Goal: Feedback & Contribution: Contribute content

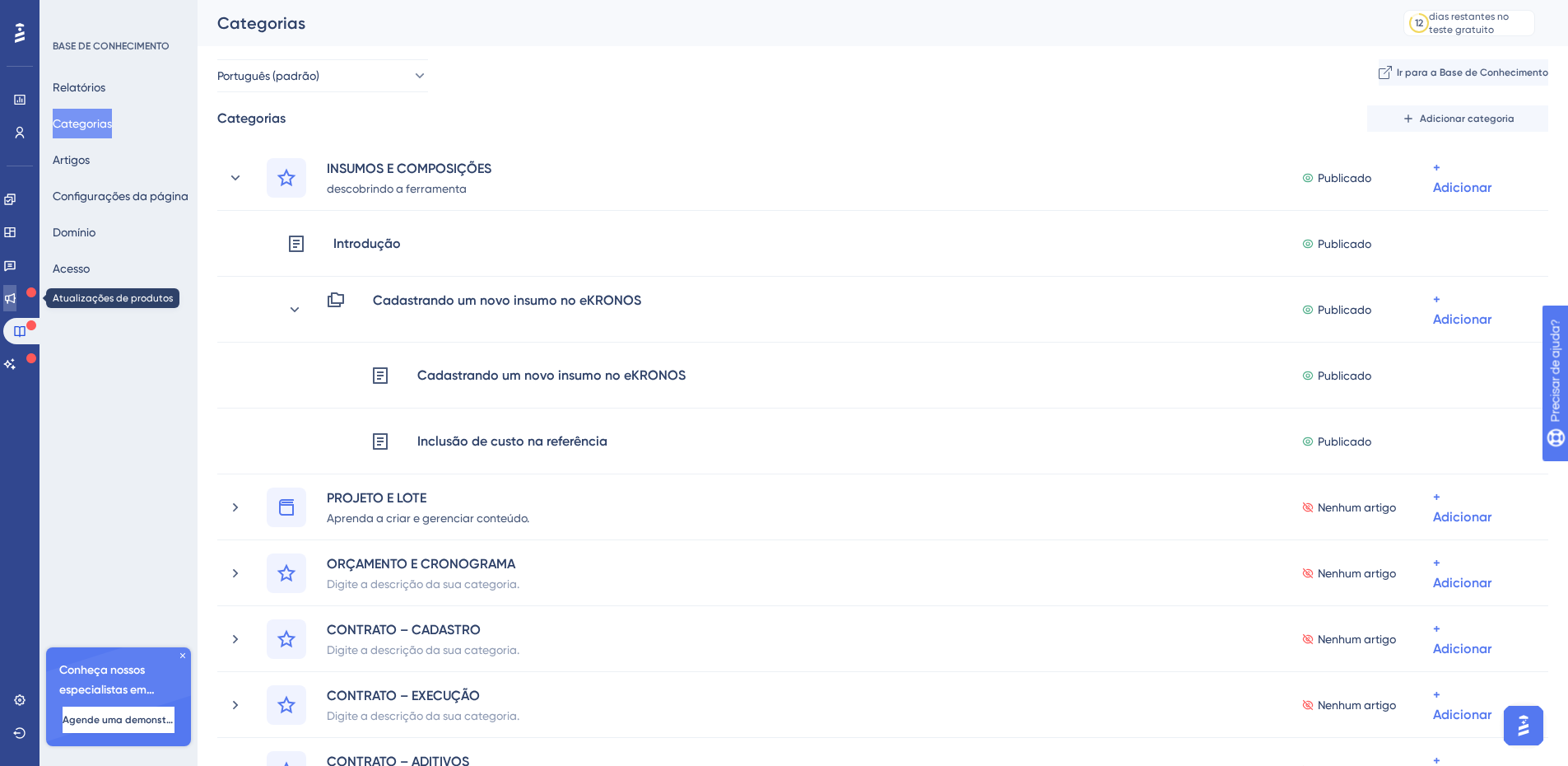
click at [17, 297] on icon at bounding box center [9, 297] width 13 height 13
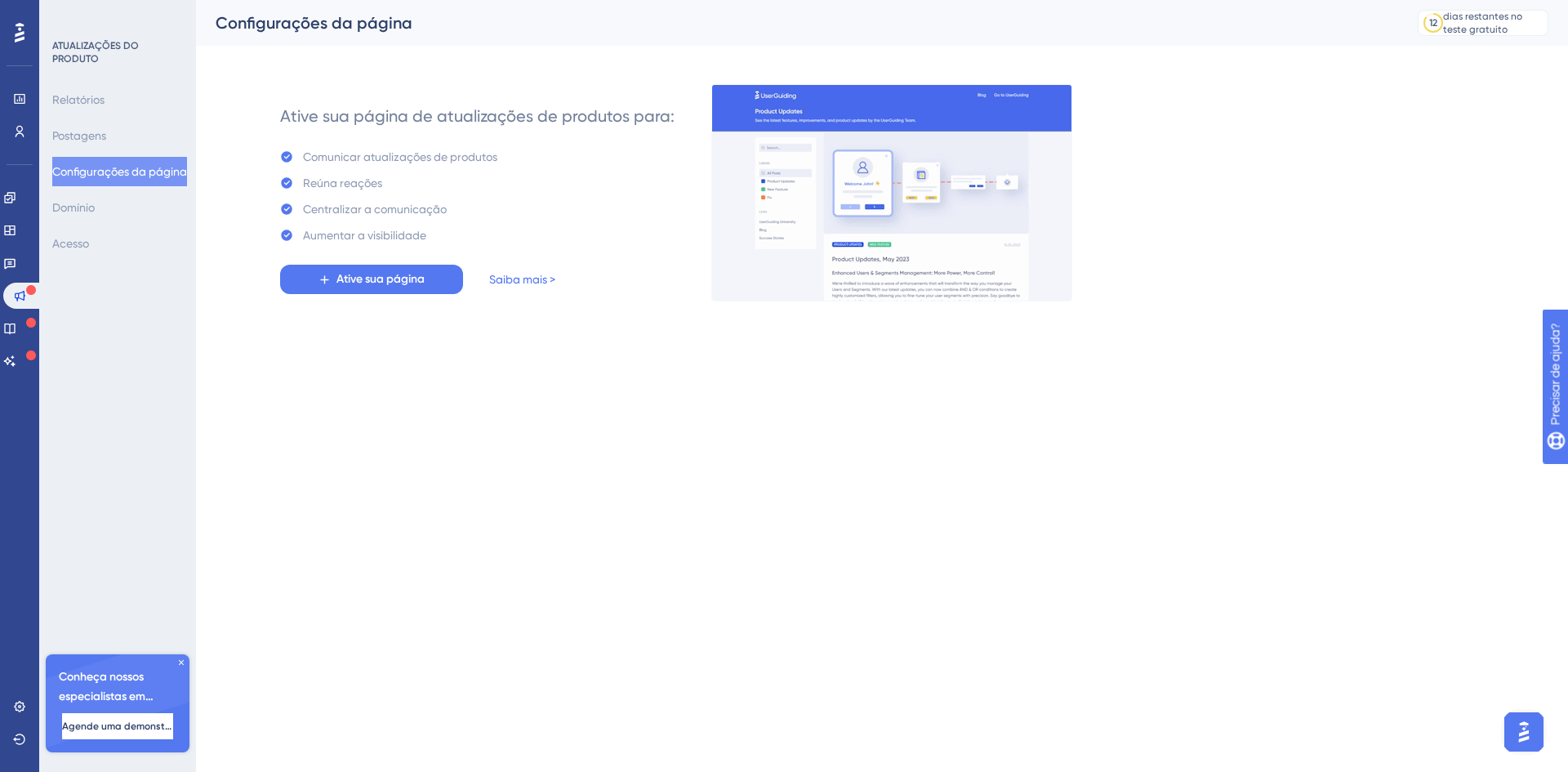
click at [334, 0] on html "Desempenho Usuários Noivado Widgets Opinião Atualizações de produtos Base de co…" at bounding box center [784, 0] width 1568 height 0
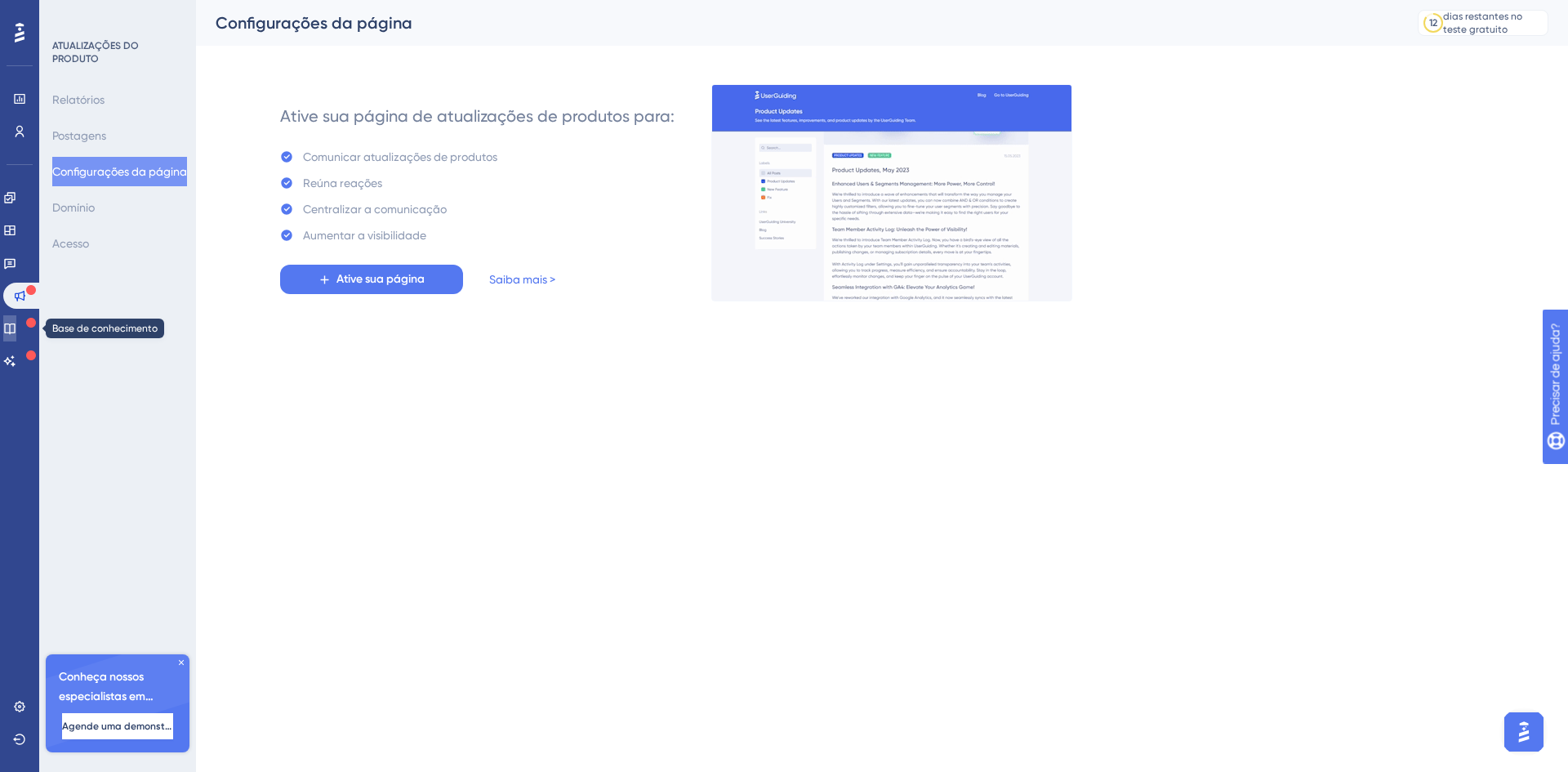
click at [17, 331] on icon at bounding box center [9, 328] width 13 height 13
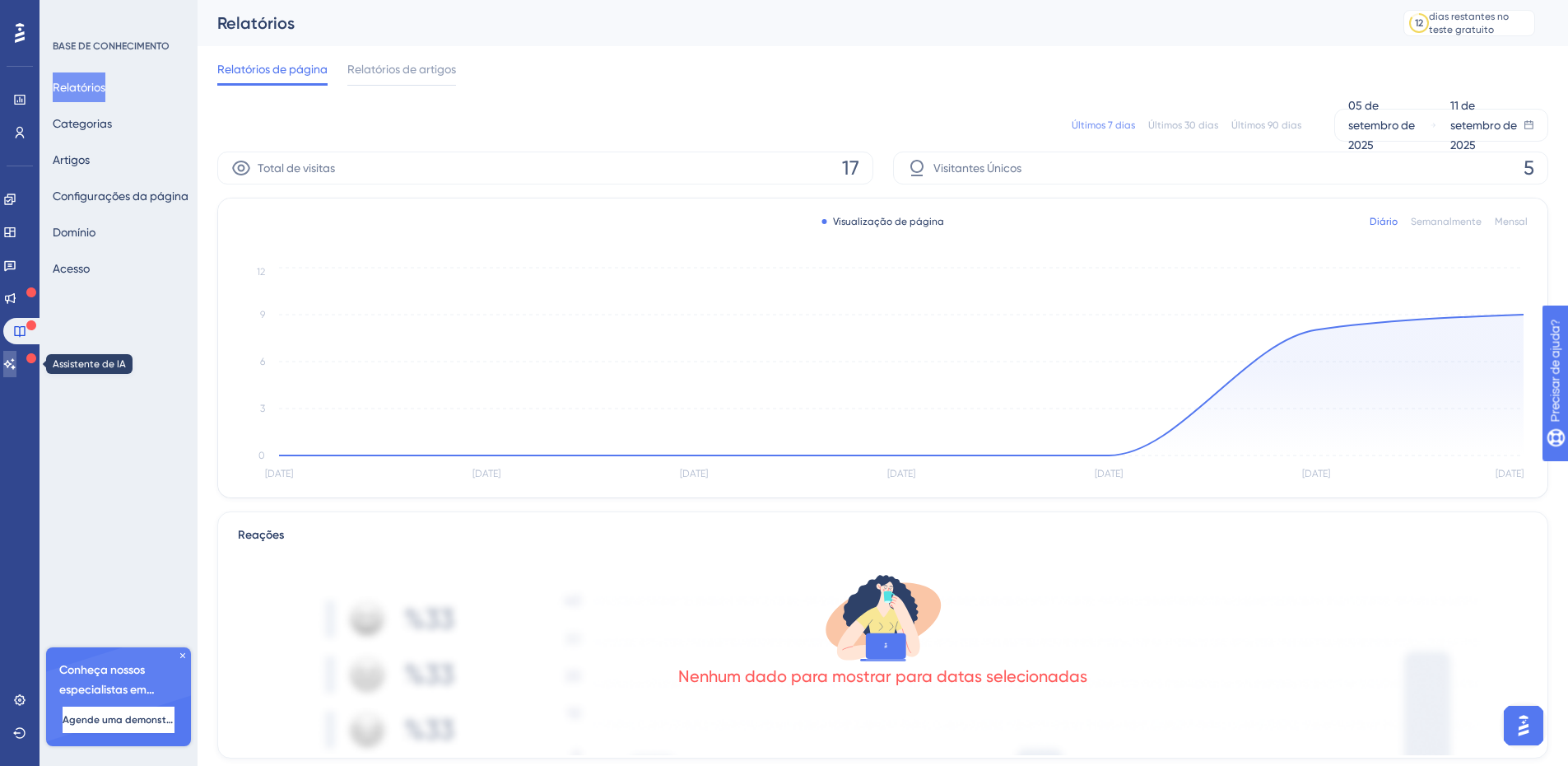
click at [17, 368] on icon at bounding box center [9, 363] width 13 height 13
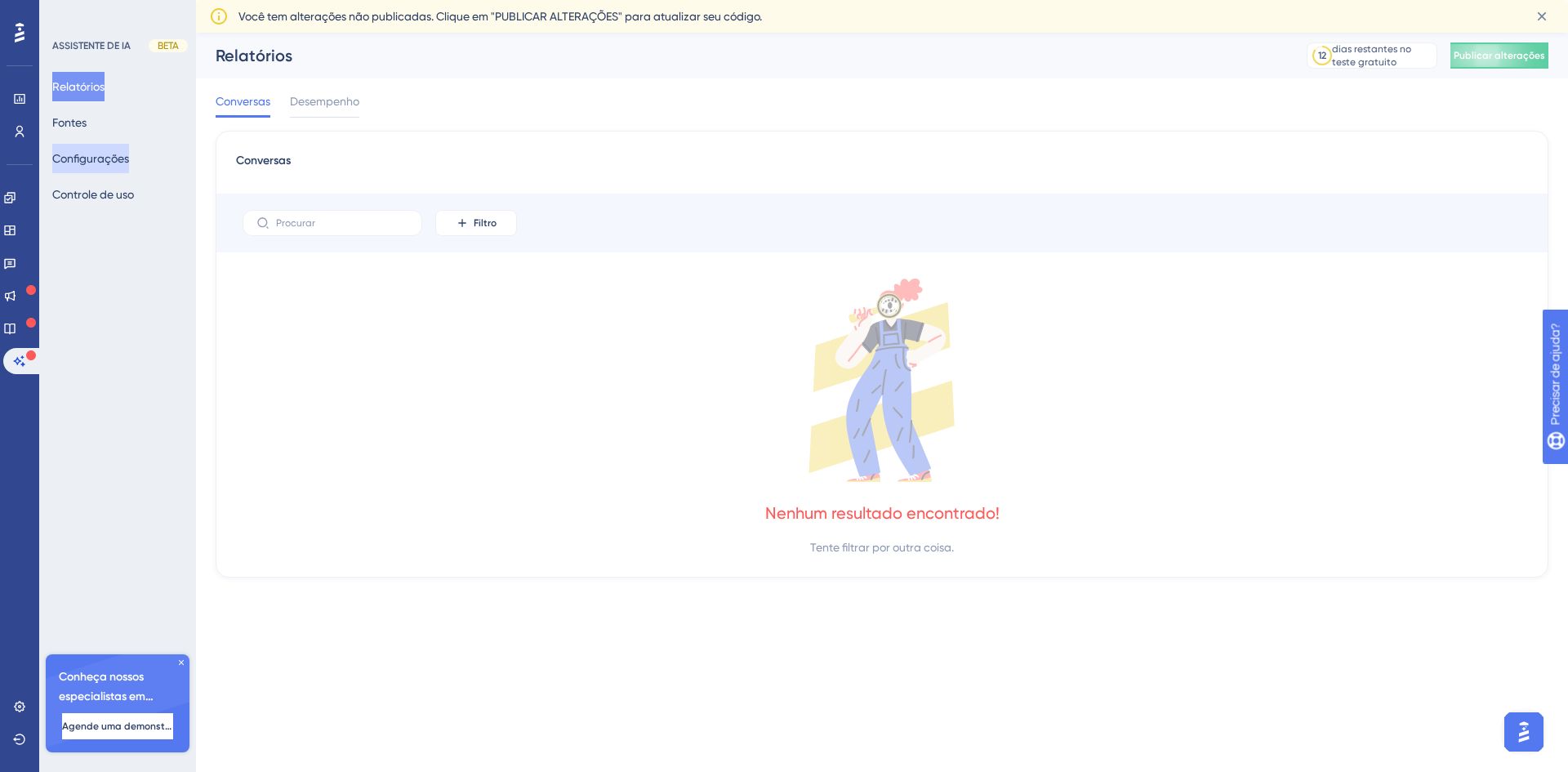
click at [120, 159] on font "Configurações" at bounding box center [91, 158] width 77 height 13
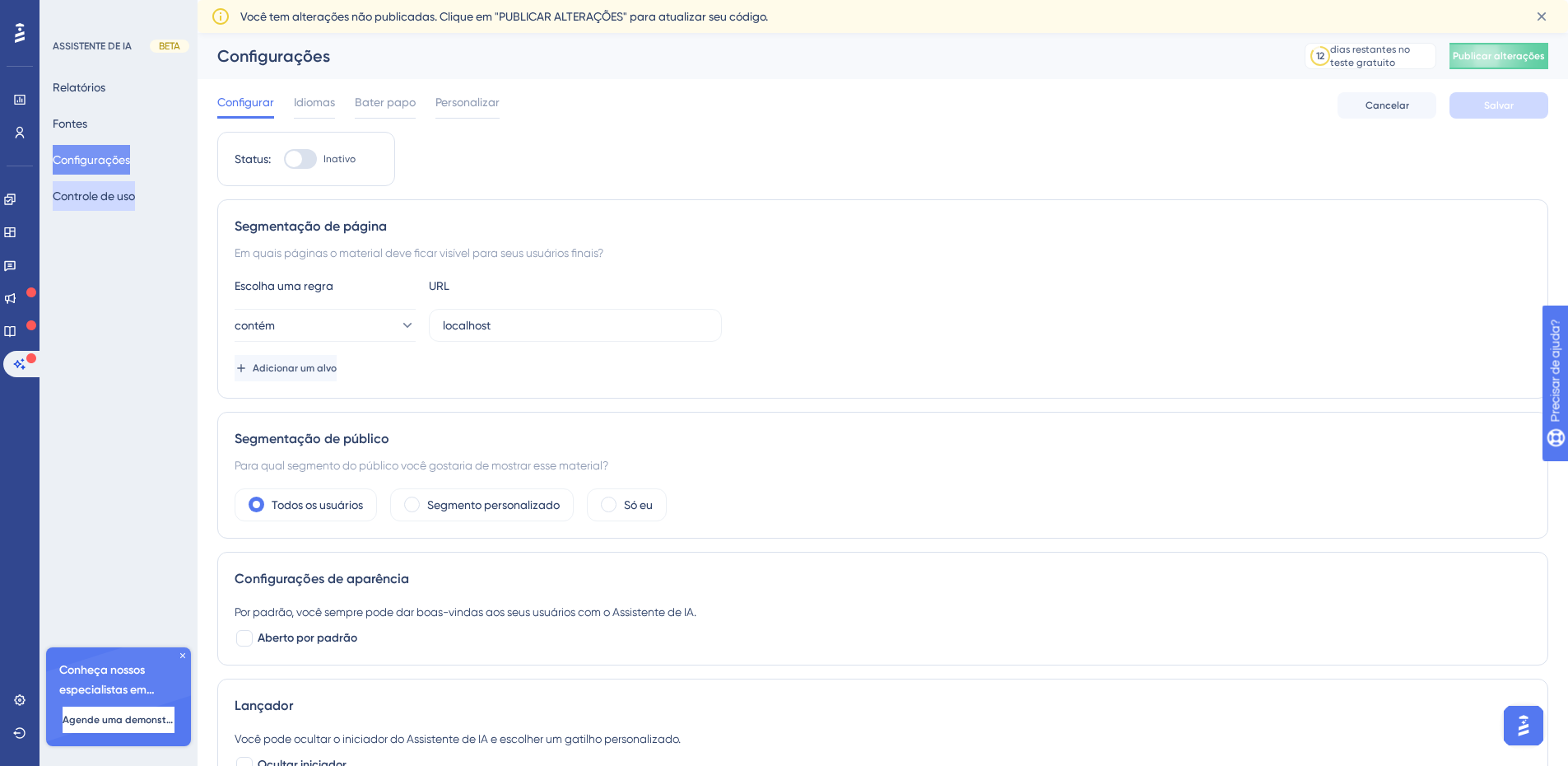
click at [101, 192] on font "Controle de uso" at bounding box center [94, 195] width 83 height 13
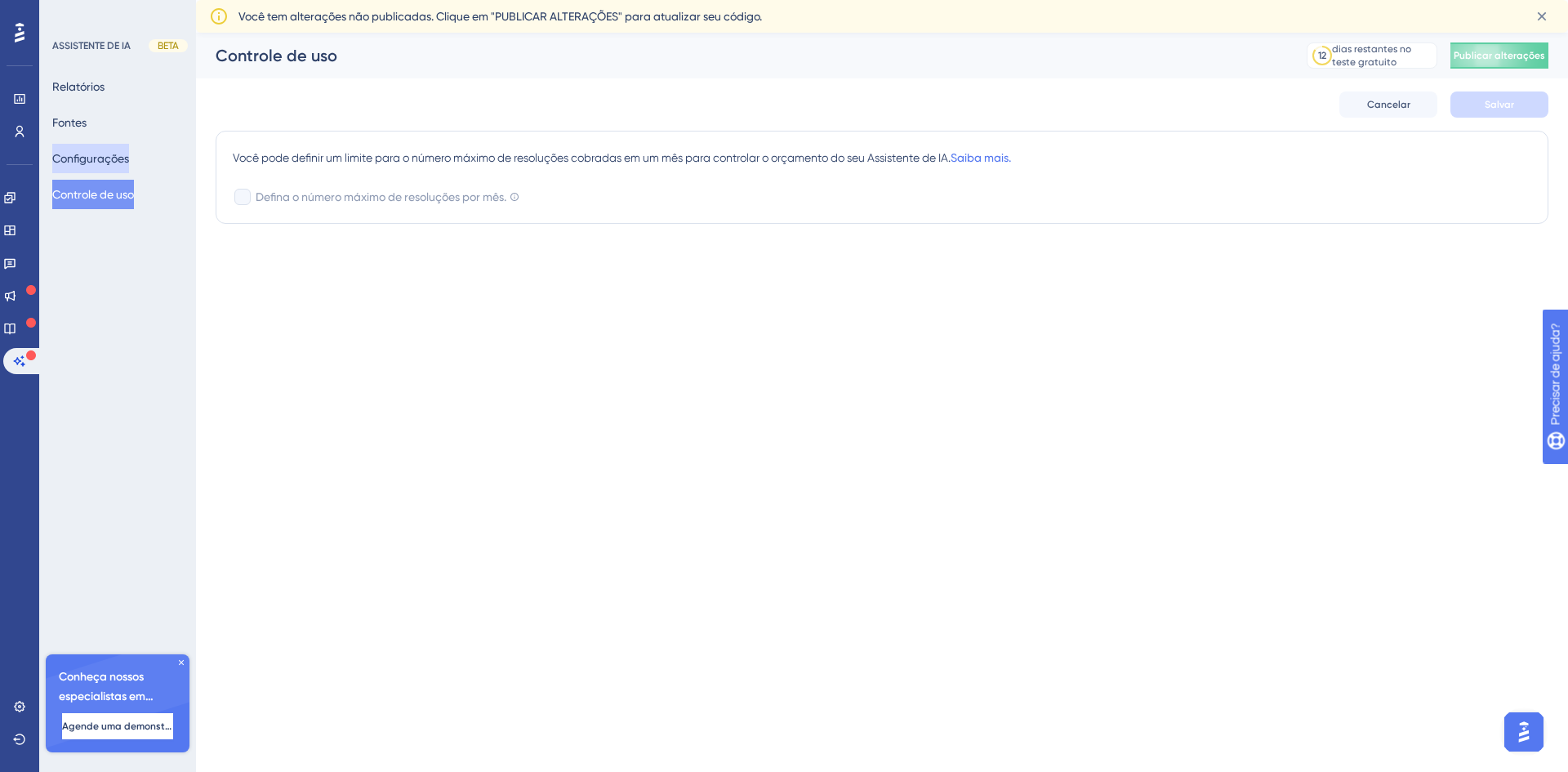
click at [101, 158] on font "Configurações" at bounding box center [91, 158] width 77 height 13
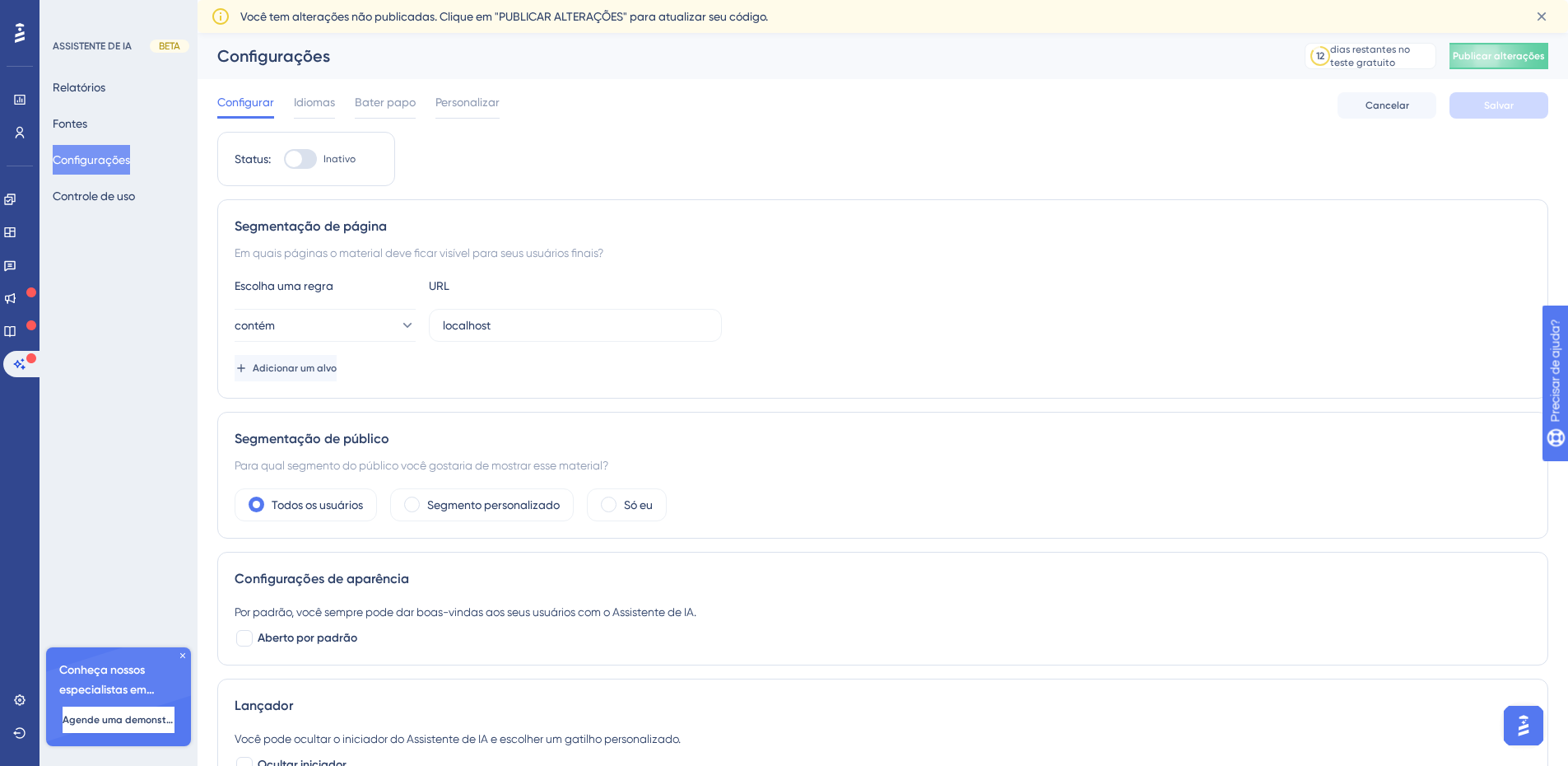
click at [111, 127] on div "Relatórios Fontes Configurações Controle de uso" at bounding box center [120, 142] width 134 height 139
click at [88, 124] on font "Fontes" at bounding box center [70, 123] width 35 height 13
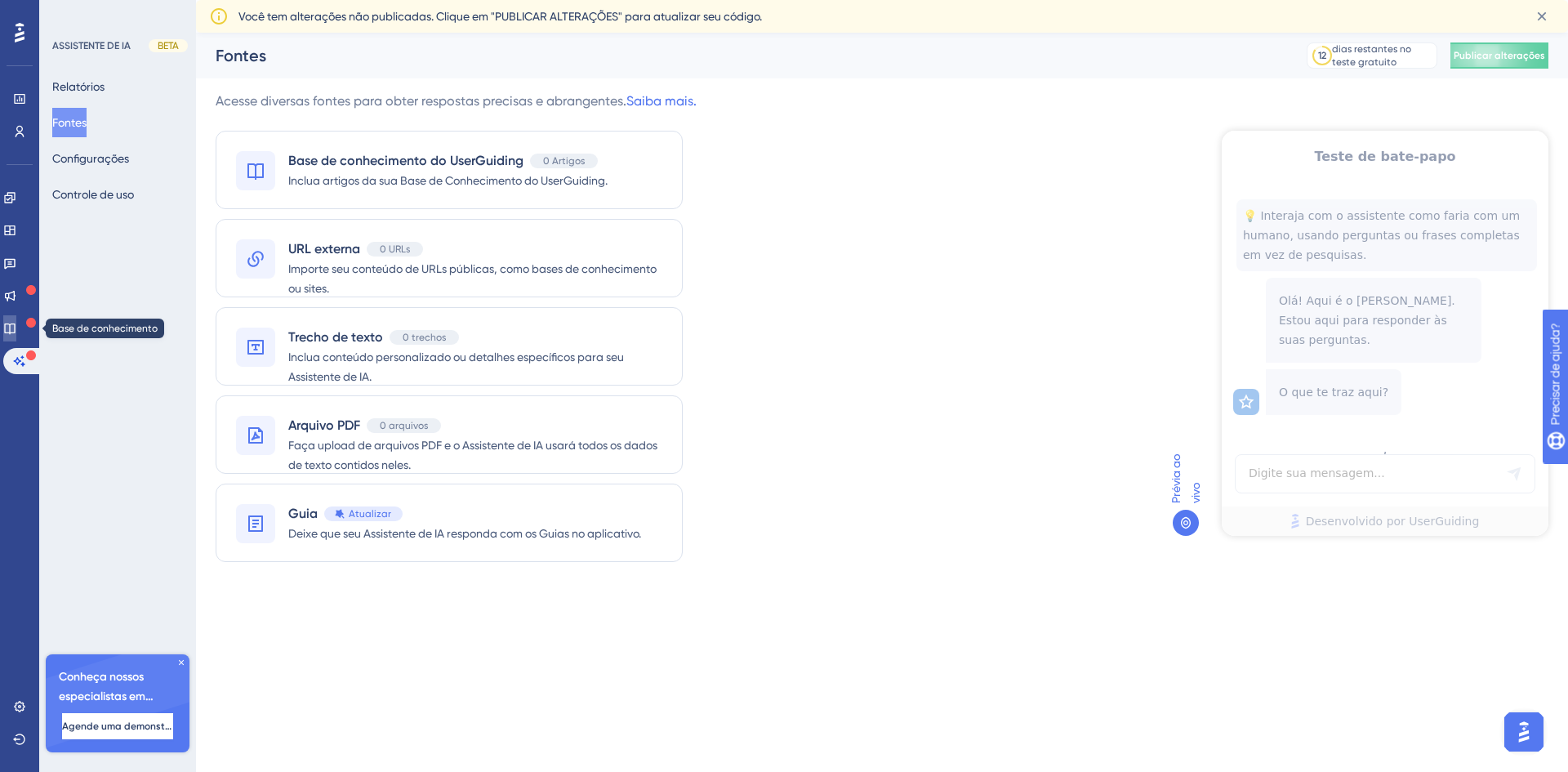
click at [17, 324] on icon at bounding box center [9, 328] width 13 height 13
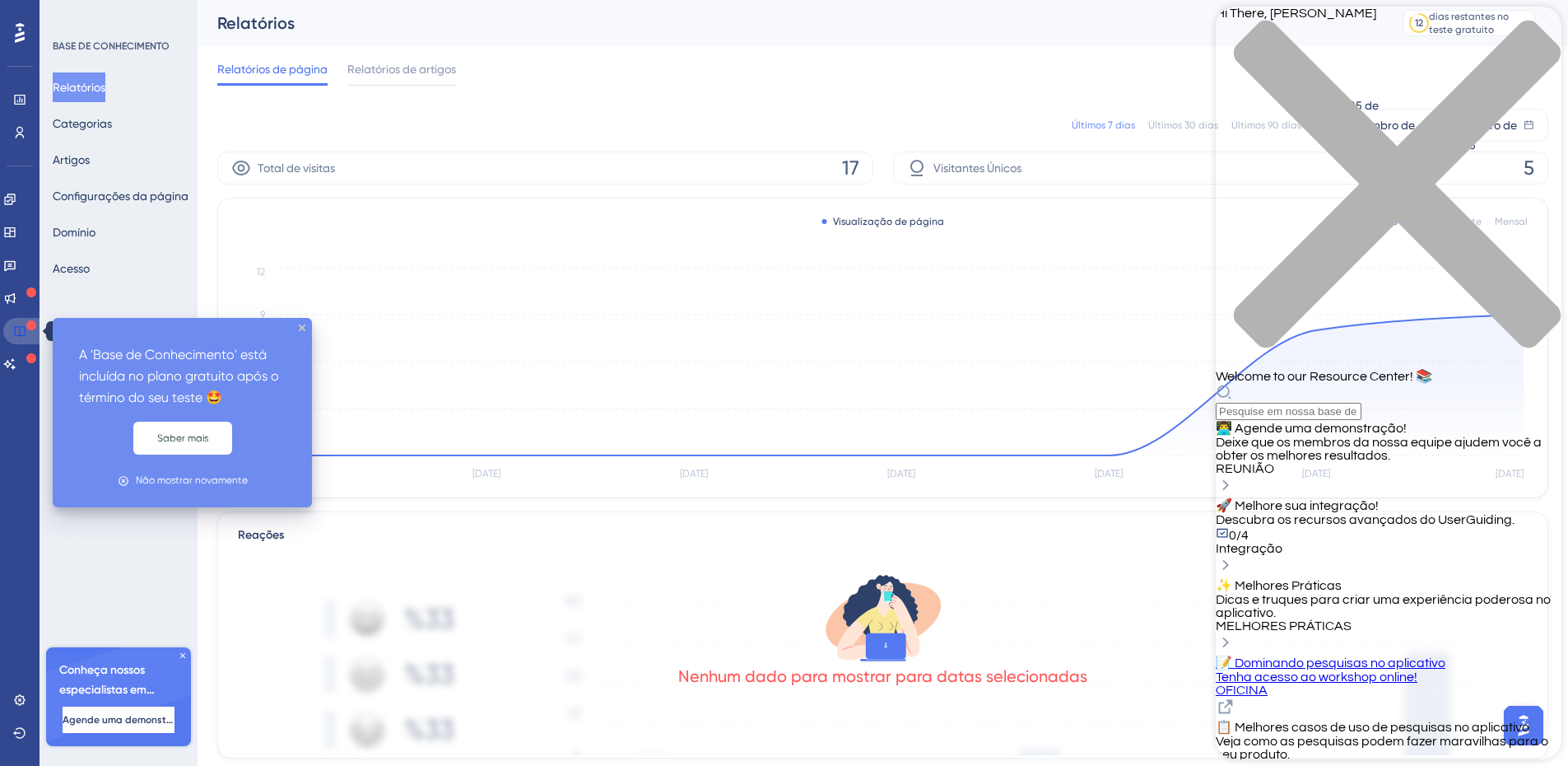
click at [26, 323] on link at bounding box center [23, 331] width 40 height 26
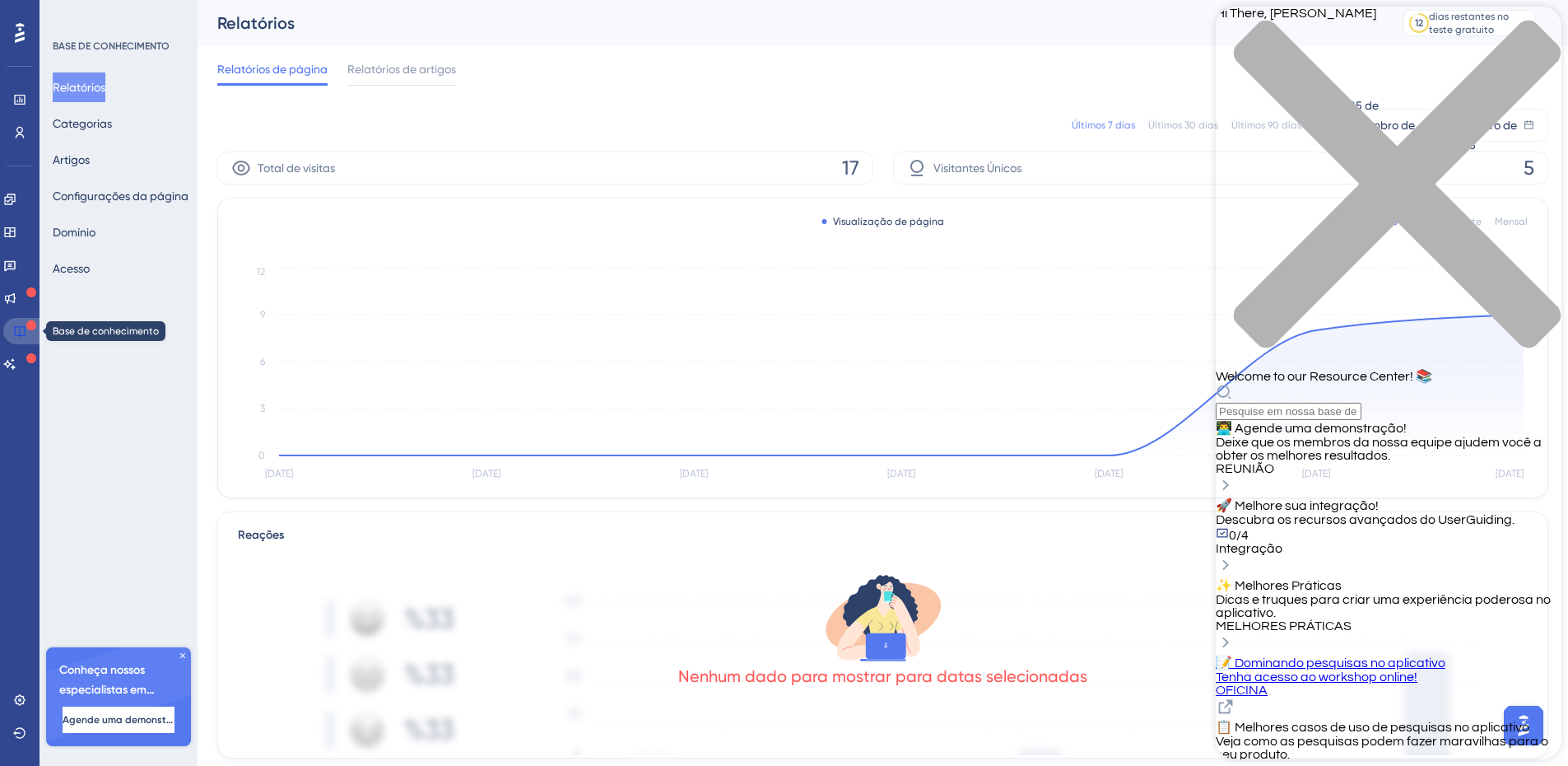
click at [21, 333] on icon at bounding box center [19, 330] width 13 height 13
click at [16, 299] on icon at bounding box center [10, 298] width 11 height 11
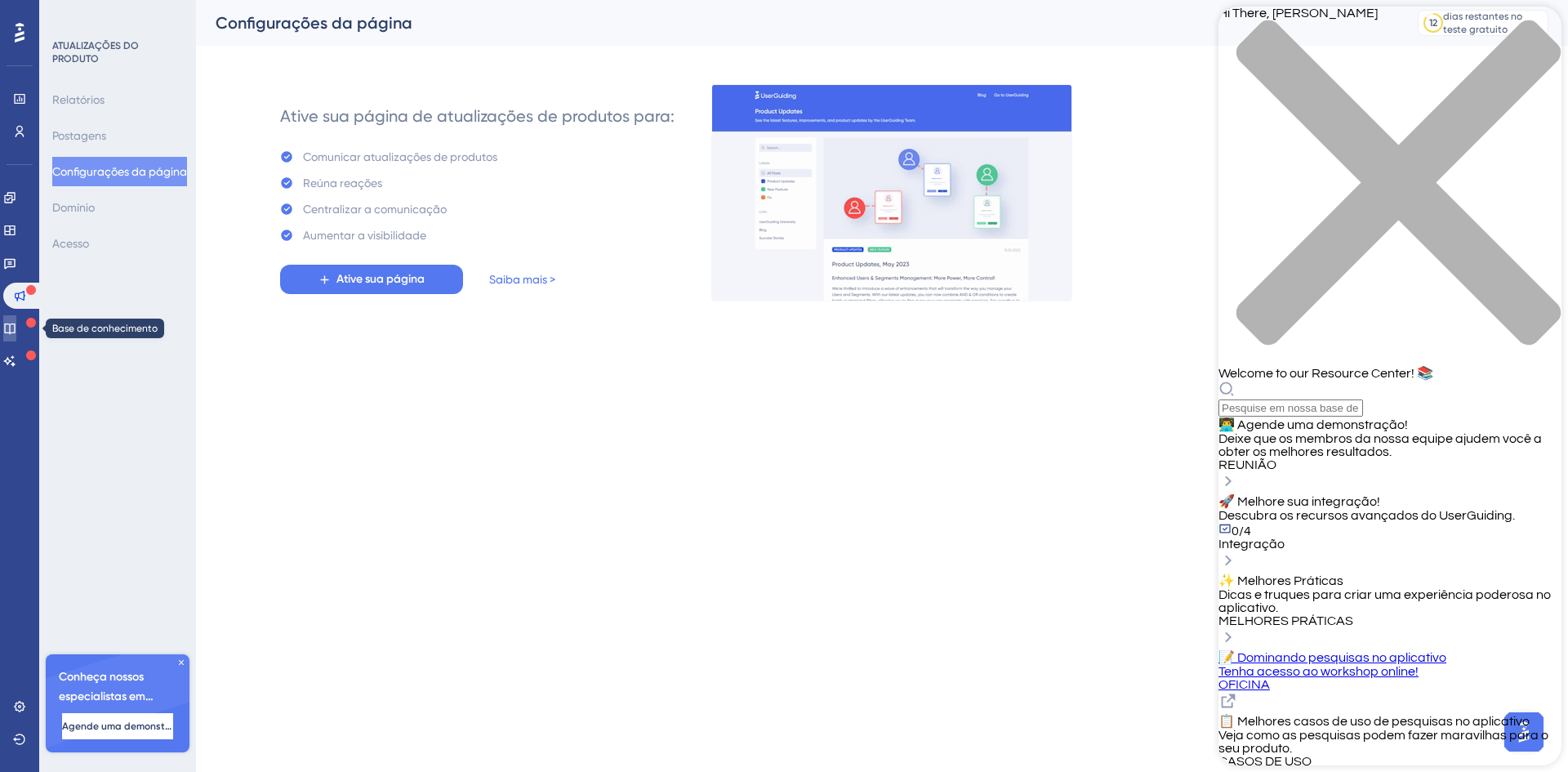
click at [14, 327] on icon at bounding box center [9, 328] width 13 height 13
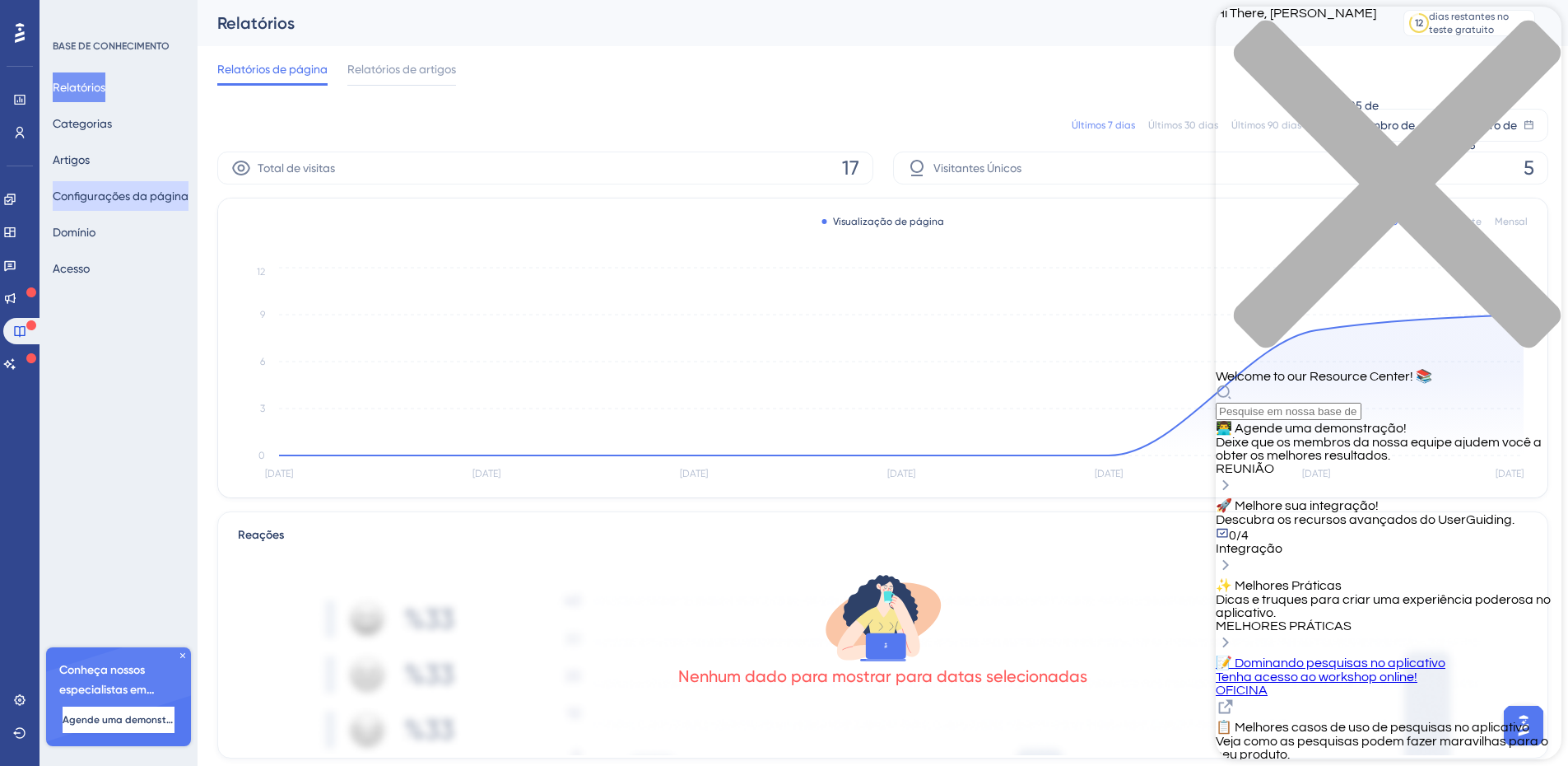
click at [120, 196] on font "Configurações da página" at bounding box center [121, 195] width 136 height 13
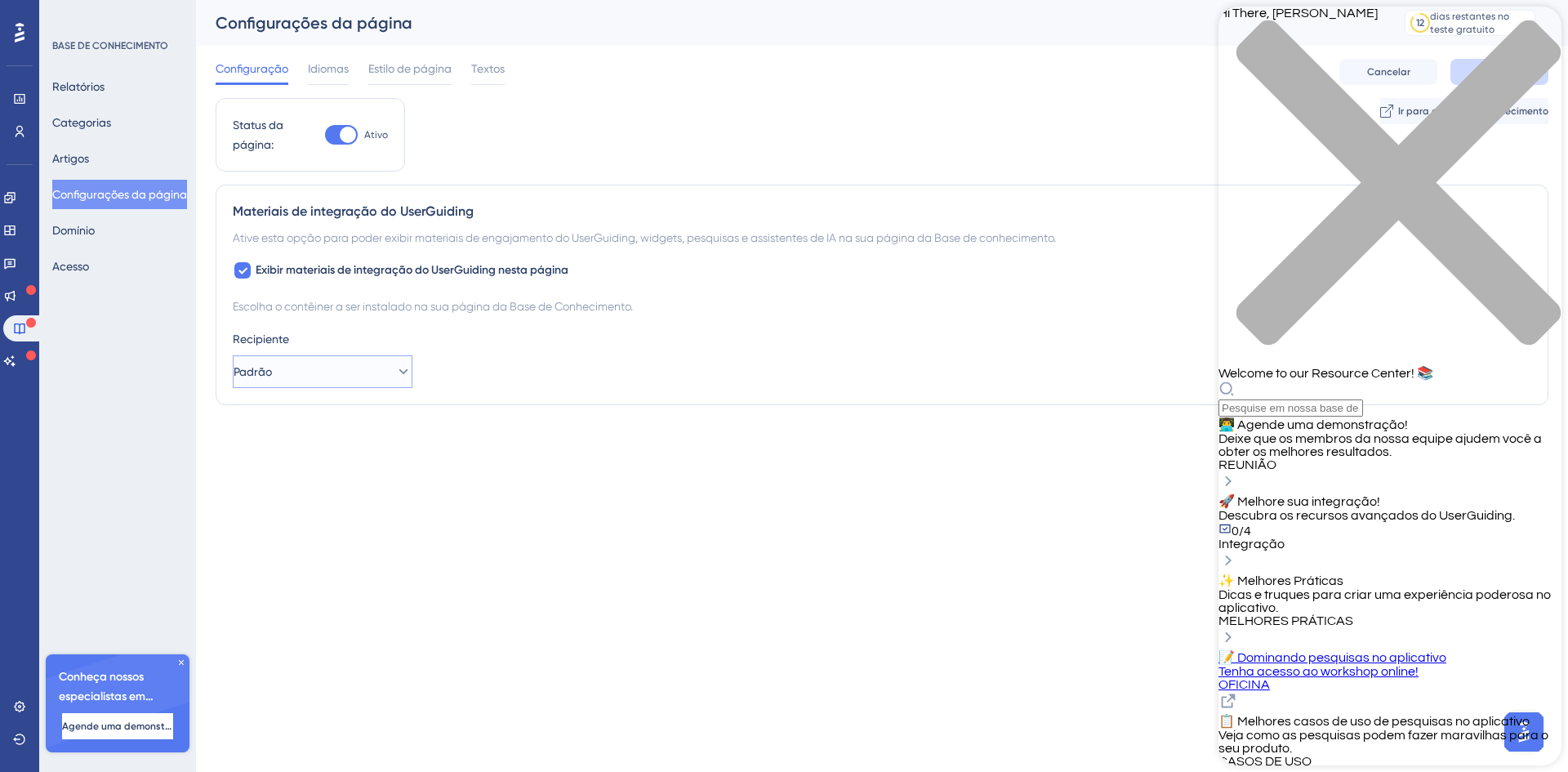
click at [396, 377] on icon at bounding box center [404, 371] width 17 height 17
click at [392, 377] on icon at bounding box center [390, 371] width 17 height 17
click at [343, 71] on font "Idiomas" at bounding box center [327, 68] width 41 height 13
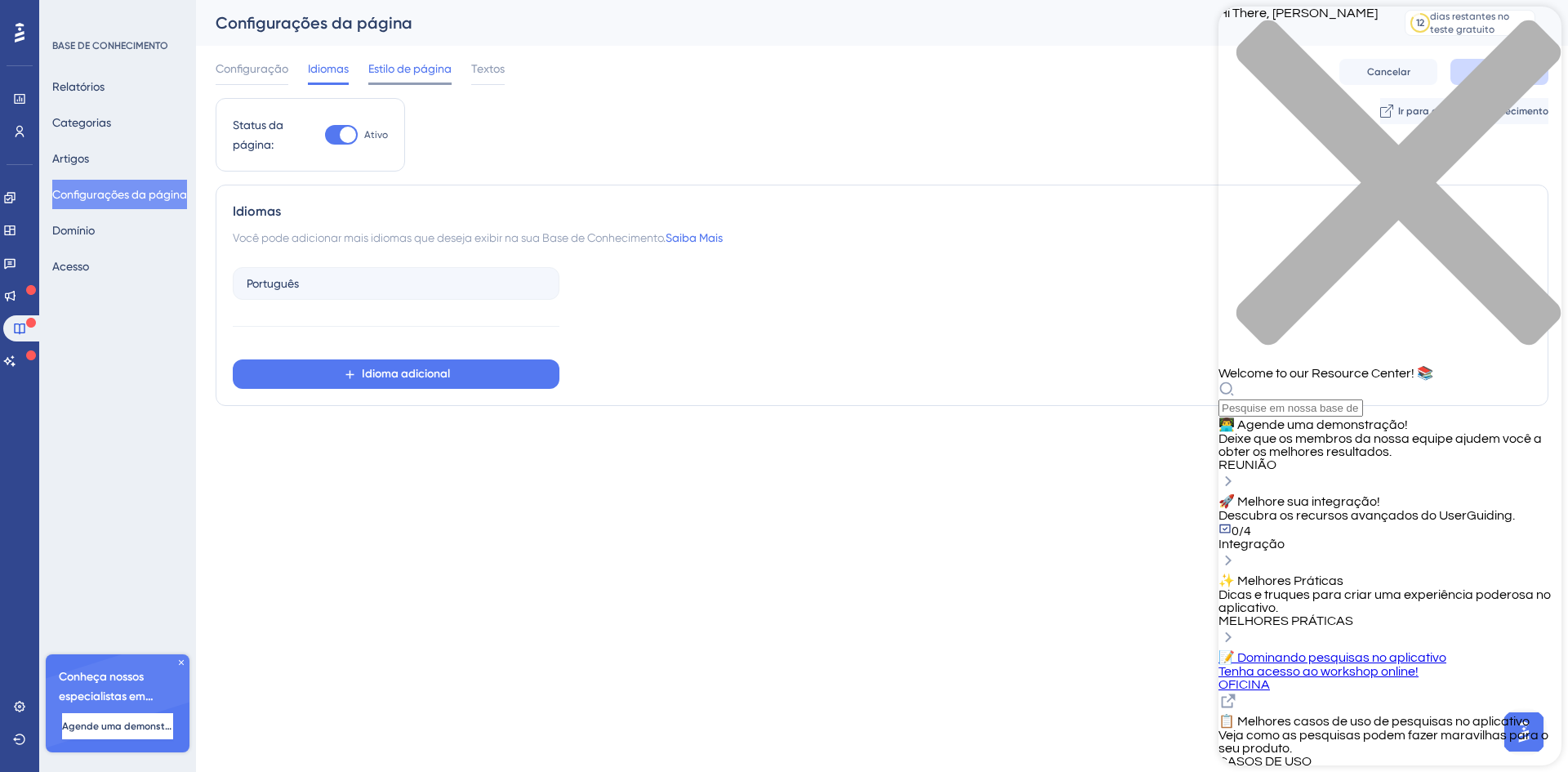
click at [398, 70] on font "Estilo de página" at bounding box center [410, 68] width 83 height 13
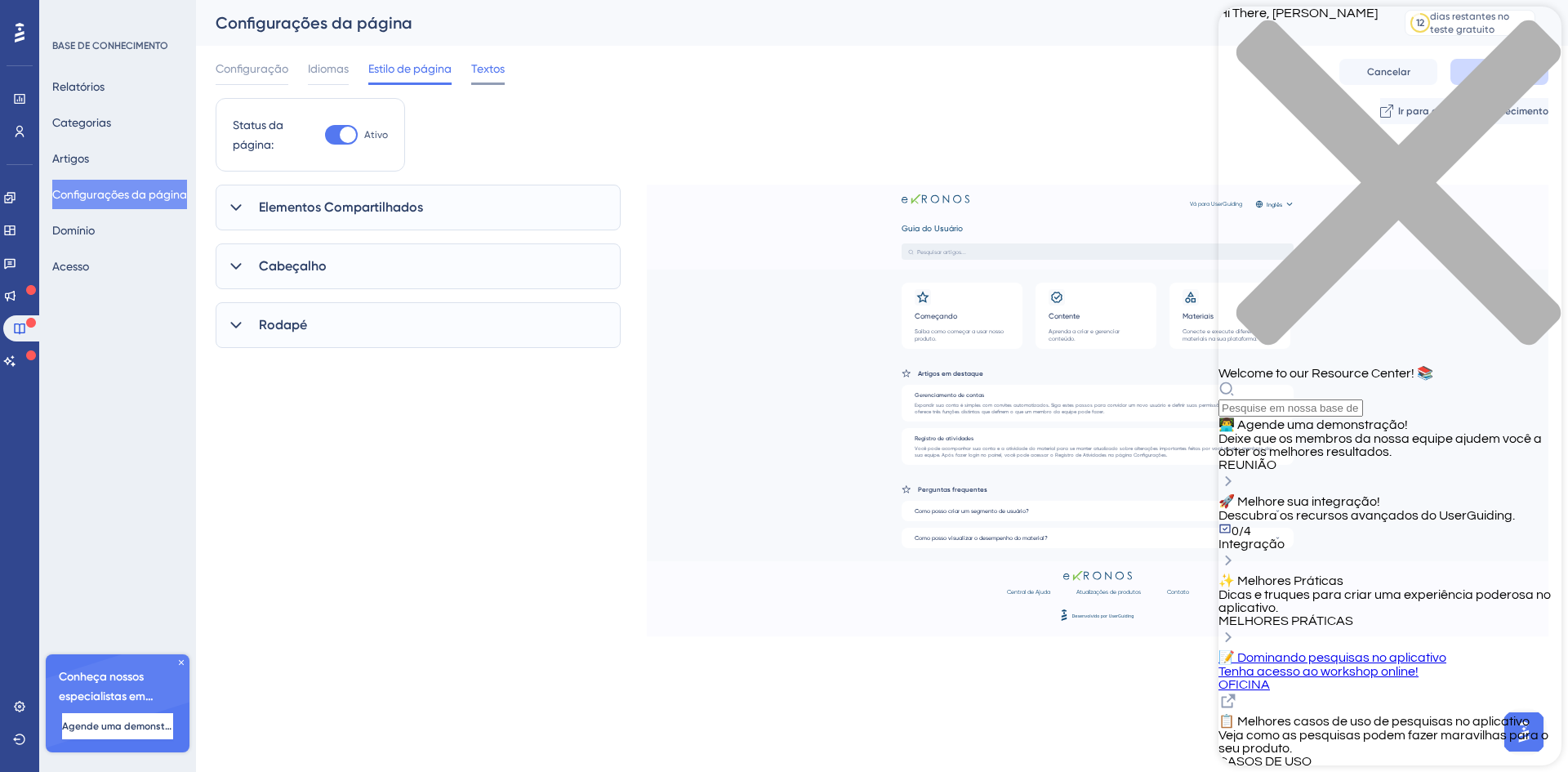
click at [488, 69] on font "Textos" at bounding box center [488, 68] width 34 height 13
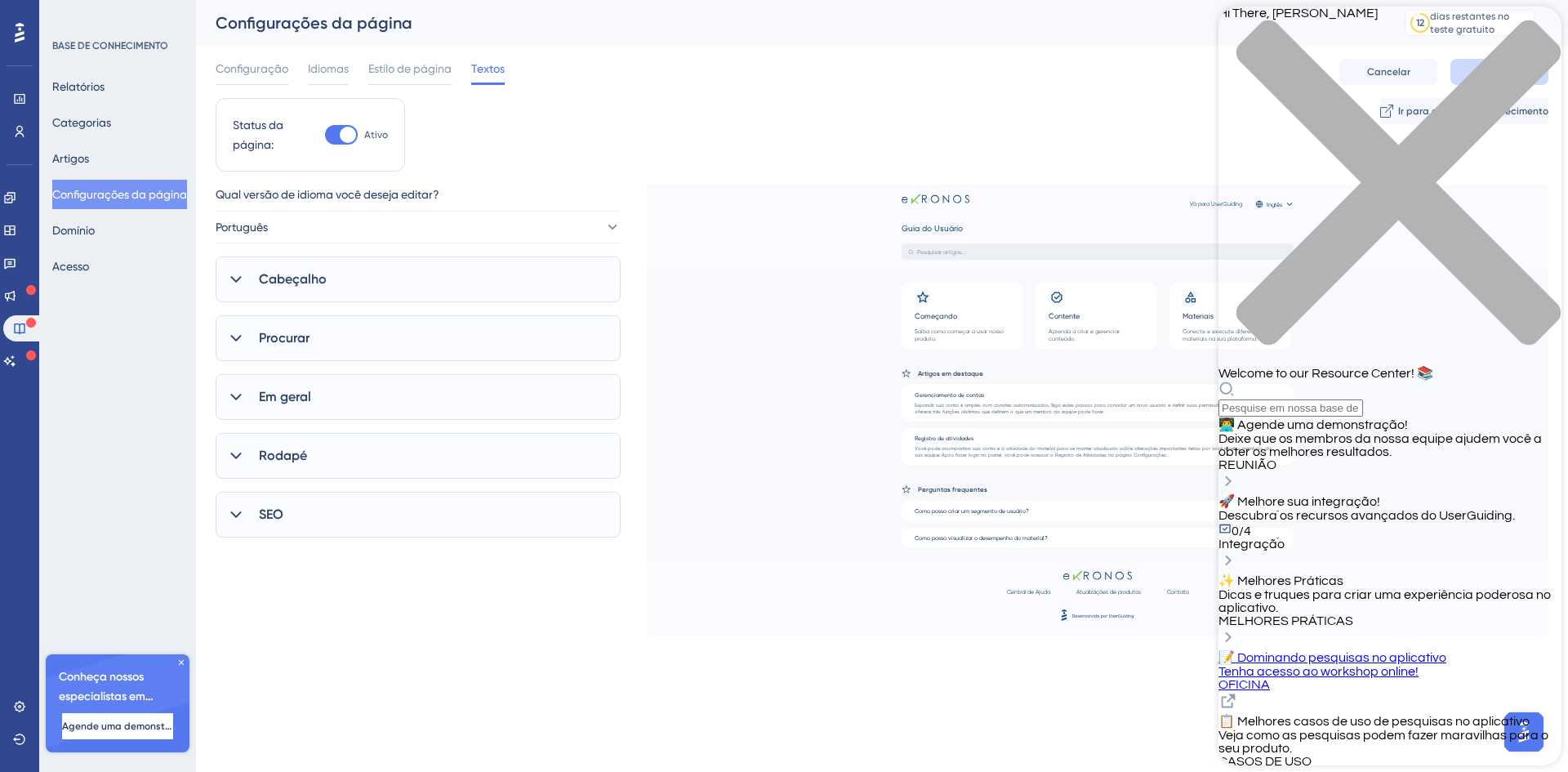
click at [237, 517] on icon at bounding box center [235, 515] width 11 height 7
click at [237, 517] on icon at bounding box center [235, 515] width 17 height 17
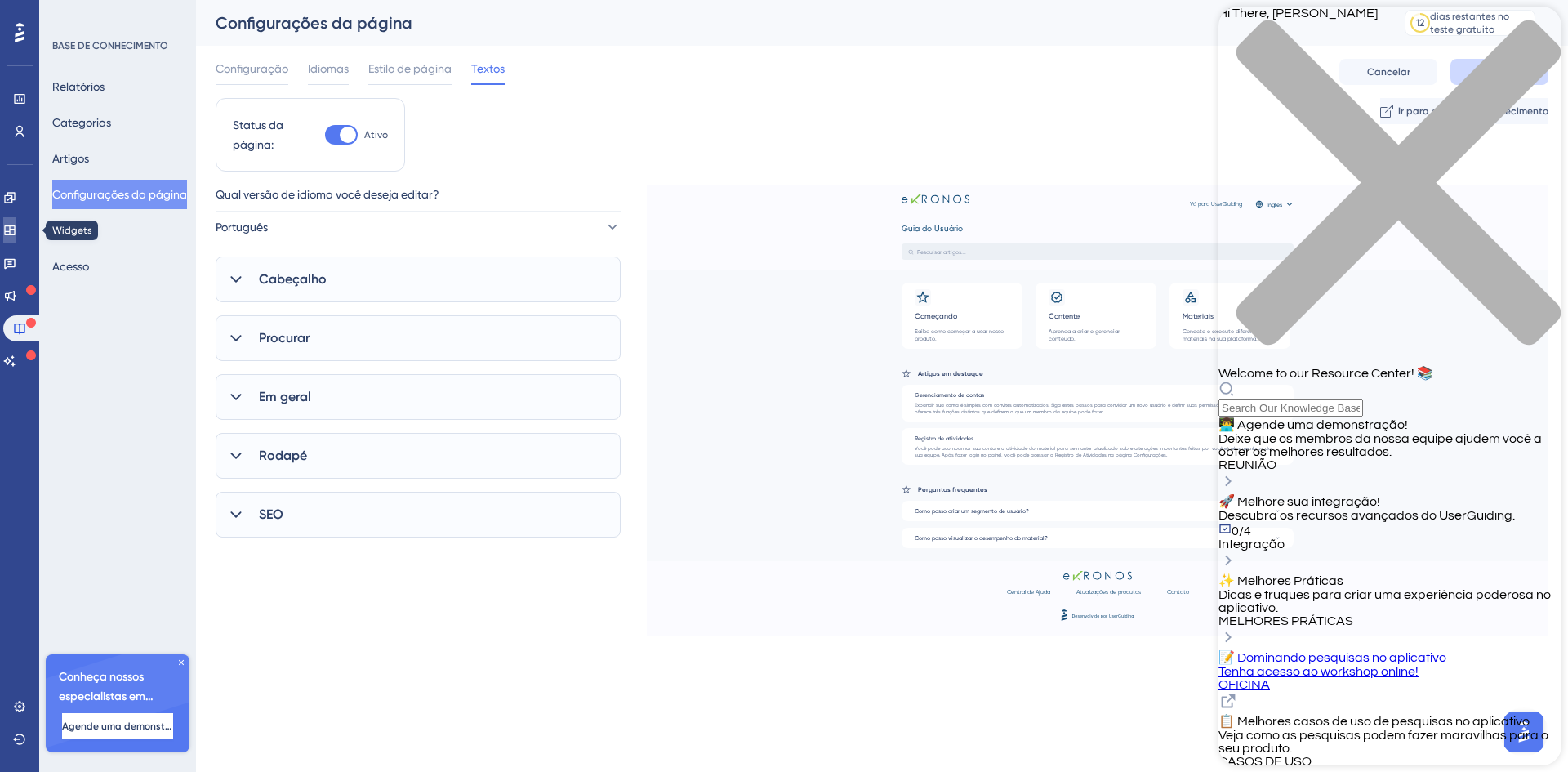
click at [17, 239] on link at bounding box center [9, 231] width 13 height 26
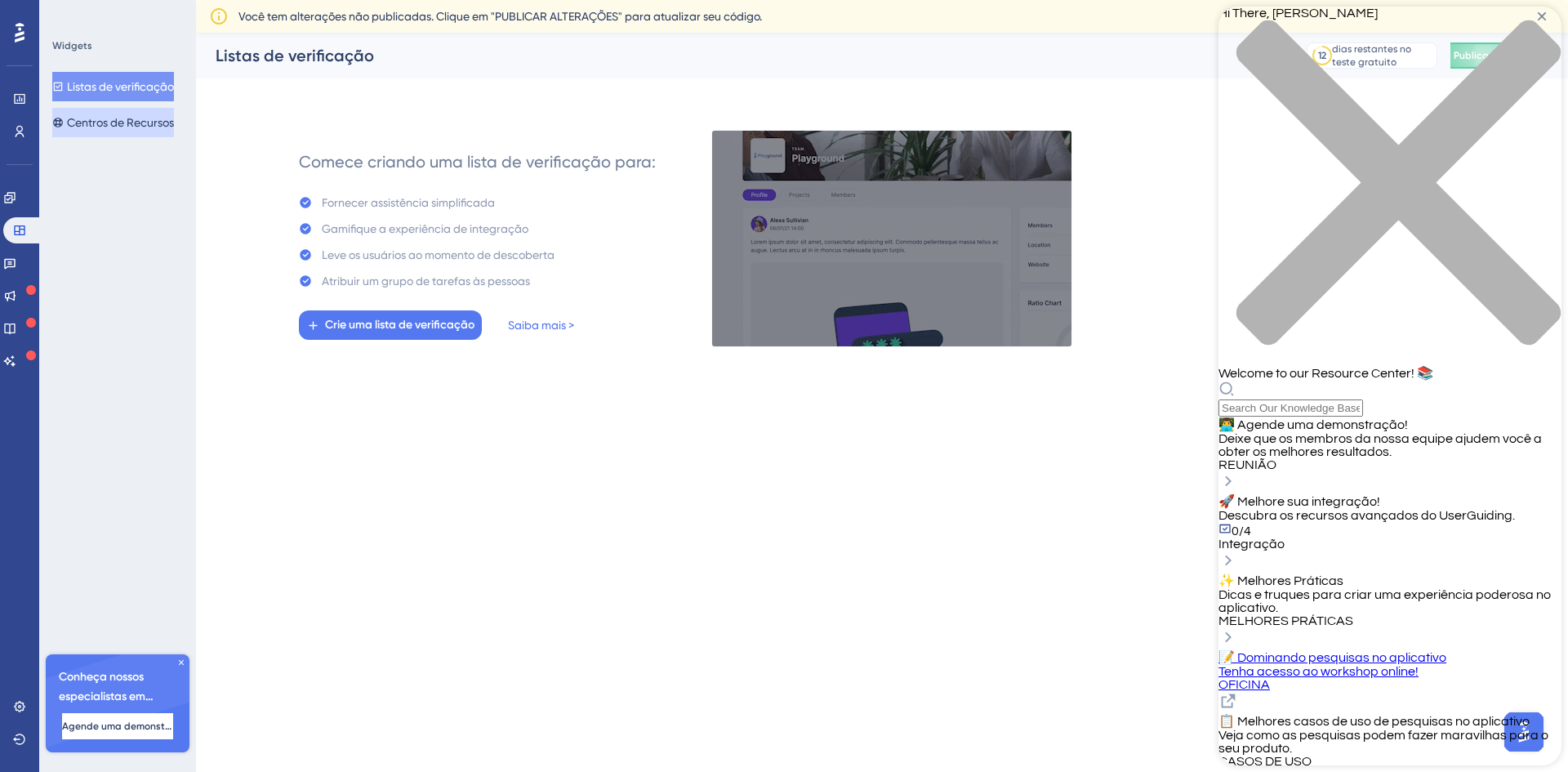
click at [111, 120] on font "Centros de Recursos" at bounding box center [121, 122] width 107 height 13
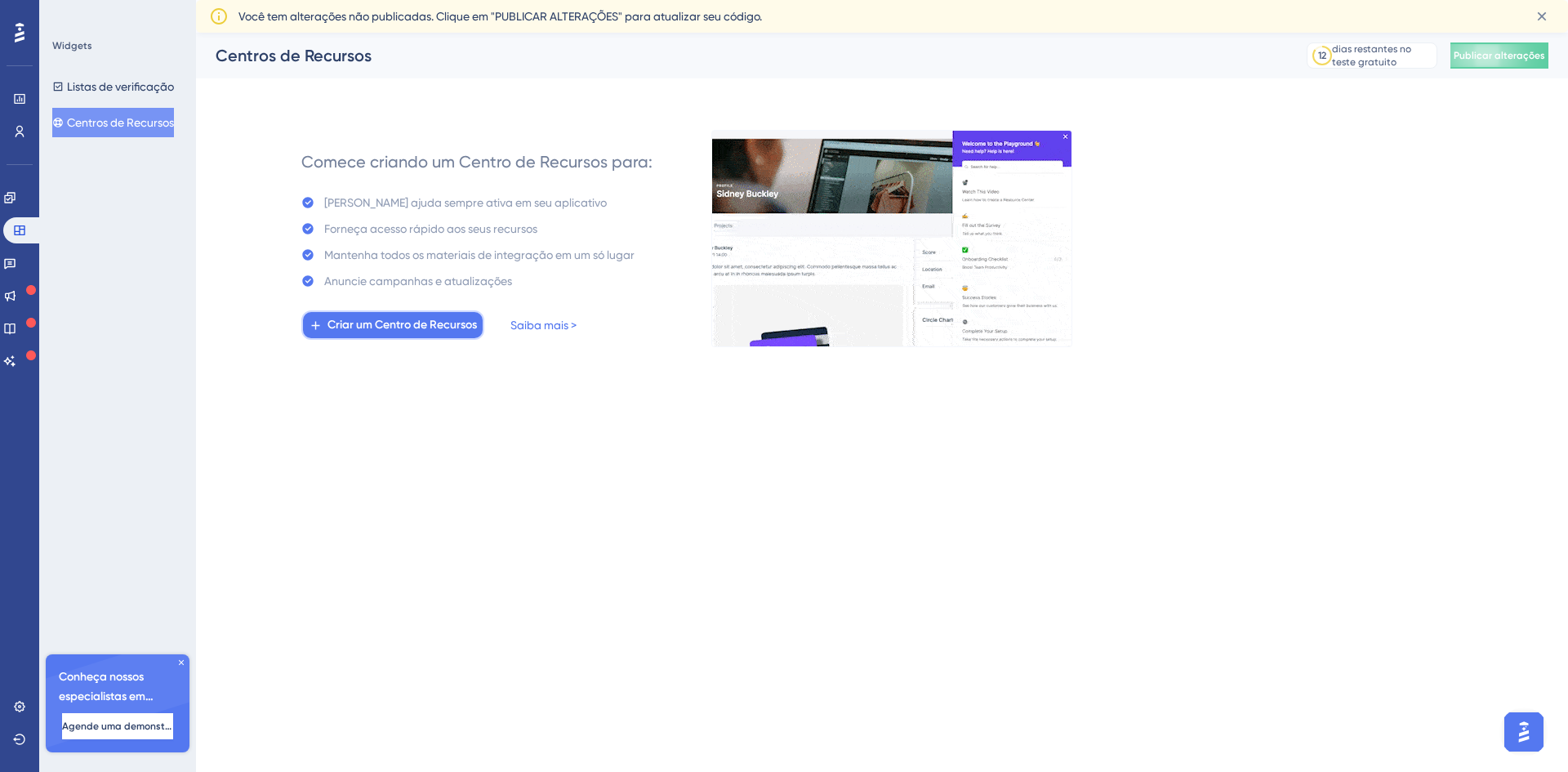
click at [406, 321] on font "Criar um Centro de Recursos" at bounding box center [402, 325] width 149 height 14
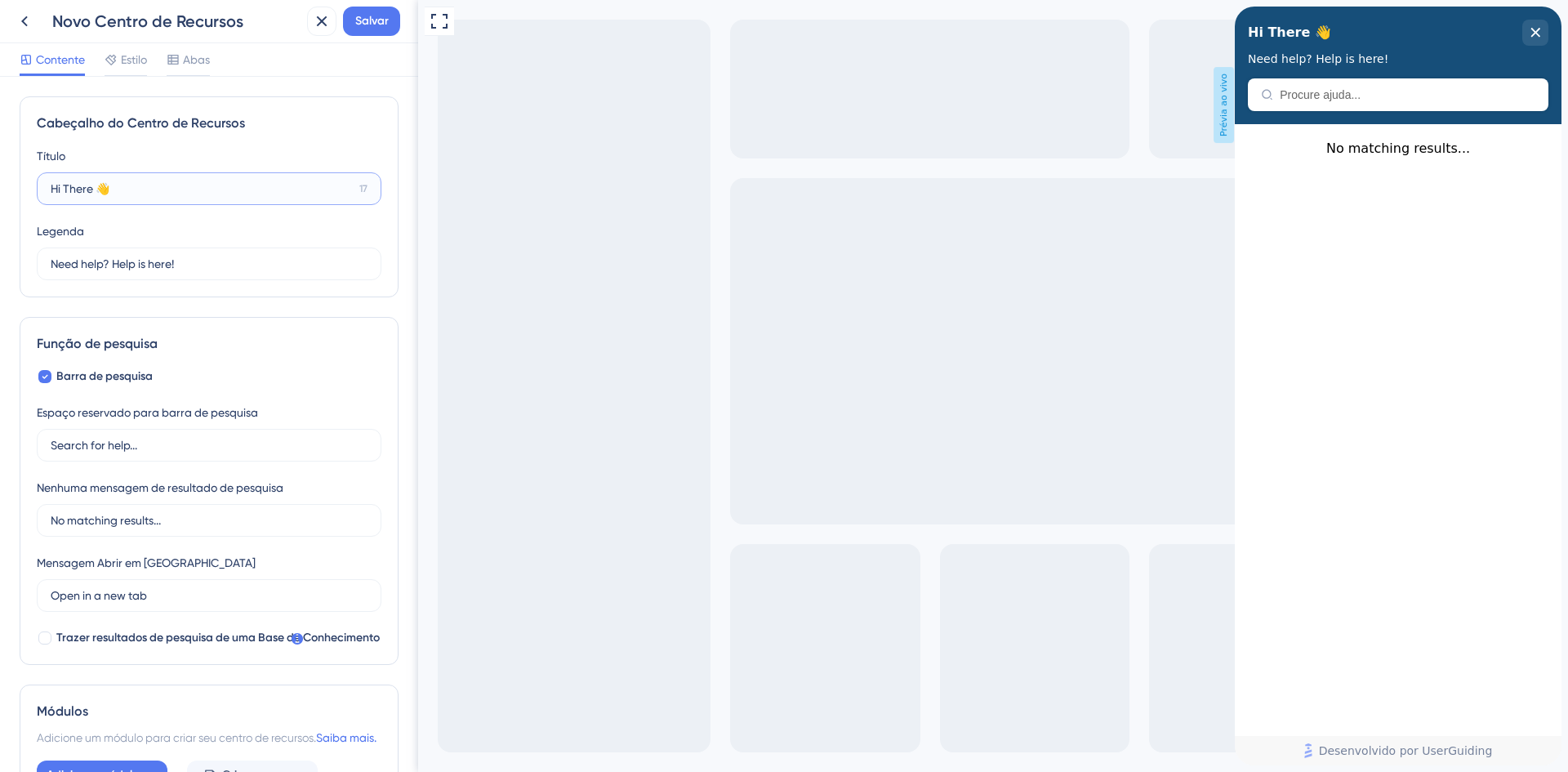
click at [147, 189] on input "Hi There 👋" at bounding box center [201, 189] width 302 height 18
click at [159, 189] on input "Hi There 👋" at bounding box center [201, 189] width 302 height 18
drag, startPoint x: 199, startPoint y: 193, endPoint x: 29, endPoint y: 195, distance: 170.0
click at [29, 195] on div "Cabeçalho do Centro de Recursos Título Hi There 👋 17 Olá 👋 Legenda Need help? H…" at bounding box center [209, 196] width 379 height 201
type input "Central de Ajuda"
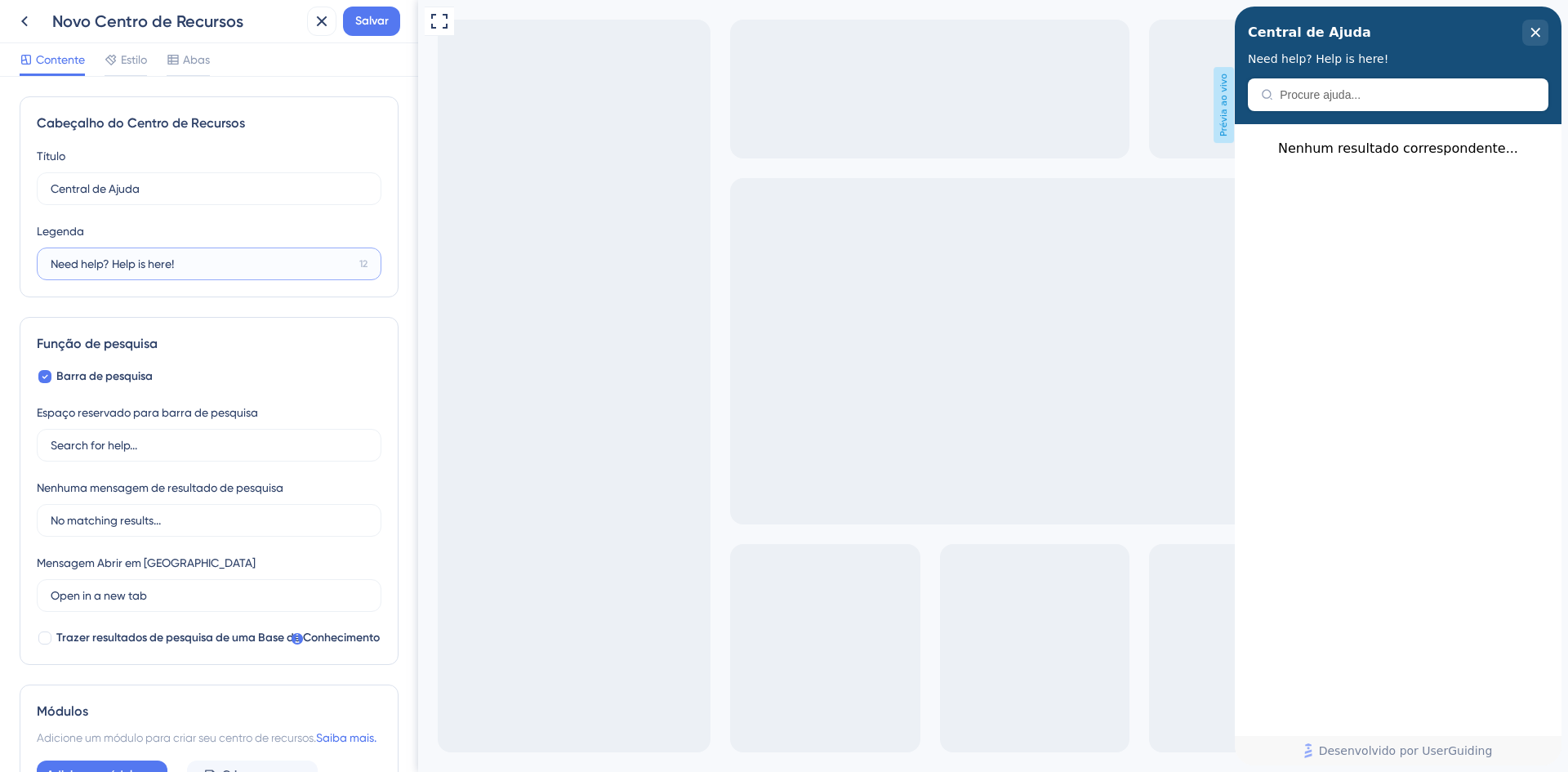
click at [190, 261] on input "Need help? Help is here!" at bounding box center [201, 264] width 302 height 18
drag, startPoint x: 209, startPoint y: 269, endPoint x: 21, endPoint y: 266, distance: 188.0
click at [21, 266] on div "Cabeçalho do Centro de Recursos Título Central de Ajuda 12 Central de Ajuda Leg…" at bounding box center [209, 196] width 379 height 201
type input "eKronos"
click at [166, 176] on label "Central de Ajuda 12" at bounding box center [209, 188] width 344 height 33
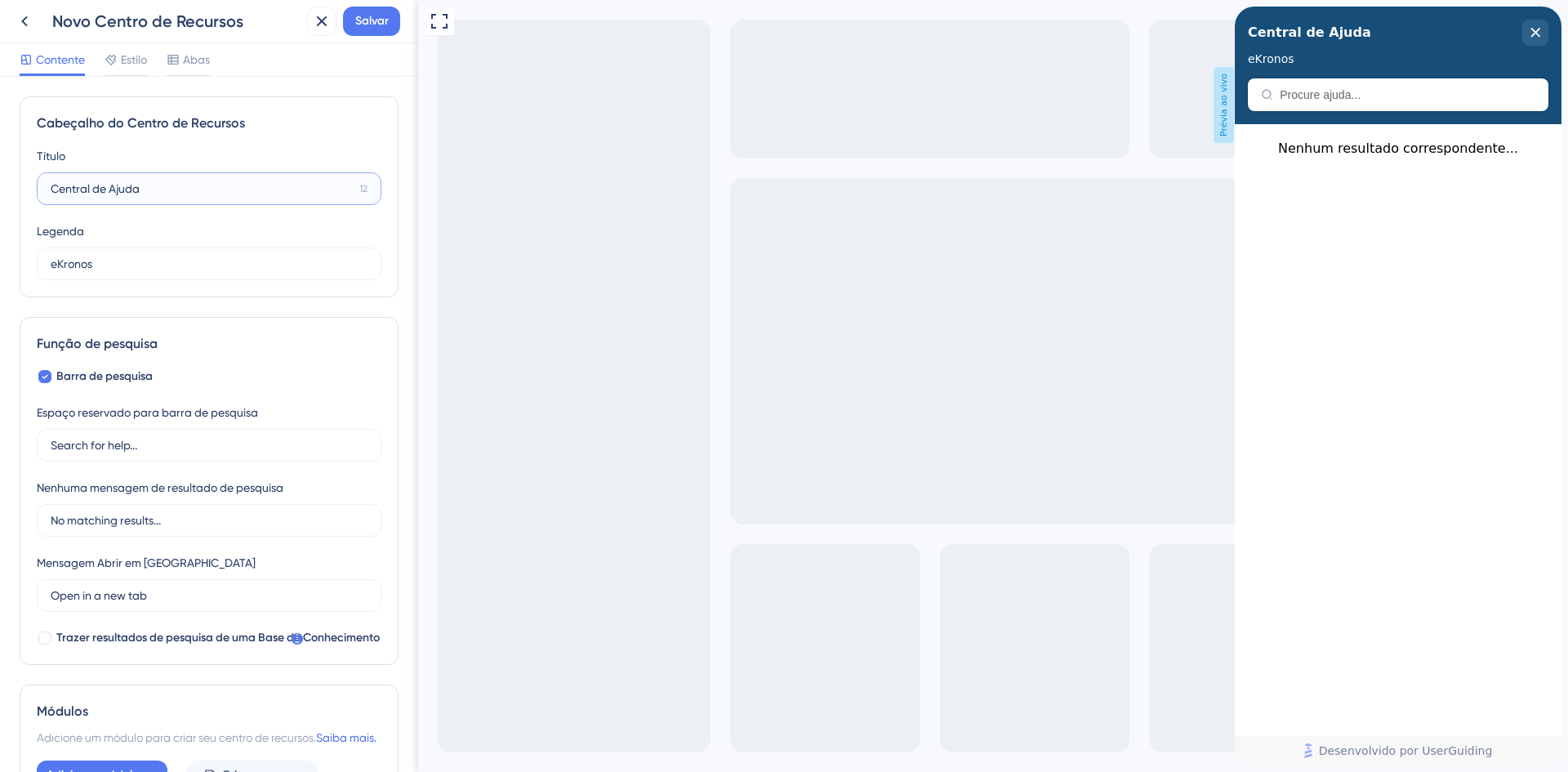
click at [166, 180] on input "Central de Ajuda" at bounding box center [201, 189] width 302 height 18
type input "Central de Ajuda | eKRONOS"
click at [124, 259] on input "eKronos" at bounding box center [200, 264] width 300 height 18
drag, startPoint x: 134, startPoint y: 279, endPoint x: 0, endPoint y: 274, distance: 134.1
click at [0, 274] on div "Cabeçalho do Centro de Recursos Título Central de Ajuda | eKRONOS 3 Central de …" at bounding box center [209, 425] width 418 height 696
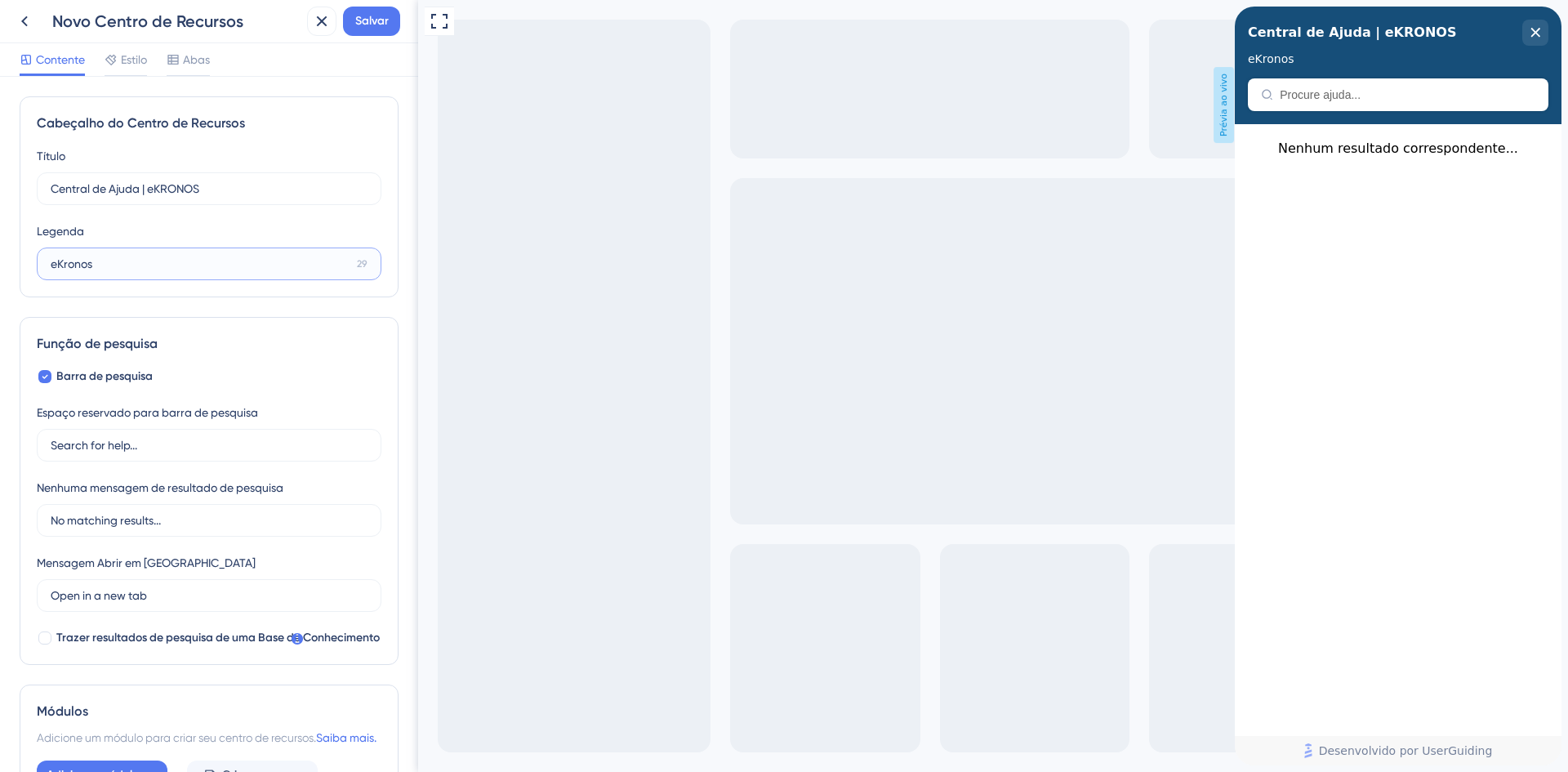
click at [58, 263] on input "eKronos" at bounding box center [200, 264] width 300 height 18
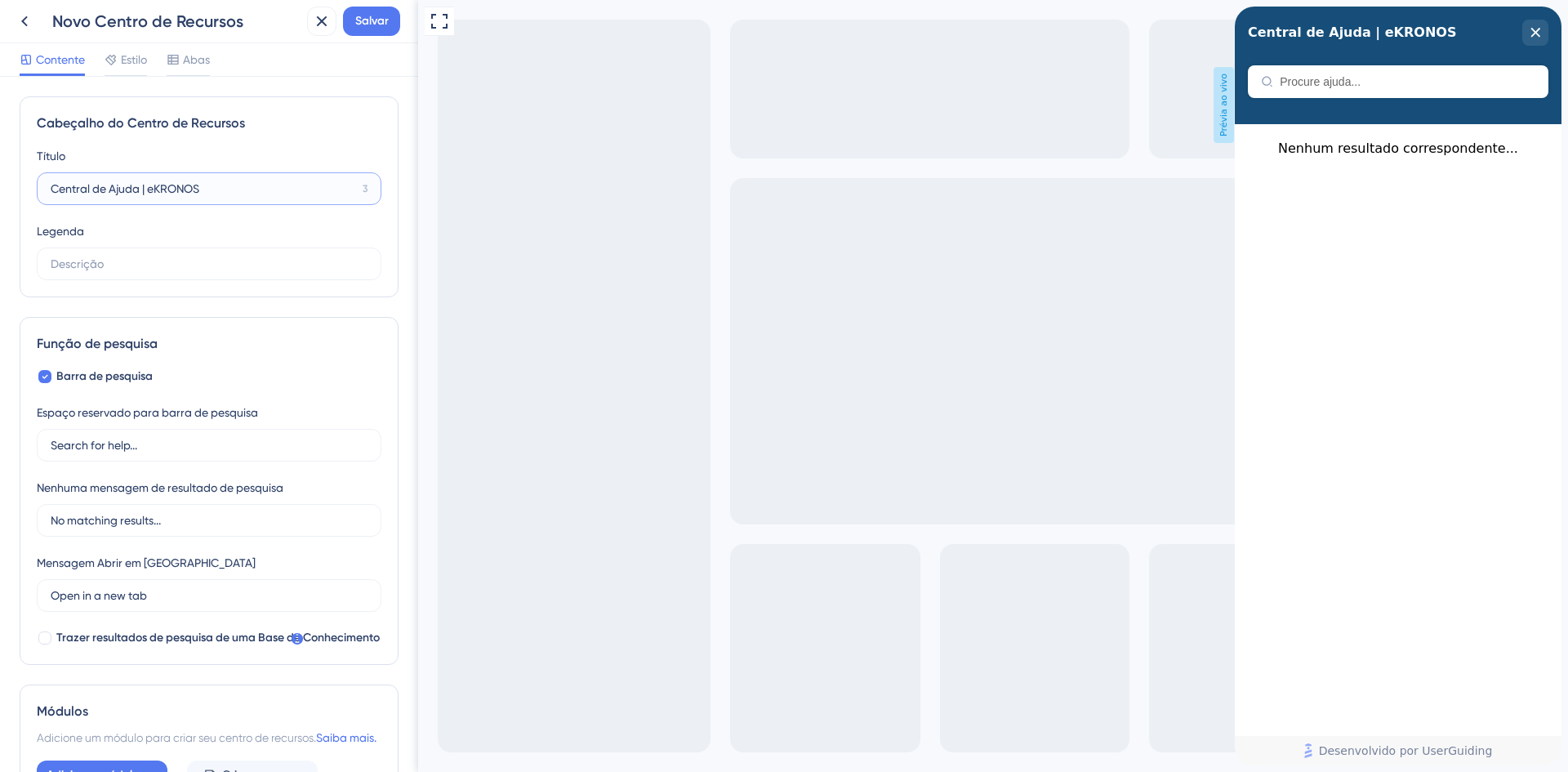
click at [248, 188] on input "Central de Ajuda | eKRONOS" at bounding box center [203, 189] width 306 height 18
click at [136, 256] on input "text" at bounding box center [209, 264] width 317 height 18
click at [161, 268] on input "text" at bounding box center [209, 264] width 317 height 18
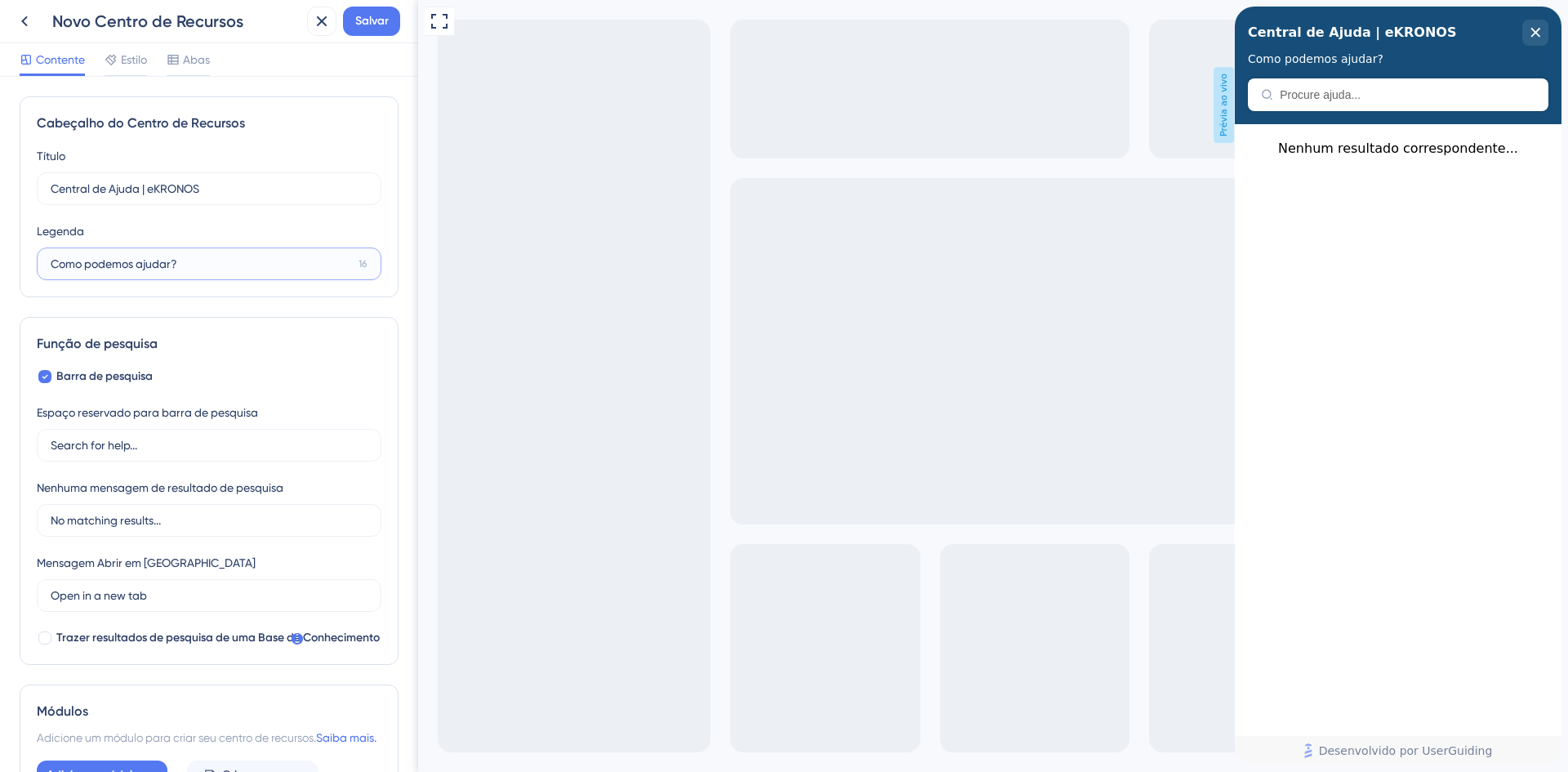
type input "Como podemos ajudar?"
click at [247, 367] on div "Barra de pesquisa Espaço reservado para barra de pesquisa Search for help... Ne…" at bounding box center [209, 508] width 344 height 281
click at [109, 456] on label "Search for help..." at bounding box center [209, 444] width 344 height 33
click at [109, 454] on input "Search for help..." at bounding box center [209, 445] width 317 height 18
click at [107, 451] on input "Search for help..." at bounding box center [209, 445] width 317 height 18
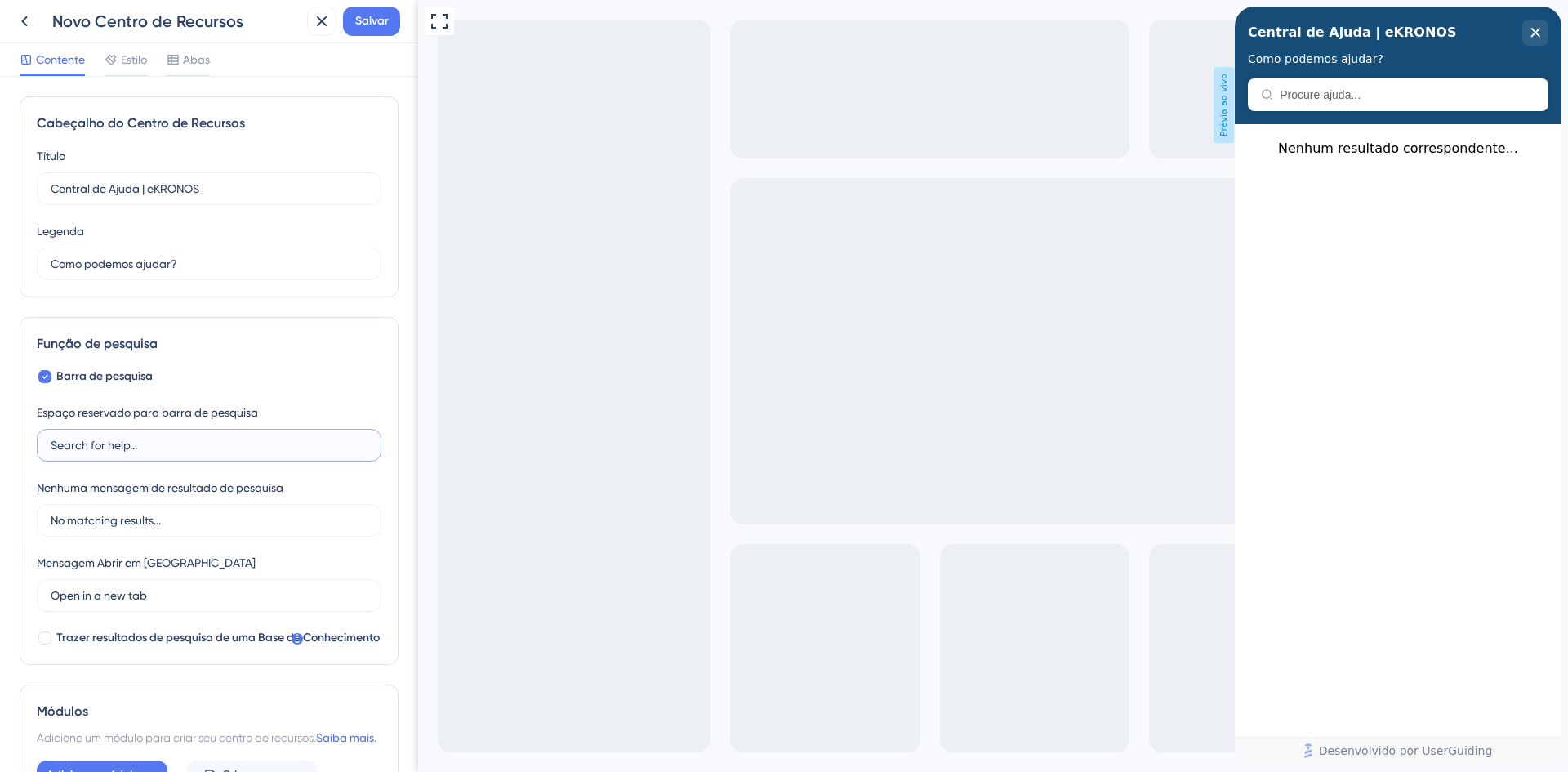
click at [107, 451] on input "Search for help..." at bounding box center [209, 445] width 317 height 18
type input "Buscar..."
click at [223, 524] on input "No matching results..." at bounding box center [209, 521] width 317 height 18
click at [103, 518] on input "No matching results..." at bounding box center [209, 521] width 317 height 18
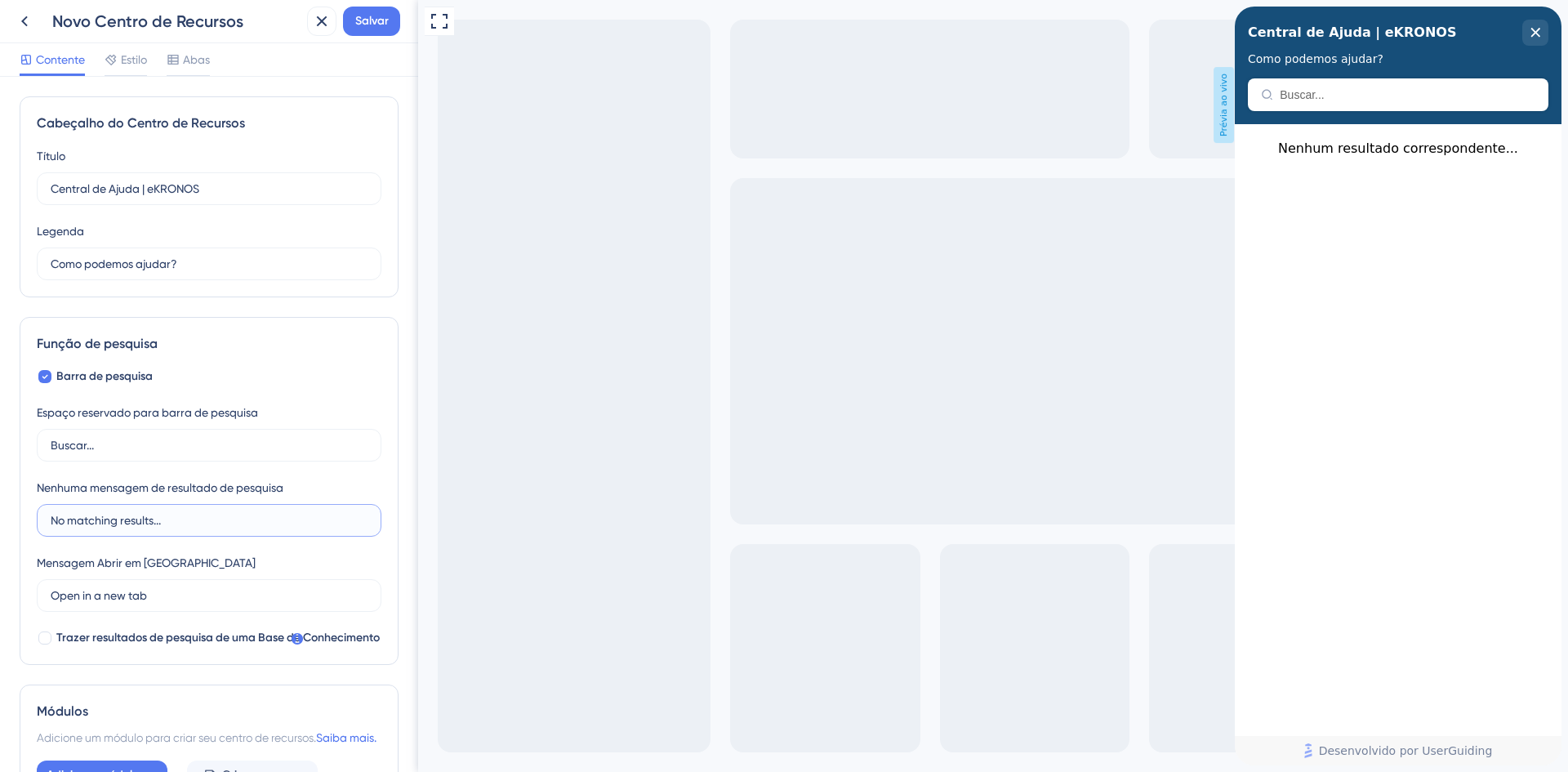
drag, startPoint x: 183, startPoint y: 522, endPoint x: 17, endPoint y: 532, distance: 166.3
click at [20, 527] on div "Função de pesquisa Barra de pesquisa Espaço reservado para barra de pesquisa Bu…" at bounding box center [209, 491] width 379 height 348
type input "n"
type input "Nenhum resultado encontrado..."
click at [174, 590] on input "Open in a new tab" at bounding box center [203, 596] width 306 height 18
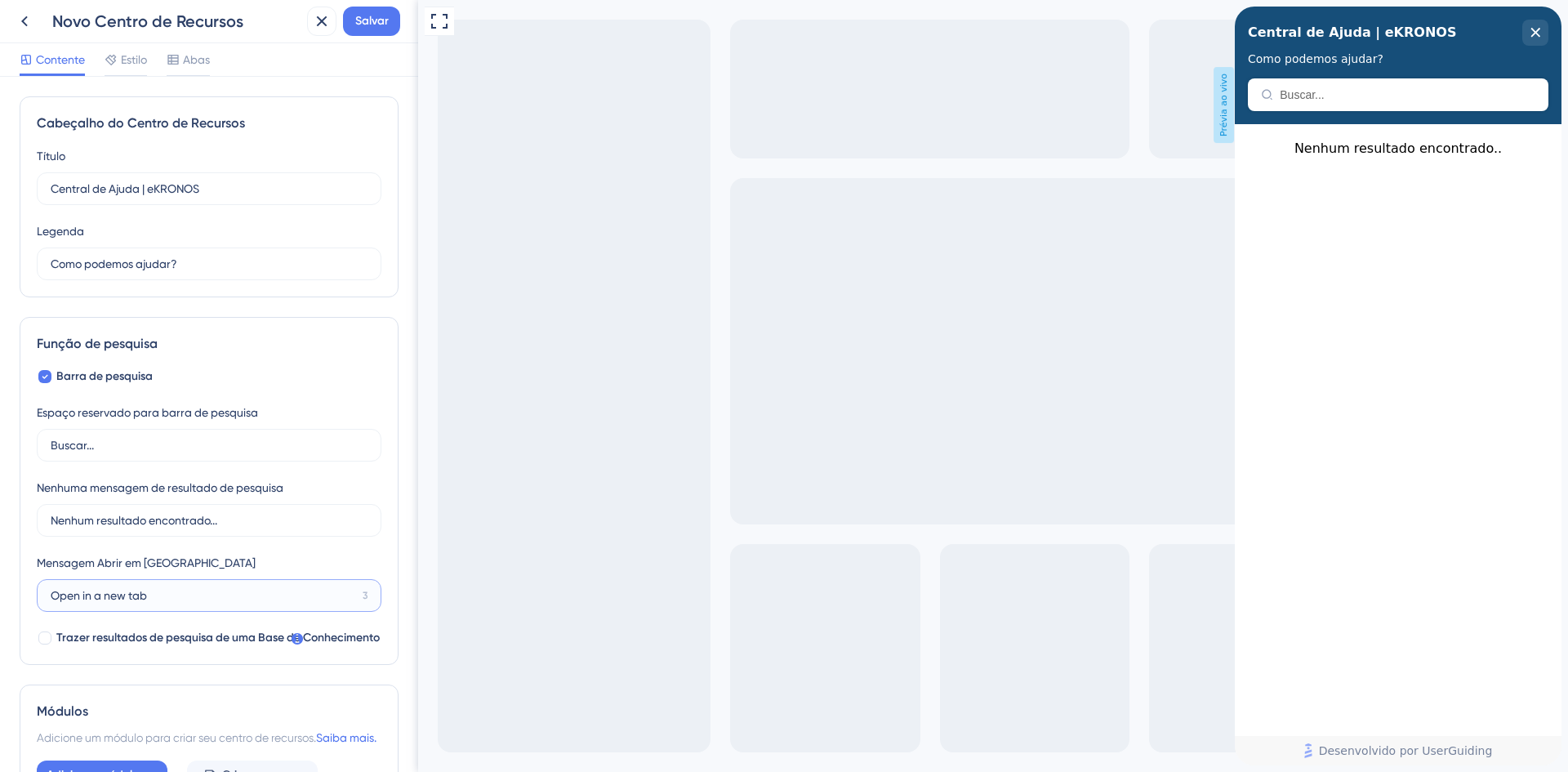
click at [251, 597] on input "Open in a new tab" at bounding box center [203, 596] width 306 height 18
click at [97, 593] on input "Open in a new tab" at bounding box center [203, 596] width 306 height 18
click at [239, 598] on input "Open in a new tab" at bounding box center [203, 596] width 306 height 18
click at [190, 593] on input "Open in a new tab" at bounding box center [203, 596] width 306 height 18
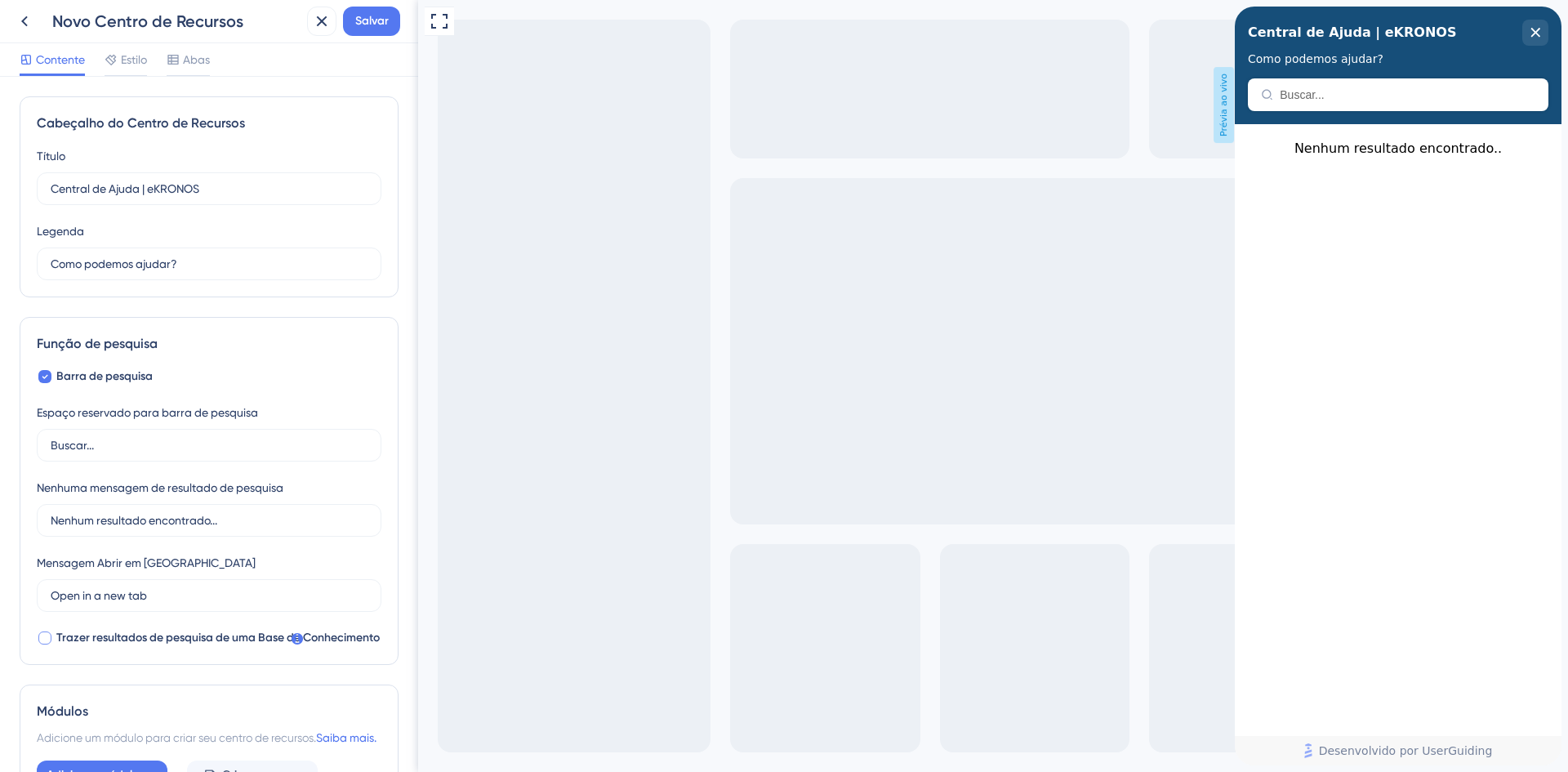
click at [65, 639] on font "Trazer resultados de pesquisa de uma Base de Conhecimento" at bounding box center [218, 637] width 323 height 14
checkbox input "true"
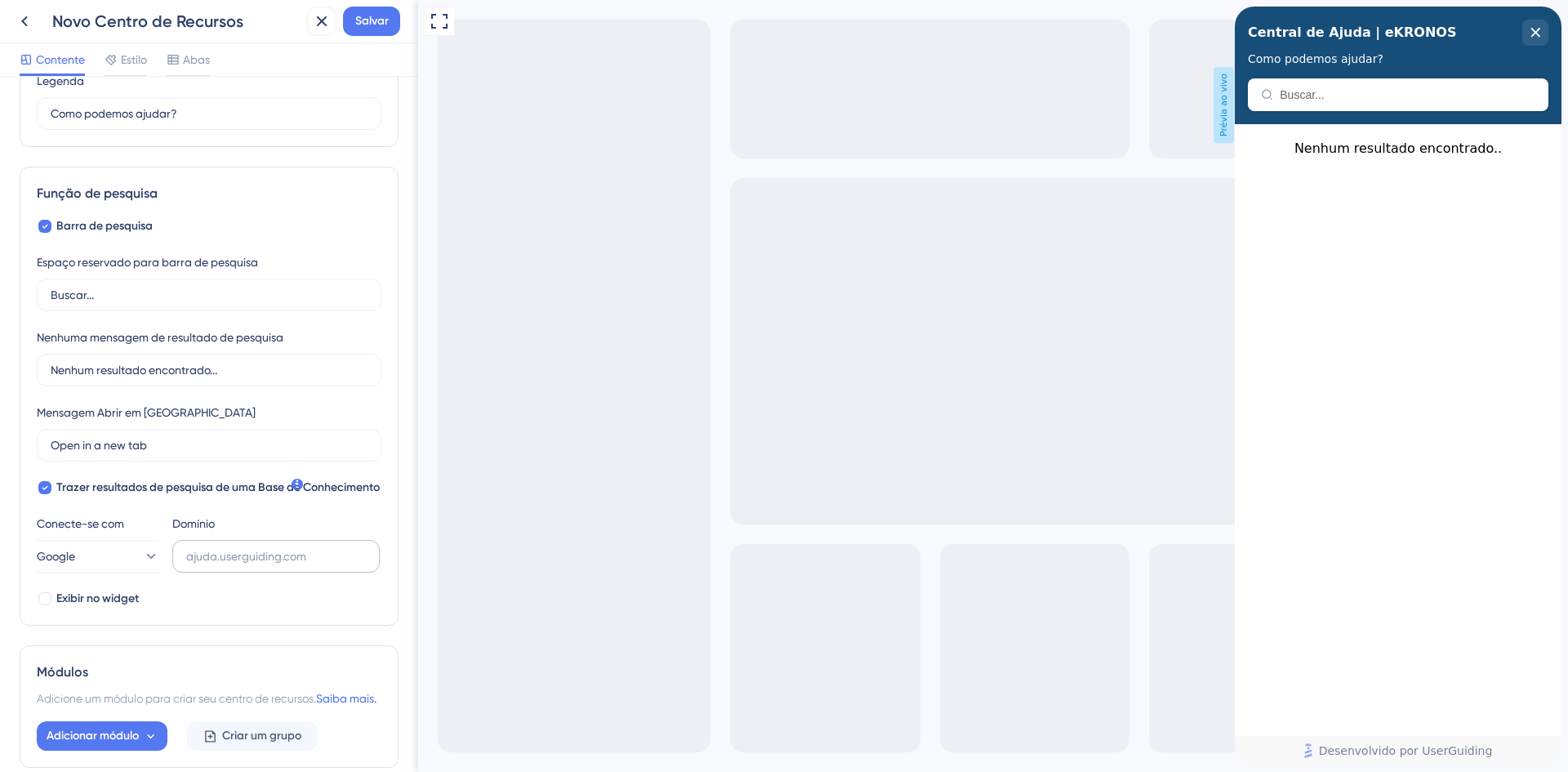
scroll to position [161, 0]
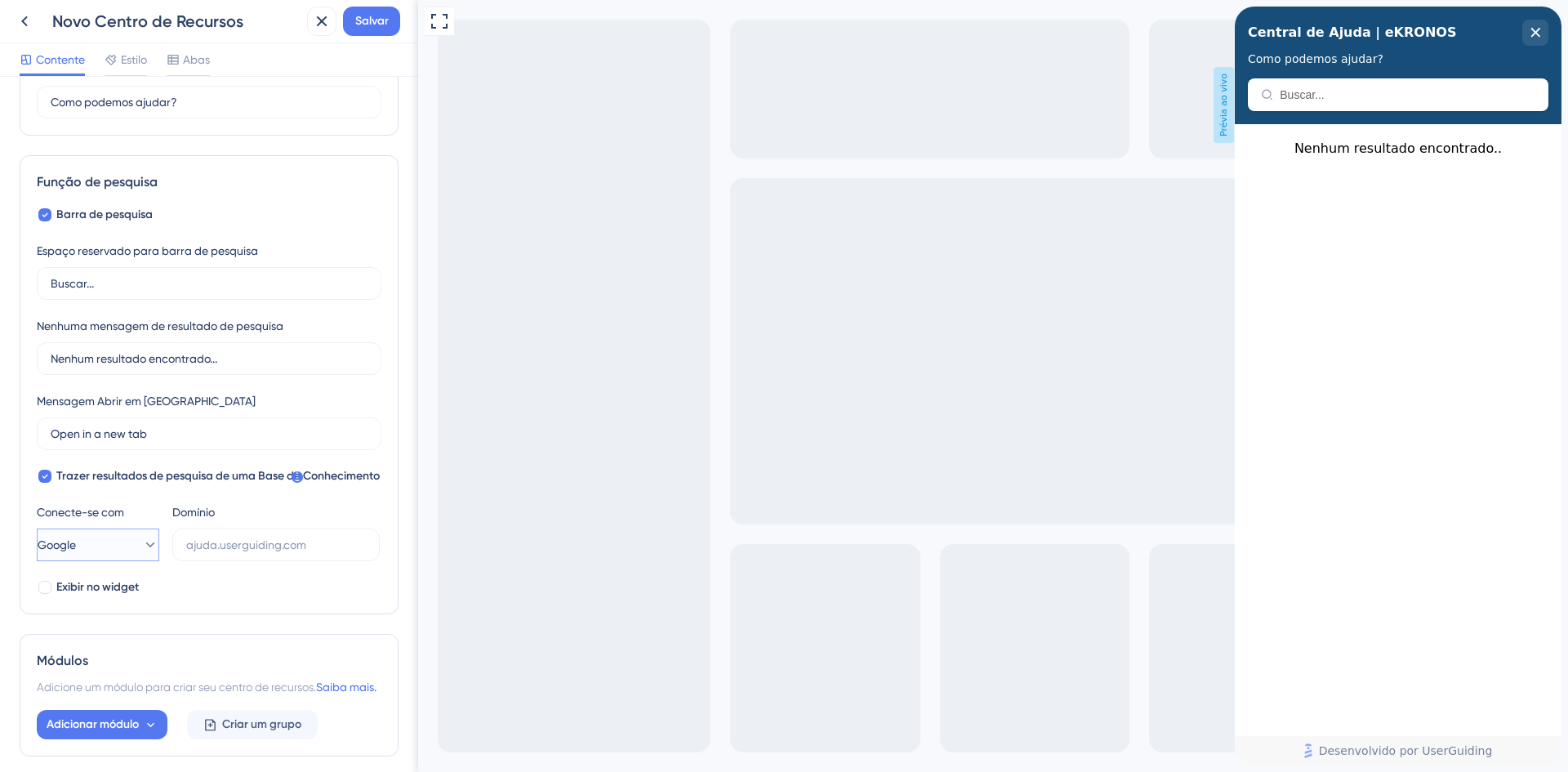
click at [146, 545] on icon at bounding box center [150, 544] width 9 height 5
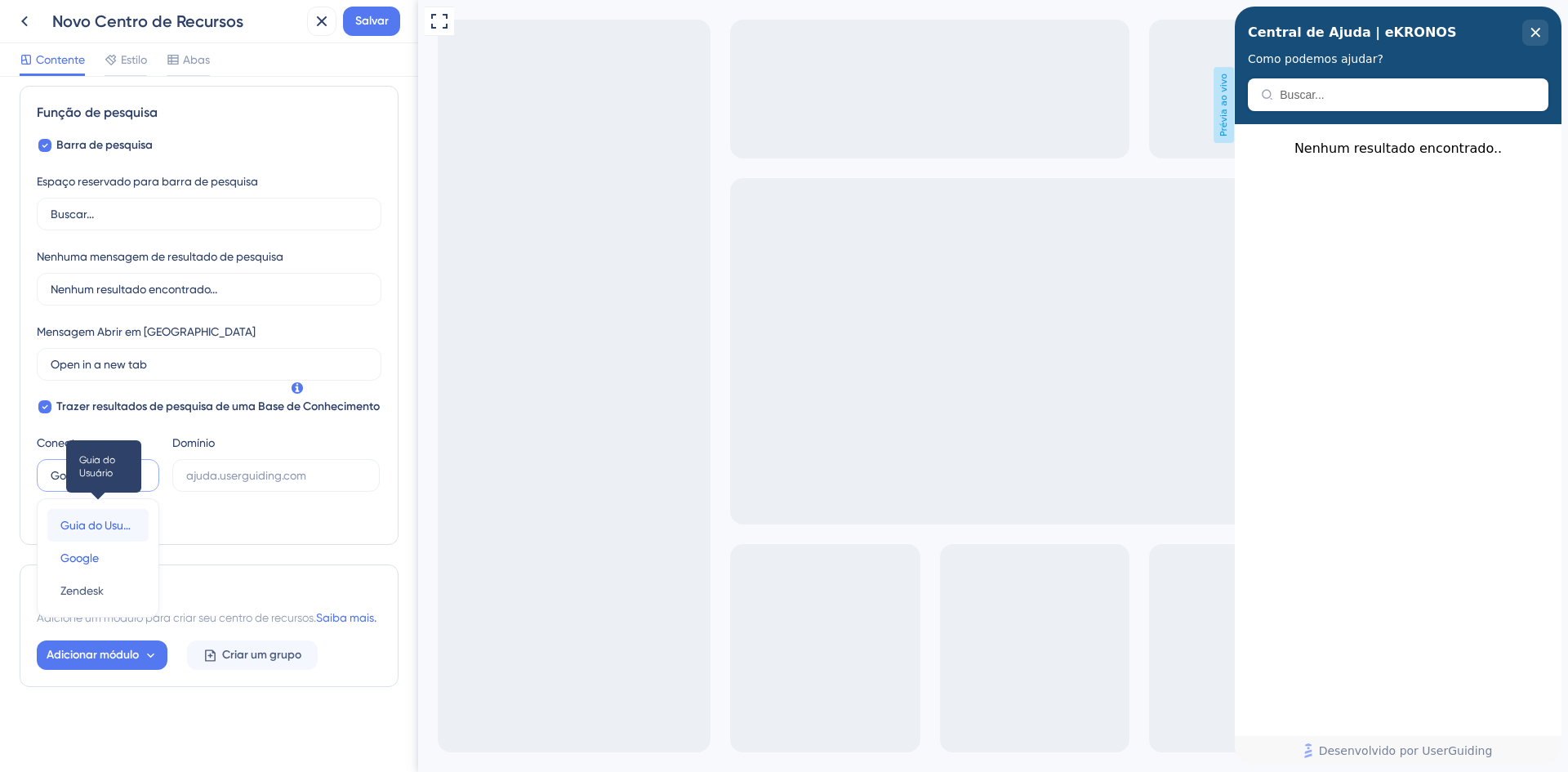
click at [118, 519] on font "Guia do Usuário" at bounding box center [102, 525] width 83 height 13
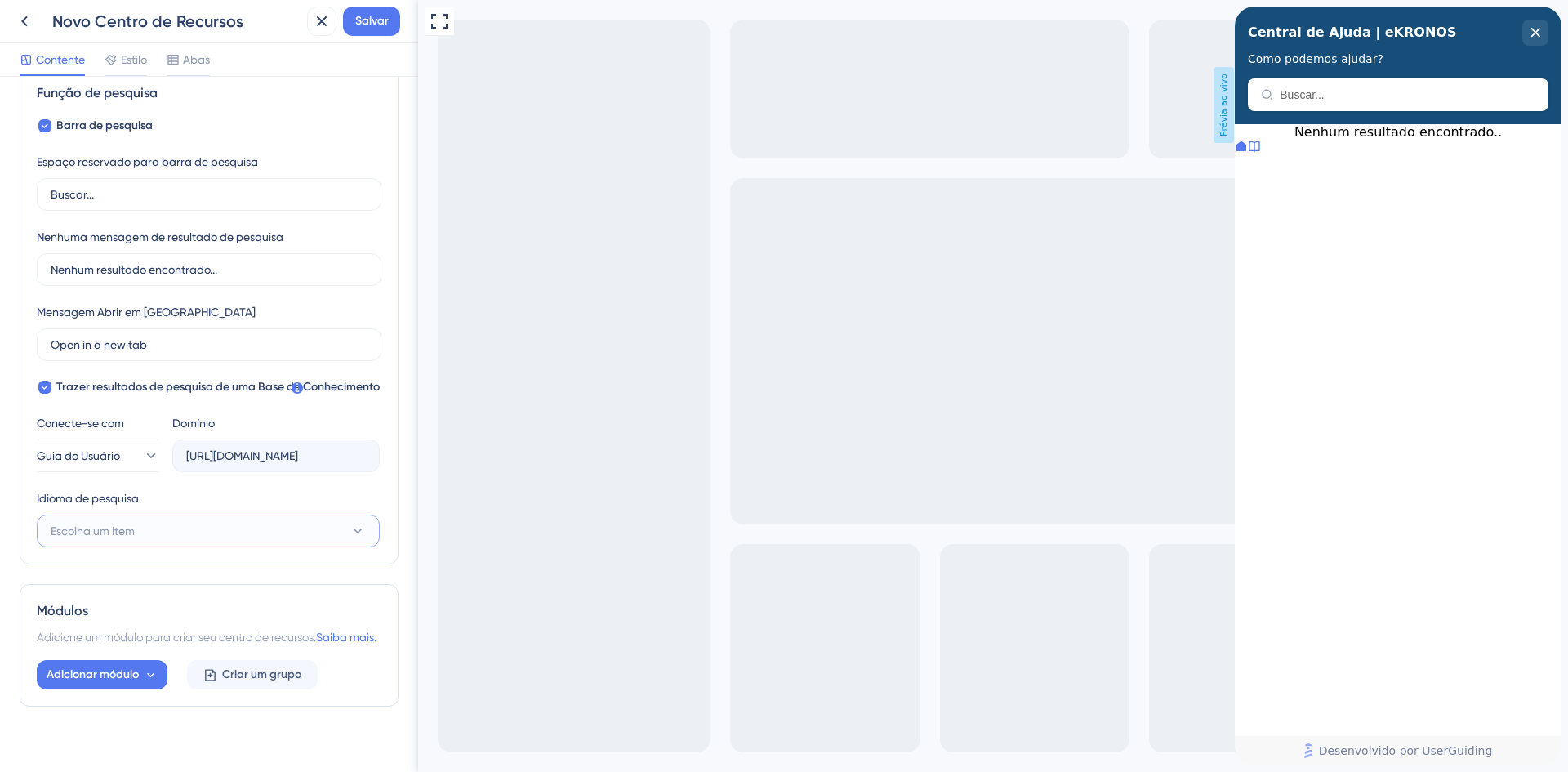
click at [162, 526] on button "Escolha um item" at bounding box center [208, 531] width 343 height 33
click at [160, 577] on font "Português (padrão)" at bounding box center [111, 580] width 101 height 13
type input "https://ei-solucoes-inteligentes-WI2C.help.userguiding.com/api/search?kb_id=202…"
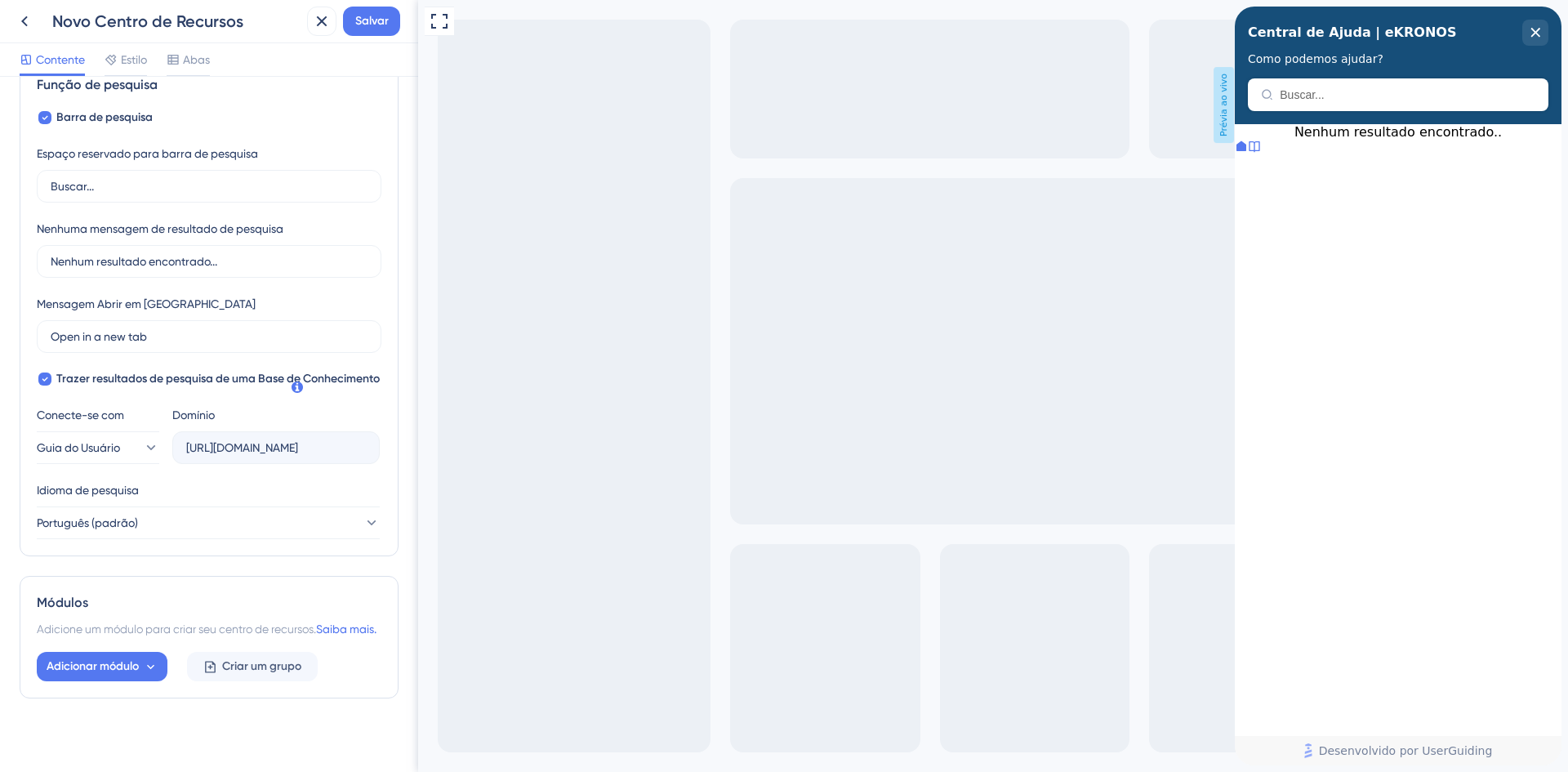
scroll to position [290, 0]
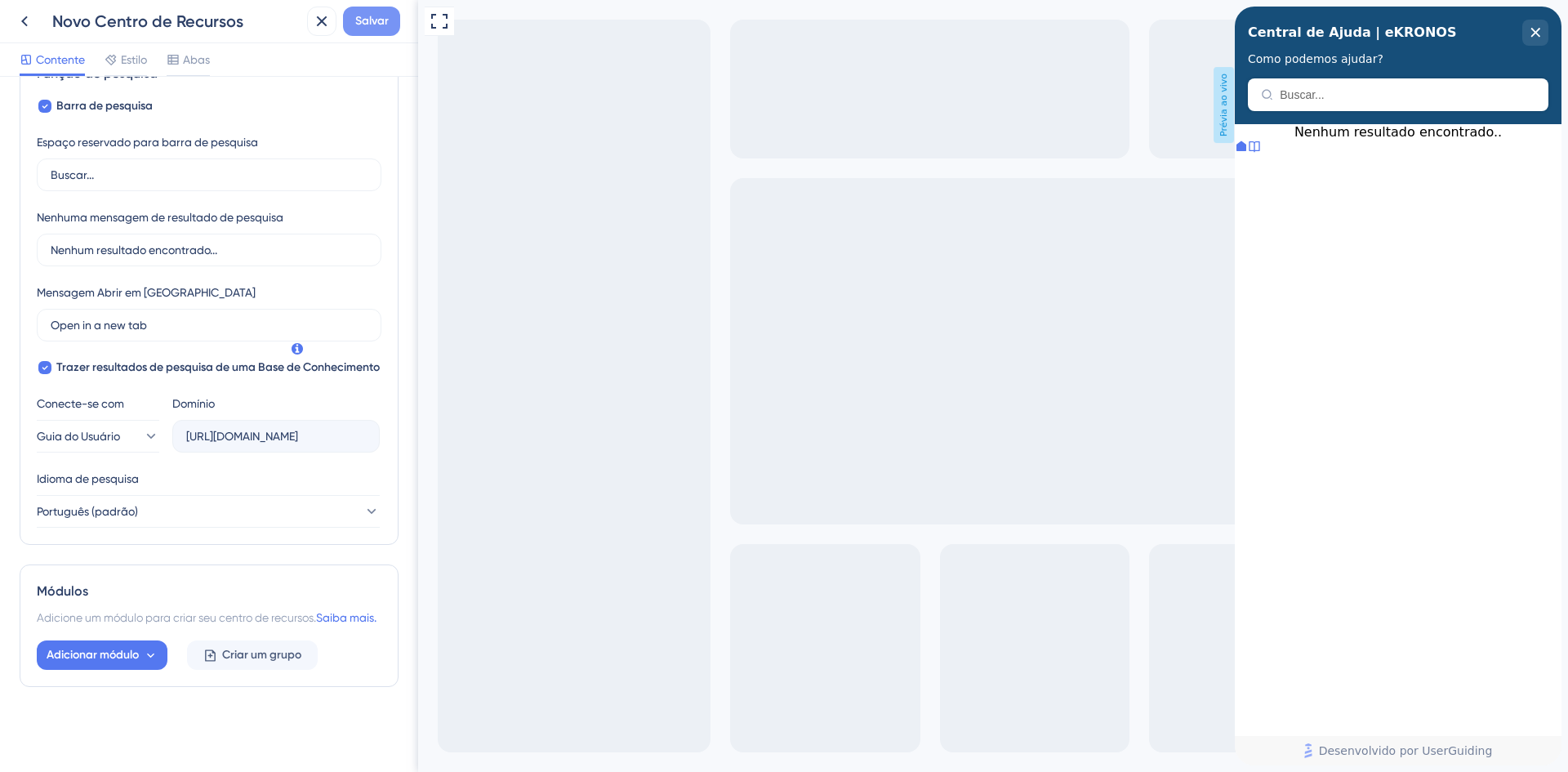
click at [377, 19] on font "Salvar" at bounding box center [372, 21] width 34 height 14
click at [1368, 140] on div "Nenhum resultado encontrado.." at bounding box center [1398, 132] width 326 height 16
click at [1344, 92] on div "Central de Ajuda | eKRONOS Como podemos ajudar?" at bounding box center [1398, 65] width 326 height 118
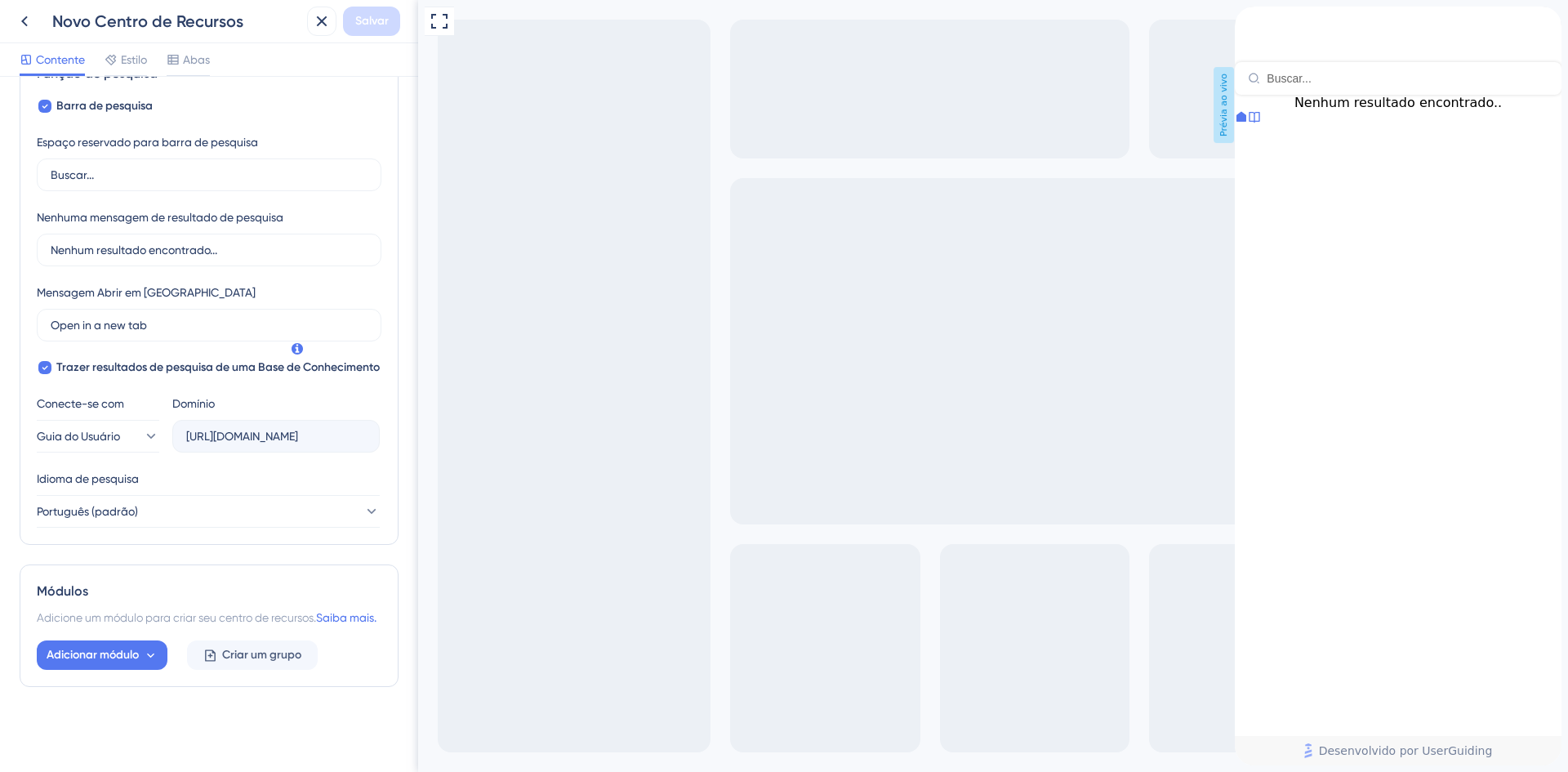
click at [1251, 23] on div "back to header" at bounding box center [1247, 15] width 26 height 17
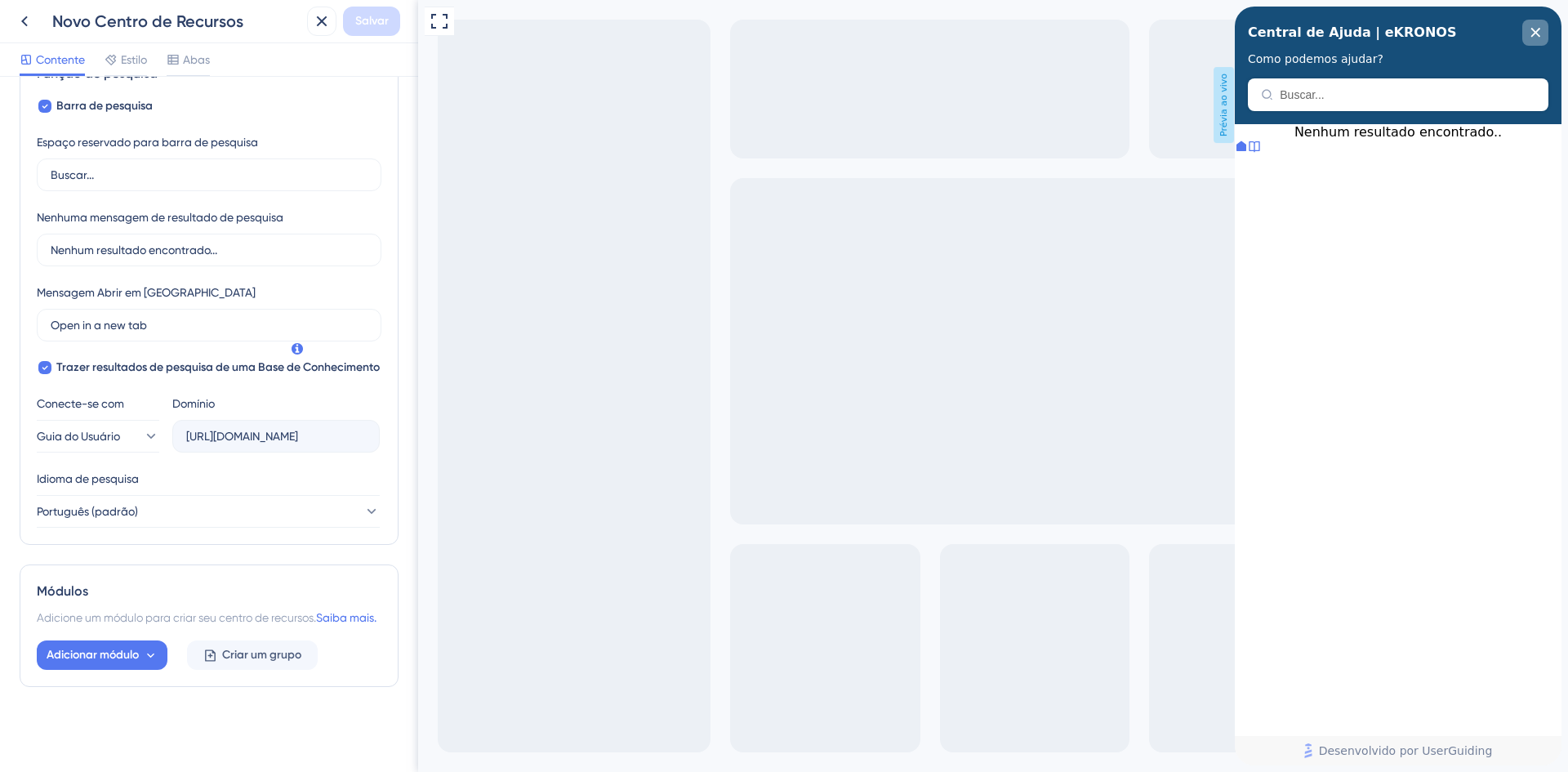
click at [1533, 35] on icon "close resource center" at bounding box center [1535, 32] width 9 height 9
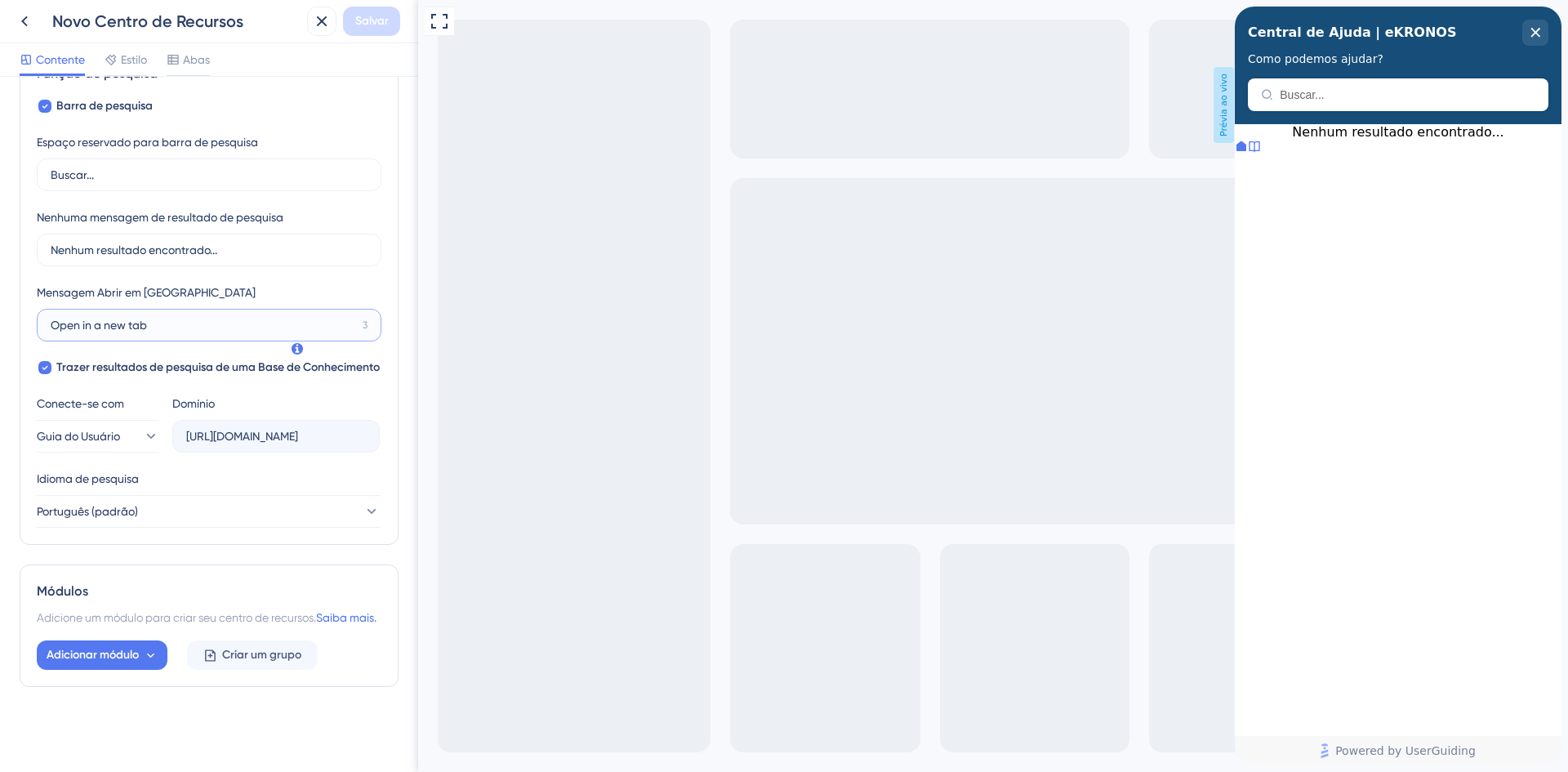
click at [176, 316] on input "Open in a new tab" at bounding box center [203, 325] width 306 height 18
drag, startPoint x: 176, startPoint y: 303, endPoint x: 11, endPoint y: 307, distance: 165.0
click at [11, 307] on div "Cabeçalho do Centro de Recursos Título Central de Ajuda | eKRONOS 3 Central de …" at bounding box center [209, 425] width 418 height 696
type input "Central de Ajuda"
click at [1381, 86] on div "Cabeçalho do Centro de Recursos" at bounding box center [1398, 94] width 301 height 33
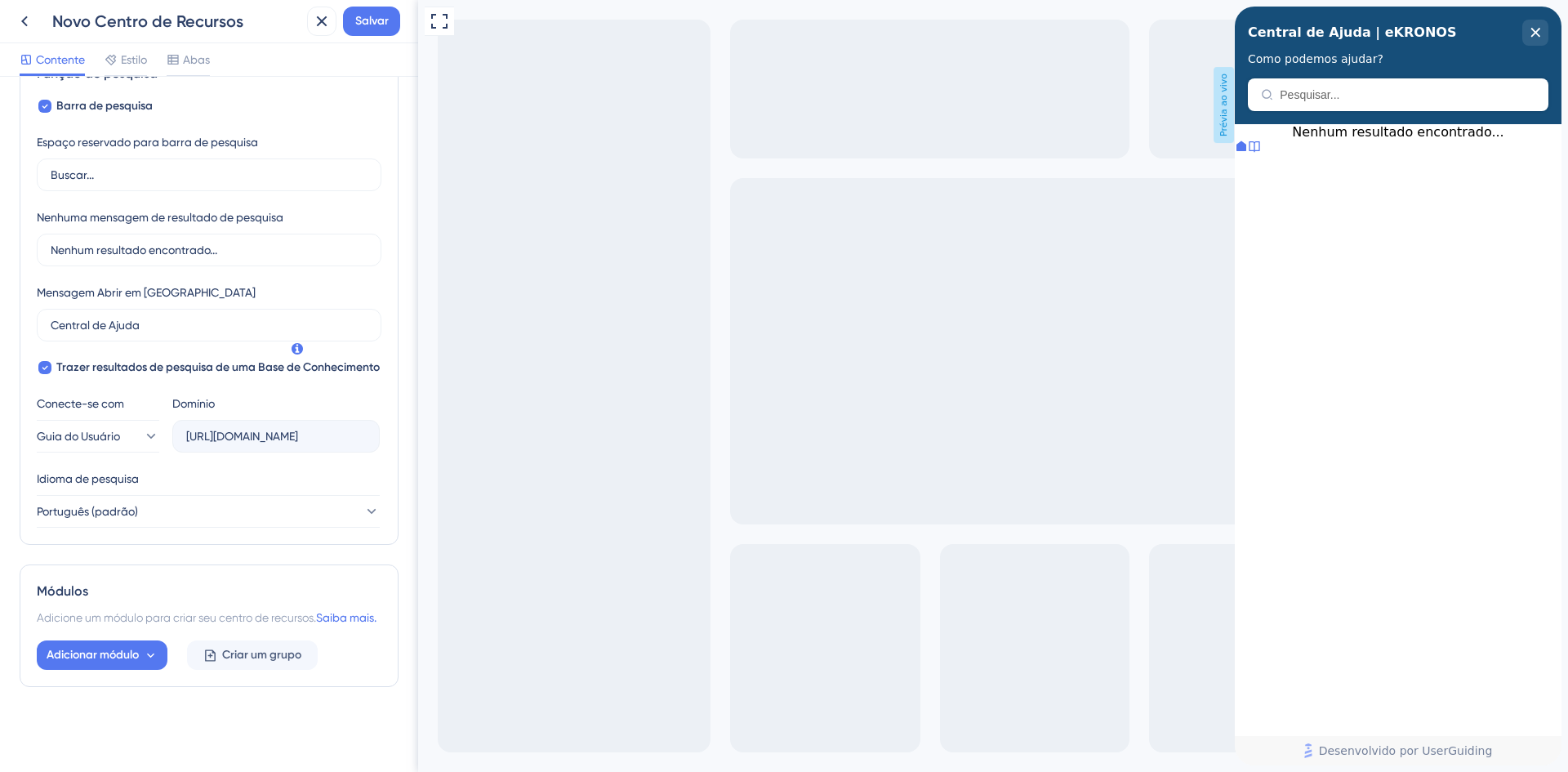
click at [1246, 151] on icon at bounding box center [1242, 146] width 10 height 10
click at [1261, 152] on icon at bounding box center [1253, 145] width 13 height 13
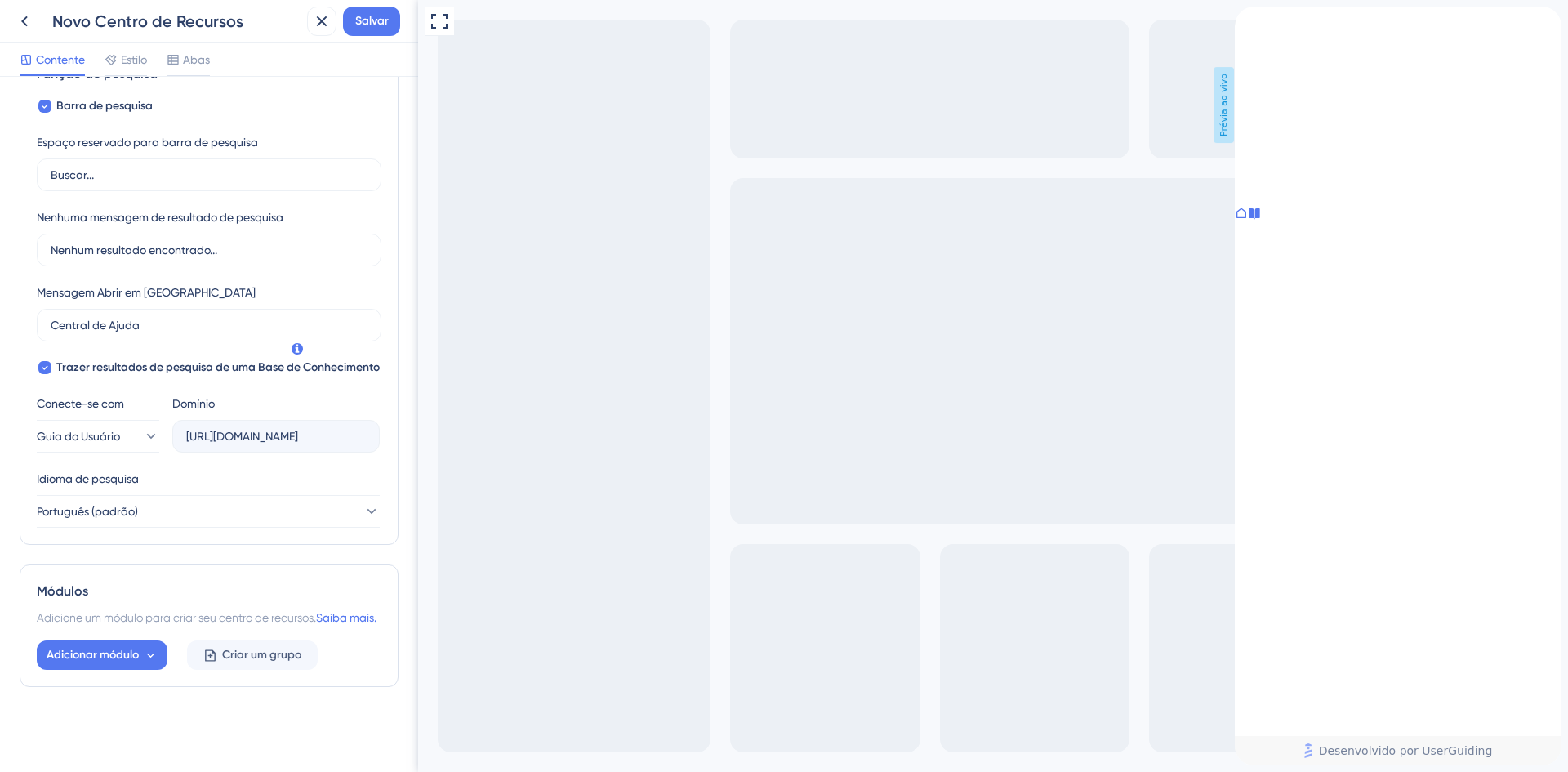
click at [1247, 20] on icon "back to header" at bounding box center [1241, 13] width 13 height 13
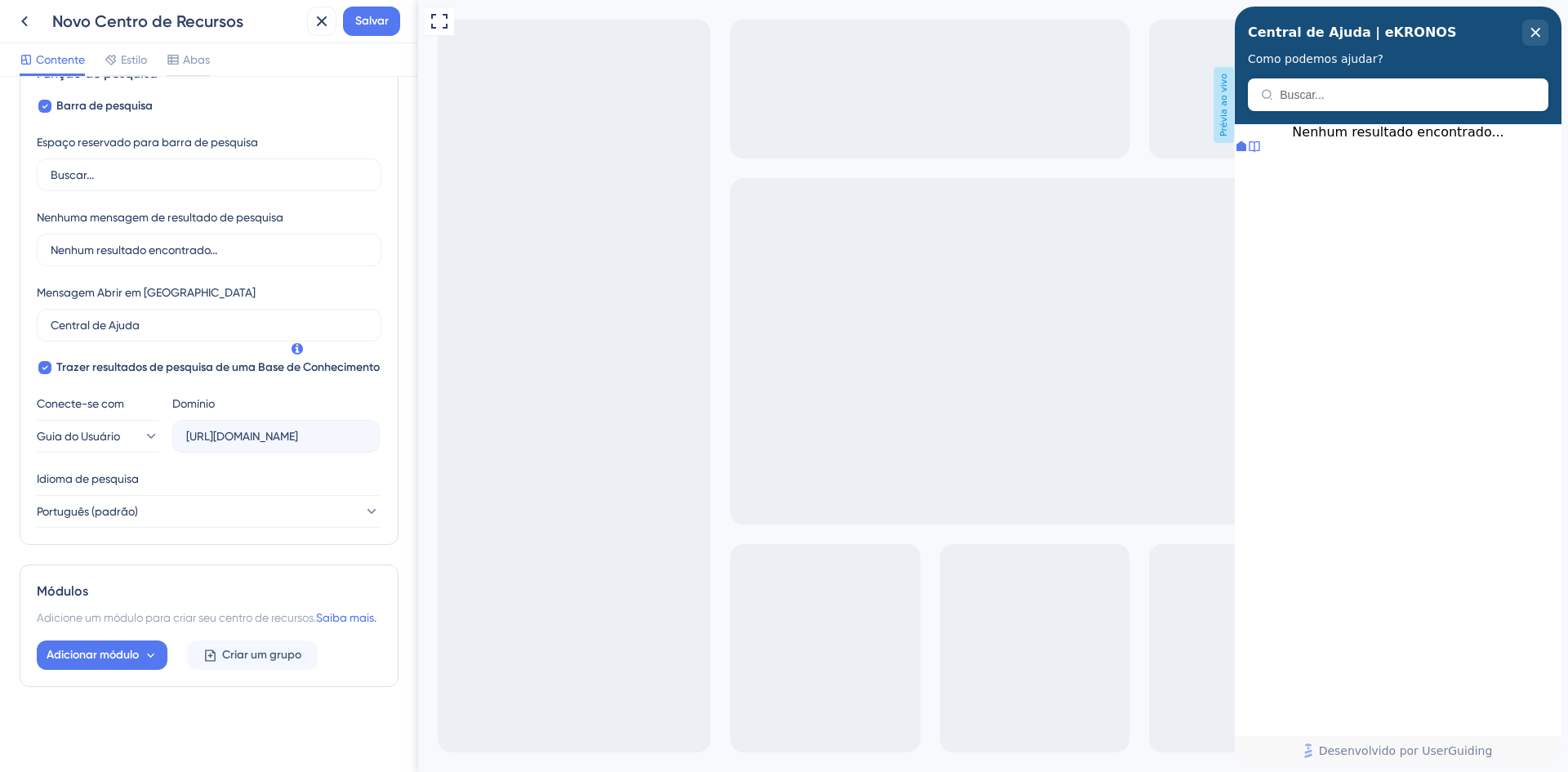
click at [1247, 152] on icon at bounding box center [1241, 145] width 13 height 13
click at [1246, 151] on icon at bounding box center [1242, 146] width 10 height 10
click at [1175, 356] on div "Visualização em tela cheia Prévia ao vivo" at bounding box center [993, 403] width 1150 height 807
click at [376, 31] on button "Salvar" at bounding box center [372, 22] width 57 height 30
click at [1330, 62] on span "Como podemos ajudar?" at bounding box center [1315, 58] width 136 height 13
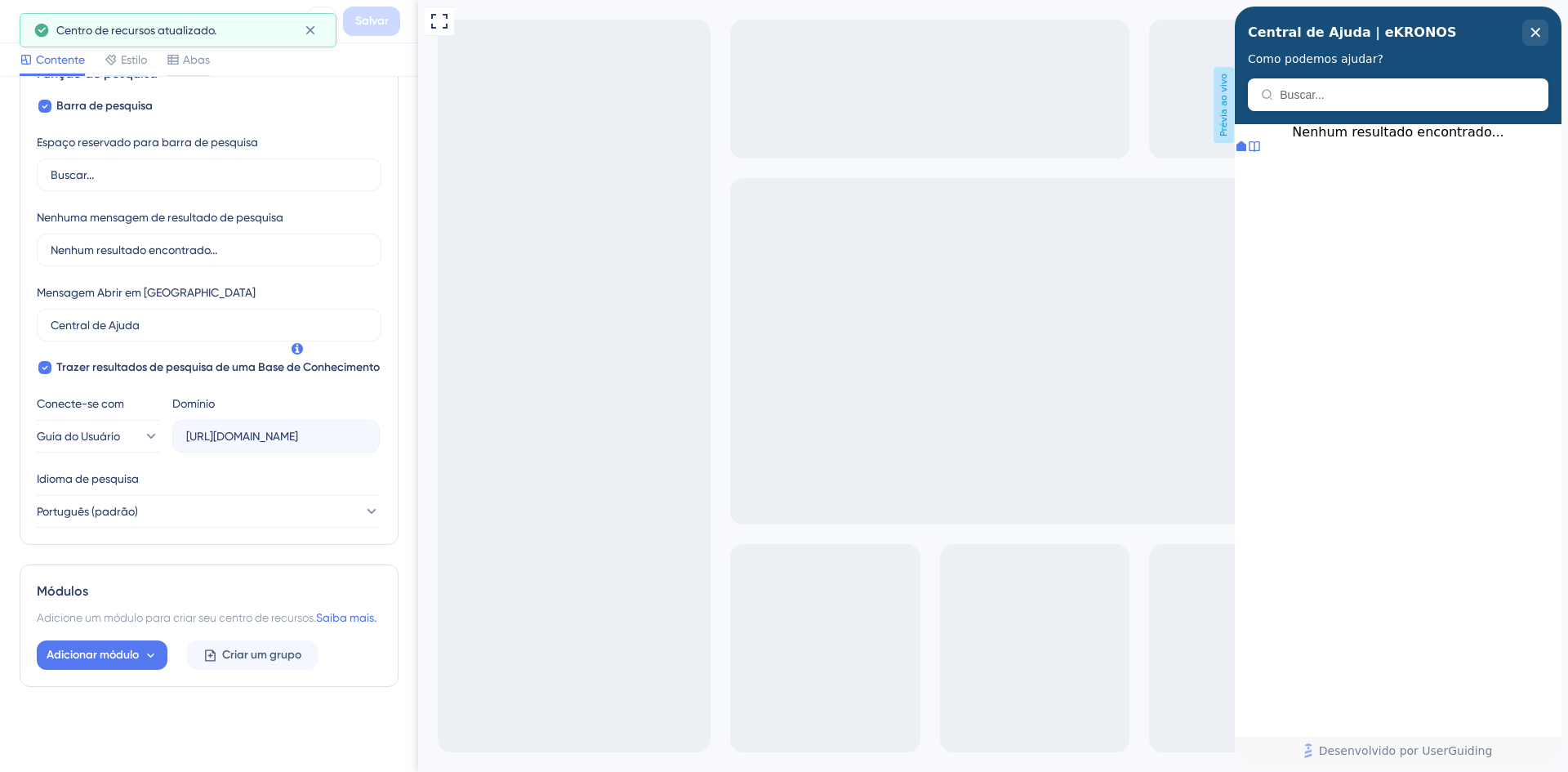
drag, startPoint x: 1328, startPoint y: 100, endPoint x: 1328, endPoint y: 111, distance: 11.0
click at [1328, 109] on div "Central de Ajuda | eKRONOS Como podemos ajudar?" at bounding box center [1398, 65] width 326 height 118
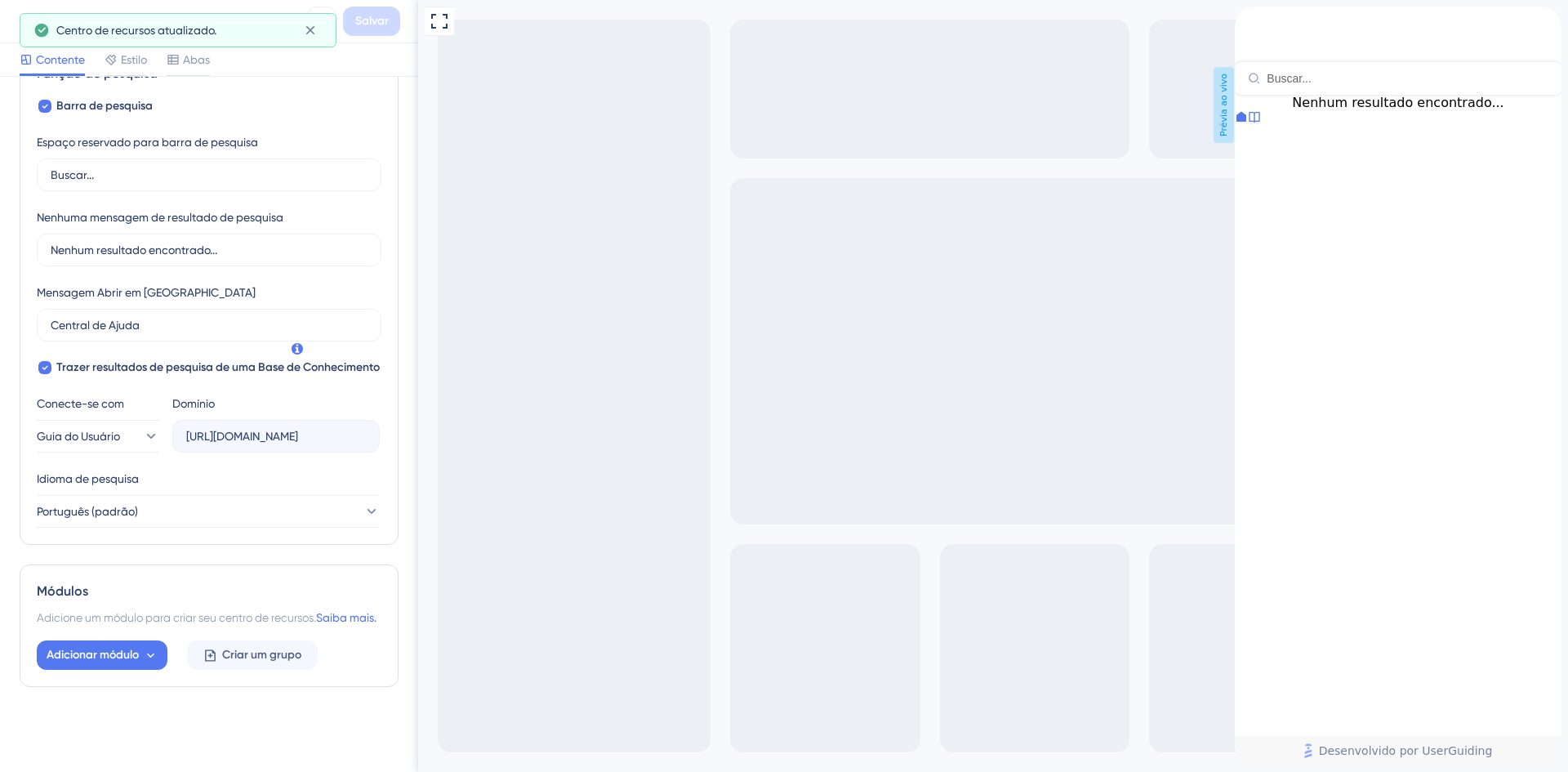
click at [1247, 20] on icon "back to header" at bounding box center [1241, 13] width 13 height 13
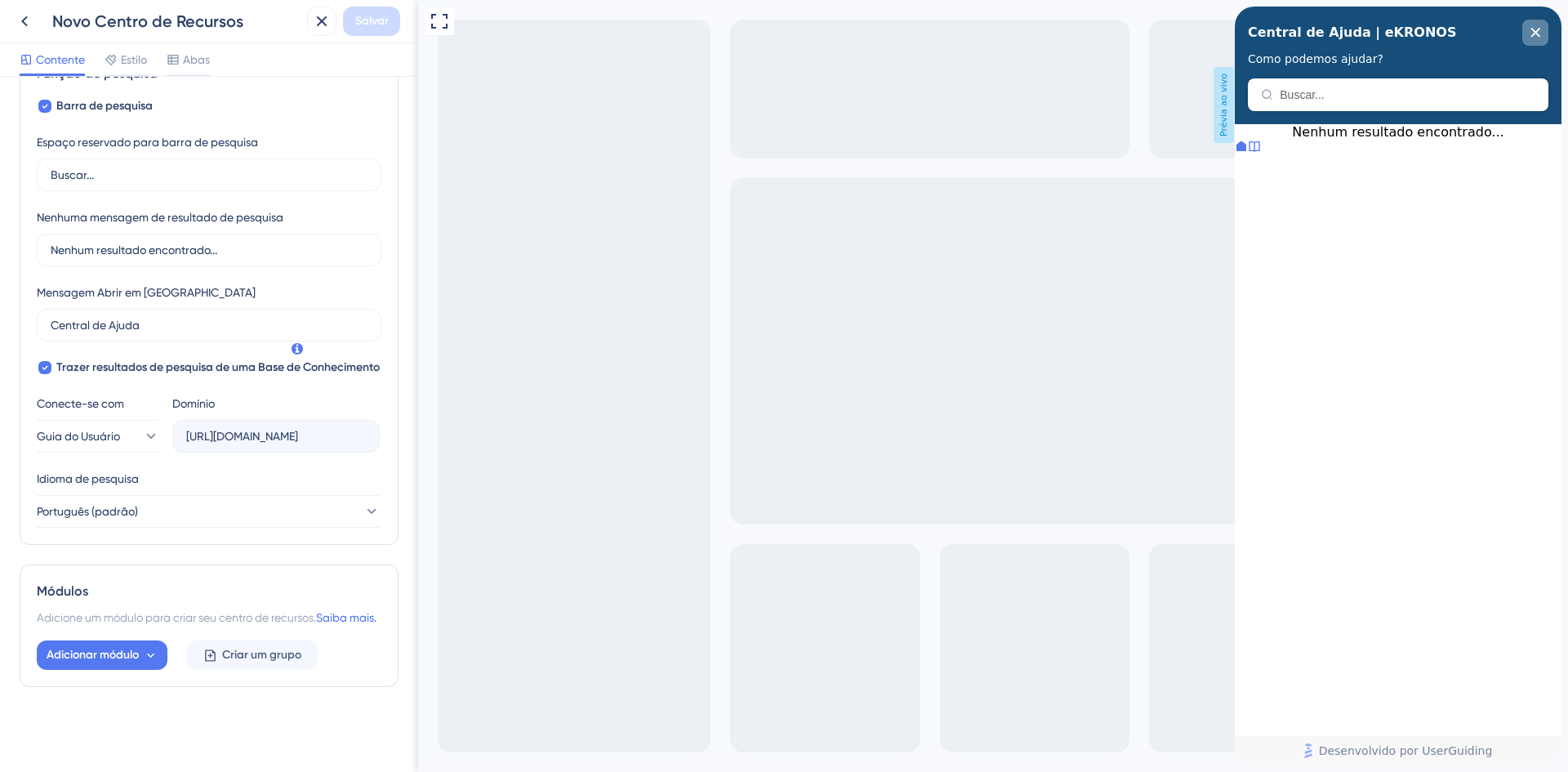
click at [1531, 31] on icon "close resource center" at bounding box center [1535, 33] width 10 height 10
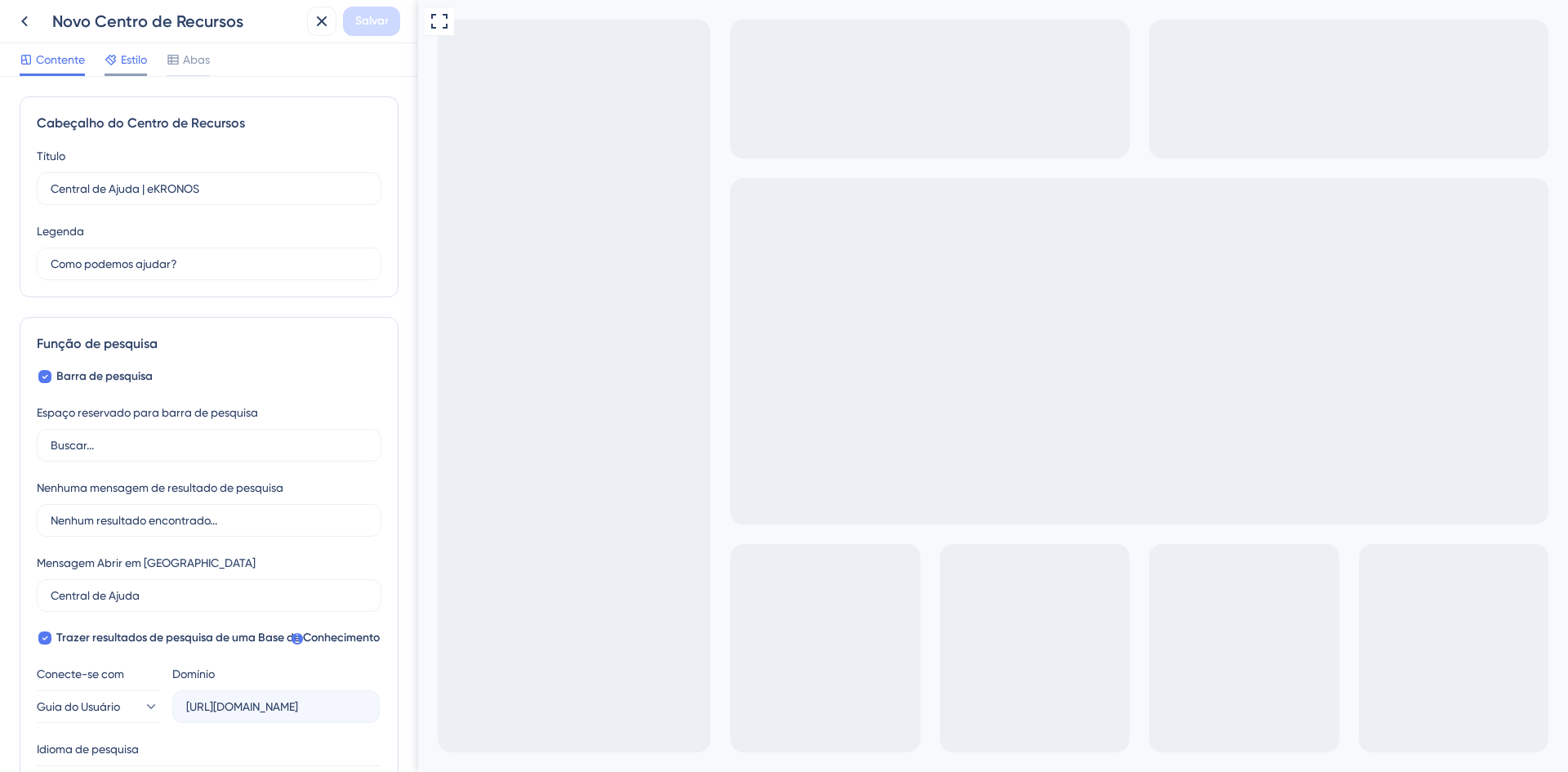
click at [135, 62] on font "Estilo" at bounding box center [134, 59] width 26 height 13
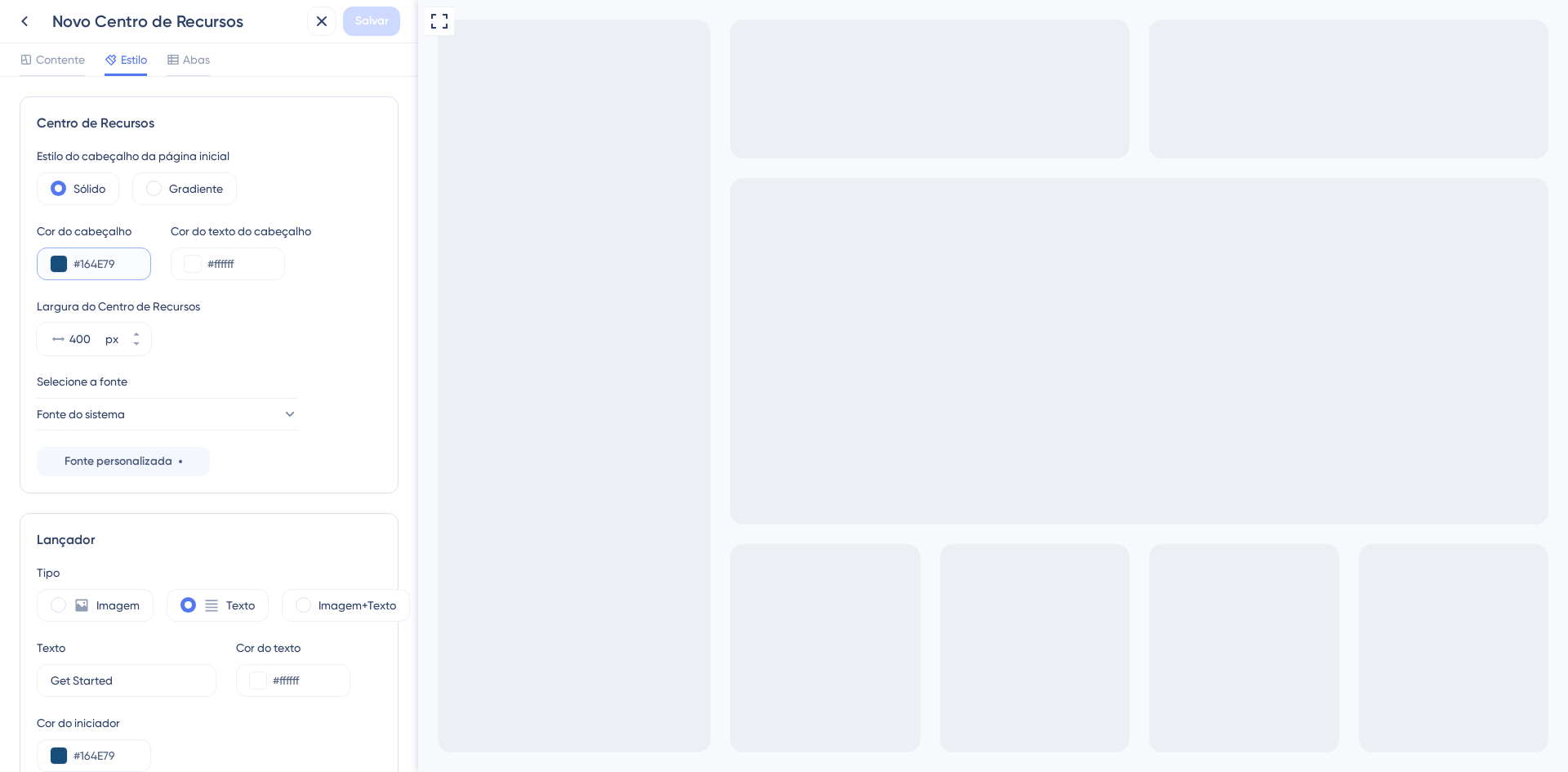
click at [57, 265] on button at bounding box center [58, 263] width 17 height 17
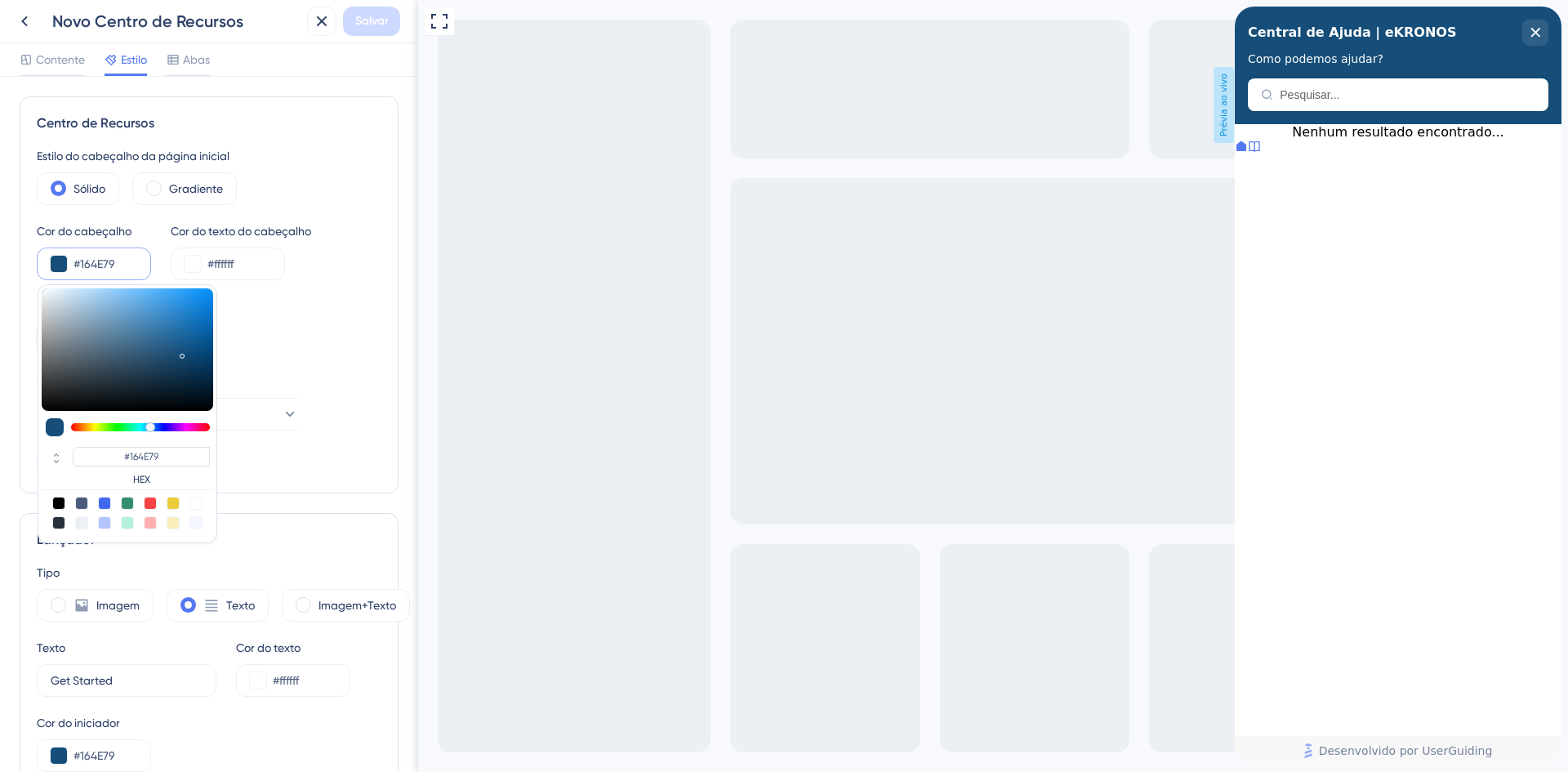
click at [90, 268] on input "#164E79" at bounding box center [105, 264] width 63 height 20
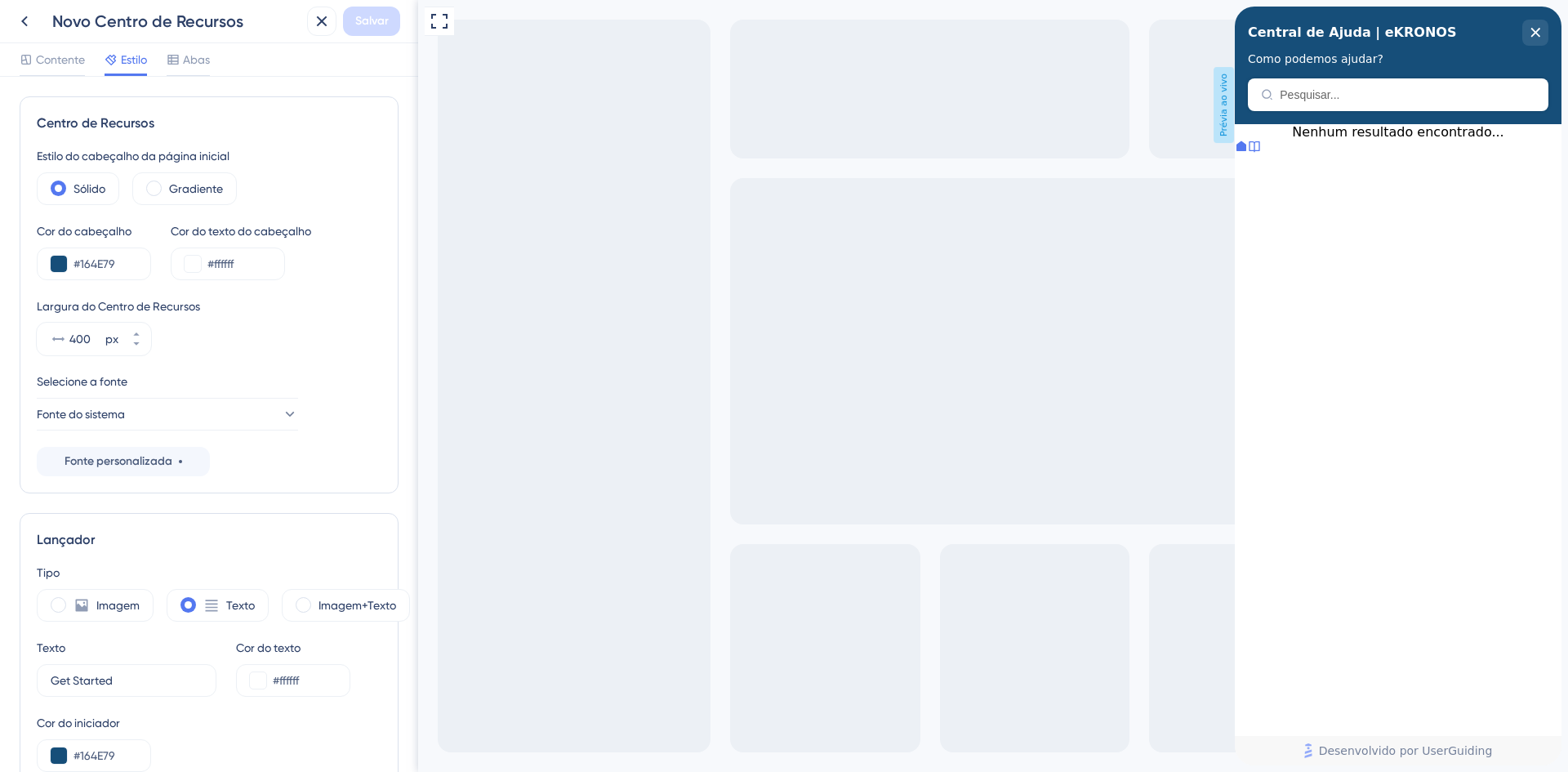
click at [245, 339] on div "Largura do Centro de Recursos 400 px" at bounding box center [209, 326] width 344 height 58
click at [138, 344] on icon at bounding box center [137, 344] width 10 height 10
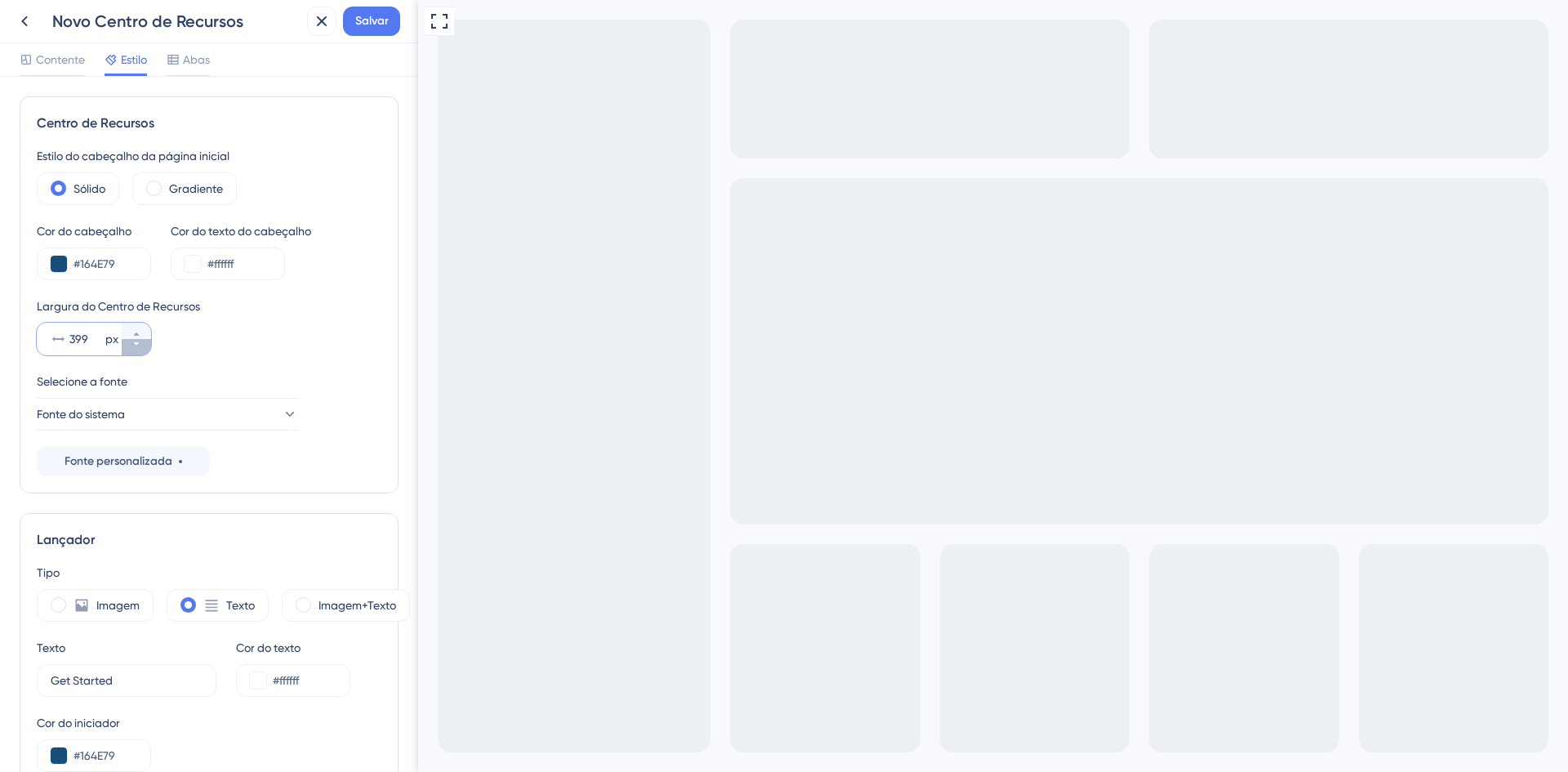
click at [138, 344] on icon at bounding box center [137, 344] width 10 height 10
click at [141, 331] on button "397 px" at bounding box center [137, 331] width 30 height 17
click at [141, 331] on button "398 px" at bounding box center [137, 331] width 30 height 17
click at [141, 331] on button "399 px" at bounding box center [137, 331] width 30 height 17
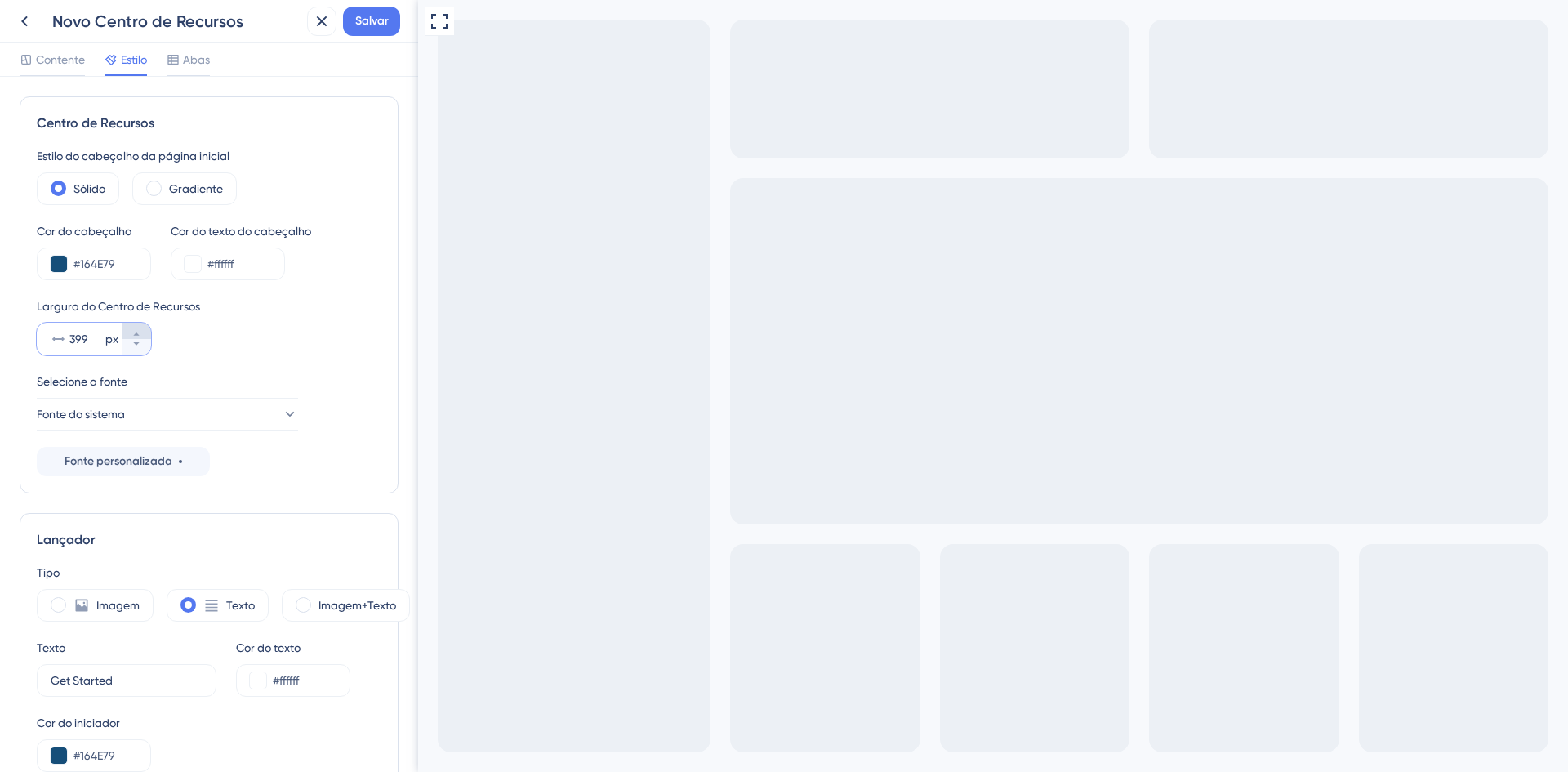
type input "400"
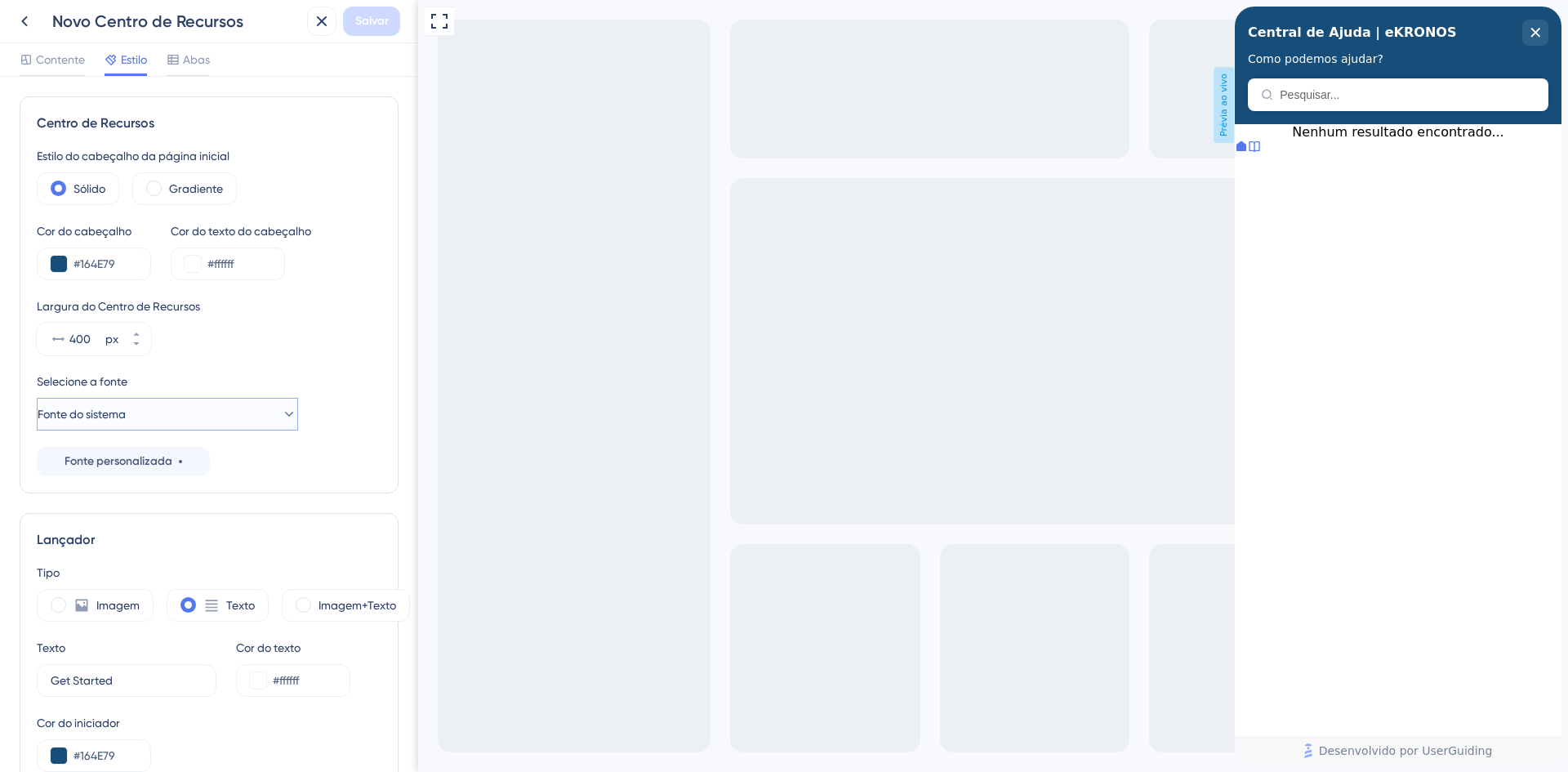
click at [172, 411] on button "Fonte do sistema" at bounding box center [167, 414] width 261 height 33
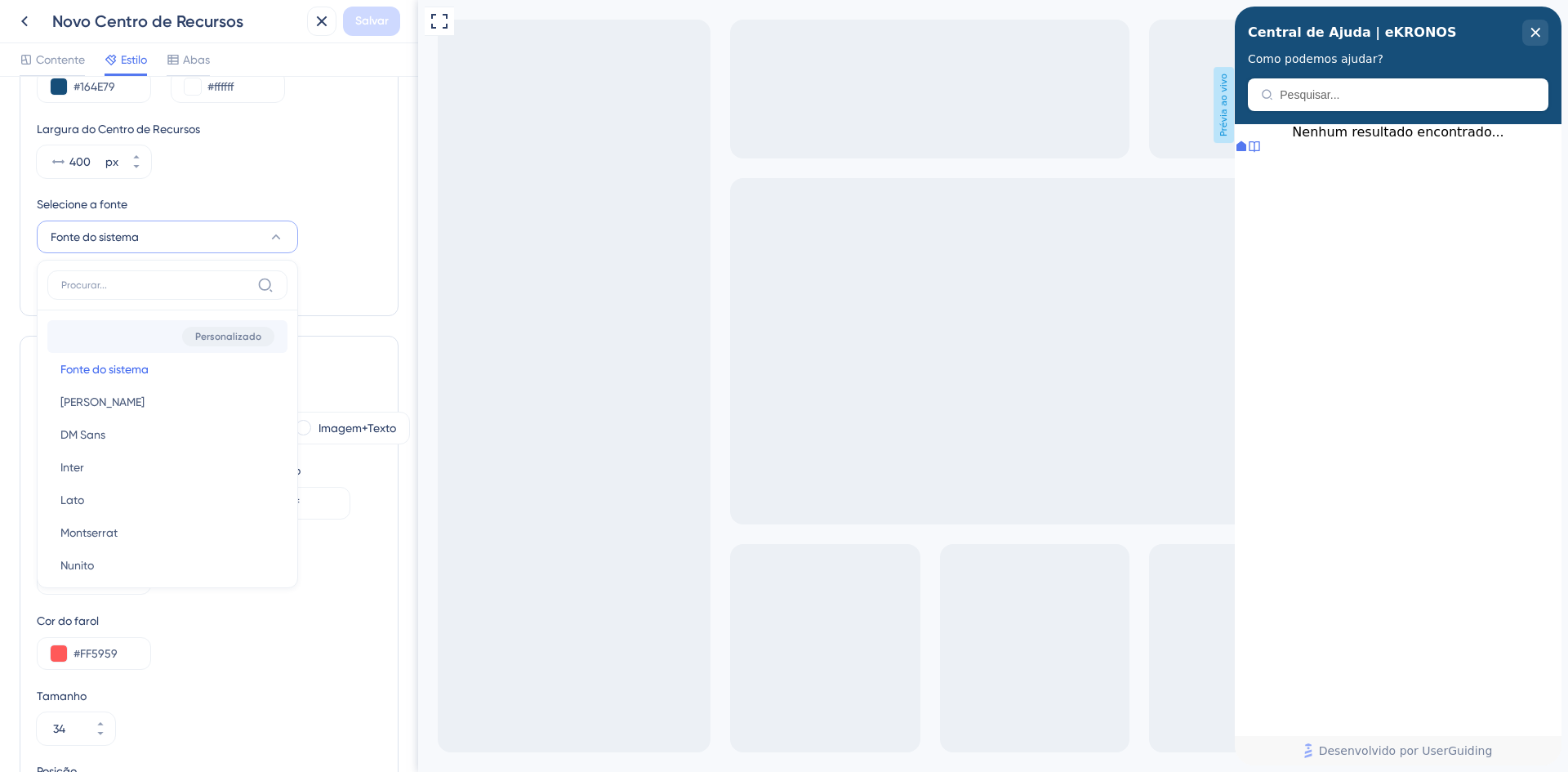
click at [209, 327] on div "Personalizado" at bounding box center [228, 337] width 92 height 20
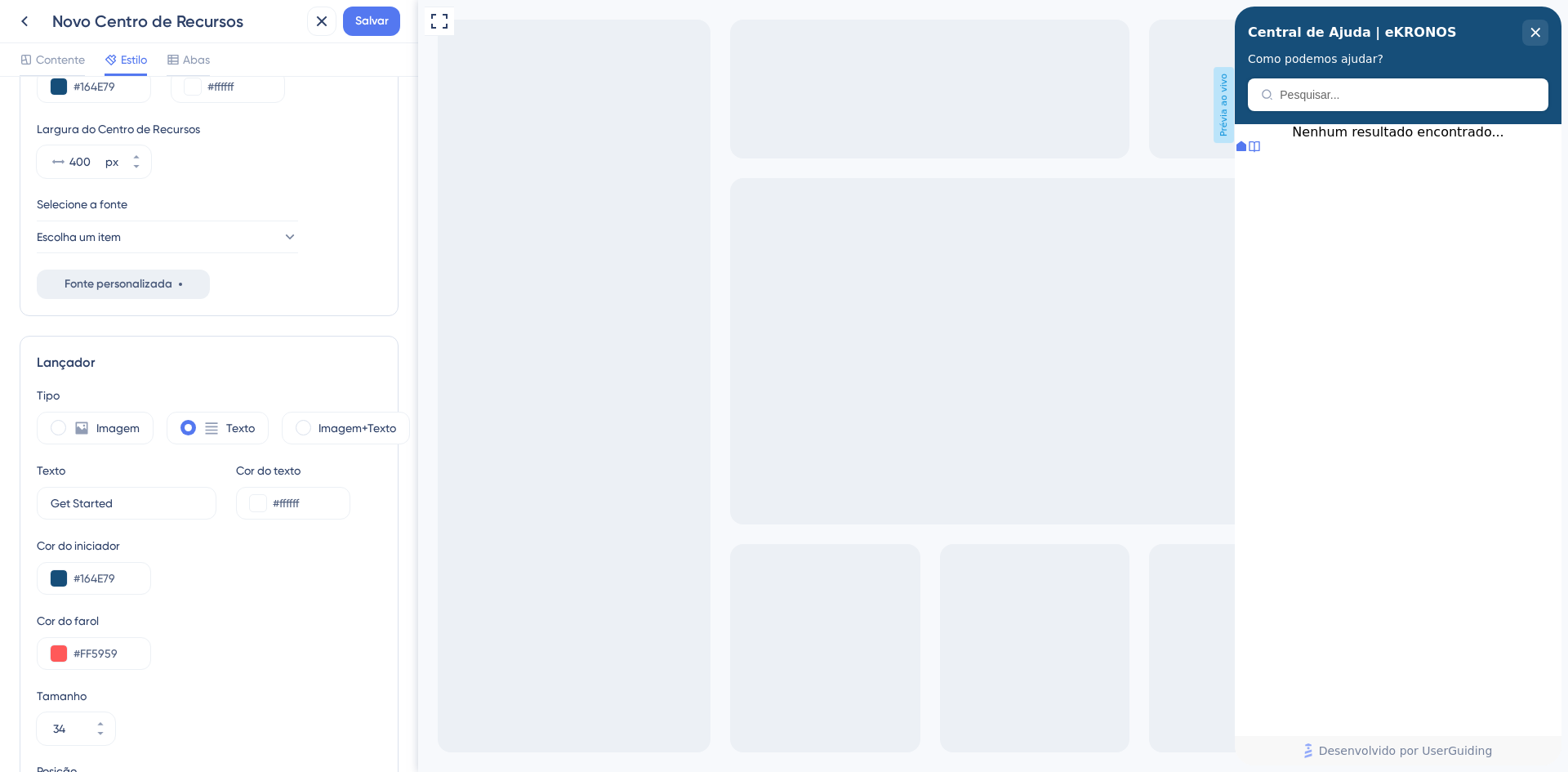
click at [115, 286] on font "Fonte personalizada" at bounding box center [118, 284] width 108 height 14
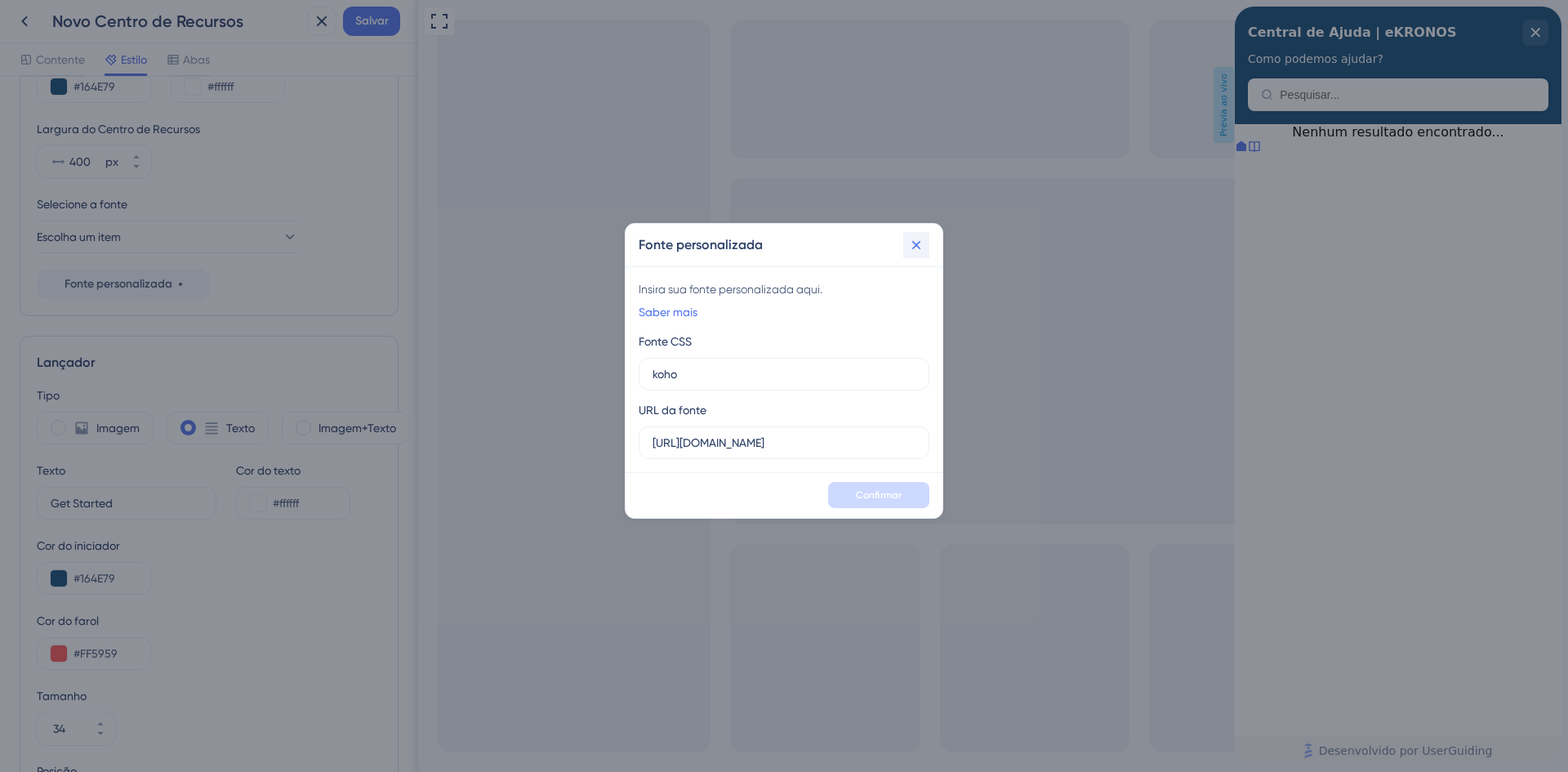
click at [913, 245] on icon at bounding box center [916, 244] width 17 height 17
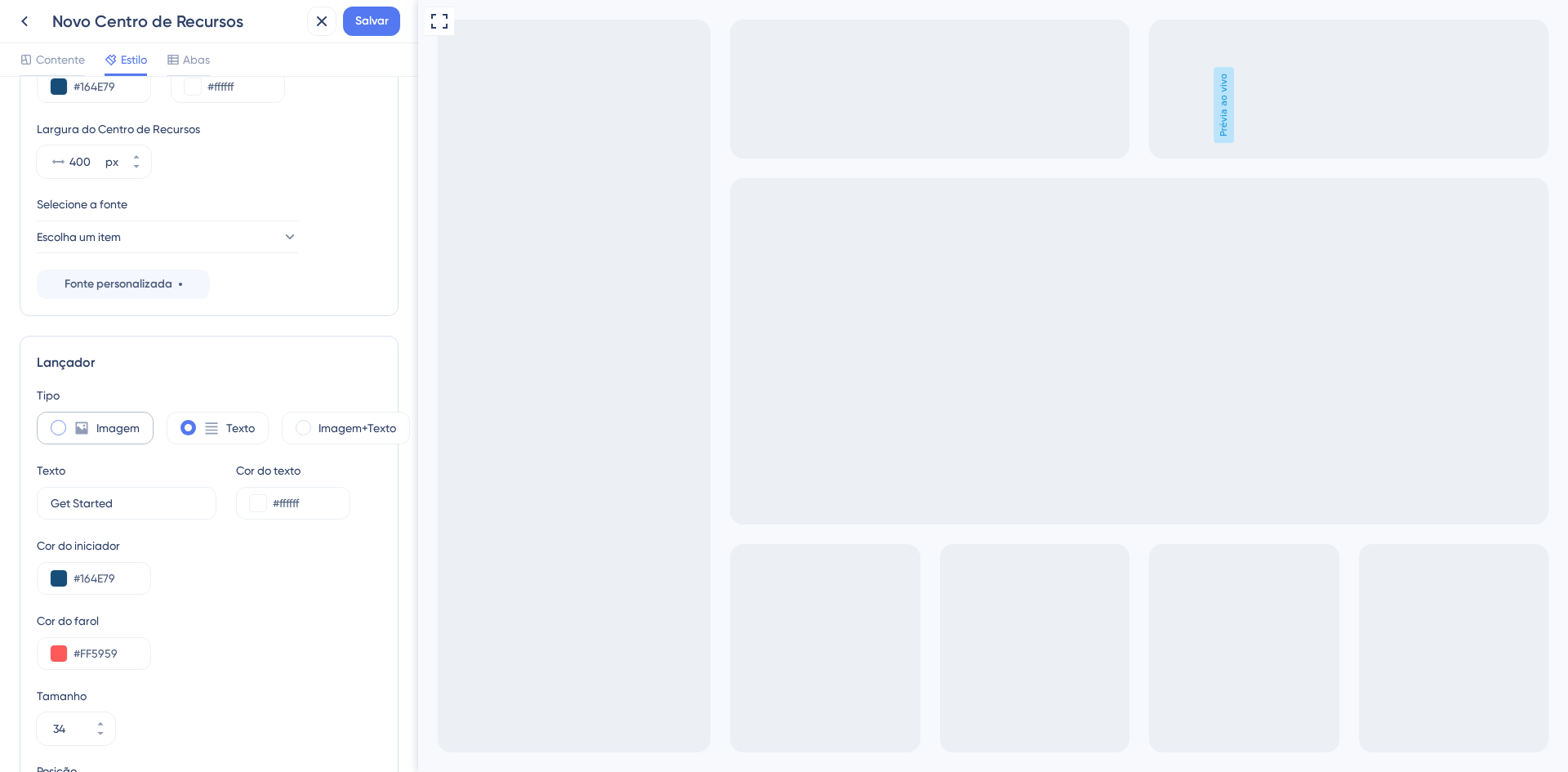
click at [60, 430] on span at bounding box center [58, 428] width 16 height 16
click at [71, 423] on input "radio" at bounding box center [71, 423] width 0 height 0
click at [191, 430] on span at bounding box center [188, 428] width 16 height 16
click at [201, 423] on input "radio" at bounding box center [201, 423] width 0 height 0
type input "34"
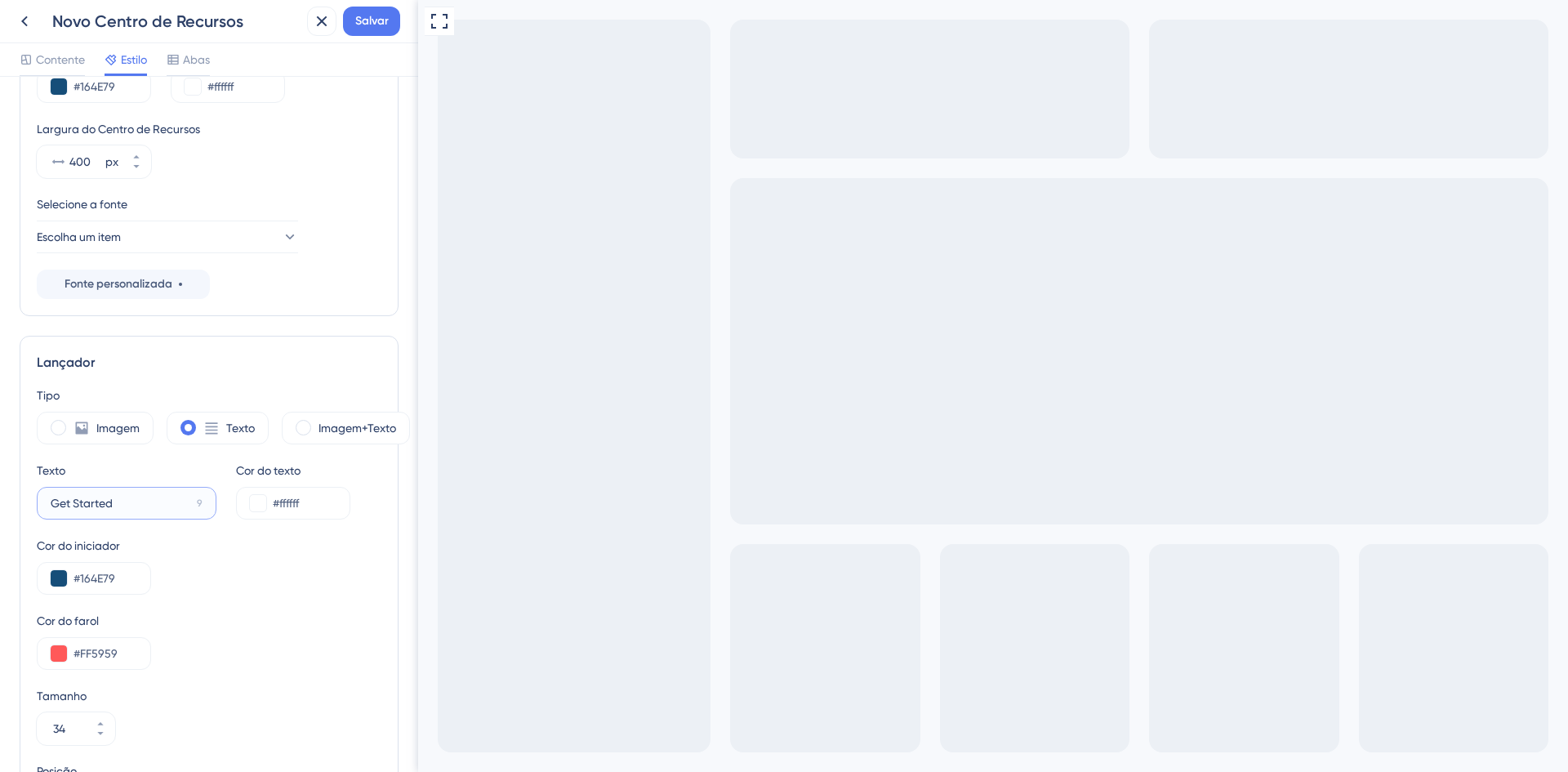
click at [140, 506] on input "Get Started" at bounding box center [120, 503] width 139 height 18
drag, startPoint x: 161, startPoint y: 503, endPoint x: 35, endPoint y: 502, distance: 126.0
click at [38, 502] on label "Get Started 9" at bounding box center [127, 503] width 180 height 33
drag, startPoint x: 164, startPoint y: 495, endPoint x: 99, endPoint y: 499, distance: 65.1
click at [99, 499] on input "Central de ajuda" at bounding box center [120, 503] width 139 height 18
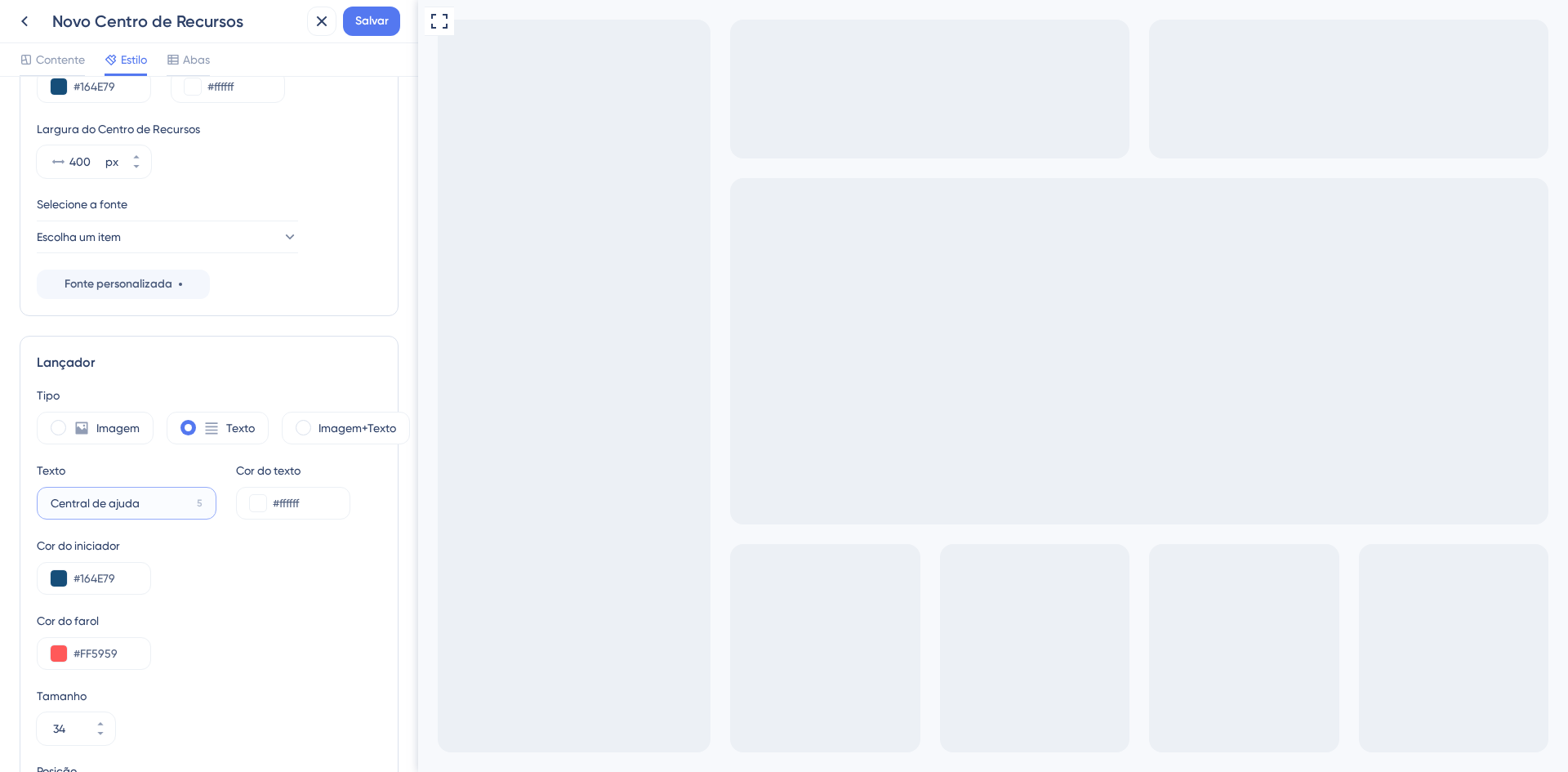
click at [120, 502] on input "Central de ajuda" at bounding box center [120, 503] width 139 height 18
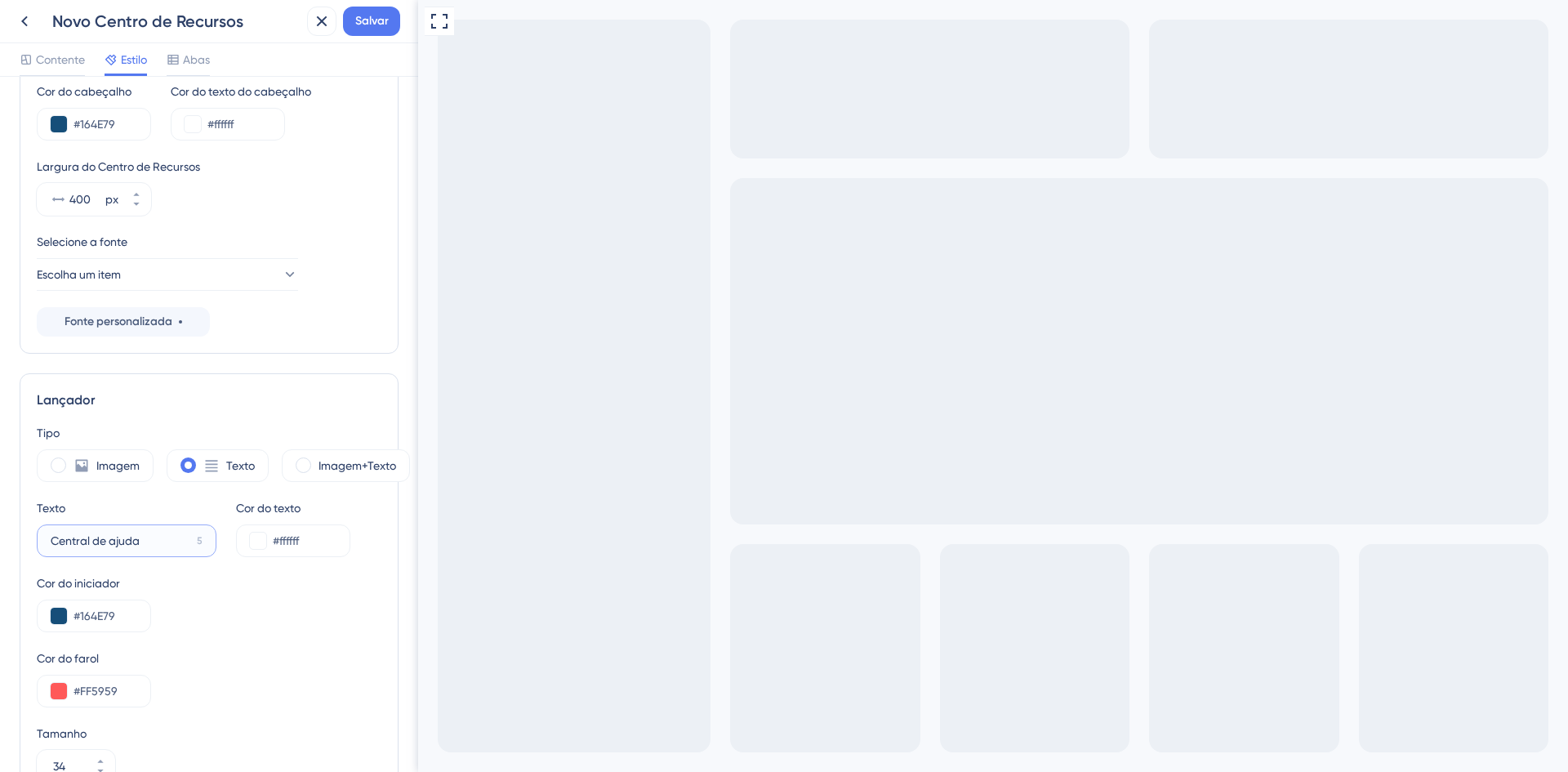
scroll to position [96, 0]
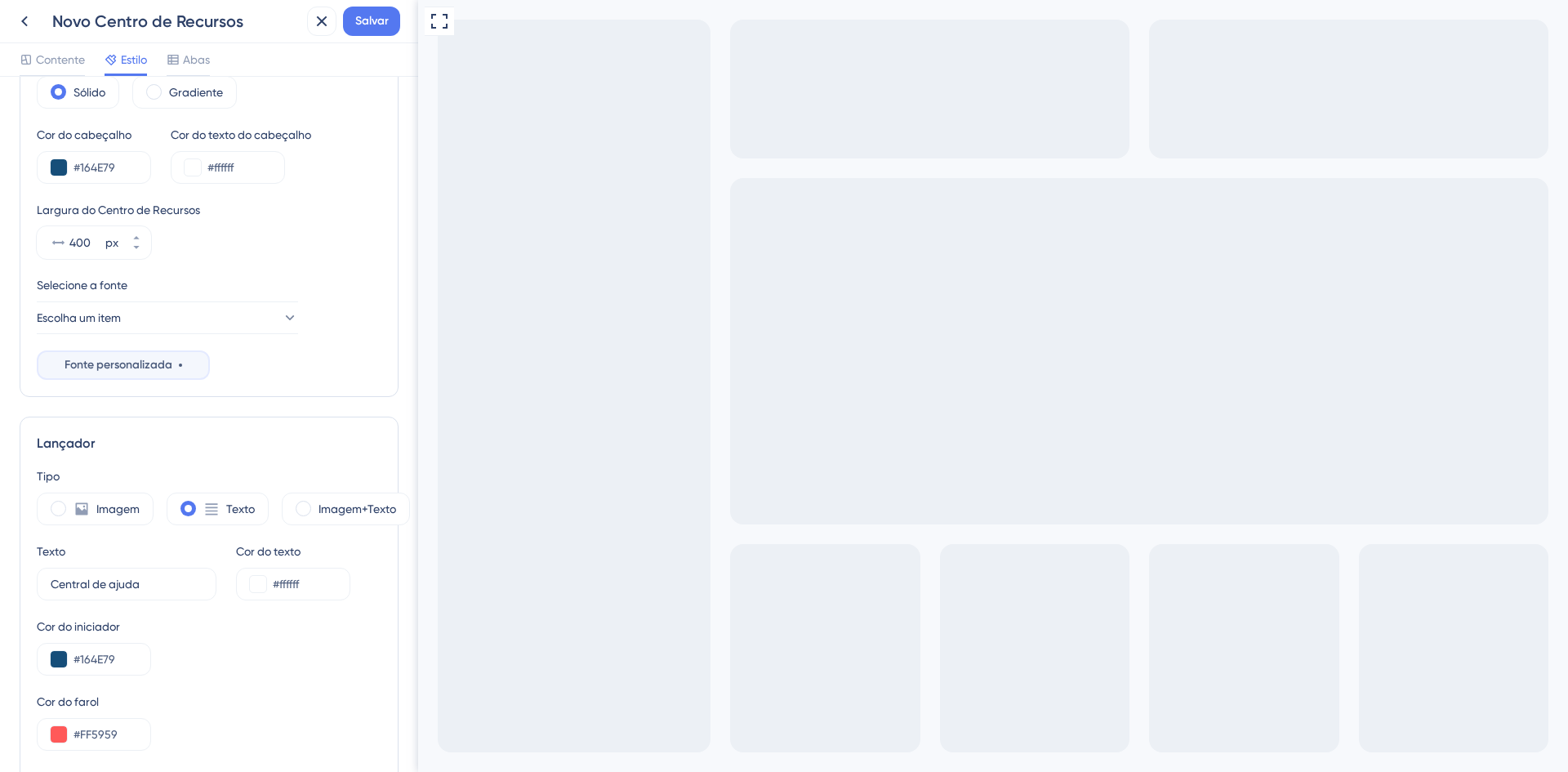
click at [149, 361] on font "Fonte personalizada" at bounding box center [118, 365] width 108 height 14
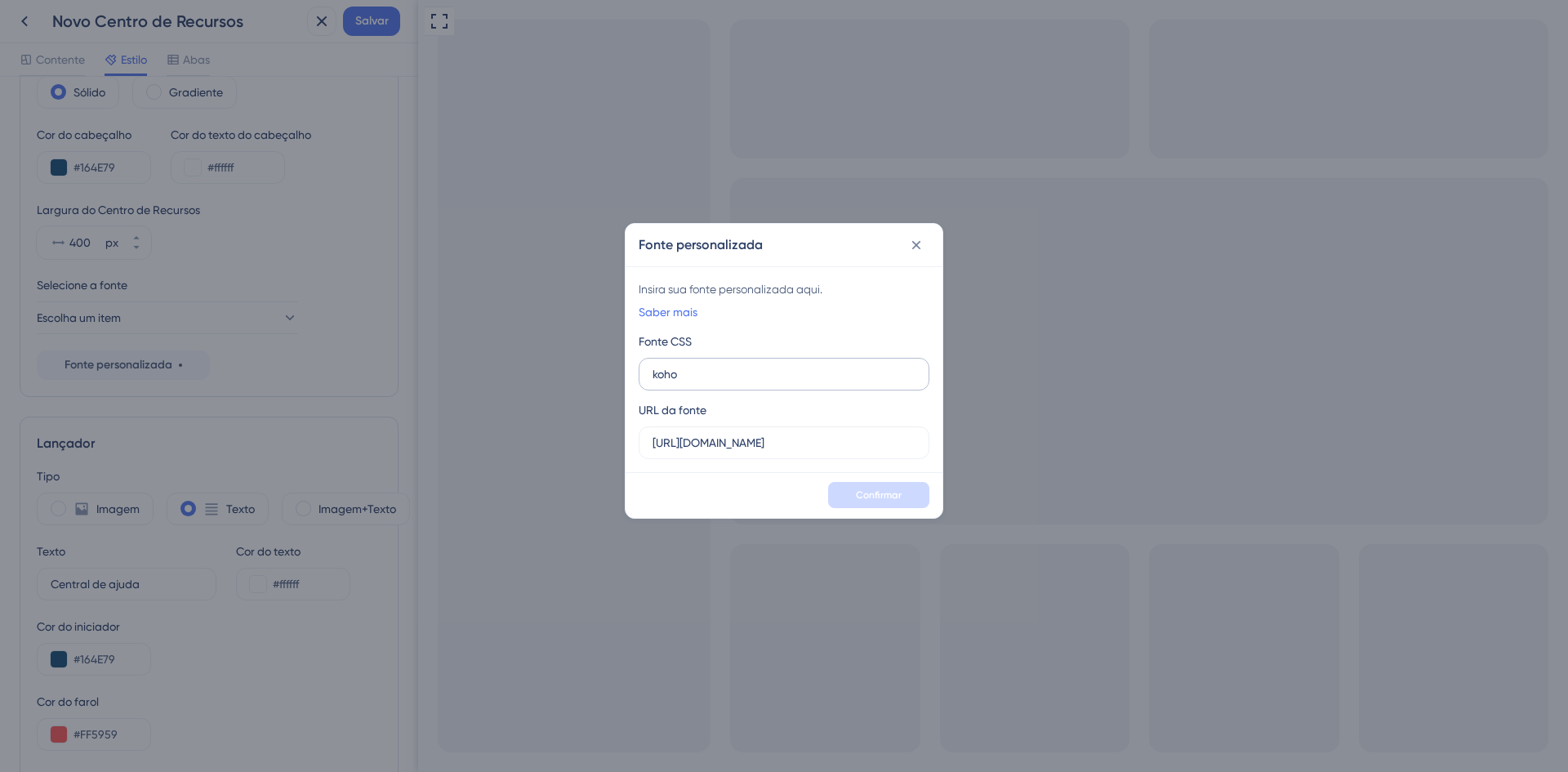
click at [735, 362] on label "koho" at bounding box center [784, 374] width 291 height 33
click at [735, 365] on input "koho" at bounding box center [784, 374] width 263 height 18
click at [716, 375] on input "koho" at bounding box center [784, 374] width 263 height 18
click at [699, 452] on label "[URL][DOMAIN_NAME]" at bounding box center [784, 442] width 291 height 33
click at [699, 452] on input "[URL][DOMAIN_NAME]" at bounding box center [784, 442] width 263 height 18
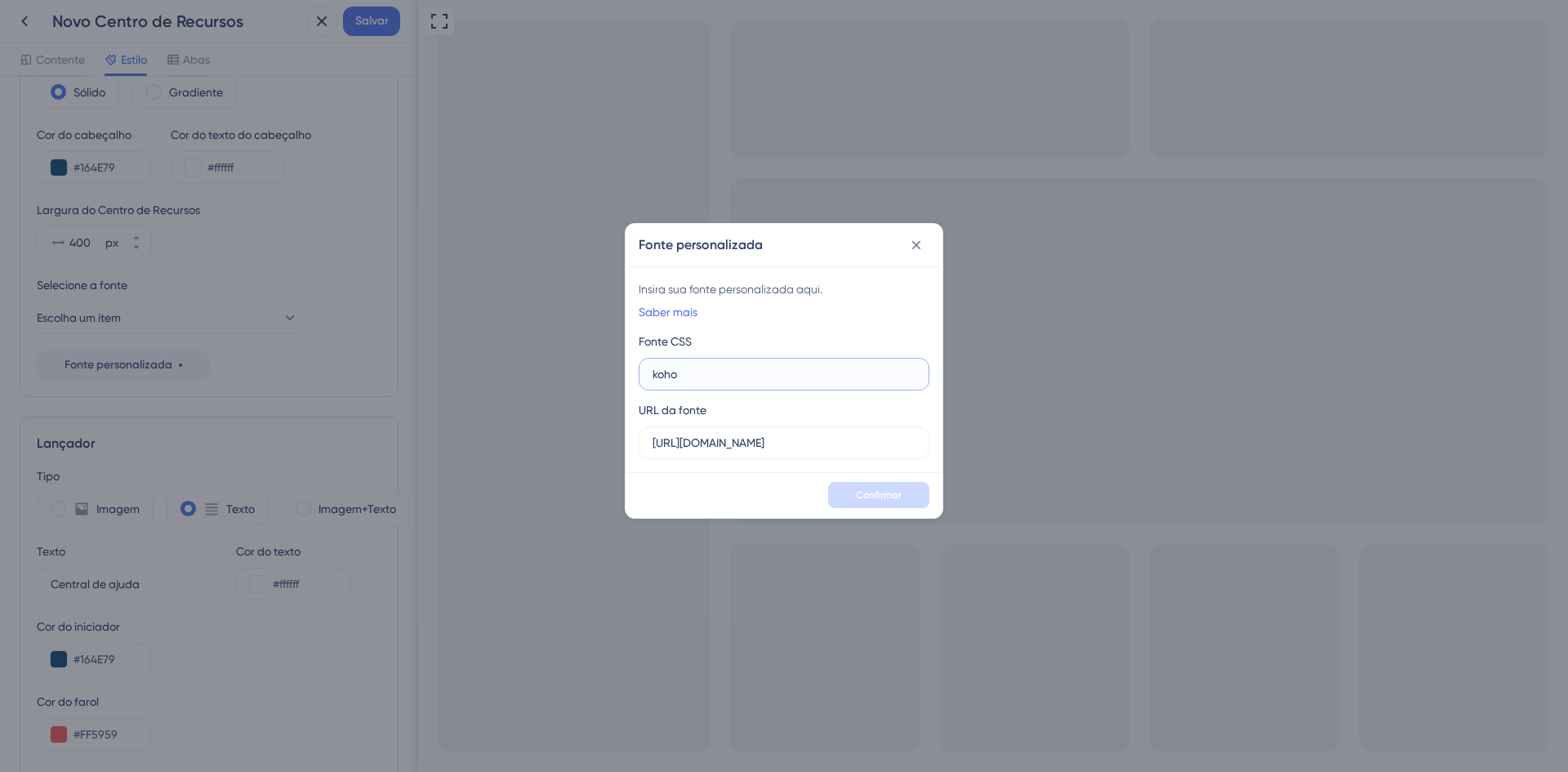
click at [691, 372] on input "koho" at bounding box center [784, 374] width 263 height 18
click at [215, 316] on div "Fonte personalizada Insira sua fonte personalizada aqui. Saber mais Fonte CSS k…" at bounding box center [784, 386] width 1568 height 772
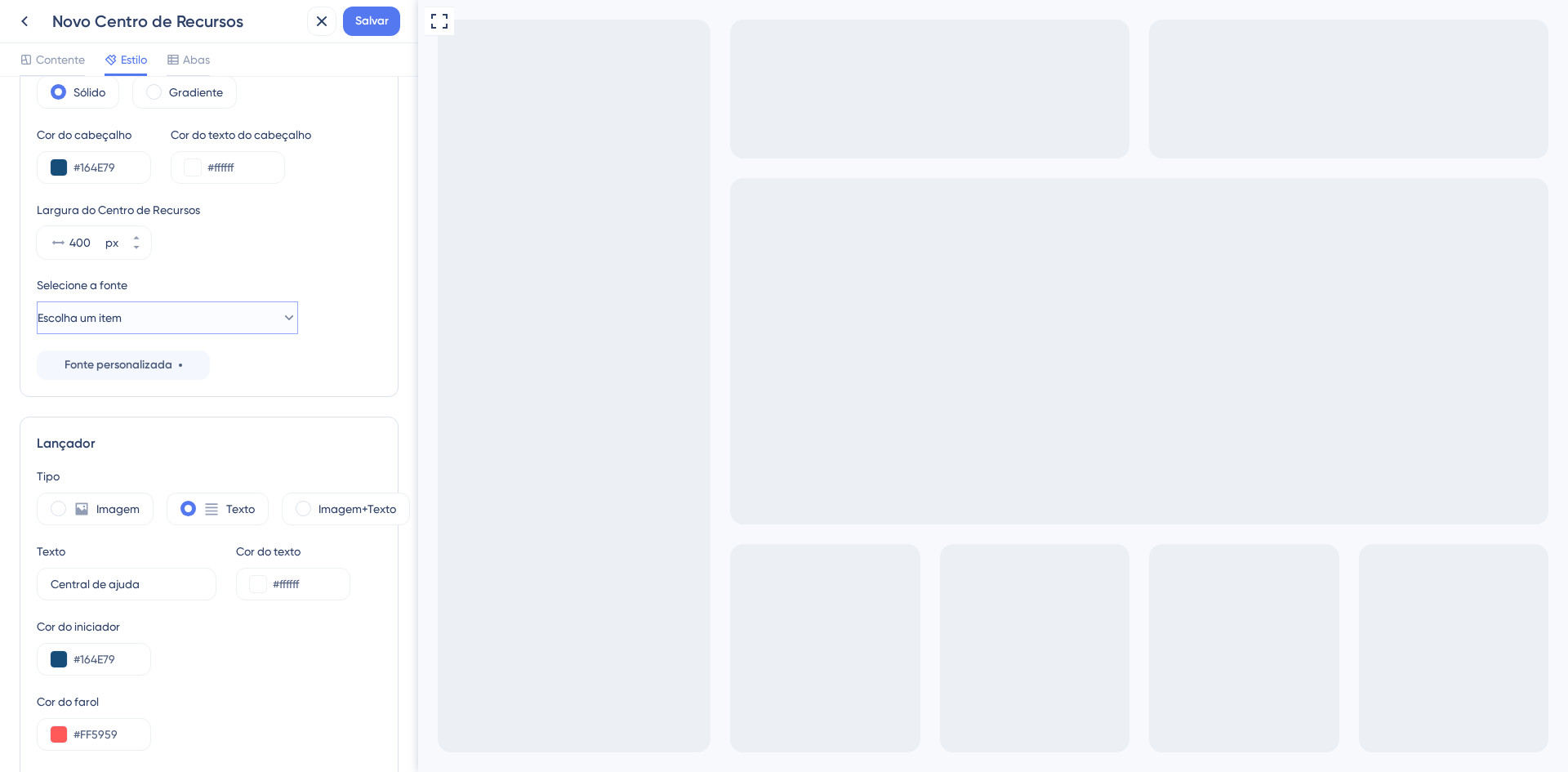
click at [207, 316] on button "Escolha um item" at bounding box center [167, 318] width 261 height 33
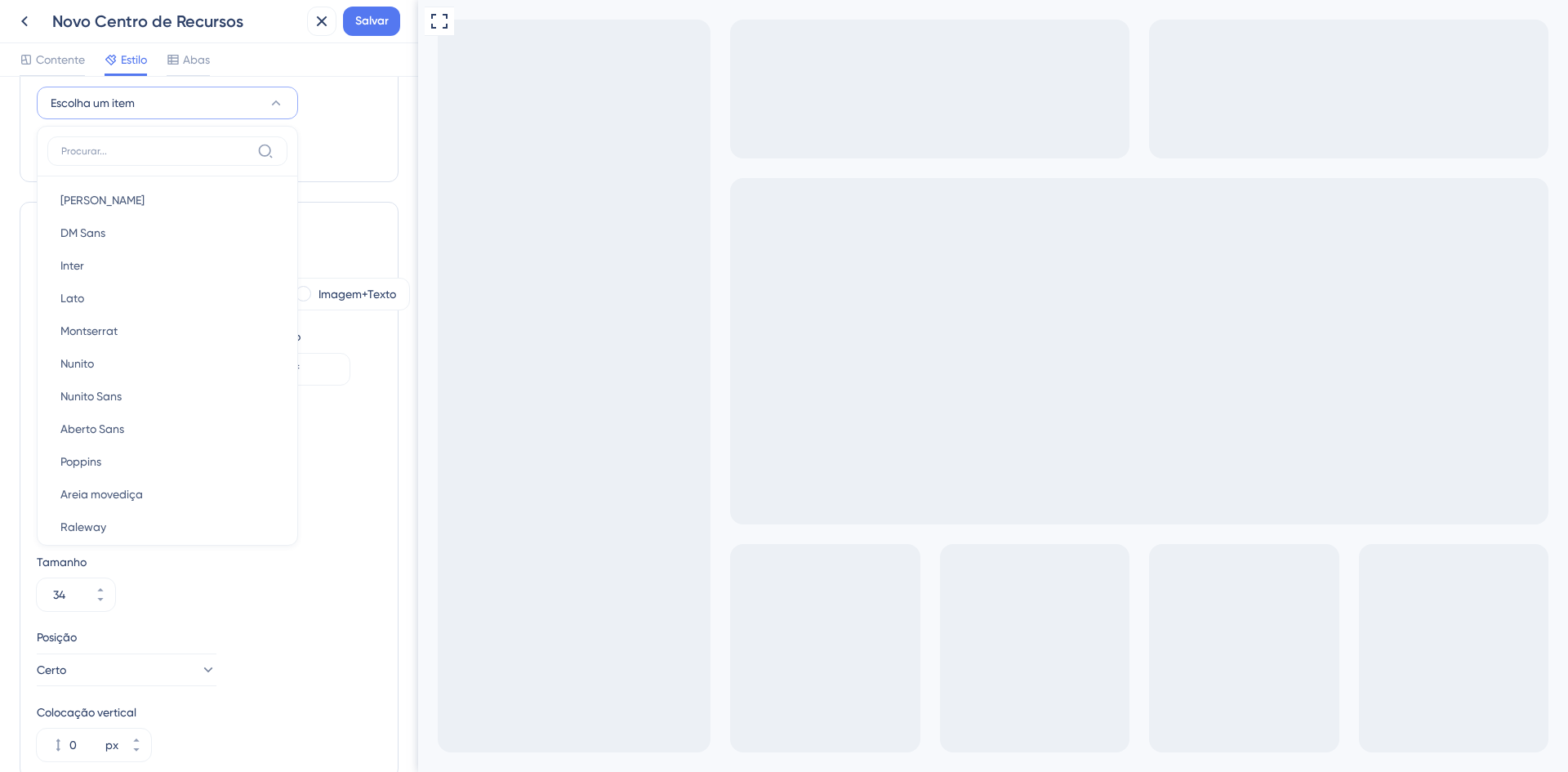
scroll to position [0, 0]
click at [161, 237] on button "Fonte do sistema Fonte do sistema" at bounding box center [167, 235] width 240 height 33
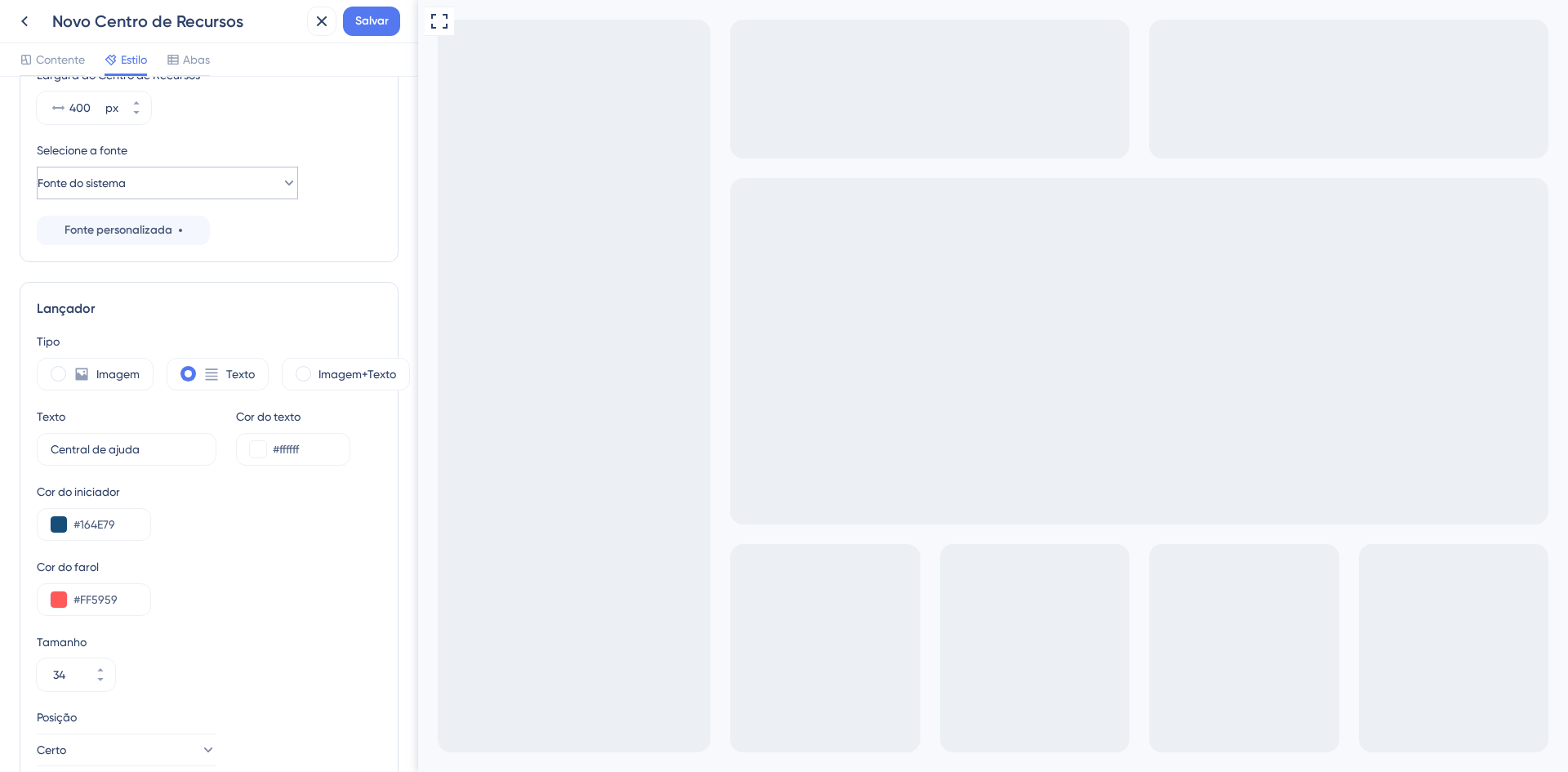
scroll to position [231, 0]
click at [183, 228] on button "Fonte personalizada" at bounding box center [123, 232] width 173 height 30
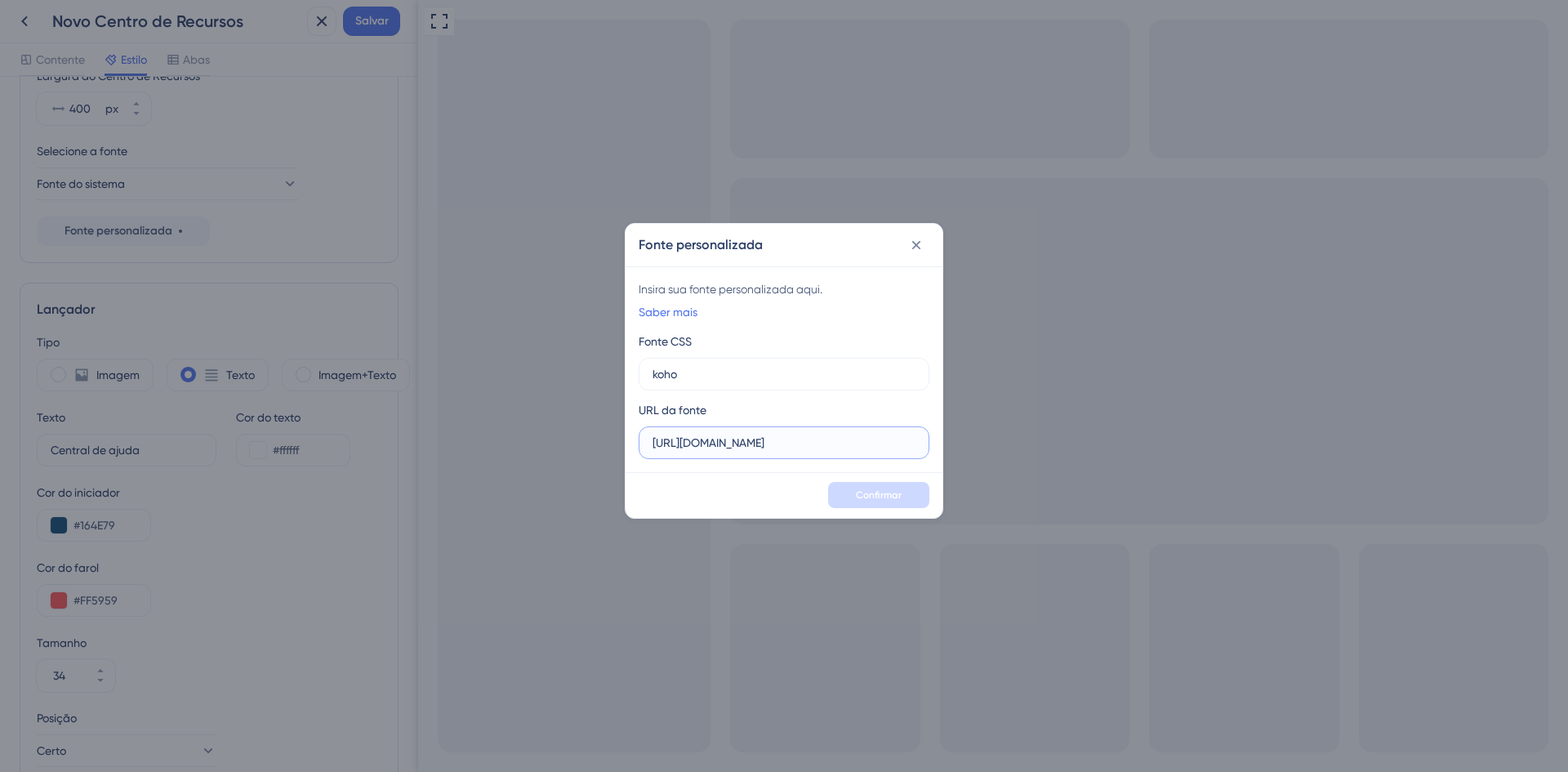
click at [817, 444] on input "[URL][DOMAIN_NAME]" at bounding box center [784, 442] width 263 height 18
click at [858, 441] on input "[URL][DOMAIN_NAME]" at bounding box center [784, 442] width 263 height 18
click at [878, 440] on input "[URL][DOMAIN_NAME]" at bounding box center [784, 442] width 263 height 18
drag, startPoint x: 877, startPoint y: 445, endPoint x: 609, endPoint y: 441, distance: 268.0
click at [609, 441] on div "Fonte personalizada Insira sua fonte personalizada aqui. Saber mais Fonte CSS k…" at bounding box center [784, 386] width 1568 height 772
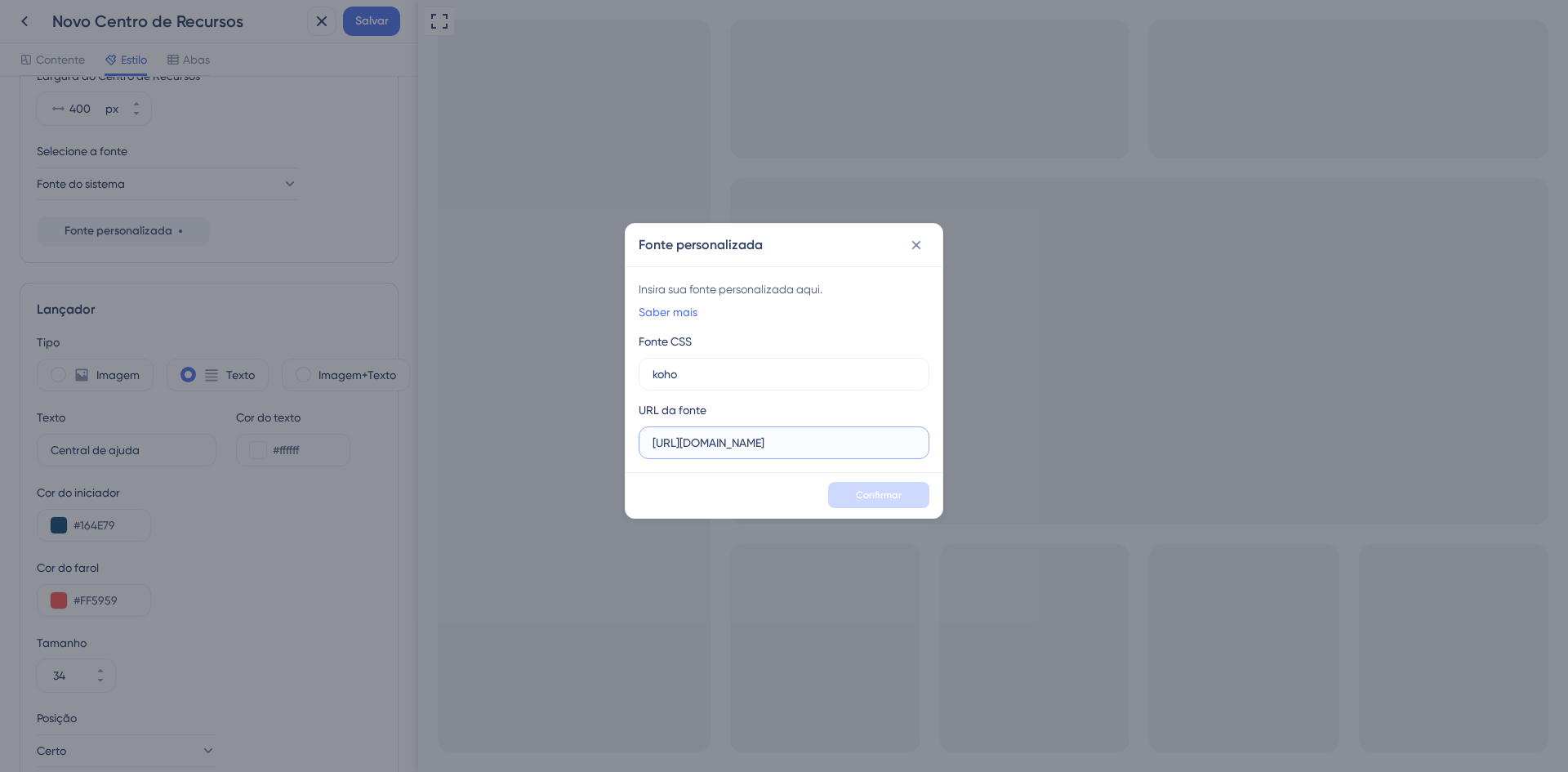
click at [788, 445] on input "[URL][DOMAIN_NAME]" at bounding box center [784, 442] width 263 height 18
drag, startPoint x: 915, startPoint y: 244, endPoint x: 431, endPoint y: 253, distance: 484.1
click at [915, 244] on icon at bounding box center [916, 244] width 17 height 17
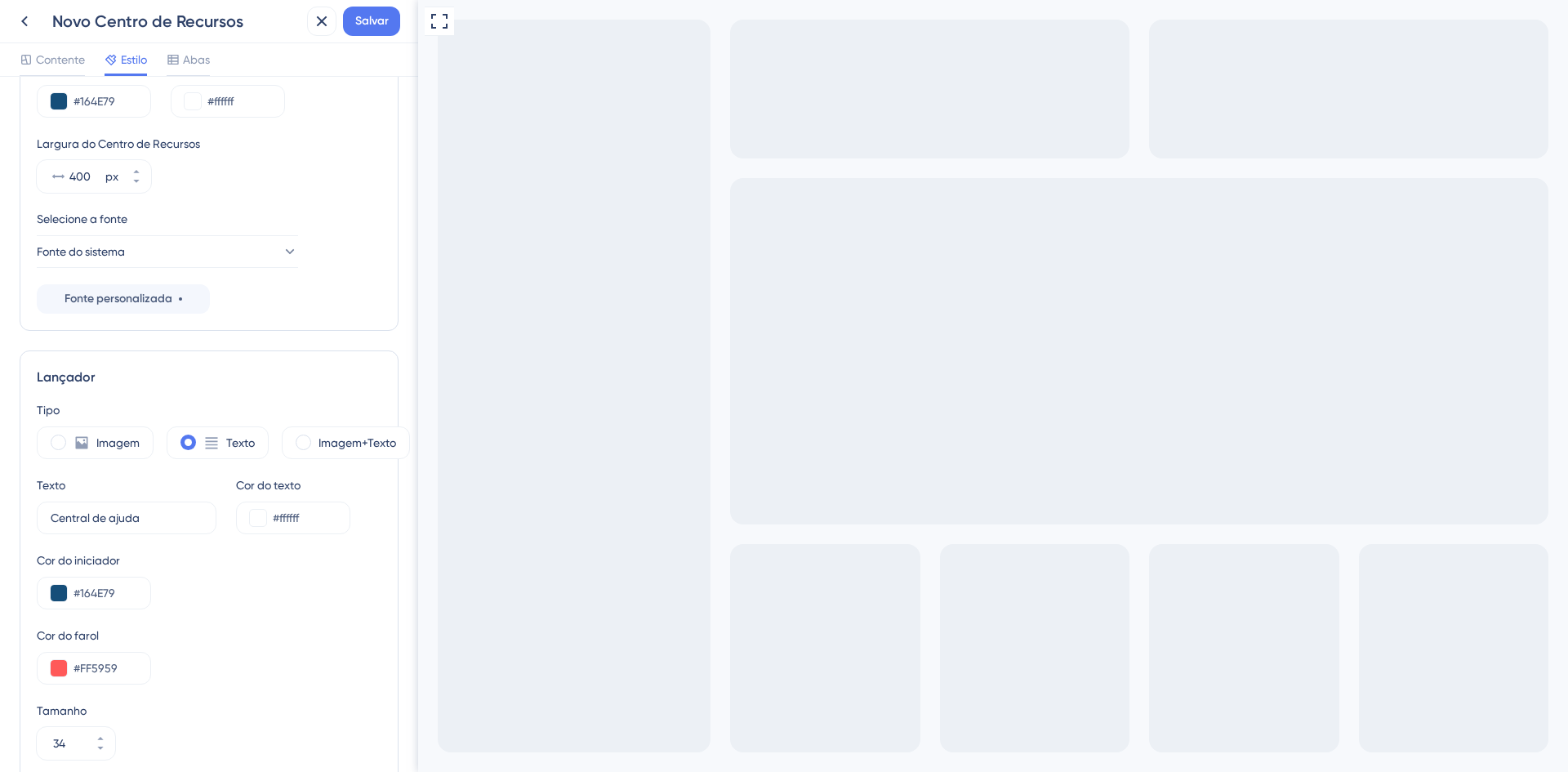
scroll to position [149, 0]
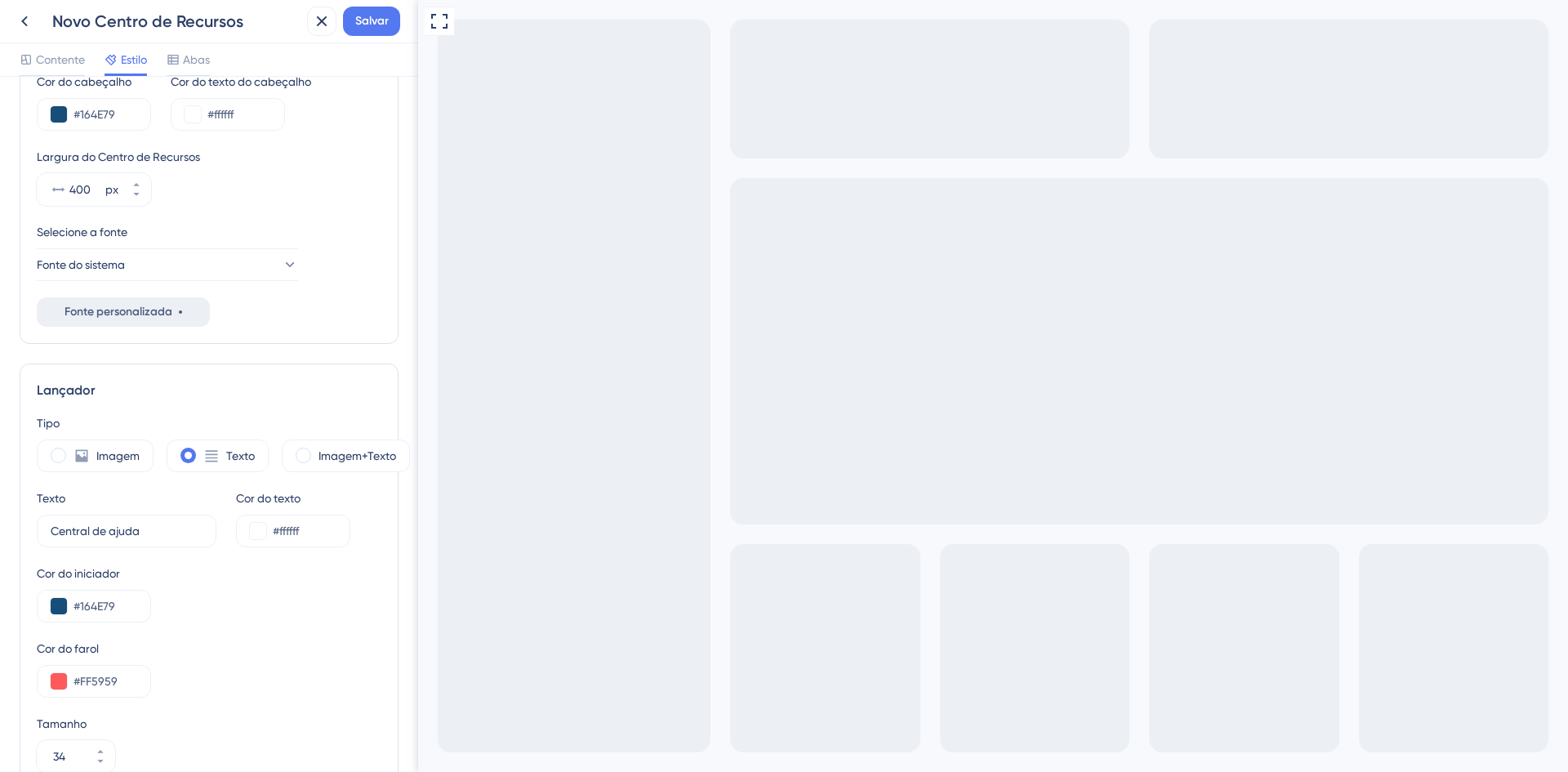
click at [107, 314] on font "Fonte personalizada" at bounding box center [118, 312] width 108 height 14
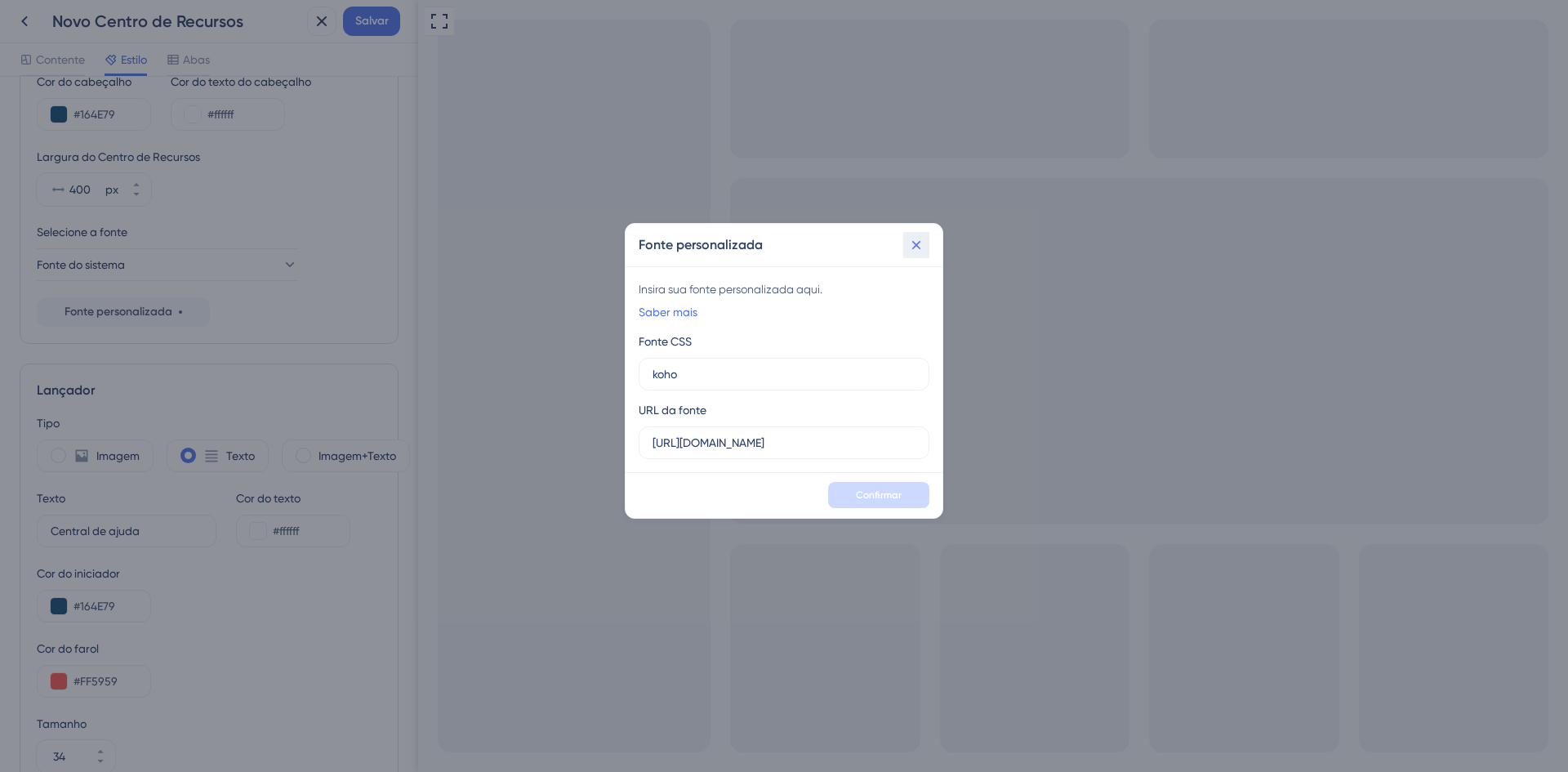
click at [916, 243] on icon at bounding box center [916, 244] width 17 height 17
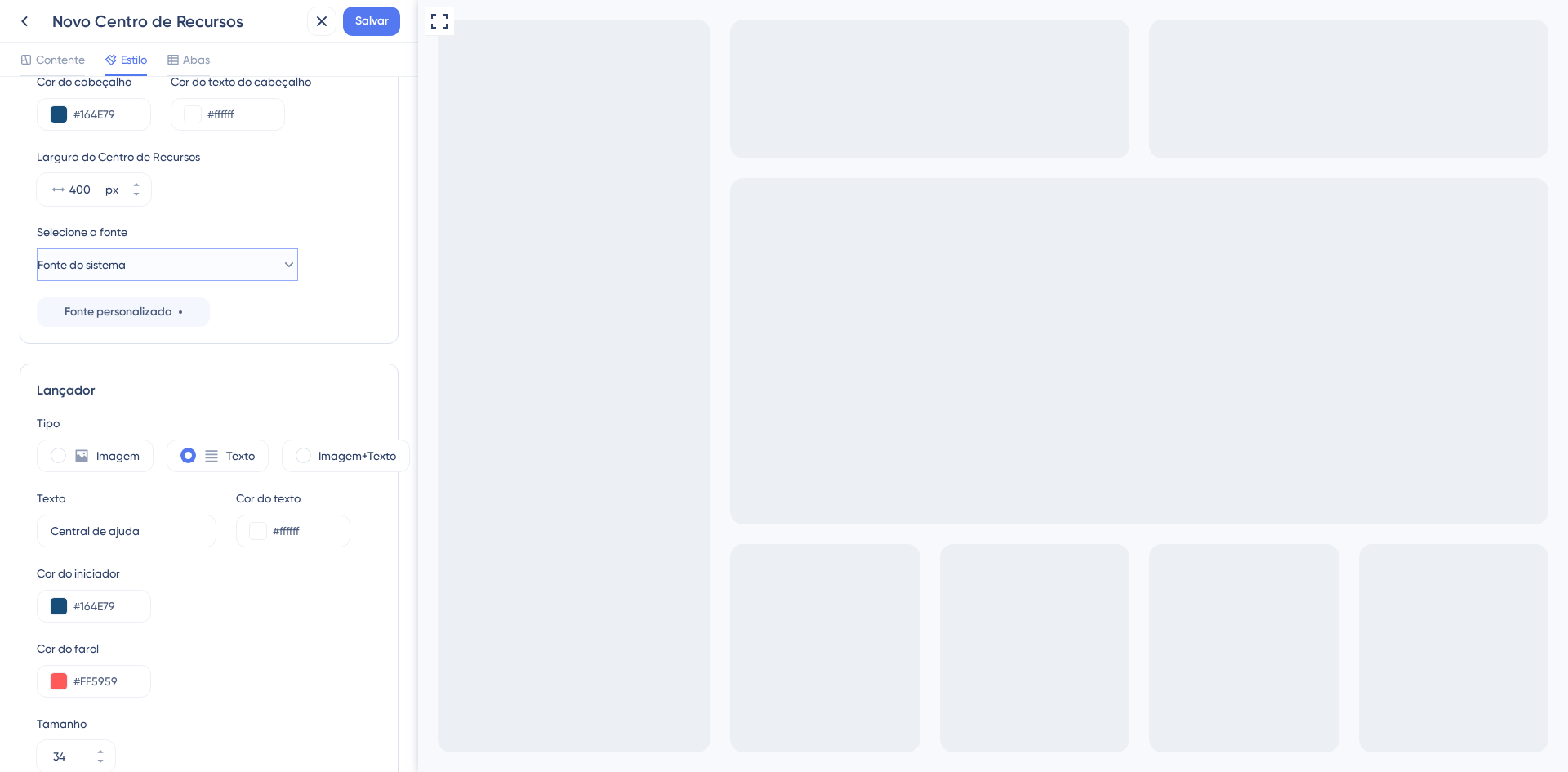
click at [281, 263] on icon at bounding box center [289, 264] width 17 height 17
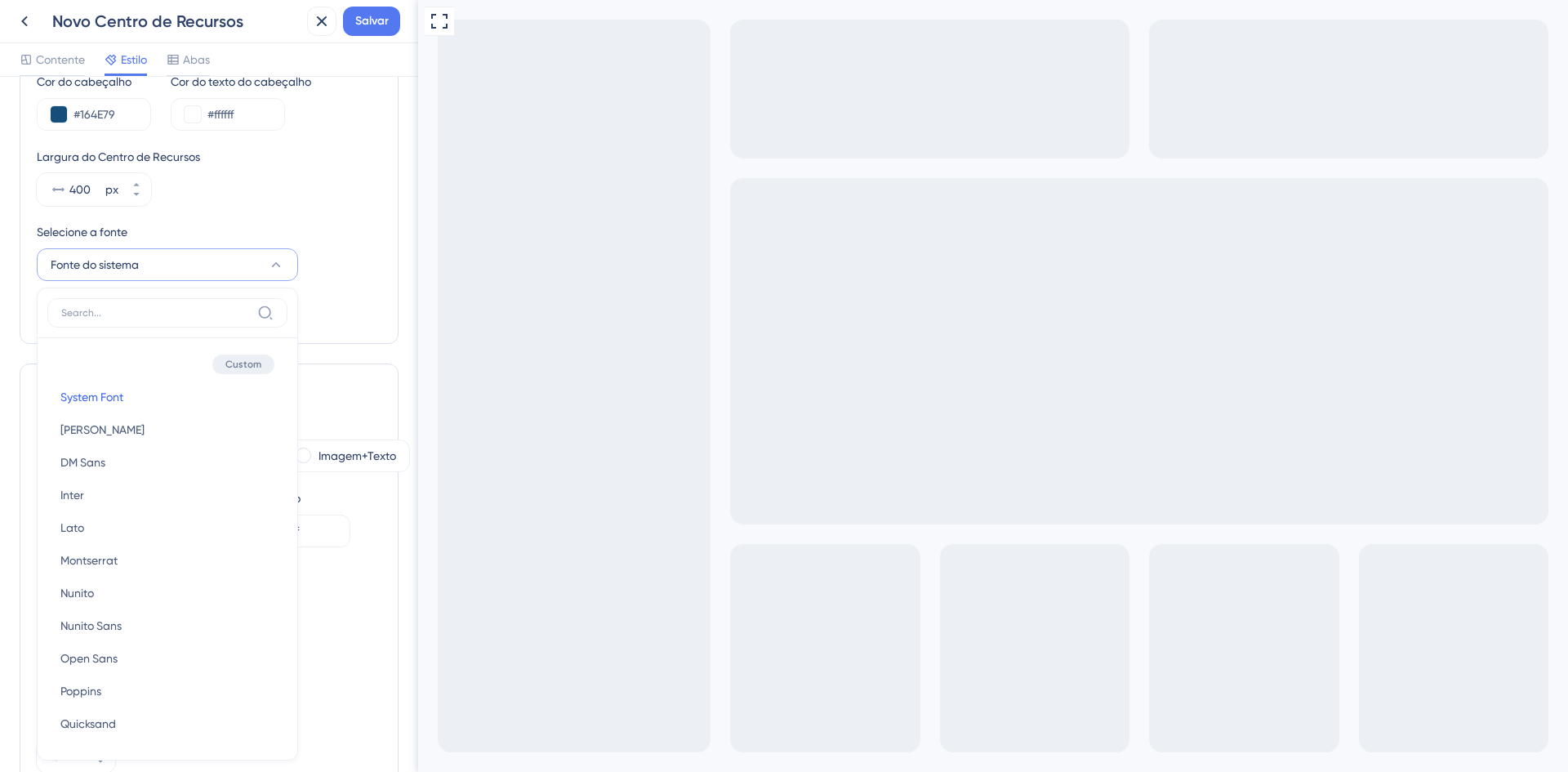
scroll to position [249, 0]
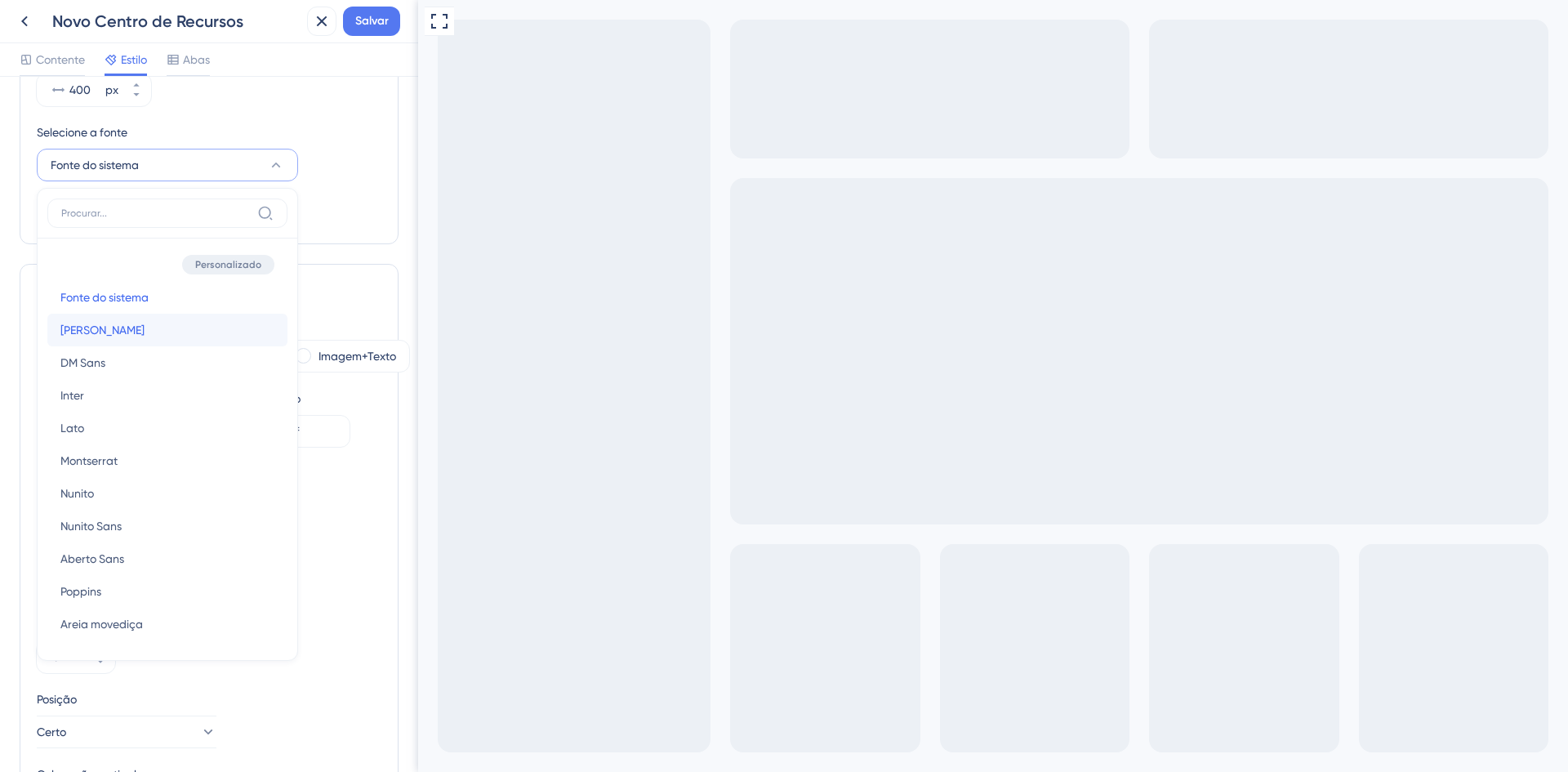
click at [100, 328] on button "Barlow Barlow" at bounding box center [167, 330] width 240 height 33
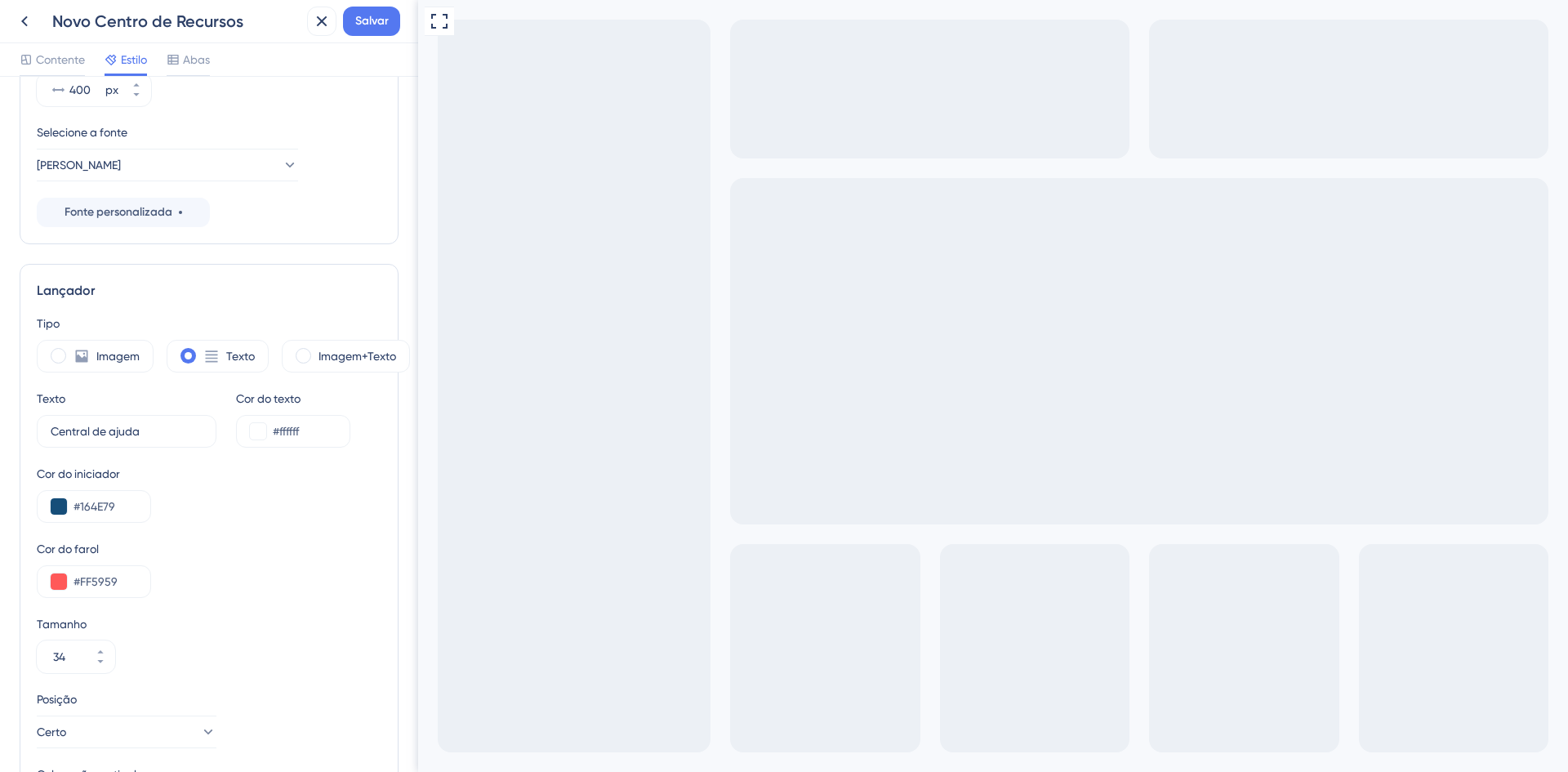
click at [312, 244] on div "Centro de Recursos Estilo do cabeçalho da página inicial Sólido Gradiente Cor d…" at bounding box center [209, 344] width 379 height 994
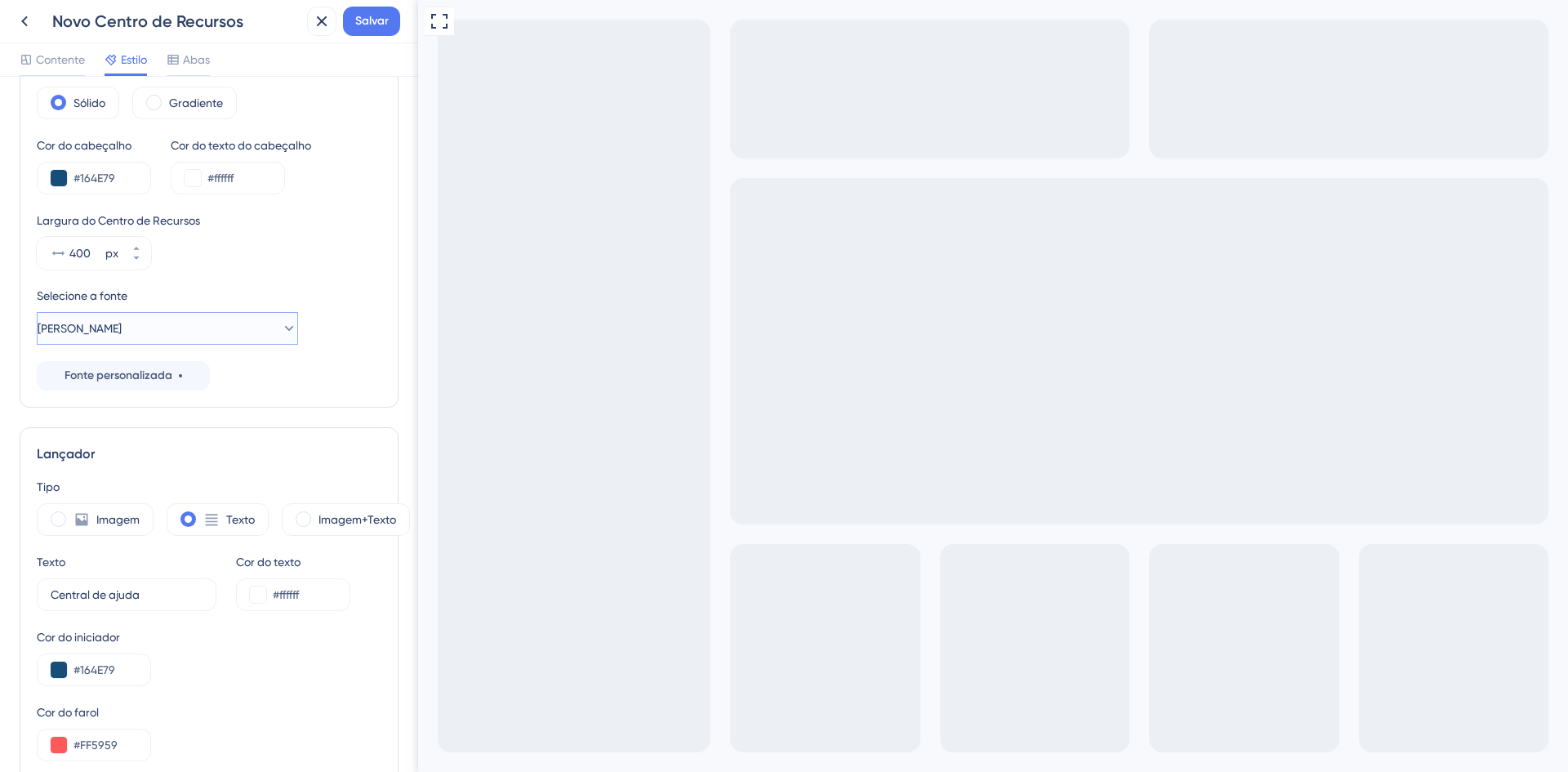
click at [267, 327] on button "Barlow" at bounding box center [167, 328] width 261 height 33
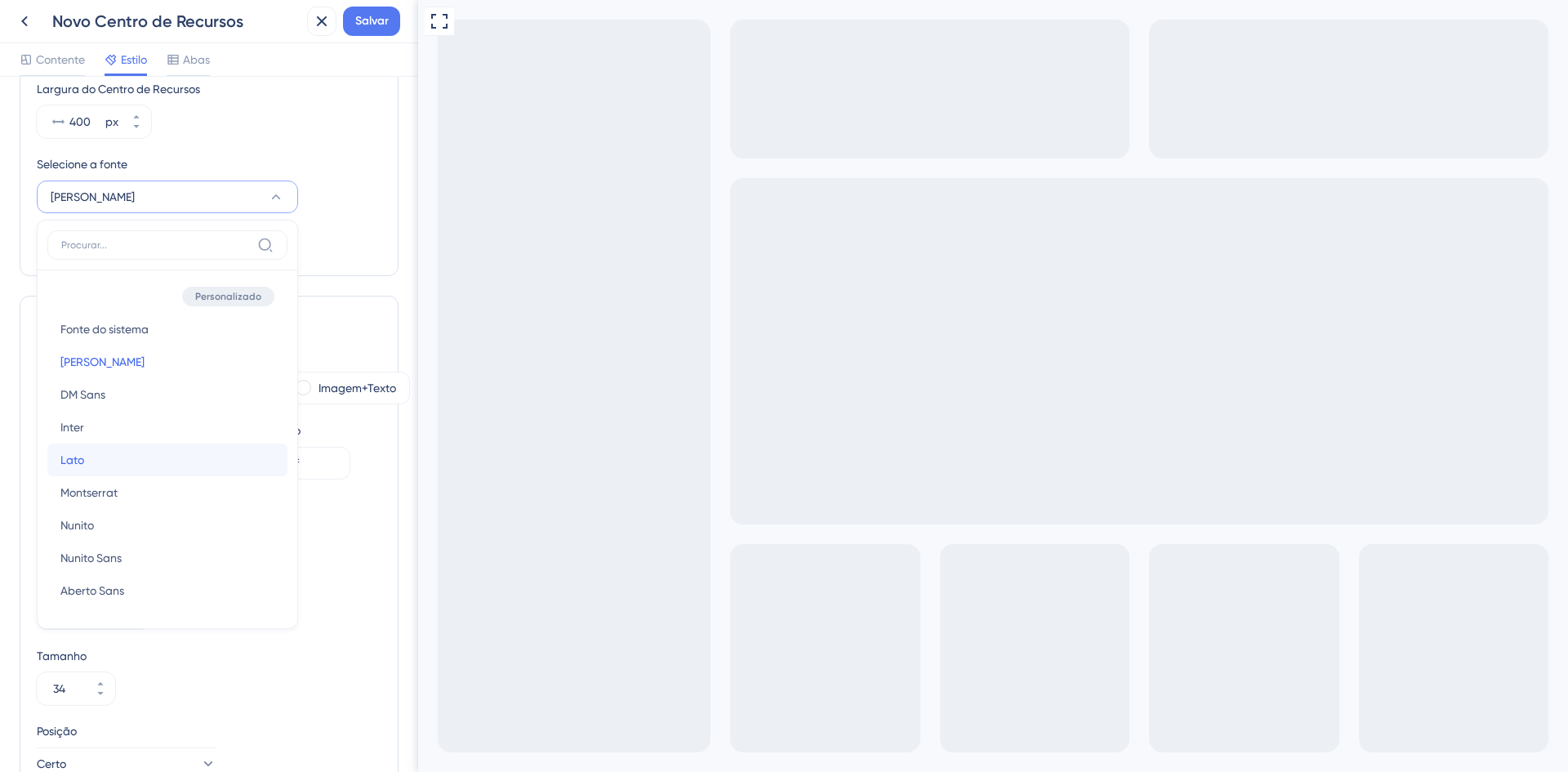
click at [170, 456] on button "Lato Lato" at bounding box center [167, 459] width 240 height 33
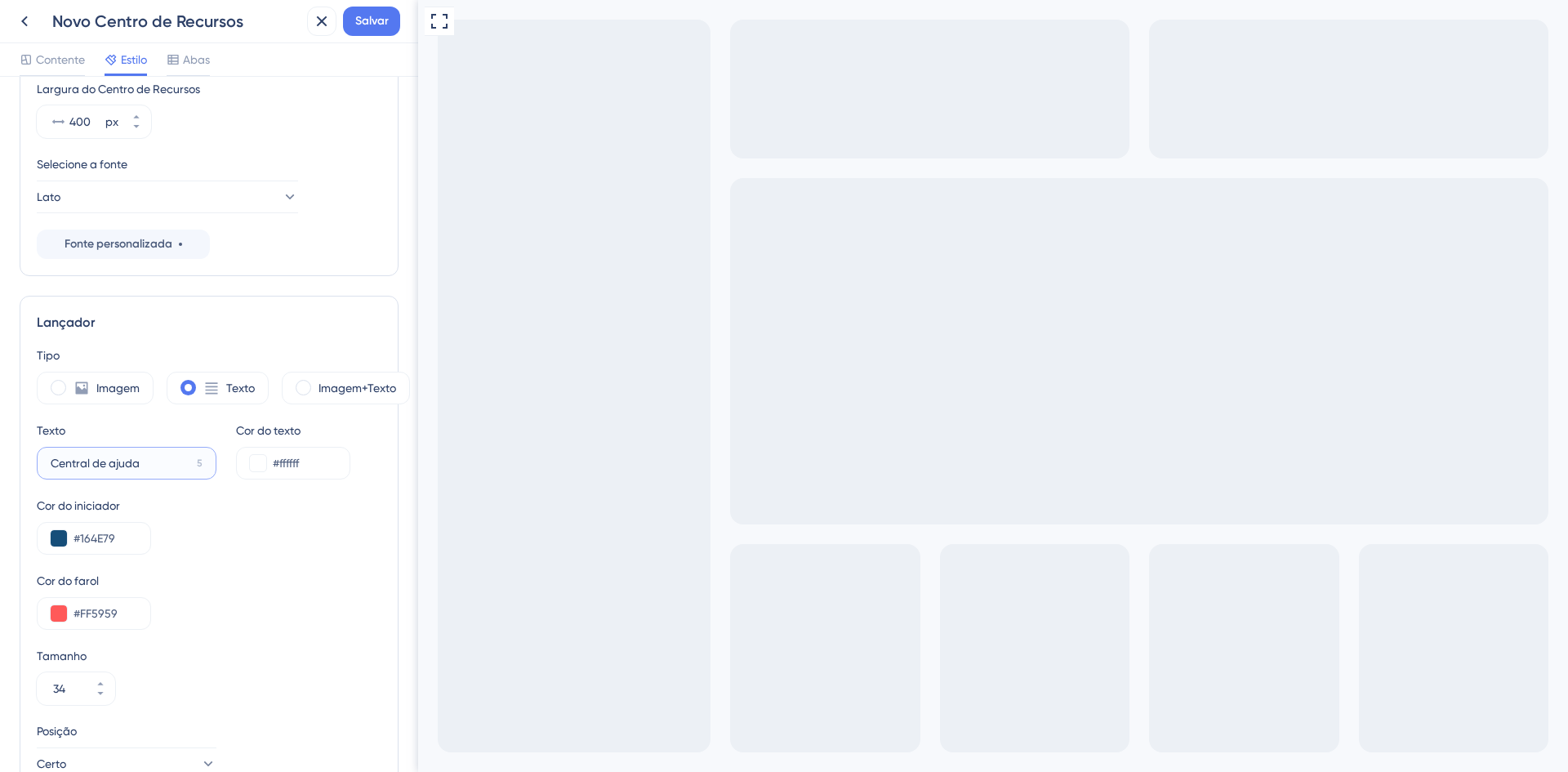
drag, startPoint x: 164, startPoint y: 463, endPoint x: 31, endPoint y: 469, distance: 133.1
click at [38, 467] on label "Central de ajuda 5" at bounding box center [127, 463] width 180 height 33
type input "Help eKRONOS"
click at [522, 414] on div "Visualização em tela cheia Prévia ao vivo" at bounding box center [993, 450] width 1150 height 902
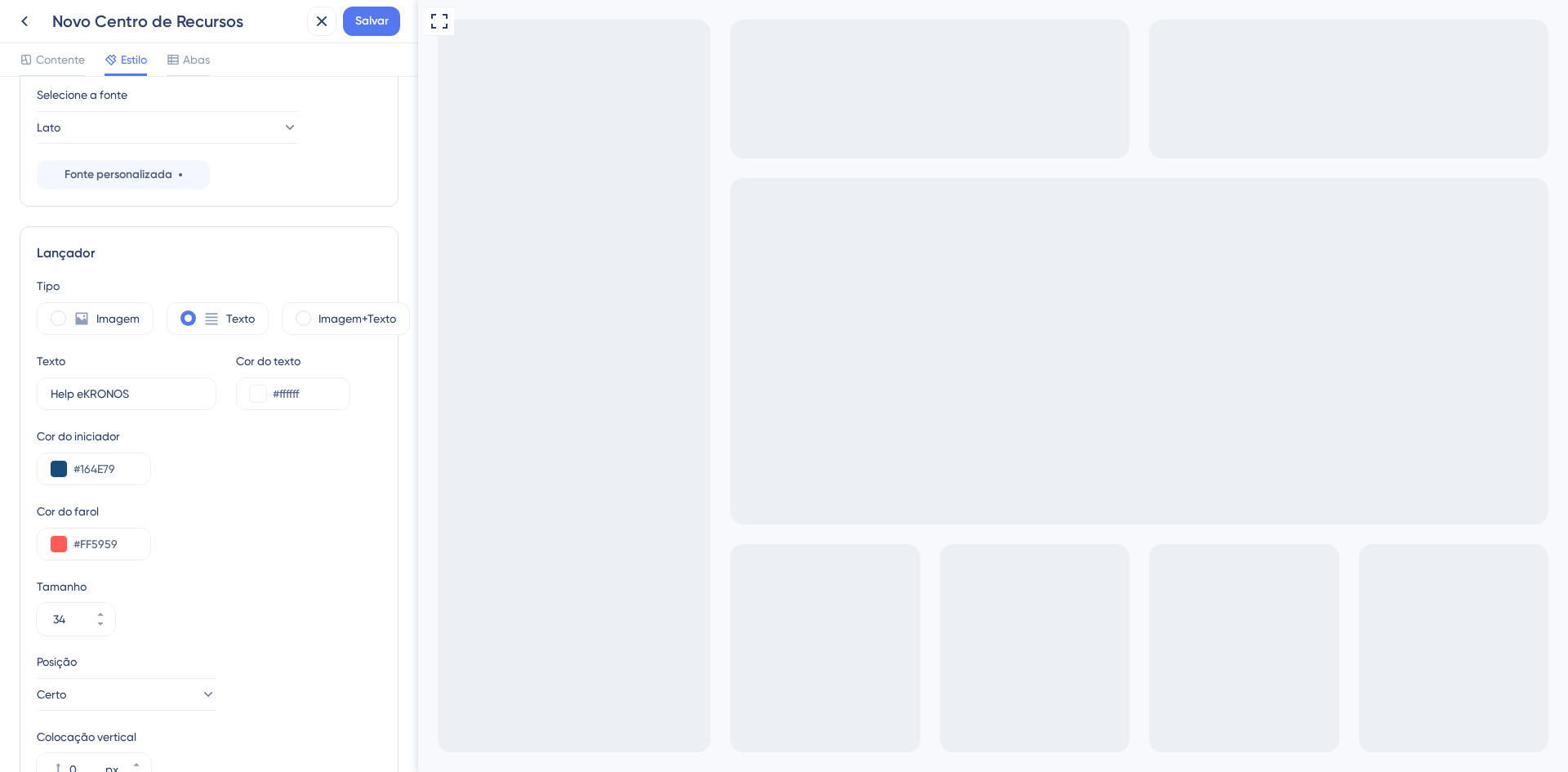
scroll to position [297, 0]
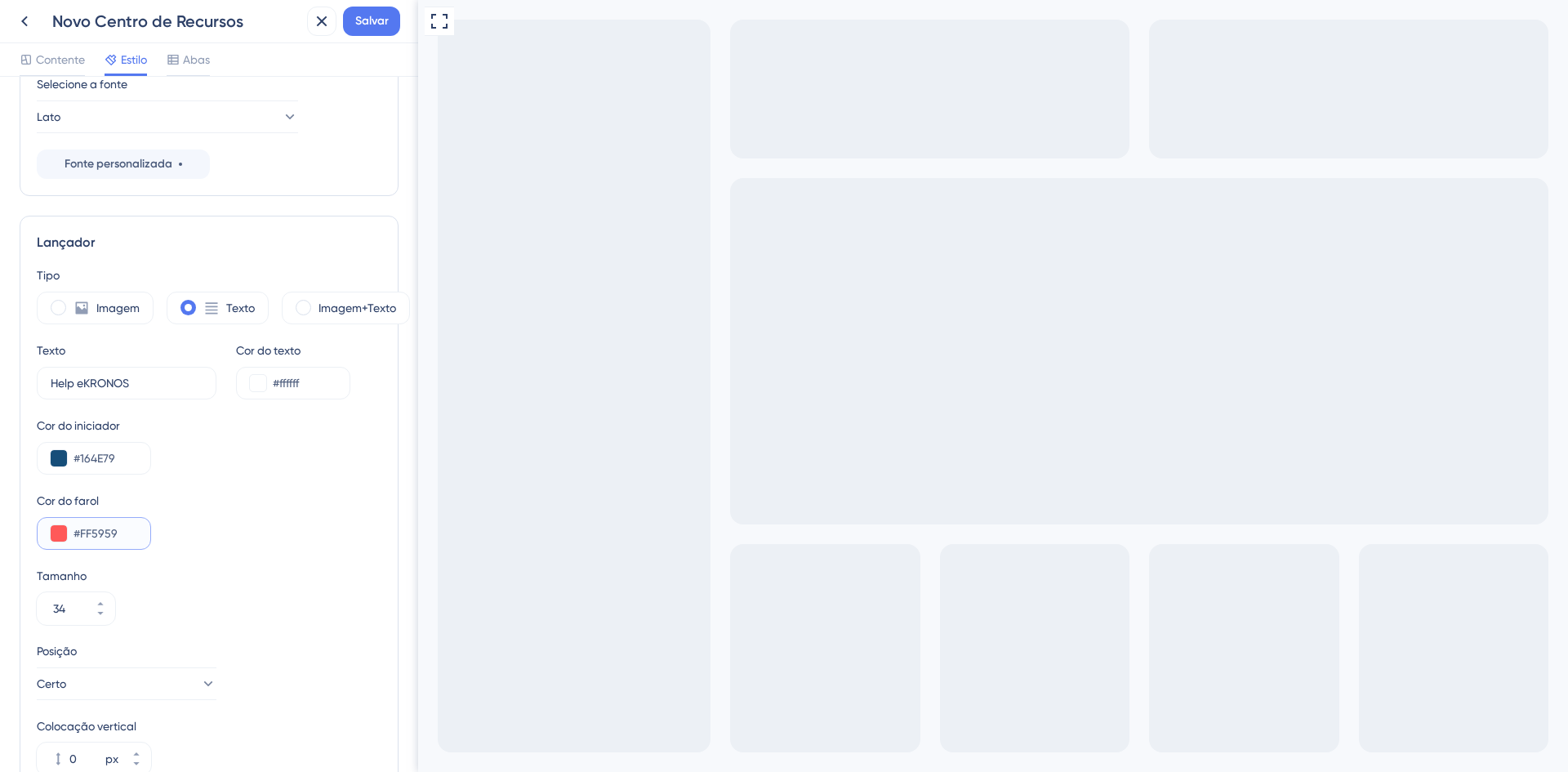
click at [58, 533] on button at bounding box center [58, 533] width 17 height 17
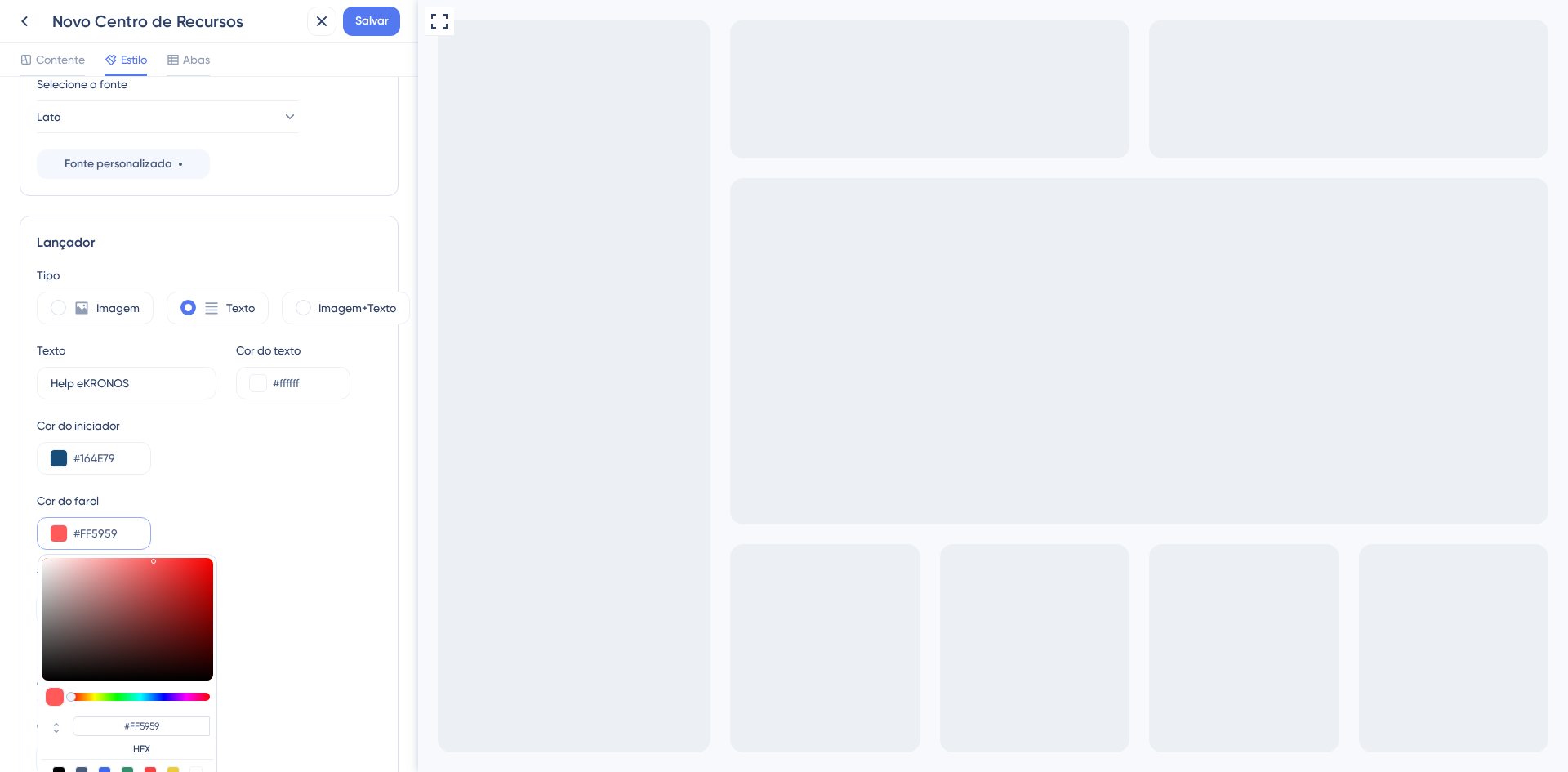
click at [86, 531] on input "#FF5959" at bounding box center [105, 533] width 63 height 20
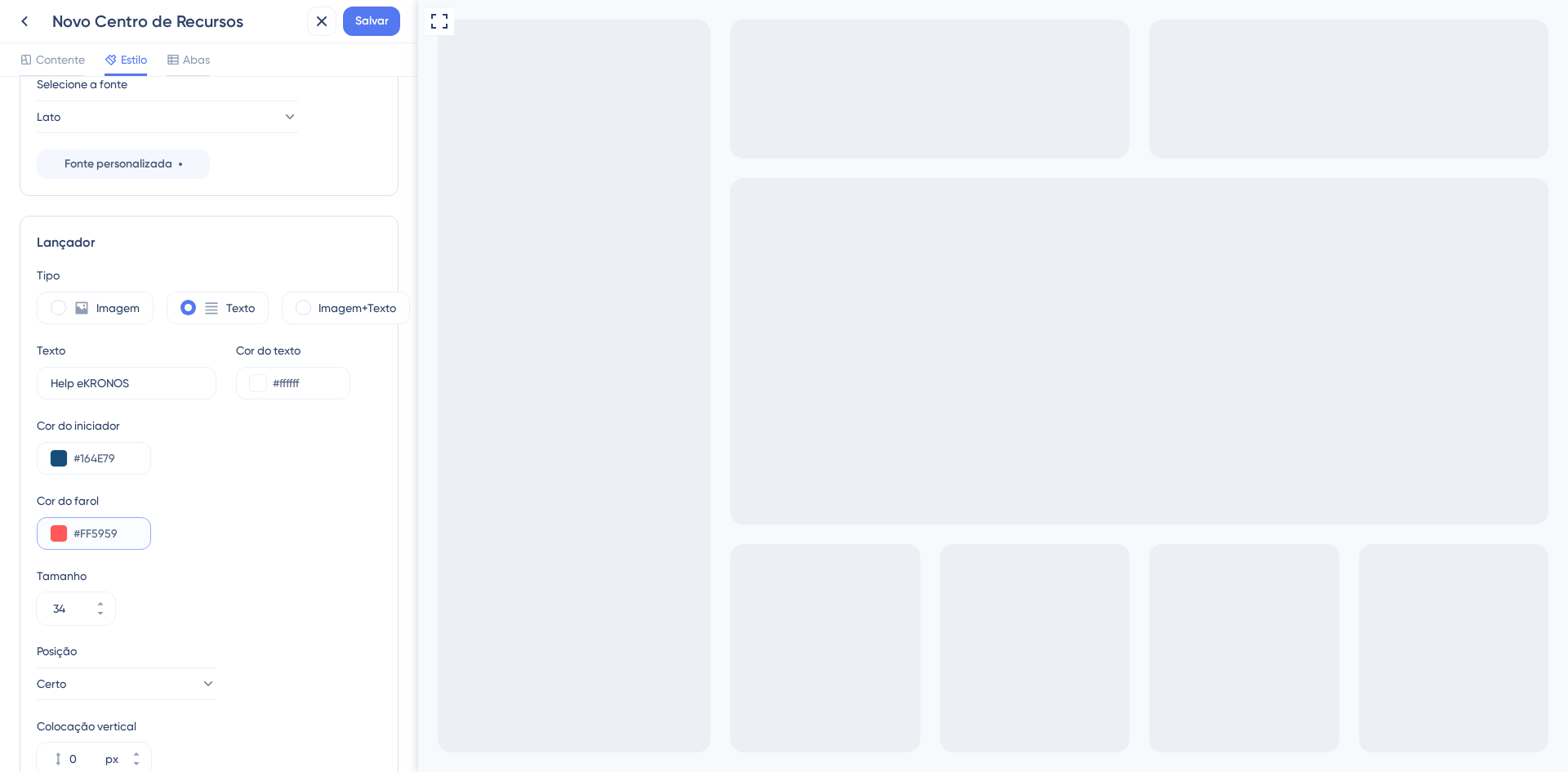
click at [54, 536] on button at bounding box center [58, 533] width 17 height 17
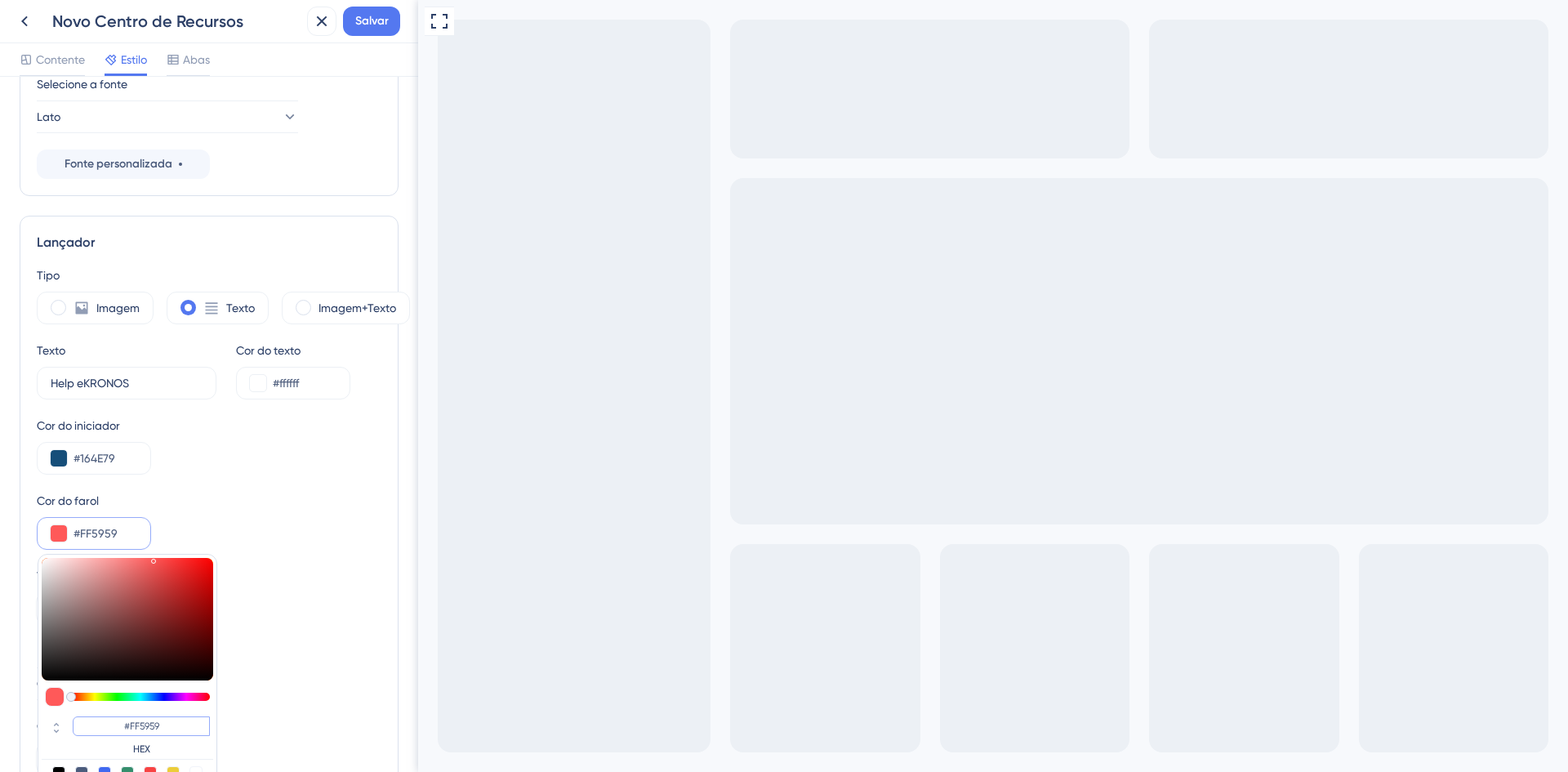
click at [149, 726] on input "#FF5959" at bounding box center [140, 726] width 138 height 20
click at [150, 726] on input "#FF5959" at bounding box center [140, 726] width 138 height 20
paste input "81C34D"
type input "#81c34d"
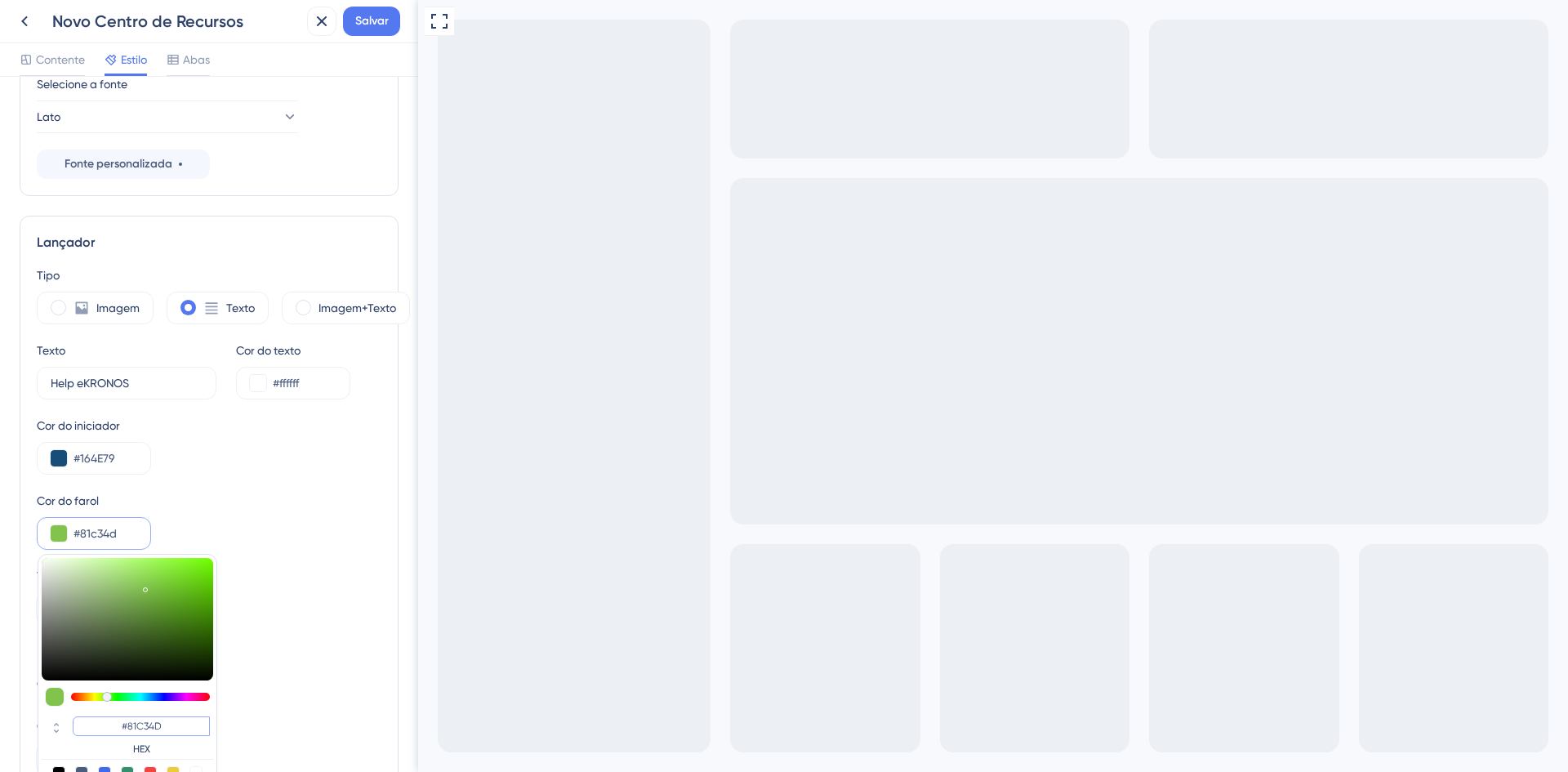
type input "#81C34D"
click at [269, 598] on div "Tamanho 34" at bounding box center [209, 595] width 344 height 58
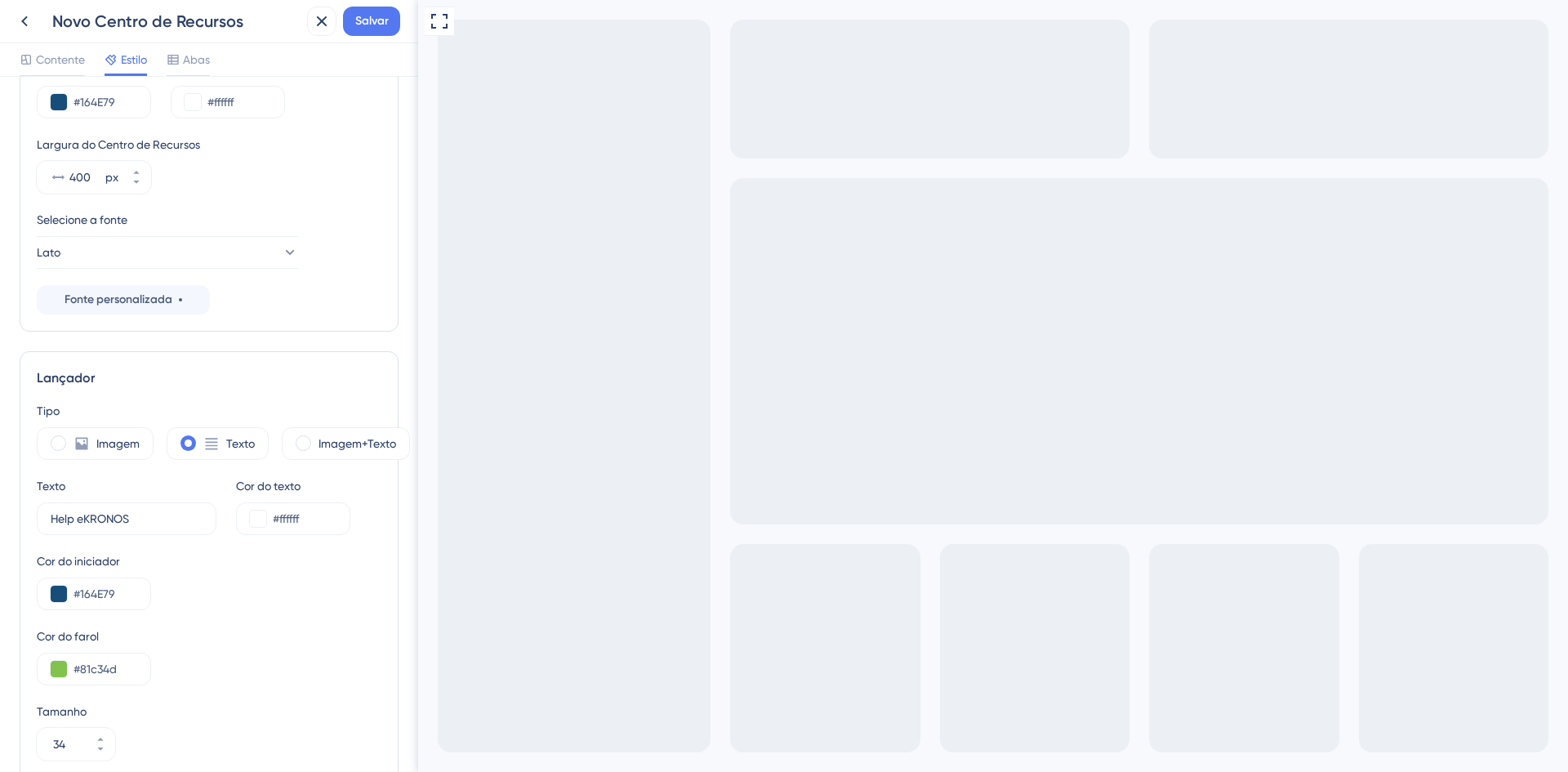
scroll to position [159, 0]
click at [304, 446] on span at bounding box center [304, 445] width 16 height 16
click at [316, 440] on input "radio" at bounding box center [316, 440] width 0 height 0
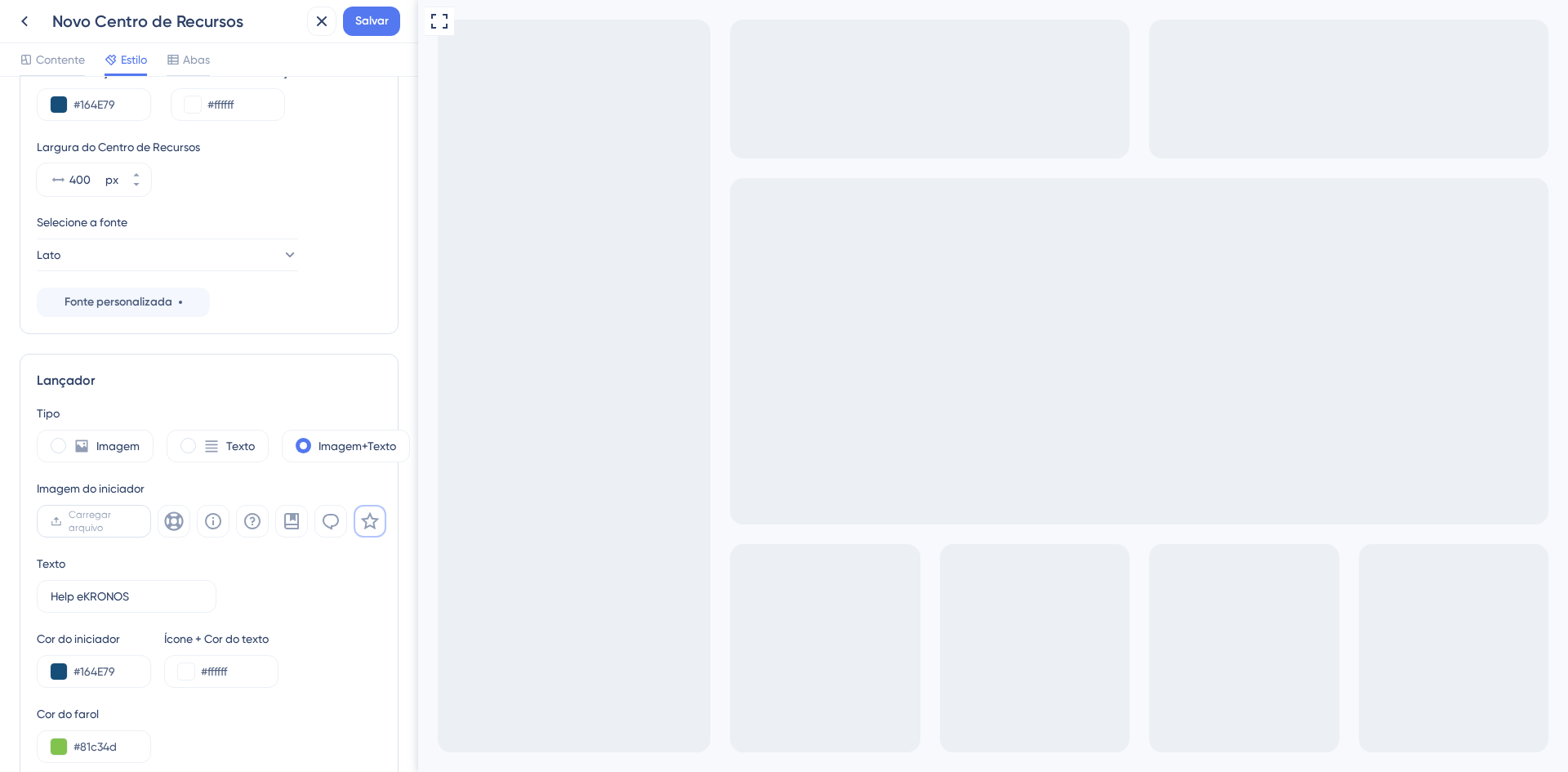
click at [110, 525] on span "Carregar arquivo" at bounding box center [102, 521] width 68 height 26
click at [138, 522] on input "Carregar arquivo" at bounding box center [138, 522] width 0 height 0
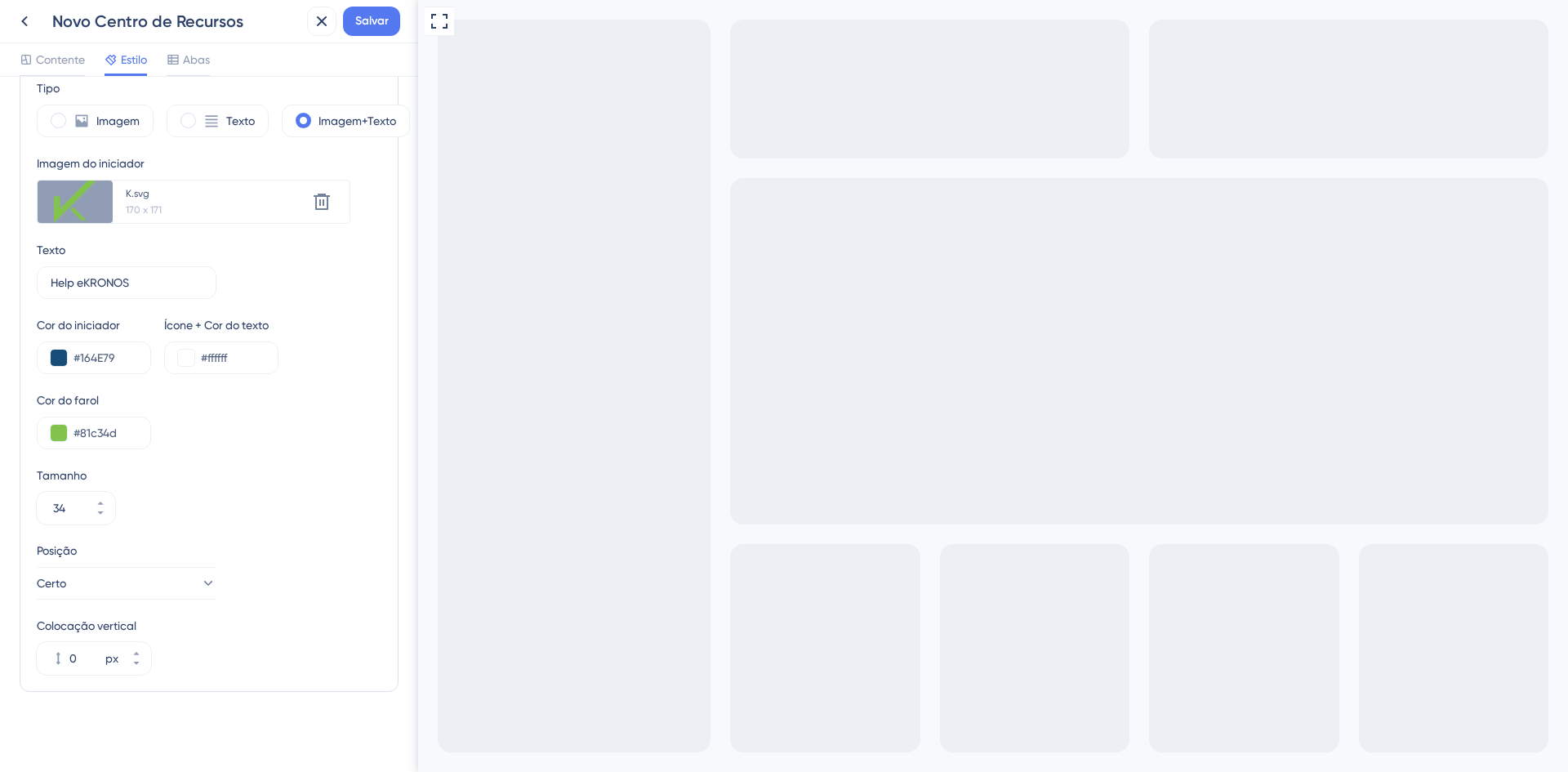
scroll to position [489, 0]
click at [138, 588] on button "Certo" at bounding box center [127, 578] width 180 height 33
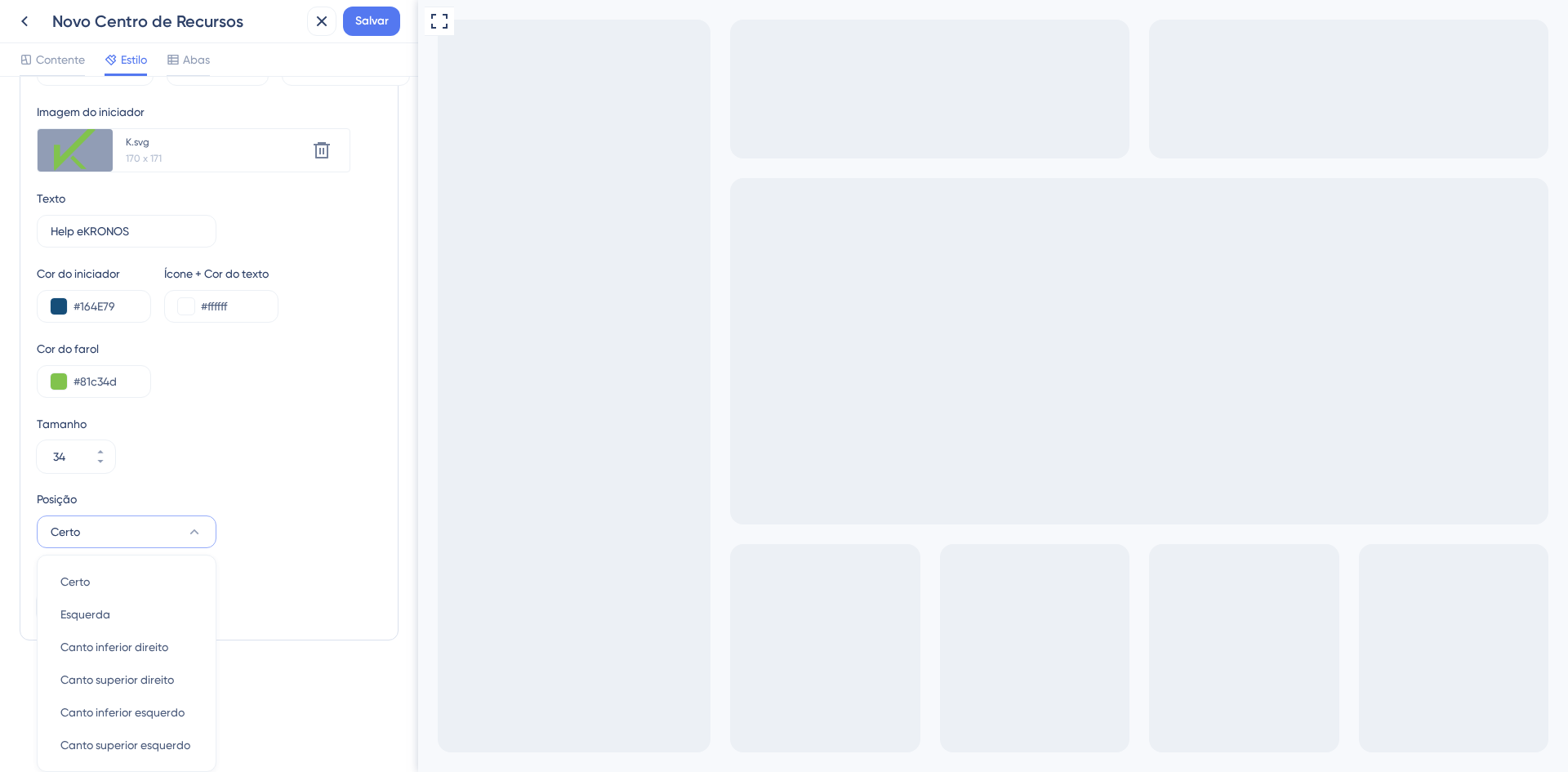
click at [334, 449] on div "Tamanho 34" at bounding box center [209, 443] width 344 height 58
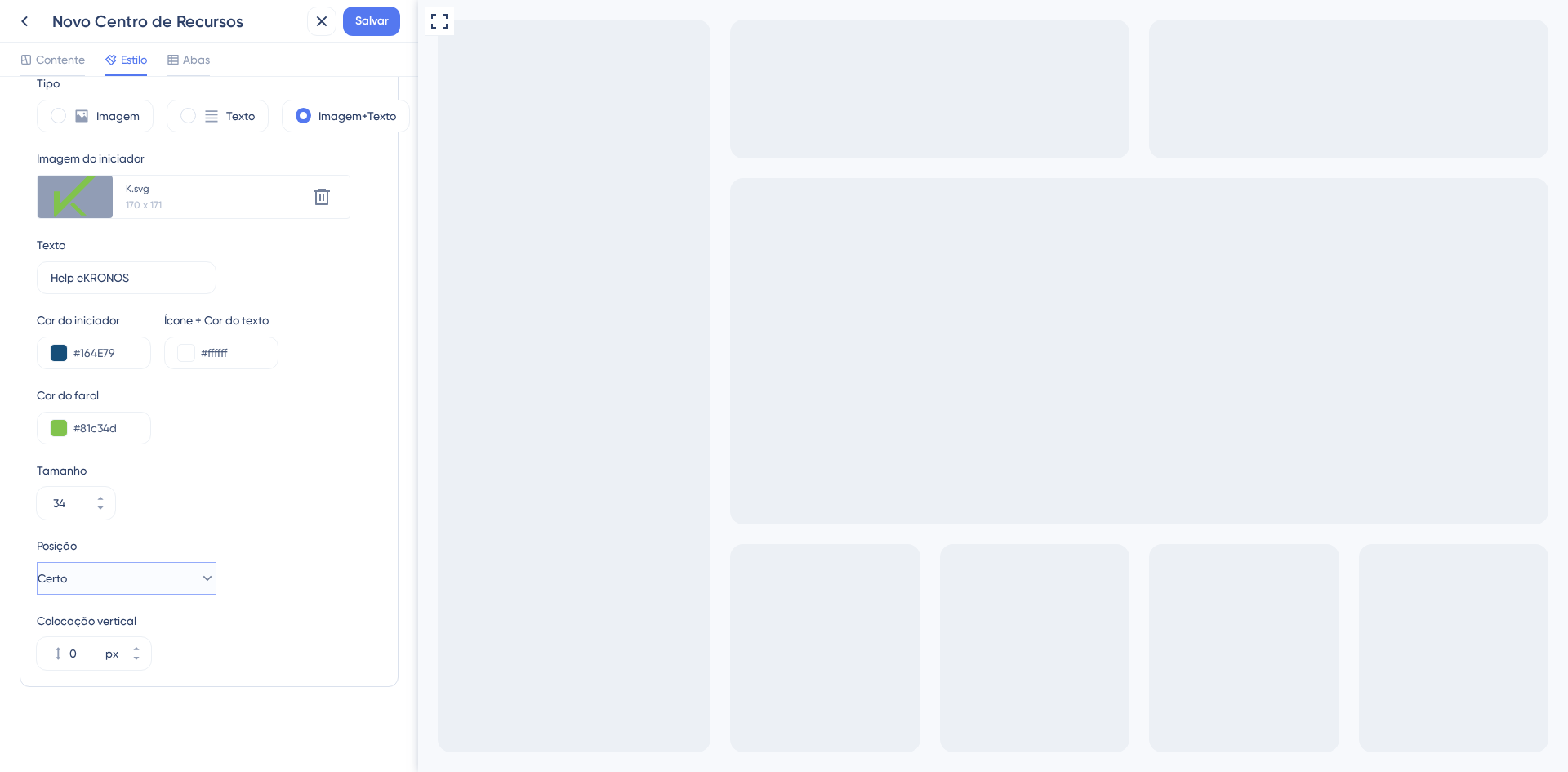
click at [161, 579] on button "Certo" at bounding box center [127, 578] width 180 height 33
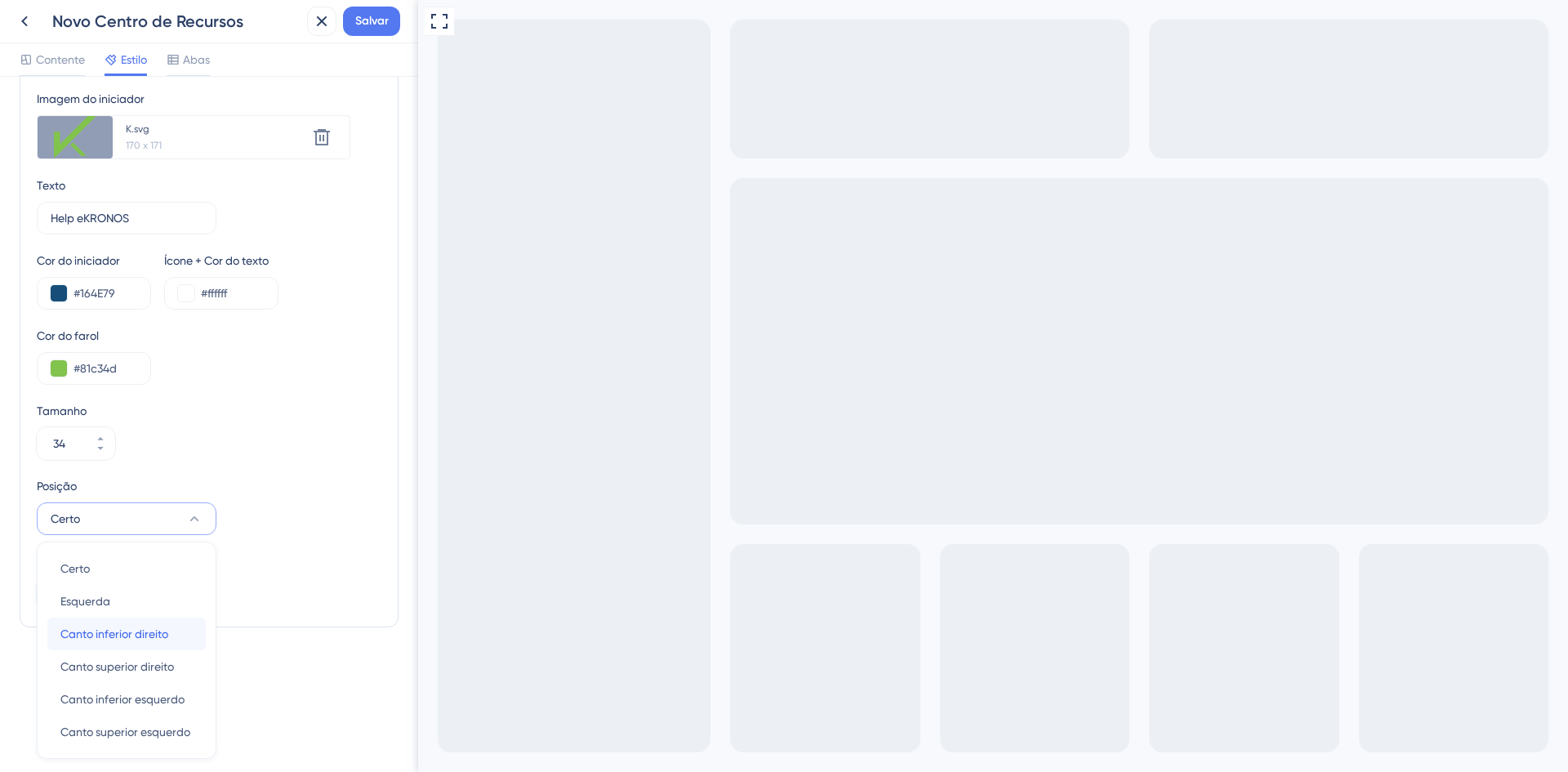
click at [138, 639] on font "Canto inferior direito" at bounding box center [114, 633] width 108 height 13
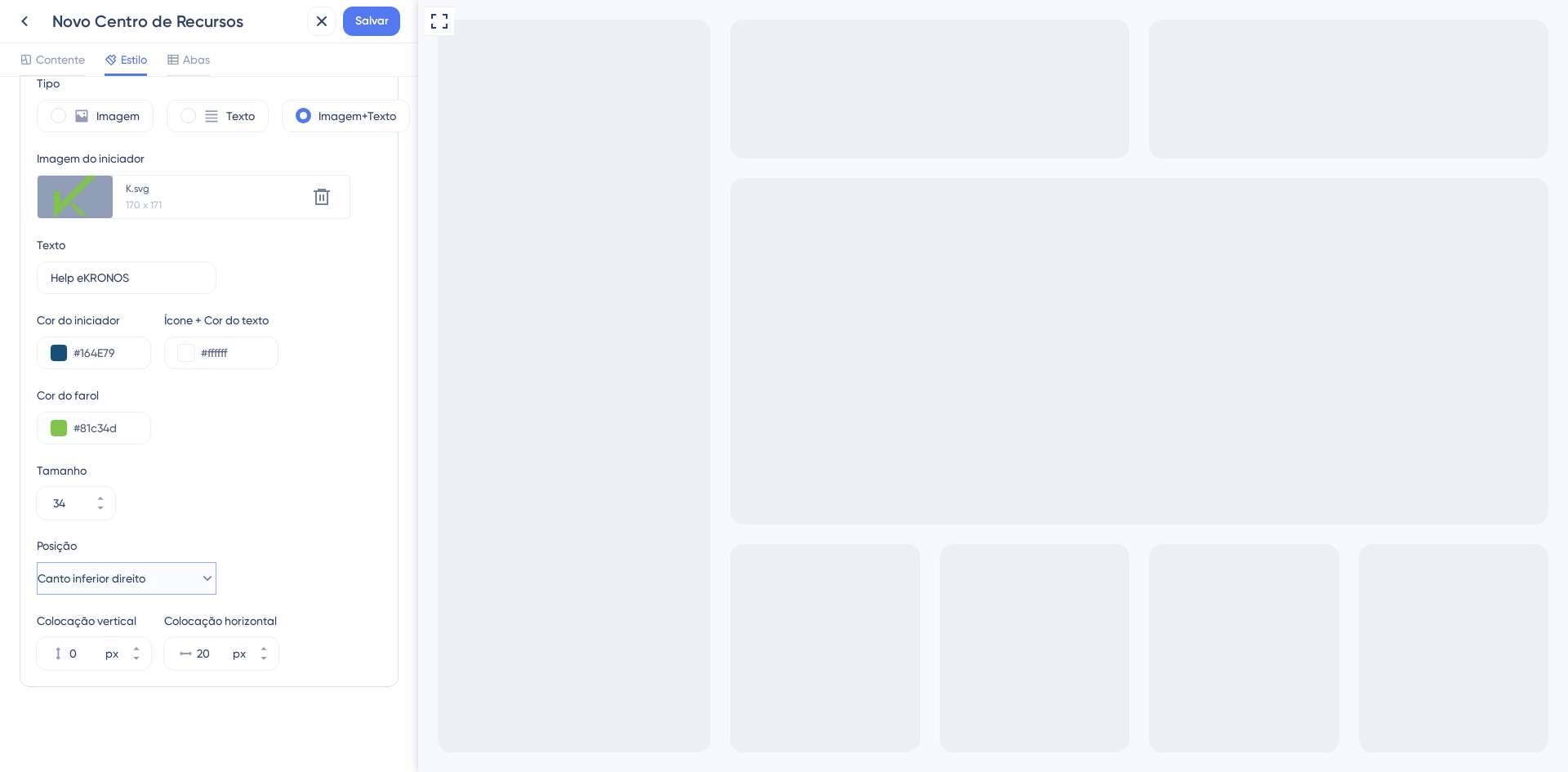
click at [181, 577] on button "Canto inferior direito" at bounding box center [127, 578] width 180 height 33
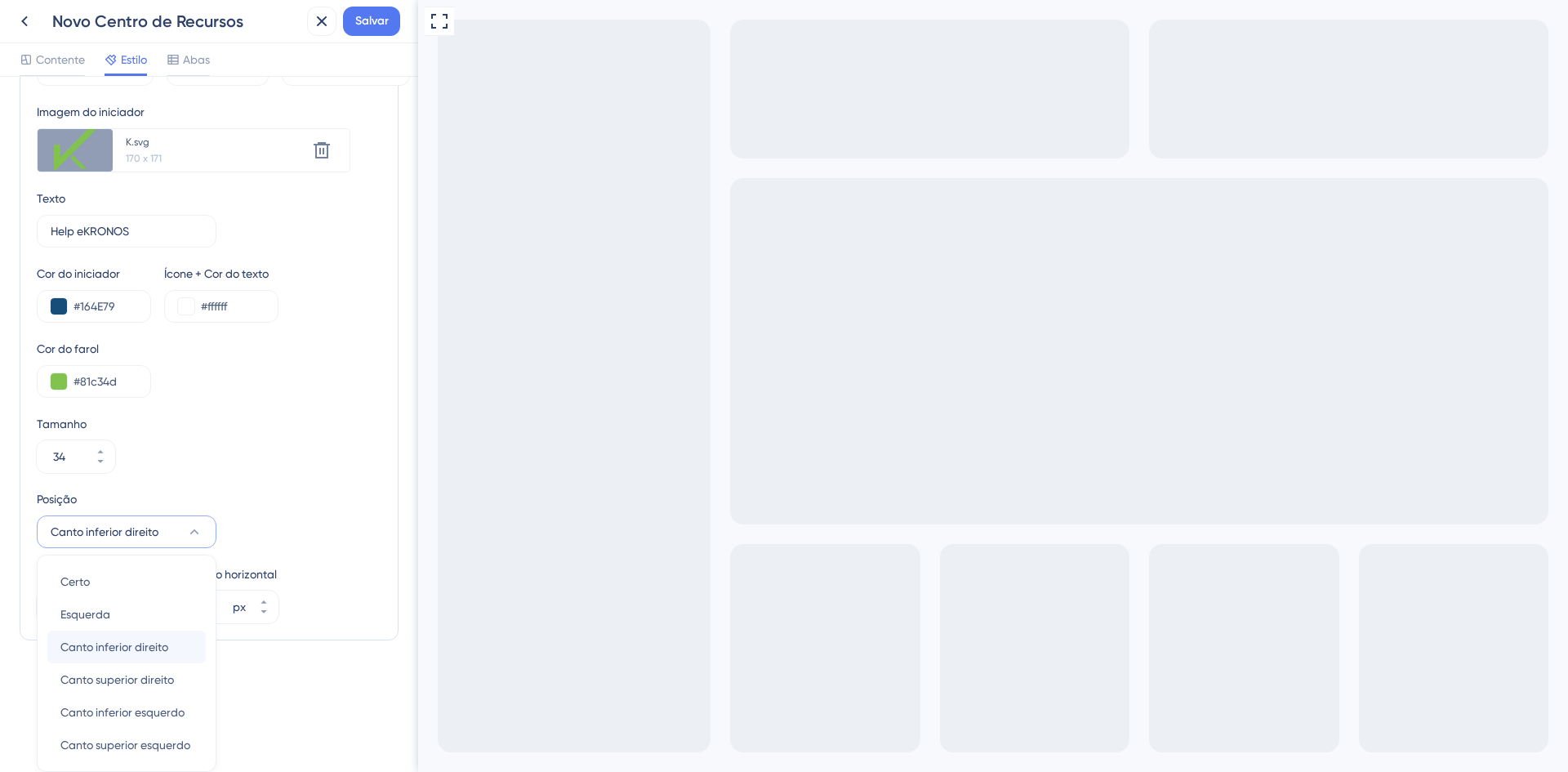
scroll to position [549, 0]
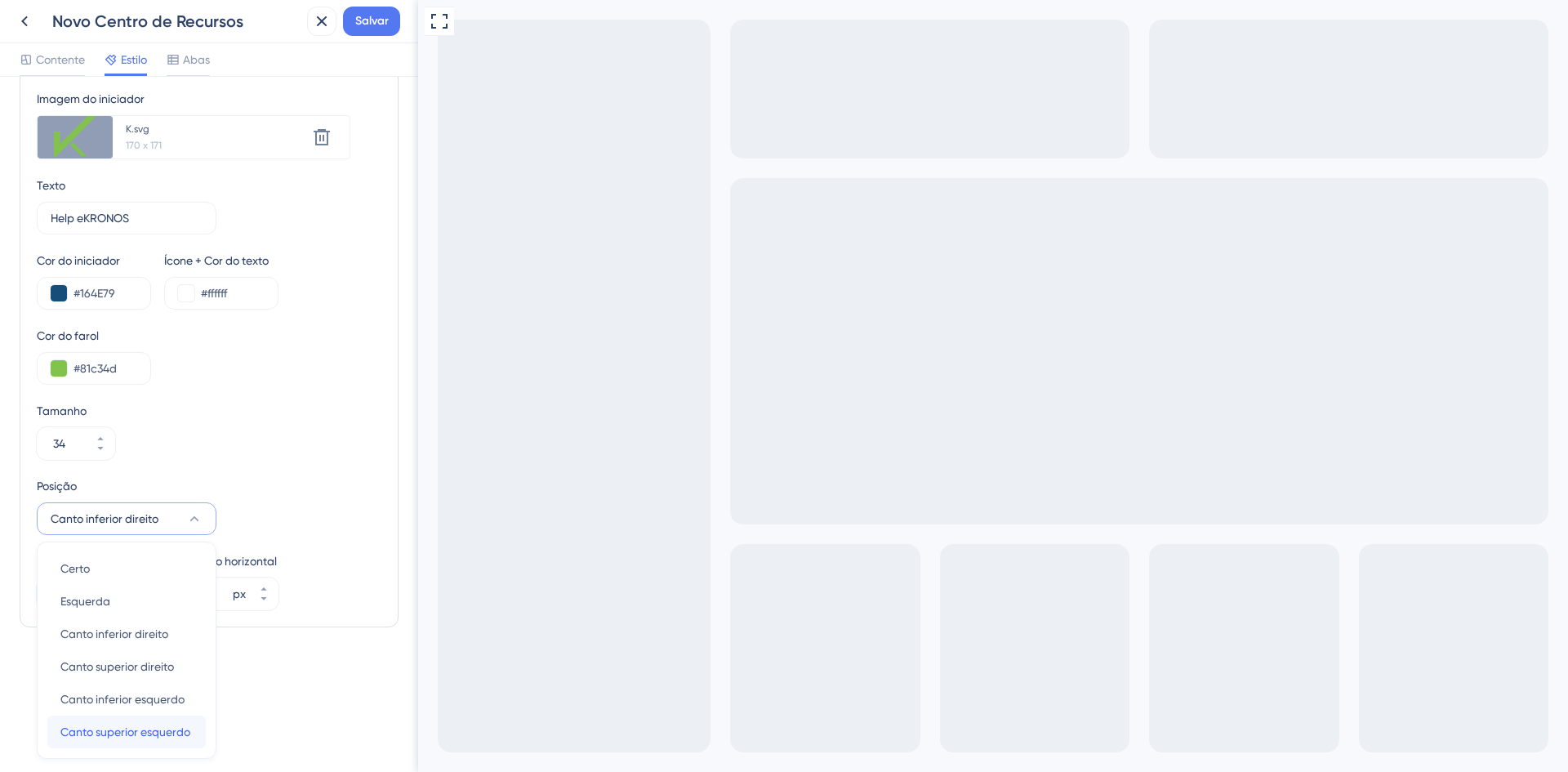
click at [134, 733] on font "Canto superior esquerdo" at bounding box center [125, 731] width 130 height 13
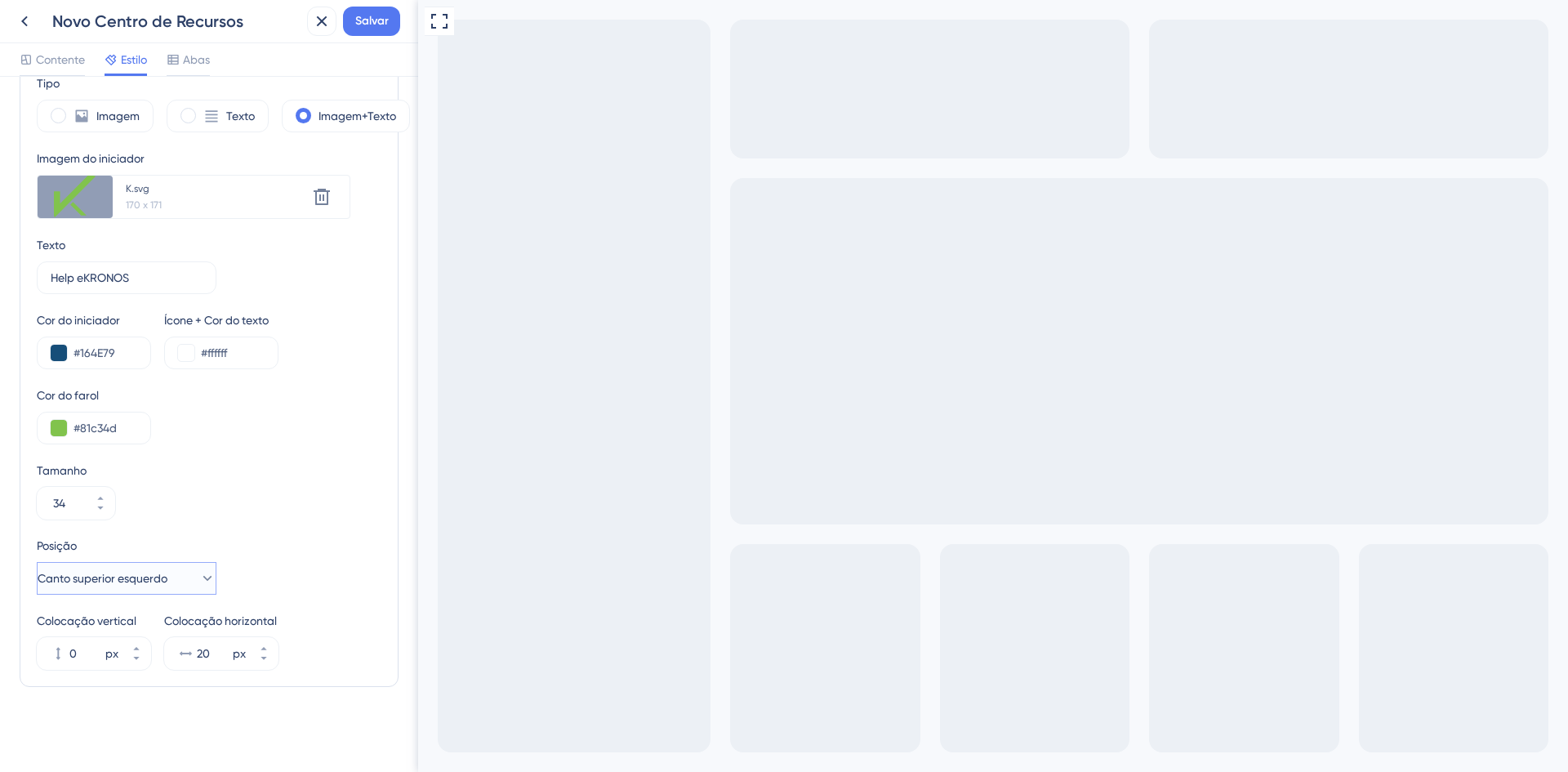
click at [180, 580] on button "Canto superior esquerdo" at bounding box center [127, 578] width 180 height 33
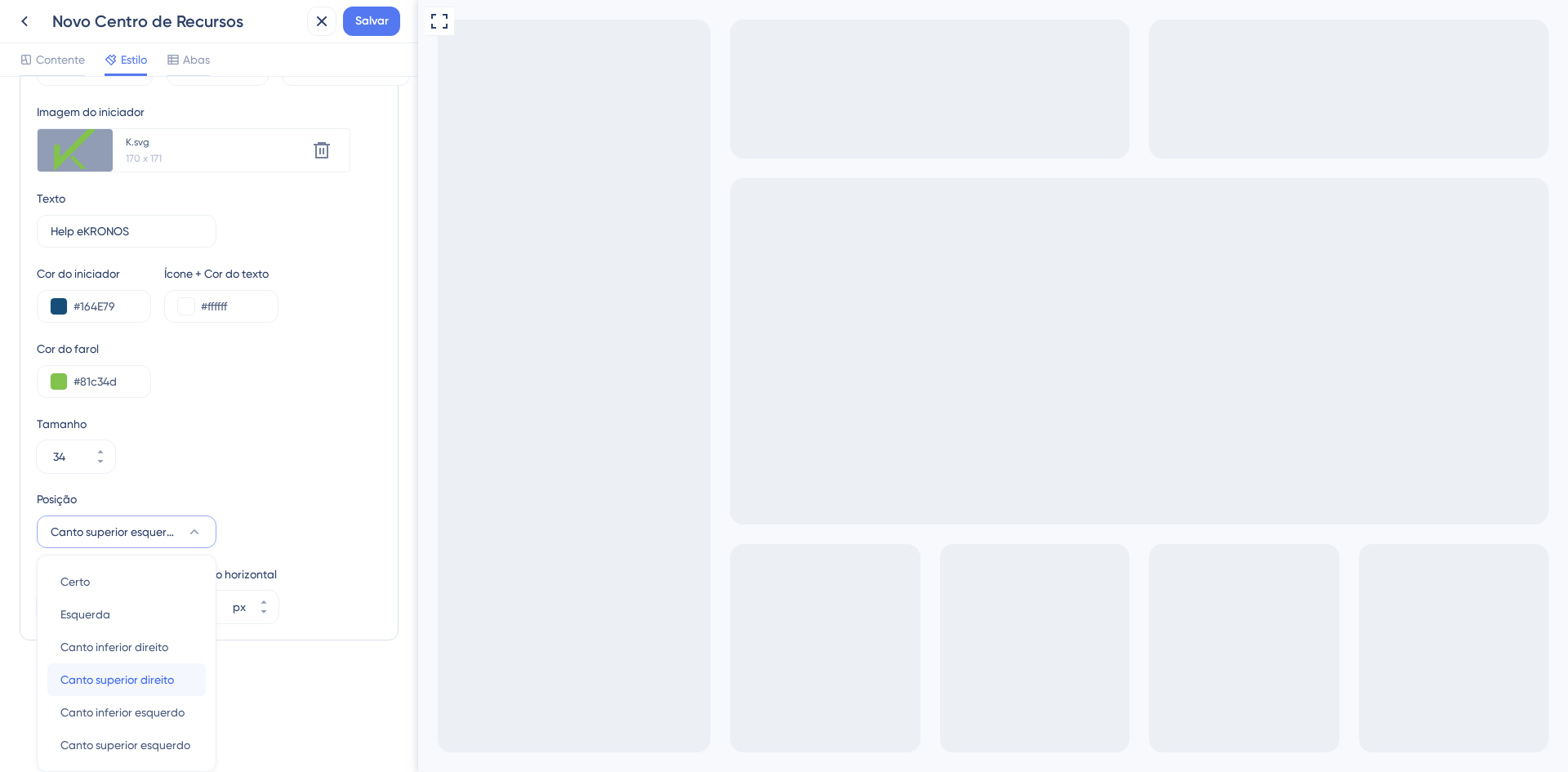
click at [147, 679] on font "Canto superior direito" at bounding box center [117, 679] width 114 height 13
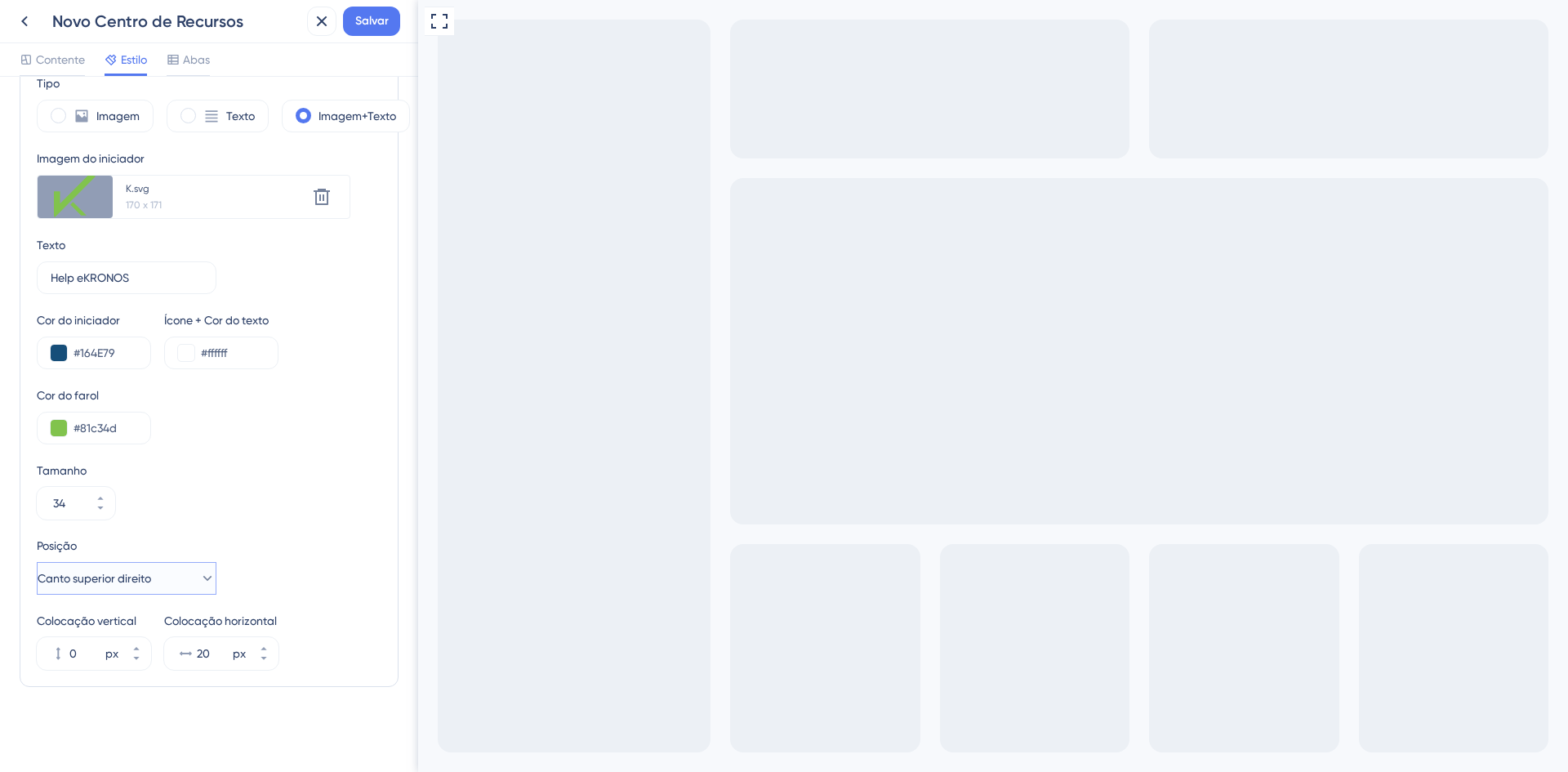
click at [139, 582] on font "Canto superior direito" at bounding box center [94, 578] width 114 height 13
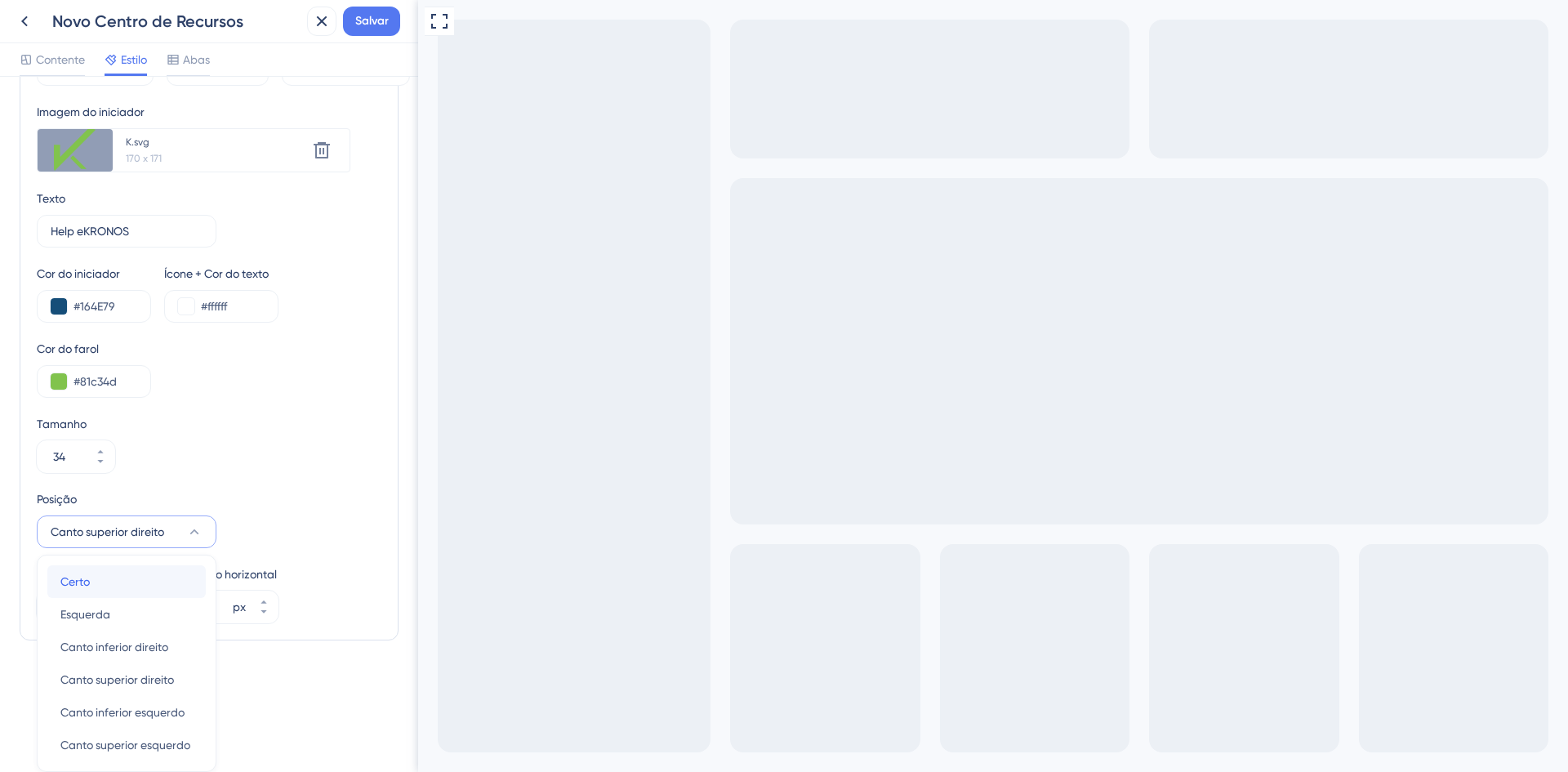
click at [138, 585] on div "Certo Certo" at bounding box center [127, 581] width 133 height 33
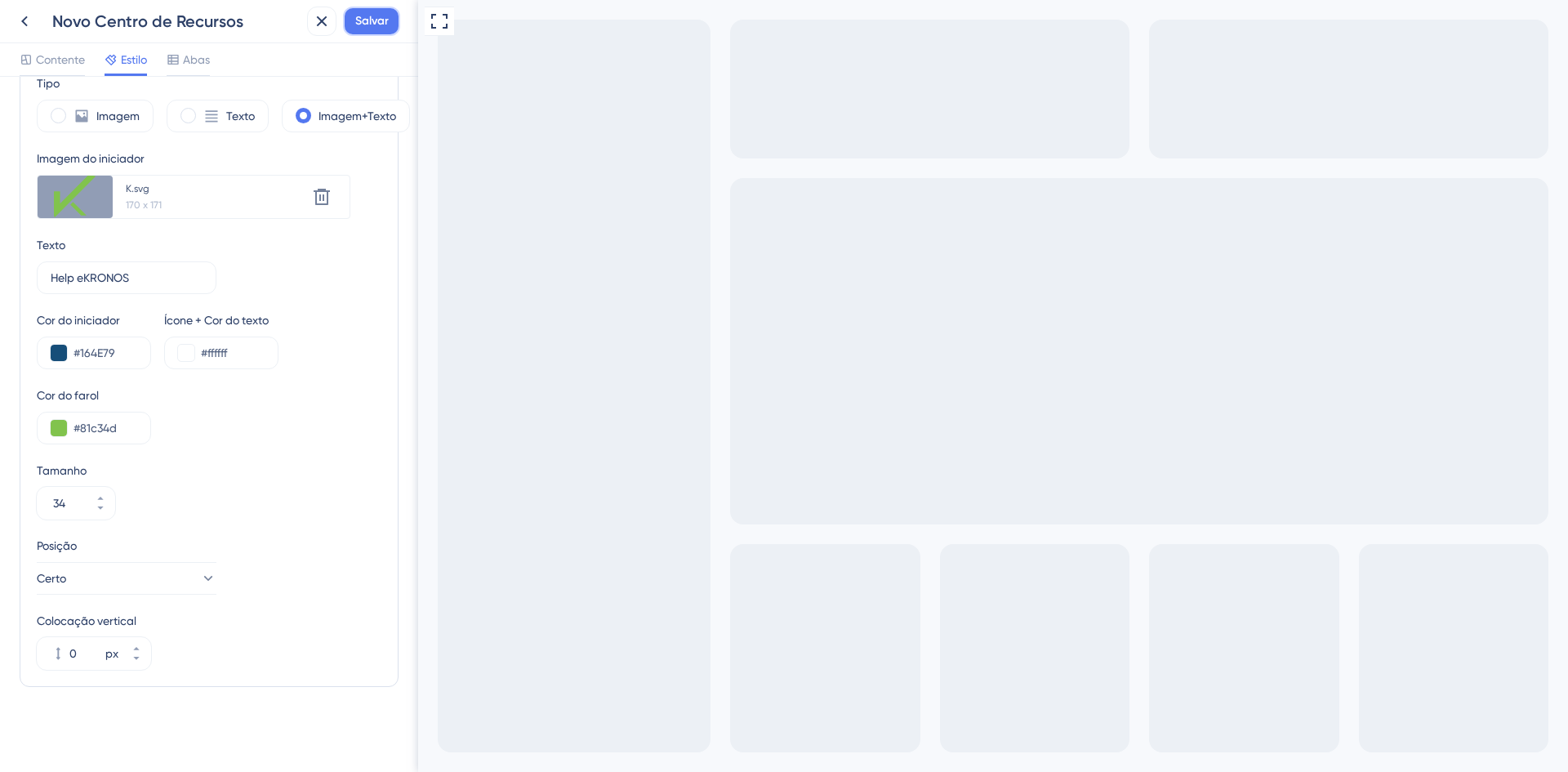
click at [371, 7] on button "Salvar" at bounding box center [372, 22] width 57 height 30
click at [26, 21] on icon at bounding box center [25, 22] width 20 height 20
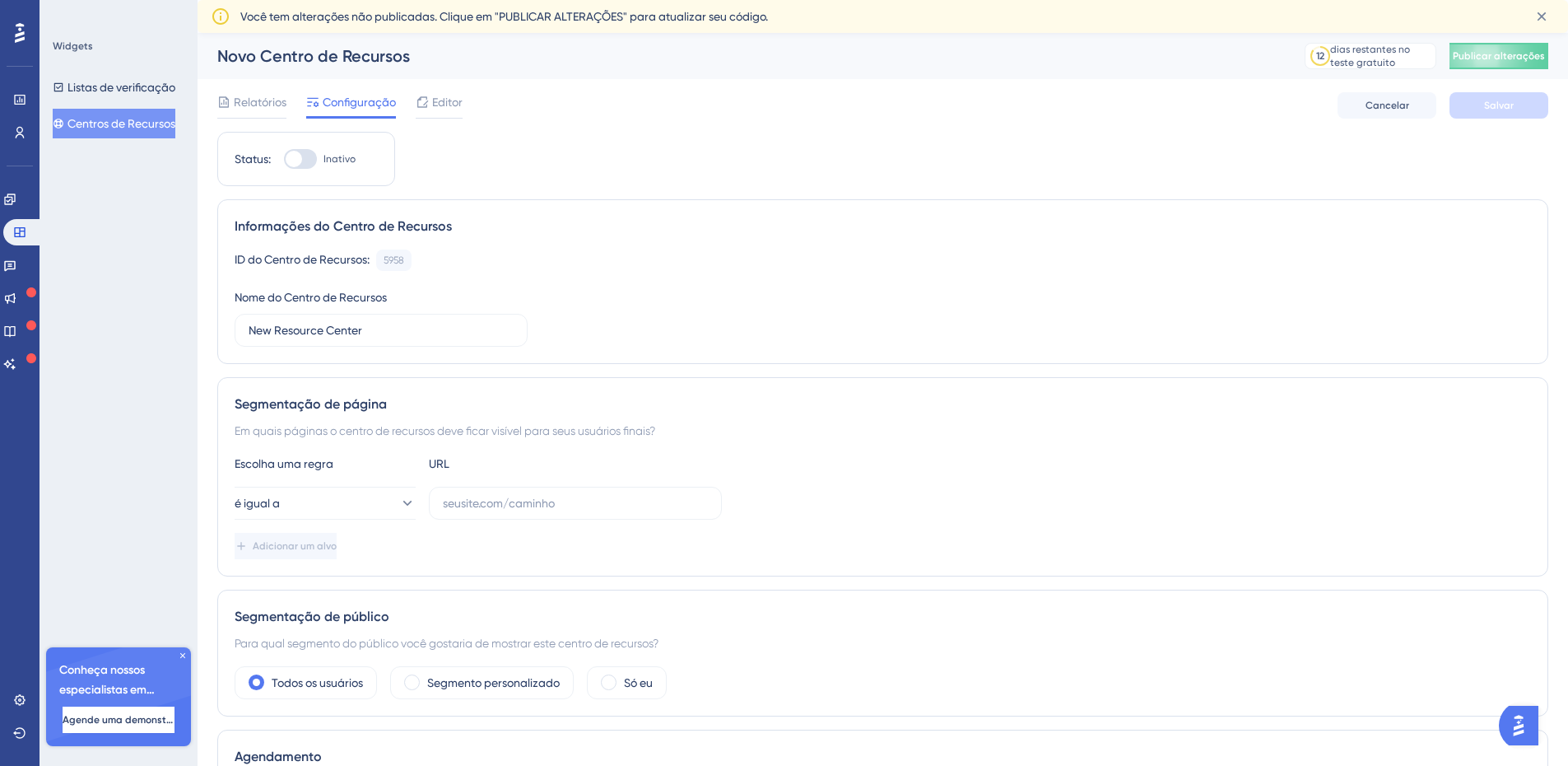
click at [314, 158] on div at bounding box center [300, 159] width 33 height 20
click at [284, 159] on input "Inativo" at bounding box center [283, 159] width 1 height 1
checkbox input "false"
click at [349, 506] on button "é igual a" at bounding box center [325, 503] width 181 height 33
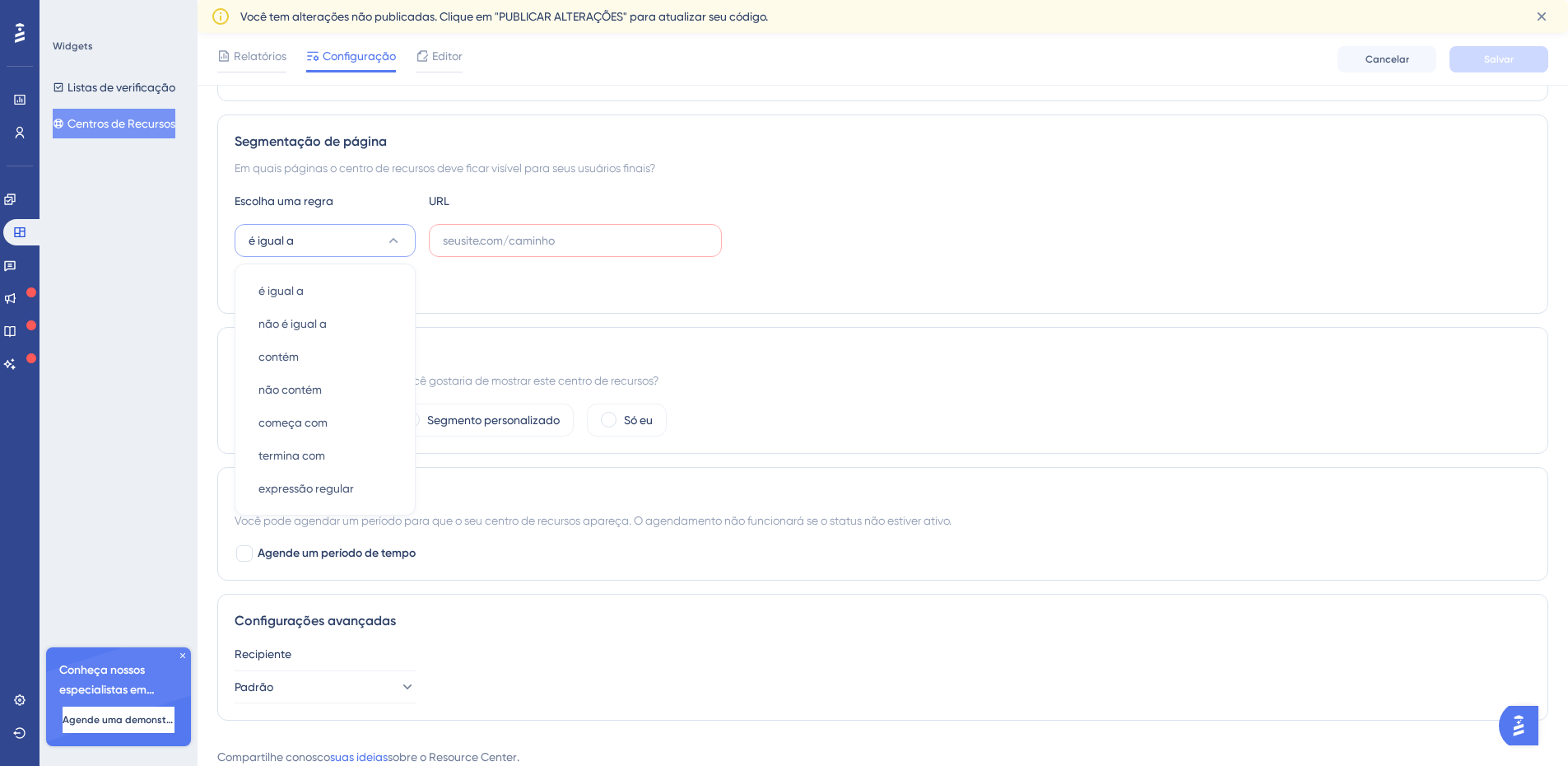
click at [155, 376] on div "Widgets Listas de verificação Centros de Recursos Conheça nossos especialistas …" at bounding box center [119, 383] width 158 height 766
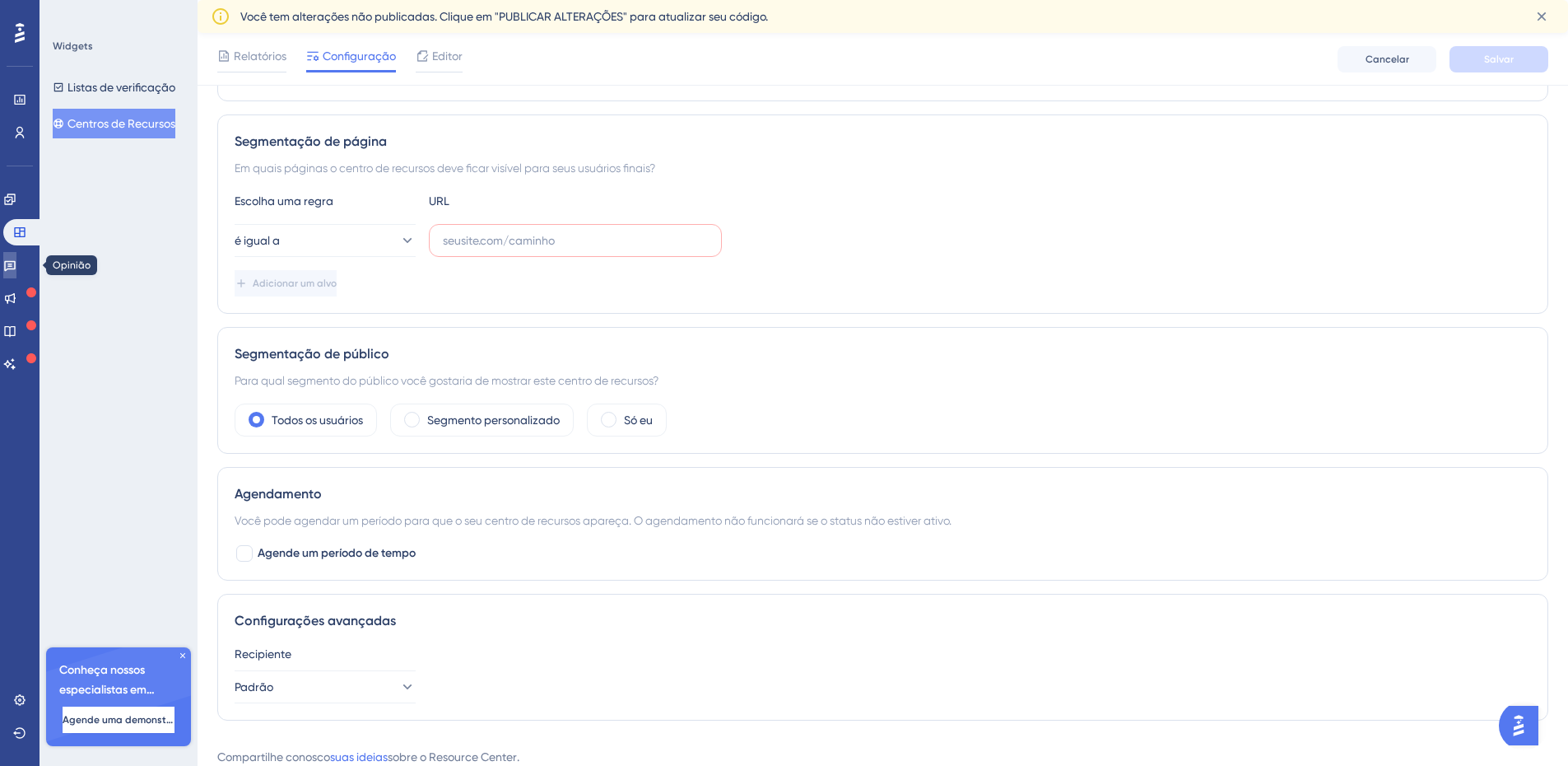
click at [16, 262] on icon at bounding box center [10, 266] width 12 height 11
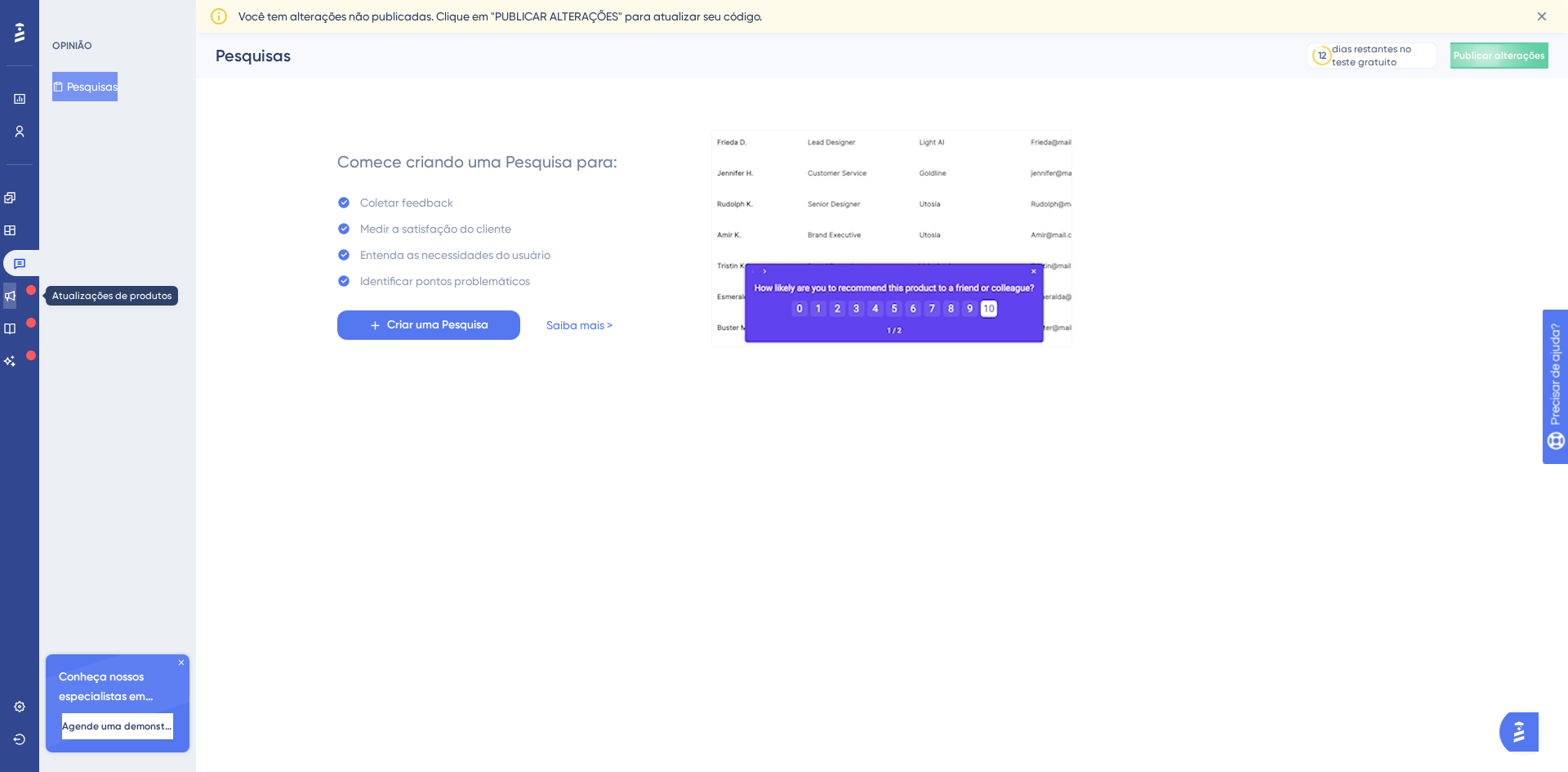
click at [17, 291] on icon at bounding box center [9, 295] width 13 height 13
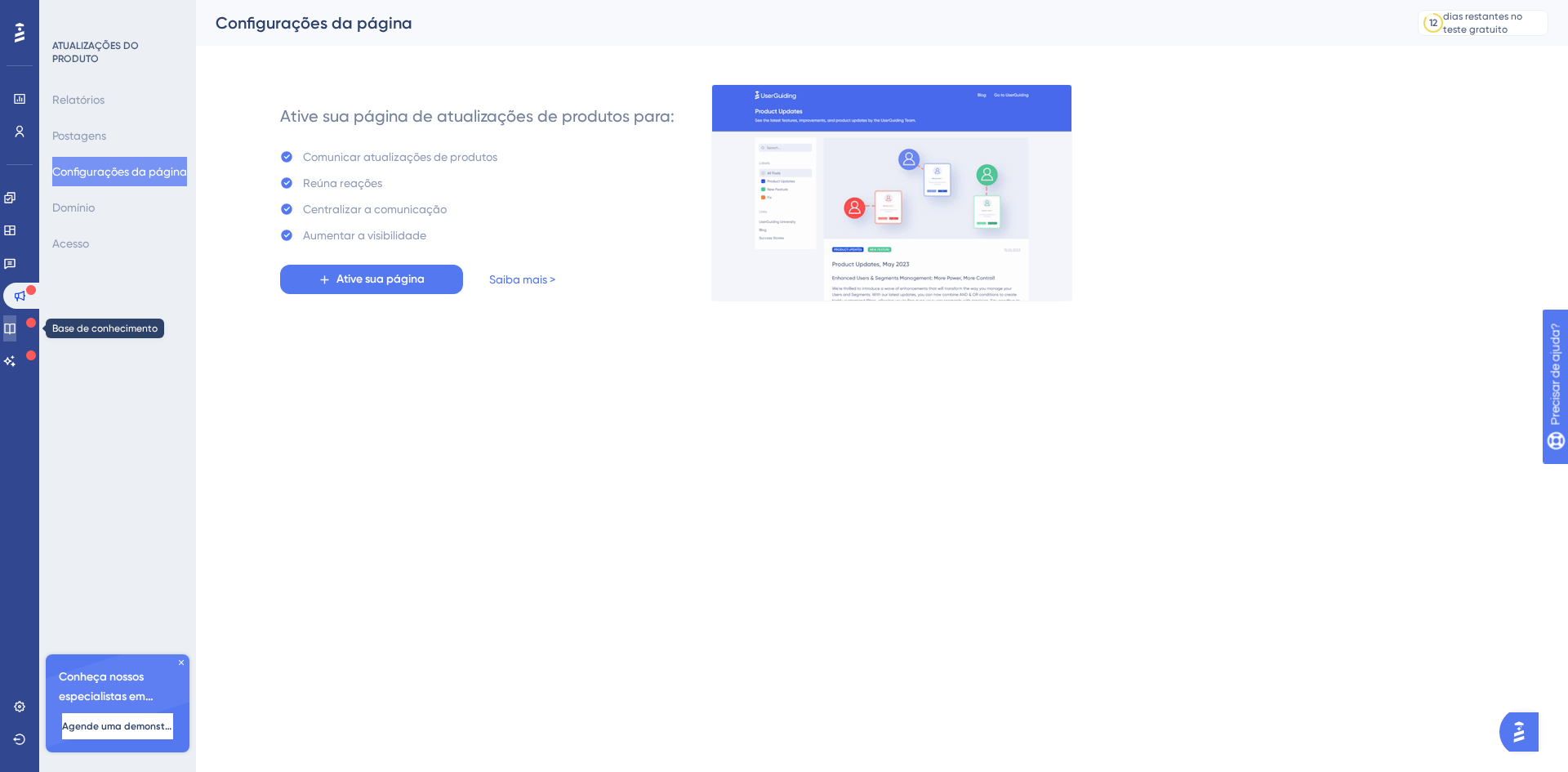
click at [17, 335] on icon at bounding box center [9, 328] width 13 height 13
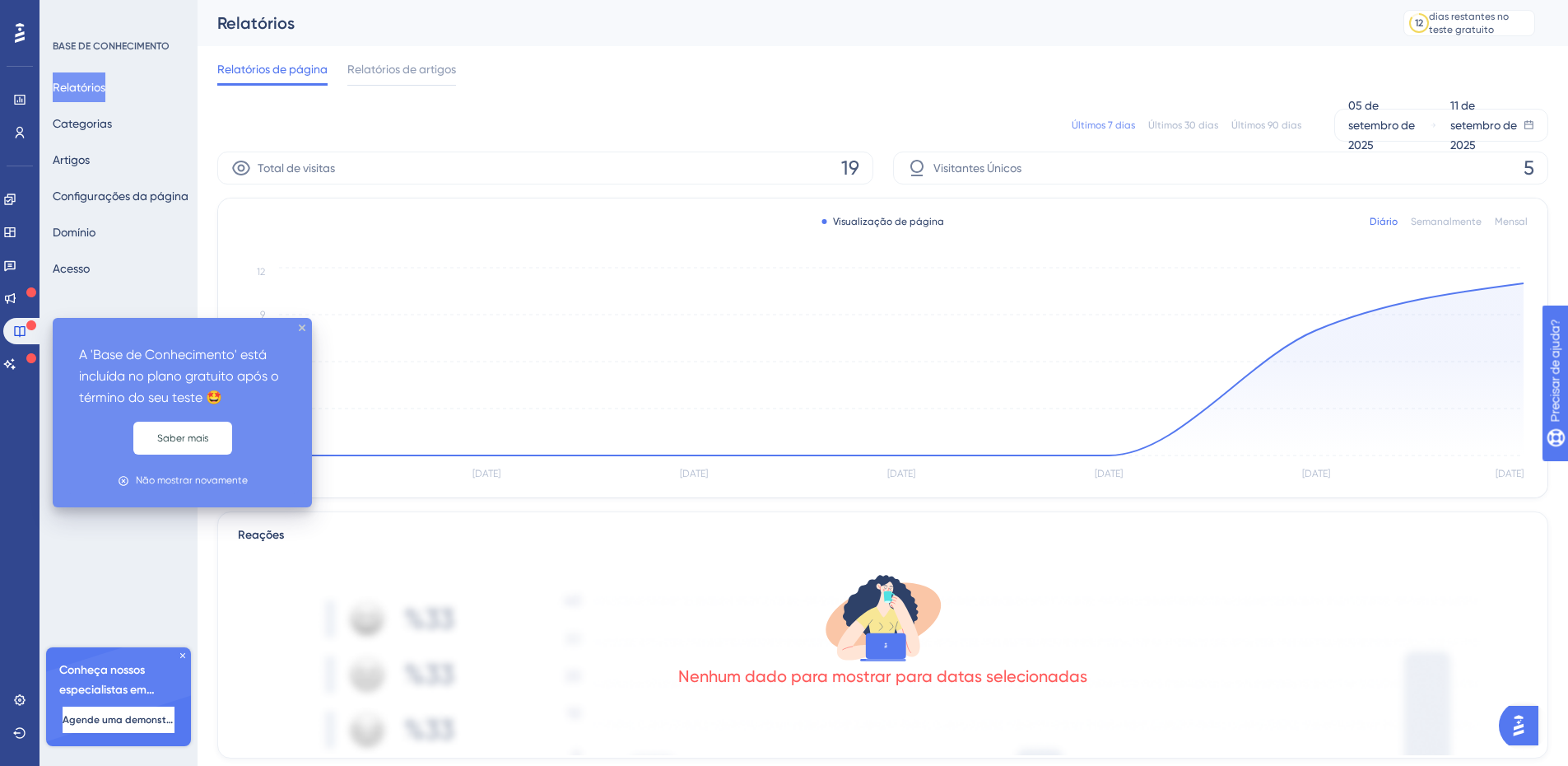
click at [298, 328] on div "A 'Base de Conhecimento' está incluída no plano gratuito após o término do seu …" at bounding box center [182, 413] width 259 height 190
click at [305, 324] on div "A 'Base de Conhecimento' está incluída no plano gratuito após o término do seu …" at bounding box center [182, 413] width 259 height 190
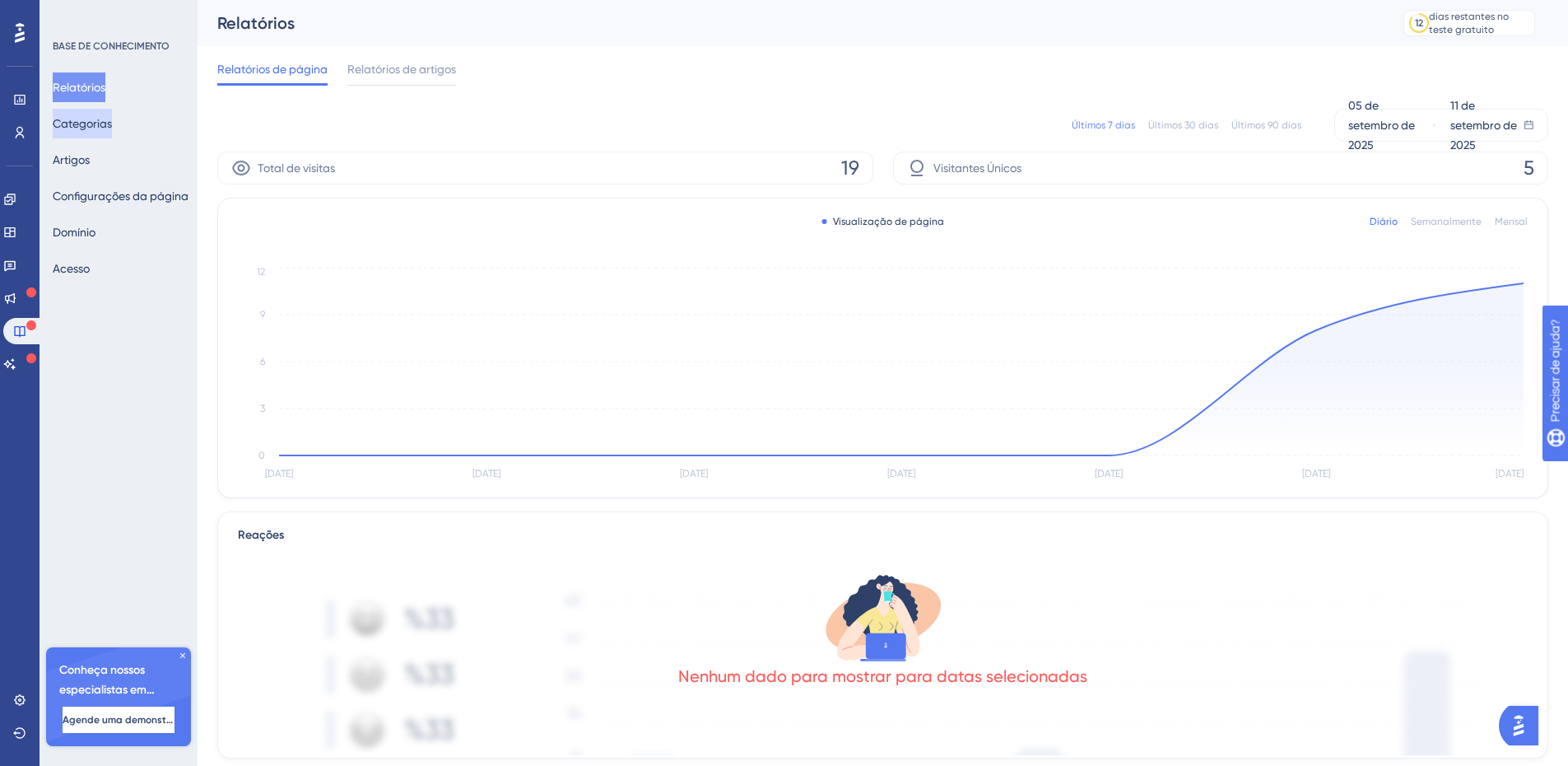
click at [106, 124] on font "Categorias" at bounding box center [82, 123] width 59 height 13
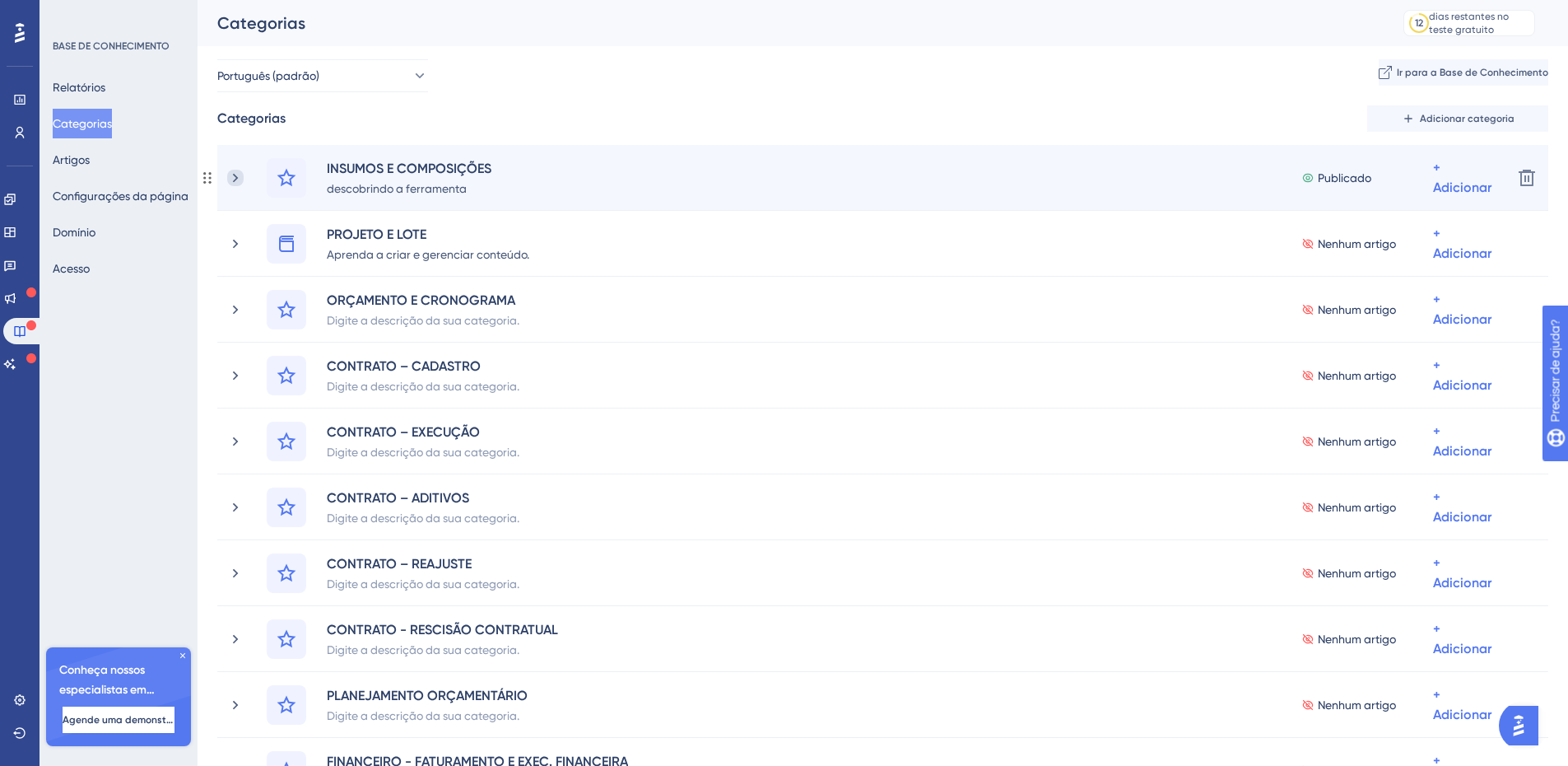
click at [229, 177] on icon at bounding box center [235, 178] width 17 height 17
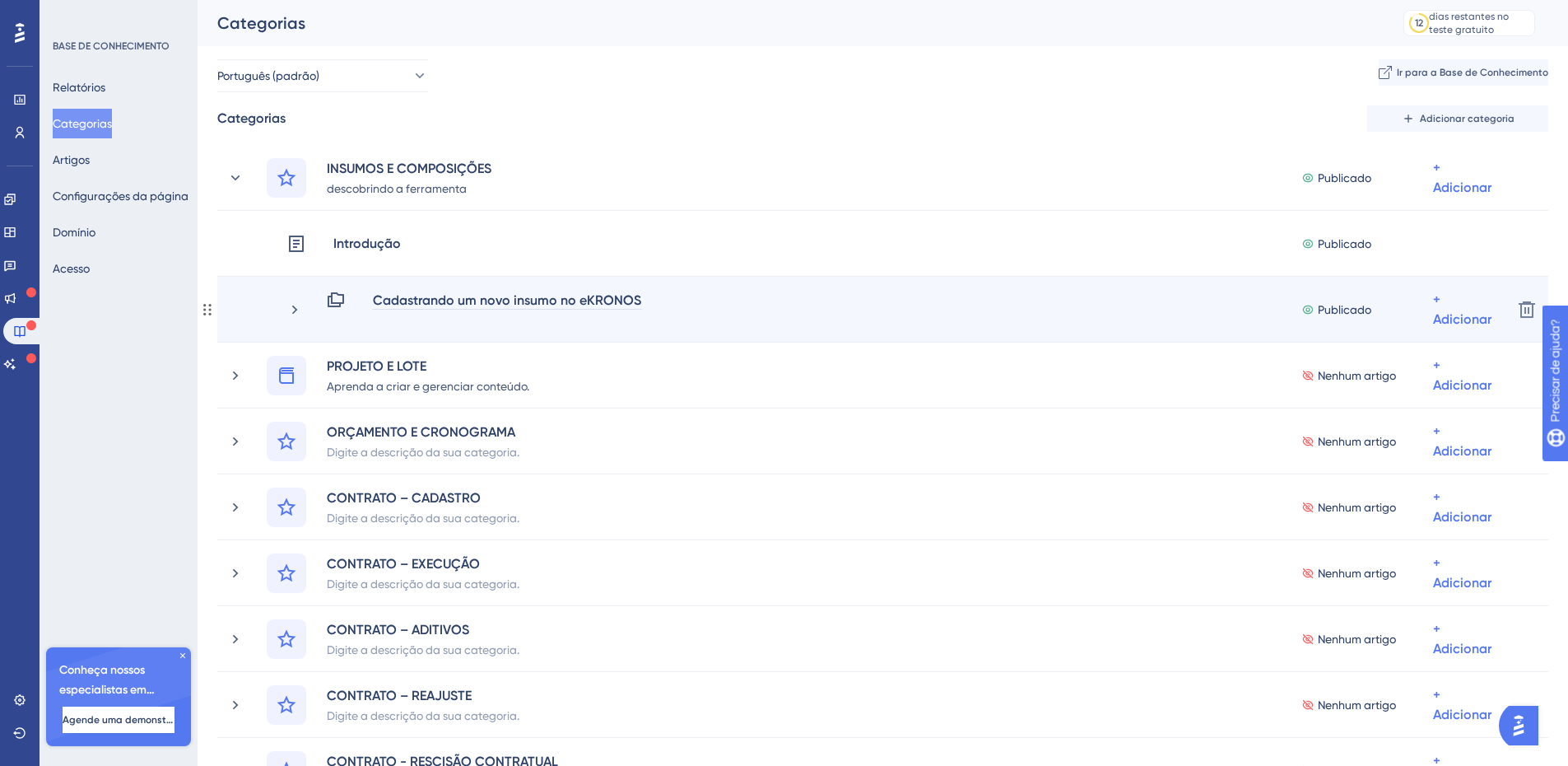
click at [396, 299] on font "Cadastrando um novo insumo no eKRONOS" at bounding box center [506, 300] width 268 height 16
click at [441, 297] on font "Cadastrando um novo insumo no eKRONOS" at bounding box center [506, 300] width 268 height 16
click at [601, 301] on font "Cadastrando um novo insumo no eKRONOS" at bounding box center [506, 300] width 268 height 16
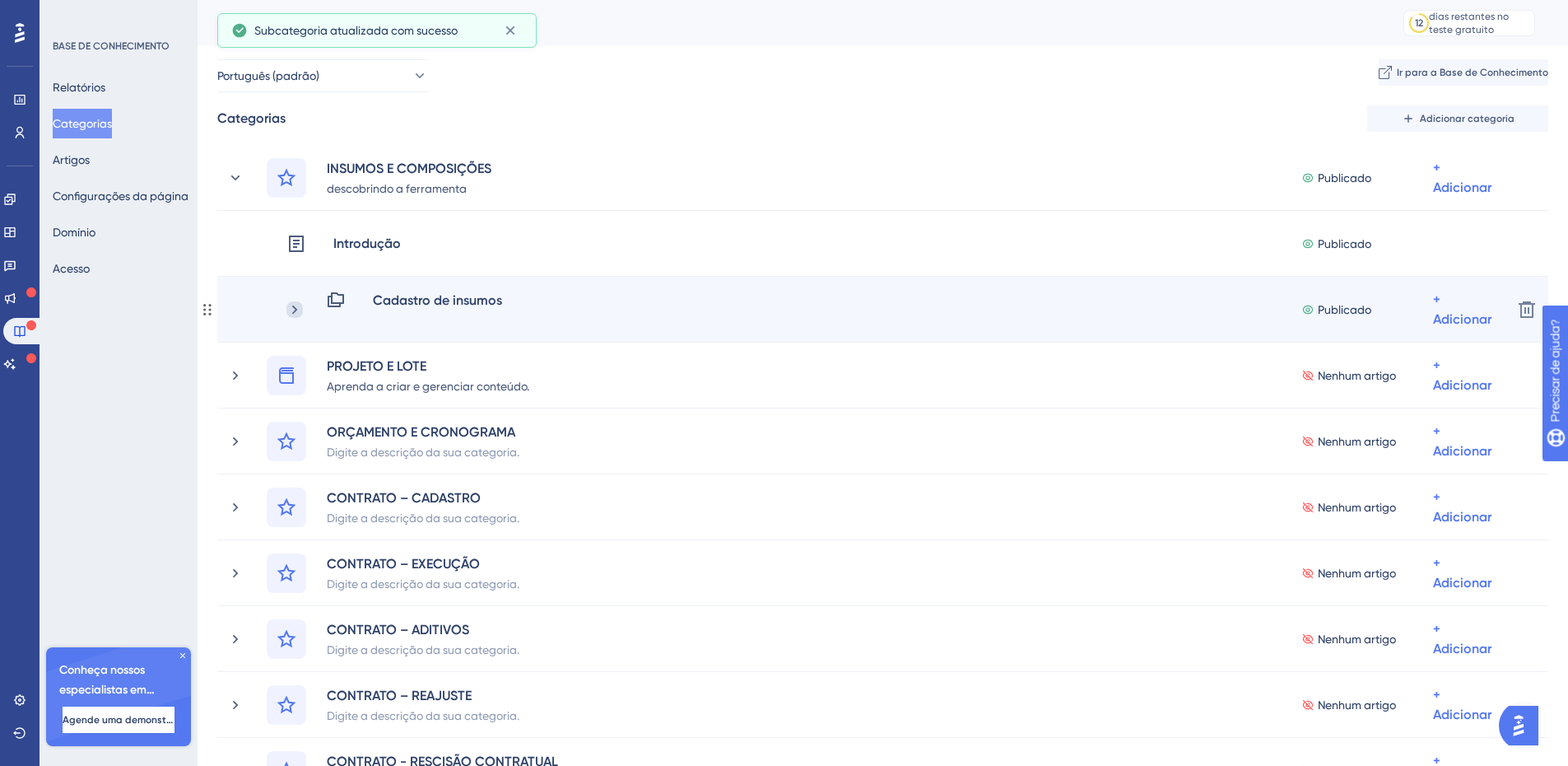
click at [299, 310] on icon at bounding box center [294, 309] width 17 height 17
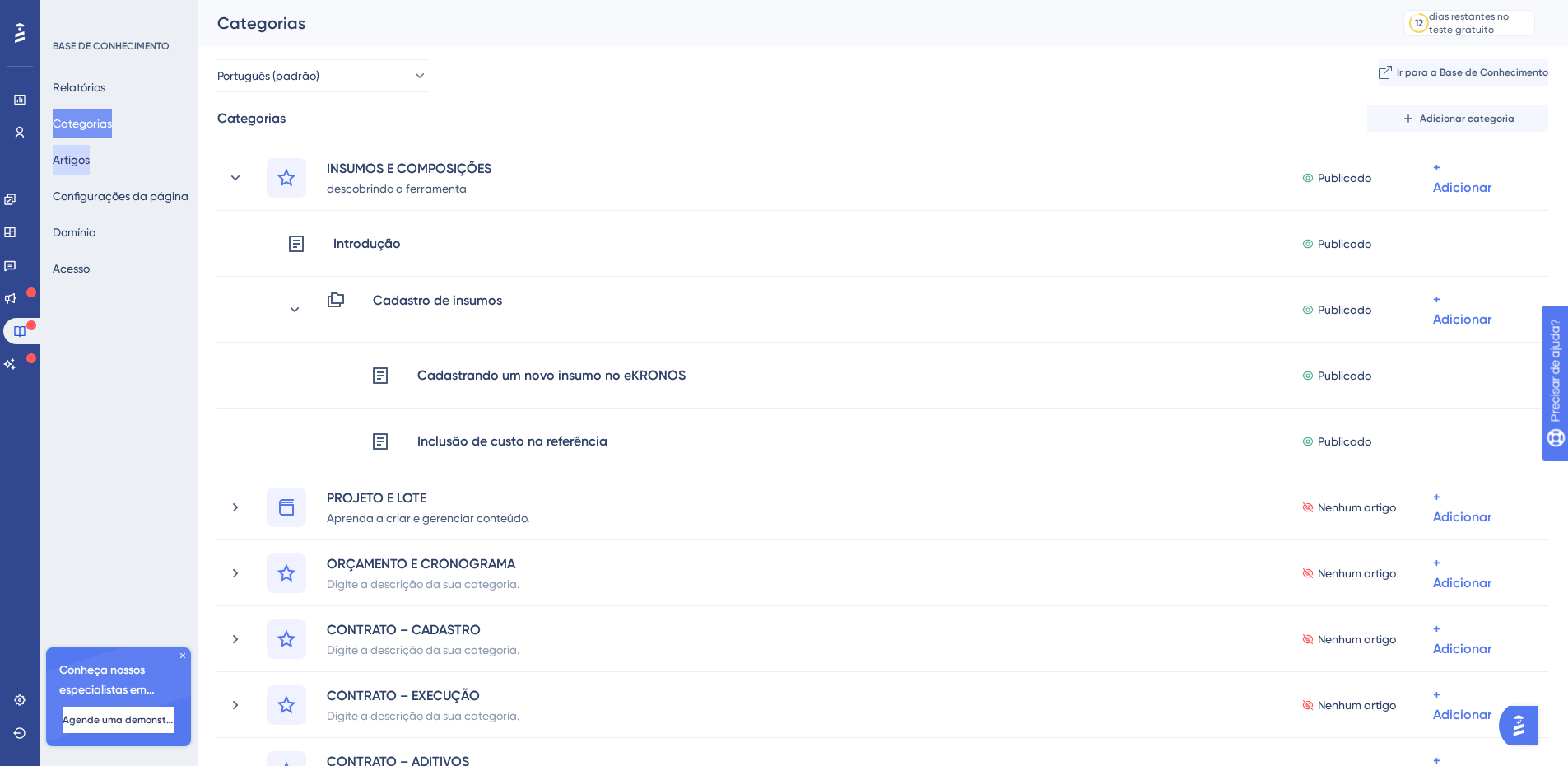
click at [90, 162] on button "Artigos" at bounding box center [71, 160] width 37 height 30
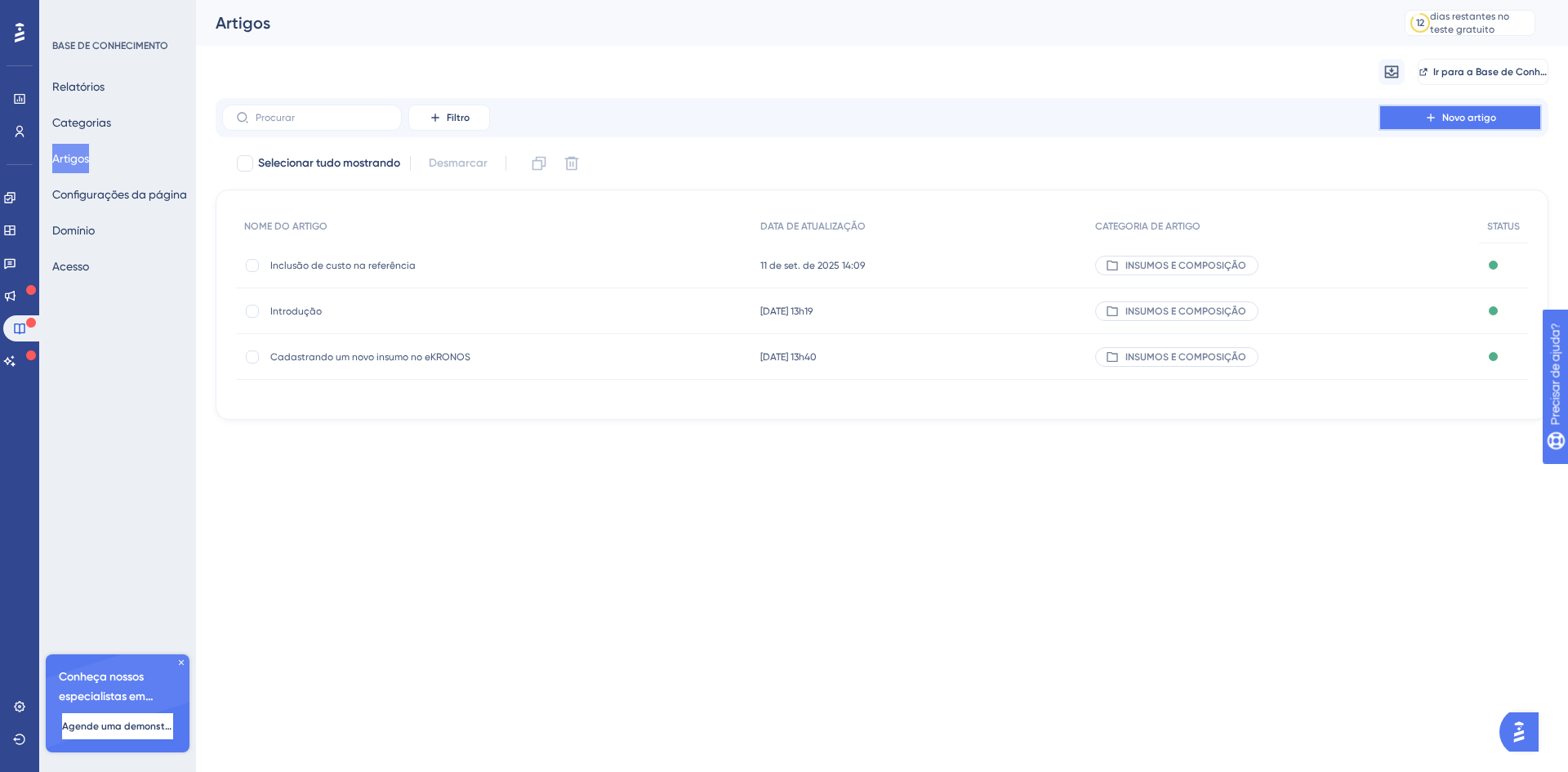
click at [1447, 117] on font "Novo artigo" at bounding box center [1469, 118] width 53 height 12
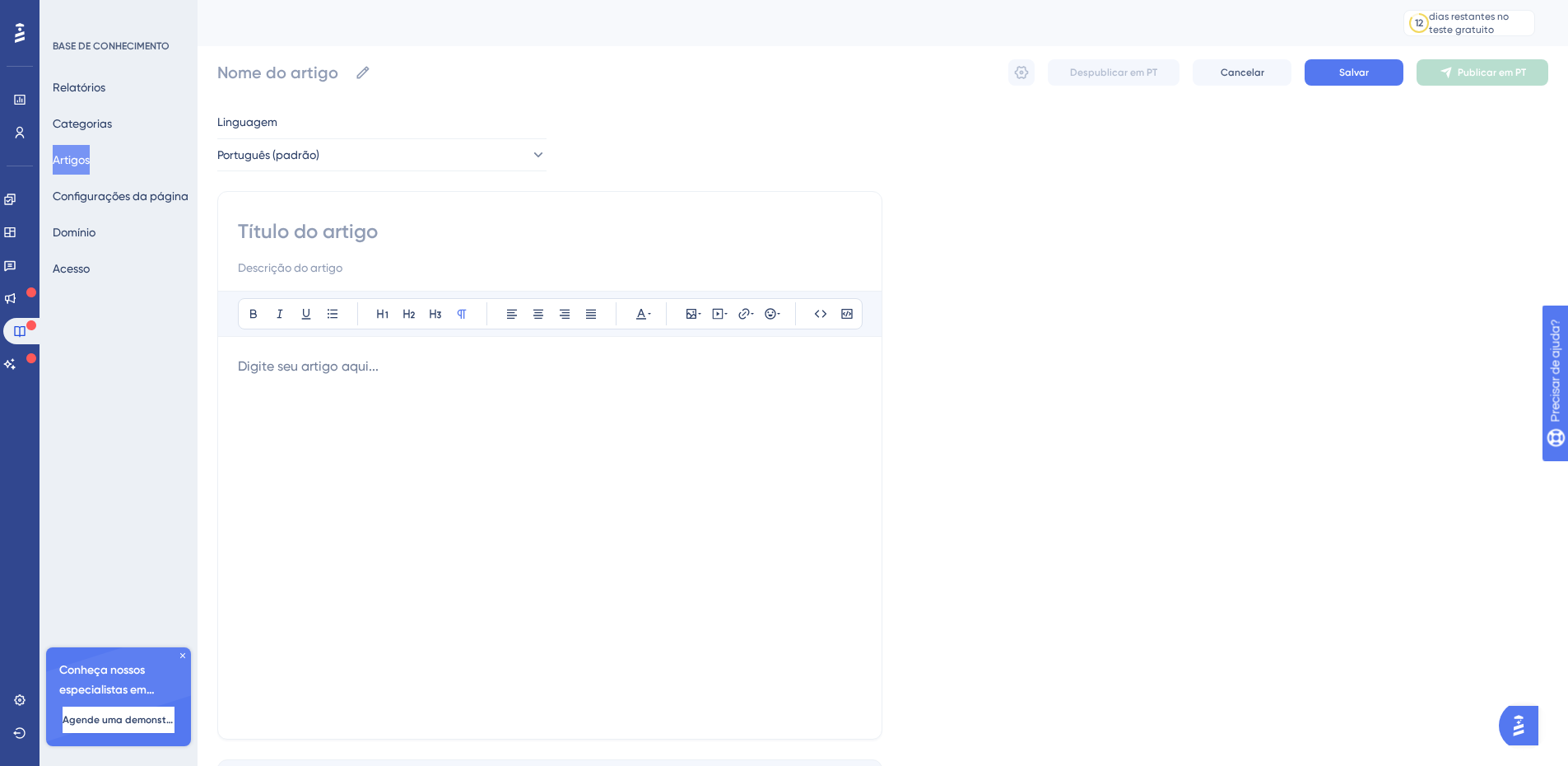
click at [263, 365] on p at bounding box center [550, 366] width 624 height 20
click at [284, 229] on input at bounding box center [550, 231] width 624 height 26
click at [298, 229] on input at bounding box center [550, 231] width 624 height 26
click at [274, 219] on input at bounding box center [550, 231] width 624 height 26
click at [253, 224] on input at bounding box center [550, 231] width 624 height 26
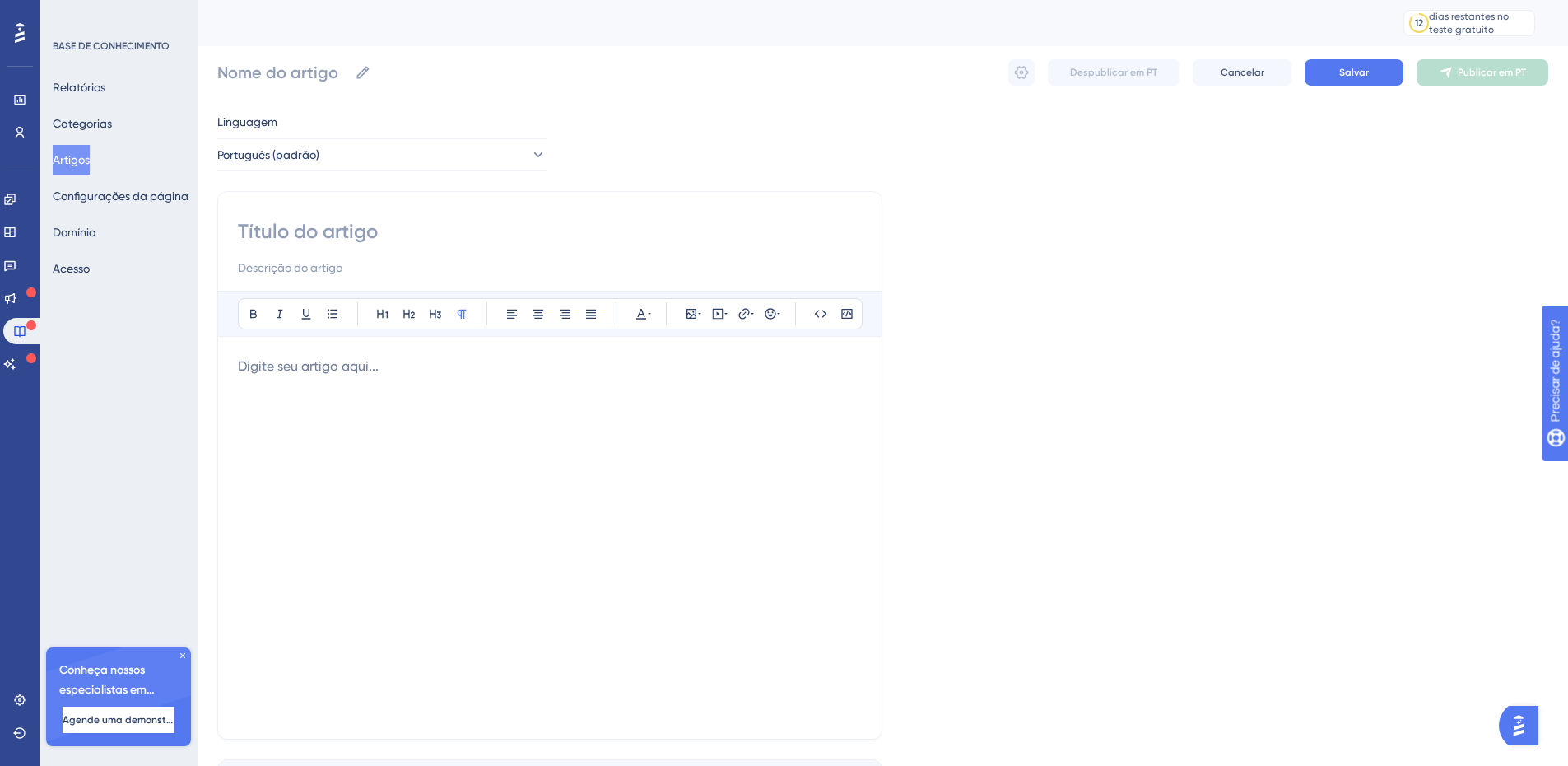
click at [371, 222] on input at bounding box center [550, 231] width 624 height 26
click at [289, 236] on input at bounding box center [550, 231] width 624 height 26
paste input "Aviso de gravação dos dados na oneração oposta (nesse caso, no Sistema Onerado)"
type input "Aviso de gravação dos dados na oneração oposta (nesse caso, no Sistema Onerado)"
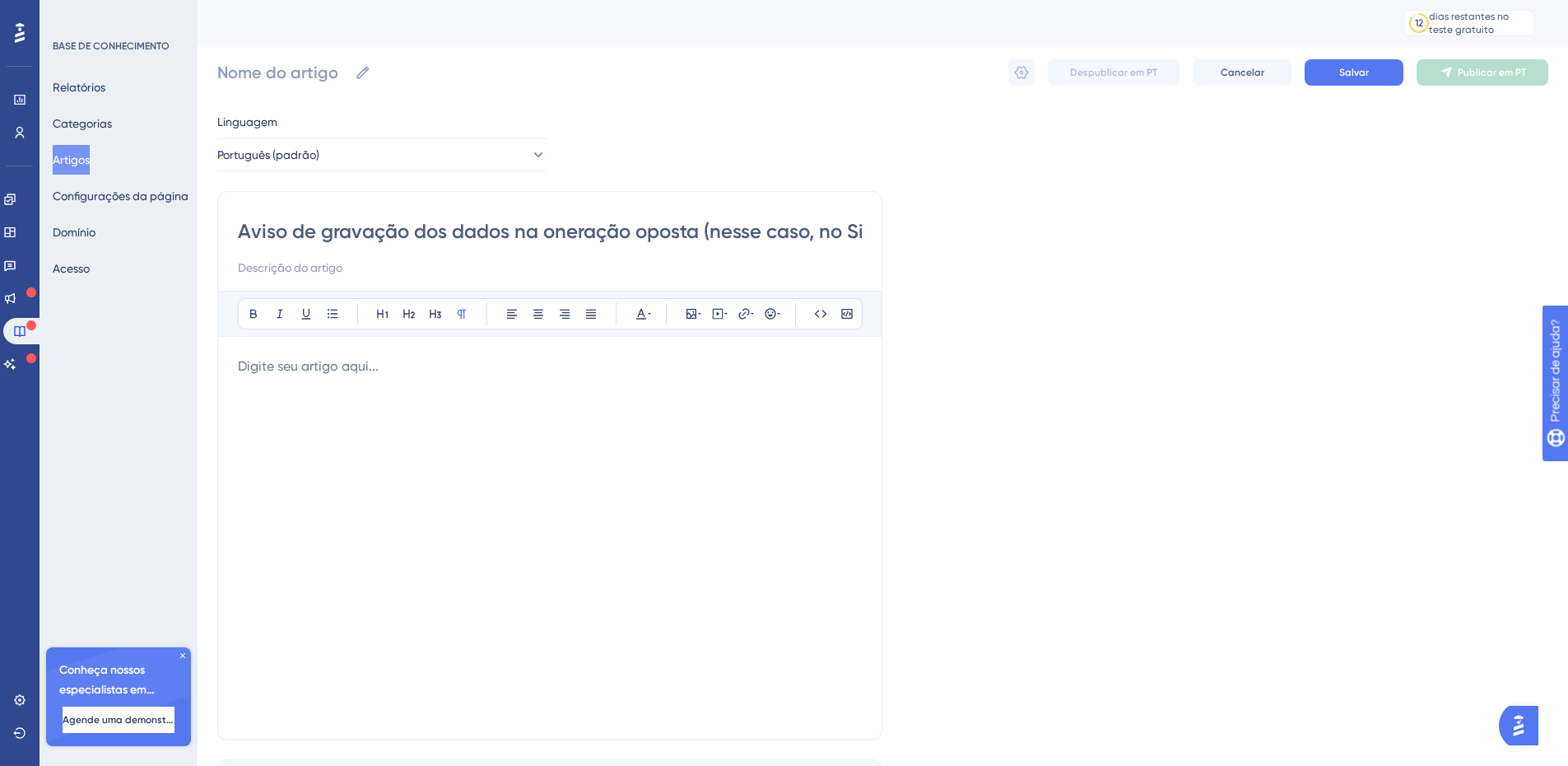
scroll to position [0, 151]
type input "Aviso de gravação dos dados na oneração oposta (nesse caso, no Sistema Onerado)"
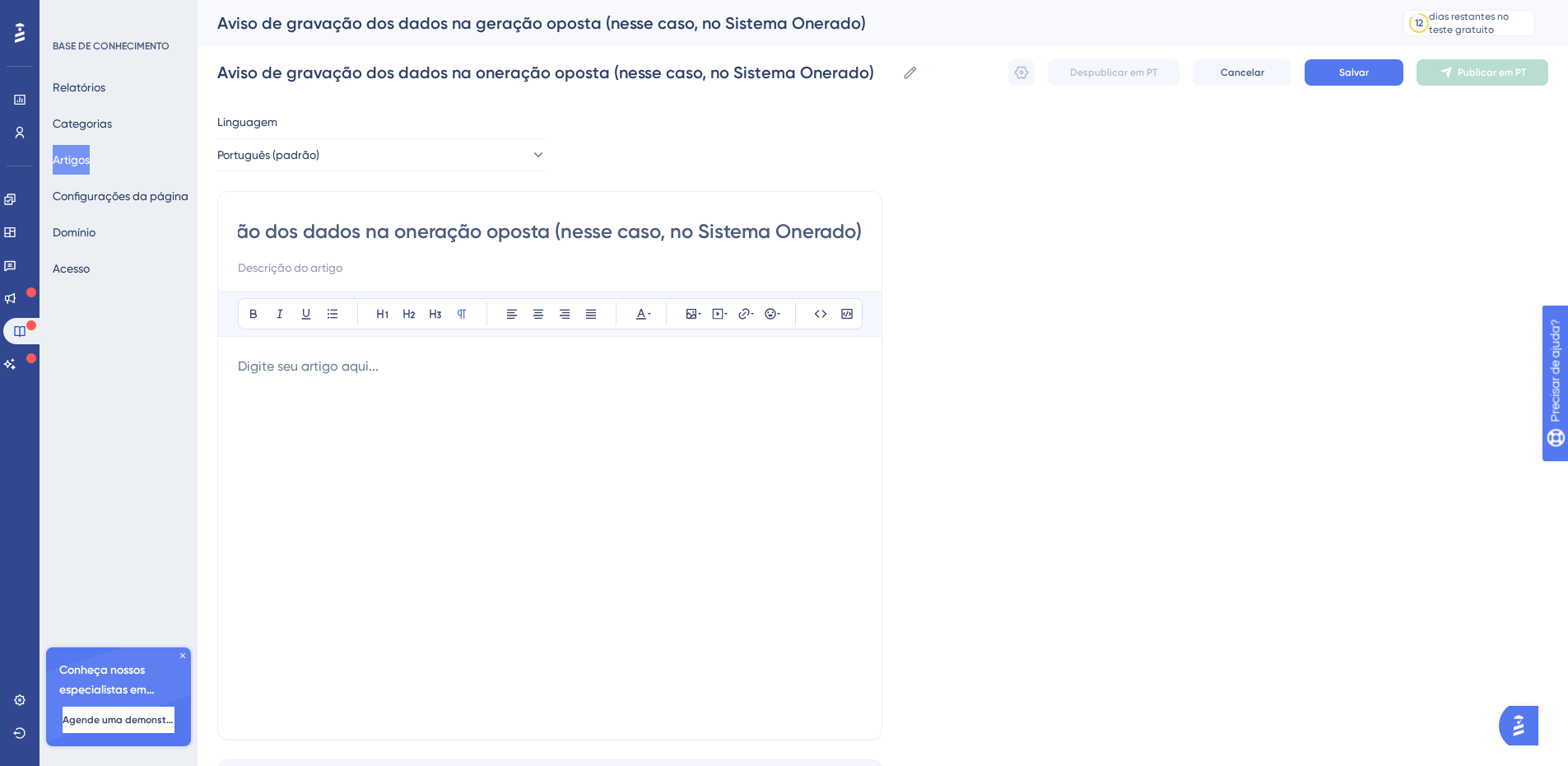
drag, startPoint x: 550, startPoint y: 232, endPoint x: 878, endPoint y: 219, distance: 328.3
click at [878, 219] on div "Aviso de gravação dos dados na oneração oposta (nesse caso, no Sistema Onerado)…" at bounding box center [549, 466] width 665 height 549
type input "Aviso de gravação dos dados na oneração oposta"
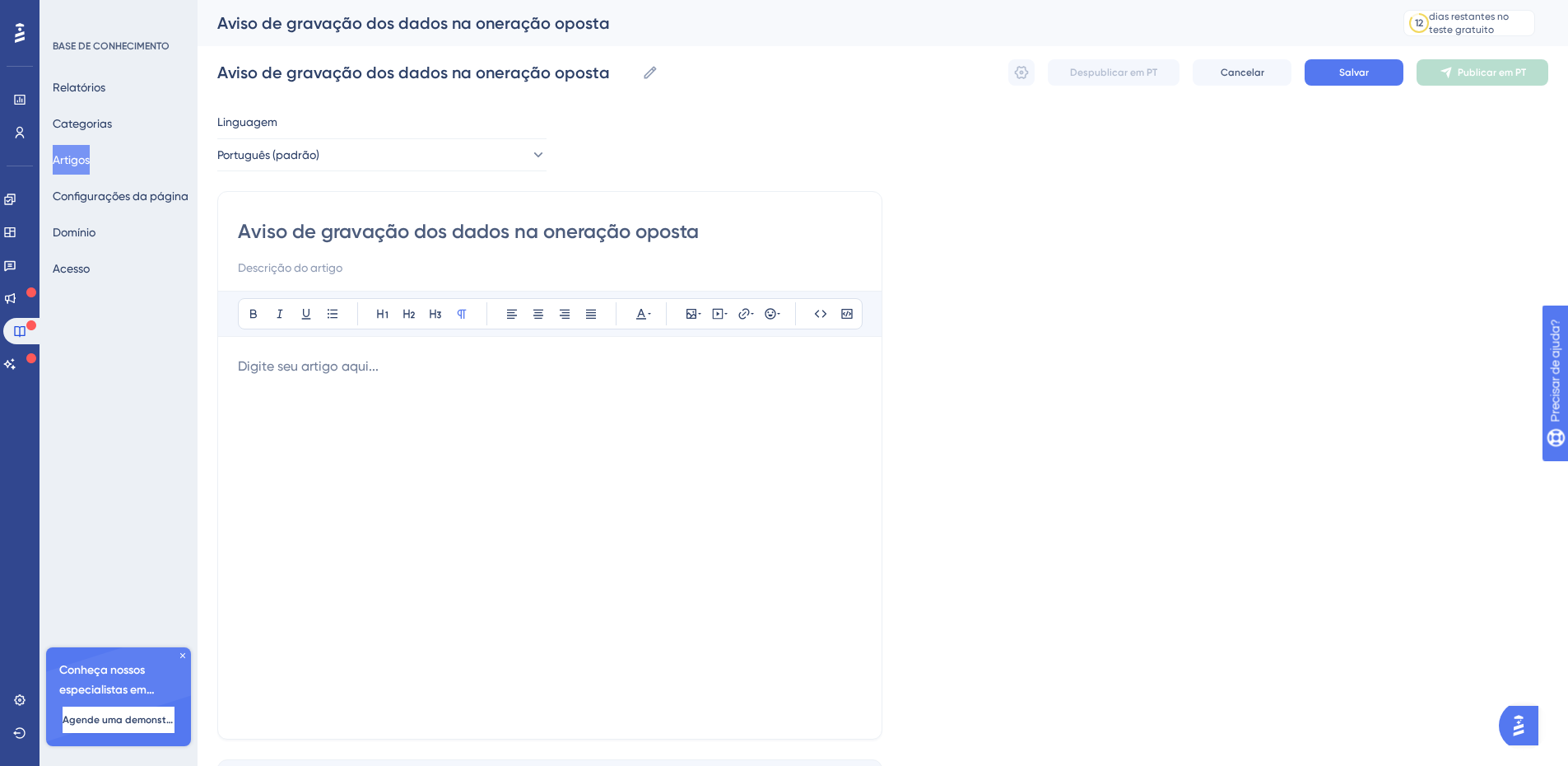
type input "Aviso de gravação dos dados na oneração oposta"
click at [276, 264] on input at bounding box center [550, 267] width 624 height 20
paste input "Aviso de gravação dos dados na oneração oposta (nesse caso, no Sistema Onerado)"
drag, startPoint x: 513, startPoint y: 266, endPoint x: 215, endPoint y: 272, distance: 298.1
click at [215, 272] on div "Desempenho Usuários Noivado Widgets Opinião Atualizações de produtos Base de co…" at bounding box center [882, 432] width 1371 height 865
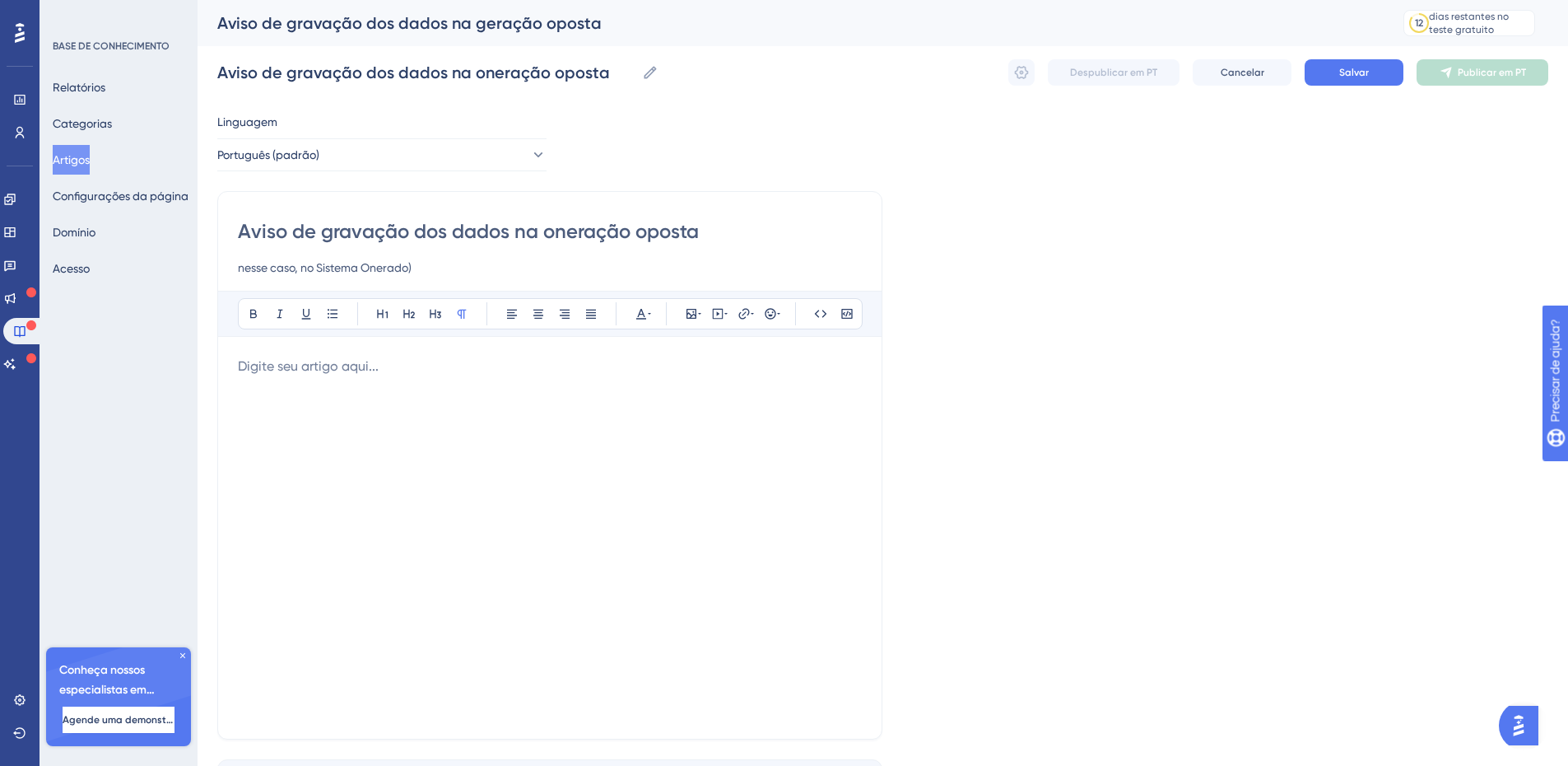
click at [437, 260] on div "Aviso de gravação dos dados na oneração oposta nesse caso, no Sistema Onerado)" at bounding box center [550, 247] width 624 height 59
click at [427, 271] on input "nesse caso, no Sistema Onerado)" at bounding box center [550, 267] width 624 height 20
type input "nesse caso, no Sistema Onerado"
click at [470, 412] on div at bounding box center [550, 537] width 624 height 362
click at [281, 369] on p at bounding box center [550, 366] width 624 height 20
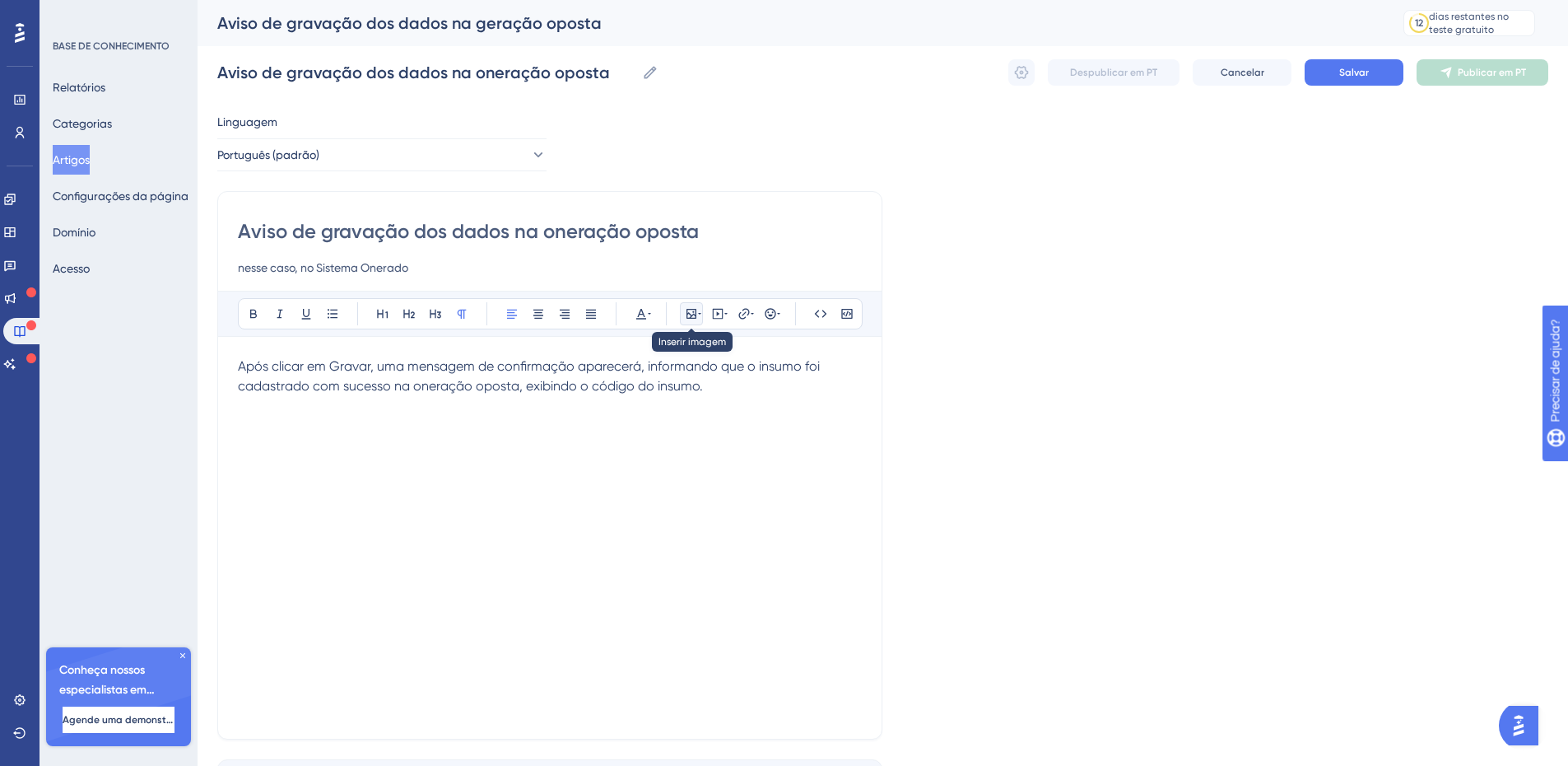
click at [691, 313] on icon at bounding box center [691, 313] width 13 height 13
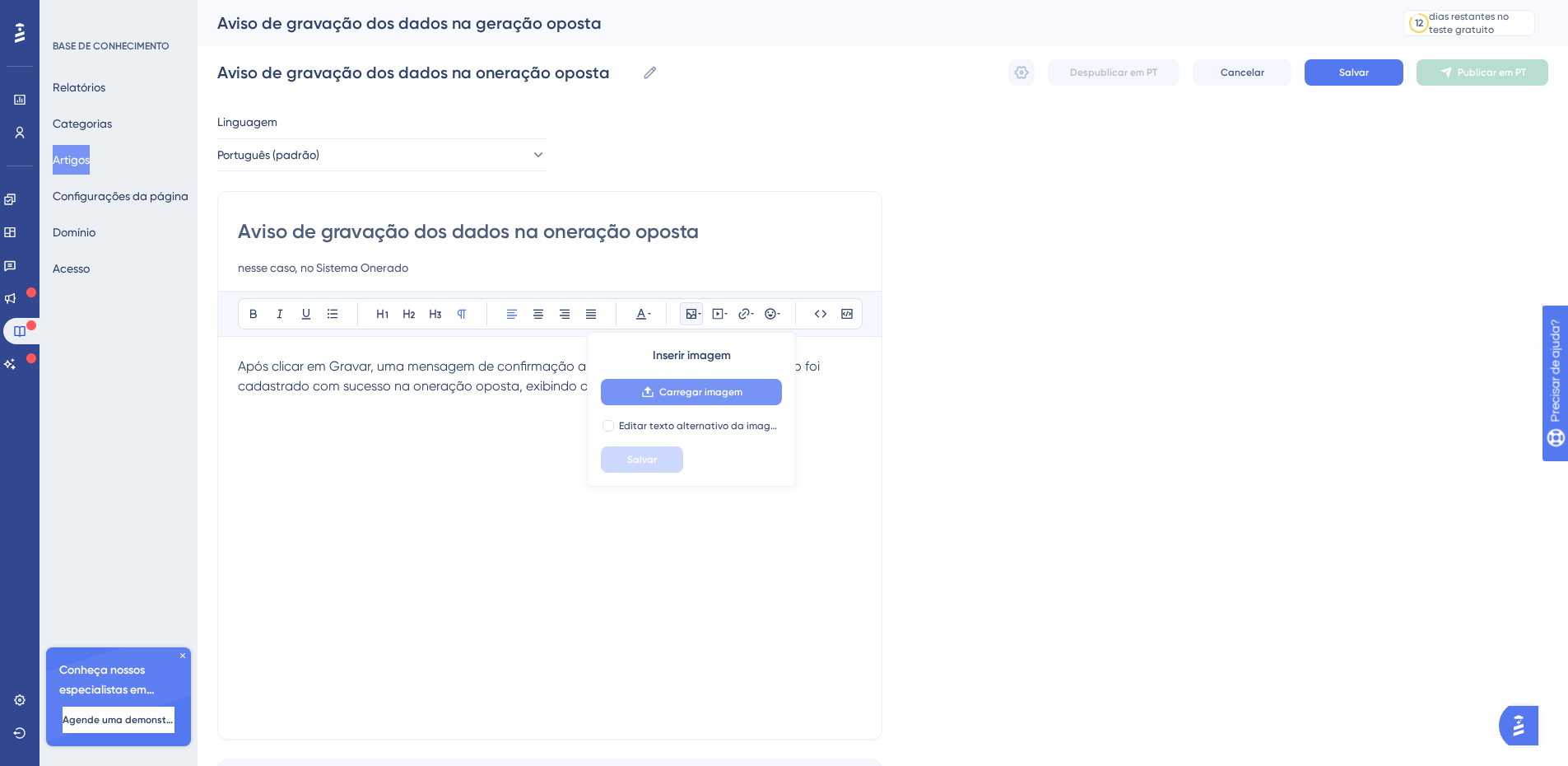
click at [644, 385] on icon at bounding box center [647, 391] width 13 height 13
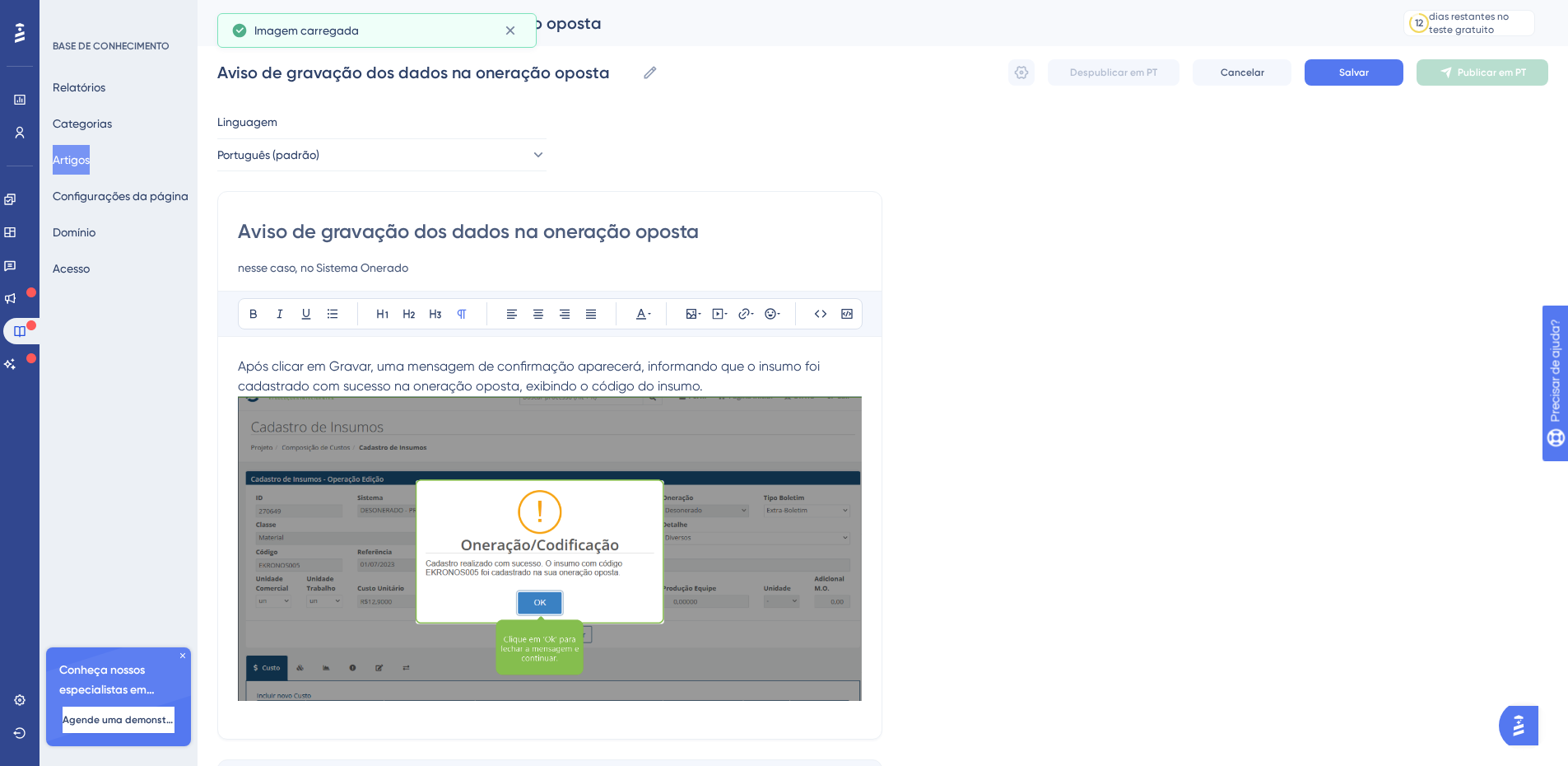
click at [726, 381] on p "Após clicar em Gravar, uma mensagem de confirmação aparecerá, informando que o …" at bounding box center [550, 531] width 624 height 350
click at [704, 382] on p "Após clicar em Gravar, uma mensagem de confirmação aparecerá, informando que o …" at bounding box center [550, 376] width 624 height 40
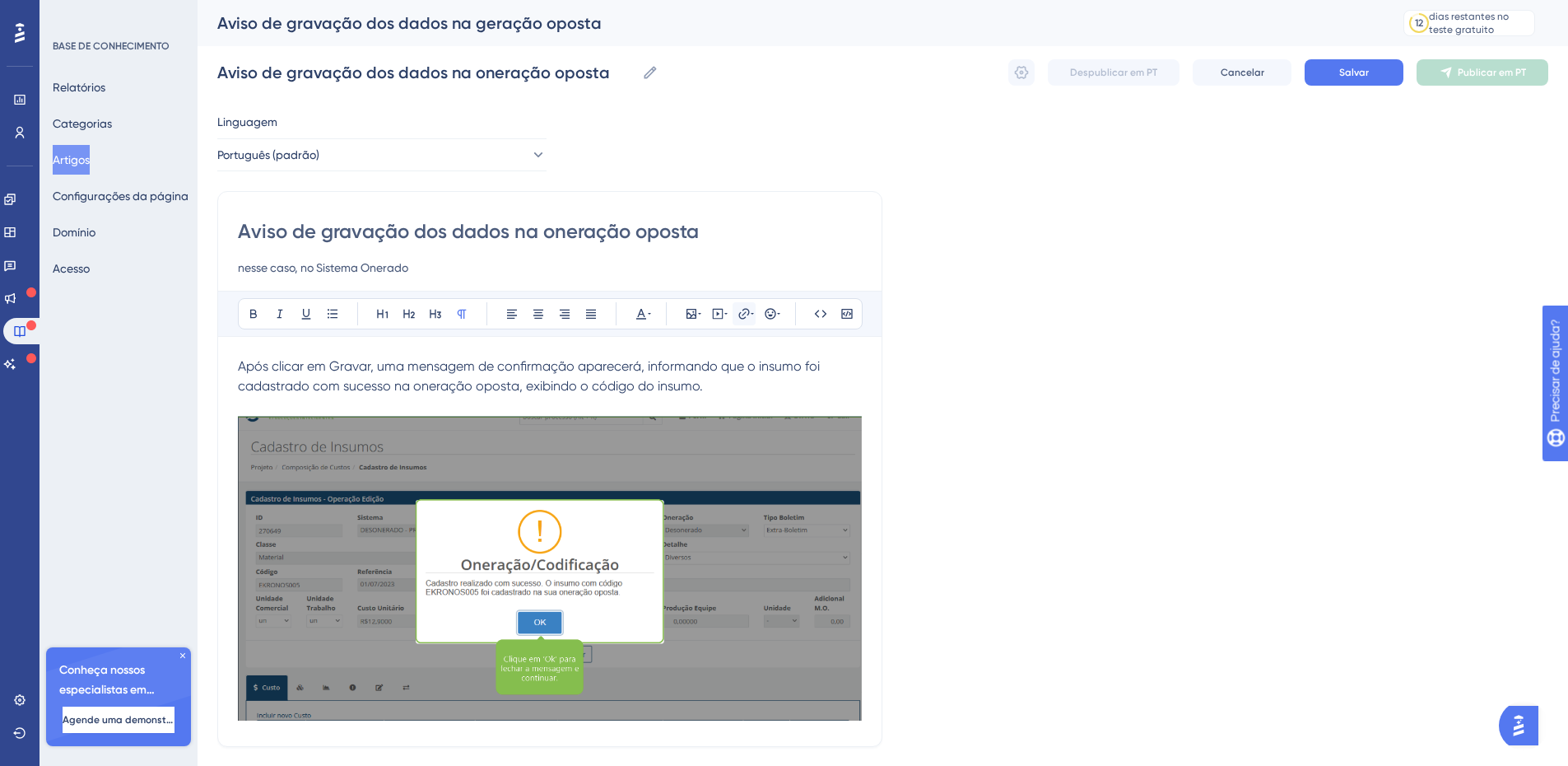
click at [753, 313] on icon at bounding box center [752, 314] width 3 height 2
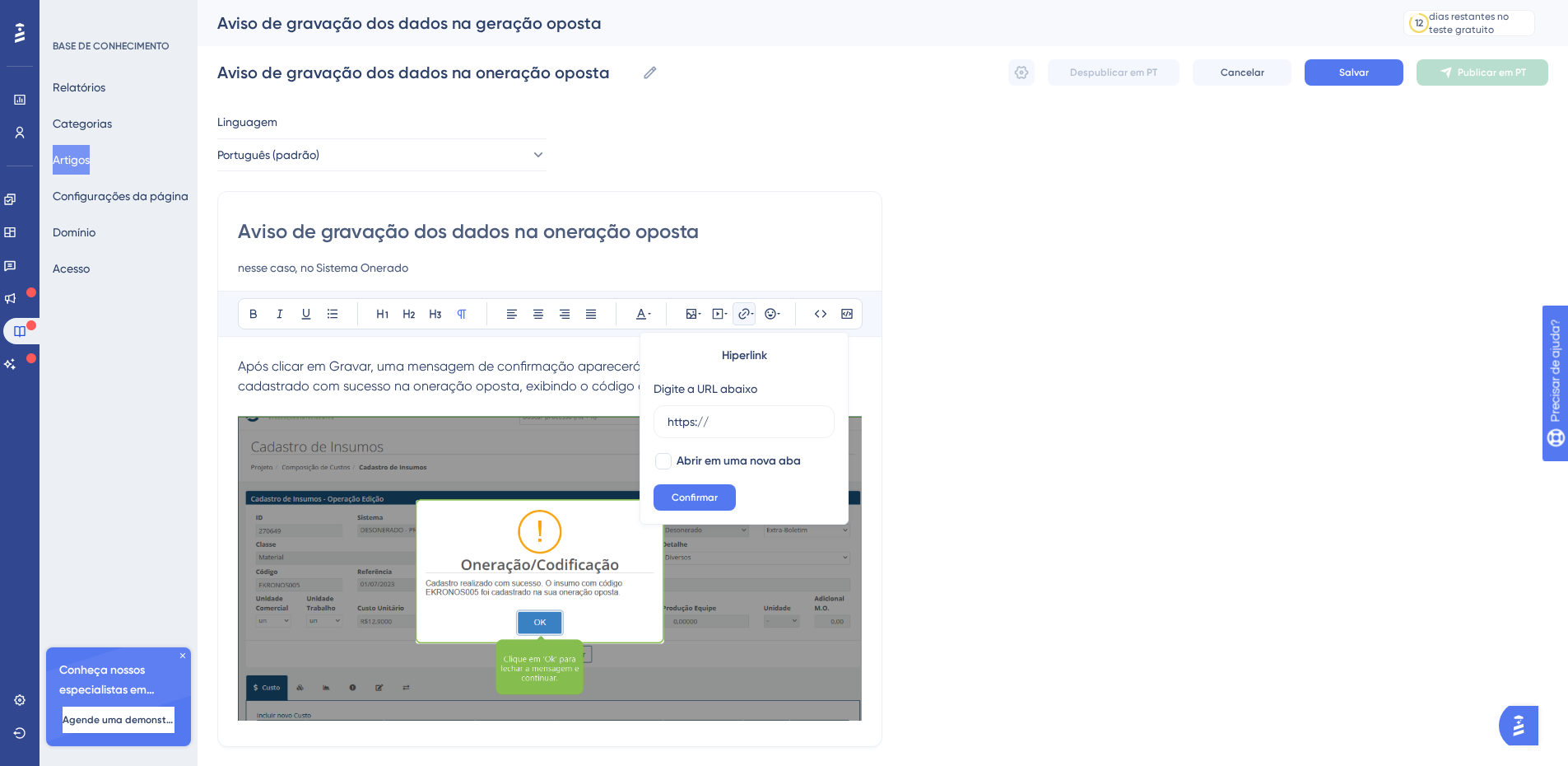
click at [753, 313] on icon at bounding box center [752, 314] width 3 height 2
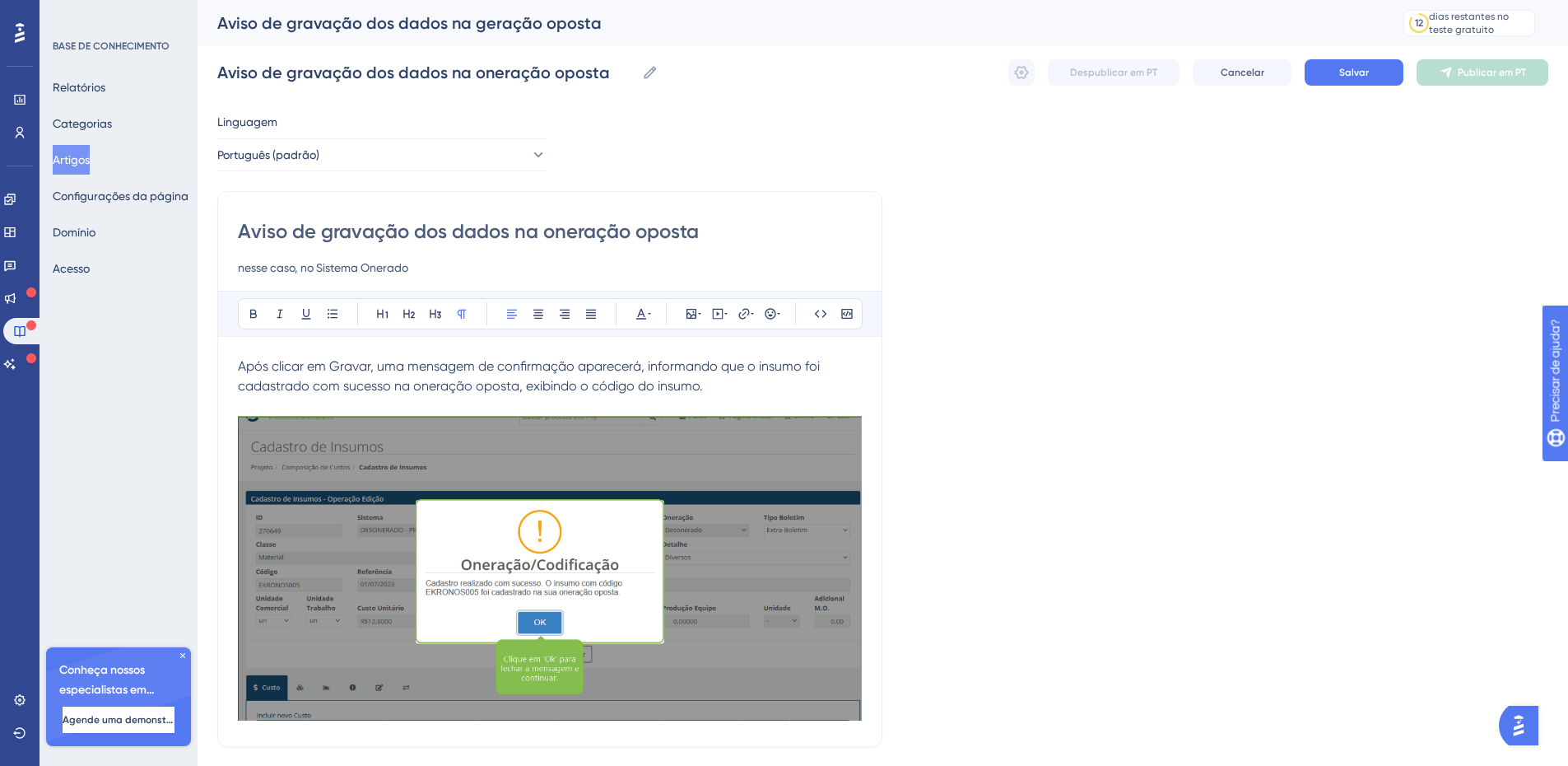
click at [359, 384] on span "Após clicar em Gravar, uma mensagem de confirmação aparecerá, informando que o …" at bounding box center [530, 375] width 585 height 35
click at [1346, 77] on font "Salvar" at bounding box center [1354, 73] width 30 height 12
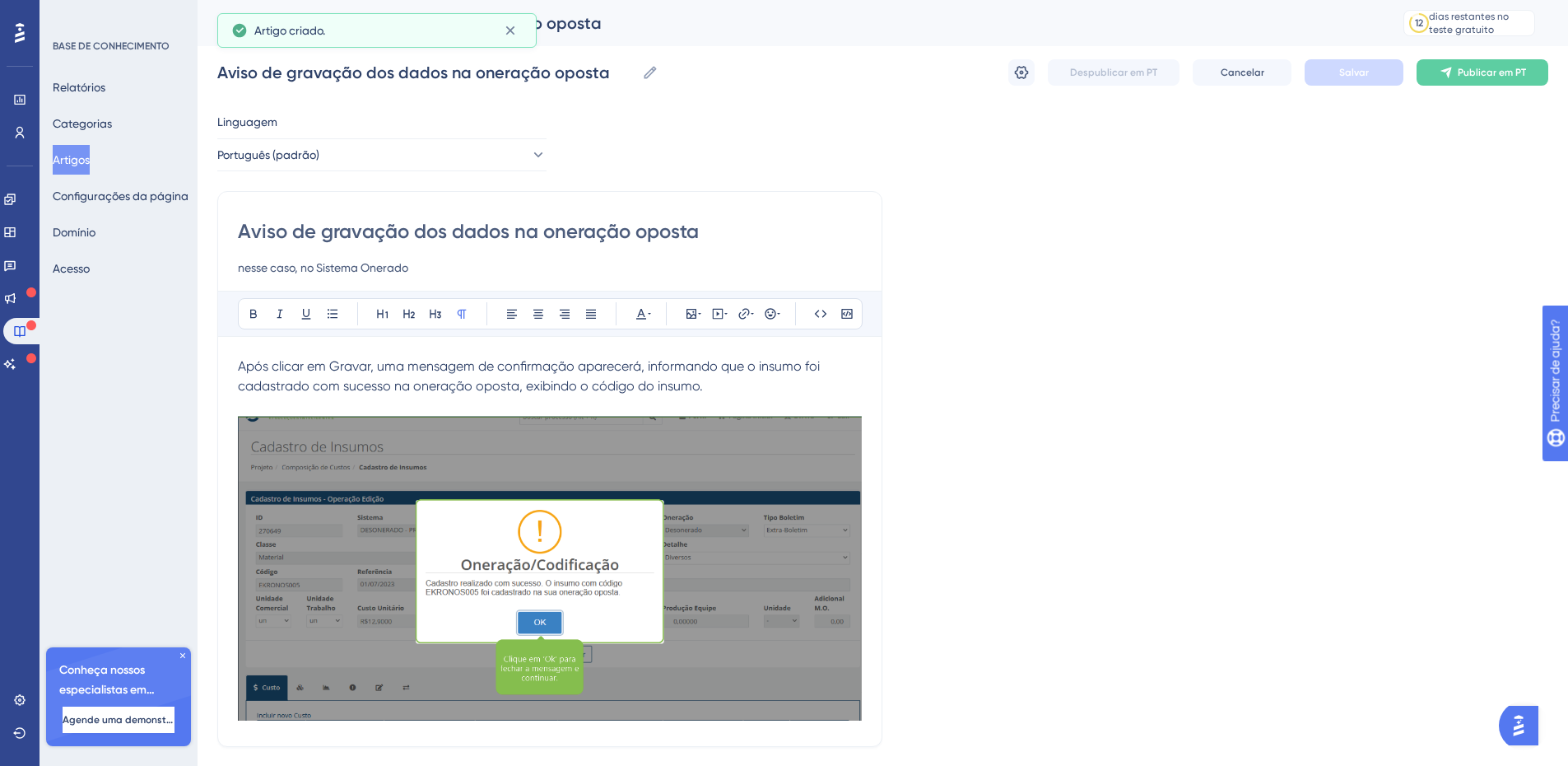
click at [76, 156] on font "Artigos" at bounding box center [71, 160] width 37 height 13
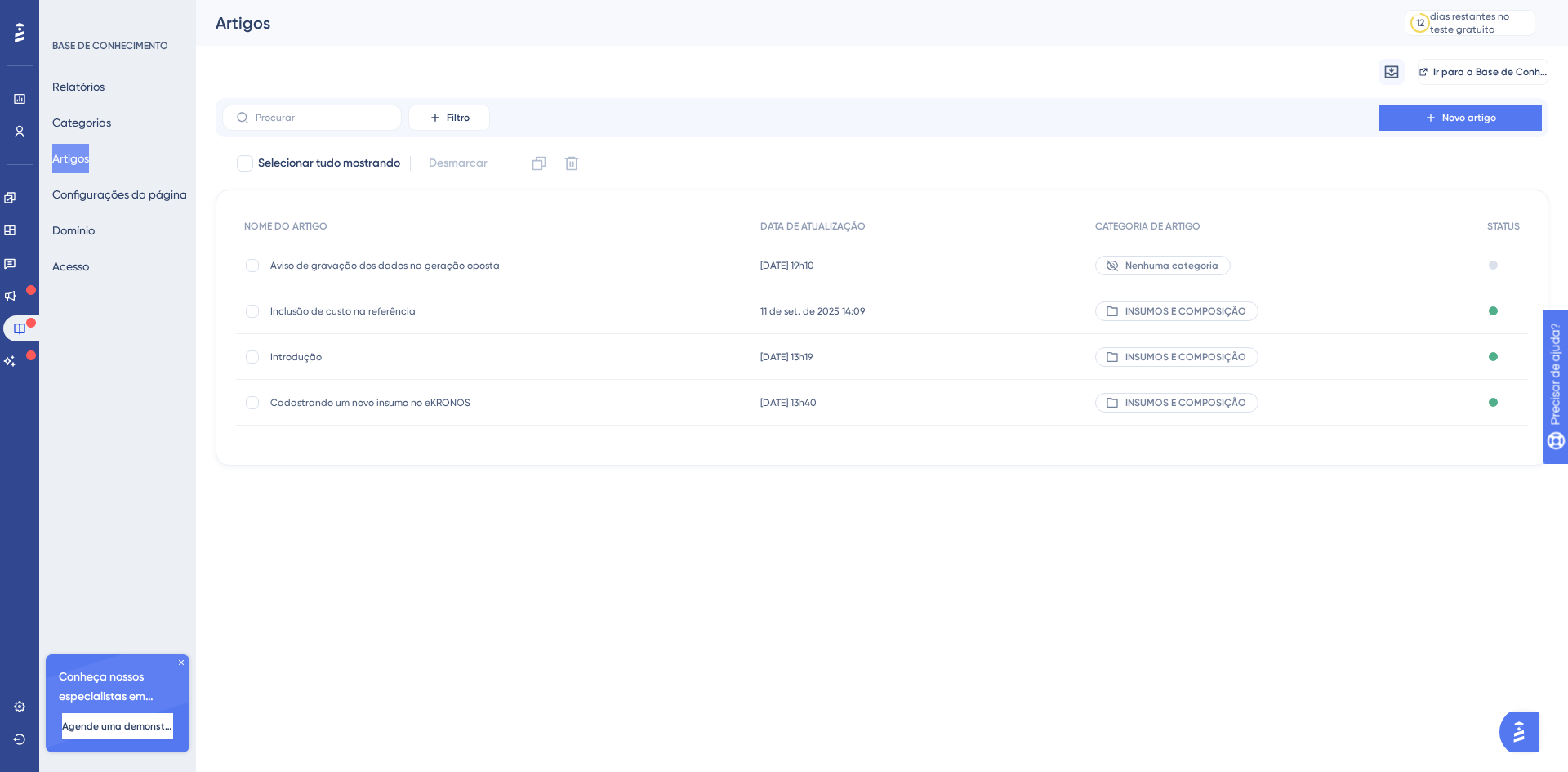
click at [376, 265] on font "Aviso de gravação dos dados na geração oposta" at bounding box center [385, 266] width 230 height 12
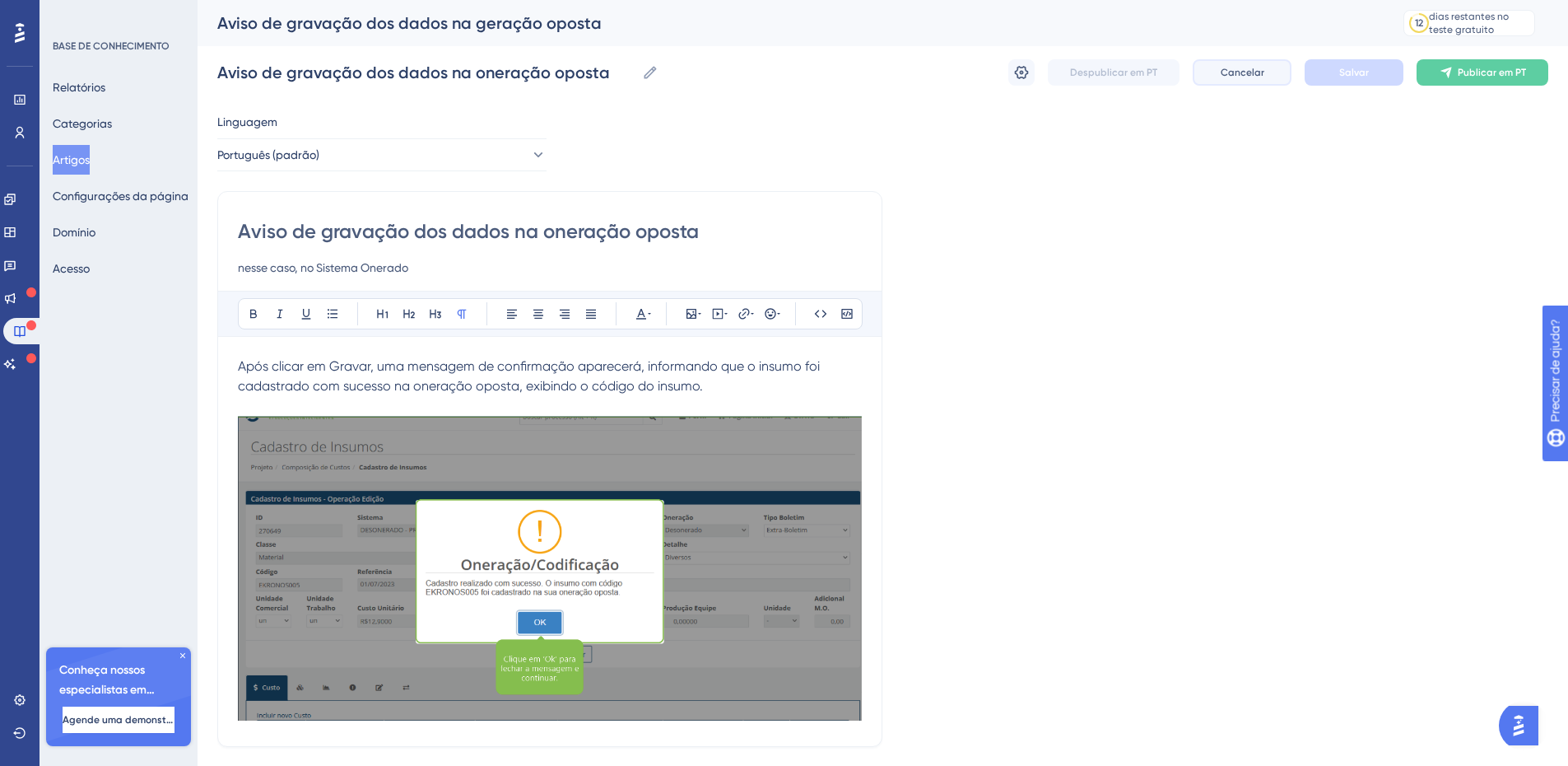
click at [1237, 74] on font "Cancelar" at bounding box center [1242, 73] width 44 height 12
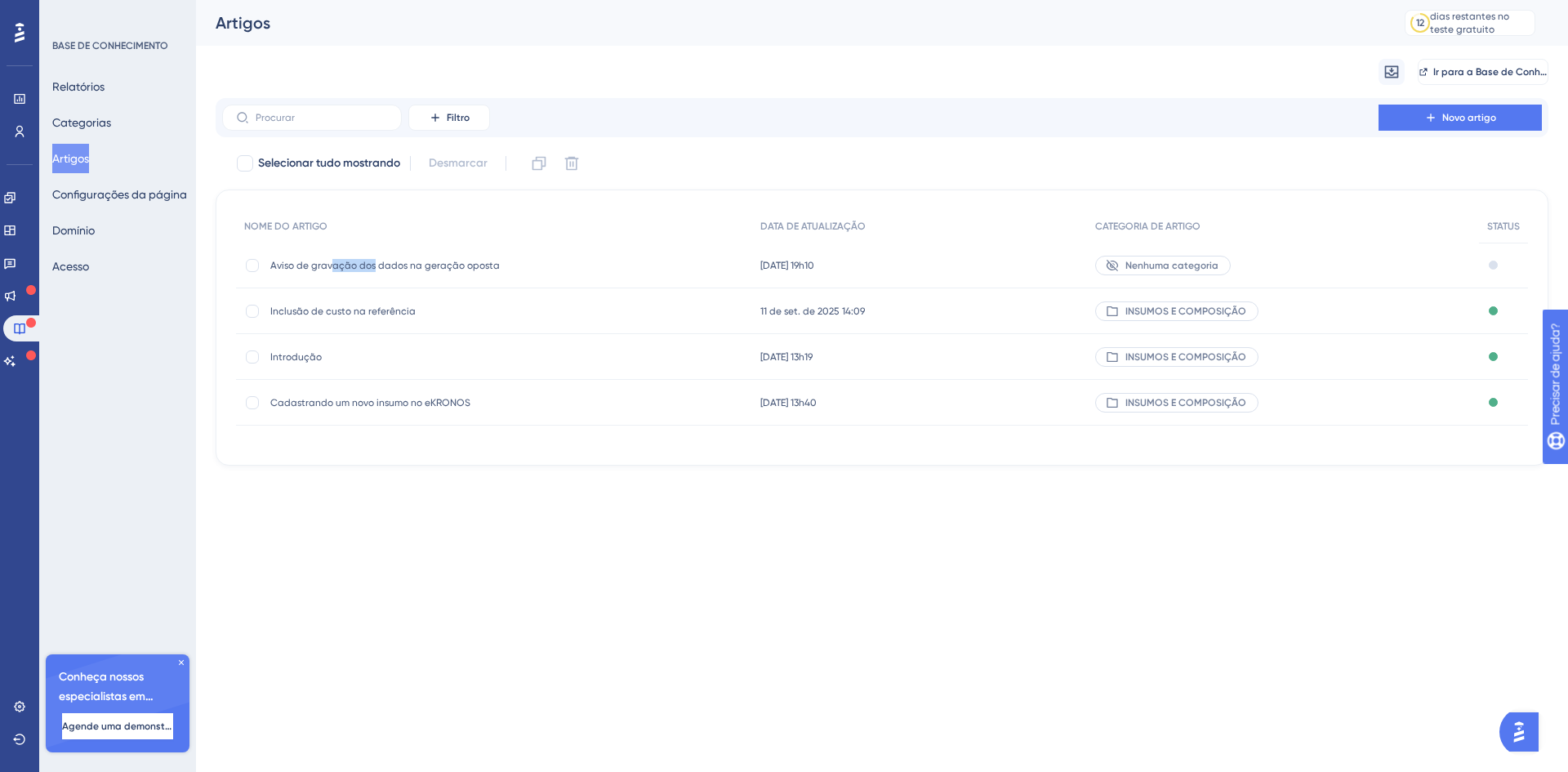
drag, startPoint x: 331, startPoint y: 258, endPoint x: 374, endPoint y: 257, distance: 43.0
click at [374, 258] on div "Aviso de gravação dos dados na geração oposta Aviso de gravação dos dados na ge…" at bounding box center [401, 265] width 261 height 46
click at [399, 0] on html "Desempenho Usuários Noivado Widgets Opinião Atualizações de produtos Base de co…" at bounding box center [784, 0] width 1568 height 0
click at [252, 267] on div at bounding box center [251, 265] width 13 height 13
checkbox input "true"
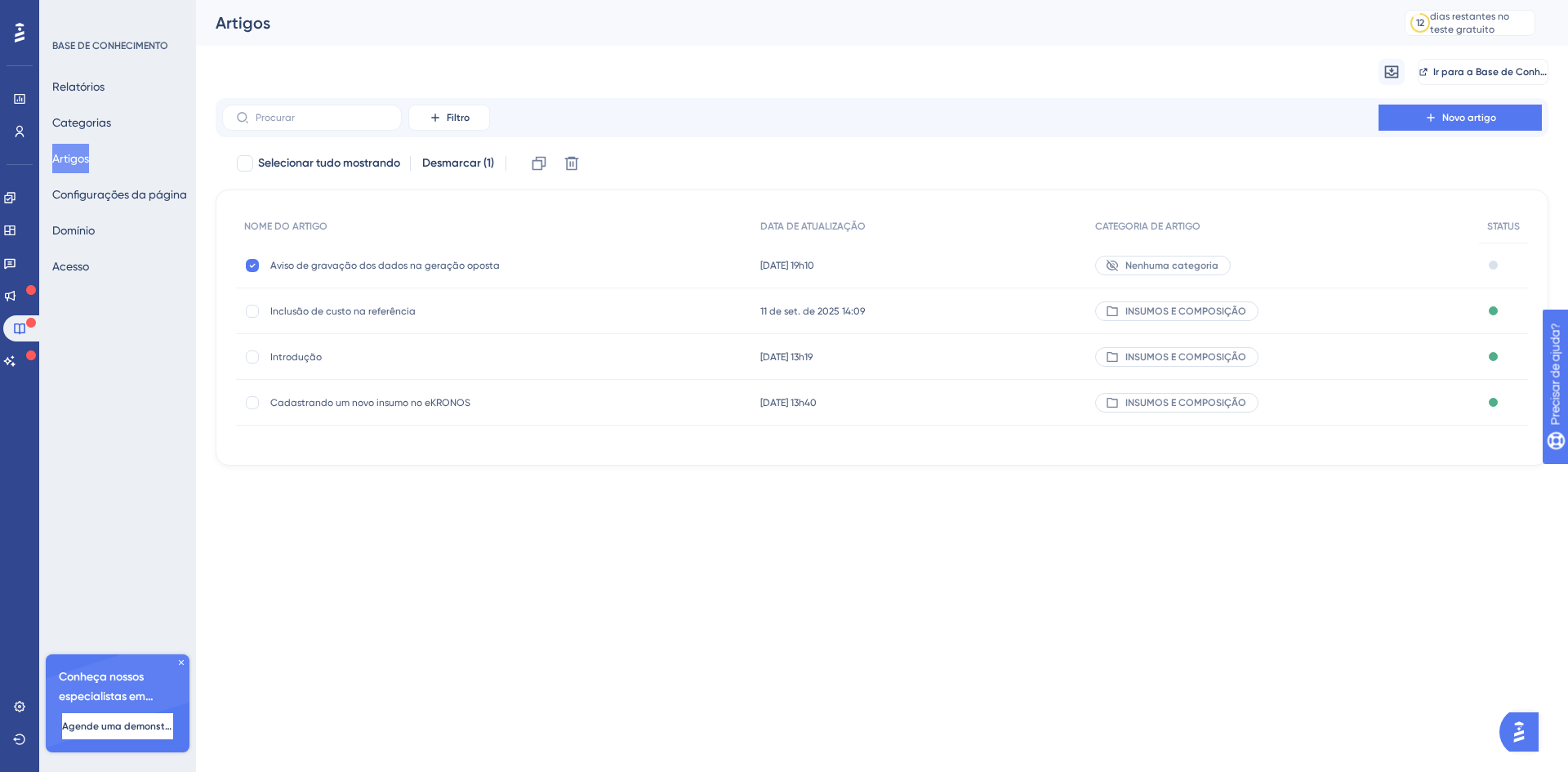
click at [518, 270] on span "Aviso de gravação dos dados na geração oposta" at bounding box center [401, 265] width 261 height 13
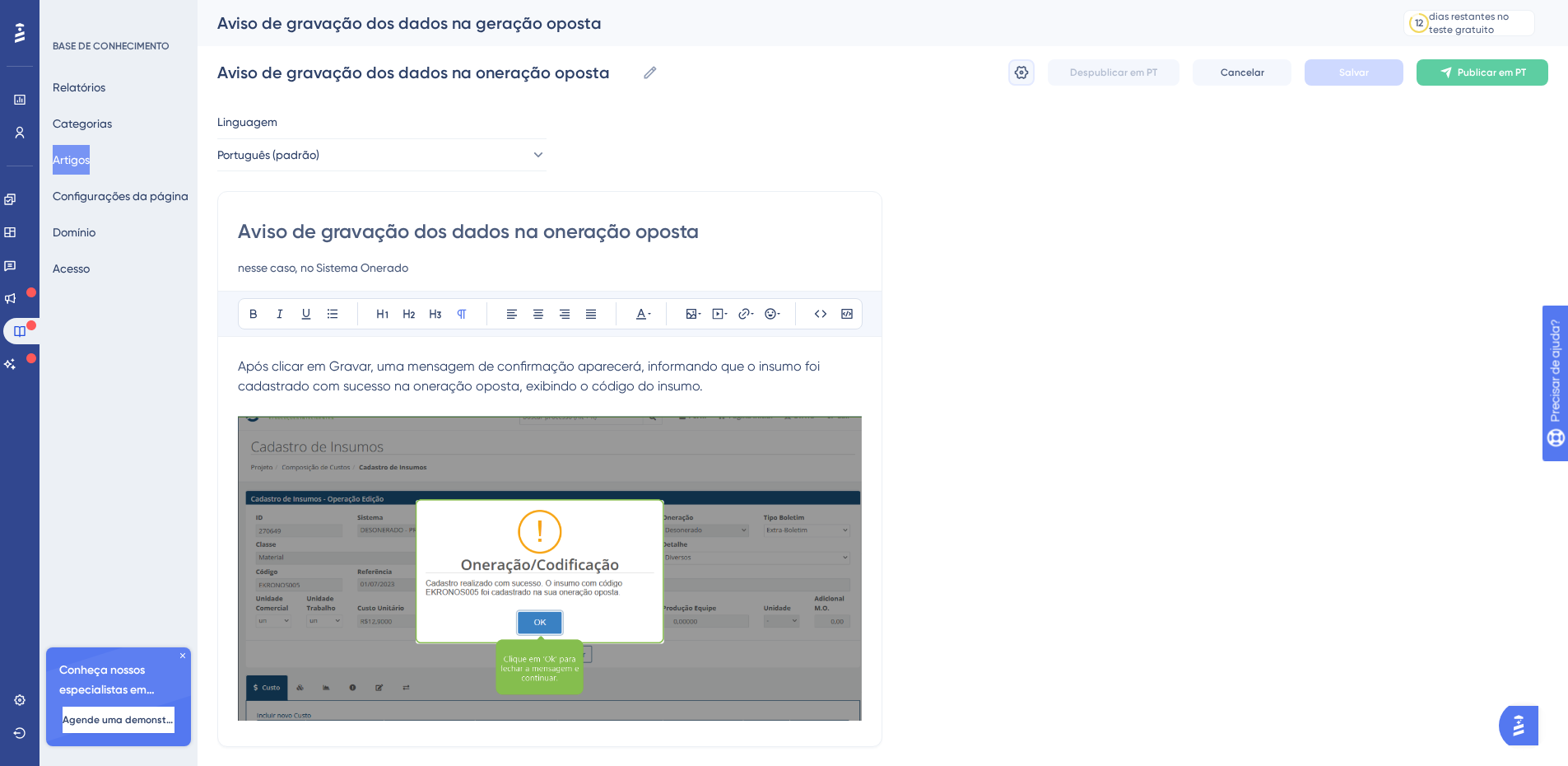
click at [1023, 77] on icon at bounding box center [1021, 72] width 17 height 17
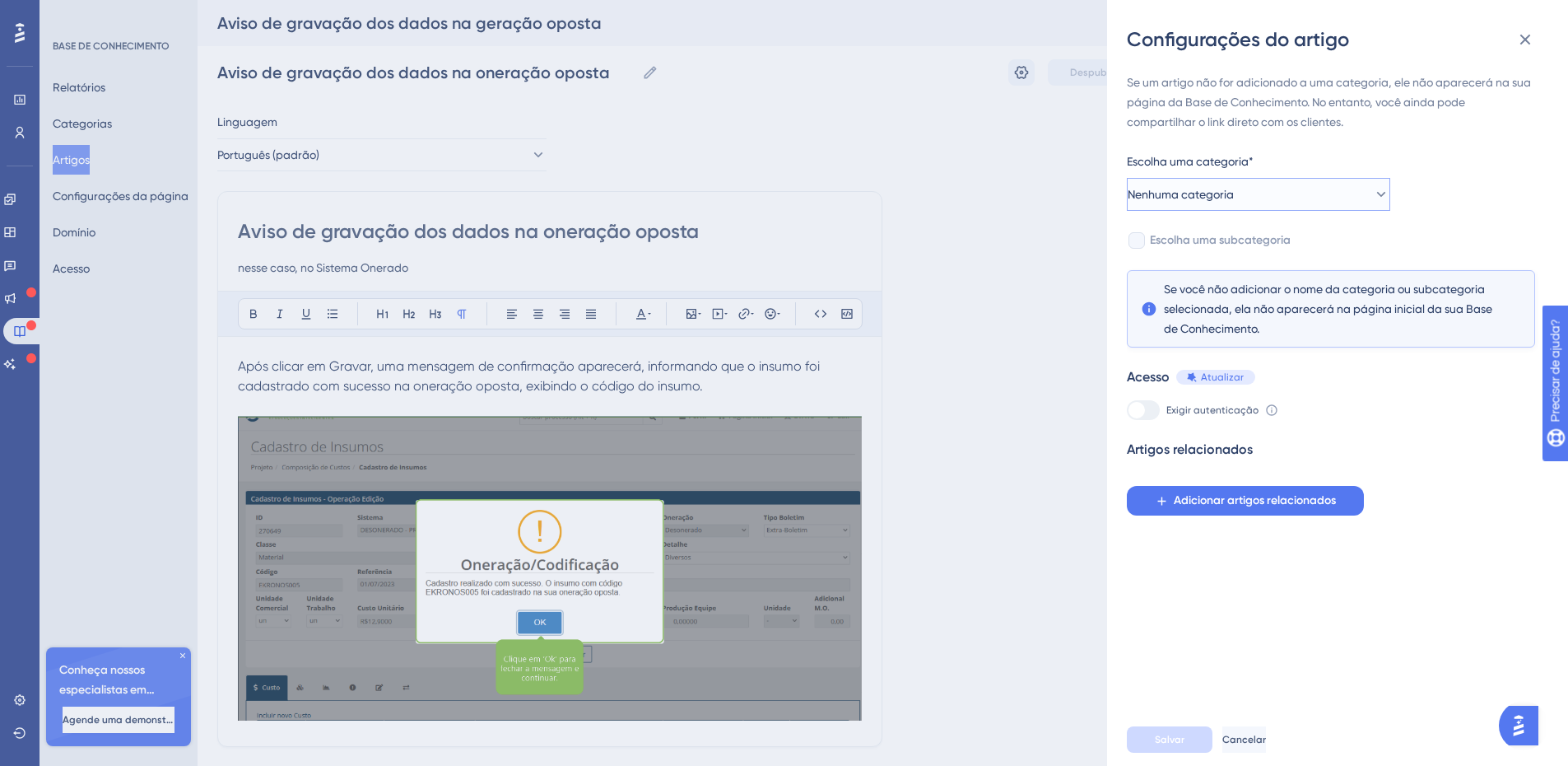
click at [1274, 194] on button "Nenhuma categoria" at bounding box center [1258, 193] width 263 height 33
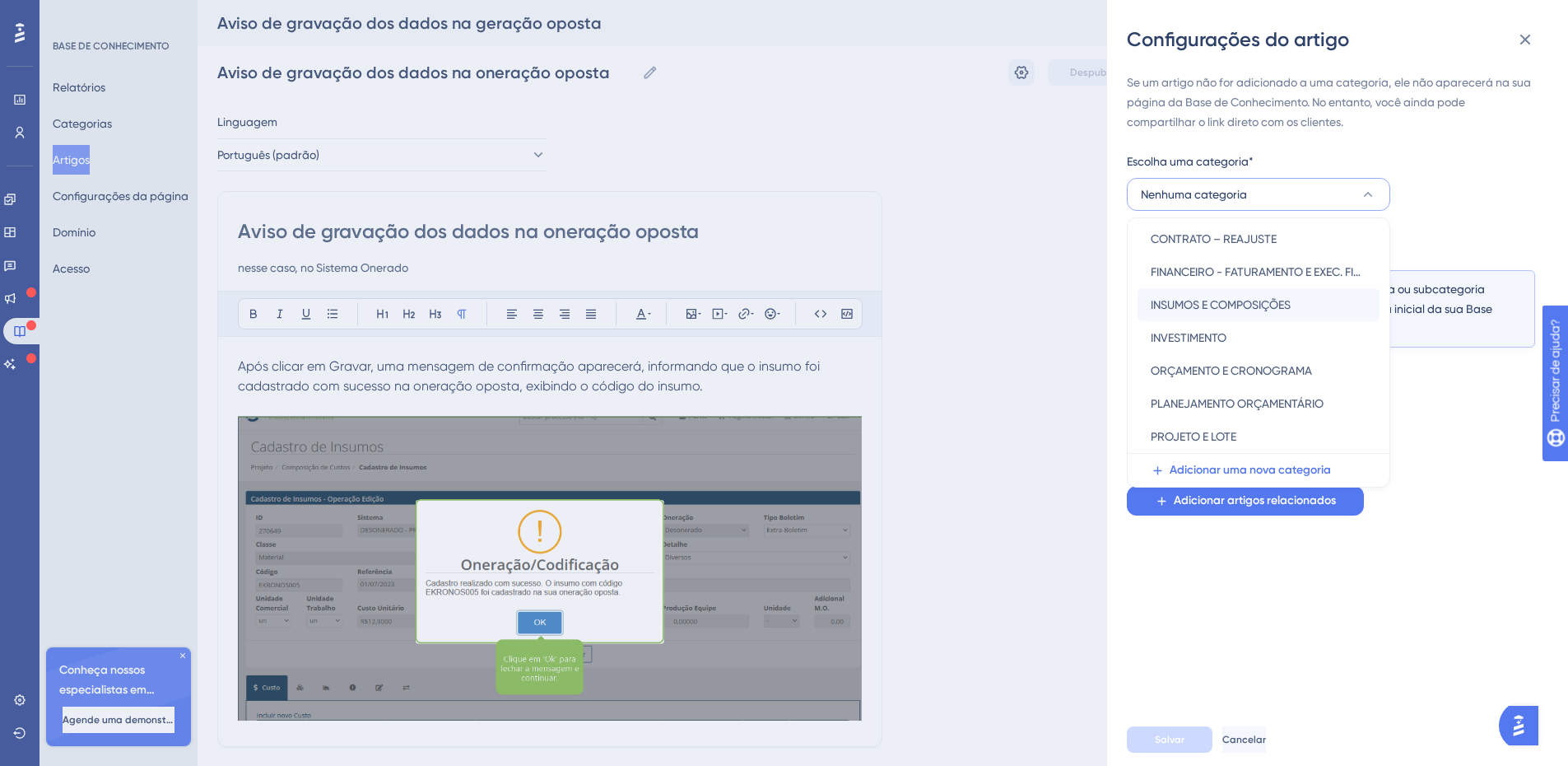
scroll to position [1, 0]
click at [1225, 307] on font "INSUMOS E COMPOSIÇÕES" at bounding box center [1220, 304] width 140 height 13
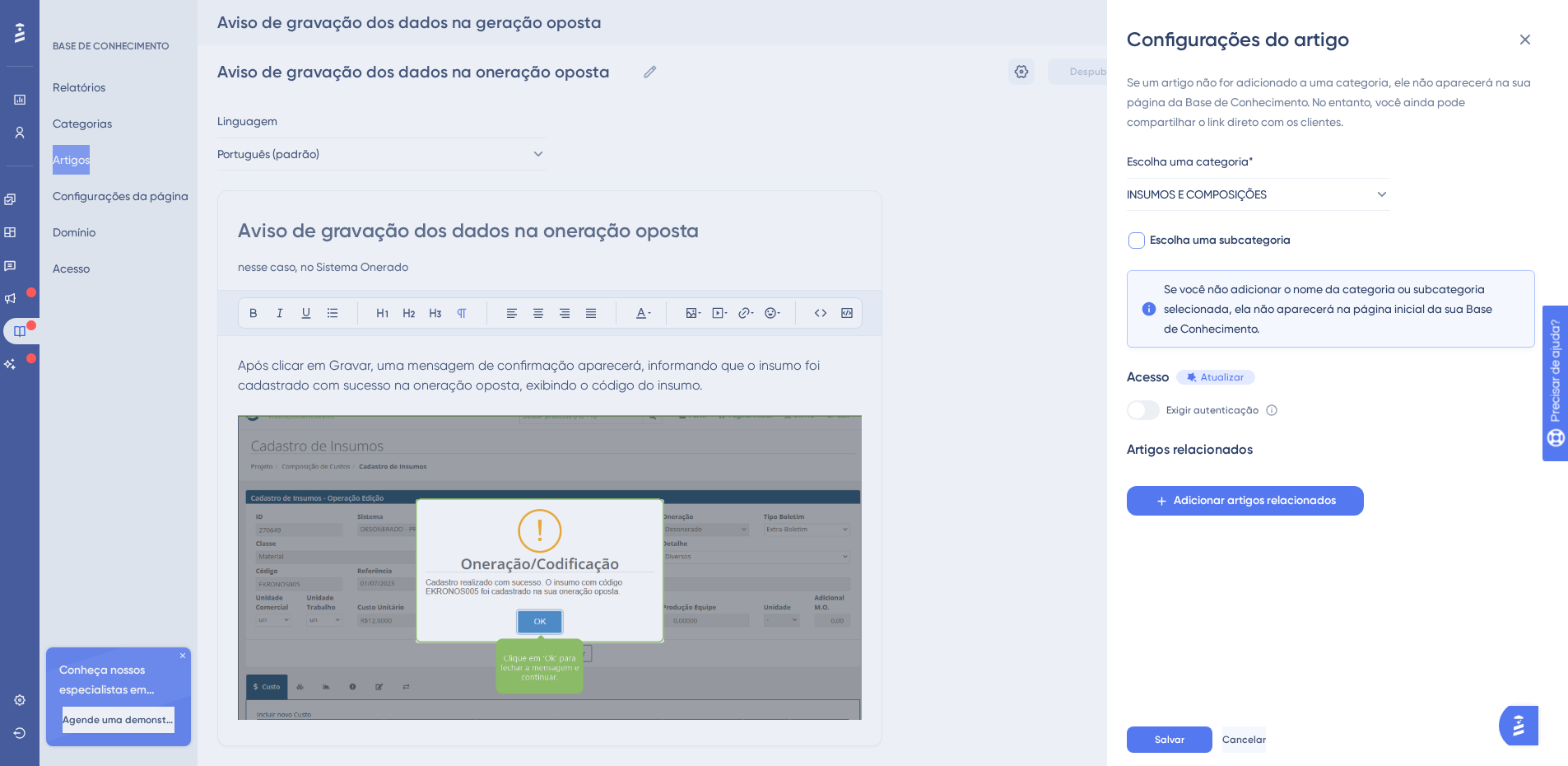
click at [1253, 238] on font "Escolha uma subcategoria" at bounding box center [1219, 240] width 141 height 14
checkbox input "true"
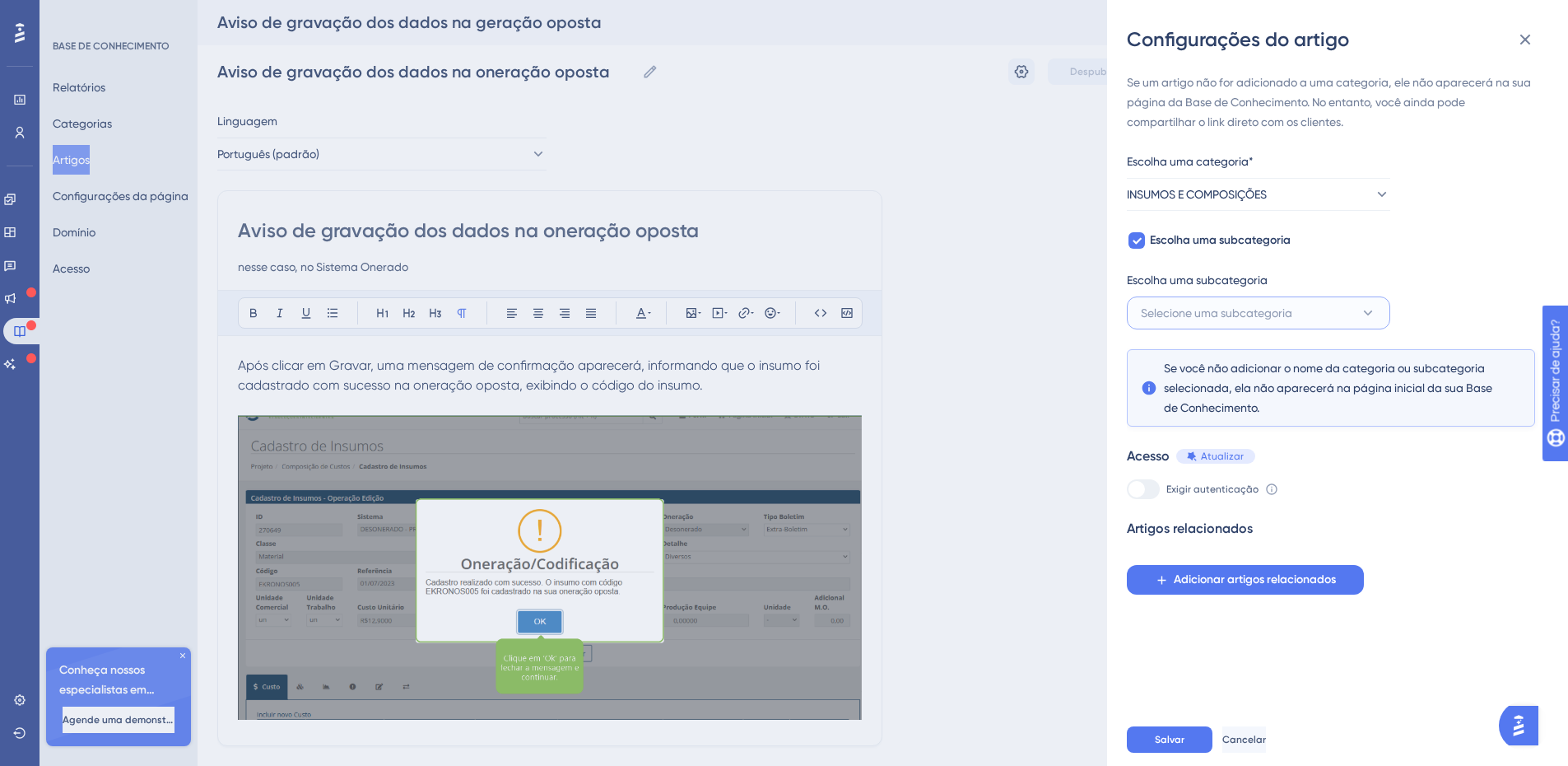
click at [1368, 318] on icon at bounding box center [1368, 312] width 17 height 17
click at [1248, 365] on font "Cadastro de insumos" at bounding box center [1205, 362] width 111 height 13
click at [1152, 753] on button "Salvar" at bounding box center [1169, 739] width 86 height 26
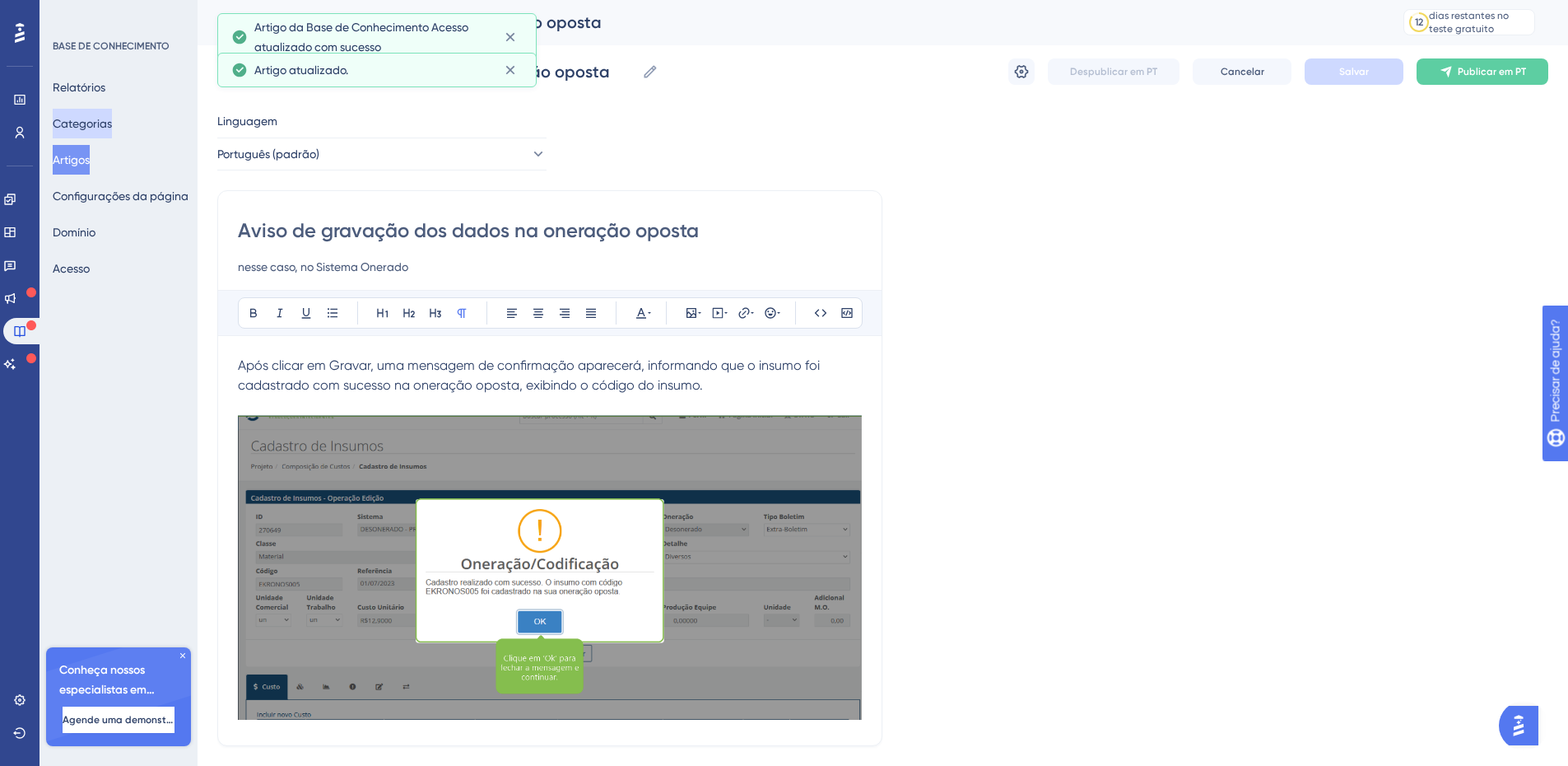
click at [102, 127] on font "Categorias" at bounding box center [82, 123] width 59 height 13
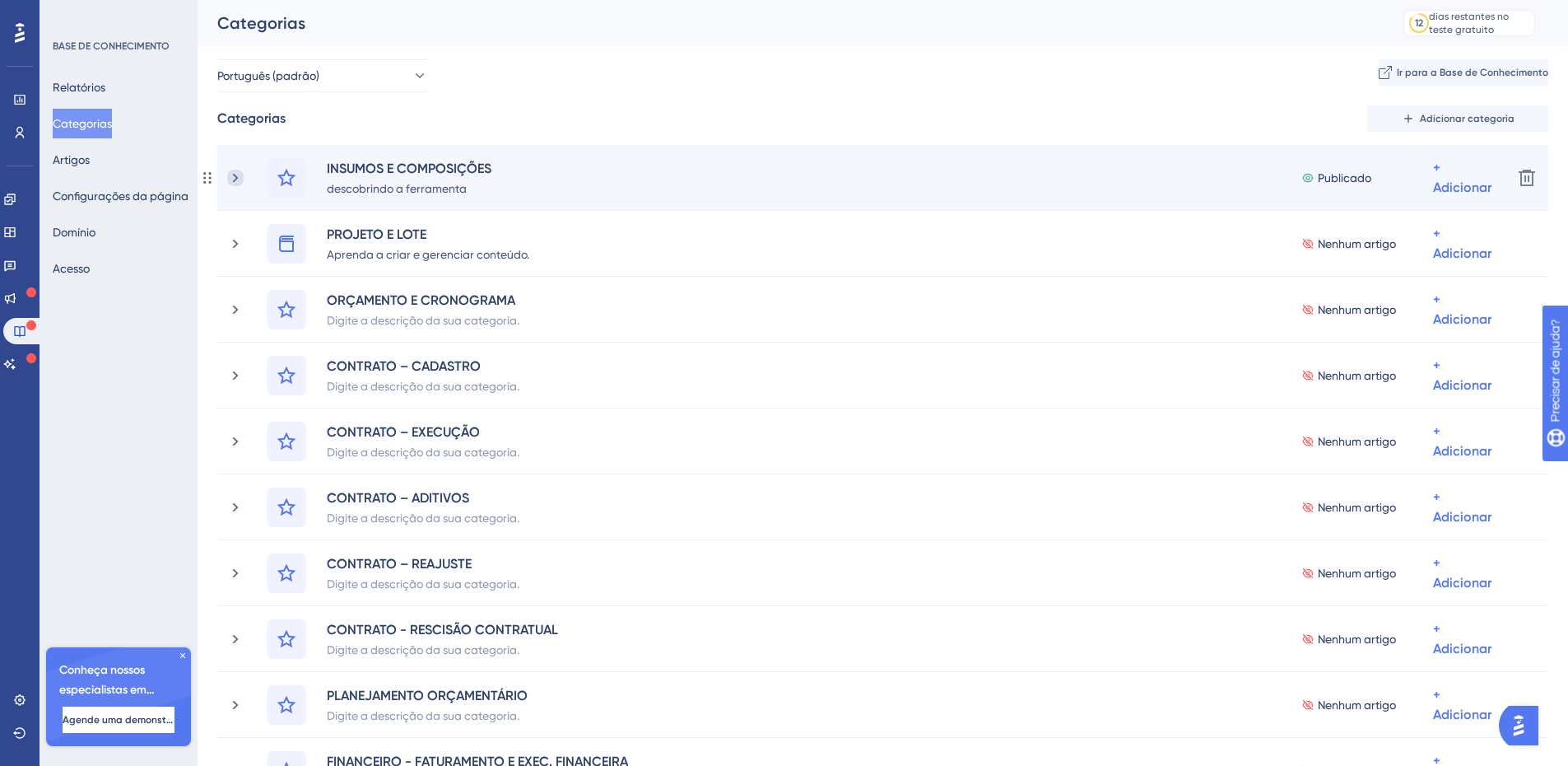
click at [233, 173] on icon at bounding box center [235, 178] width 17 height 17
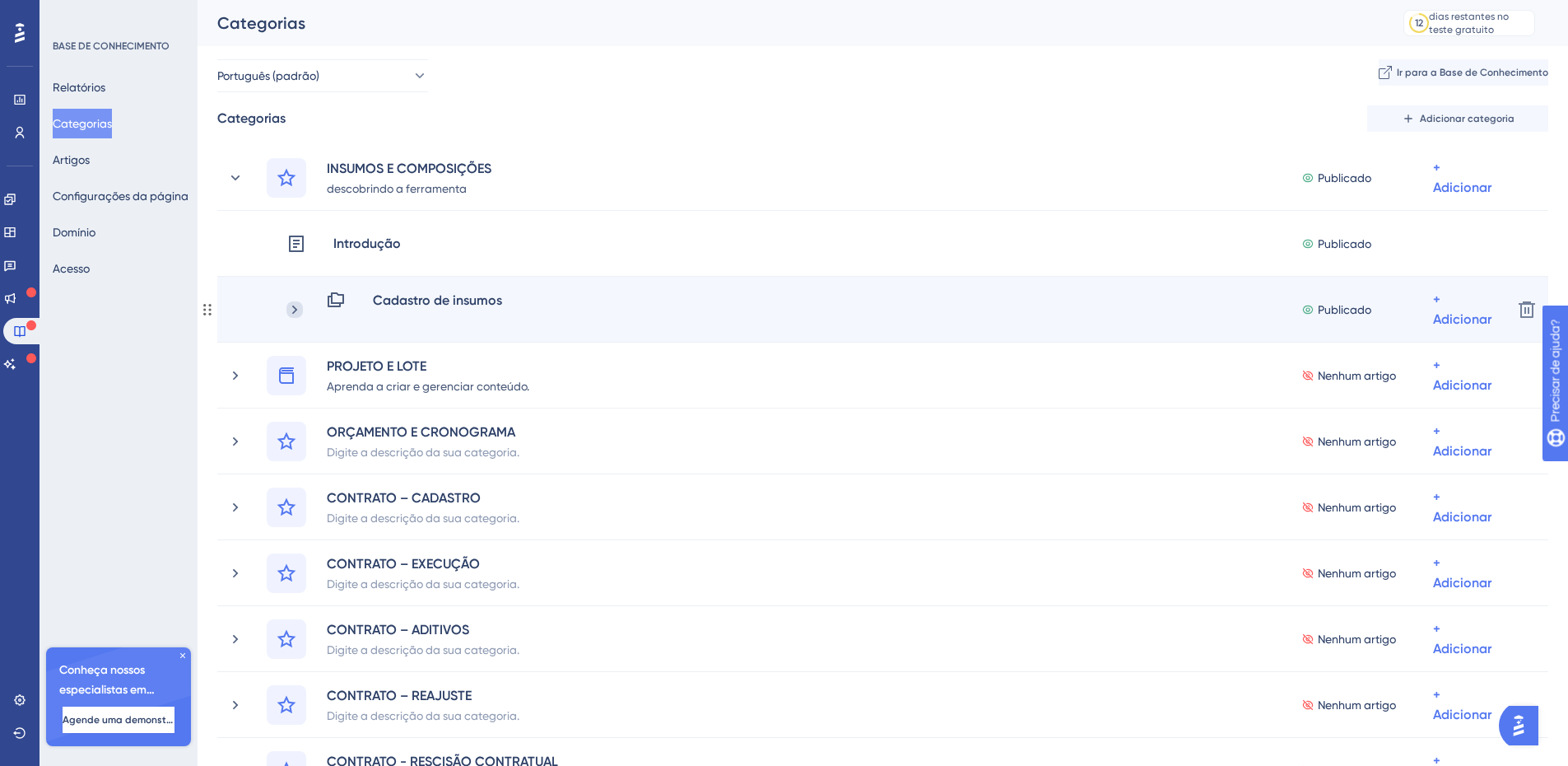
click at [295, 306] on icon at bounding box center [294, 309] width 17 height 17
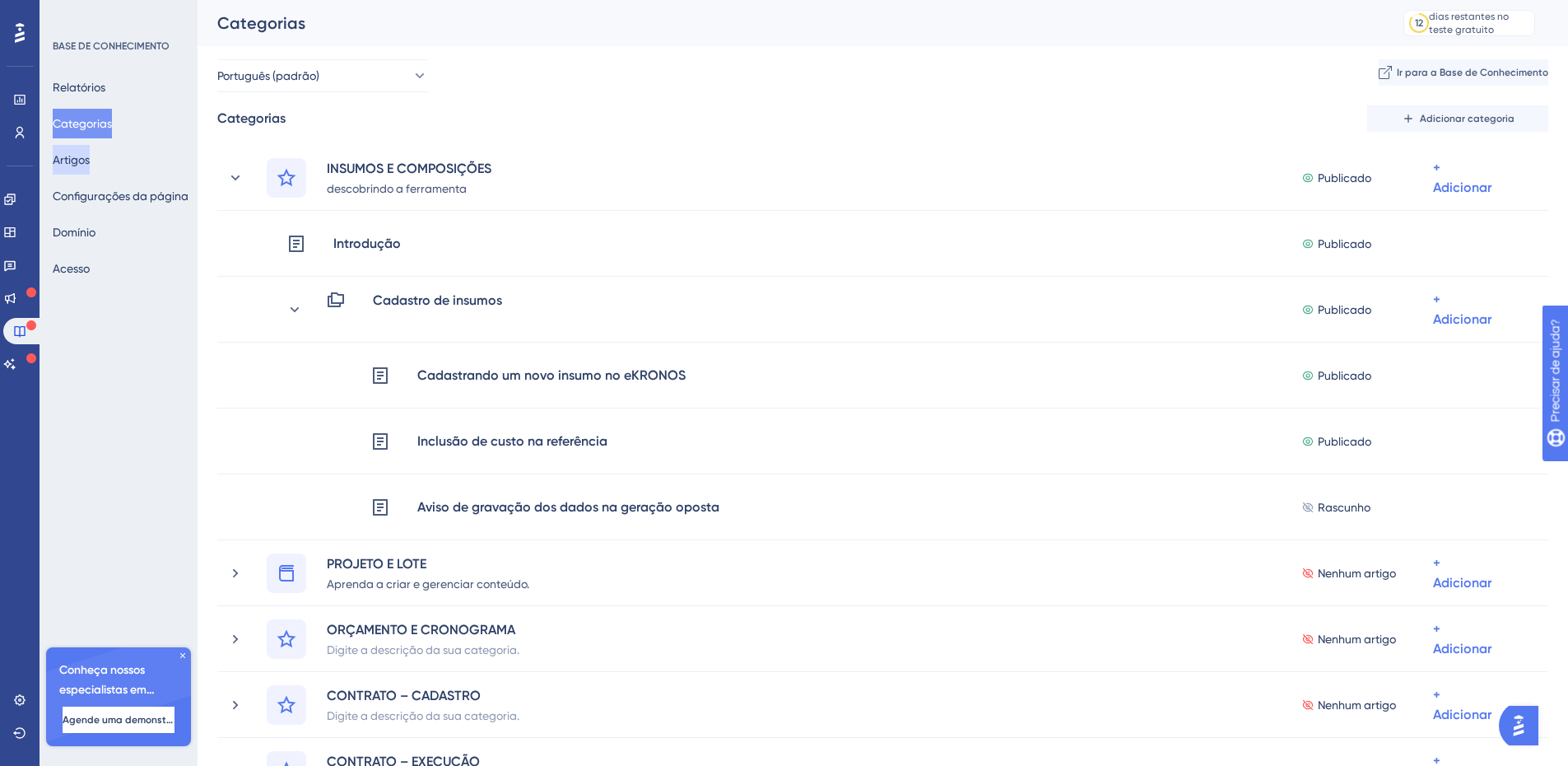
click at [79, 158] on font "Artigos" at bounding box center [71, 160] width 37 height 13
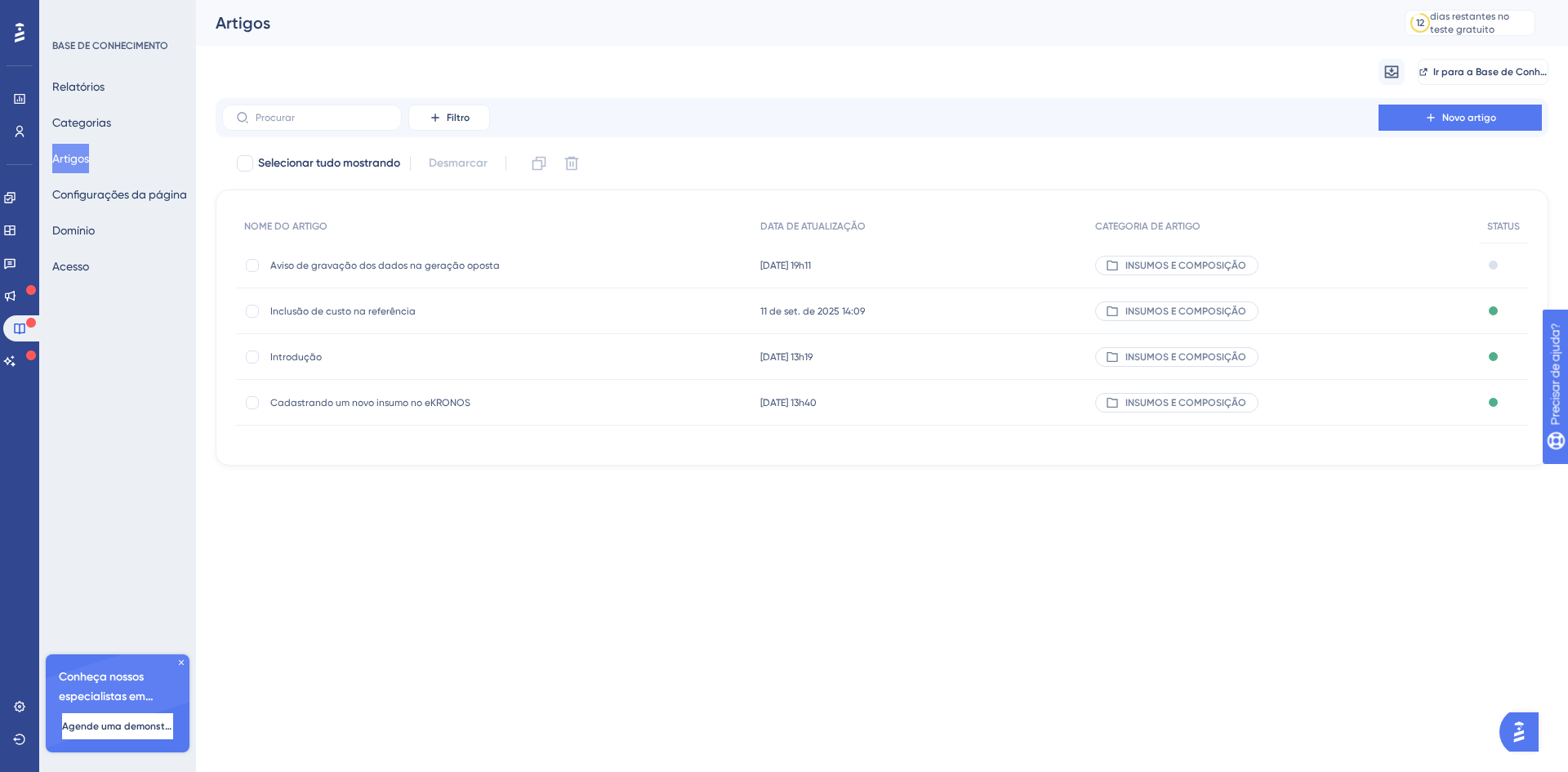
drag, startPoint x: 625, startPoint y: 256, endPoint x: 642, endPoint y: 266, distance: 19.7
click at [642, 266] on div "Aviso de gravação dos dados na geração oposta Aviso de gravação dos dados na ge…" at bounding box center [495, 265] width 516 height 46
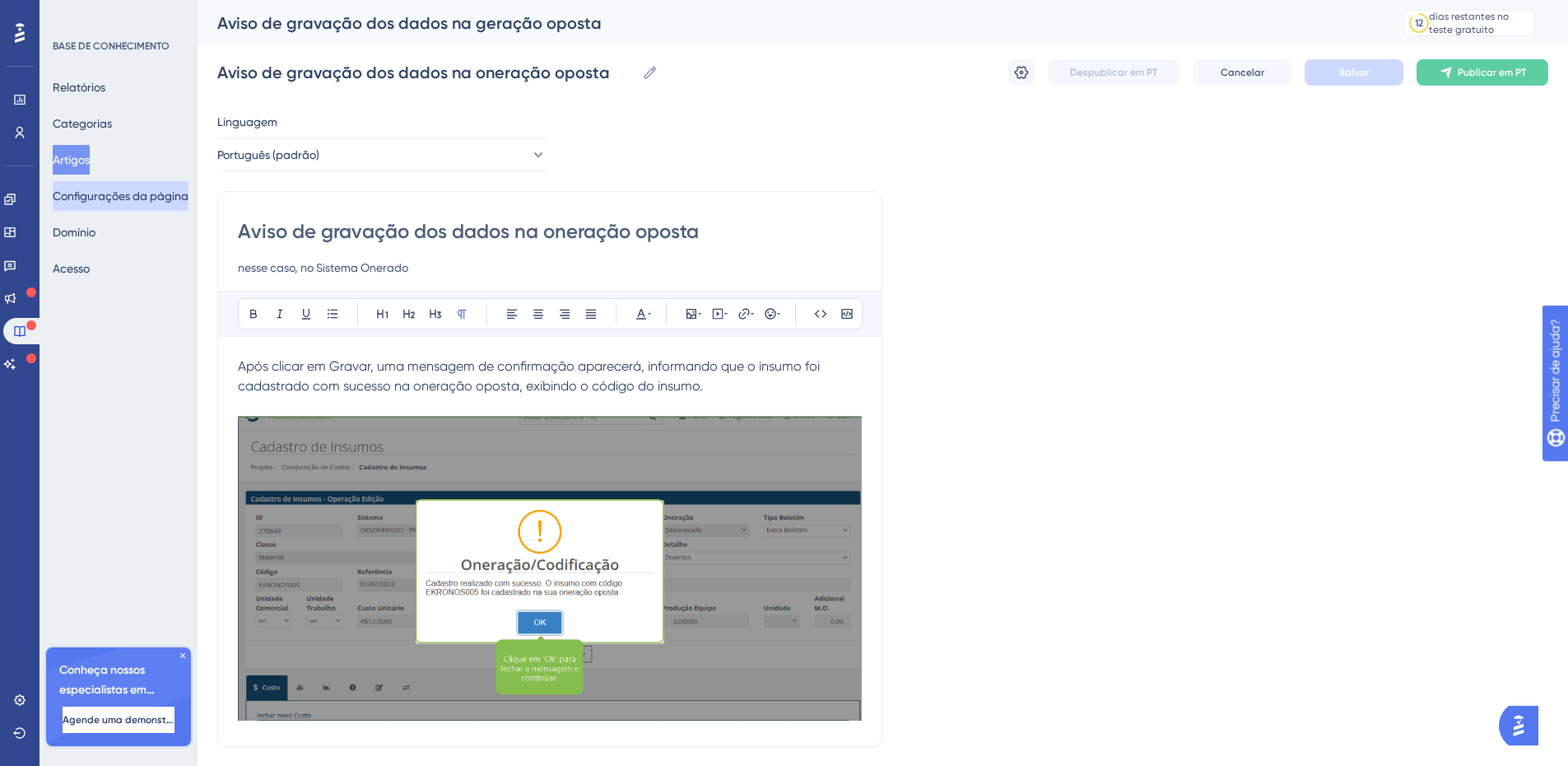
click at [110, 196] on font "Configurações da página" at bounding box center [121, 195] width 136 height 13
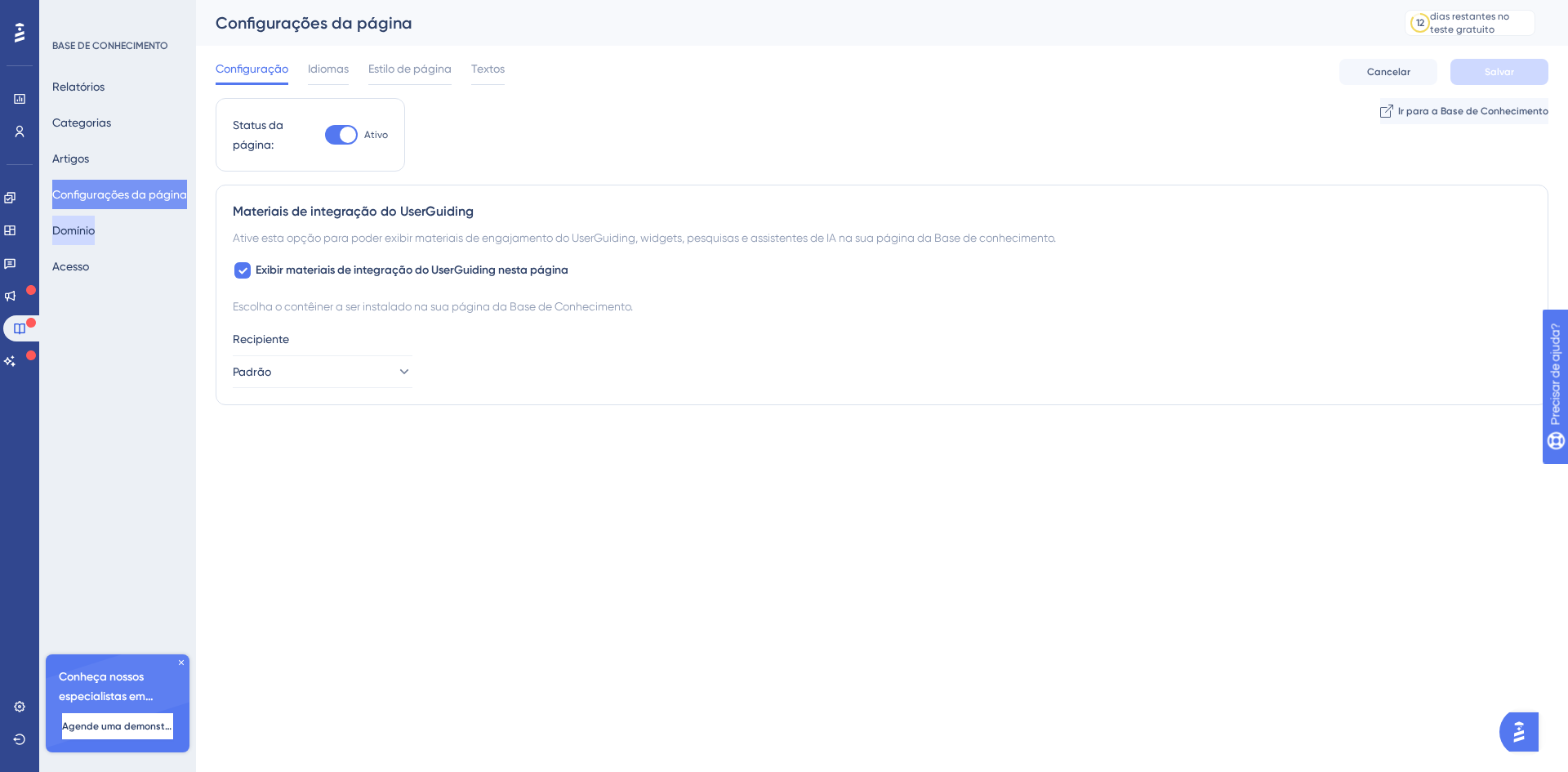
click at [91, 228] on font "Domínio" at bounding box center [73, 230] width 43 height 13
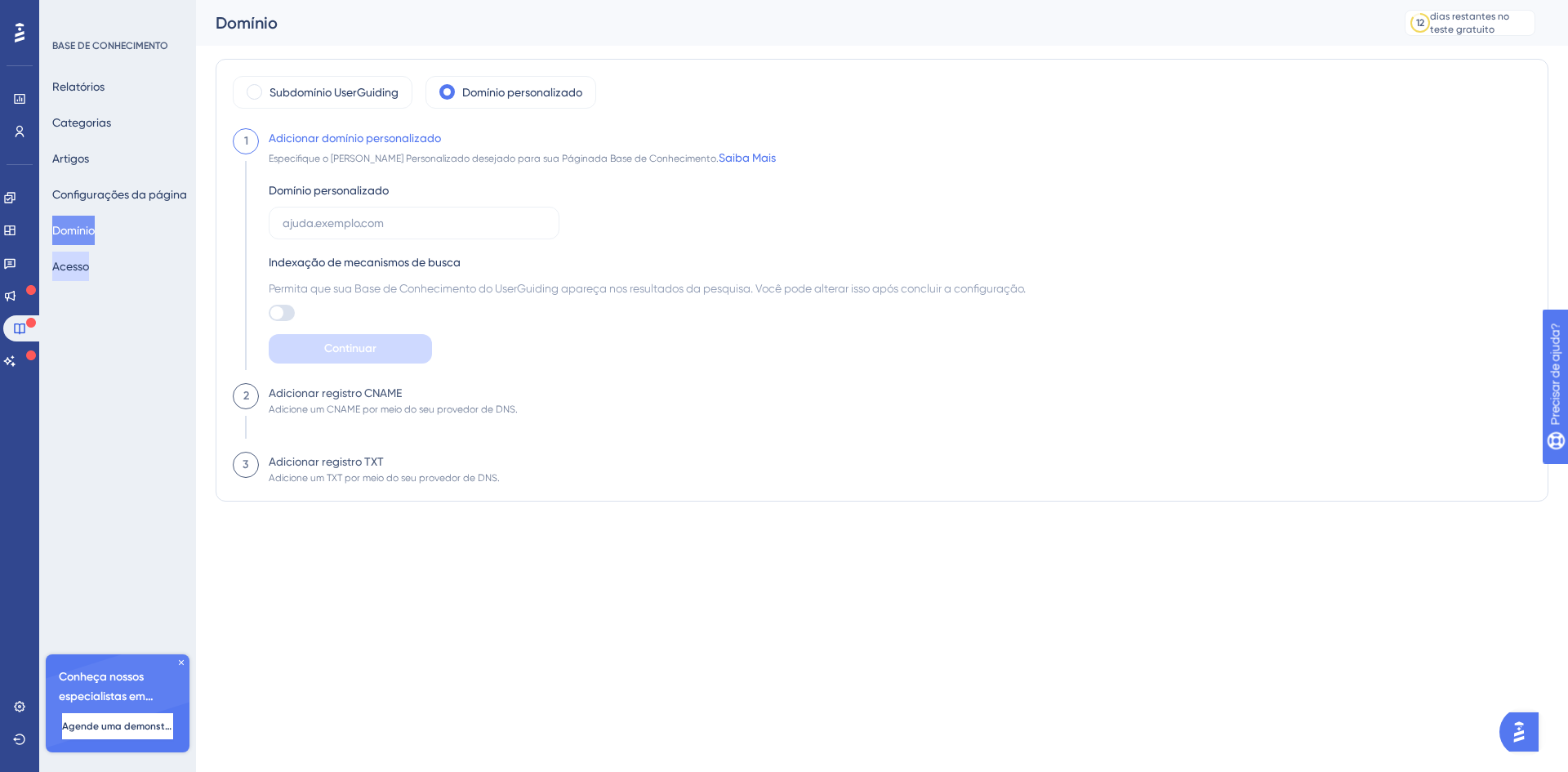
click at [84, 274] on font "Acesso" at bounding box center [70, 266] width 37 height 20
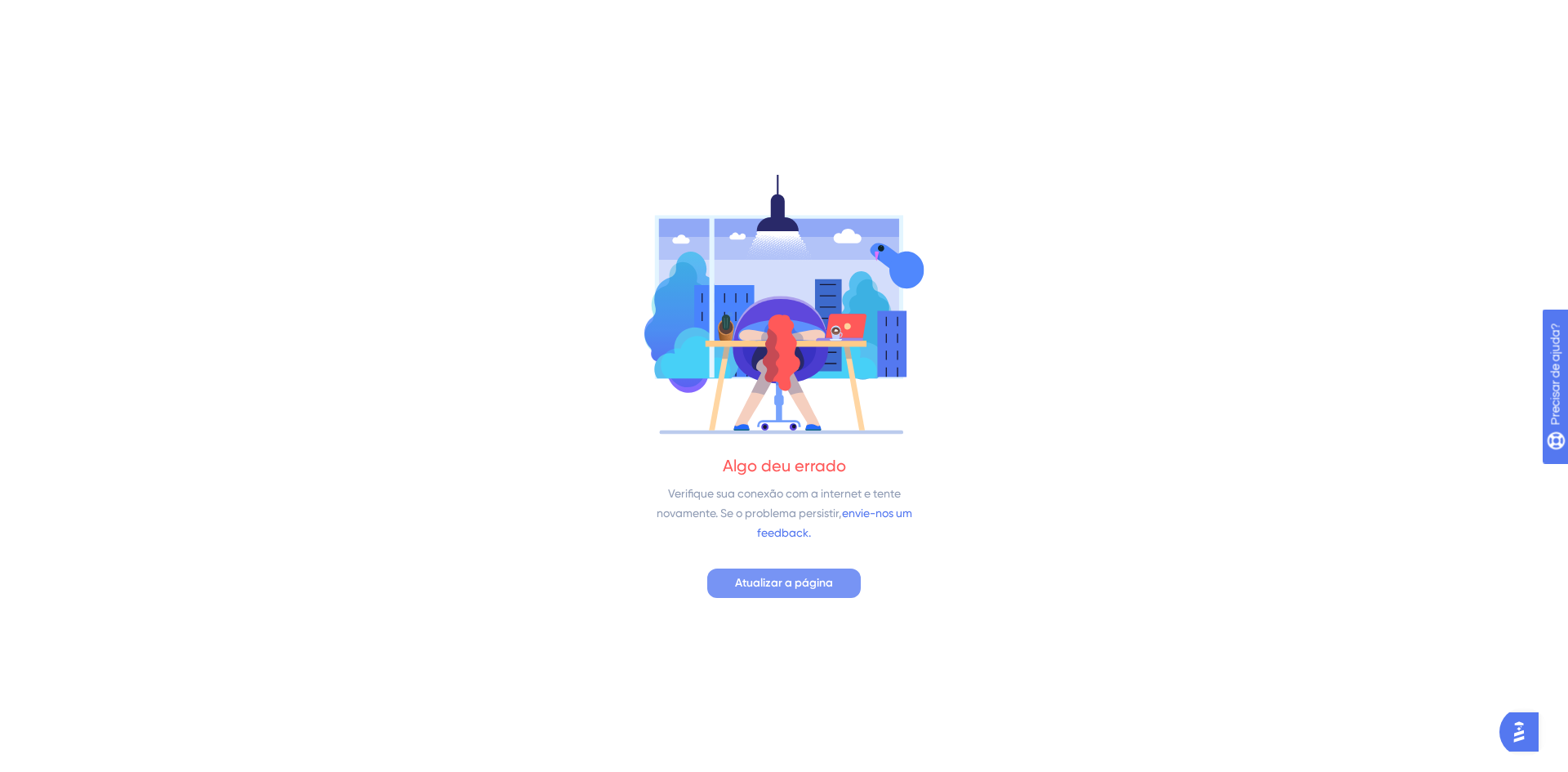
click at [761, 577] on font "Atualizar a página" at bounding box center [784, 583] width 98 height 14
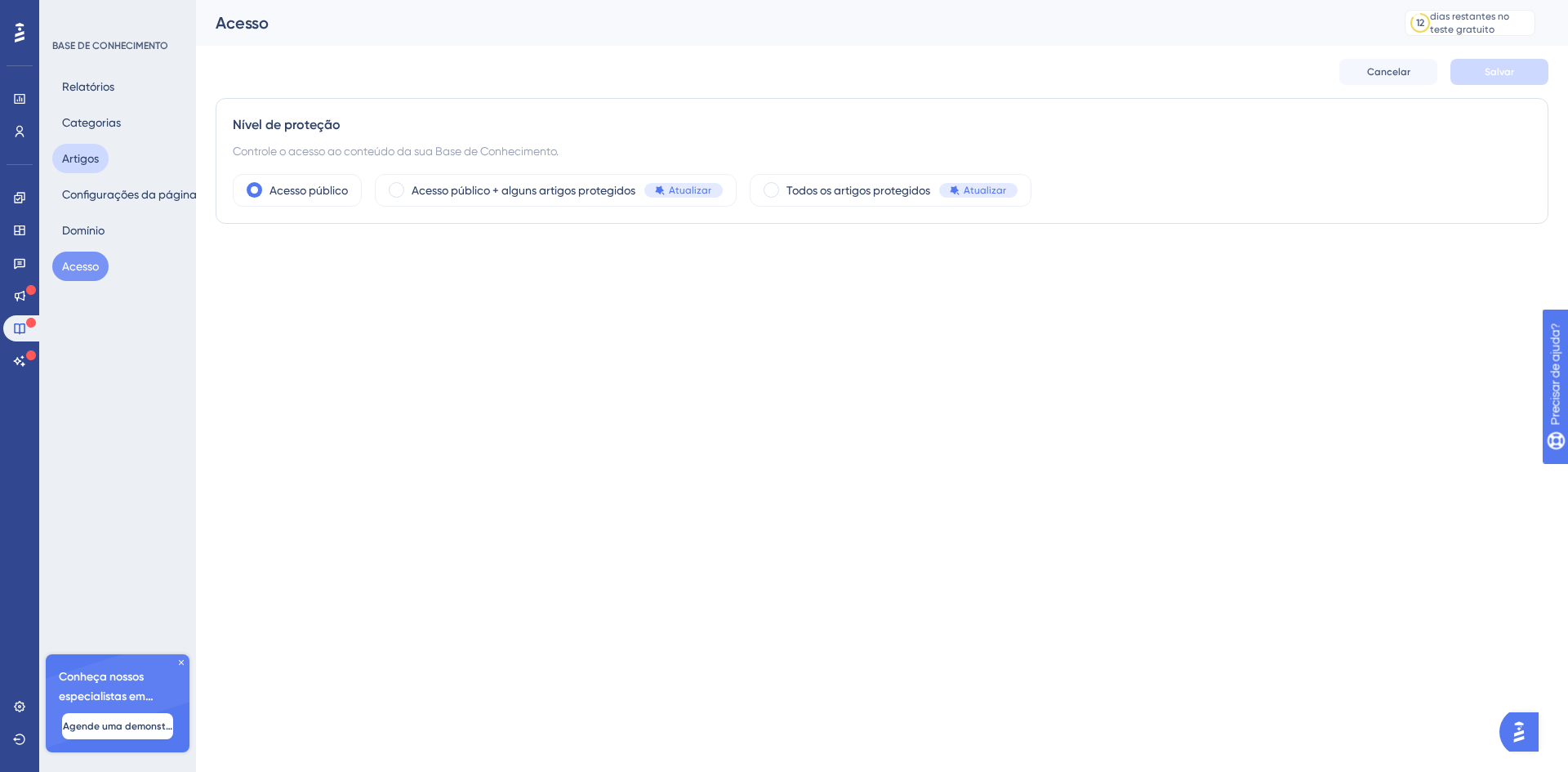
click at [93, 156] on font "Artigos" at bounding box center [80, 158] width 37 height 13
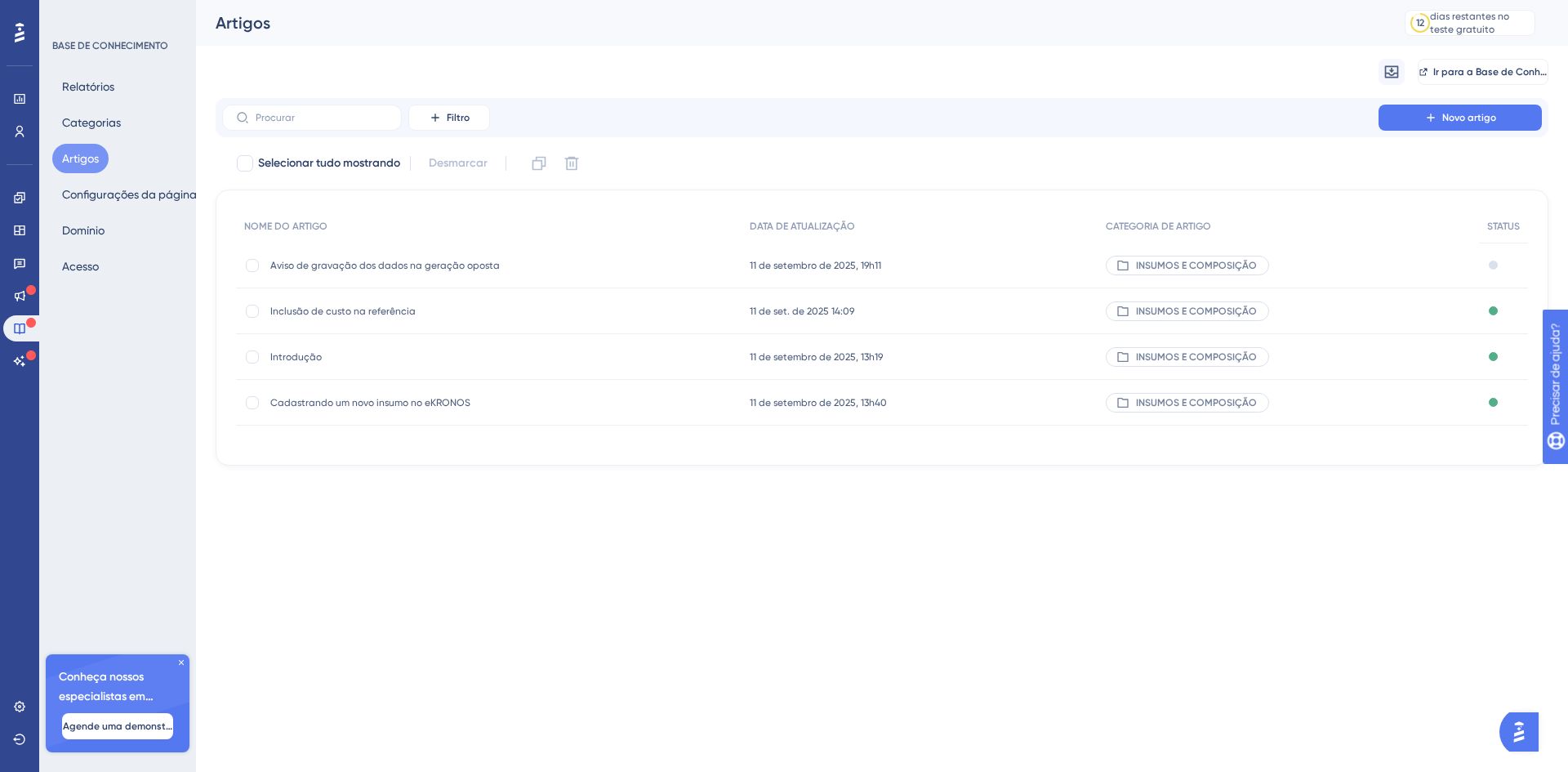
click at [606, 266] on div "Aviso de gravação dos dados na geração oposta Aviso de gravação dos dados na ge…" at bounding box center [495, 265] width 516 height 46
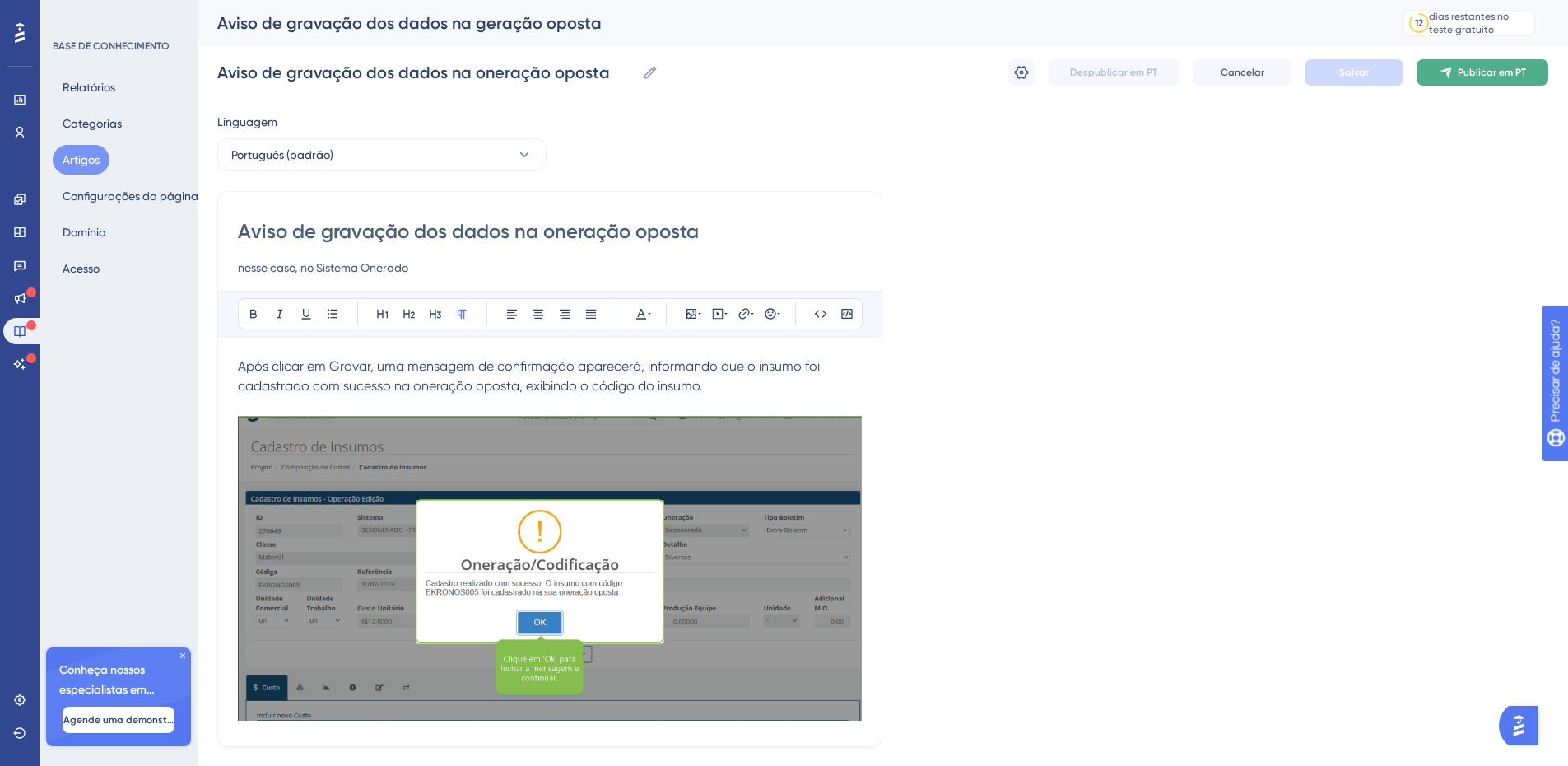
click at [1464, 73] on font "Publicar em PT" at bounding box center [1491, 73] width 69 height 12
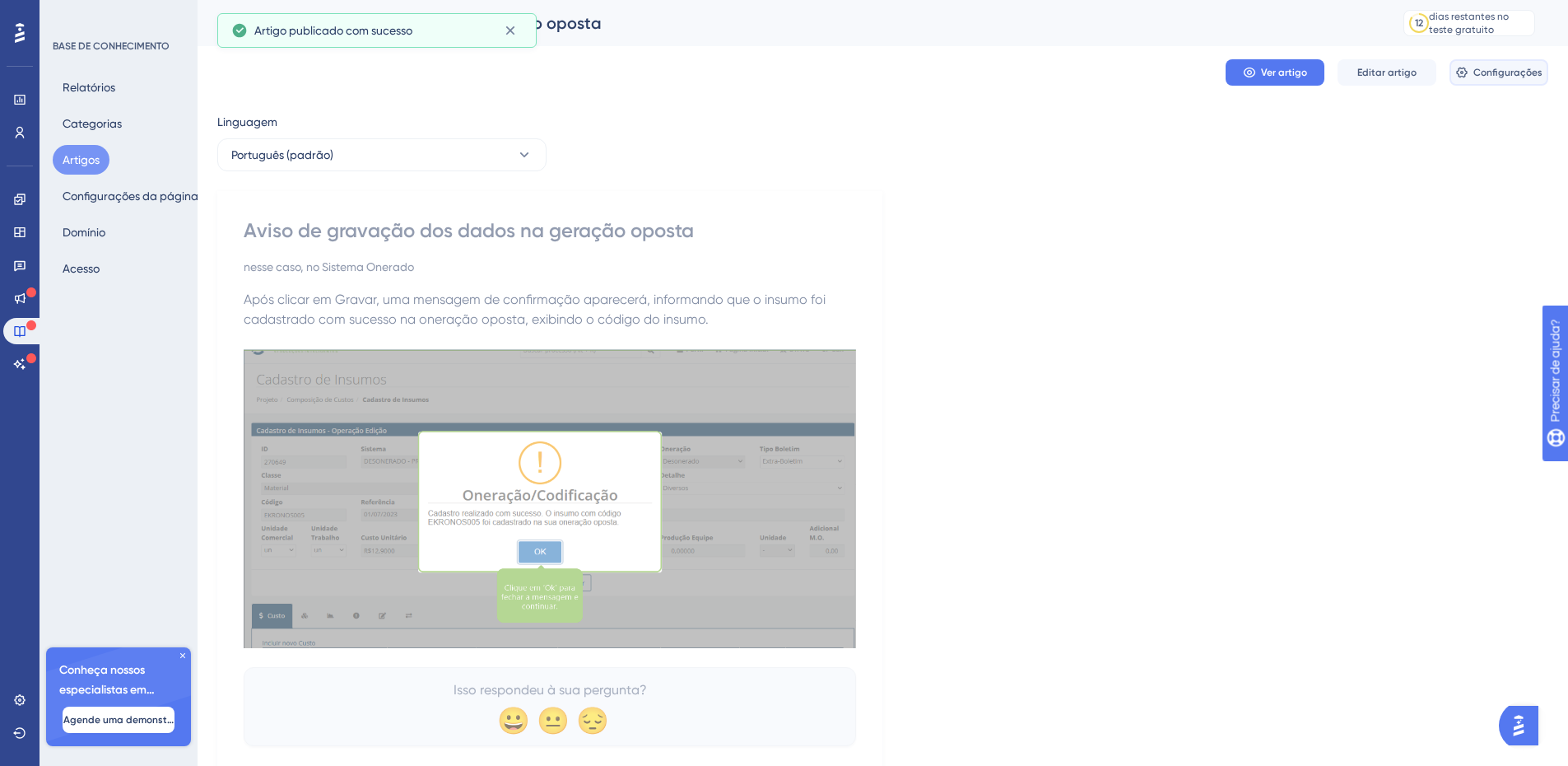
click at [1499, 71] on font "Configurações" at bounding box center [1507, 73] width 69 height 12
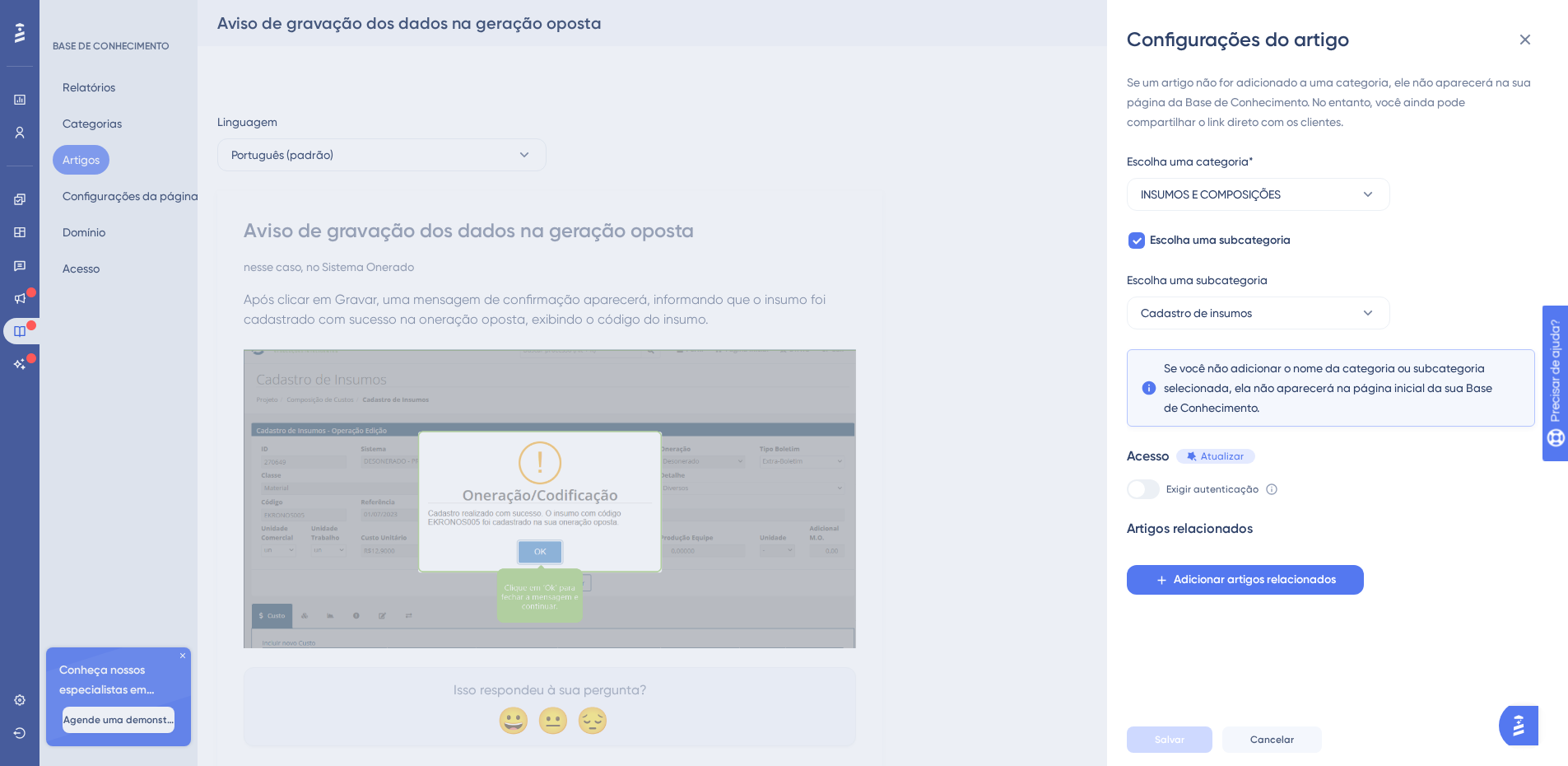
click at [955, 353] on div "Configurações do artigo Se um artigo não for adicionado a uma categoria, ele nã…" at bounding box center [784, 383] width 1568 height 766
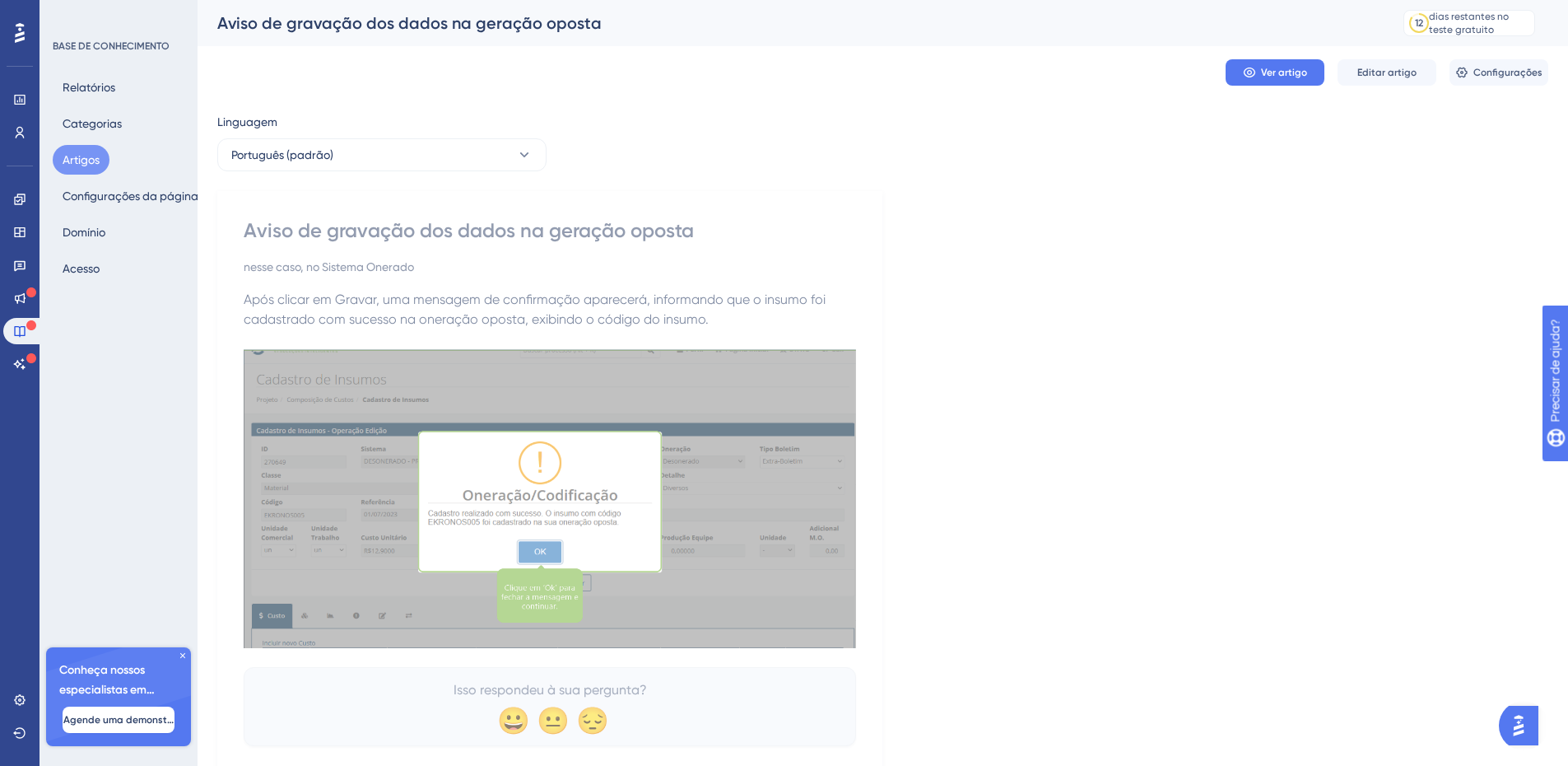
click at [689, 140] on div "Linguagem Português (padrão) Aviso de gravação dos dados na geração oposta ness…" at bounding box center [882, 443] width 1331 height 663
click at [121, 125] on font "Categorias" at bounding box center [92, 123] width 59 height 13
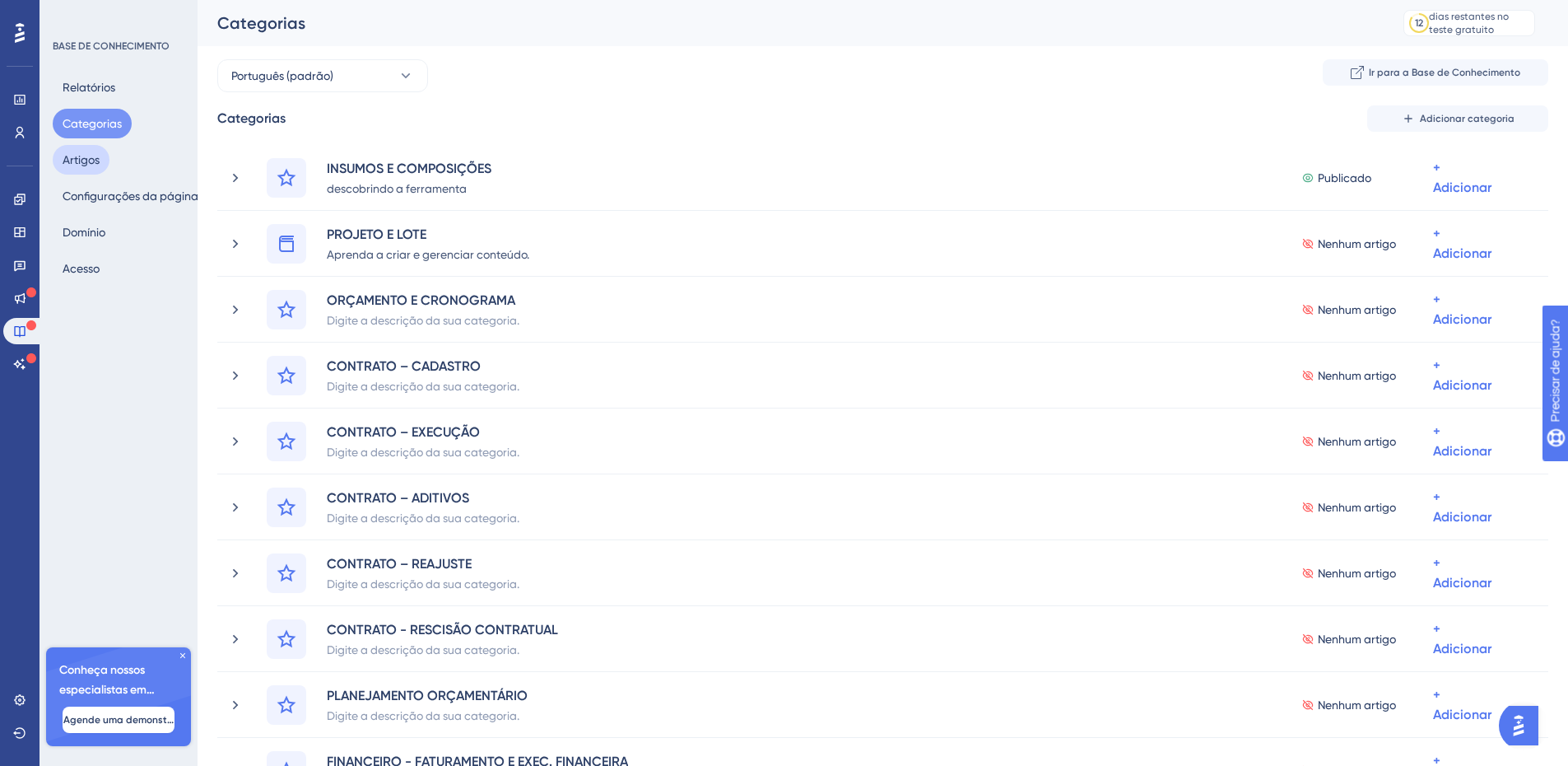
click at [94, 163] on font "Artigos" at bounding box center [81, 160] width 37 height 13
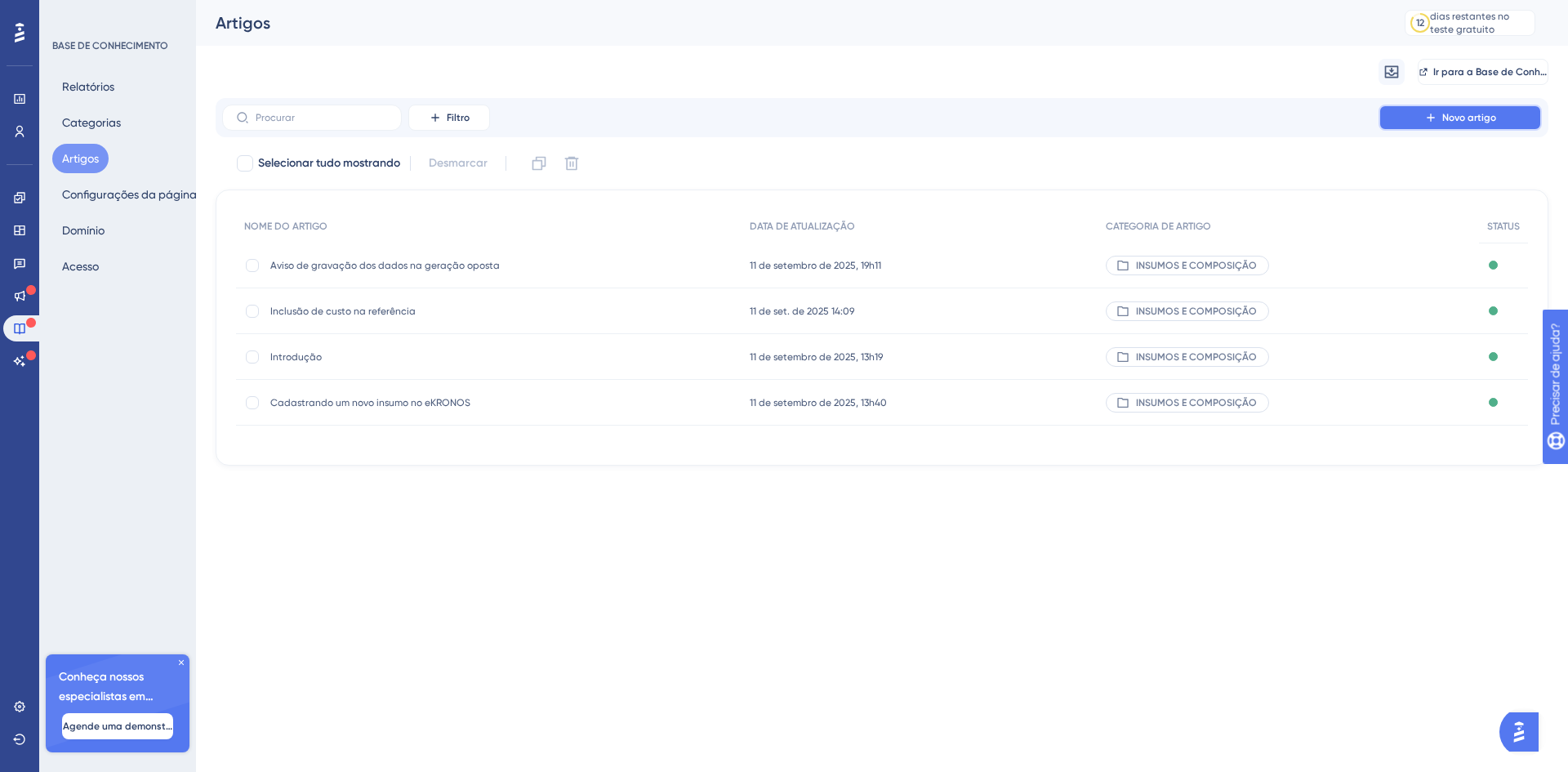
click at [1464, 115] on font "Novo artigo" at bounding box center [1469, 118] width 53 height 12
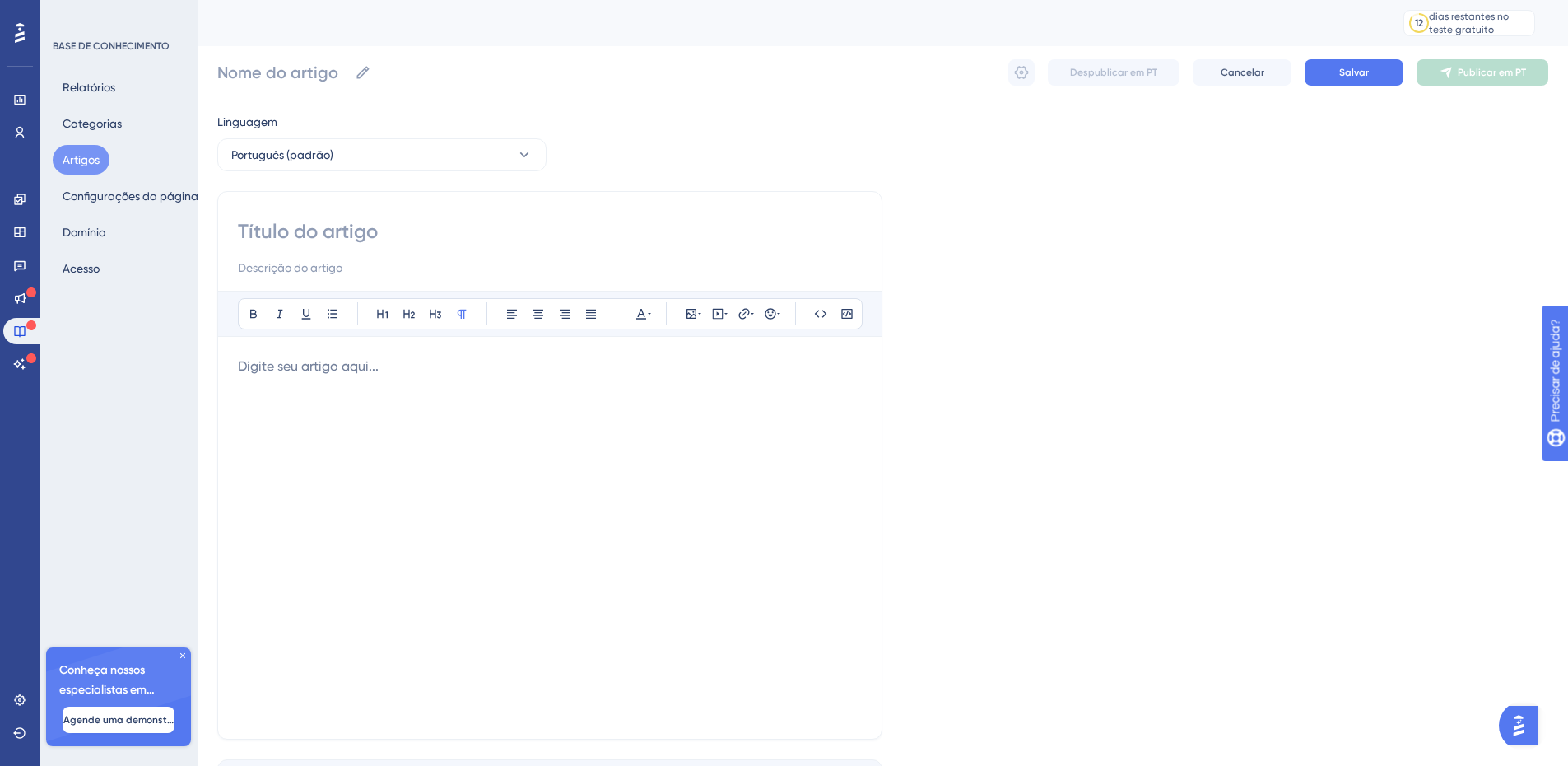
click at [276, 229] on input at bounding box center [550, 231] width 624 height 26
paste input "Incluindo custos em novas referências"
type input "Incluindo custos em novas referências"
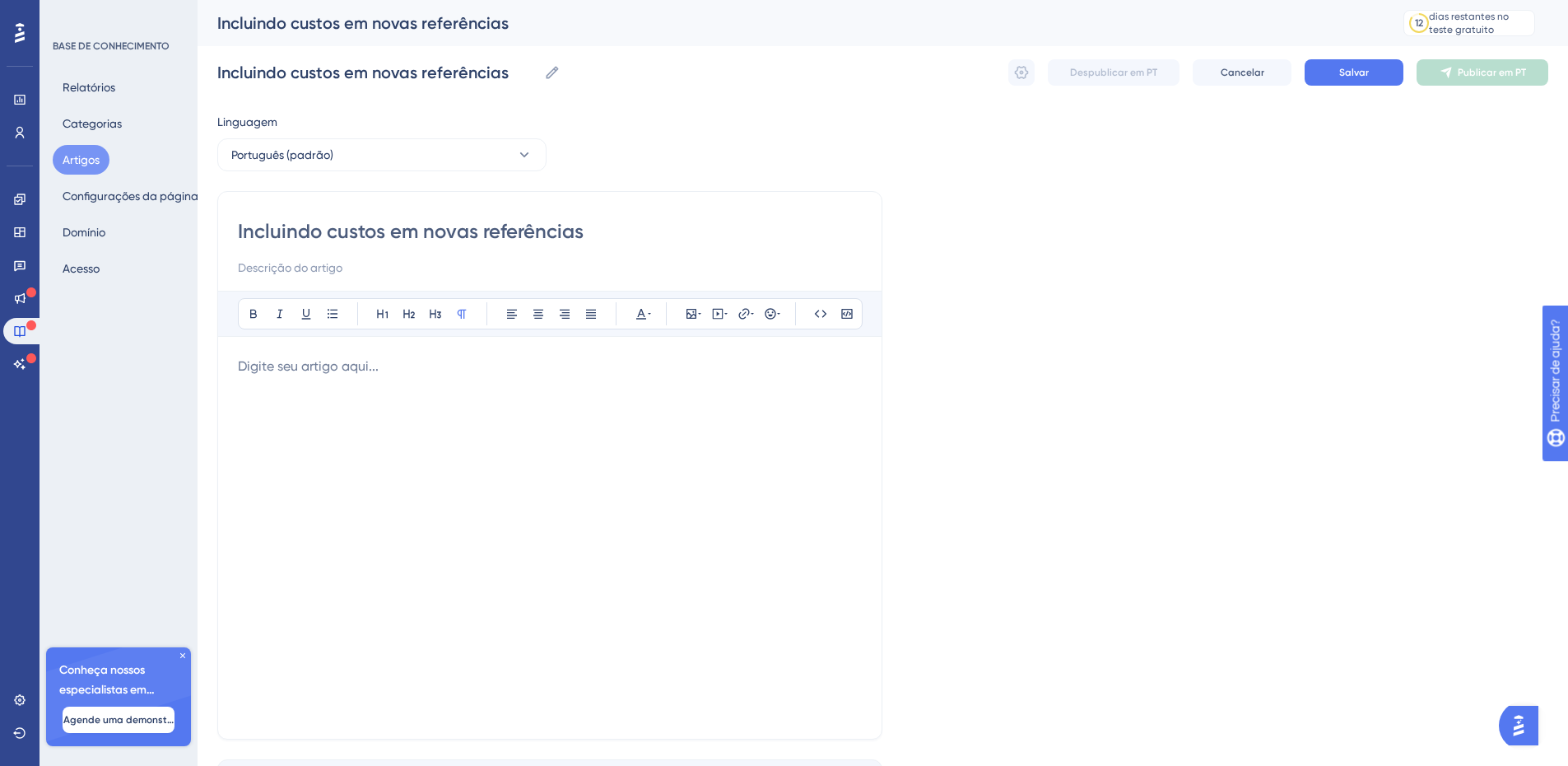
type input "Incluindo custos em novas referências"
click at [438, 380] on div at bounding box center [550, 537] width 624 height 362
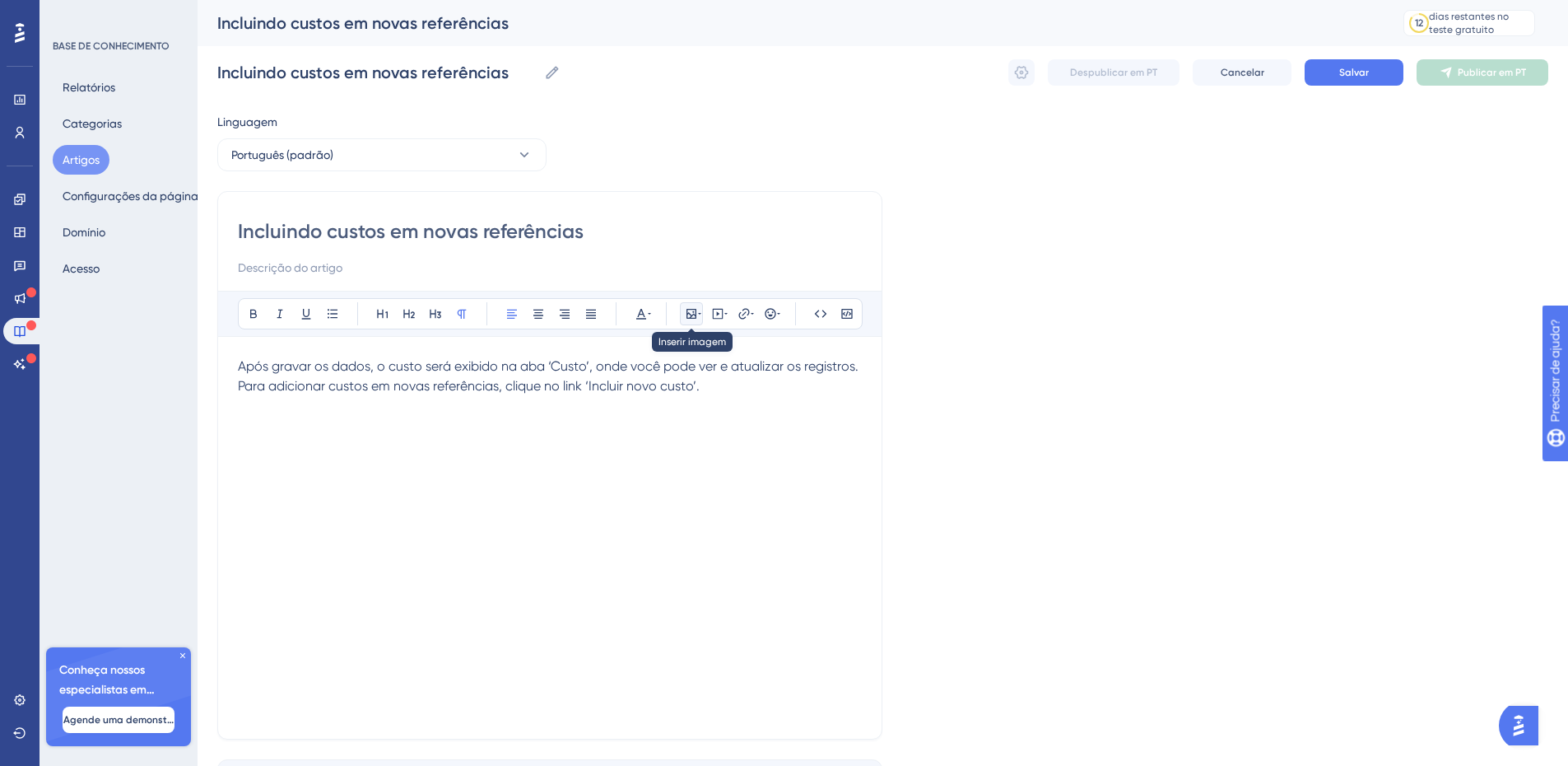
click at [687, 314] on icon at bounding box center [692, 314] width 10 height 10
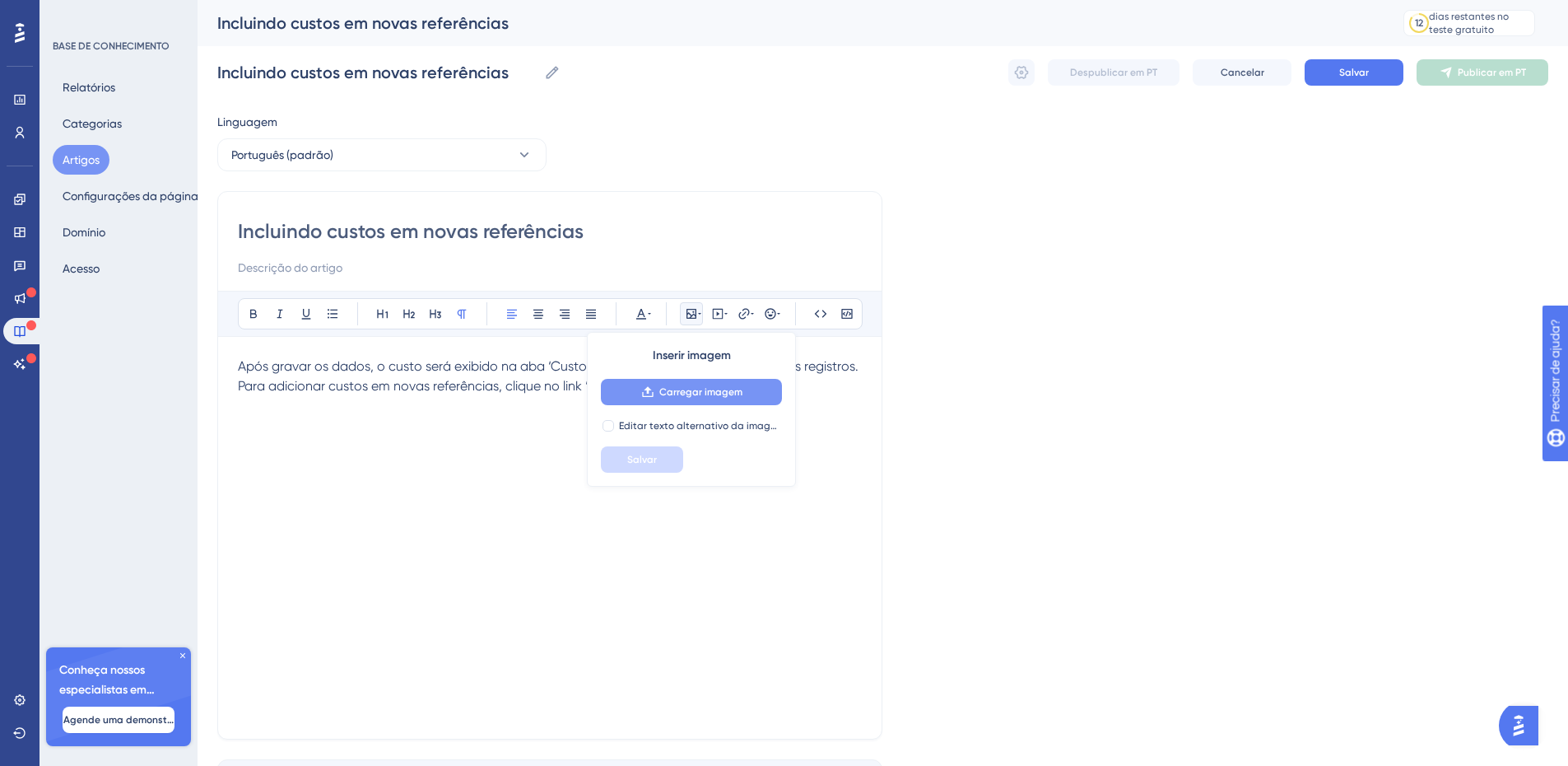
click at [678, 381] on button "Carregar imagem" at bounding box center [692, 392] width 181 height 26
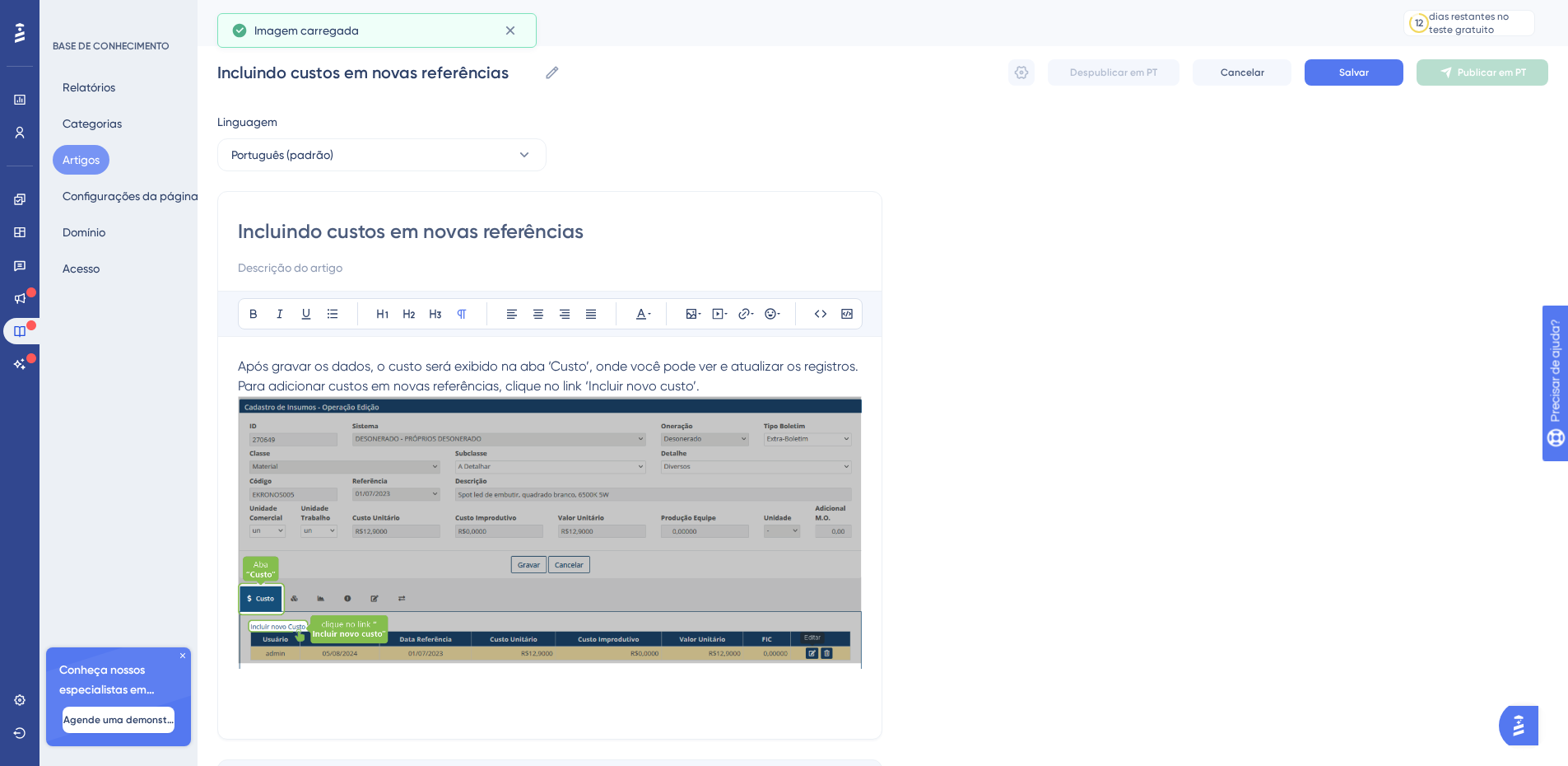
click at [716, 381] on p "Após gravar os dados, o custo será exibido na aba ‘Custo’, onde você pode ver e…" at bounding box center [550, 515] width 624 height 318
click at [705, 380] on p "Após gravar os dados, o custo será exibido na aba ‘Custo’, onde você pode ver e…" at bounding box center [550, 376] width 624 height 40
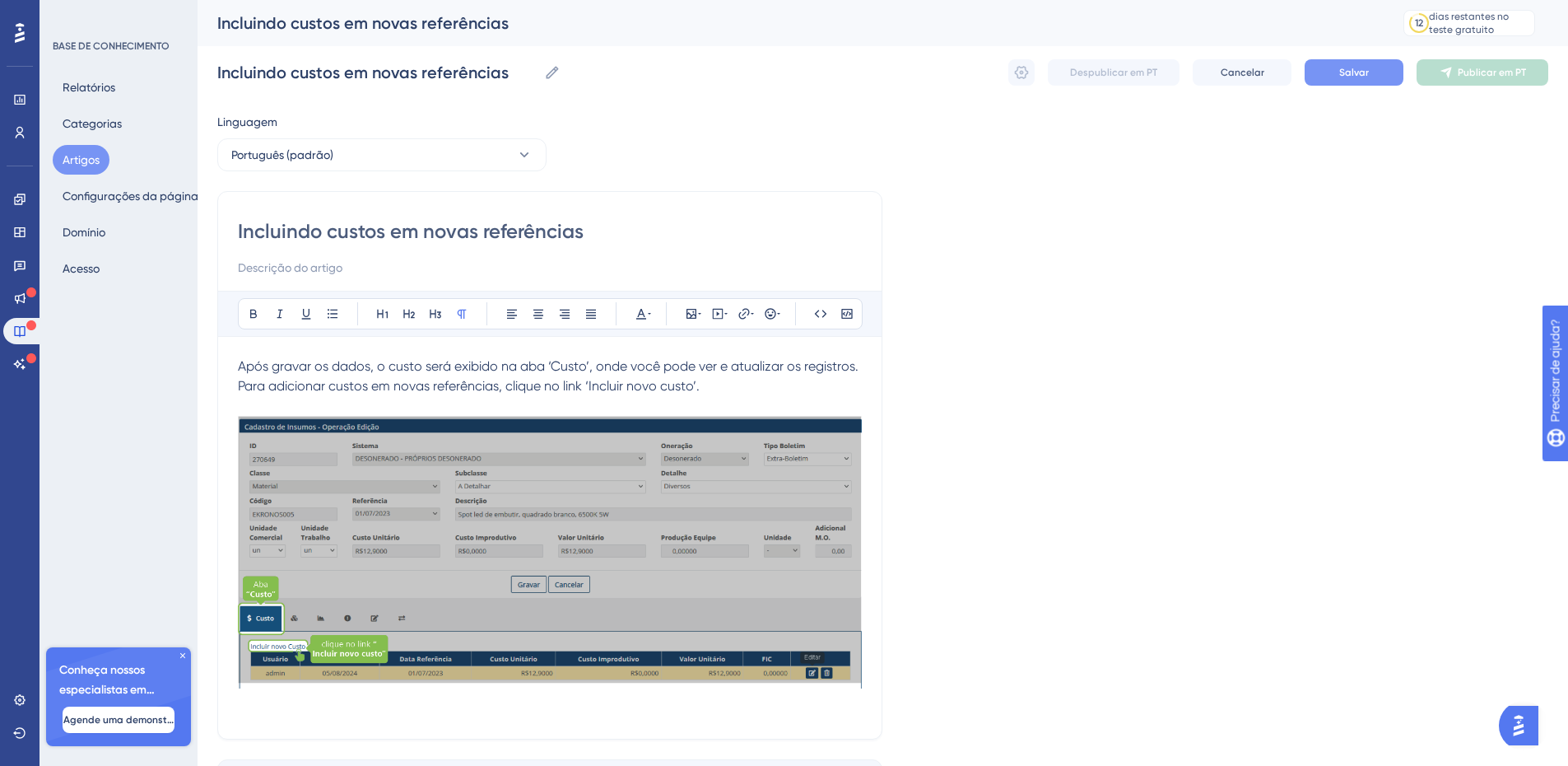
click at [1338, 71] on button "Salvar" at bounding box center [1353, 72] width 99 height 26
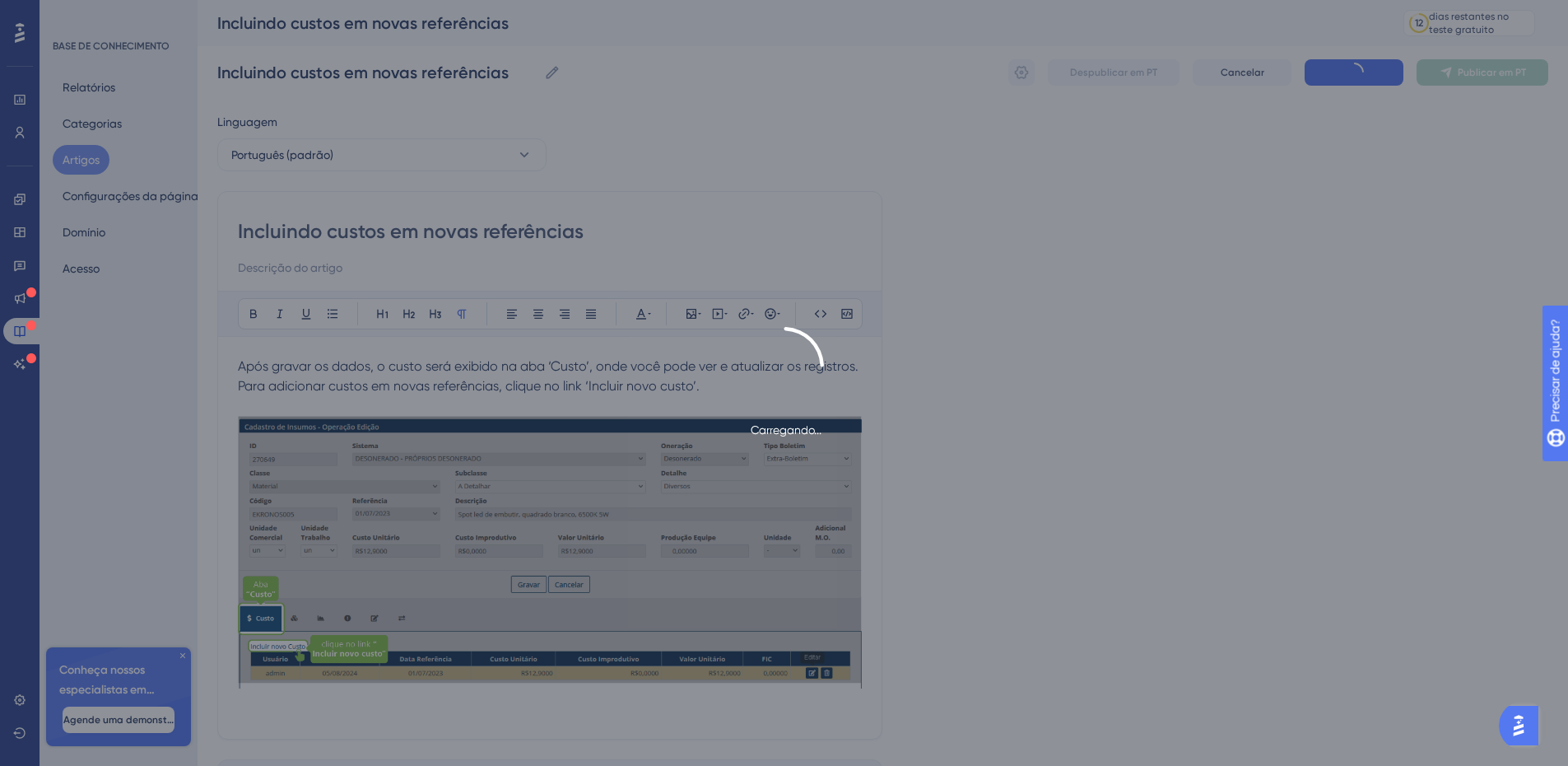
type input "Incluindo custos em novas referências"
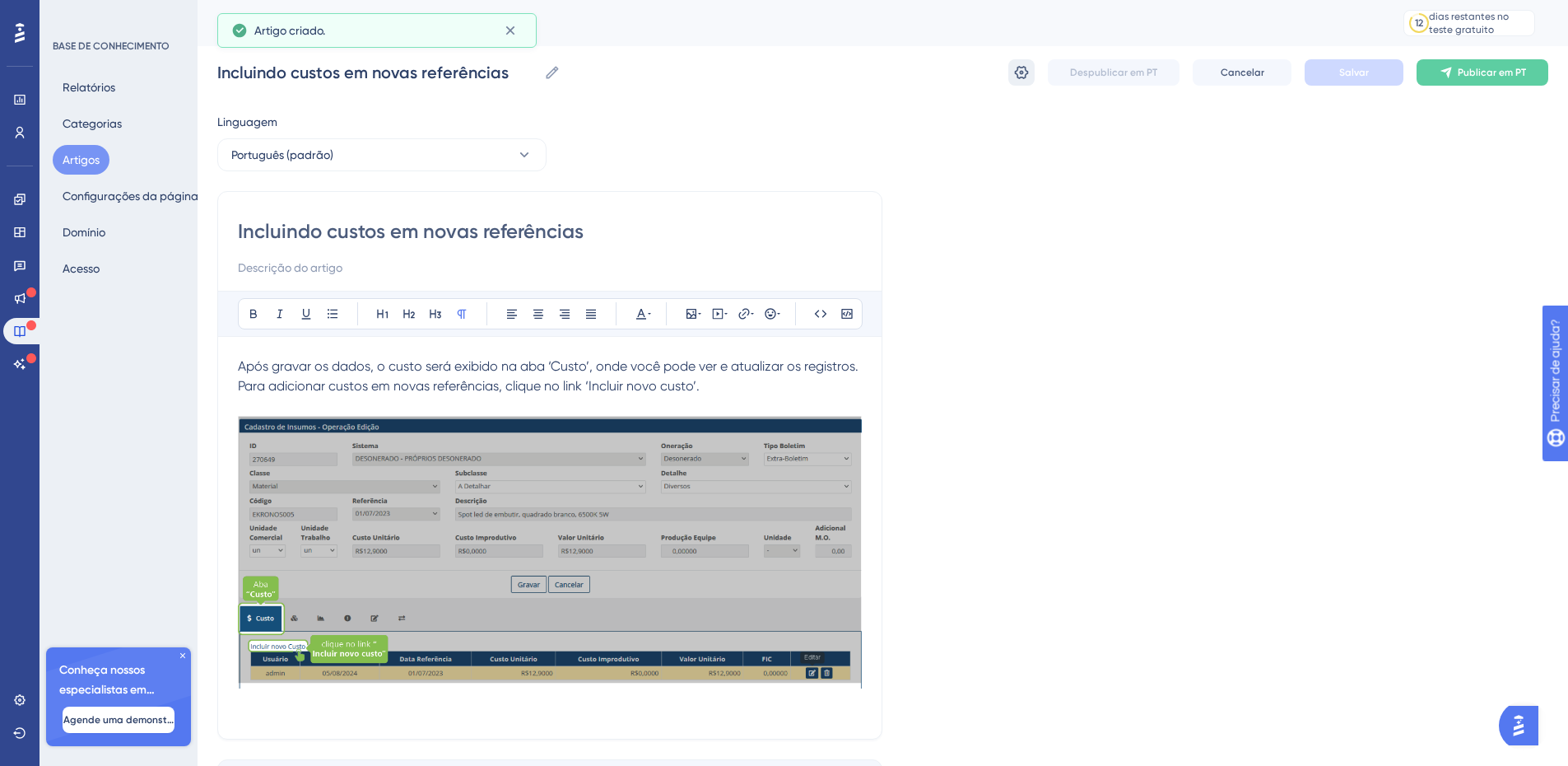
click at [1018, 74] on icon at bounding box center [1021, 72] width 17 height 17
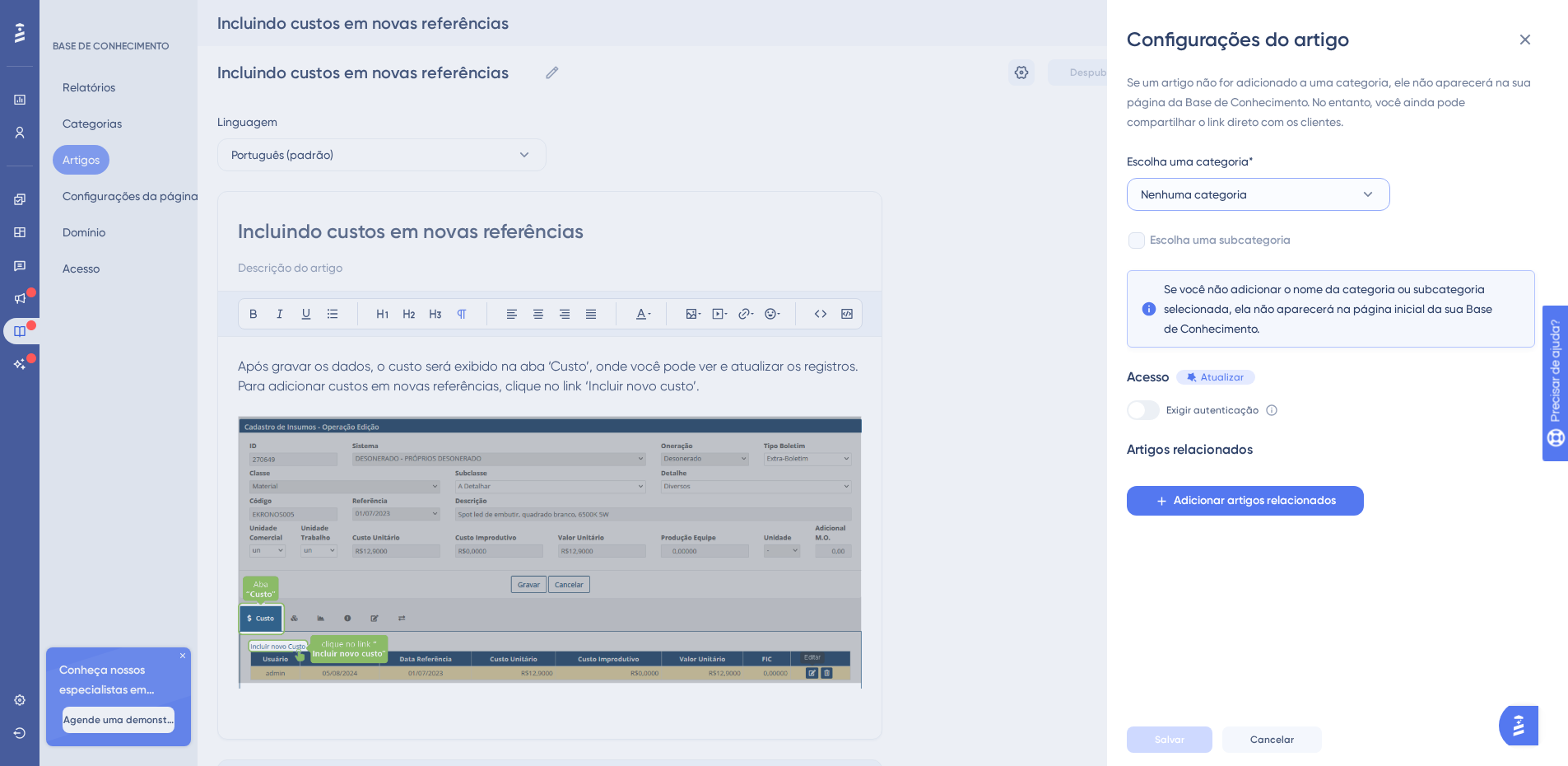
click at [1249, 194] on button "Nenhuma categoria" at bounding box center [1258, 193] width 263 height 33
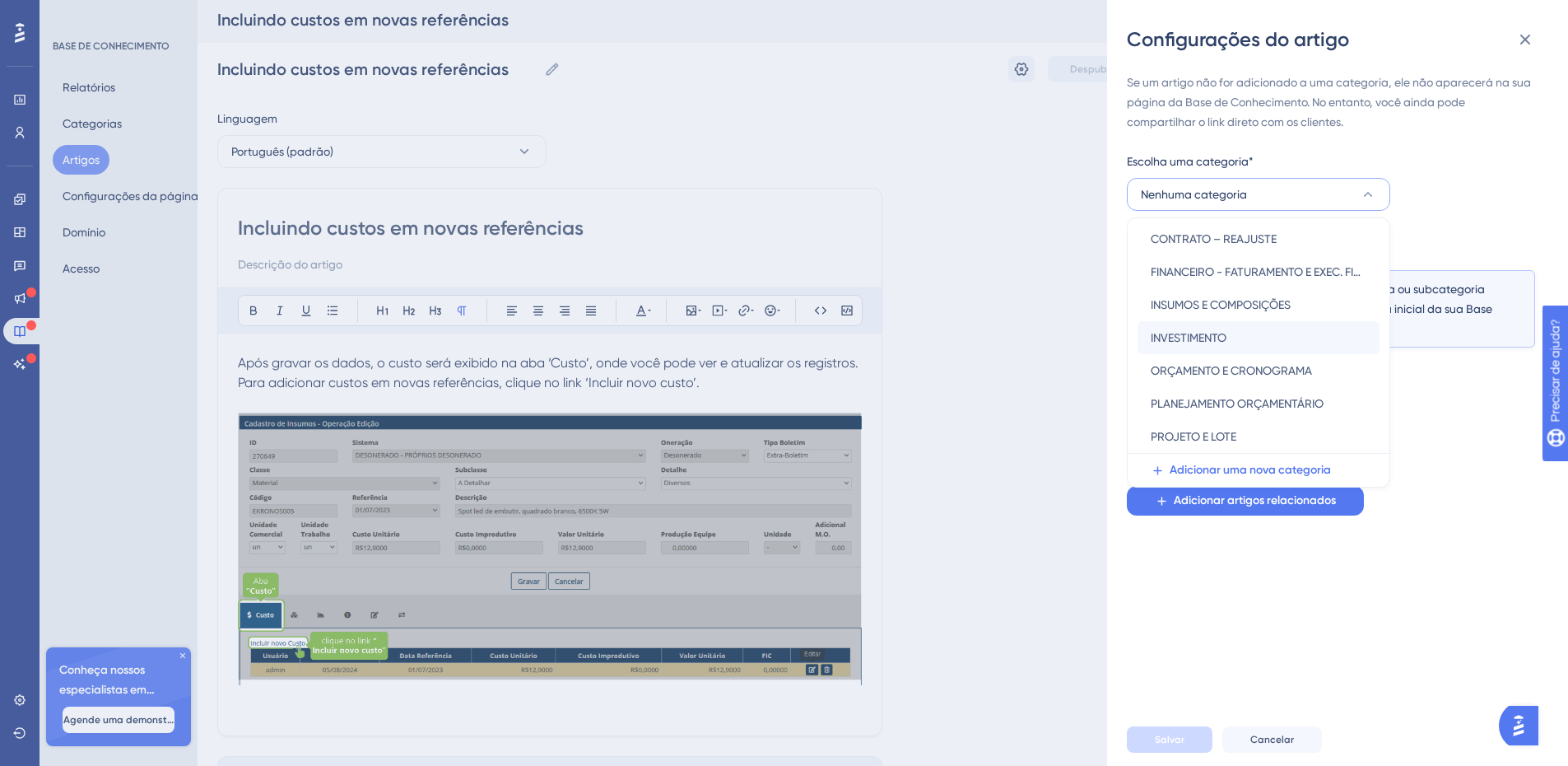
scroll to position [4, 0]
click at [1228, 304] on font "INSUMOS E COMPOSIÇÕES" at bounding box center [1220, 304] width 140 height 13
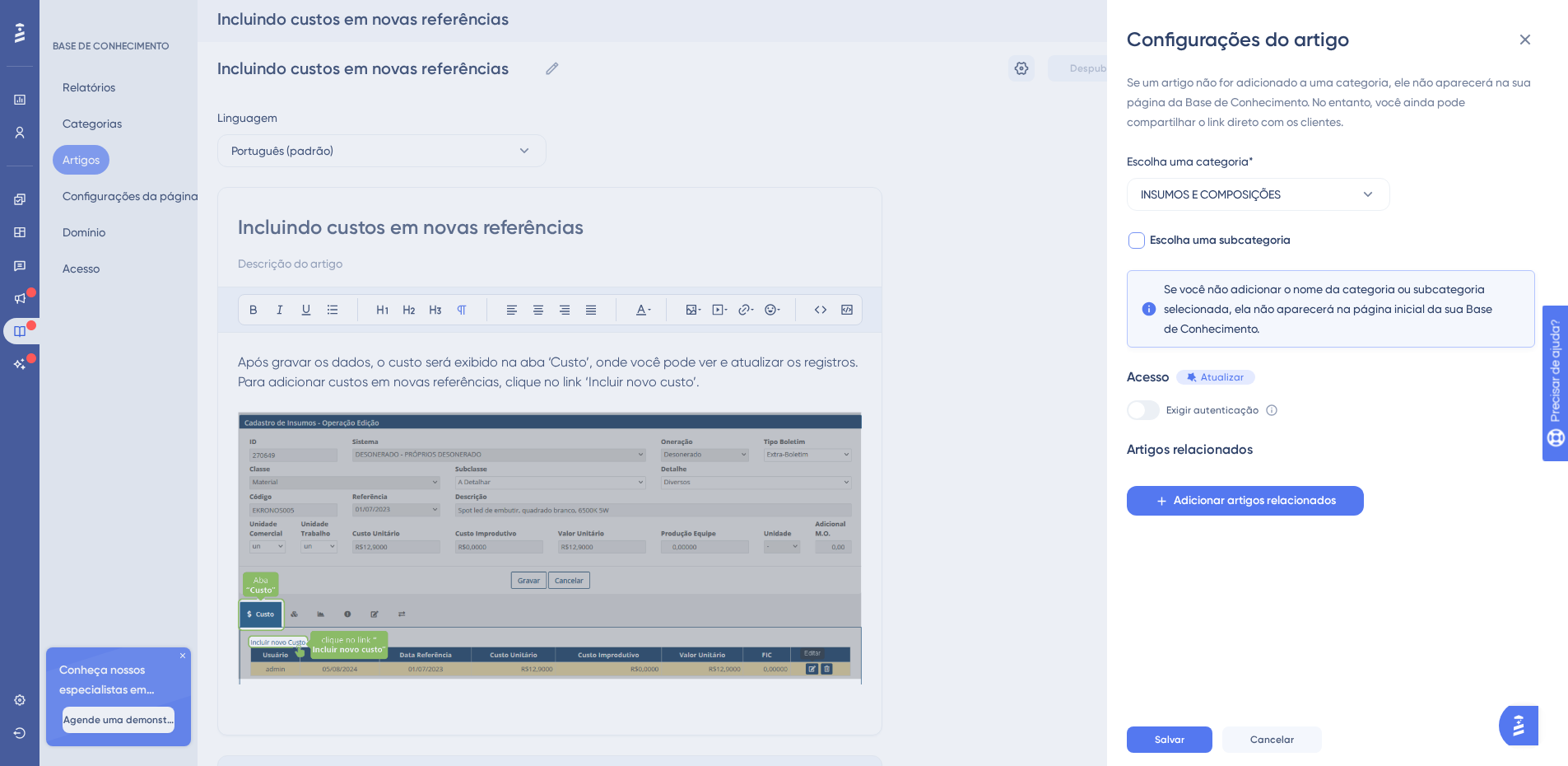
click at [1139, 242] on div at bounding box center [1136, 240] width 17 height 17
checkbox input "true"
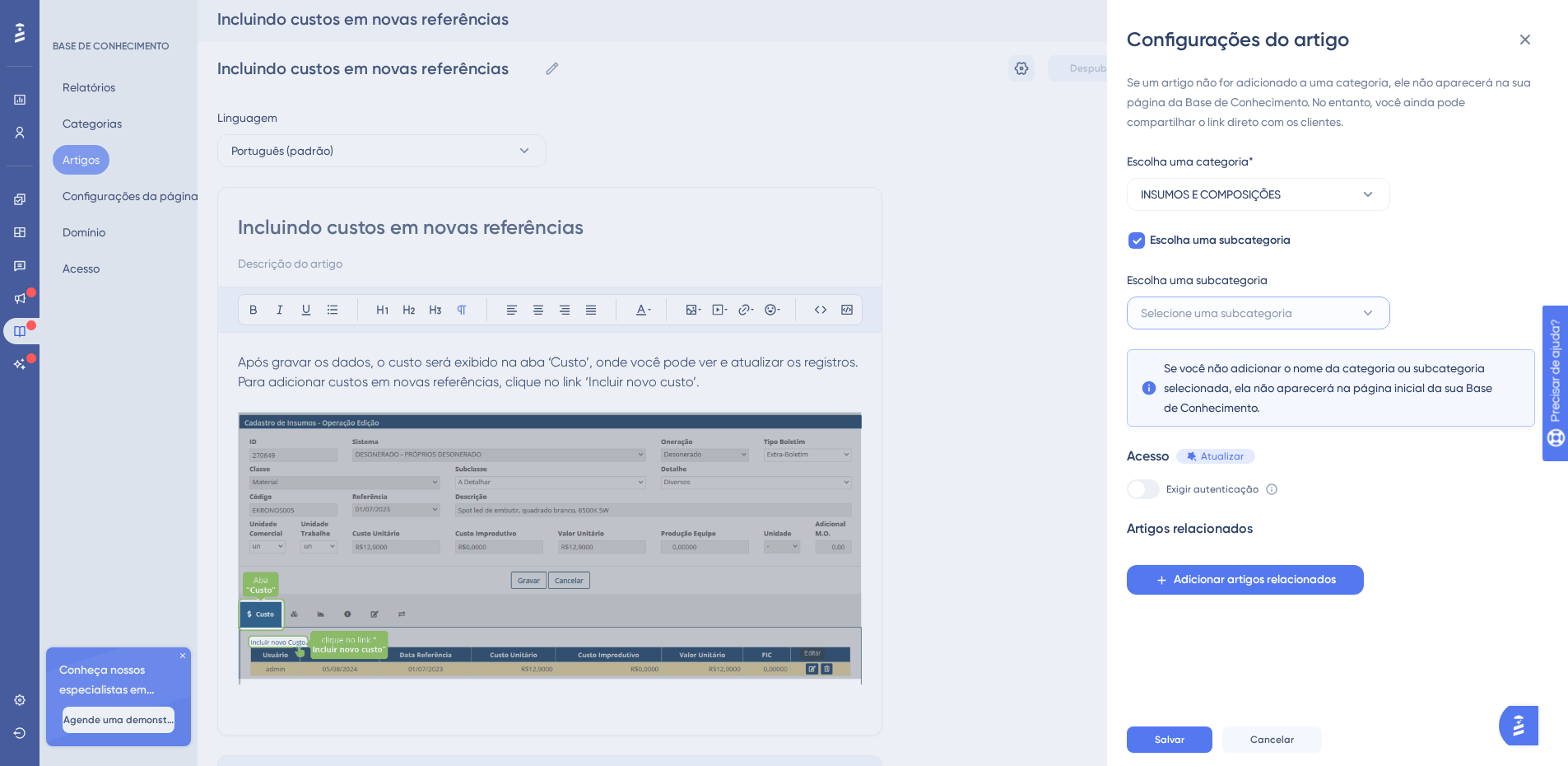
click at [1309, 306] on button "Selecione uma subcategoria" at bounding box center [1258, 312] width 263 height 33
click at [1205, 356] on font "Cadastro de insumos" at bounding box center [1205, 362] width 111 height 13
click at [1178, 745] on font "Salvar" at bounding box center [1169, 740] width 30 height 12
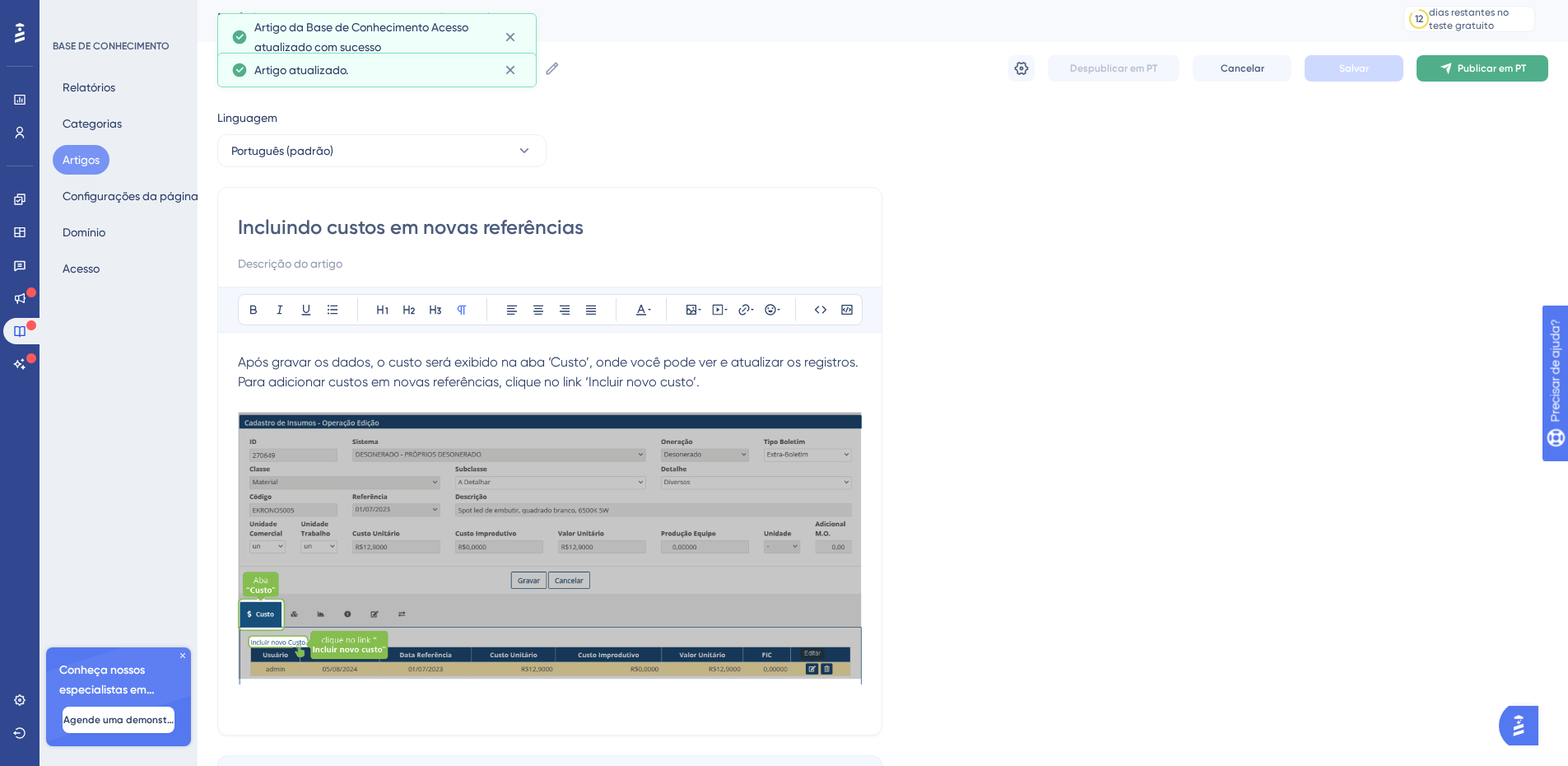
click at [1462, 64] on font "Publicar em PT" at bounding box center [1491, 69] width 69 height 12
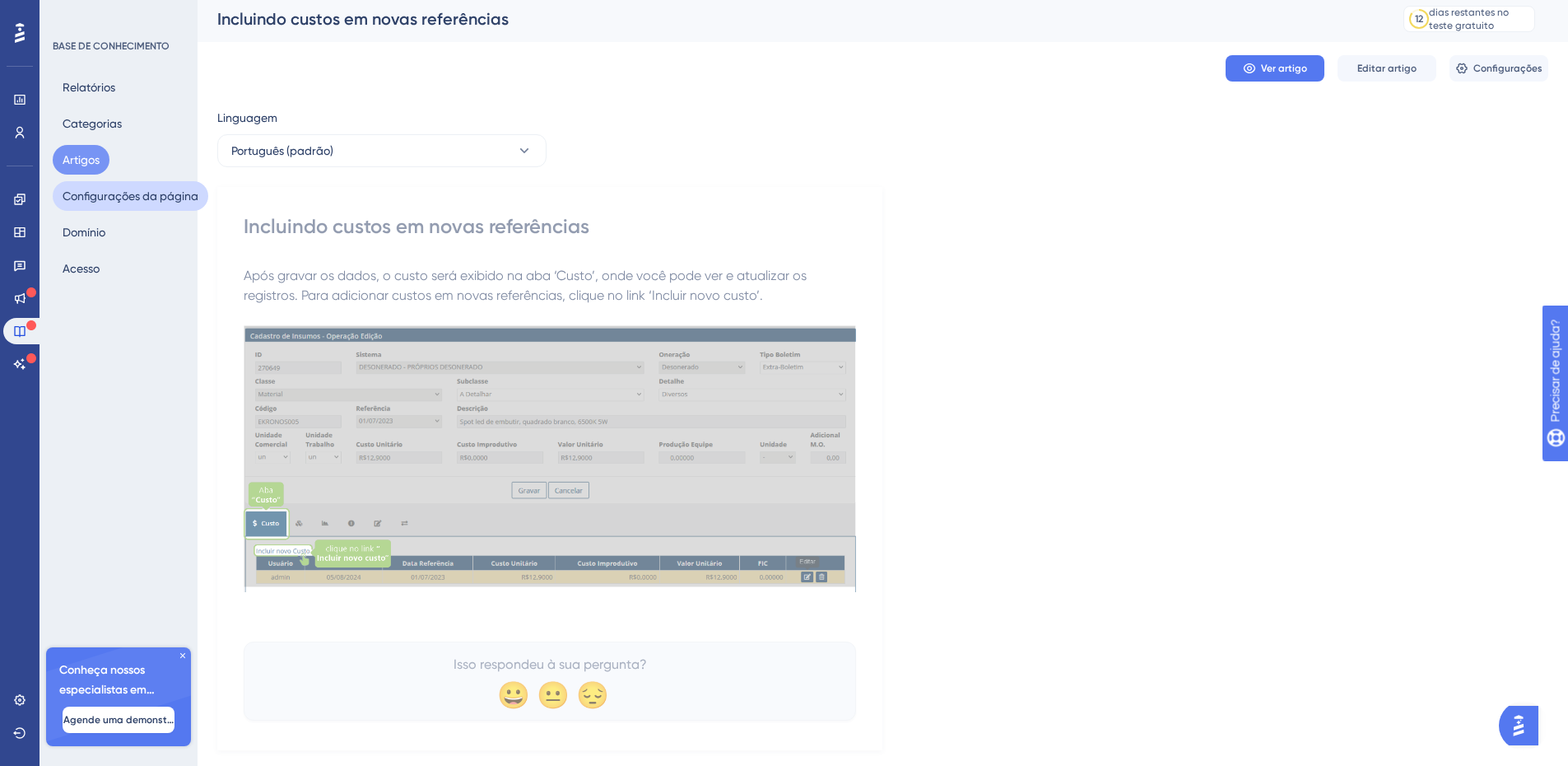
click at [105, 191] on font "Configurações da página" at bounding box center [131, 195] width 136 height 13
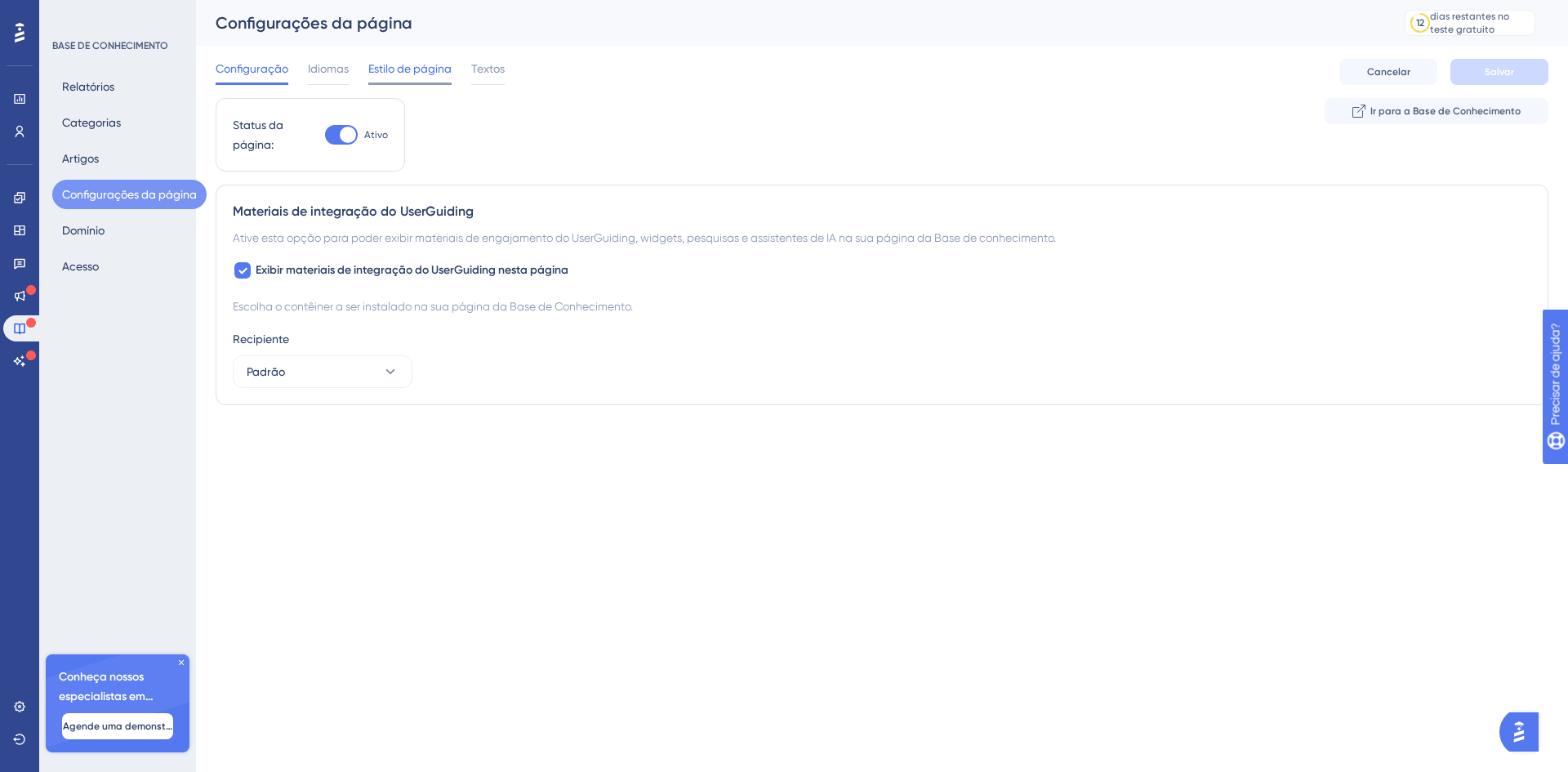
click at [388, 67] on font "Estilo de página" at bounding box center [410, 68] width 83 height 13
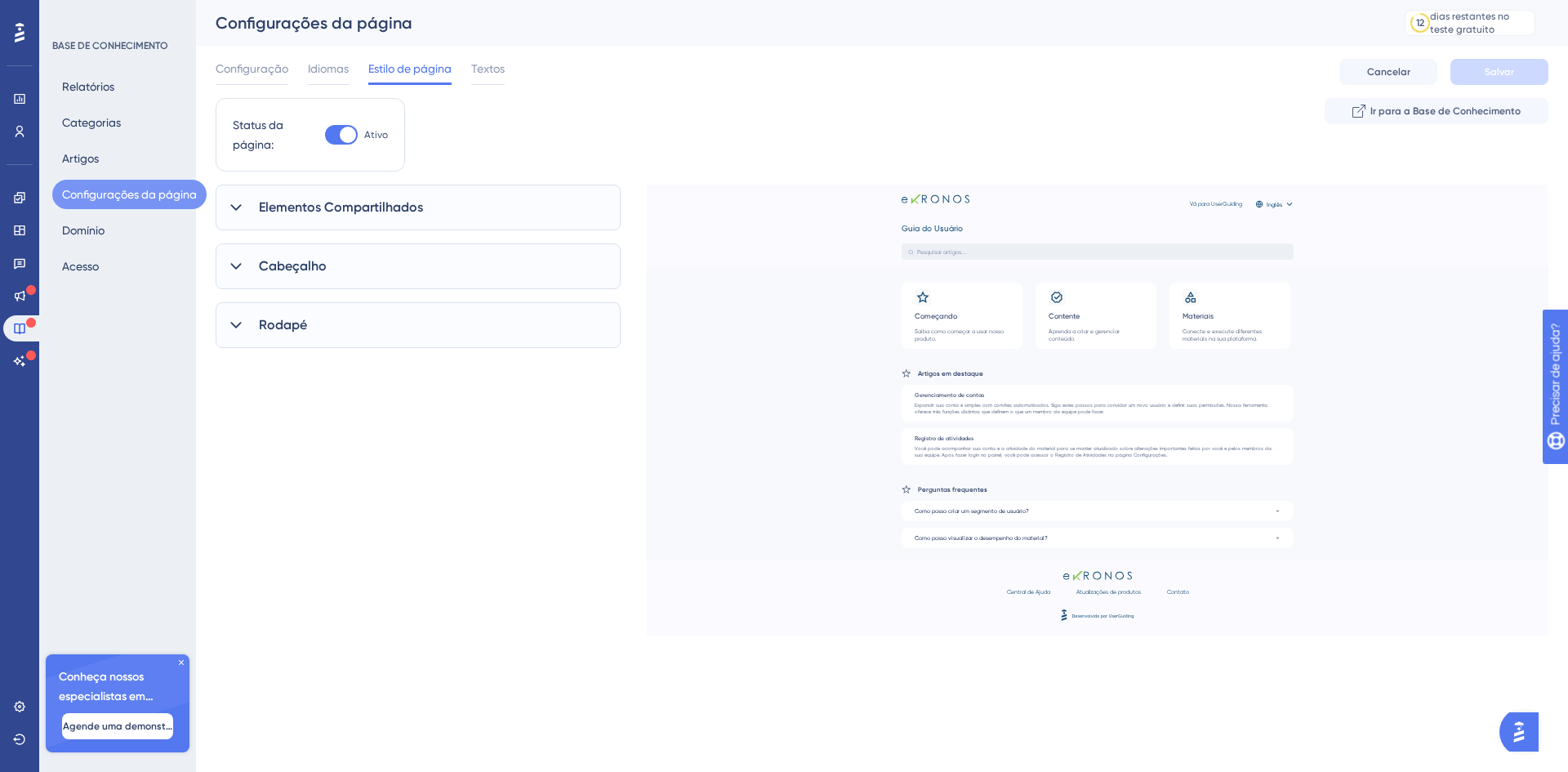
click at [238, 212] on icon at bounding box center [235, 207] width 17 height 17
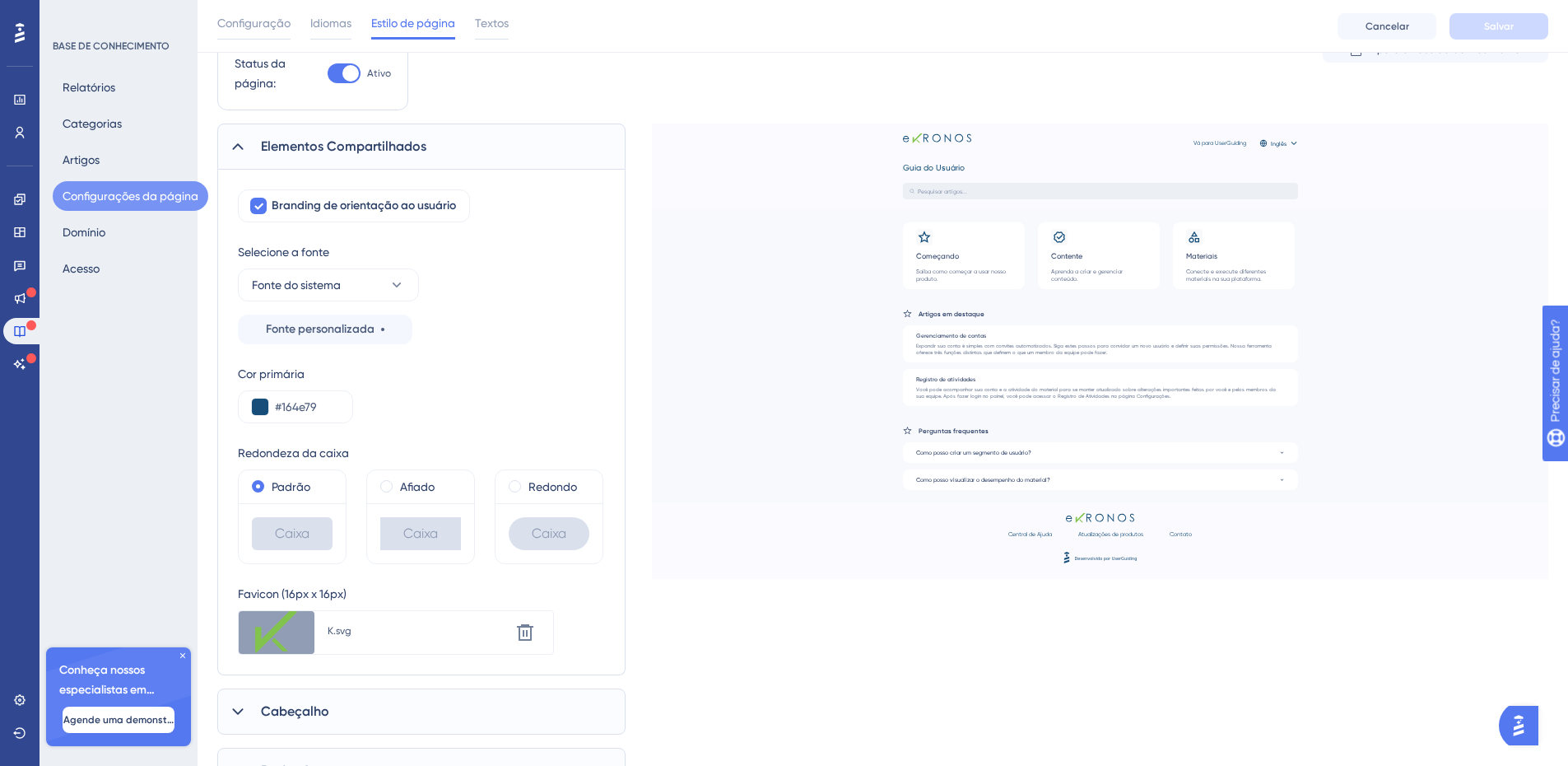
scroll to position [150, 0]
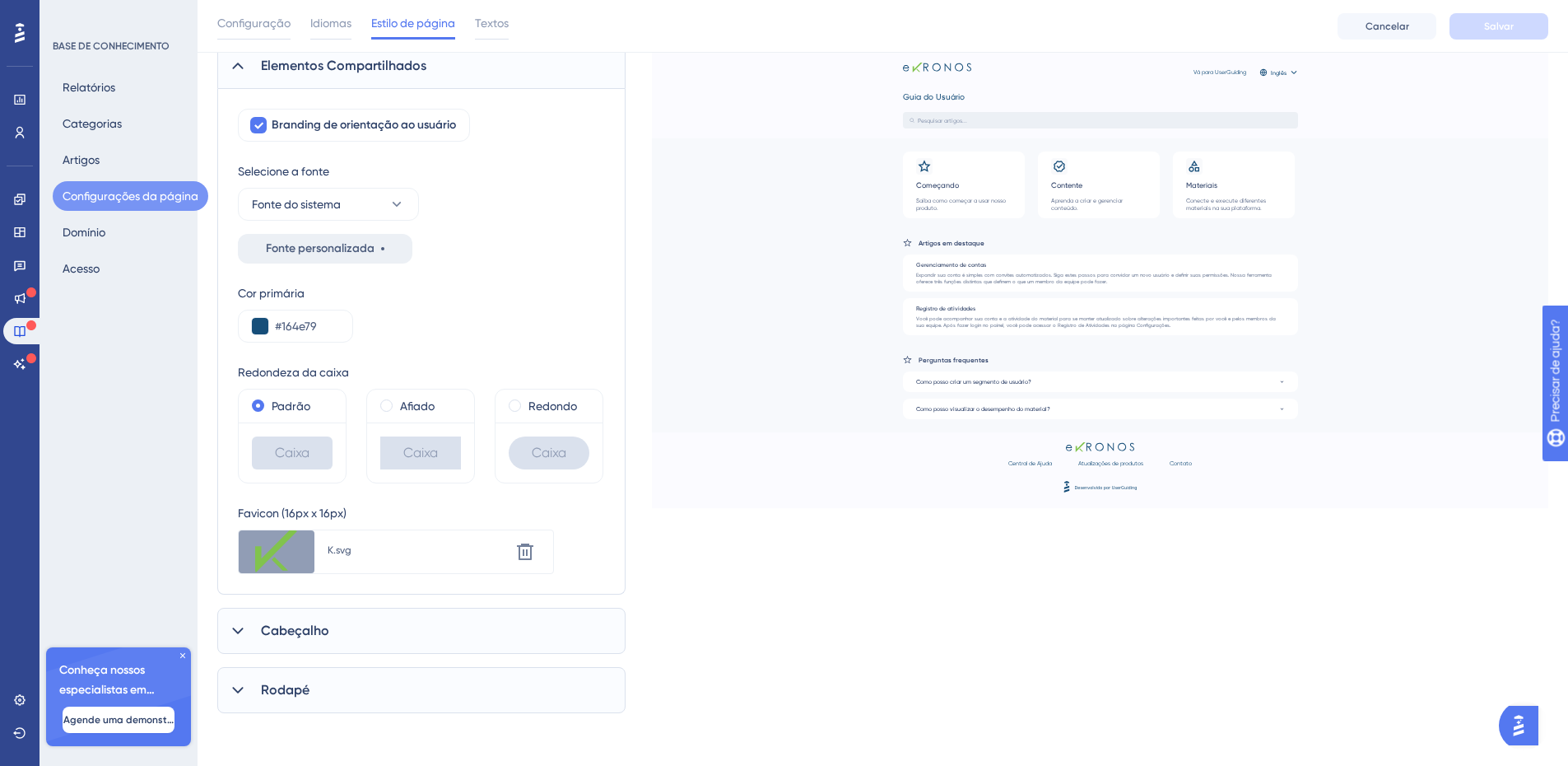
click at [368, 244] on font "Fonte personalizada" at bounding box center [320, 248] width 109 height 14
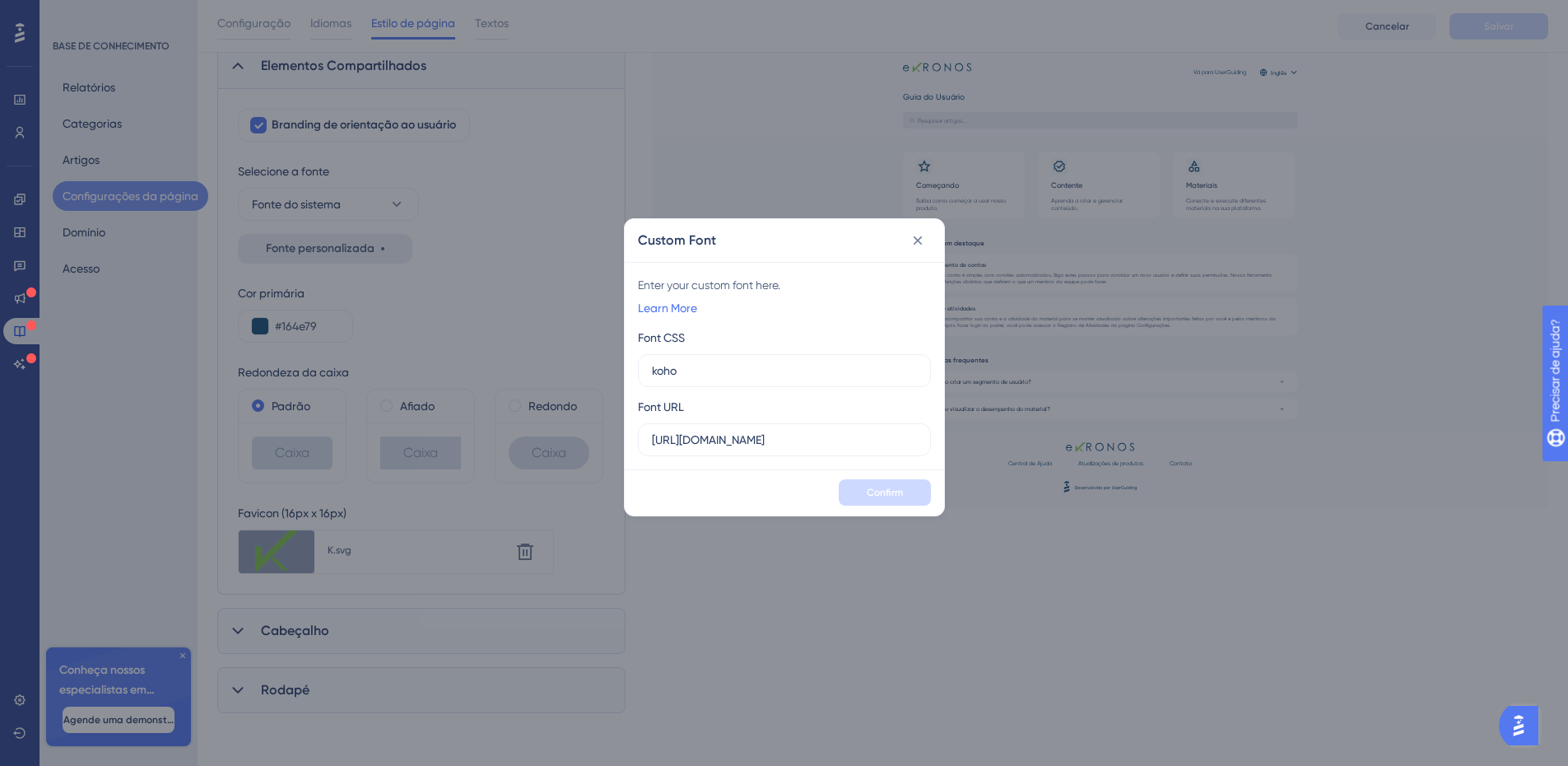
scroll to position [138, 0]
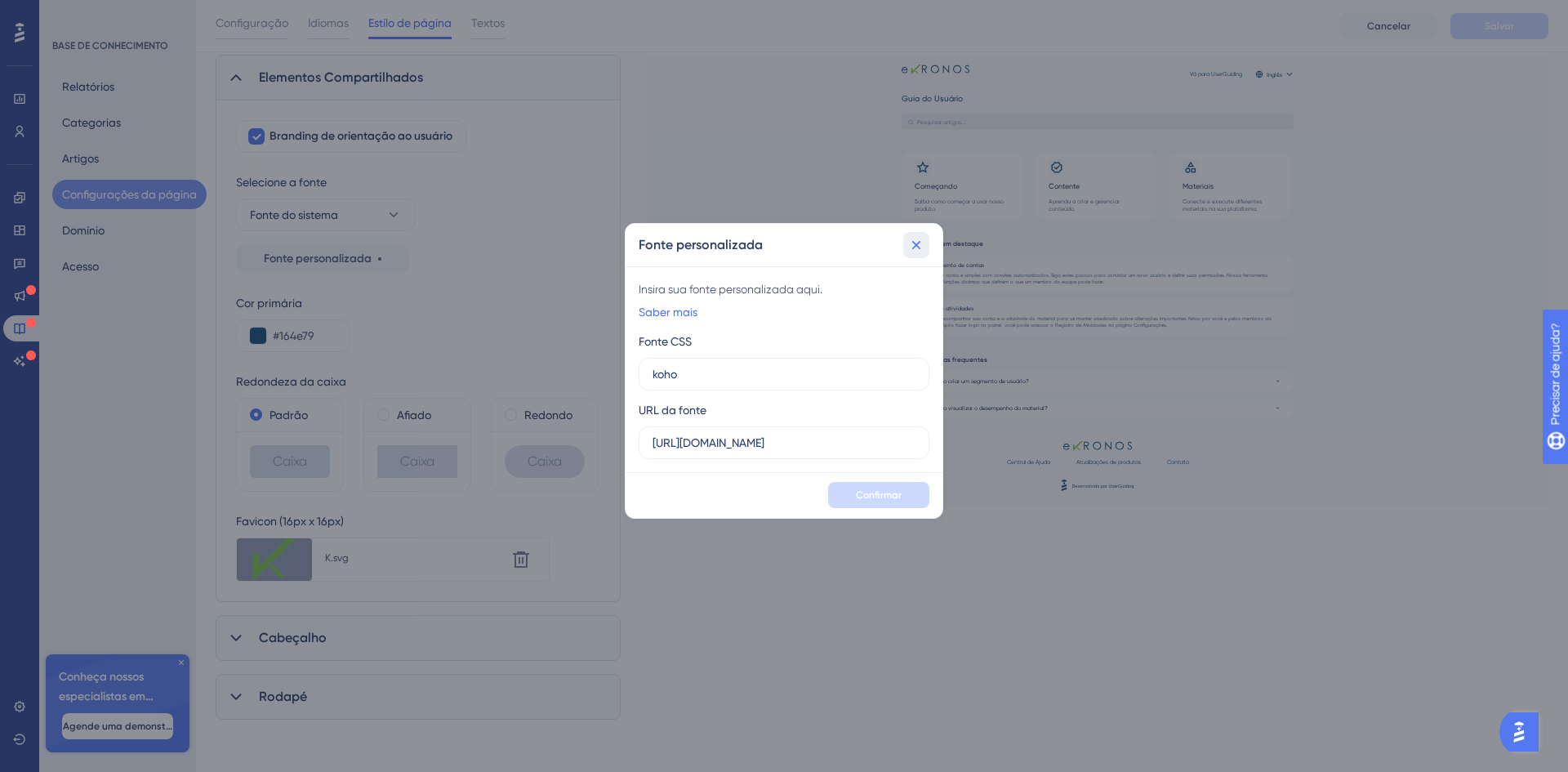
click at [920, 241] on icon at bounding box center [916, 244] width 17 height 17
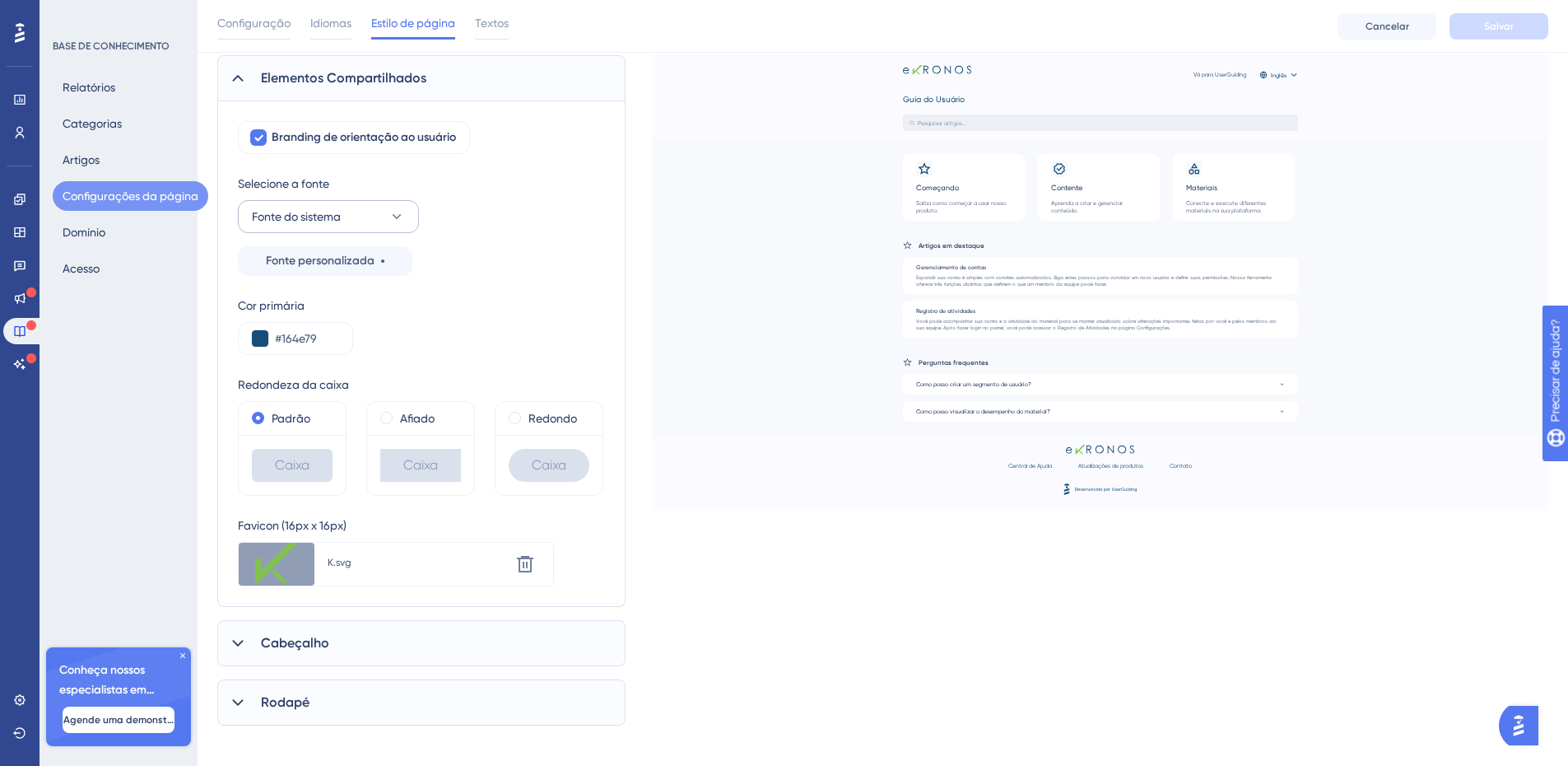
scroll to position [150, 0]
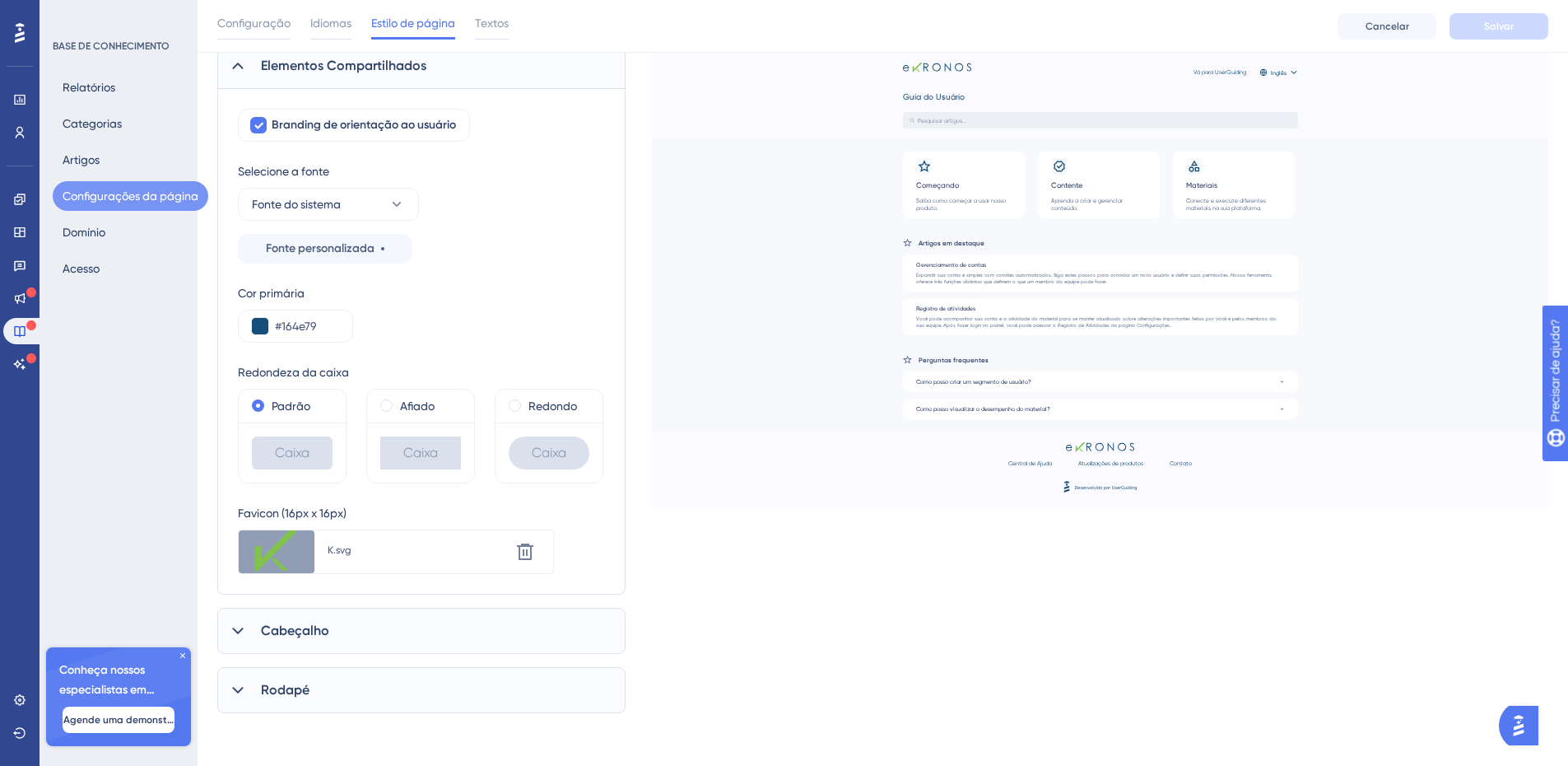
click at [236, 634] on icon at bounding box center [237, 630] width 17 height 17
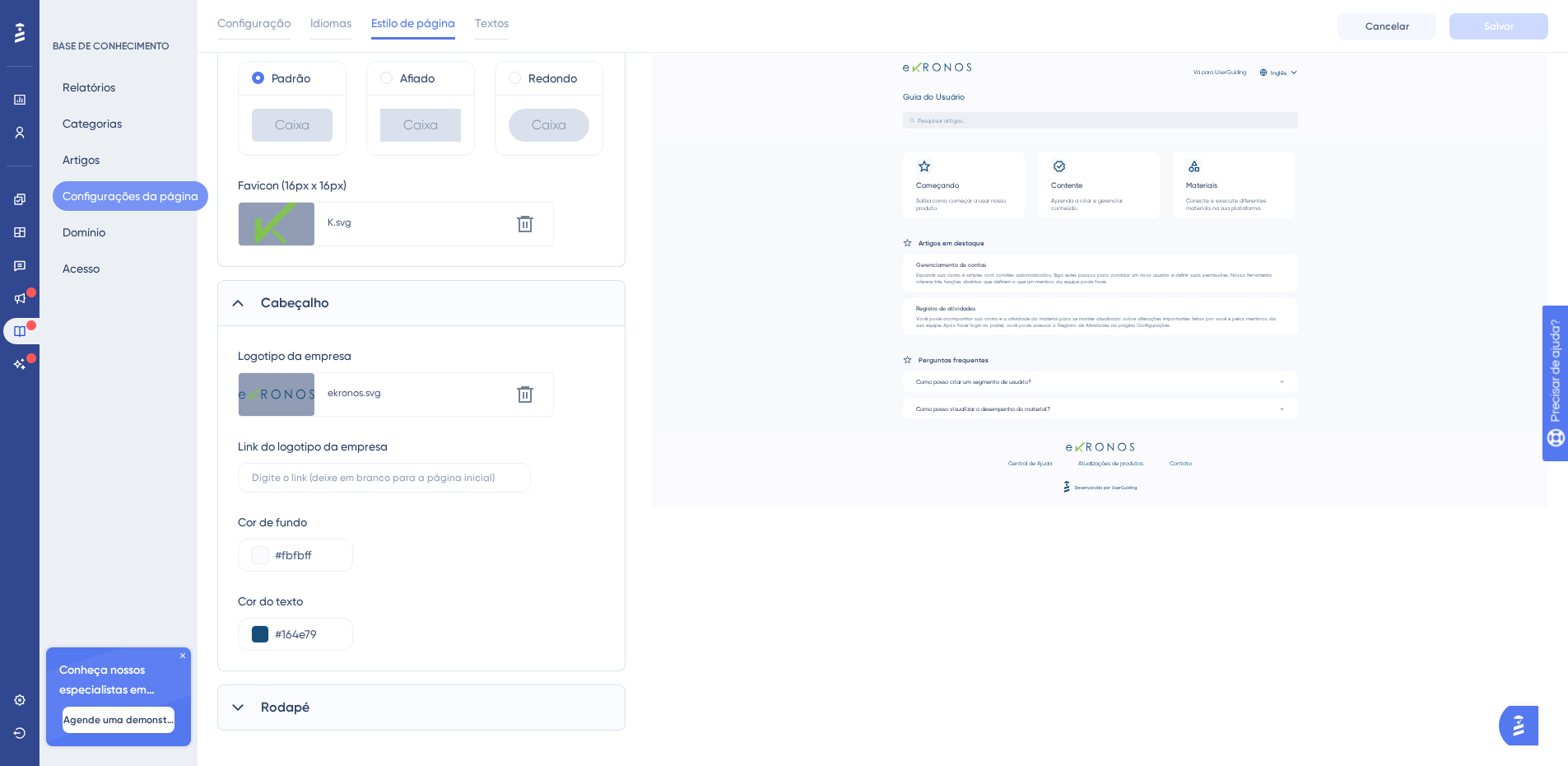
scroll to position [479, 0]
click at [261, 554] on button at bounding box center [260, 554] width 17 height 17
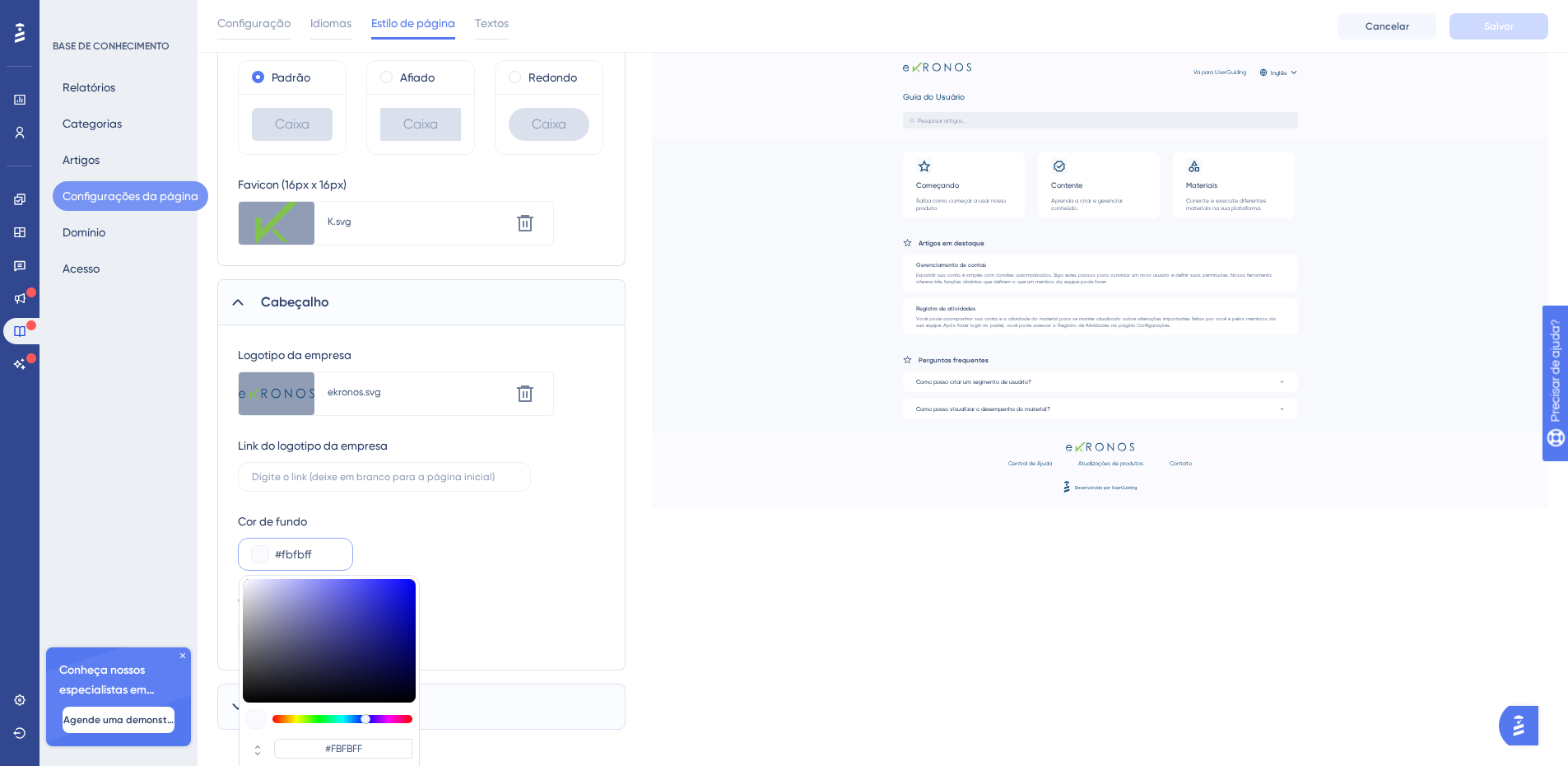
click at [458, 569] on div "Cor de fundo #fbfbff #FBFBFF HEX" at bounding box center [422, 541] width 367 height 59
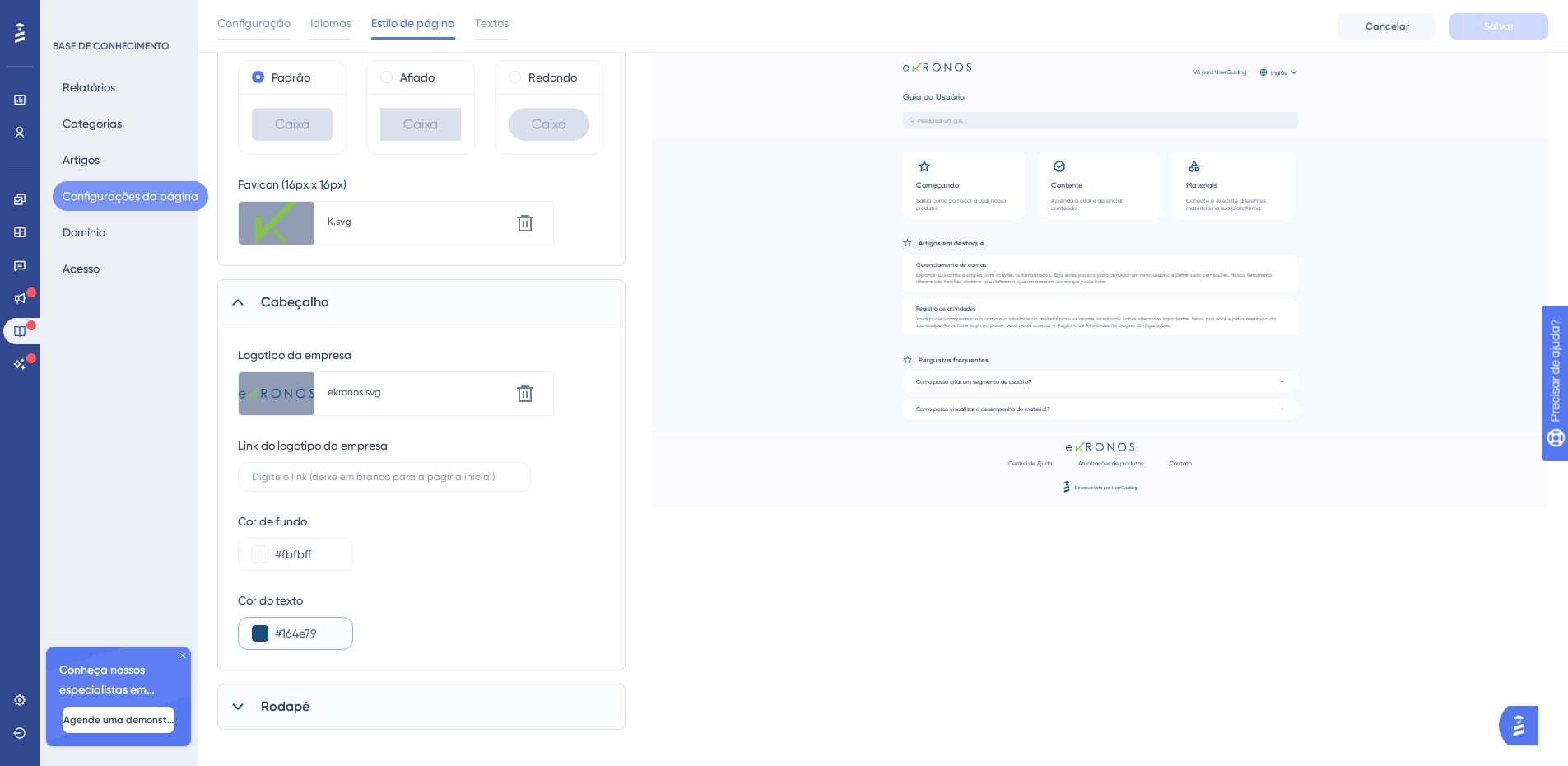
click at [293, 628] on input "#164e79" at bounding box center [307, 633] width 64 height 20
click at [268, 555] on div "#fbfbff" at bounding box center [296, 554] width 116 height 33
click at [260, 556] on button at bounding box center [260, 554] width 17 height 17
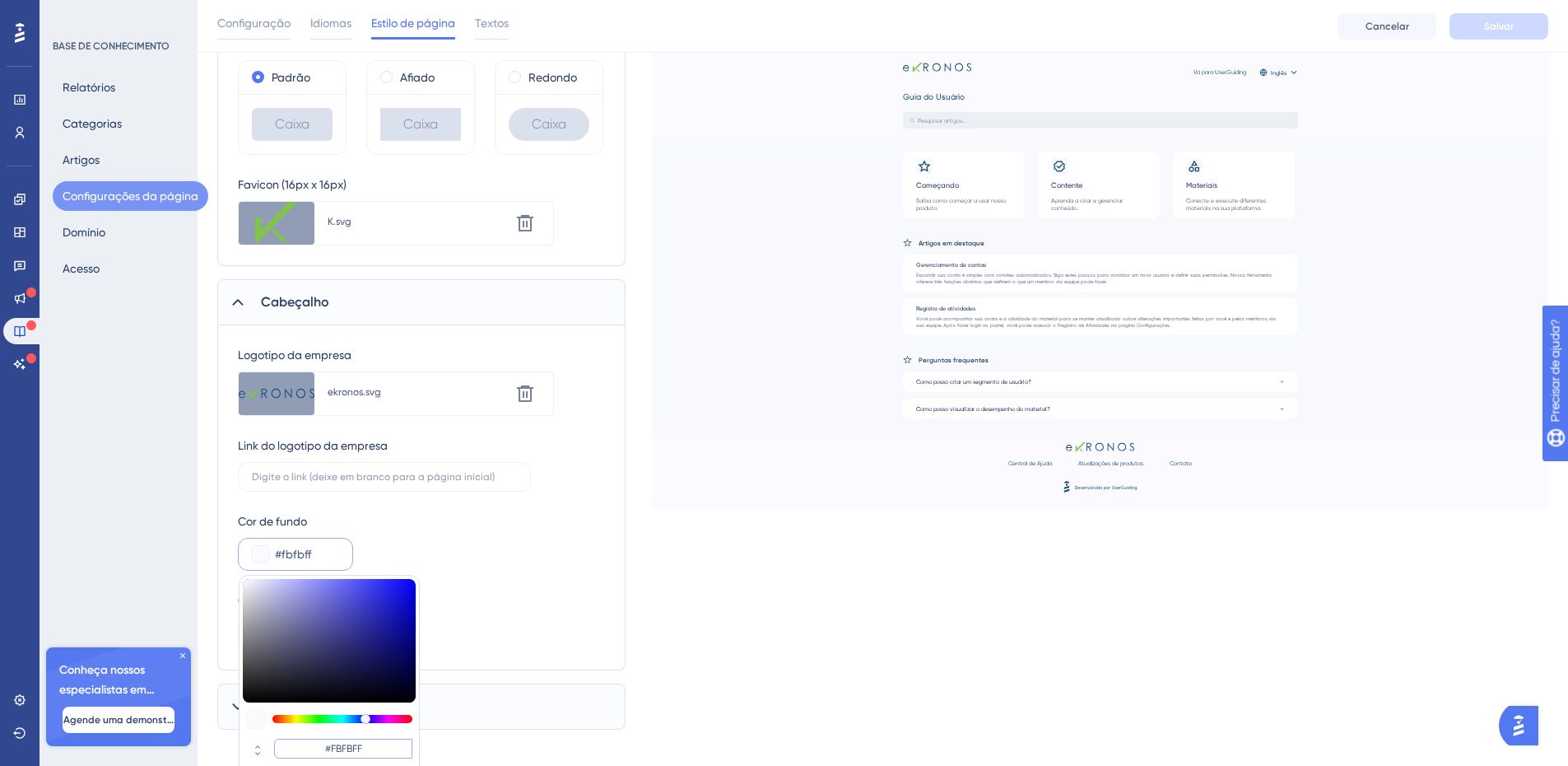
click at [338, 749] on input "#FBFBFF" at bounding box center [343, 749] width 139 height 20
paste input "164E79"
type input "#164e79"
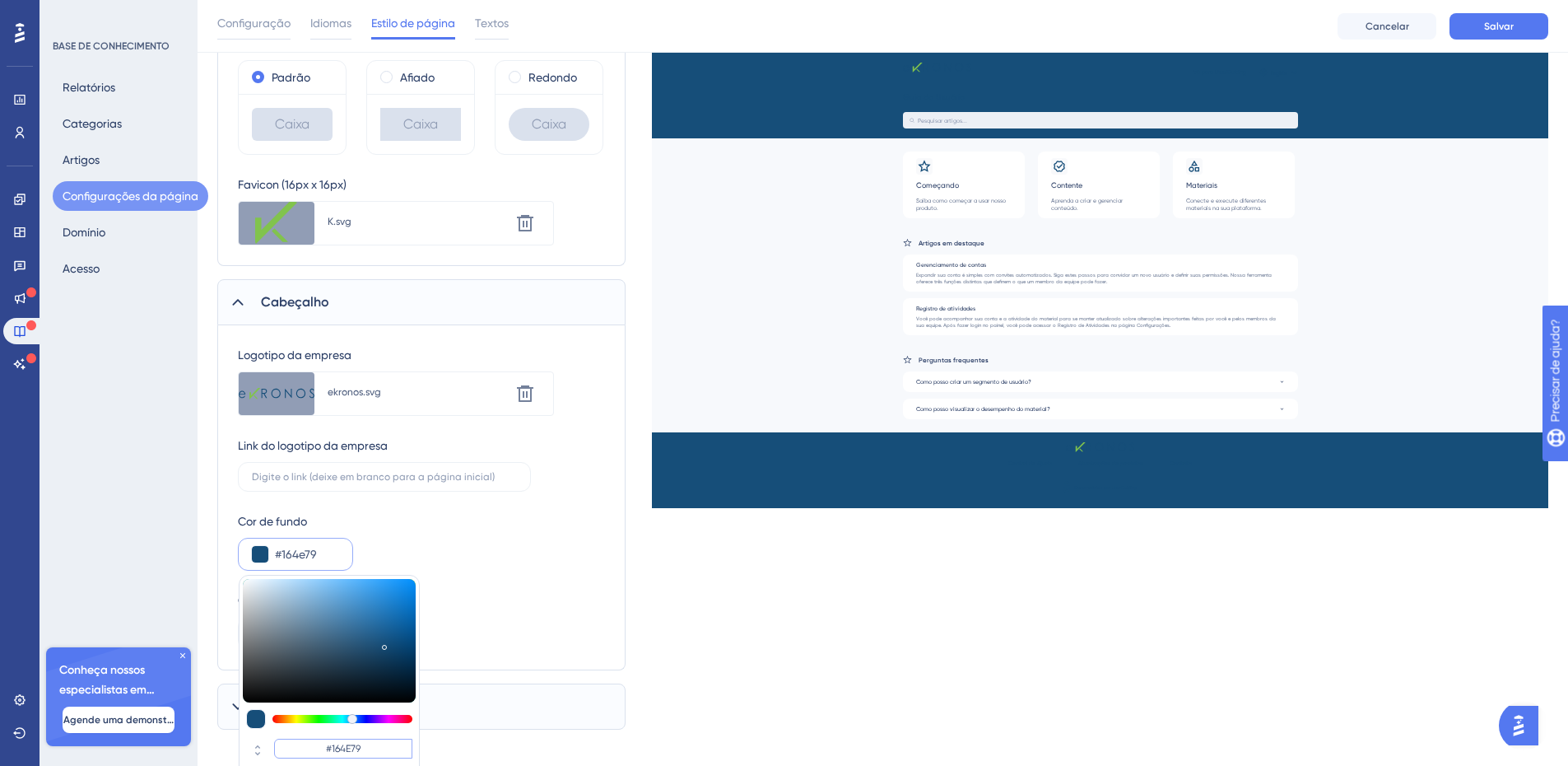
type input "#164E79"
click at [486, 606] on div "Cor do texto #164e79" at bounding box center [422, 619] width 367 height 59
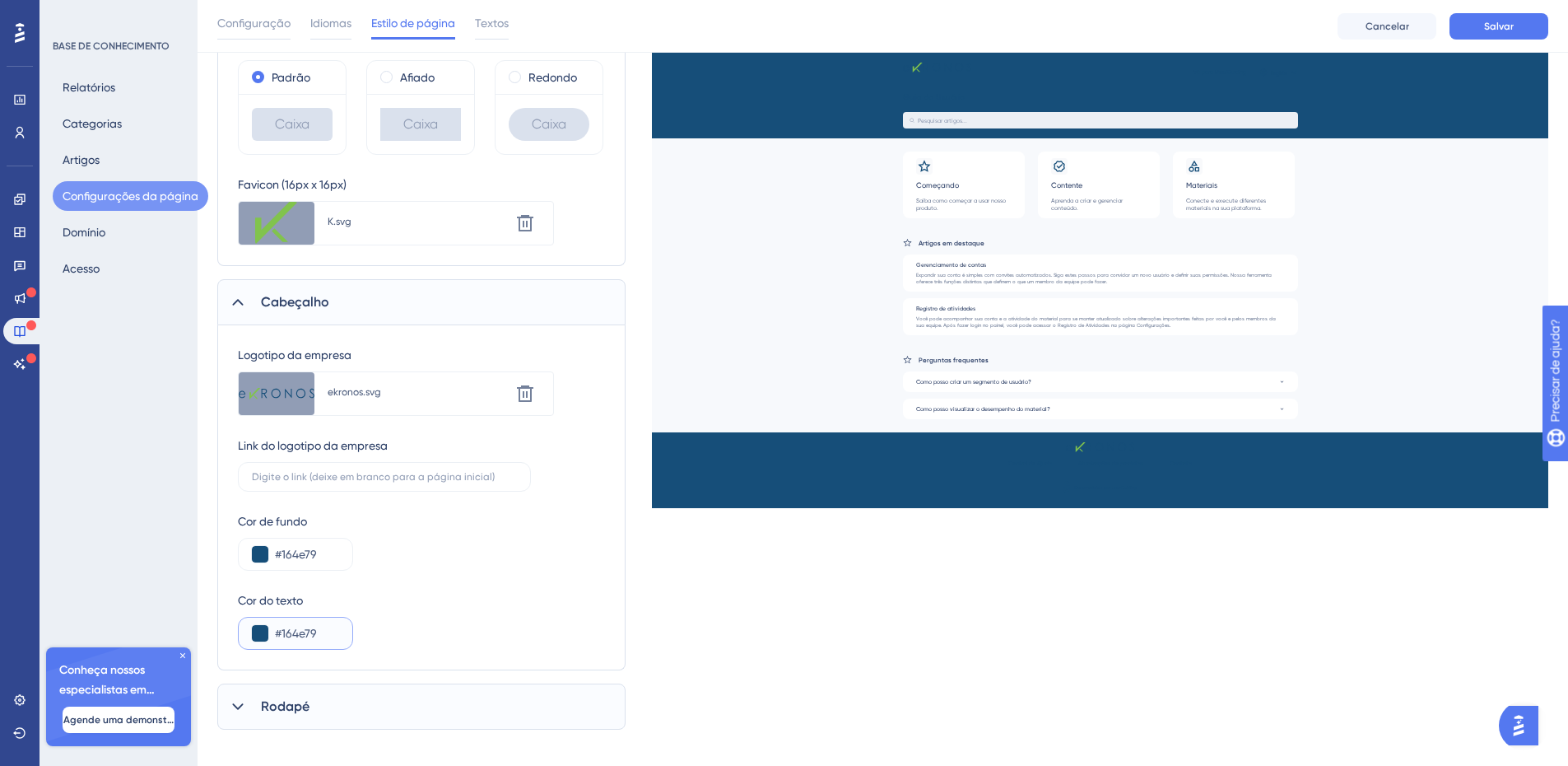
click at [280, 630] on input "#164e79" at bounding box center [307, 633] width 64 height 20
click at [261, 636] on button at bounding box center [260, 633] width 17 height 17
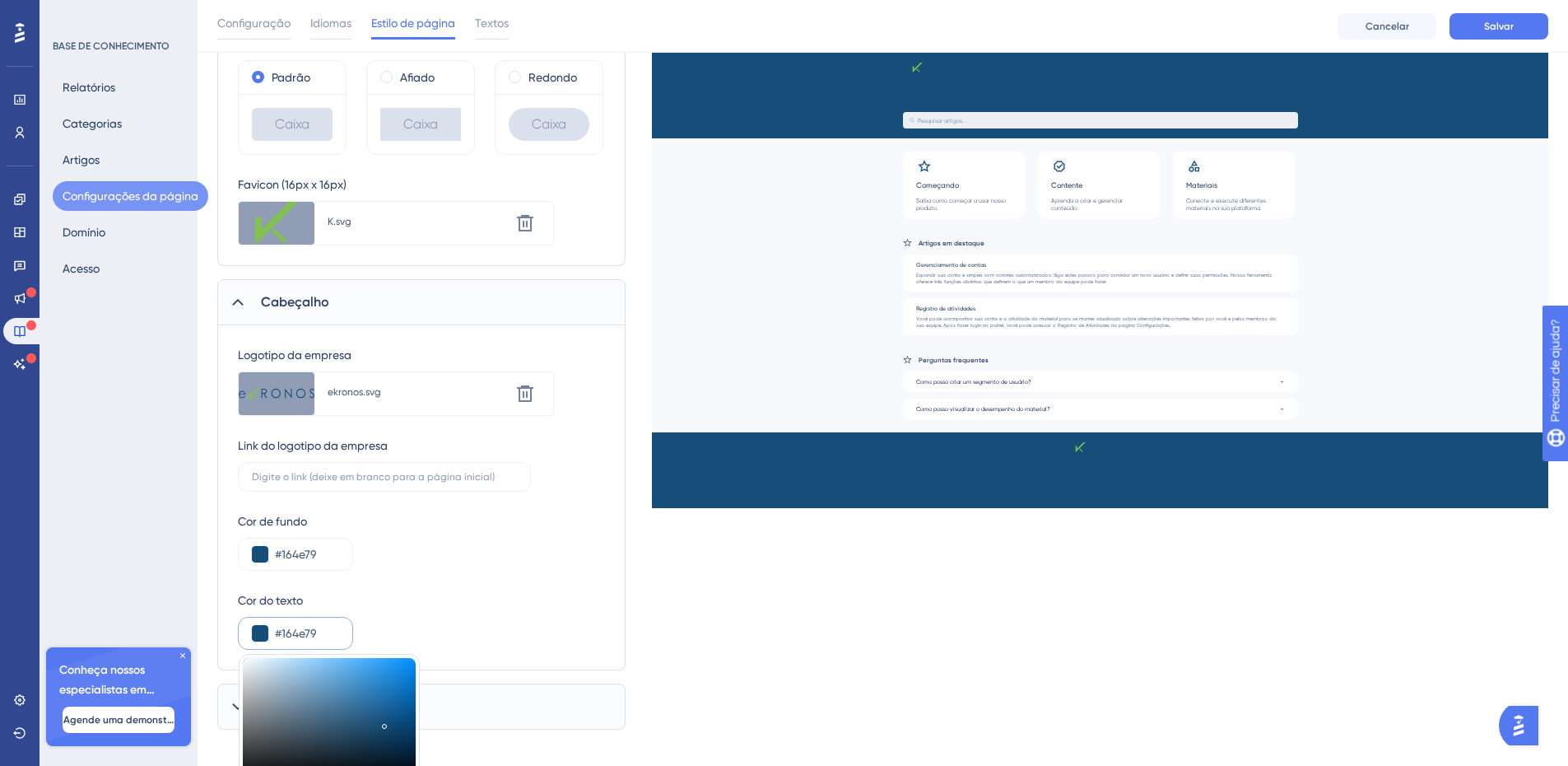
type input "#c1c4c7"
type input "#C1C4C7"
type input "#c6c8ca"
type input "#C6C8CA"
type input "#dbdbdb"
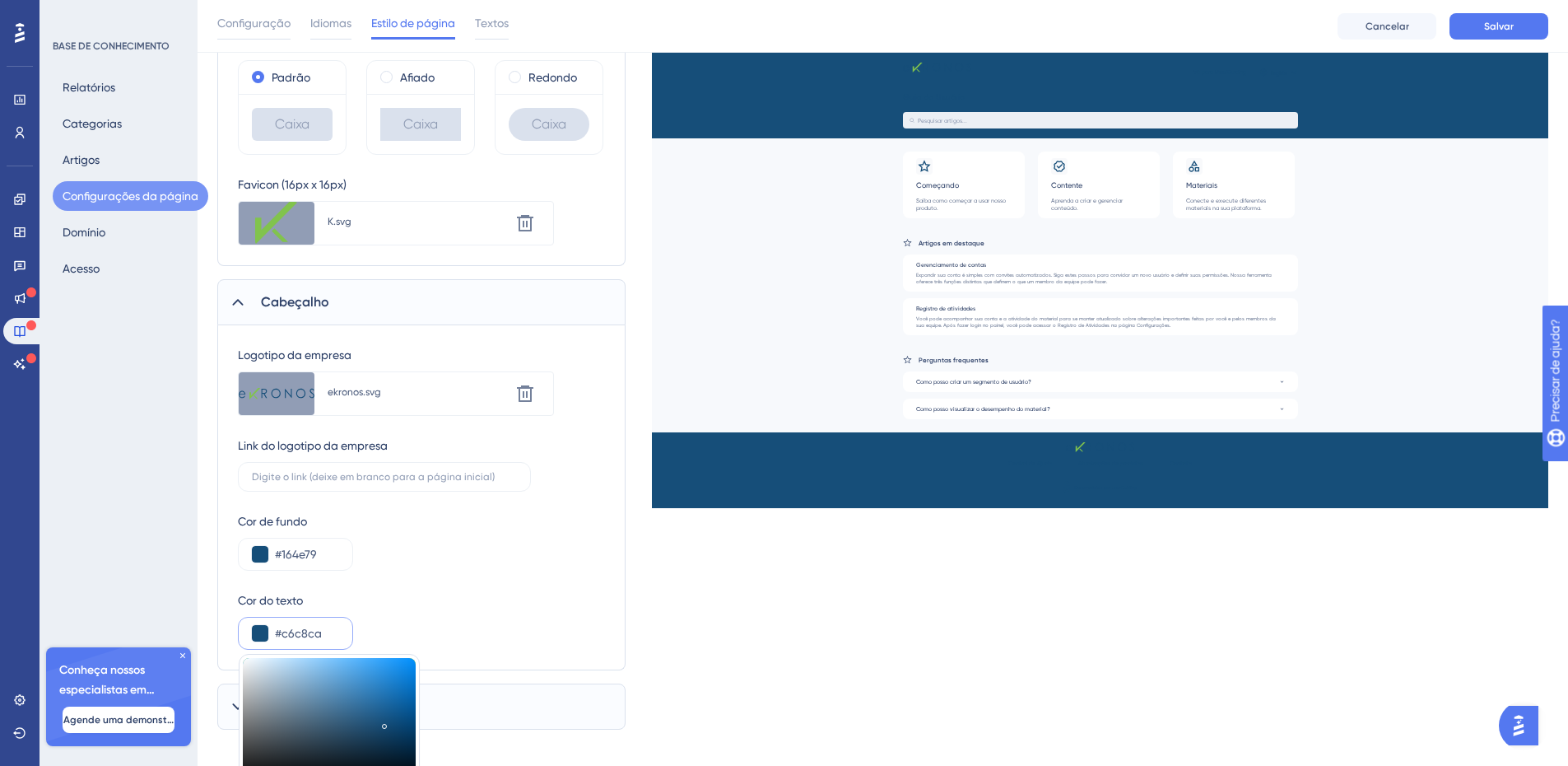
type input "#DBDBDB"
type input "#ececec"
type input "#ECECEC"
type input "#fcfcfc"
type input "#FCFCFC"
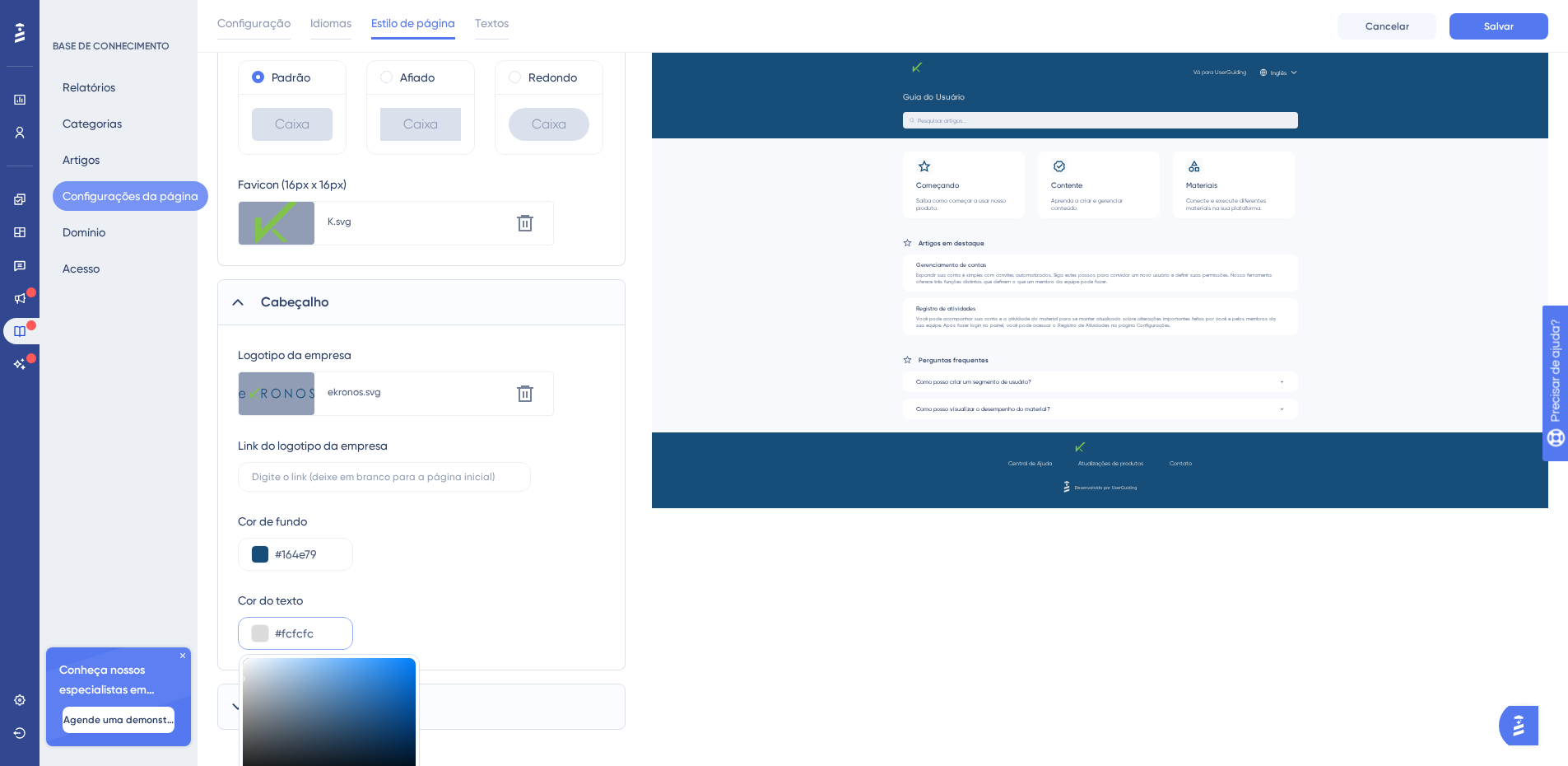
type input "#ffffff"
type input "#FFFFFF"
drag, startPoint x: 247, startPoint y: 685, endPoint x: 220, endPoint y: 634, distance: 57.7
click at [220, 634] on div "Logotipo da empresa Carregar nova imagem ekronos.svg Excluir Link do logotipo d…" at bounding box center [421, 498] width 408 height 345
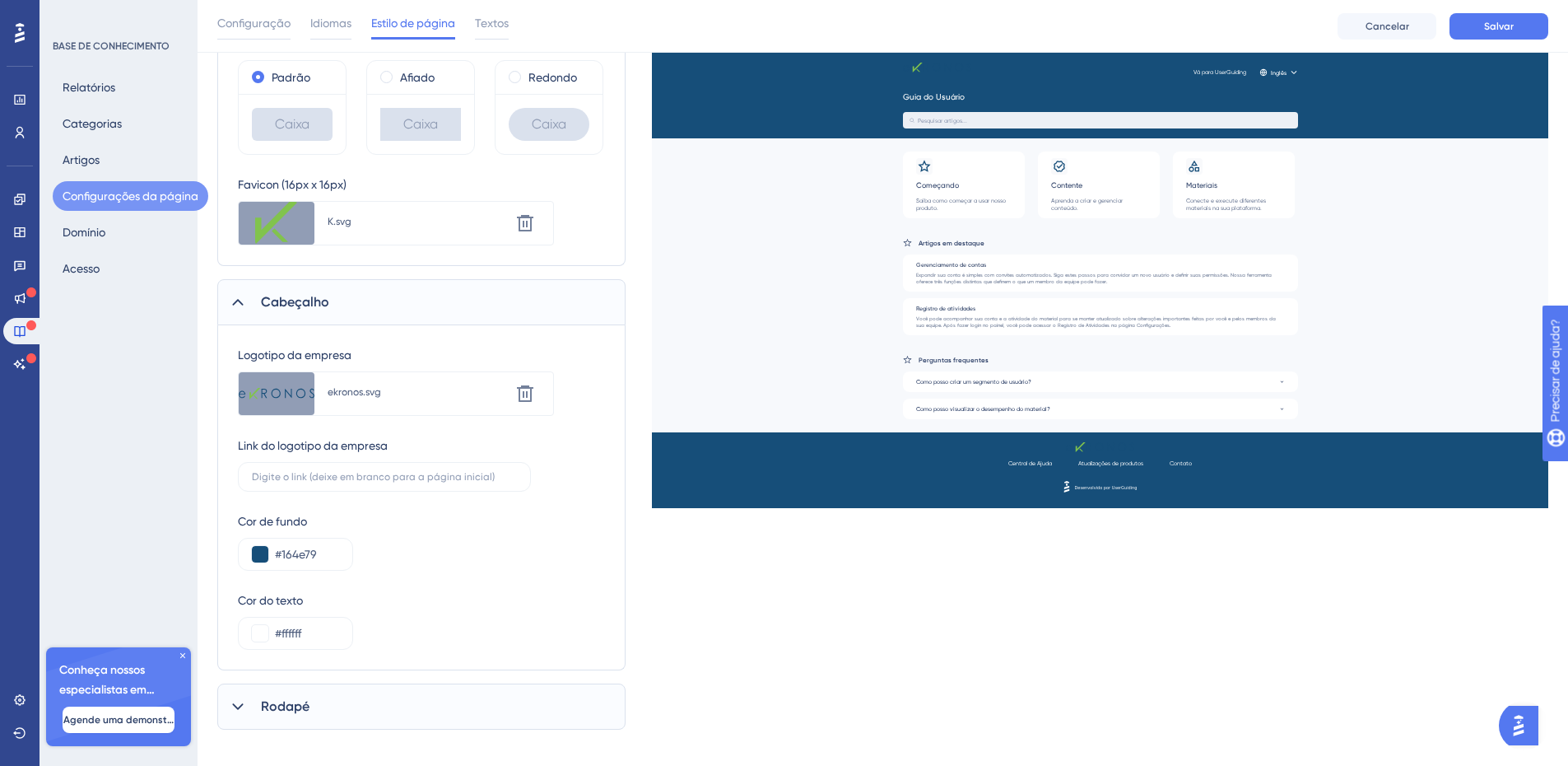
click at [502, 577] on div "Logotipo da empresa Carregar nova imagem ekronos.svg Excluir Link do logotipo d…" at bounding box center [422, 497] width 367 height 304
click at [519, 391] on icon at bounding box center [524, 393] width 17 height 17
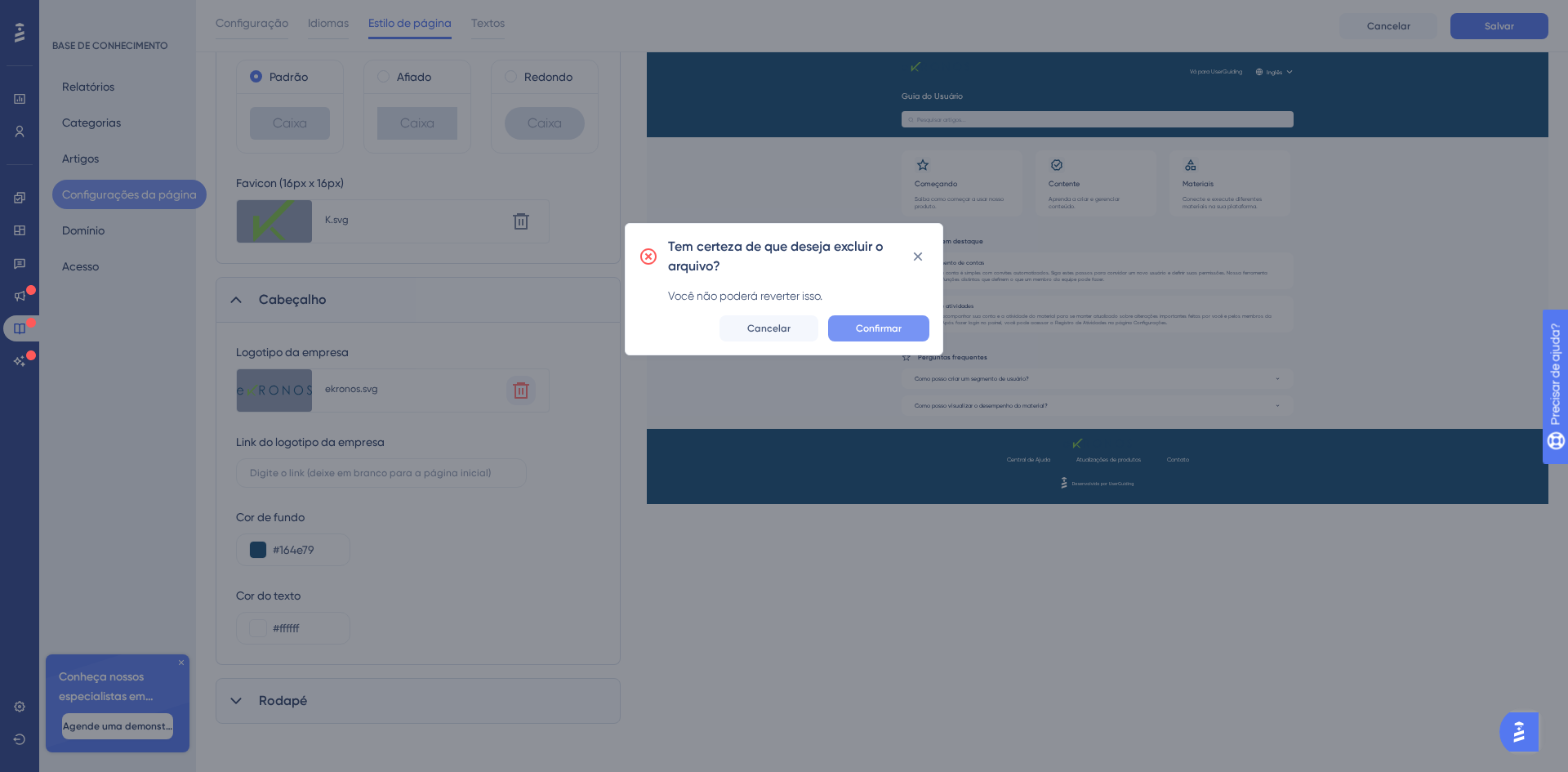
click at [858, 328] on font "Confirmar" at bounding box center [878, 329] width 46 height 12
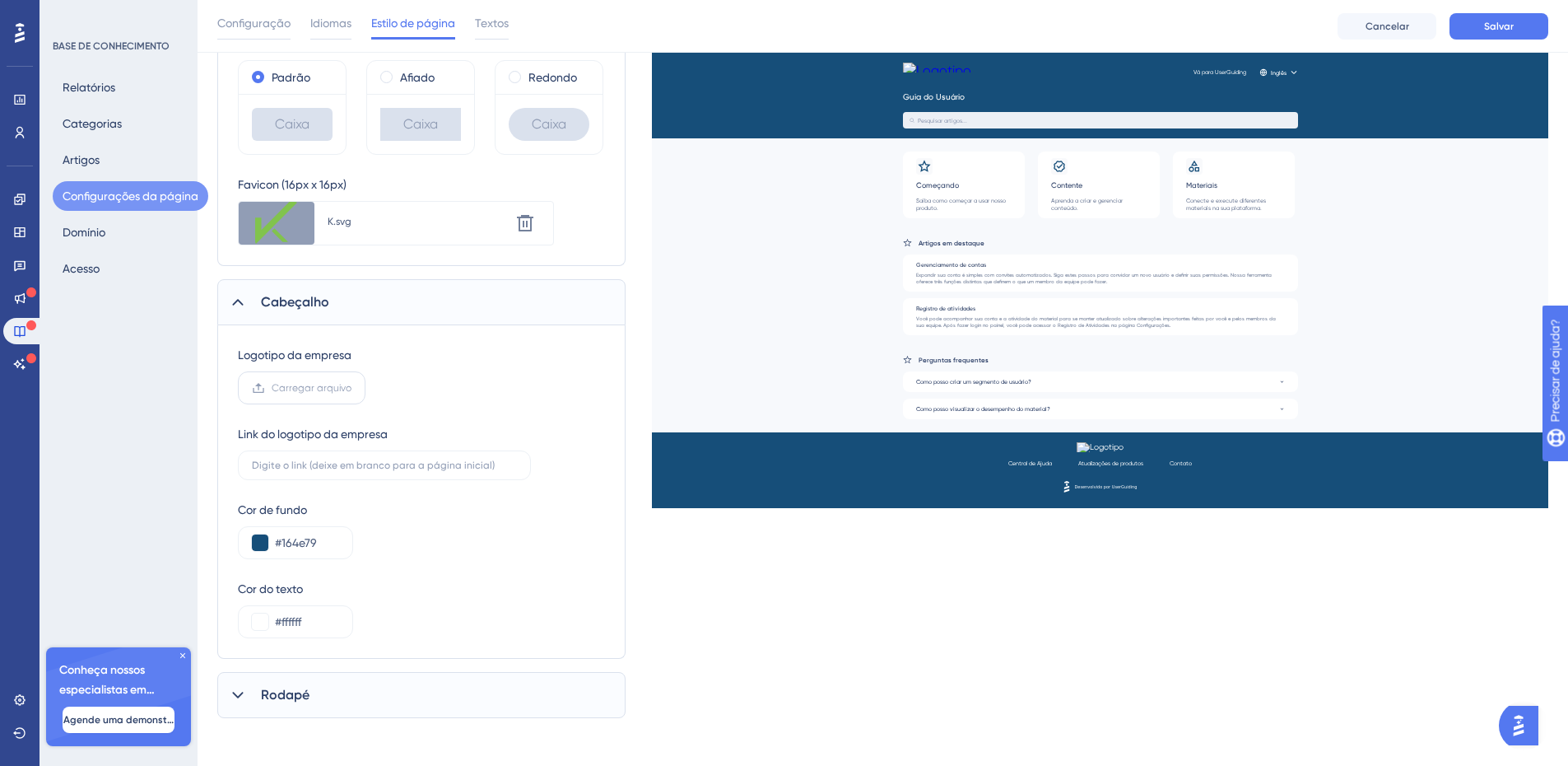
click at [320, 389] on font "Carregar arquivo" at bounding box center [311, 388] width 80 height 12
click at [352, 388] on input "Carregar arquivo" at bounding box center [352, 388] width 0 height 0
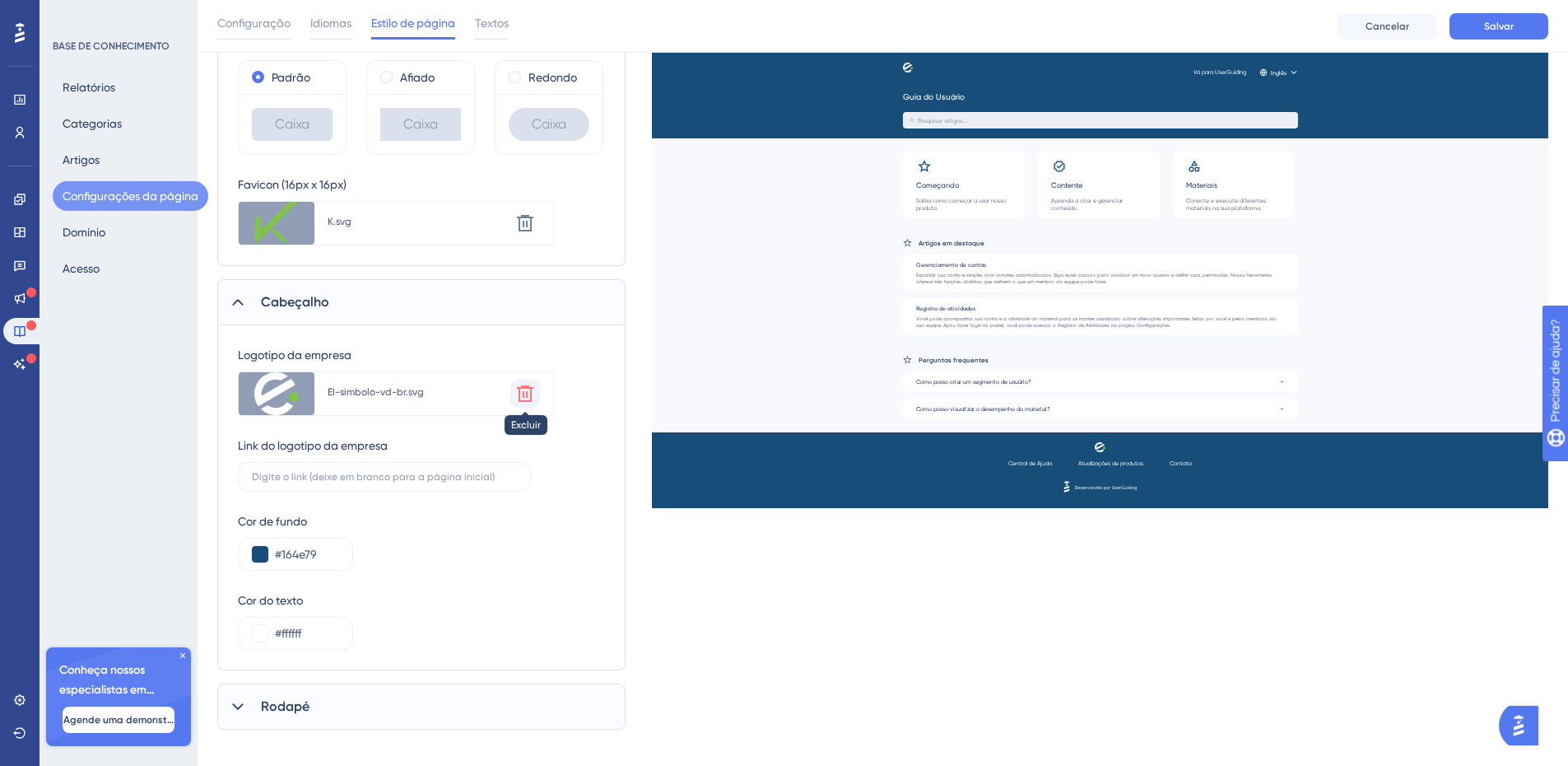
click at [524, 396] on icon at bounding box center [524, 393] width 17 height 17
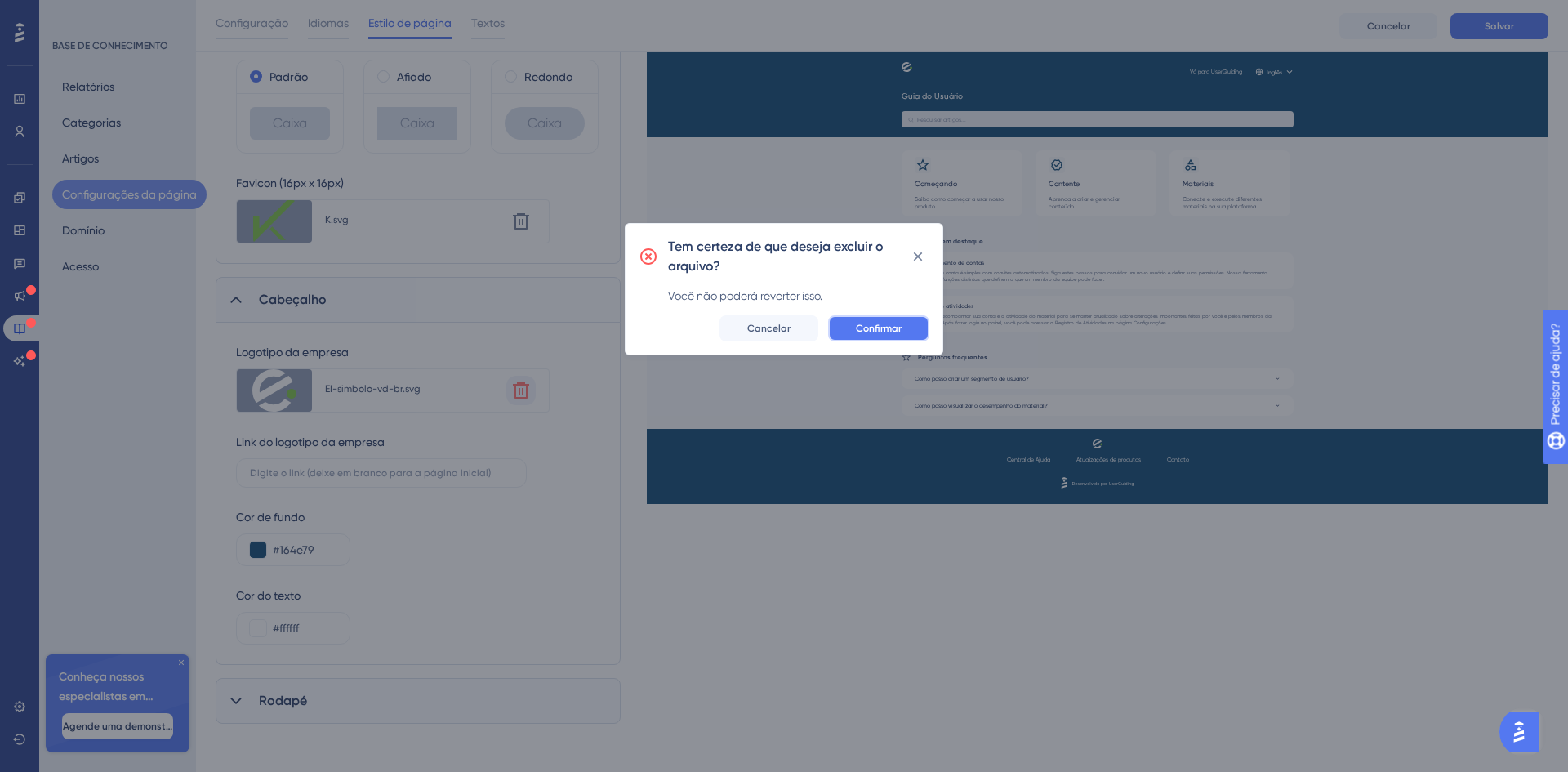
click at [864, 326] on font "Confirmar" at bounding box center [878, 329] width 46 height 12
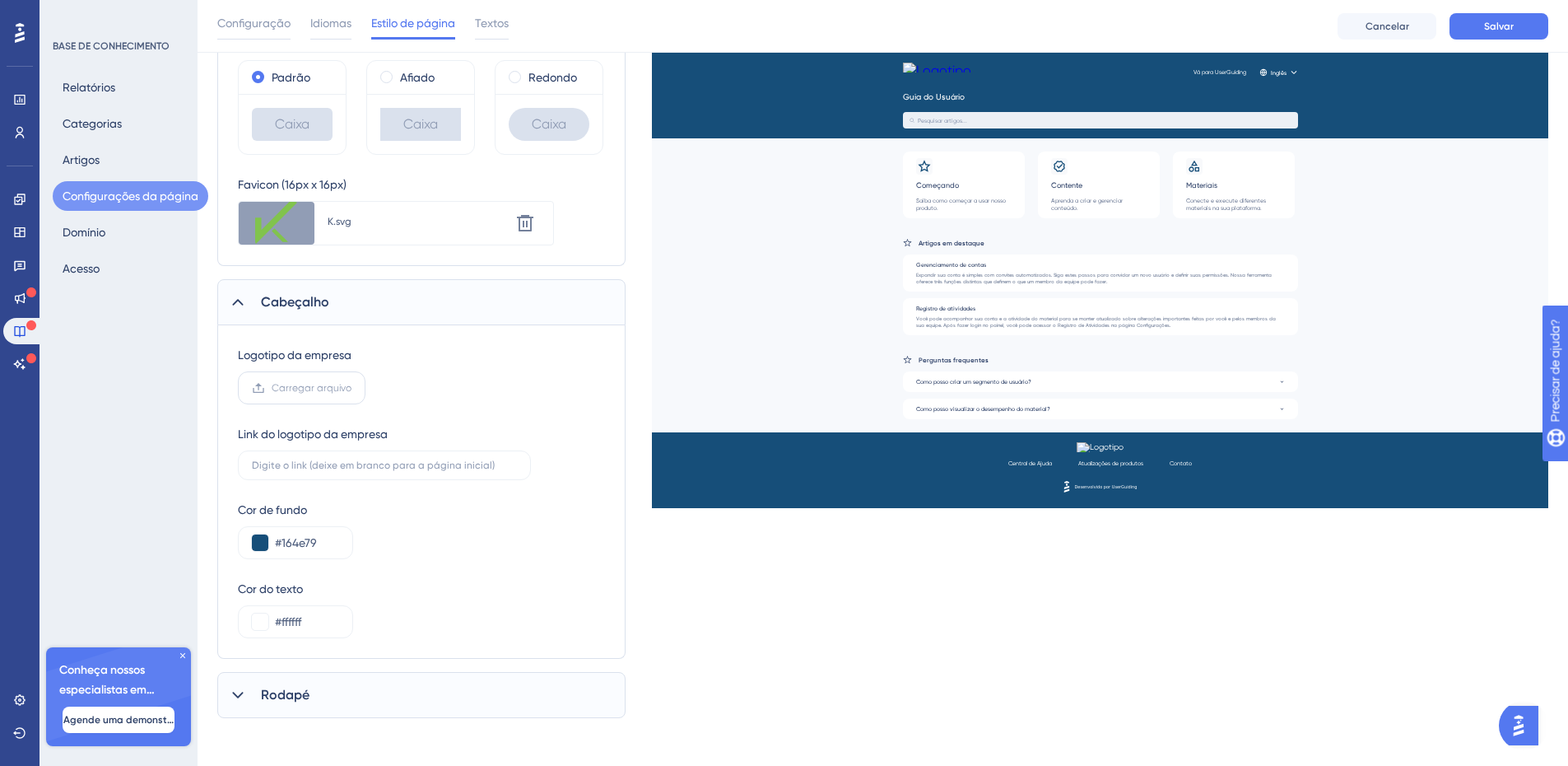
click at [323, 383] on font "Carregar arquivo" at bounding box center [311, 388] width 80 height 12
click at [352, 388] on input "Carregar arquivo" at bounding box center [352, 388] width 0 height 0
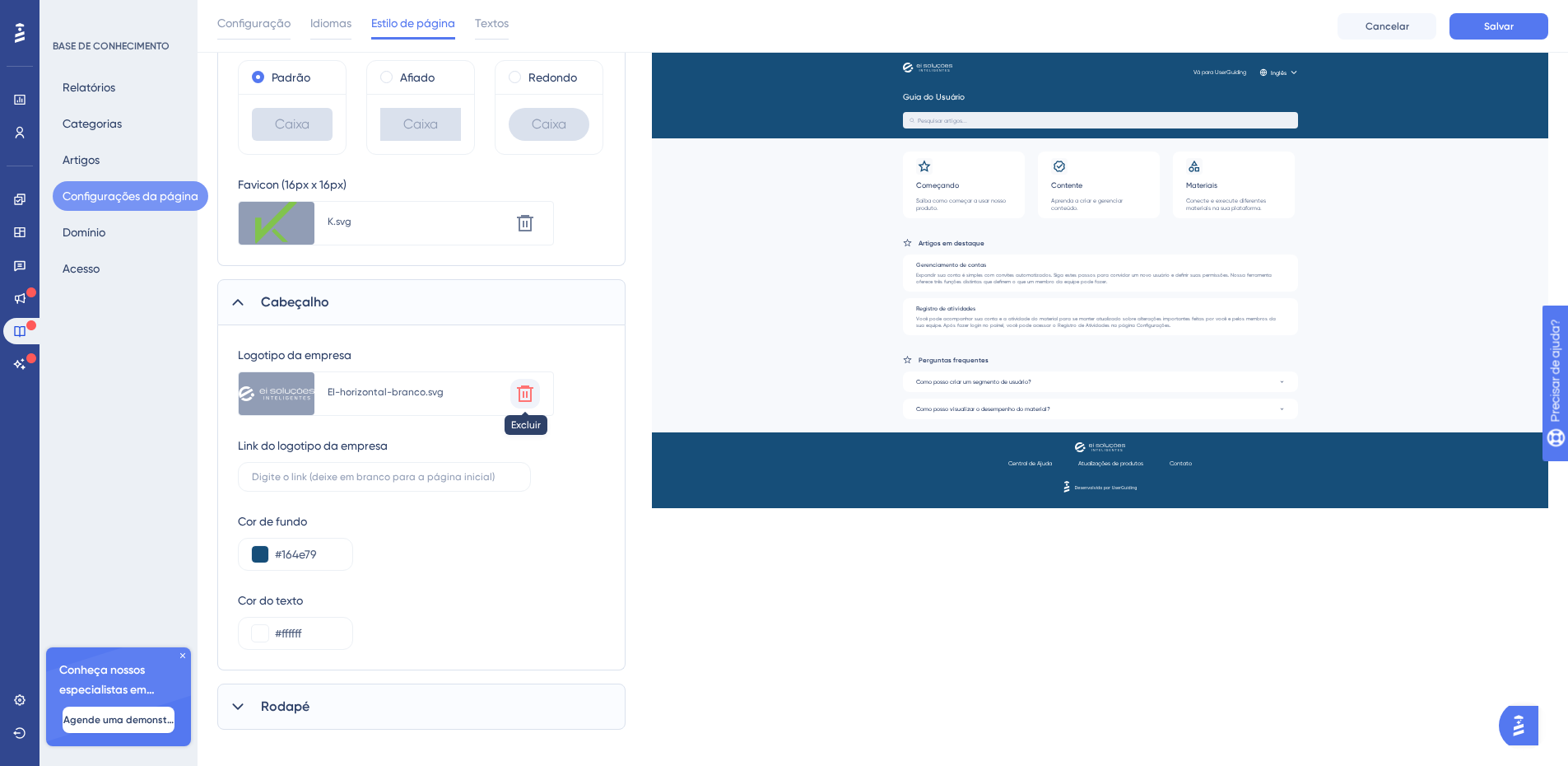
click at [526, 389] on icon at bounding box center [525, 394] width 20 height 20
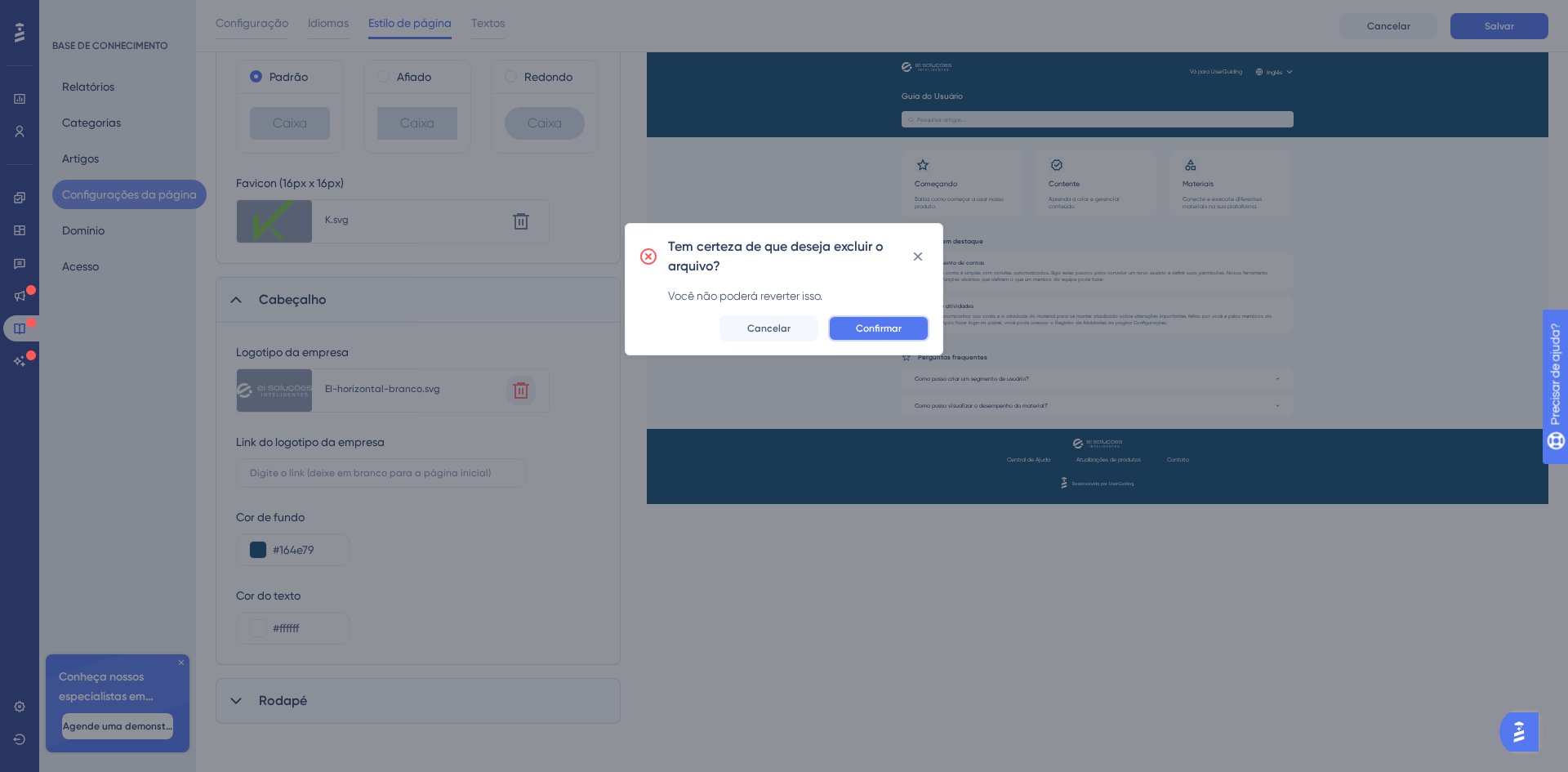
click at [893, 326] on font "Confirmar" at bounding box center [878, 329] width 46 height 12
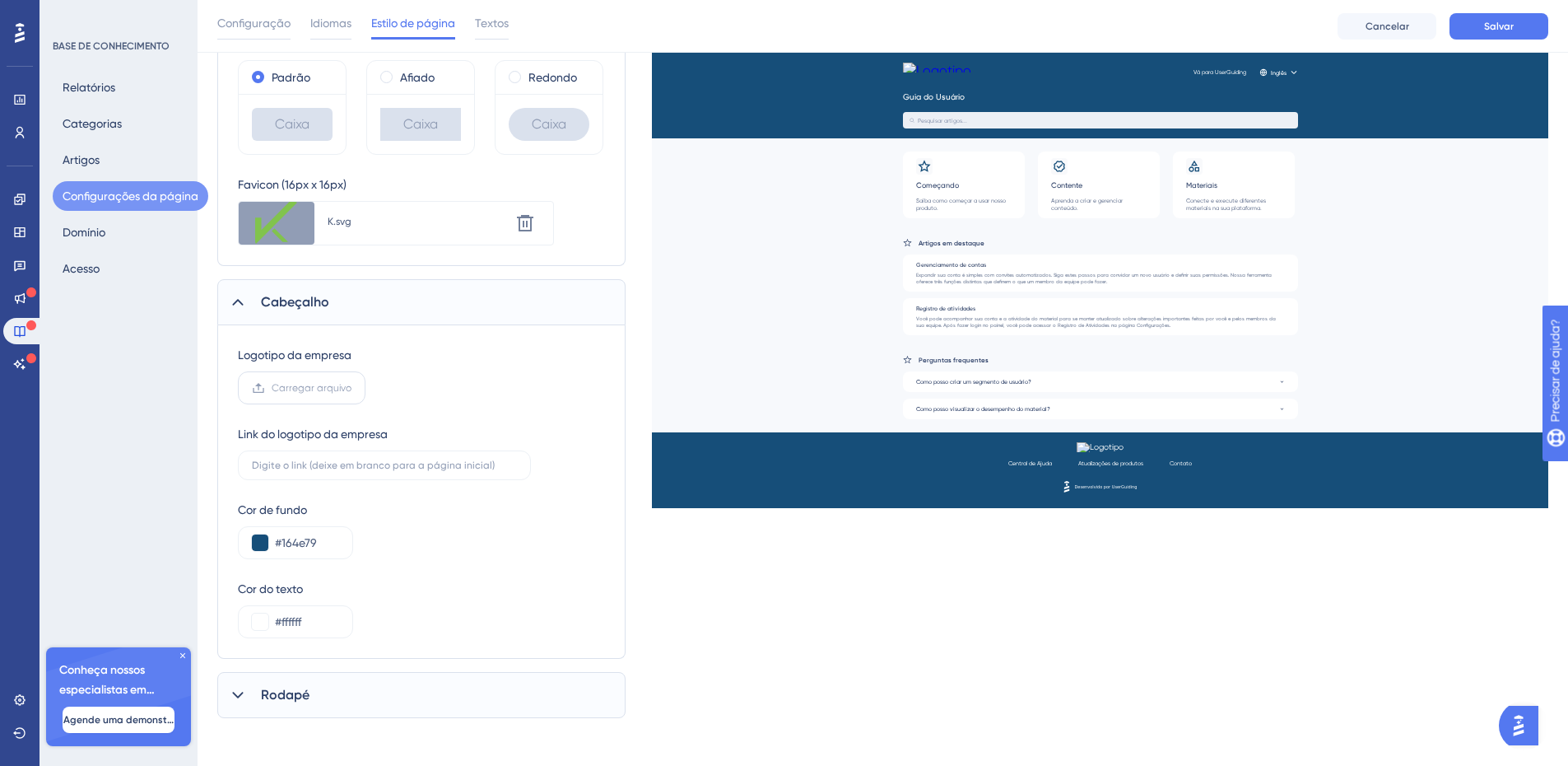
click at [308, 381] on span "Carregar arquivo" at bounding box center [311, 387] width 80 height 13
click at [352, 388] on input "Carregar arquivo" at bounding box center [352, 388] width 0 height 0
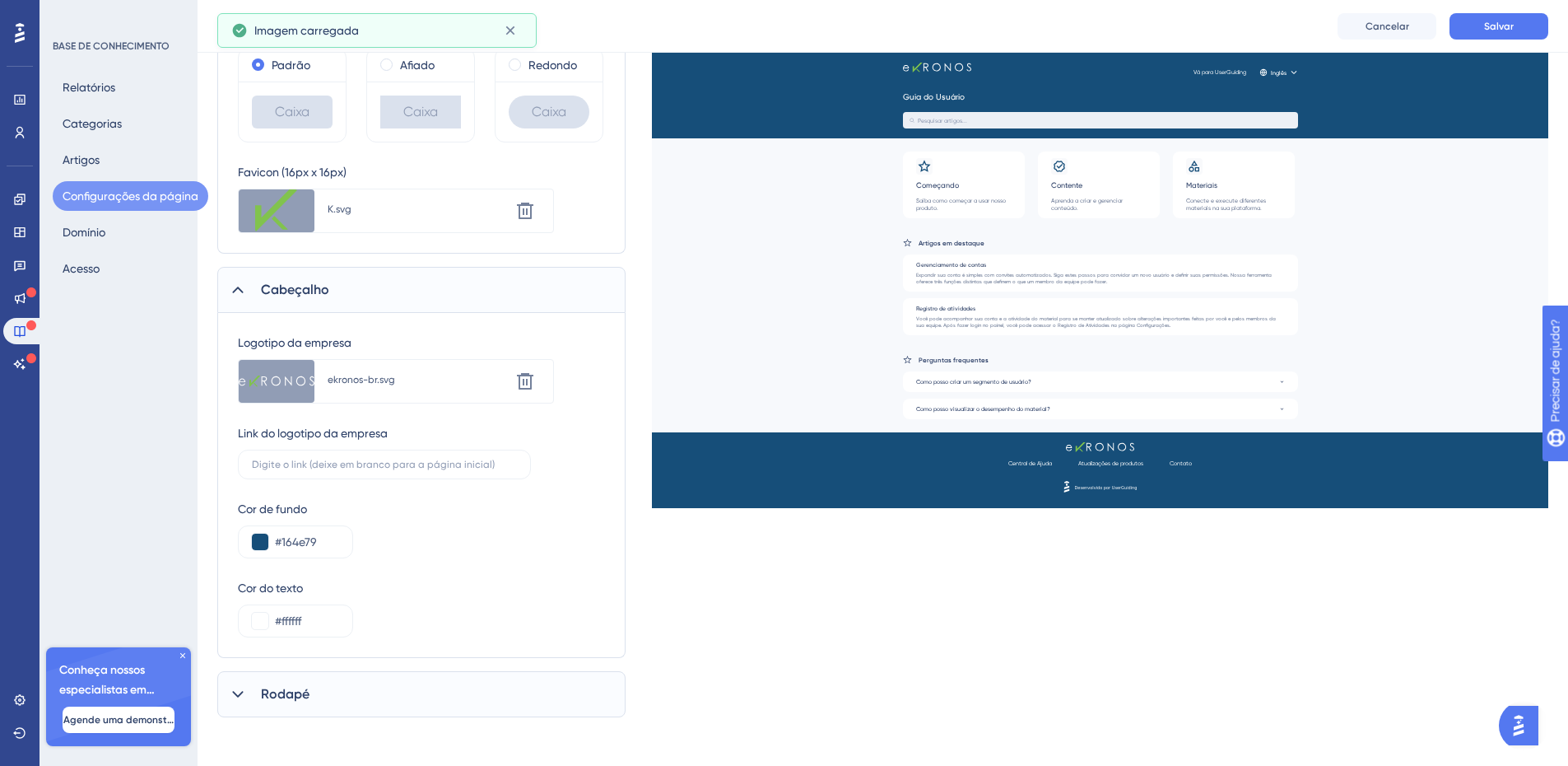
scroll to position [495, 0]
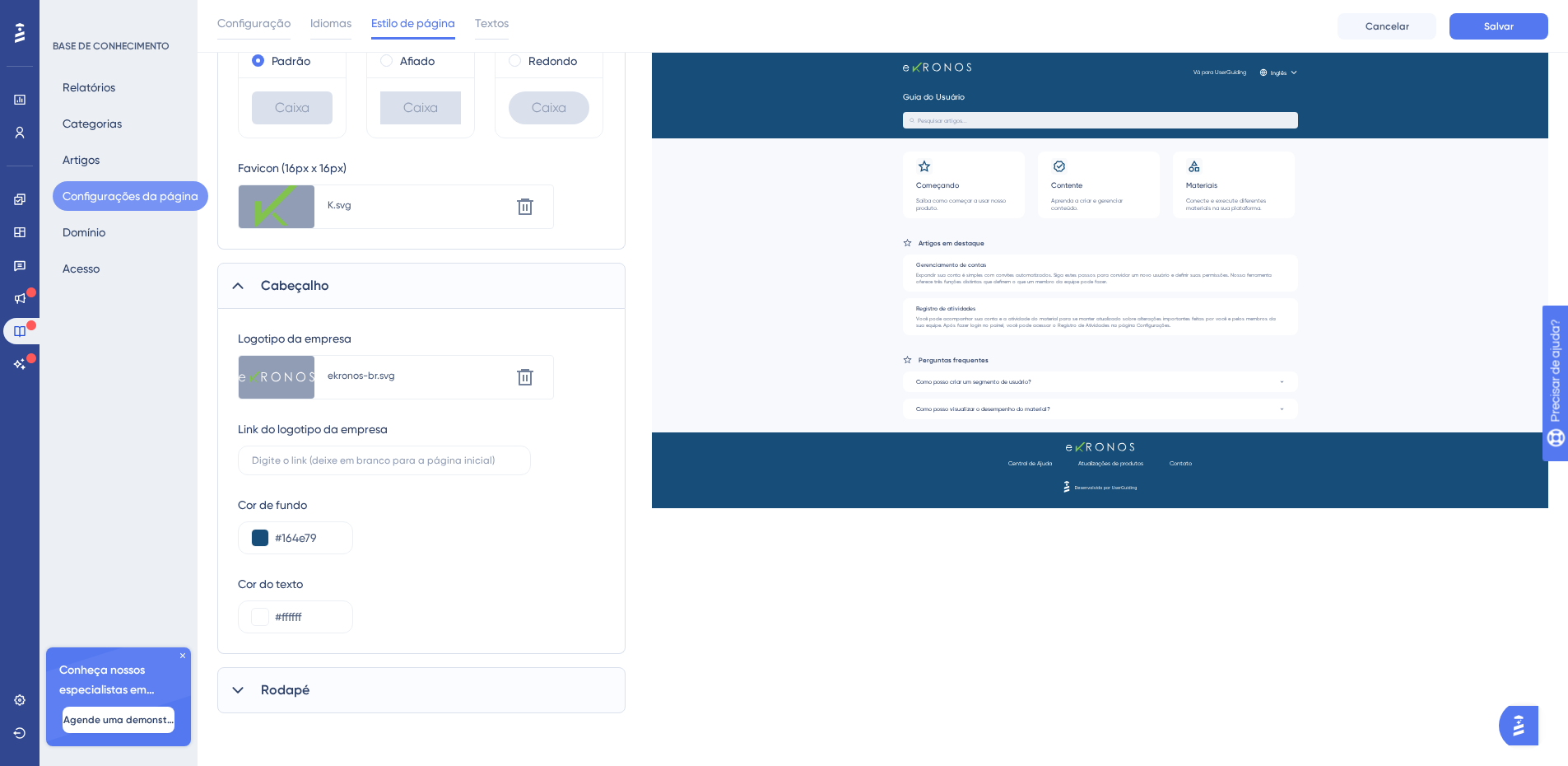
click at [578, 359] on div "Logotipo da empresa Carregar nova imagem ekronos-br.svg Excluir" at bounding box center [422, 363] width 367 height 71
click at [276, 373] on icon at bounding box center [276, 376] width 13 height 13
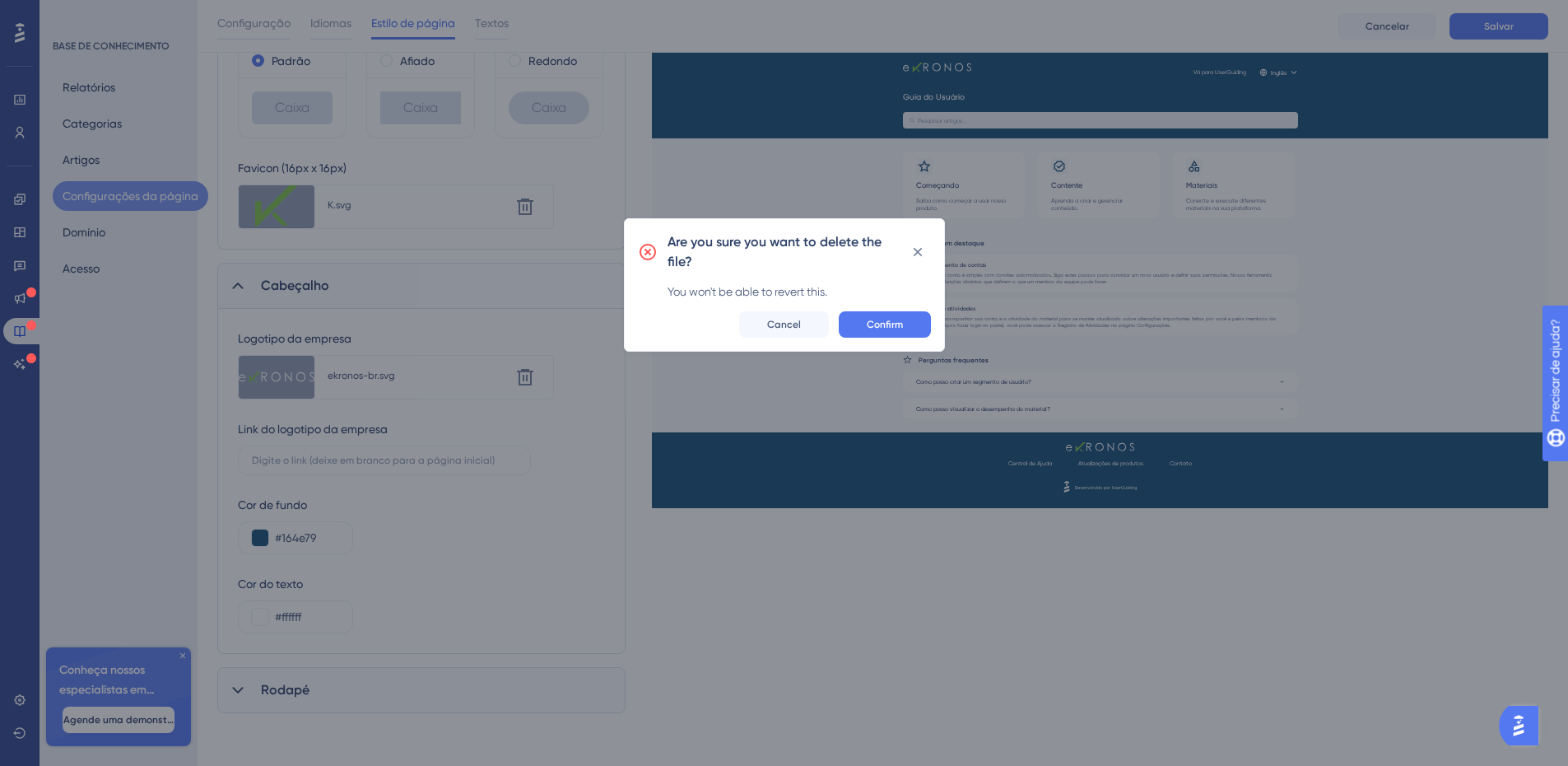
scroll to position [483, 0]
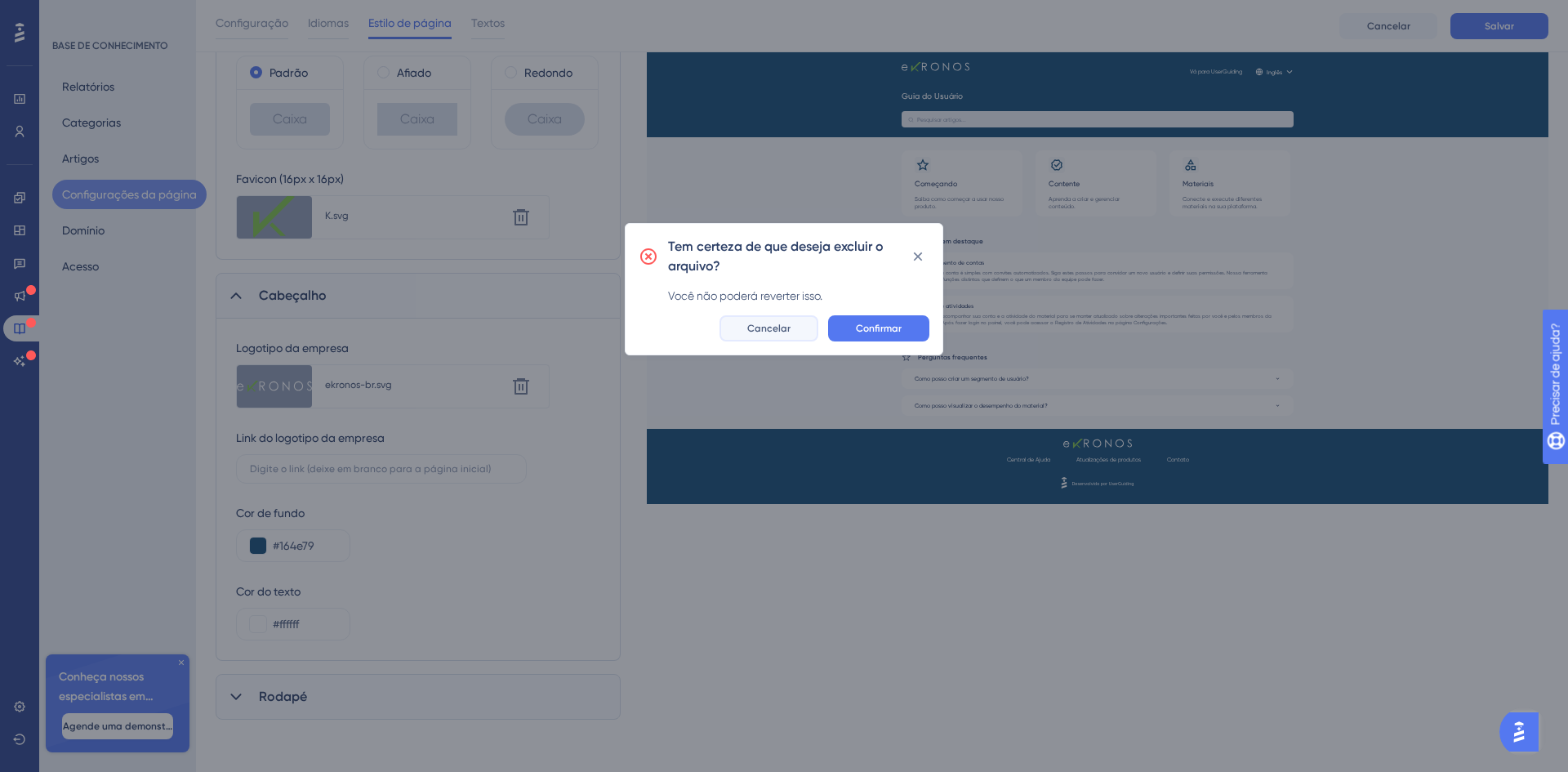
click at [782, 326] on font "Cancelar" at bounding box center [769, 329] width 44 height 12
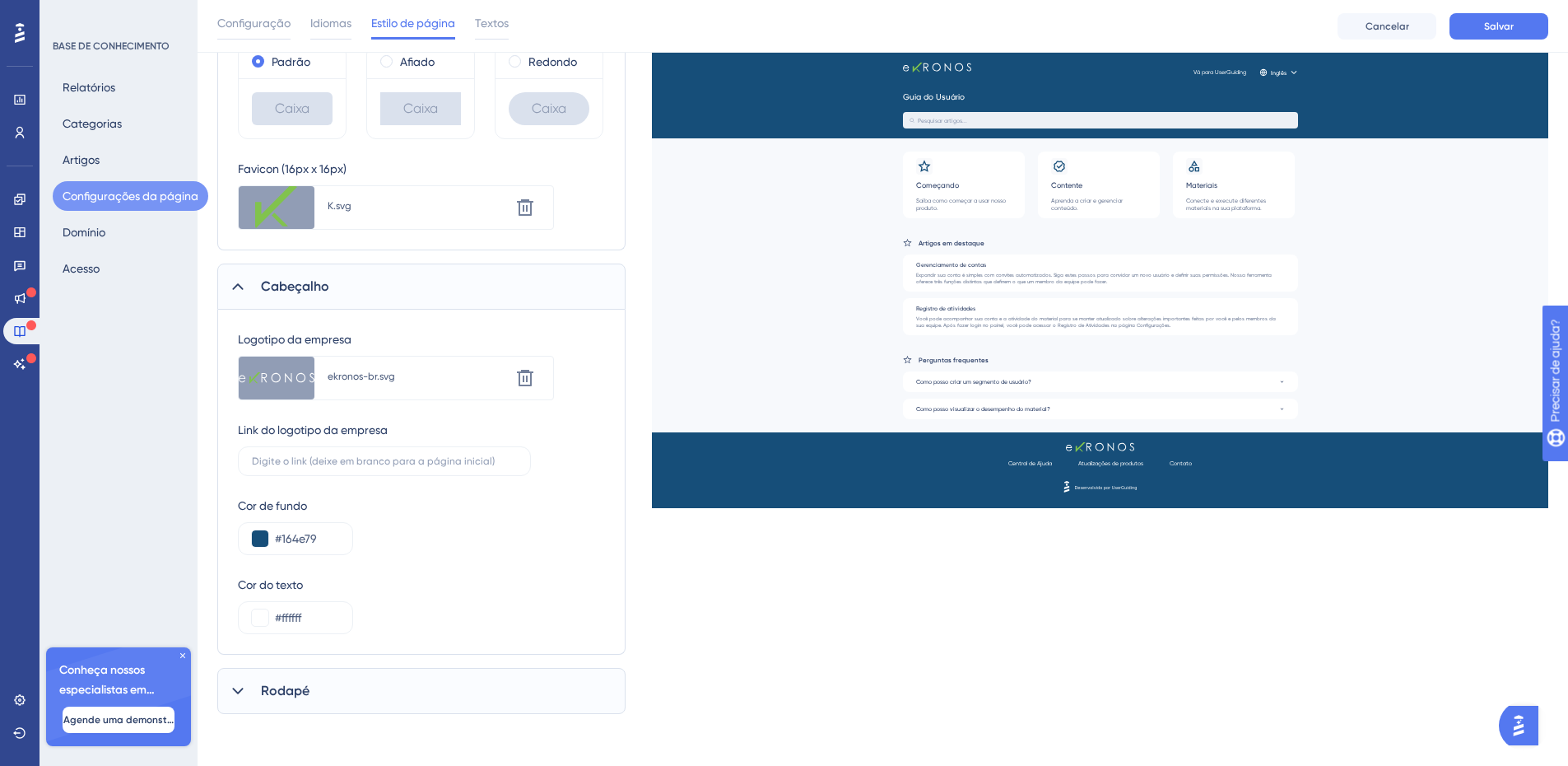
scroll to position [495, 0]
click at [242, 691] on icon at bounding box center [237, 690] width 17 height 17
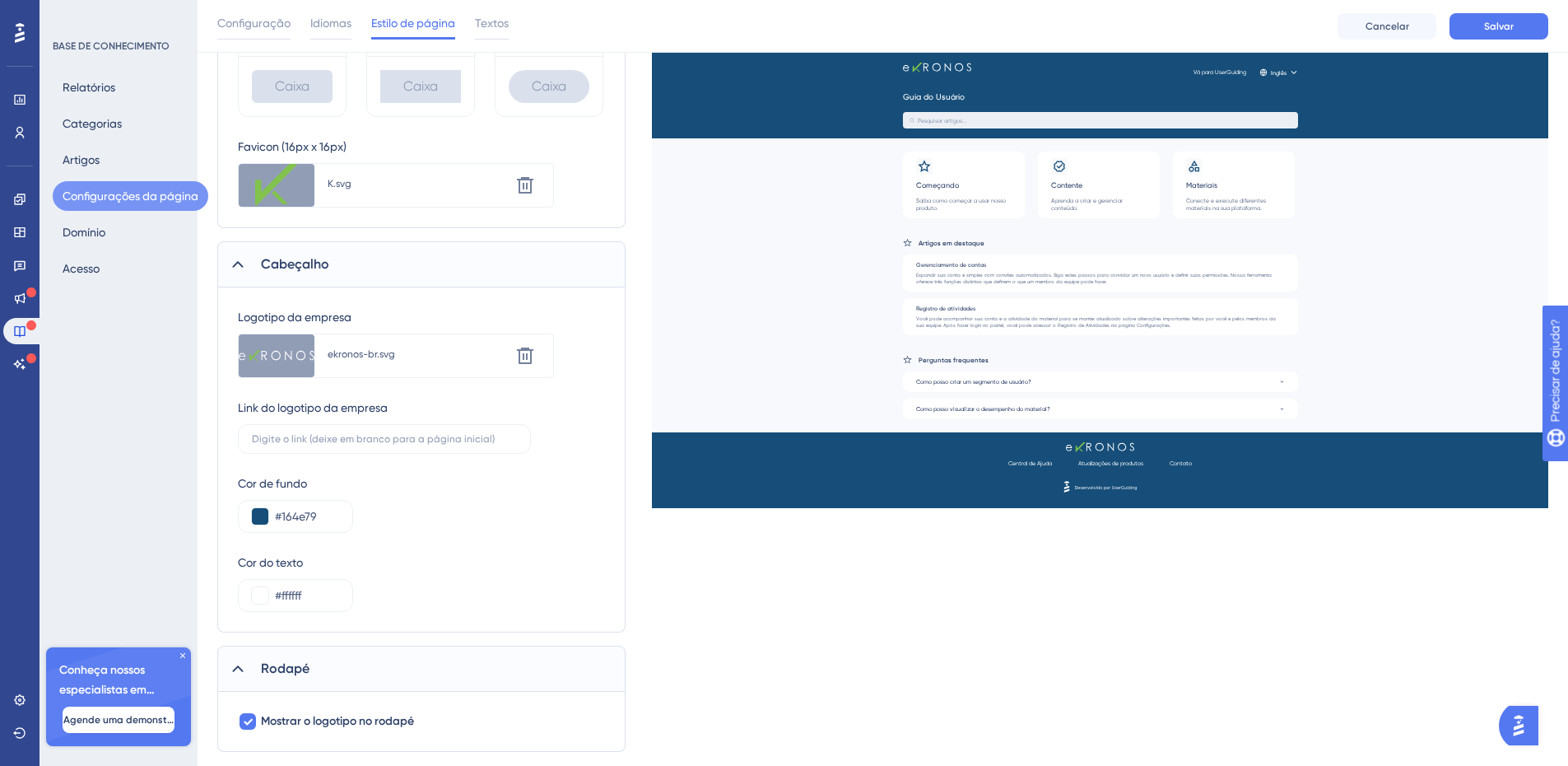
scroll to position [555, 0]
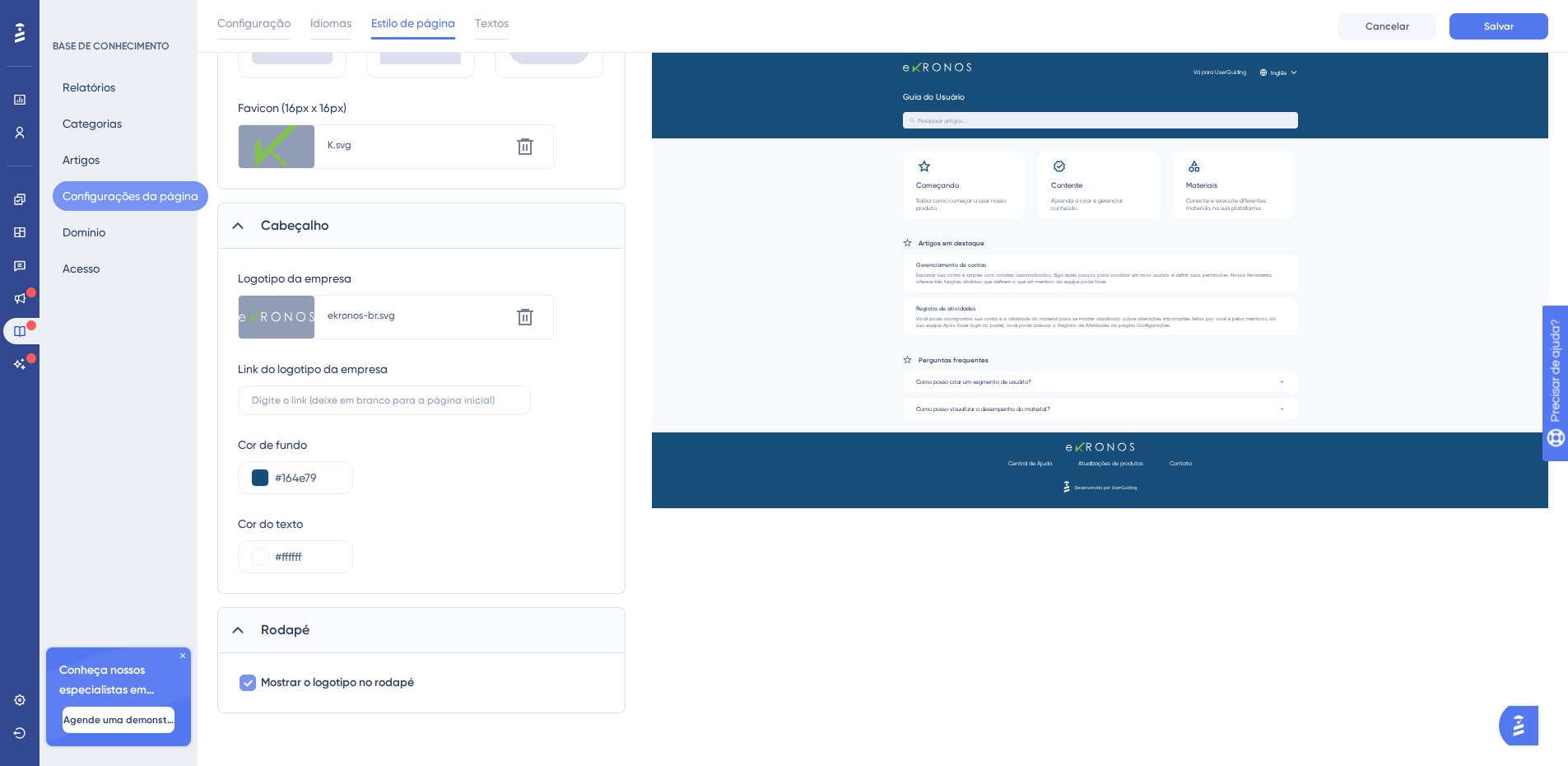
click at [250, 683] on icon at bounding box center [247, 683] width 9 height 7
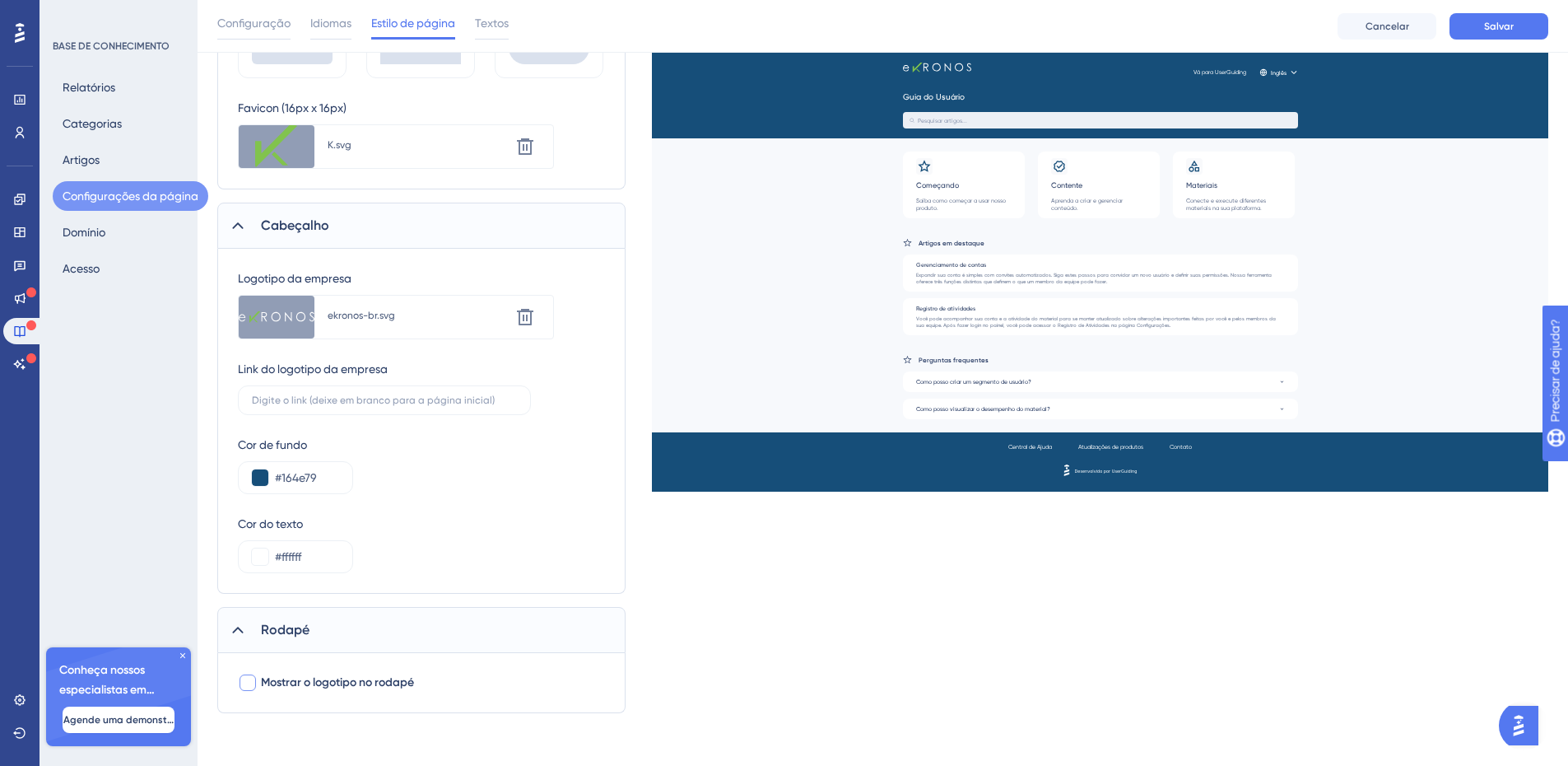
click at [256, 682] on div at bounding box center [248, 682] width 20 height 20
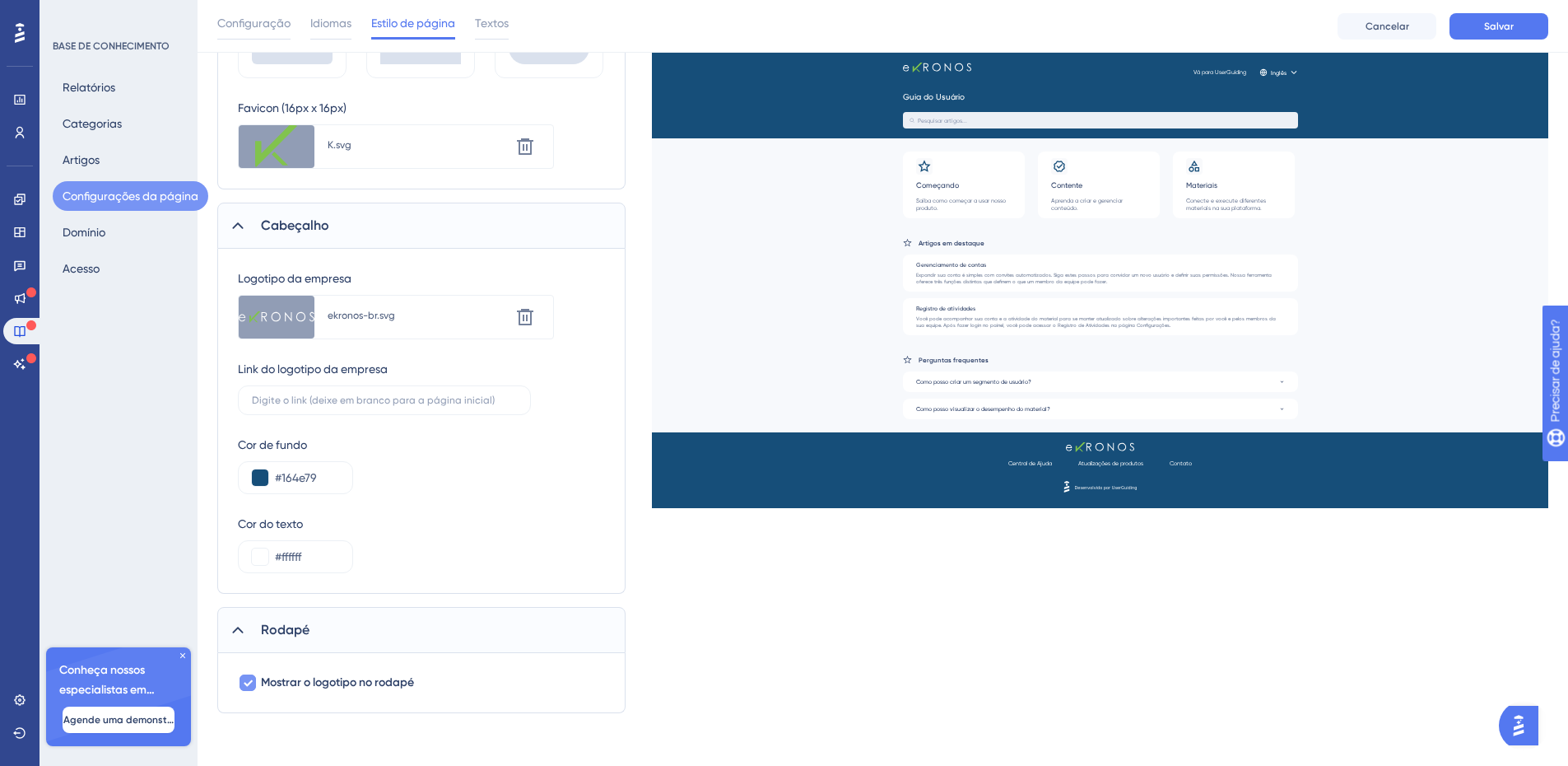
click at [257, 682] on label "Mostrar o logotipo no rodapé" at bounding box center [326, 682] width 176 height 20
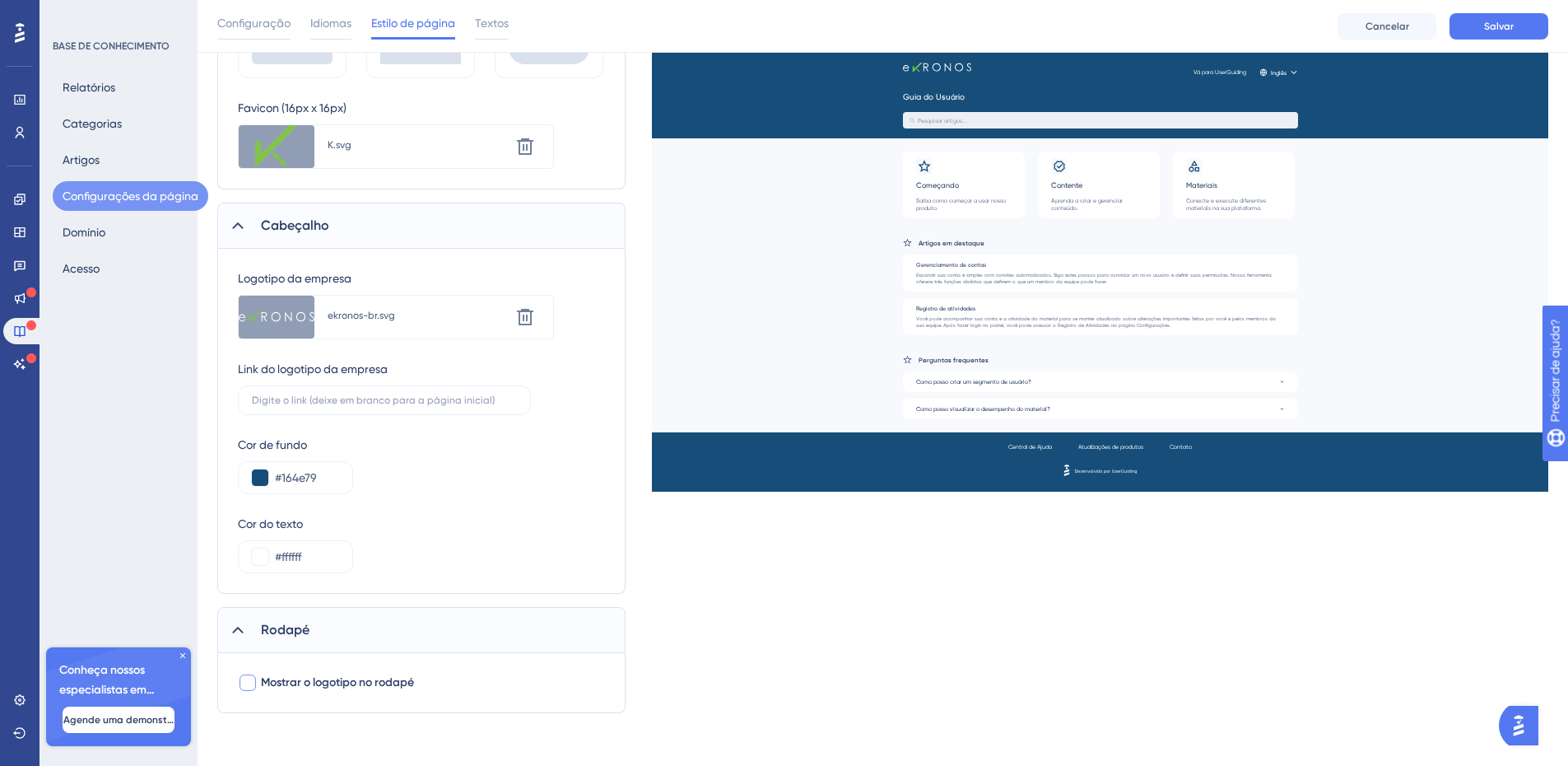
click at [258, 682] on label "Mostrar o logotipo no rodapé" at bounding box center [326, 682] width 176 height 20
checkbox input "true"
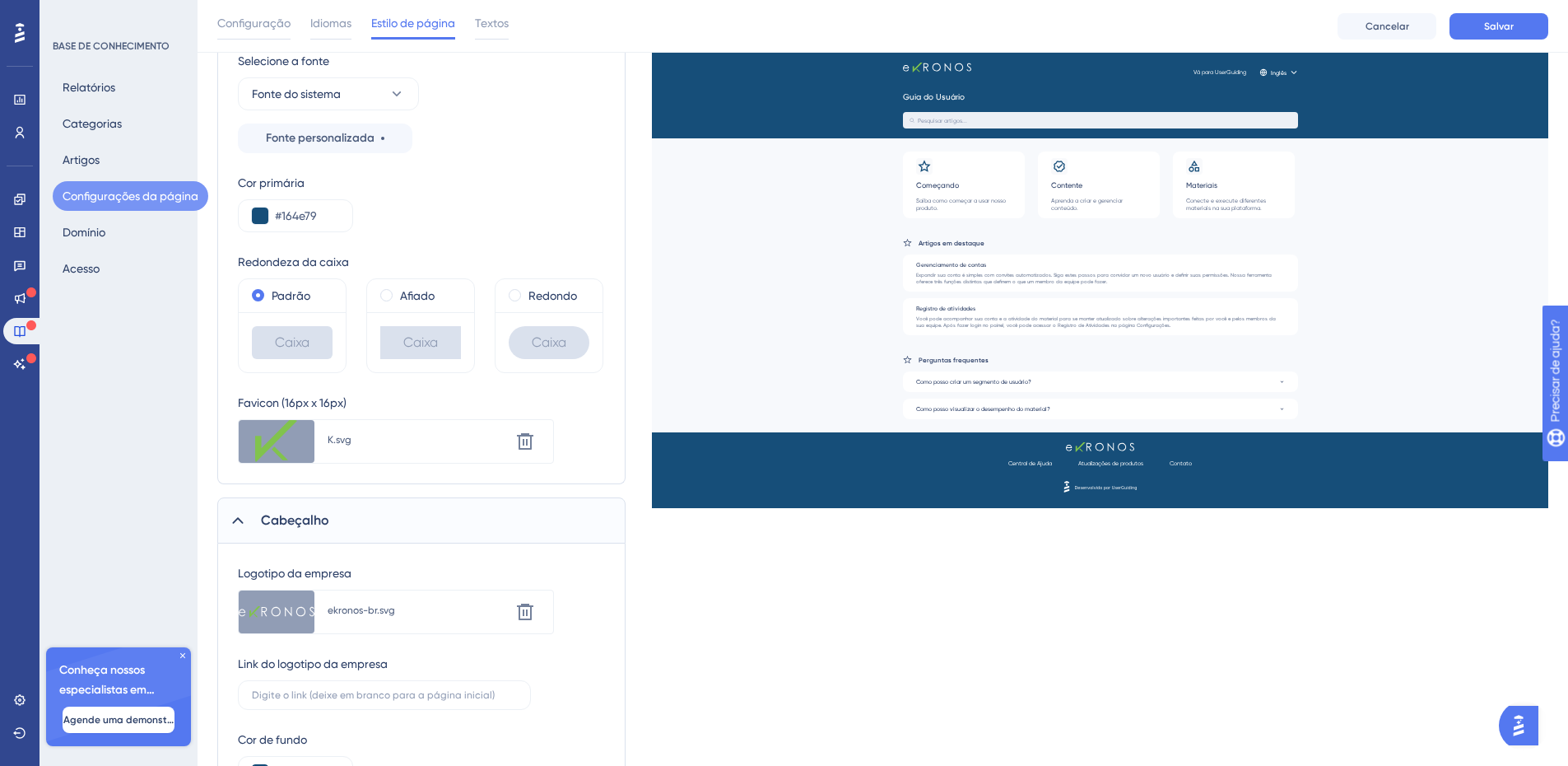
scroll to position [145, 0]
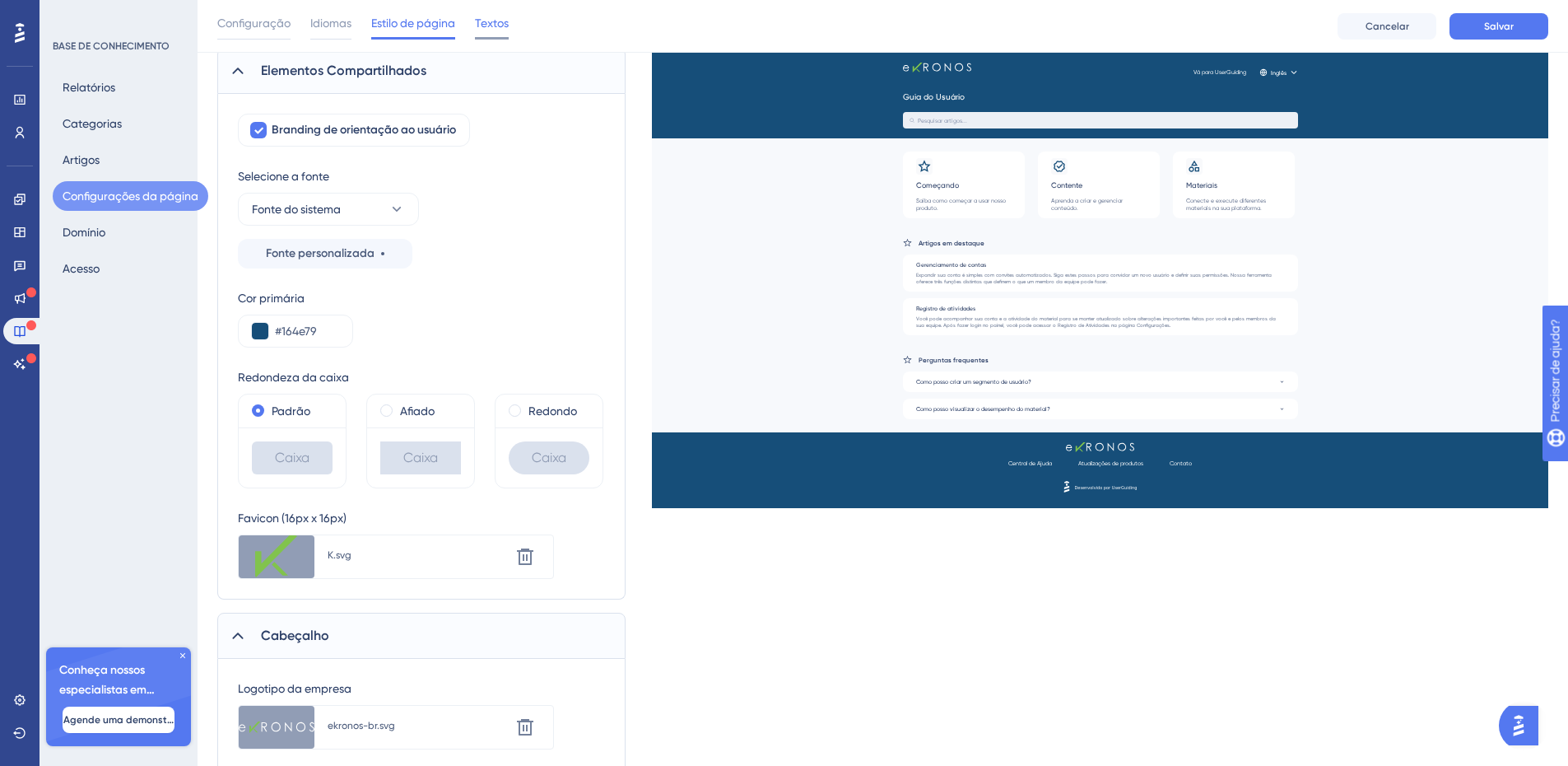
click at [495, 25] on font "Textos" at bounding box center [491, 23] width 34 height 13
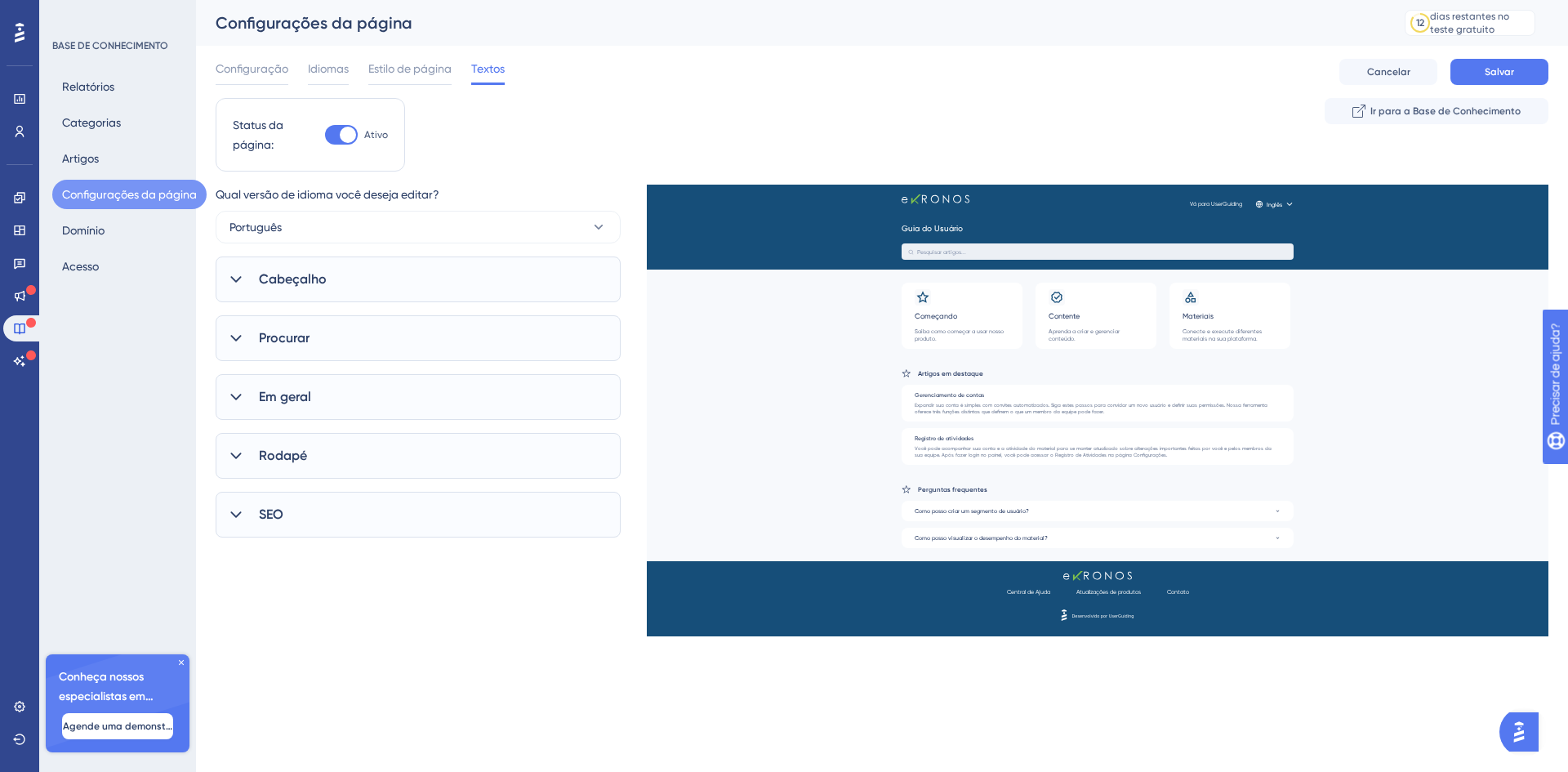
click at [238, 279] on icon at bounding box center [235, 279] width 11 height 7
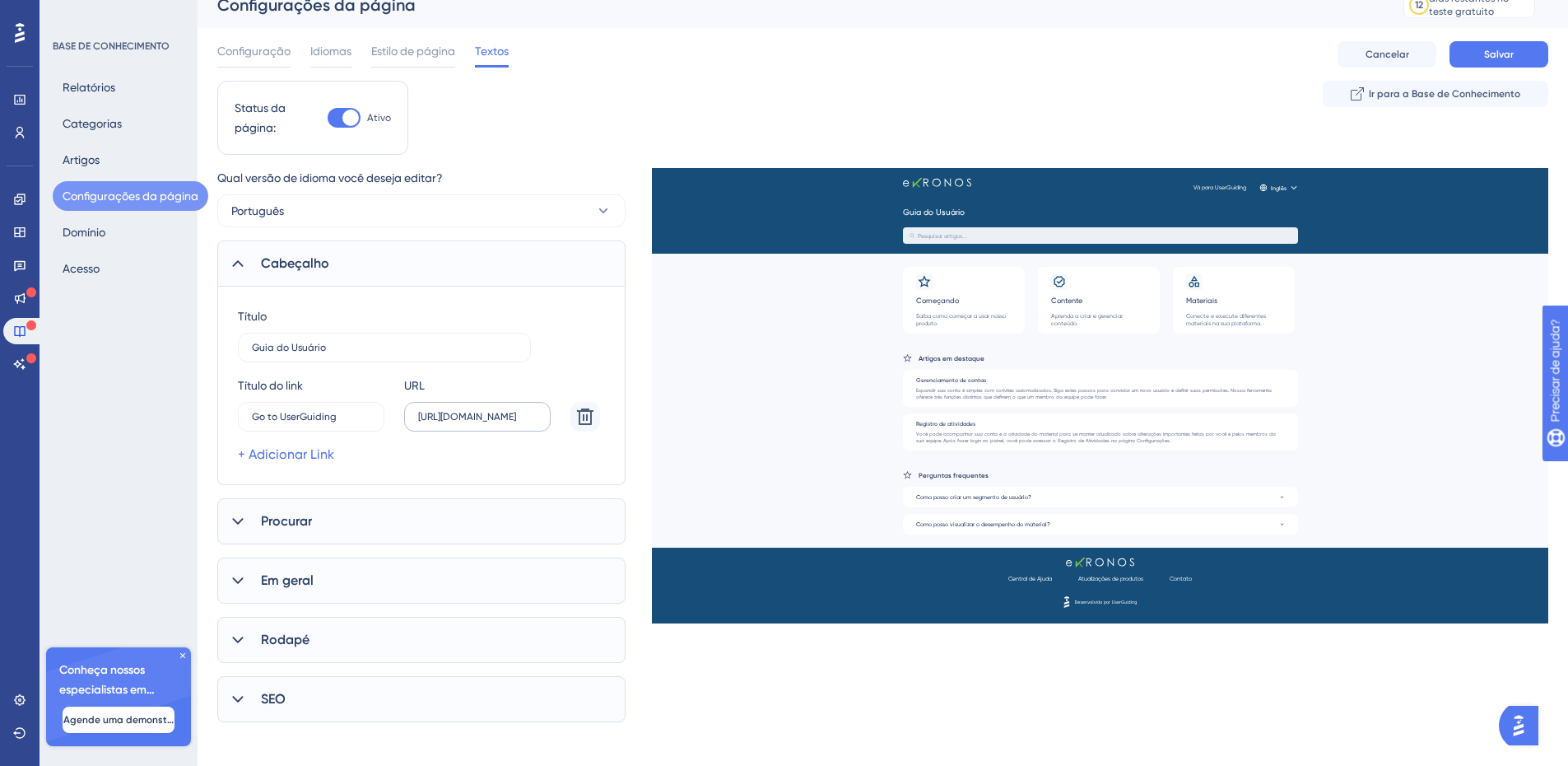
scroll to position [27, 0]
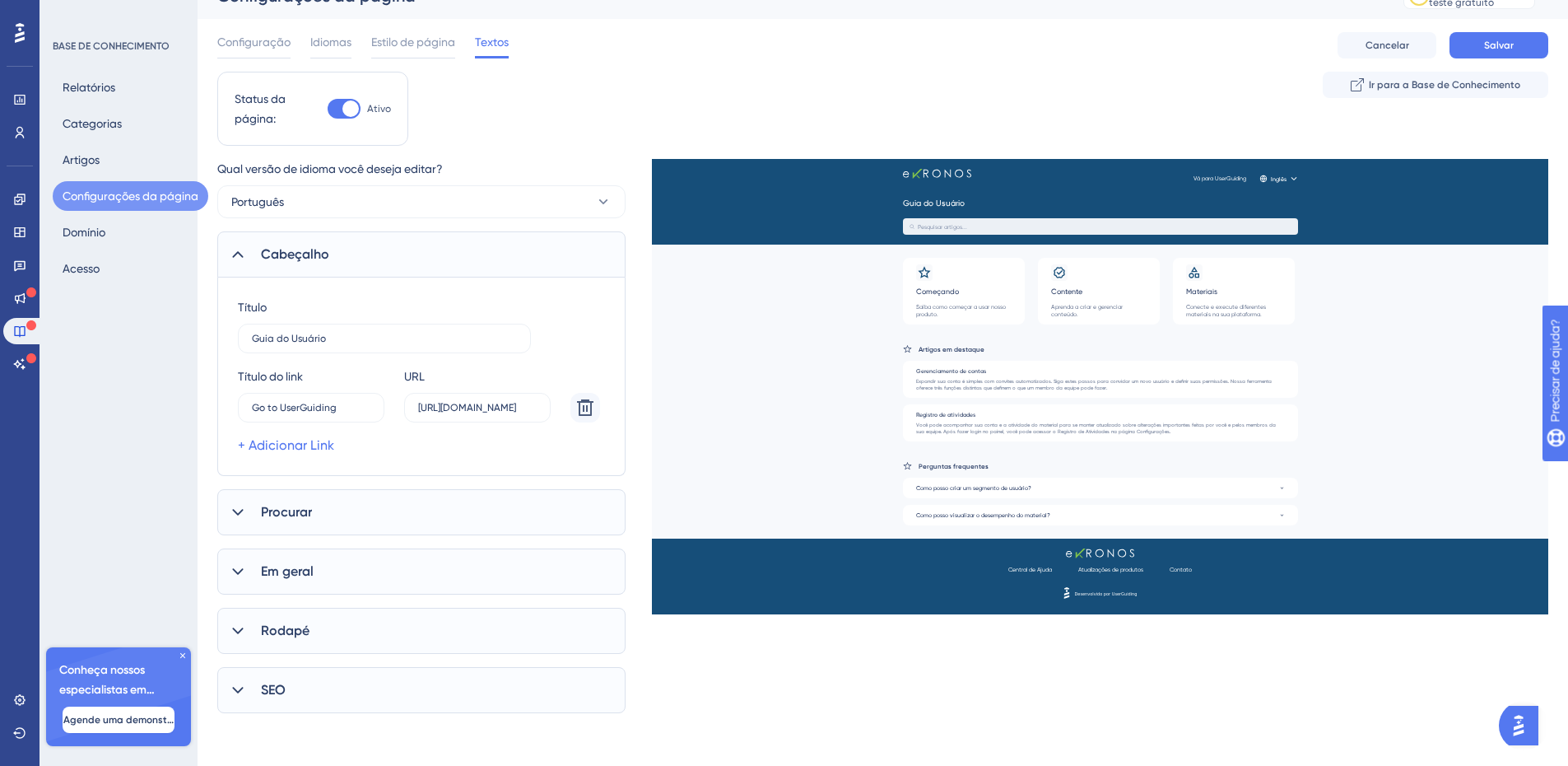
click at [239, 515] on icon at bounding box center [237, 512] width 17 height 17
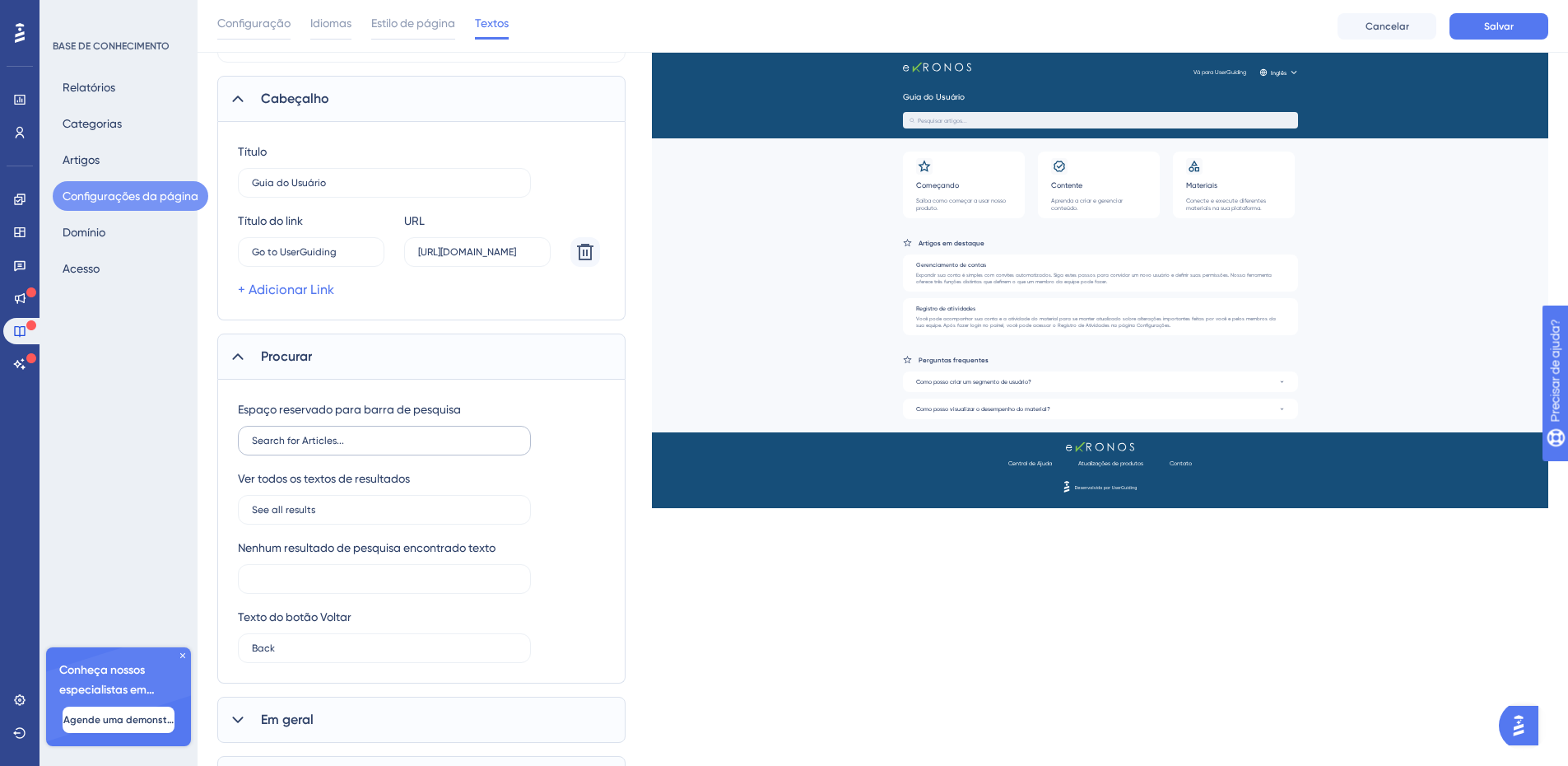
scroll to position [192, 0]
click at [417, 435] on input "Search for Articles..." at bounding box center [385, 439] width 265 height 12
drag, startPoint x: 407, startPoint y: 434, endPoint x: 248, endPoint y: 438, distance: 159.1
click at [248, 438] on label "Search for Articles..." at bounding box center [385, 439] width 293 height 30
click at [248, 439] on label "Search for Articles..." at bounding box center [385, 439] width 293 height 30
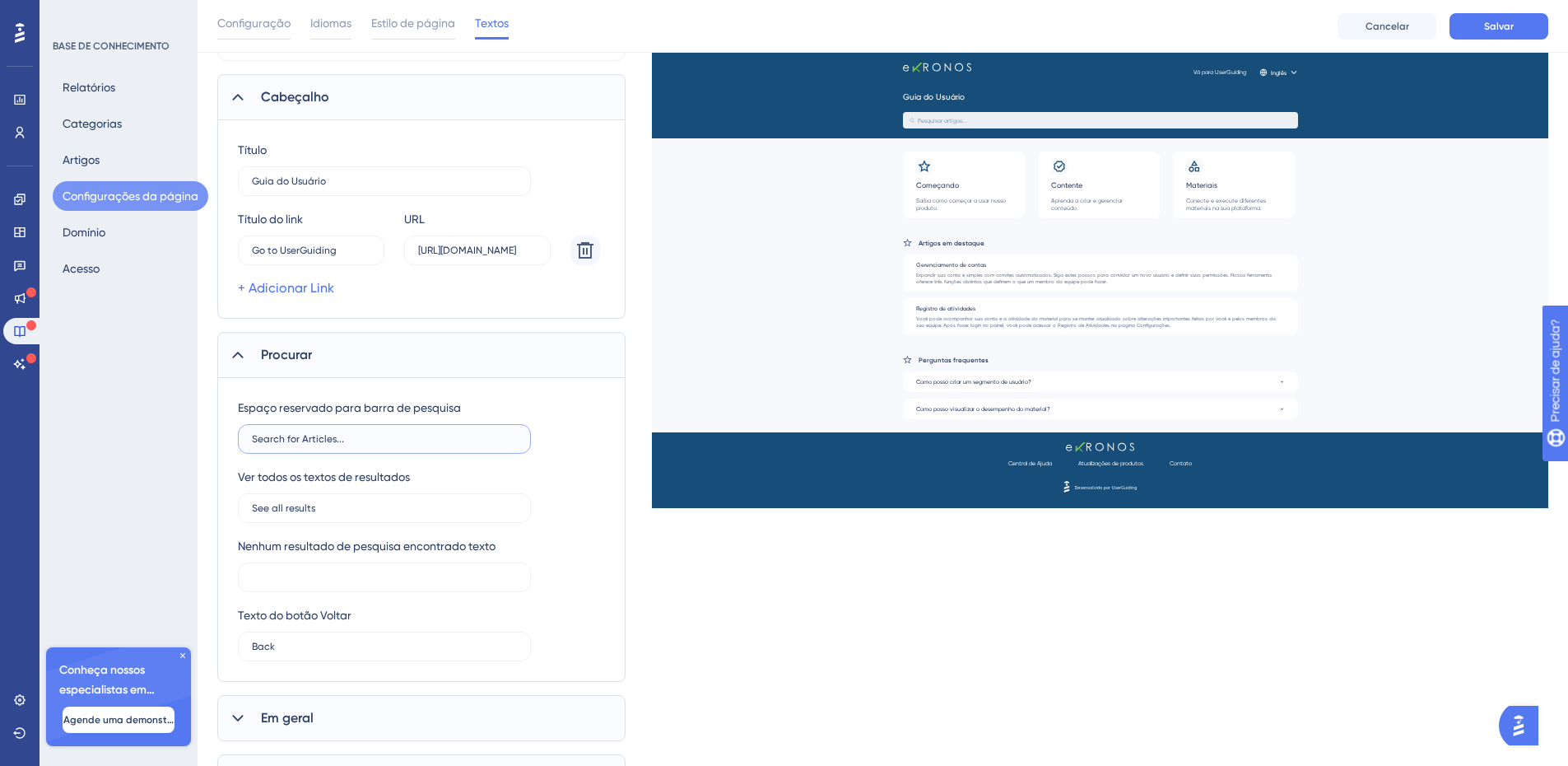
click at [252, 439] on input "Search for Articles..." at bounding box center [385, 439] width 265 height 12
click at [254, 437] on input "Search for Articles..." at bounding box center [385, 439] width 265 height 12
drag, startPoint x: 254, startPoint y: 440, endPoint x: 332, endPoint y: 449, distance: 78.5
click at [332, 449] on label "Search for Articles..." at bounding box center [385, 439] width 293 height 30
type input "Pesquisar..."
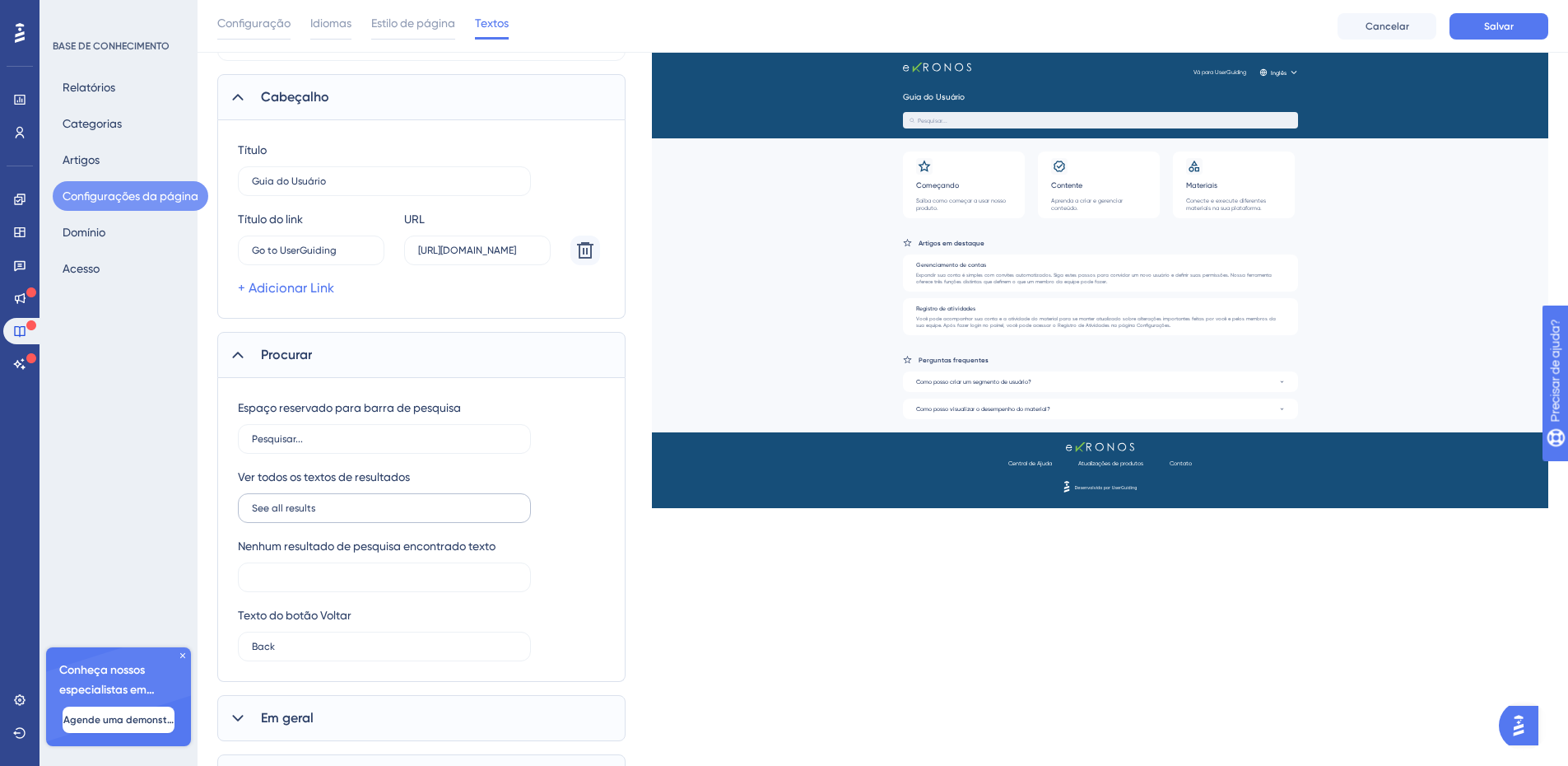
click at [333, 517] on label "See all results" at bounding box center [385, 508] width 293 height 30
click at [333, 514] on input "See all results" at bounding box center [385, 509] width 265 height 12
click at [389, 546] on font "Nenhum resultado de pesquisa encontrado texto" at bounding box center [367, 546] width 257 height 13
drag, startPoint x: 323, startPoint y: 550, endPoint x: 376, endPoint y: 541, distance: 53.8
click at [376, 541] on font "Nenhum resultado de pesquisa encontrado texto" at bounding box center [367, 546] width 257 height 13
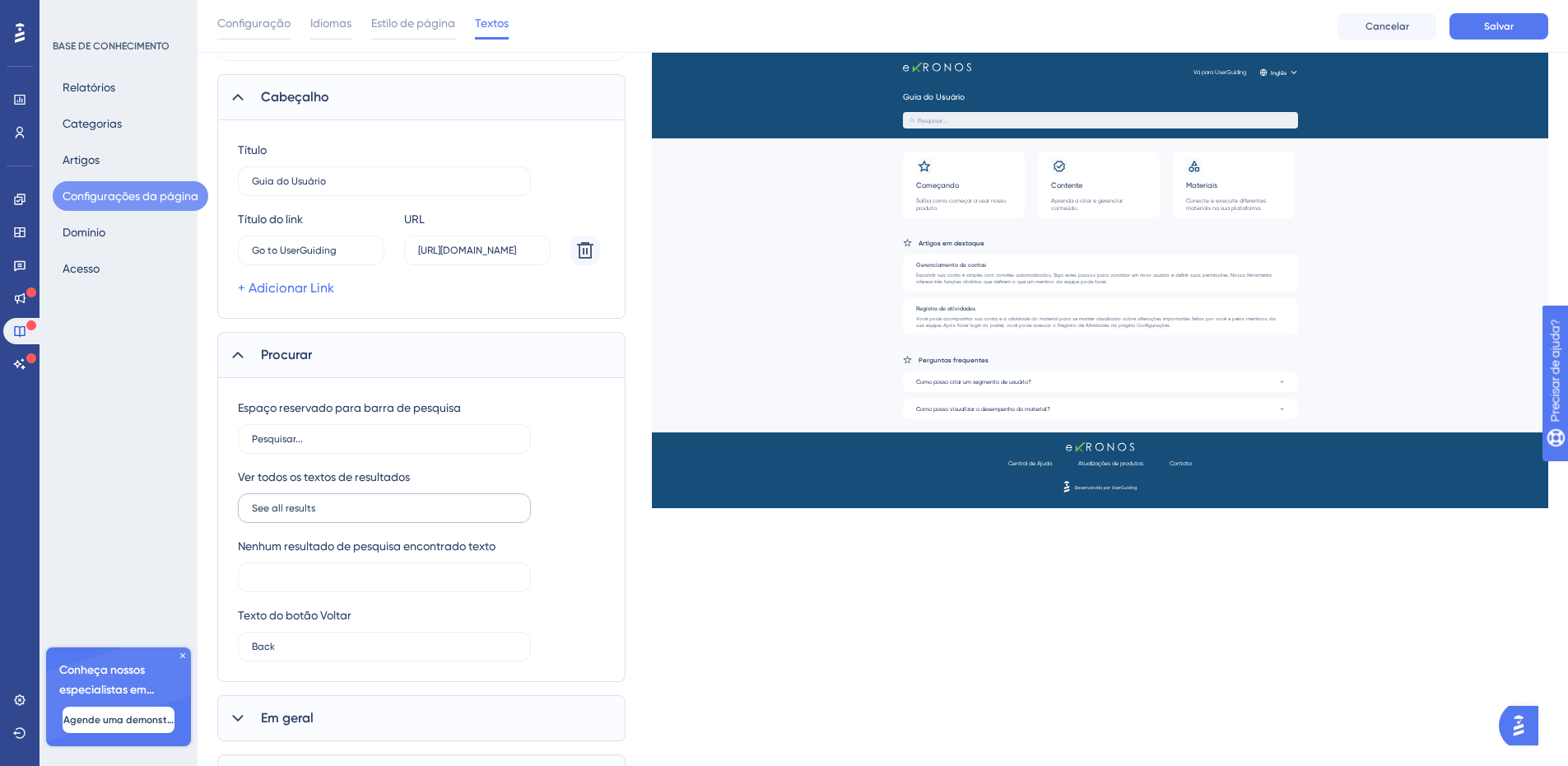
click at [342, 498] on label "See all results" at bounding box center [385, 508] width 293 height 30
click at [342, 503] on input "See all results" at bounding box center [385, 509] width 265 height 12
drag, startPoint x: 347, startPoint y: 509, endPoint x: 155, endPoint y: 514, distance: 192.1
click at [197, 514] on div "Desempenho Usuários Noivado Widgets Opinião Atualizações de produtos Base de co…" at bounding box center [882, 347] width 1371 height 1077
type input "Ver todos os resultados"
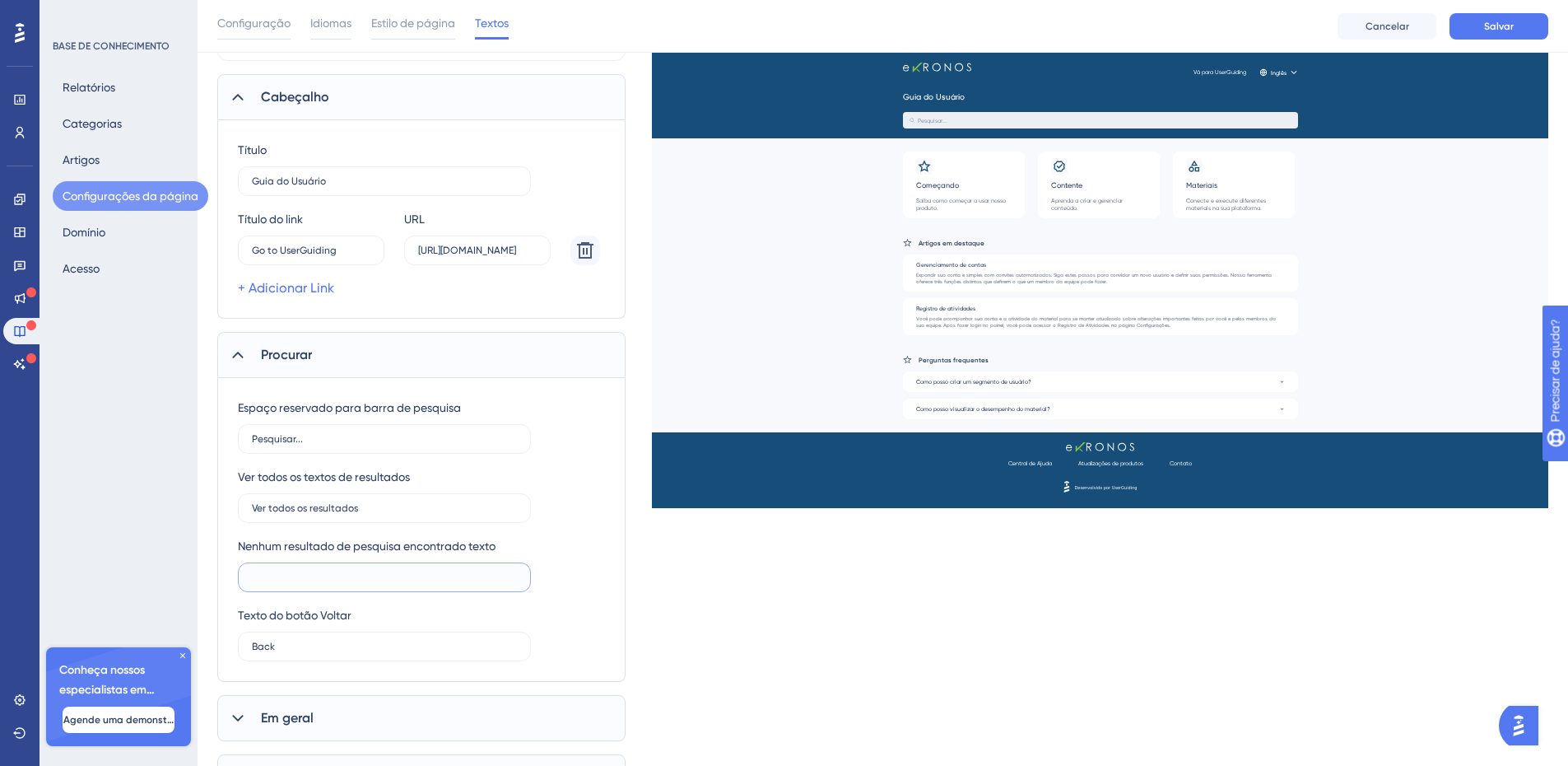
click at [451, 578] on input "text" at bounding box center [385, 577] width 265 height 12
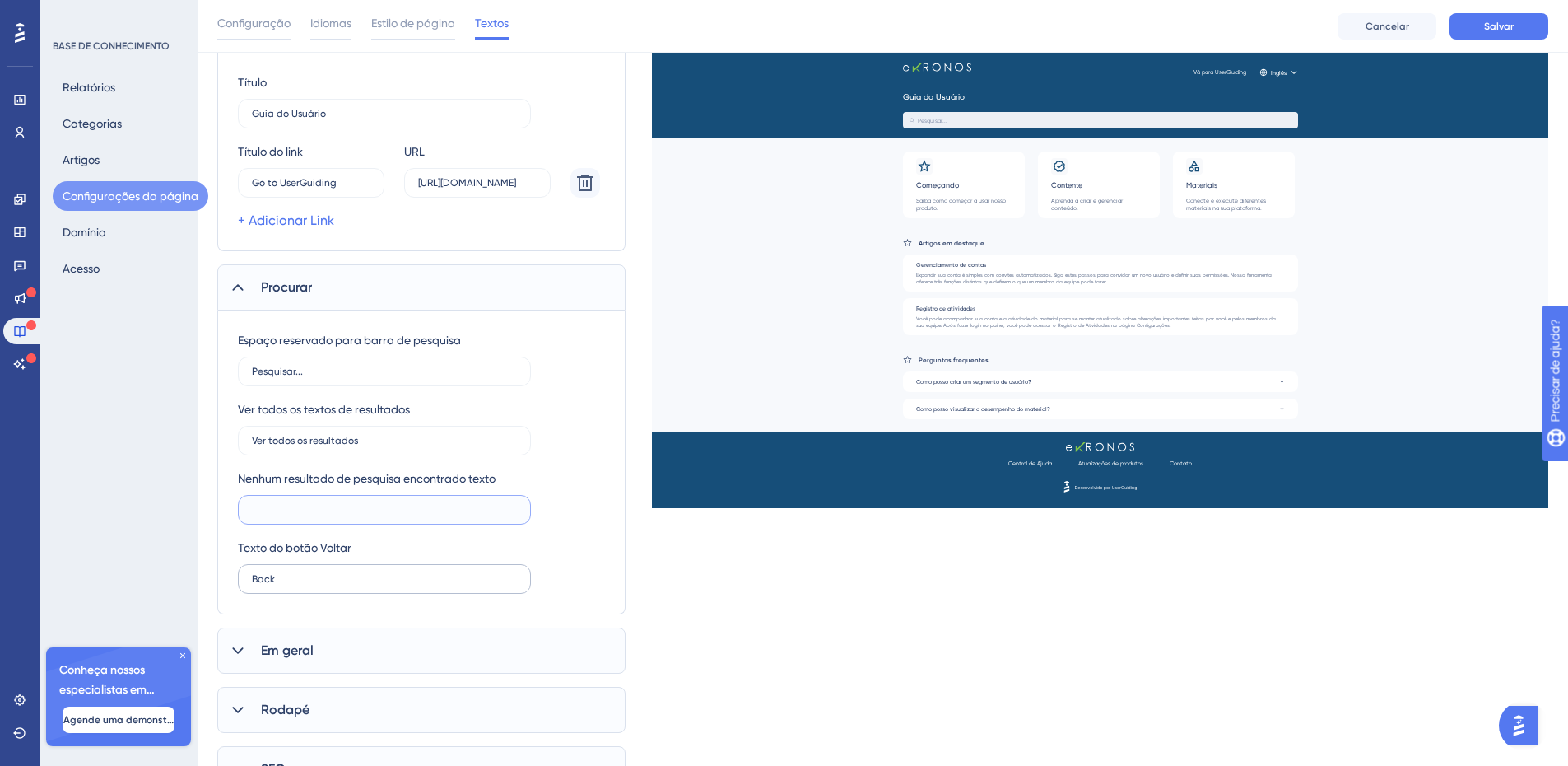
scroll to position [272, 0]
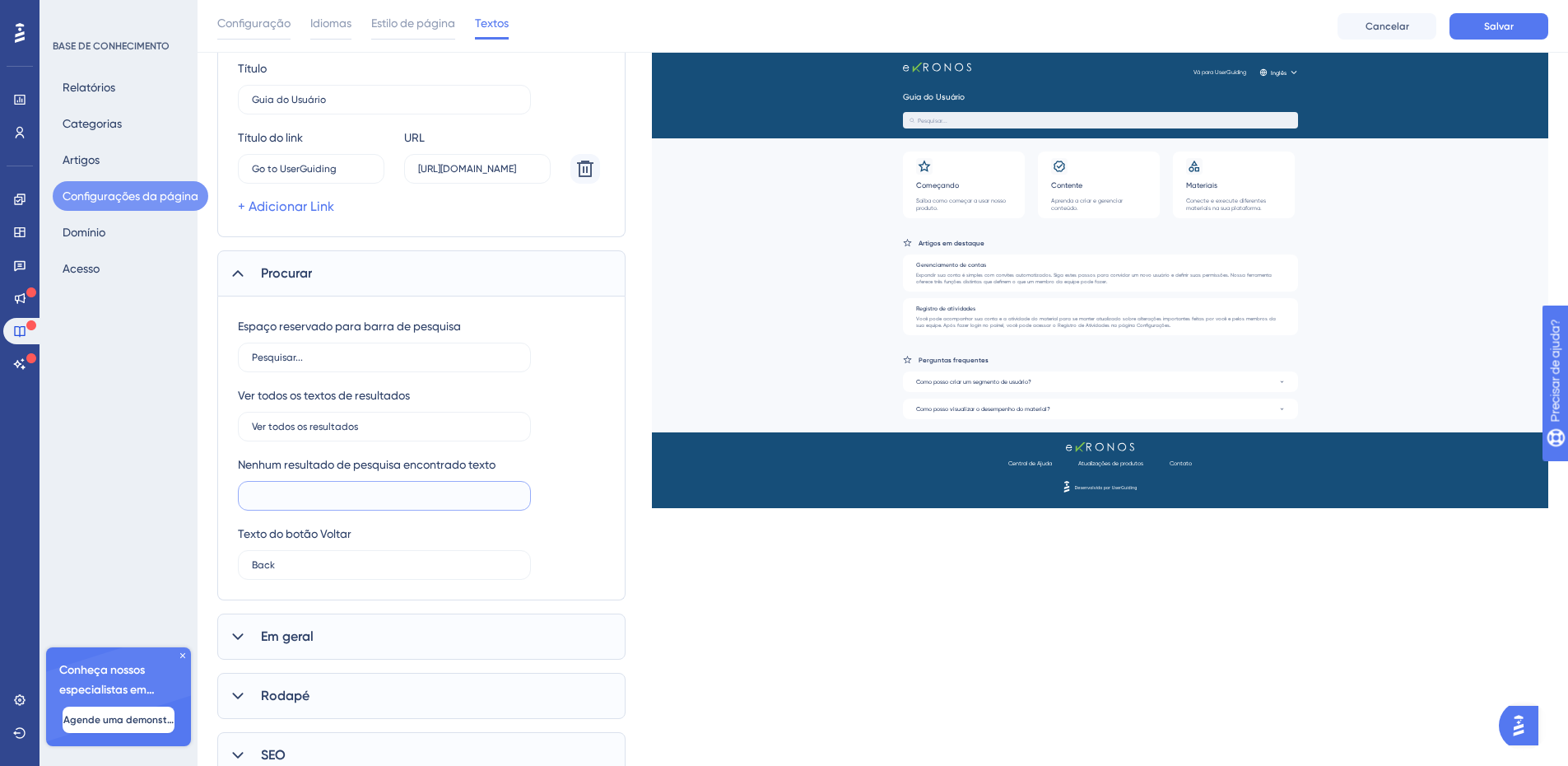
click at [344, 497] on input "text" at bounding box center [385, 496] width 265 height 12
type input "Nenhum resultado encontrado"
click at [268, 571] on label "Back" at bounding box center [385, 565] width 293 height 30
click at [268, 571] on input "Back" at bounding box center [385, 566] width 265 height 12
drag, startPoint x: 282, startPoint y: 564, endPoint x: 198, endPoint y: 560, distance: 84.1
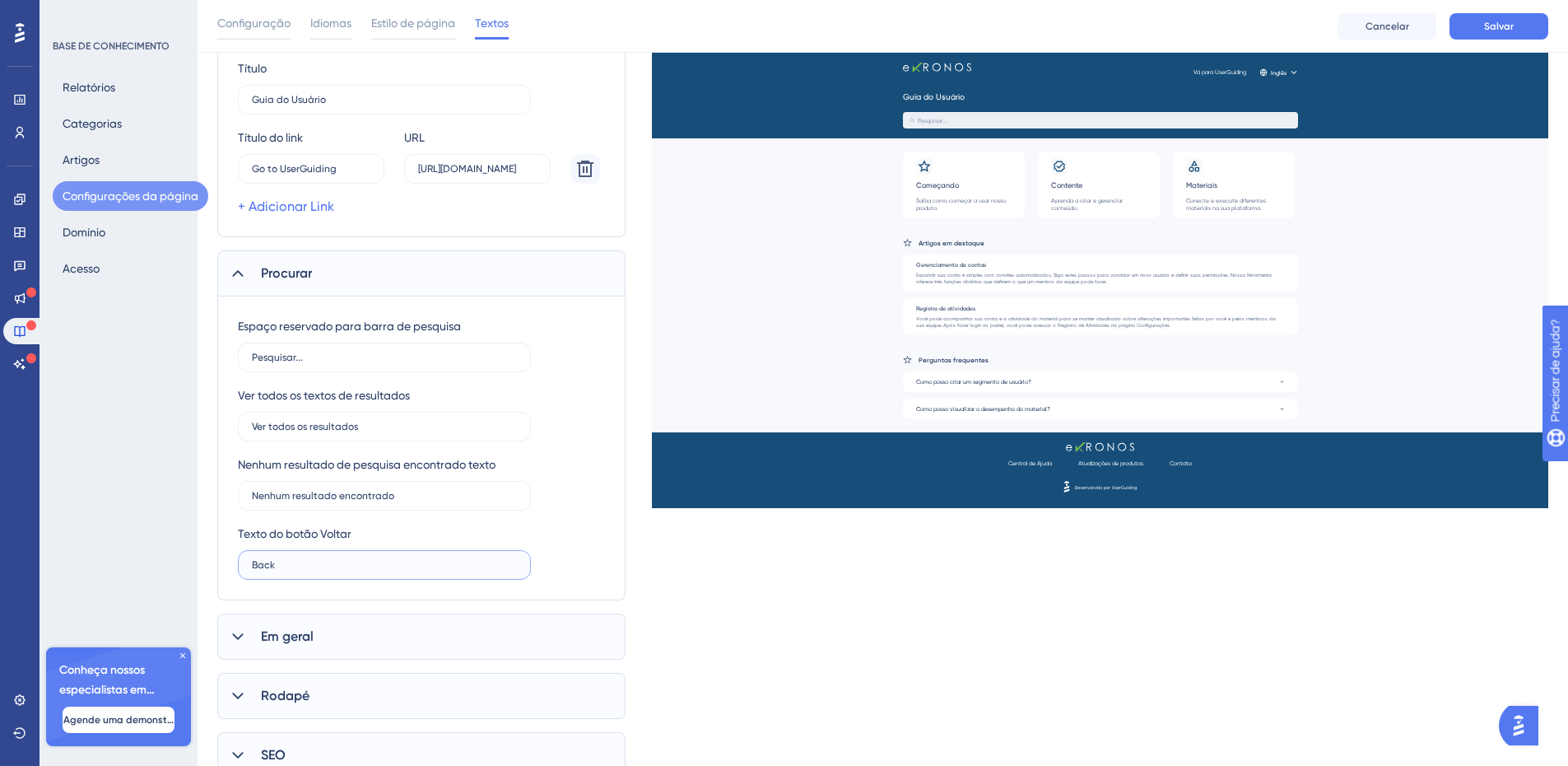
click at [202, 560] on div "Desempenho Usuários Noivado Widgets Opinião Atualizações de produtos Base de co…" at bounding box center [882, 266] width 1371 height 1077
type input "Voltar"
click at [240, 637] on icon at bounding box center [237, 636] width 17 height 17
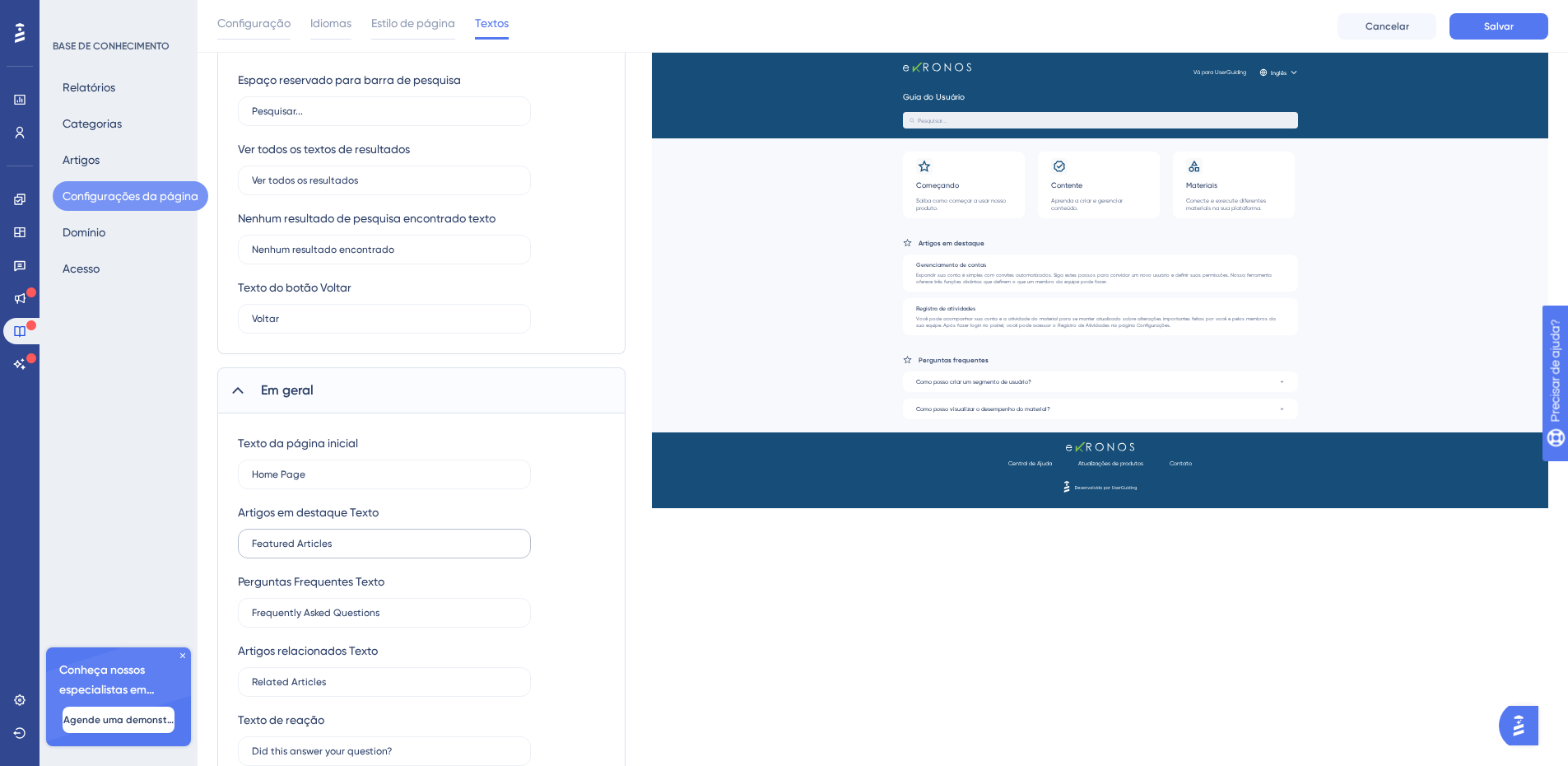
scroll to position [520, 0]
click at [318, 477] on input "Home Page" at bounding box center [385, 474] width 265 height 12
drag, startPoint x: 321, startPoint y: 477, endPoint x: 179, endPoint y: 479, distance: 142.0
click at [197, 479] on div "Desempenho Usuários Noivado Widgets Opinião Atualizações de produtos Base de co…" at bounding box center [882, 205] width 1371 height 1450
type input "Guia do Usuário eKRONOS"
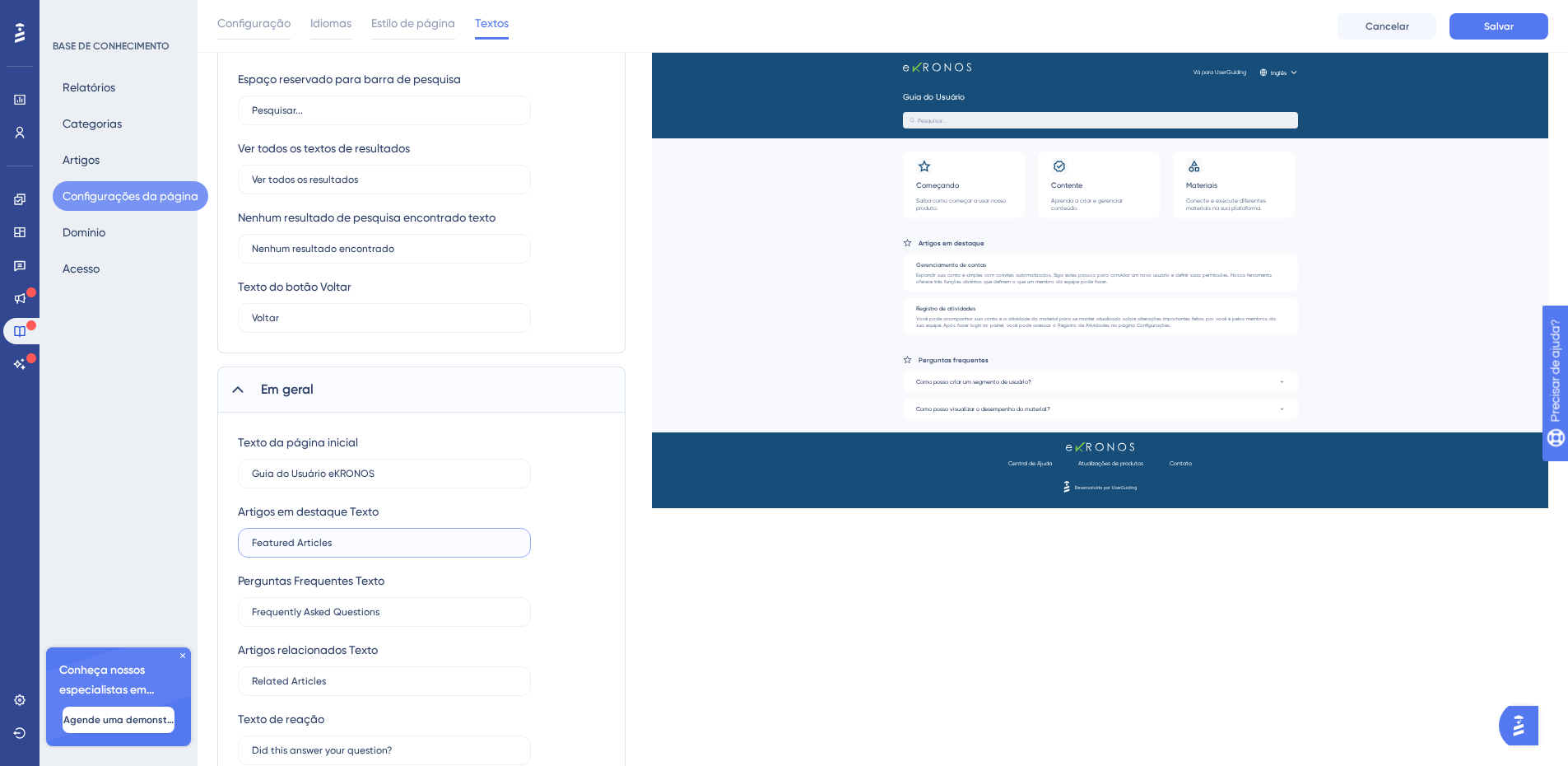
click at [314, 547] on input "Featured Articles" at bounding box center [385, 543] width 265 height 12
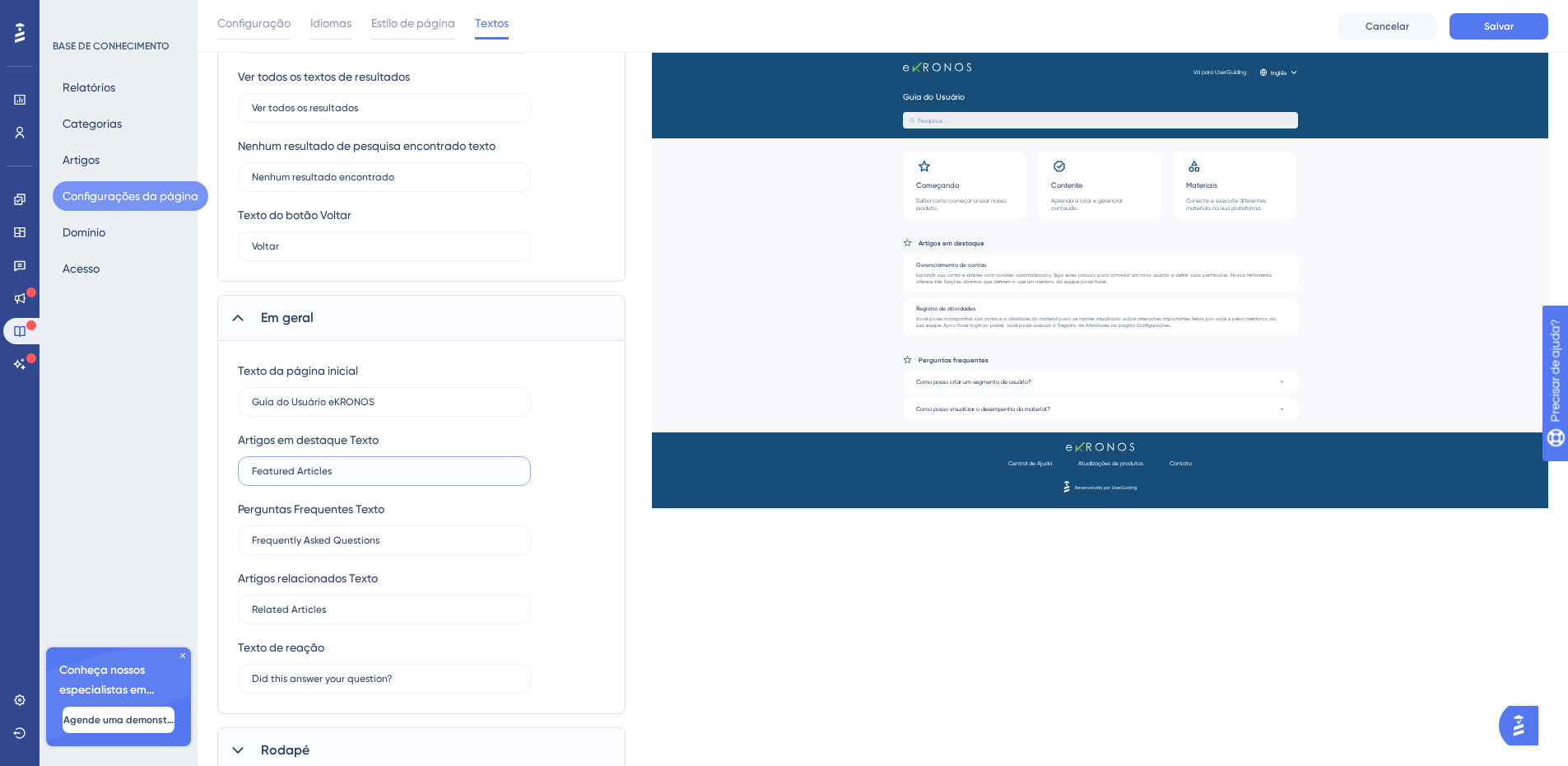
scroll to position [601, 0]
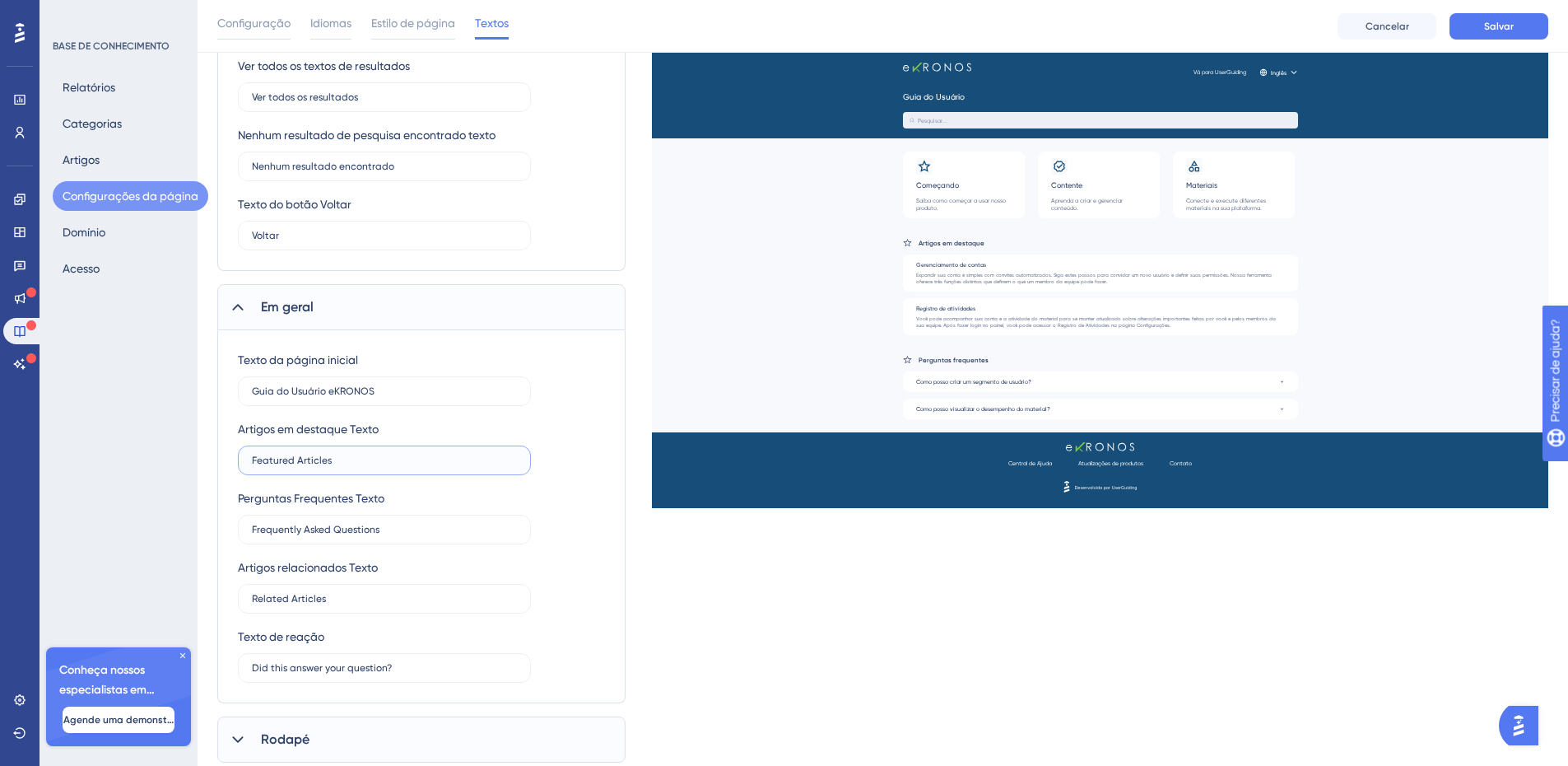
click at [328, 455] on input "Featured Articles" at bounding box center [385, 461] width 265 height 12
click at [551, 417] on div "Texto da página inicial Guia do Usuário eKRONOS Artigos em destaque Texto Featu…" at bounding box center [422, 517] width 367 height 333
drag, startPoint x: 393, startPoint y: 531, endPoint x: 229, endPoint y: 536, distance: 164.1
click at [229, 536] on div "Texto da página inicial Guia do Usuário eKRONOS Artigos em destaque Texto Featu…" at bounding box center [421, 517] width 408 height 373
type input "Perguntas Fre"
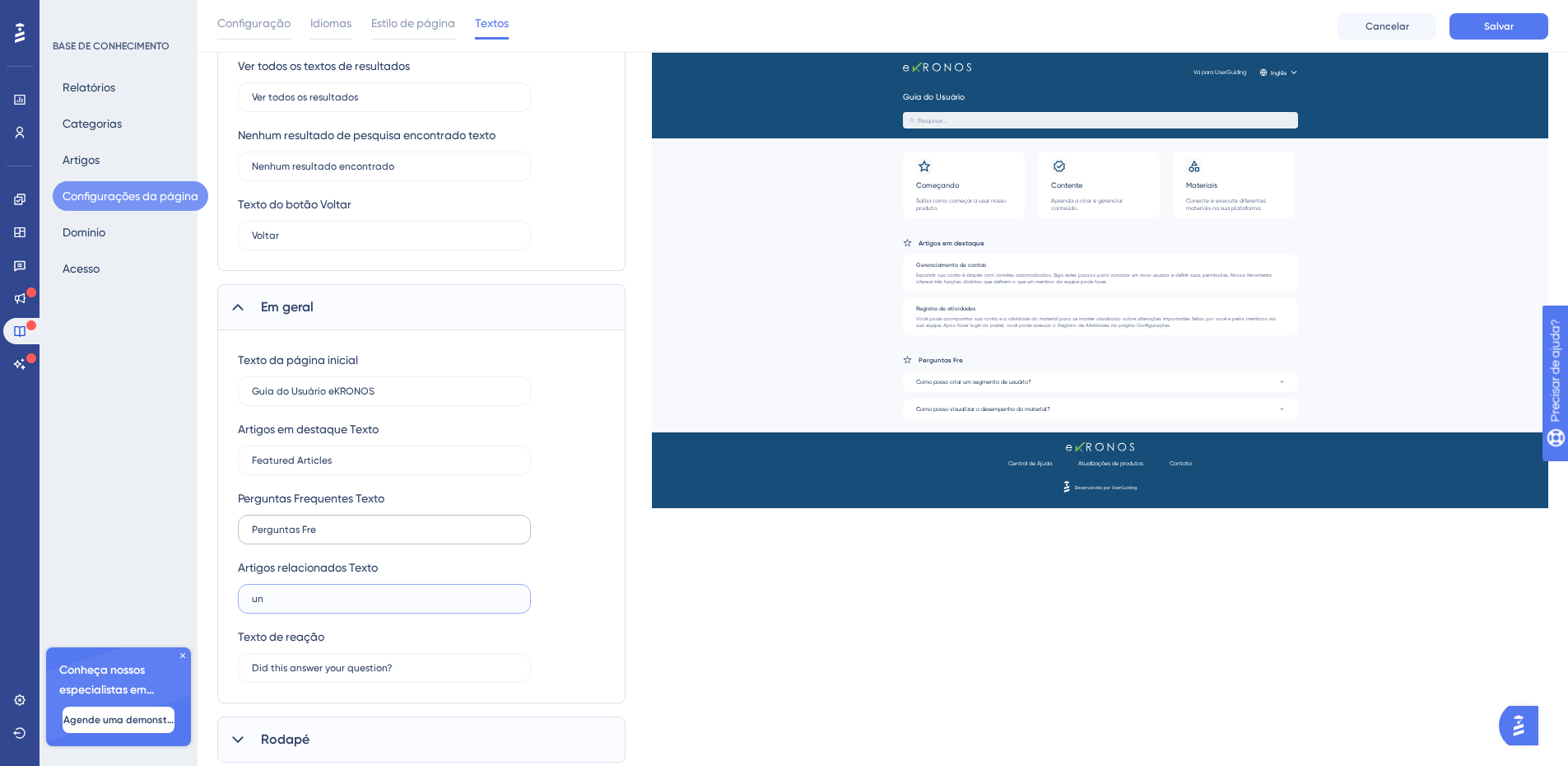
type input "un"
click at [356, 534] on input "Perguntas Fre" at bounding box center [385, 530] width 265 height 12
type input "Perguntas Frequentes"
click at [303, 591] on label "un" at bounding box center [385, 598] width 293 height 30
click at [303, 592] on input "un" at bounding box center [385, 598] width 265 height 12
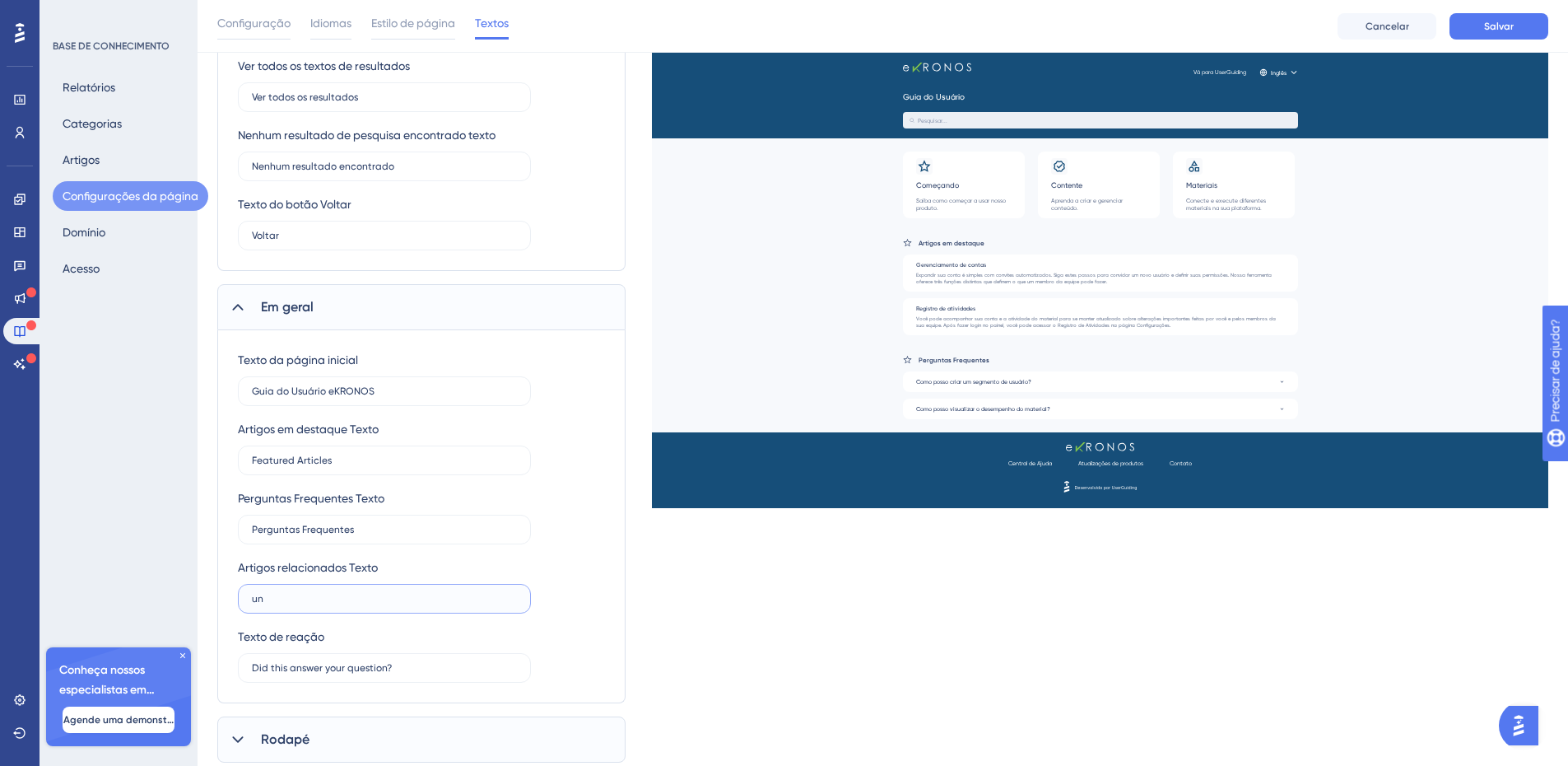
drag, startPoint x: 277, startPoint y: 600, endPoint x: 226, endPoint y: 602, distance: 51.0
click at [229, 602] on div "Texto da página inicial Guia do Usuário eKRONOS Artigos em destaque Texto Featu…" at bounding box center [421, 517] width 408 height 373
type input "un"
click at [564, 555] on div "Texto da página inicial Guia do Usuário eKRONOS Artigos em destaque Texto Featu…" at bounding box center [422, 517] width 367 height 333
click at [309, 586] on label at bounding box center [385, 598] width 293 height 30
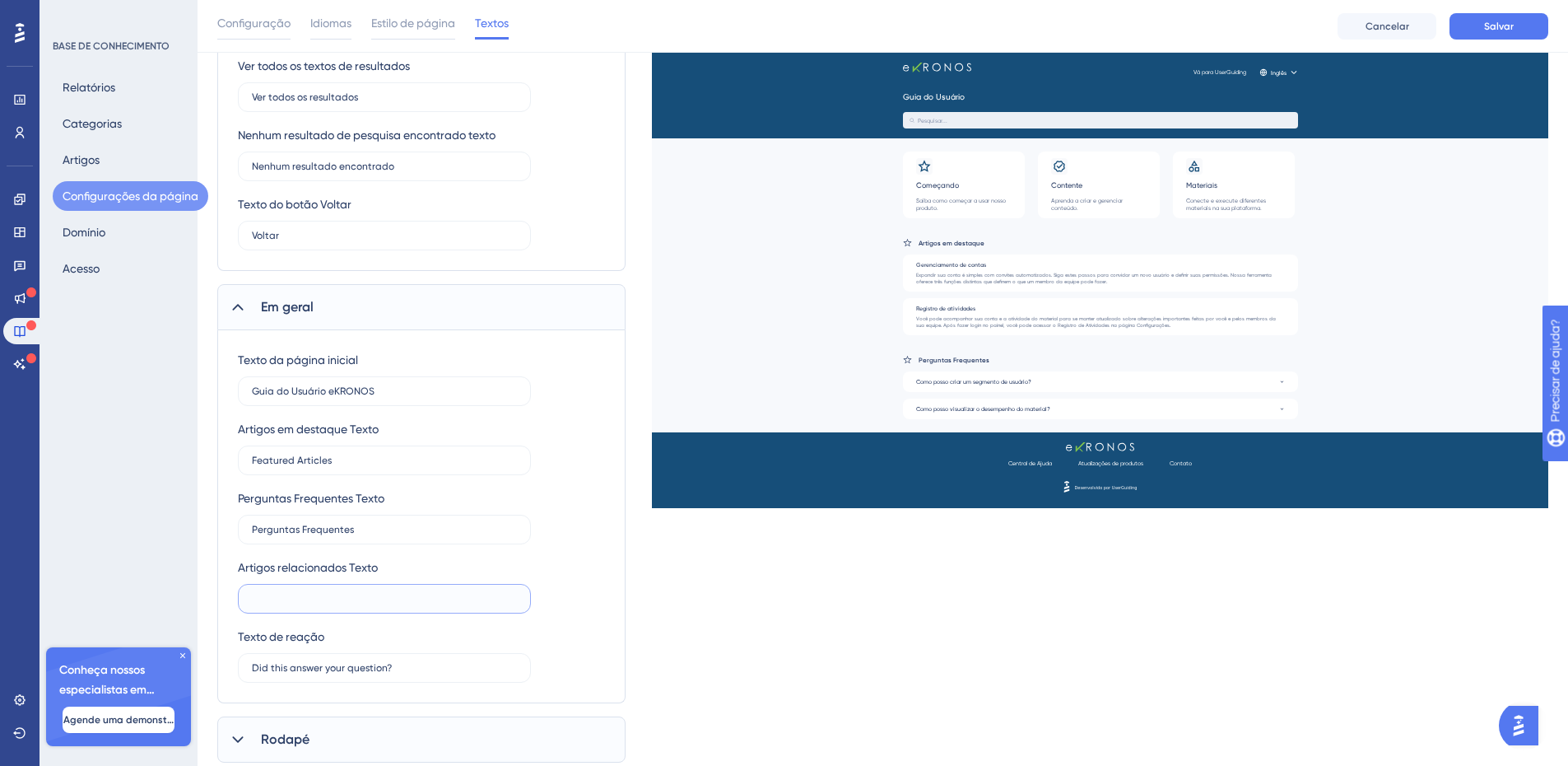
click at [309, 592] on input "text" at bounding box center [385, 598] width 265 height 12
click at [323, 641] on font "Texto de reação" at bounding box center [281, 636] width 87 height 13
click at [400, 667] on input "Did this answer your question?" at bounding box center [385, 668] width 265 height 12
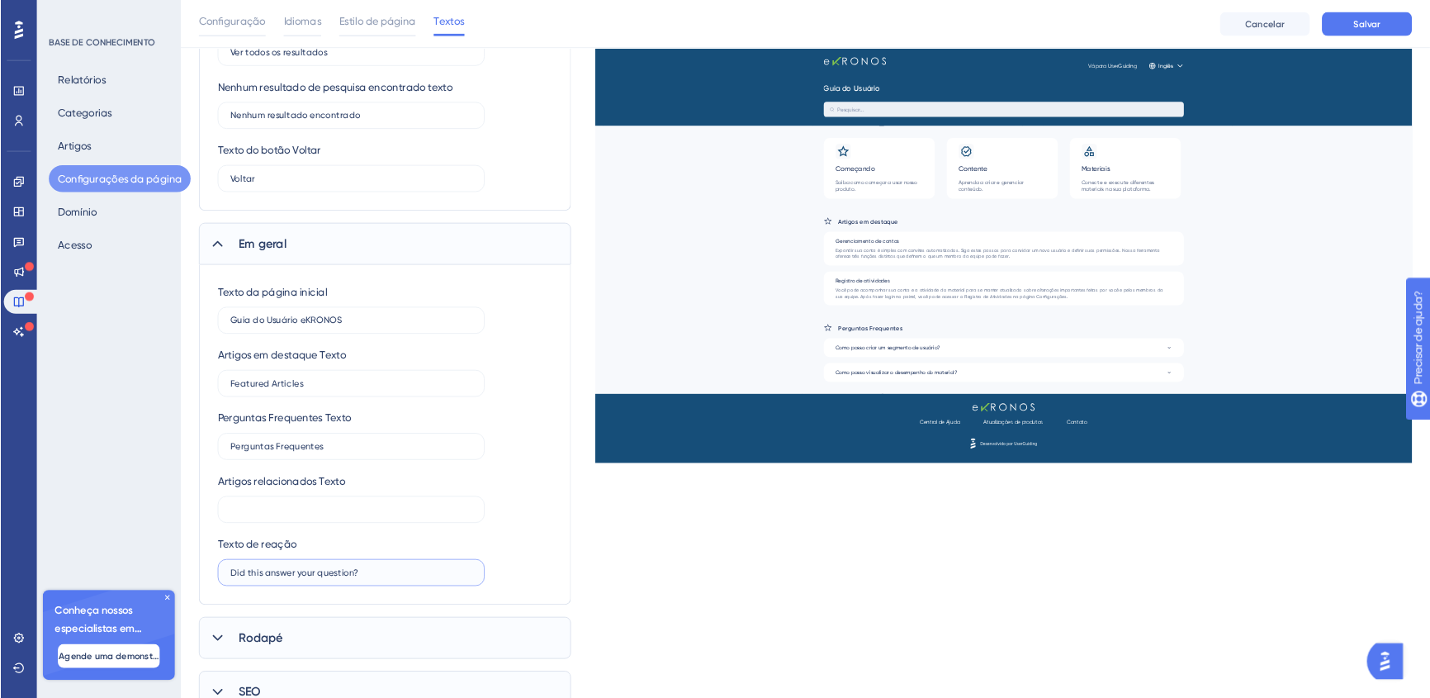
scroll to position [685, 0]
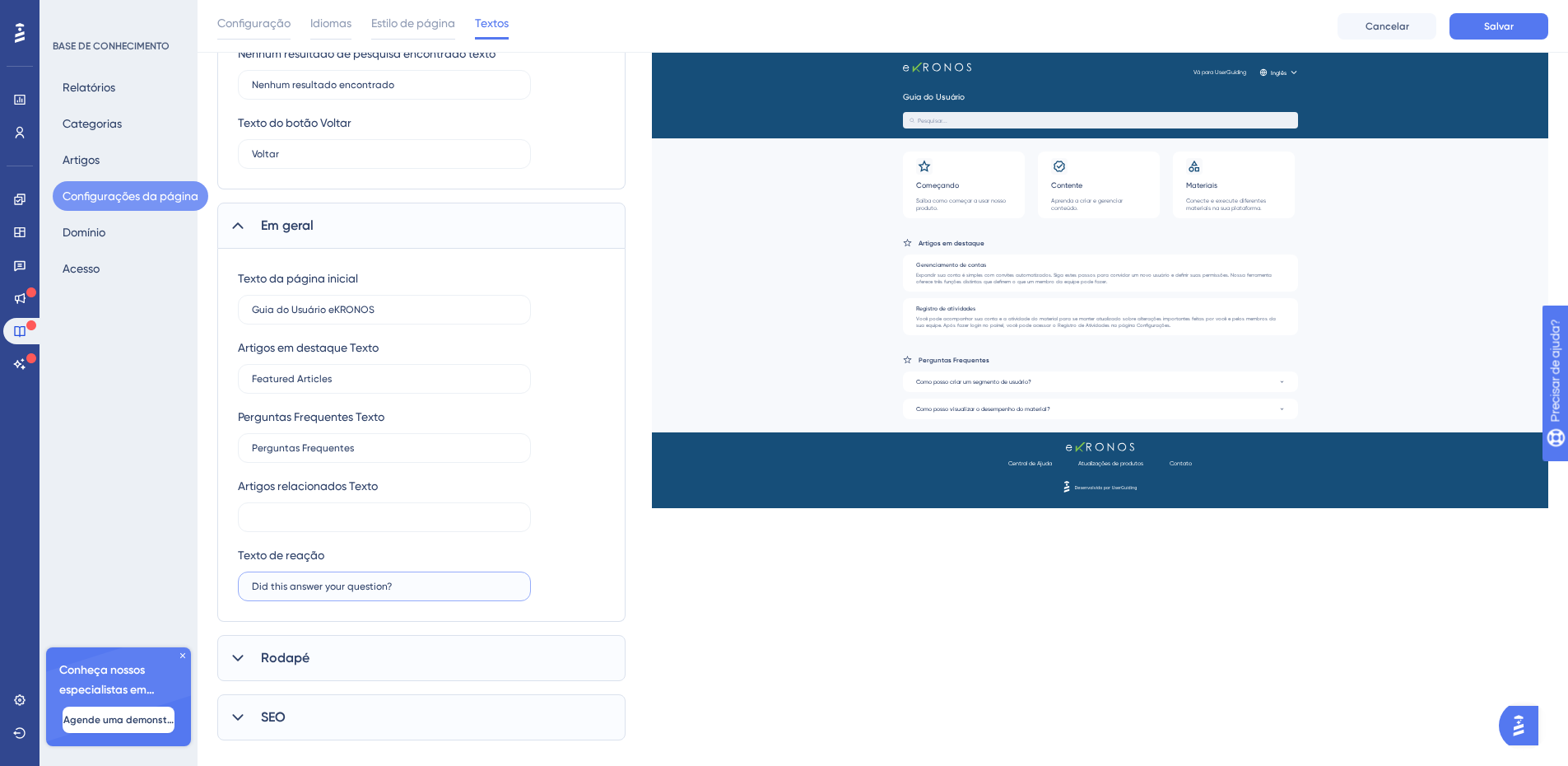
drag, startPoint x: 384, startPoint y: 587, endPoint x: 237, endPoint y: 594, distance: 147.2
click at [237, 594] on div "Texto da página inicial Guia do Usuário eKRONOS Artigos em destaque Texto Featu…" at bounding box center [421, 435] width 408 height 373
click at [351, 583] on input "Encontrou o que buscava?" at bounding box center [385, 586] width 265 height 12
click at [385, 582] on input "Encontrou o que buscava?" at bounding box center [385, 586] width 265 height 12
drag, startPoint x: 368, startPoint y: 587, endPoint x: 329, endPoint y: 587, distance: 39.0
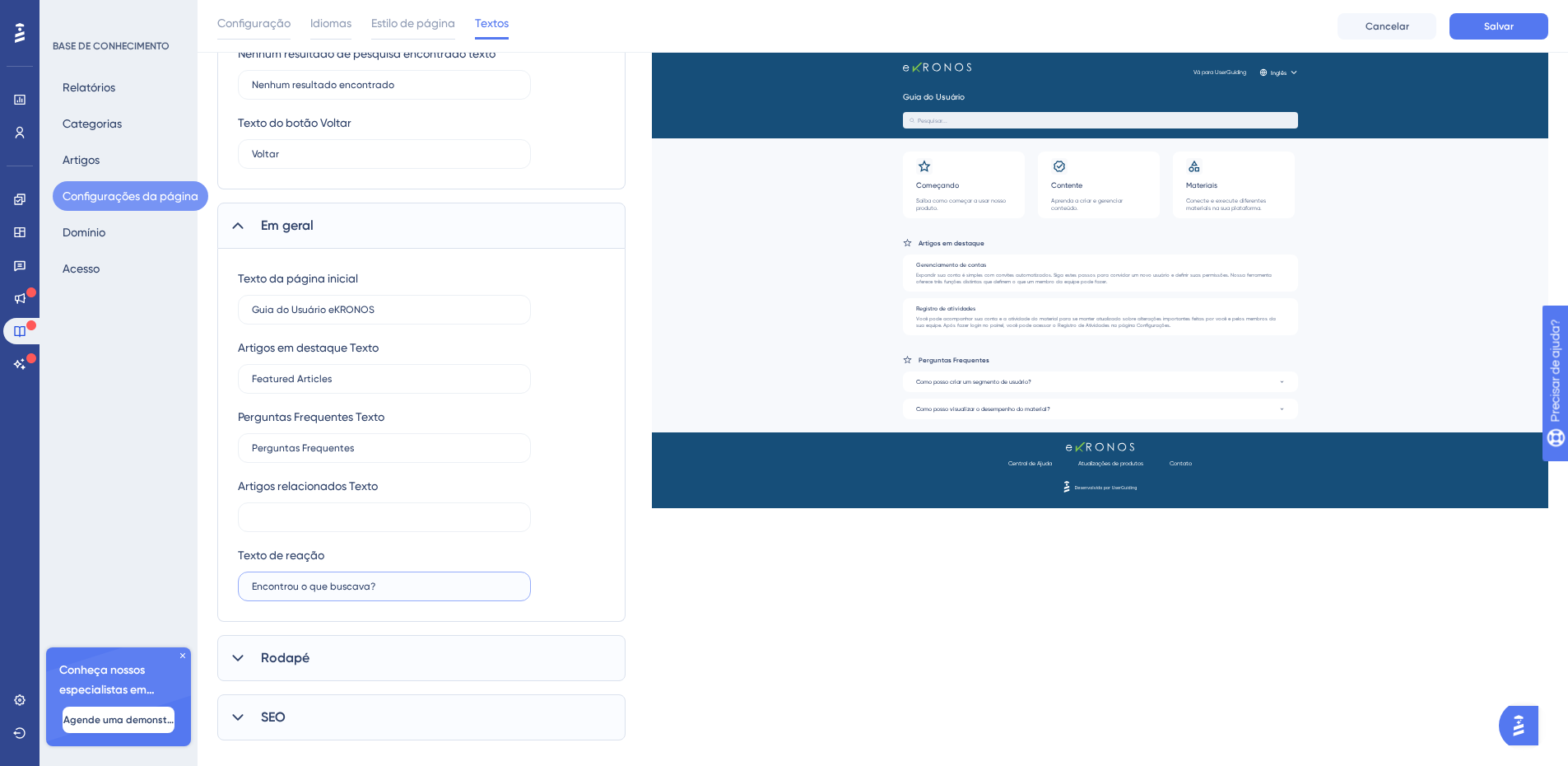
click at [329, 587] on input "Encontrou o que buscava?" at bounding box center [385, 586] width 265 height 12
click at [356, 581] on input "Encontrou o que buscava?" at bounding box center [385, 586] width 265 height 12
click at [367, 582] on input "Encontrou o que buscava?" at bounding box center [385, 586] width 265 height 12
drag, startPoint x: 367, startPoint y: 584, endPoint x: 248, endPoint y: 591, distance: 119.2
click at [248, 591] on label "Encontrou o que buscava?" at bounding box center [385, 586] width 293 height 30
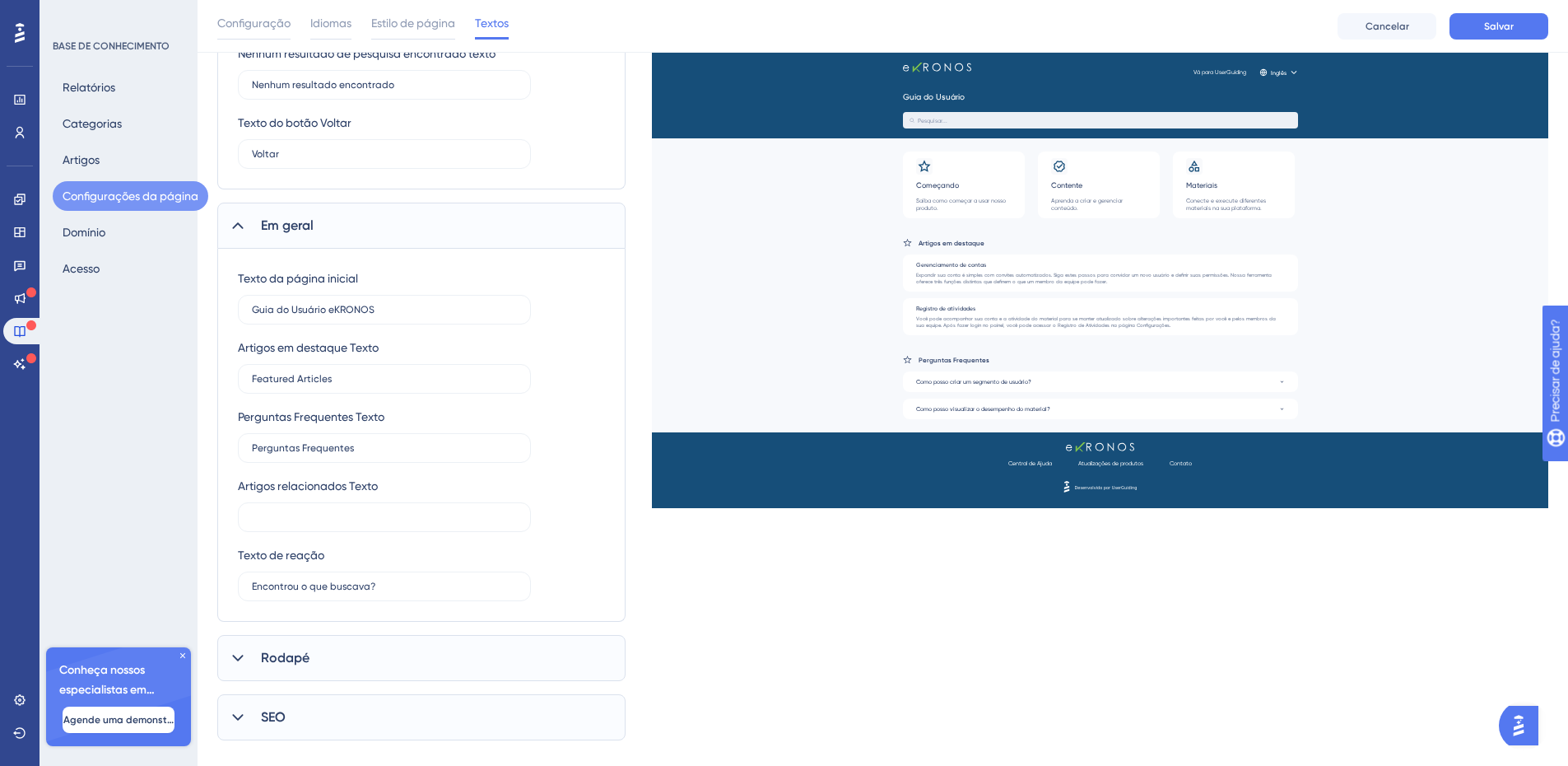
click at [831, 572] on div "Qual versão de idioma você deseja editar? Português Cabeçalho Título Guia do Us…" at bounding box center [882, 125] width 1331 height 1231
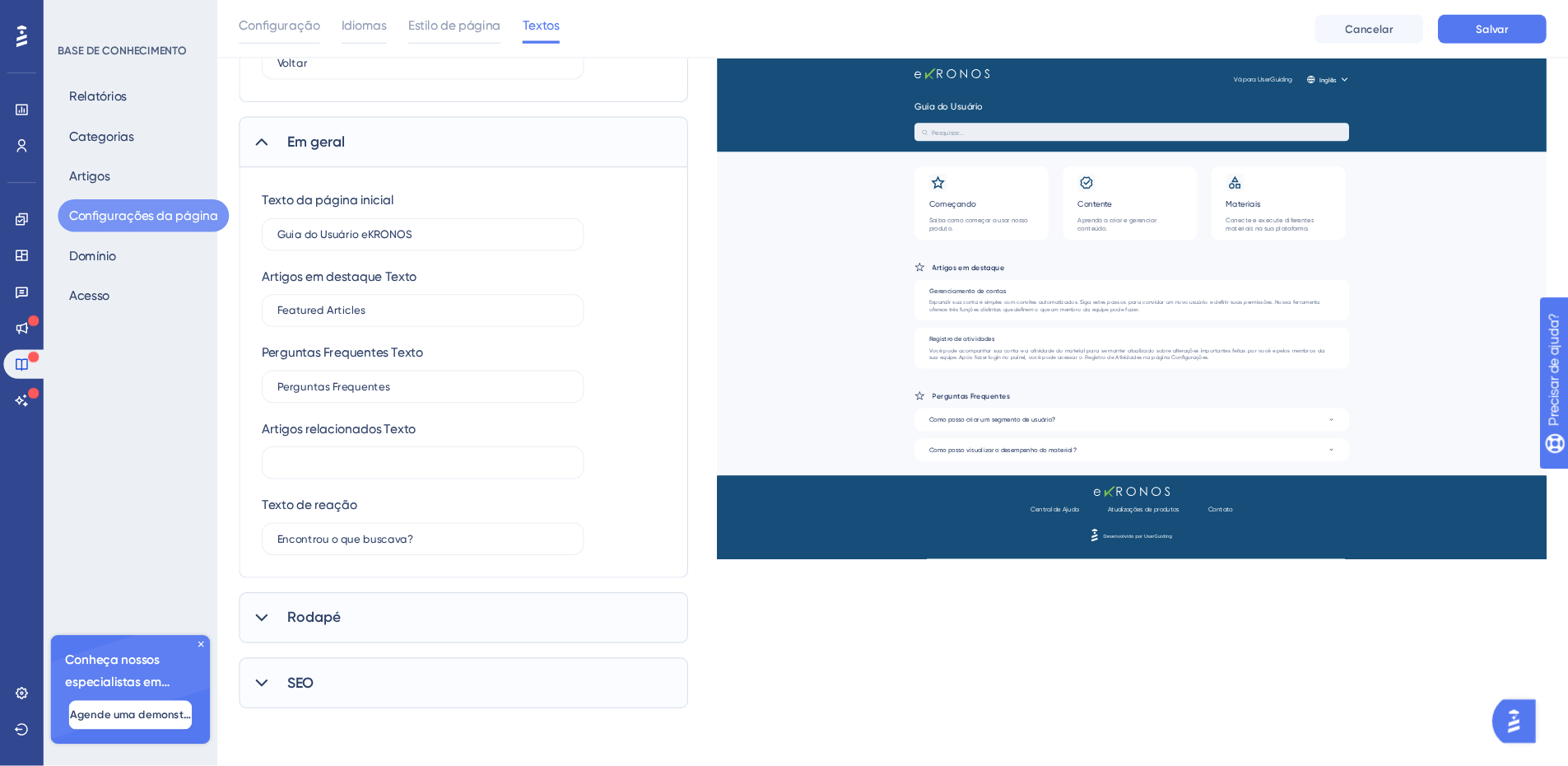
scroll to position [710, 0]
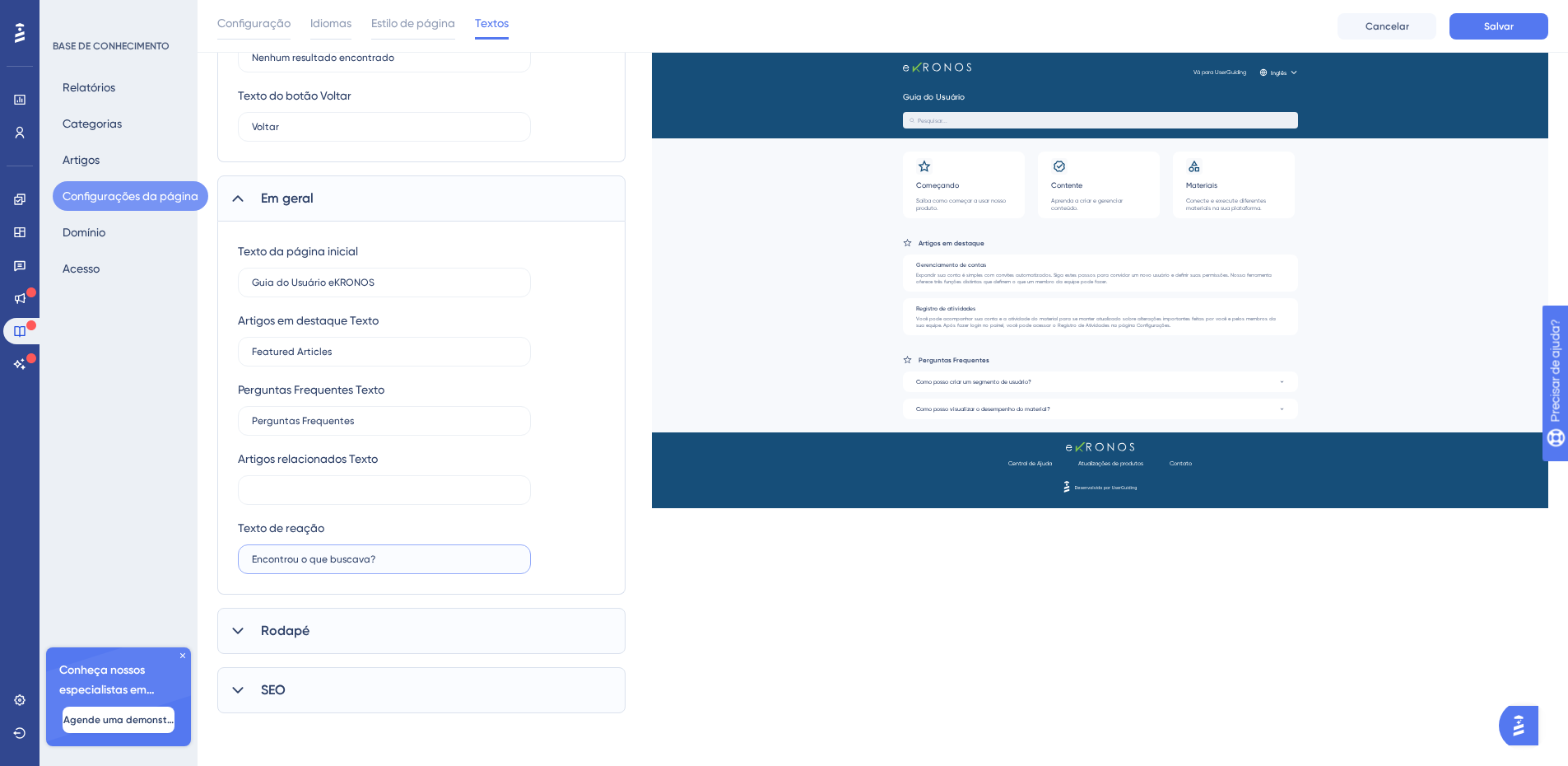
click at [355, 562] on input "Encontrou o que buscava?" at bounding box center [385, 560] width 265 height 12
drag, startPoint x: 366, startPoint y: 563, endPoint x: 233, endPoint y: 560, distance: 133.0
click at [233, 560] on div "Texto da página inicial Guia do Usuário eKRONOS Artigos em destaque Texto Featu…" at bounding box center [421, 408] width 408 height 373
type input "Solucionamos sua dúvida?"
click at [297, 487] on input "text" at bounding box center [385, 490] width 265 height 12
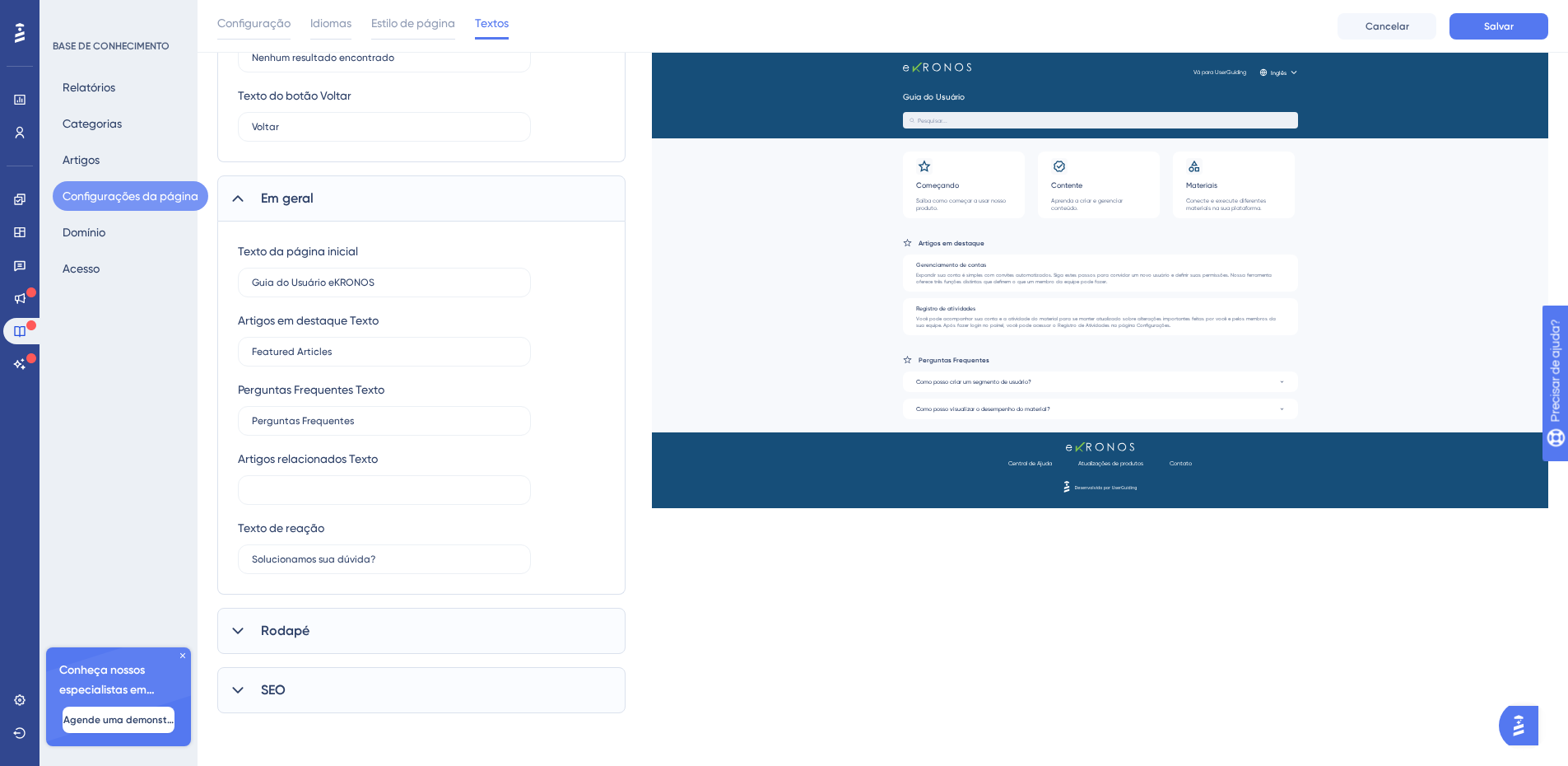
click at [318, 625] on div "Rodapé" at bounding box center [421, 630] width 408 height 46
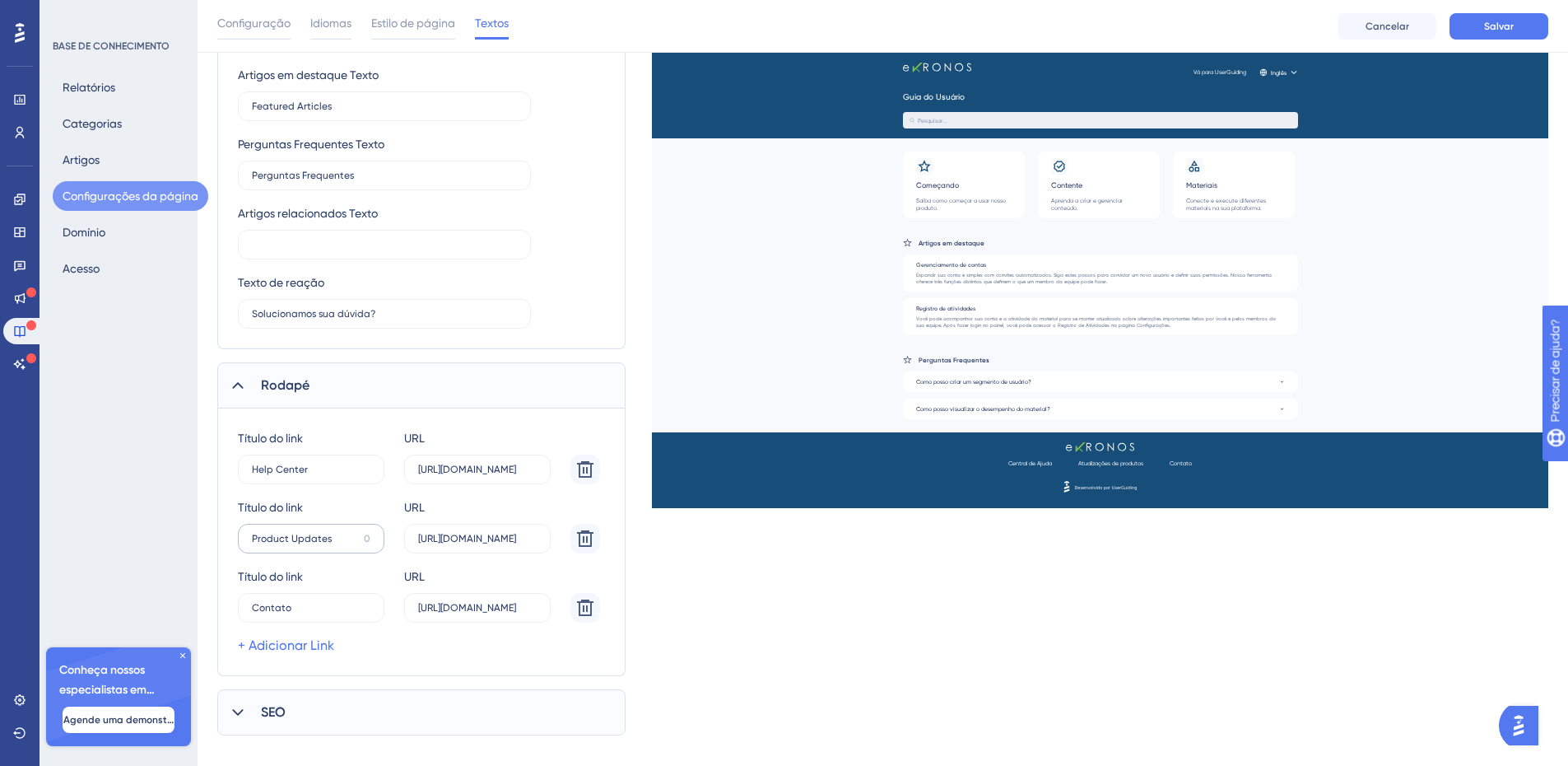
scroll to position [957, 0]
click at [333, 469] on input "Help Center" at bounding box center [305, 469] width 106 height 12
click at [314, 470] on input "Help Center" at bounding box center [305, 469] width 106 height 12
drag, startPoint x: 316, startPoint y: 470, endPoint x: 172, endPoint y: 464, distance: 144.1
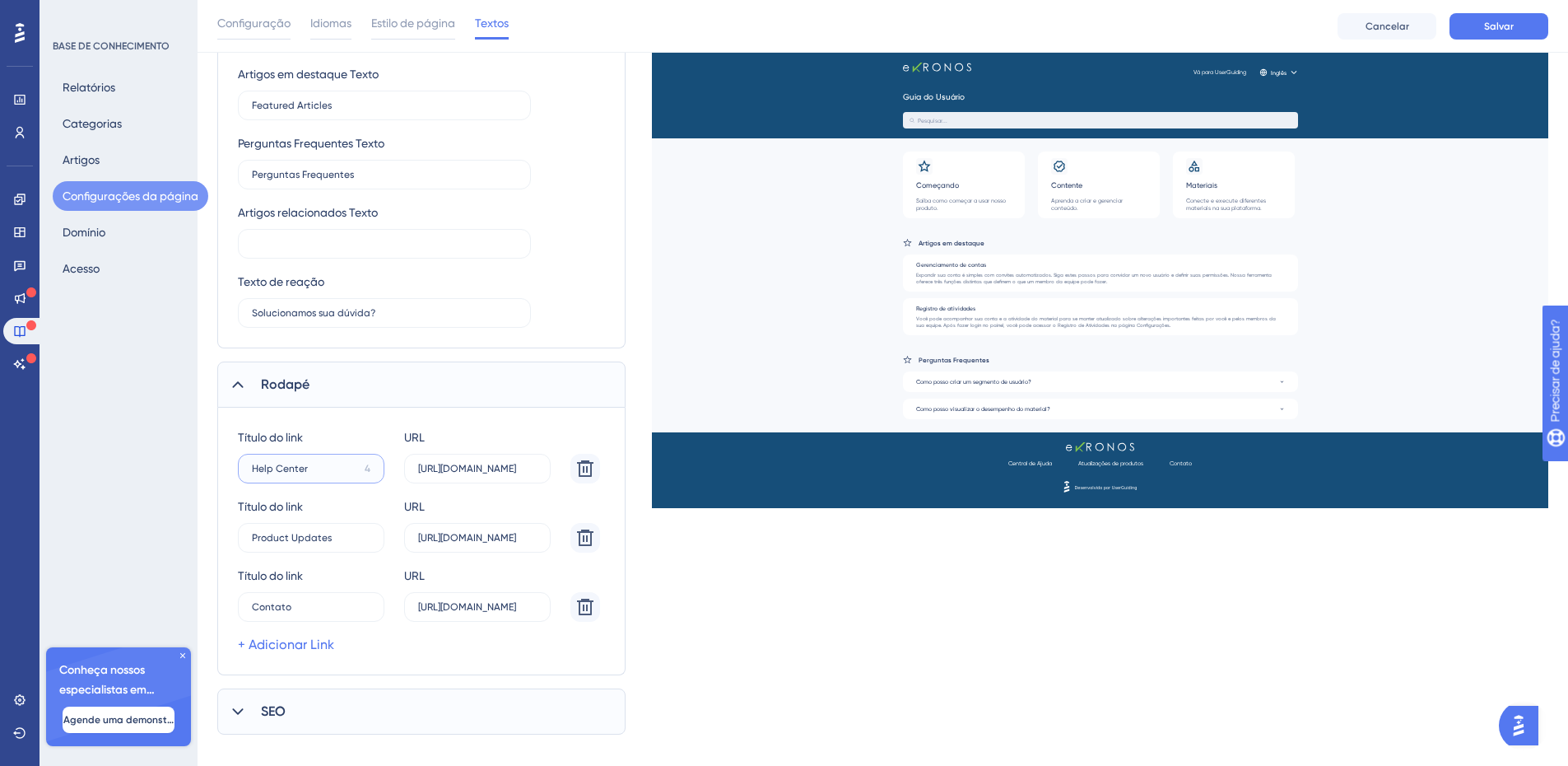
click at [290, 465] on input "Help Center" at bounding box center [305, 469] width 106 height 12
click at [295, 471] on input "Help Center" at bounding box center [305, 469] width 106 height 12
click at [320, 472] on input "Help Center" at bounding box center [305, 469] width 106 height 12
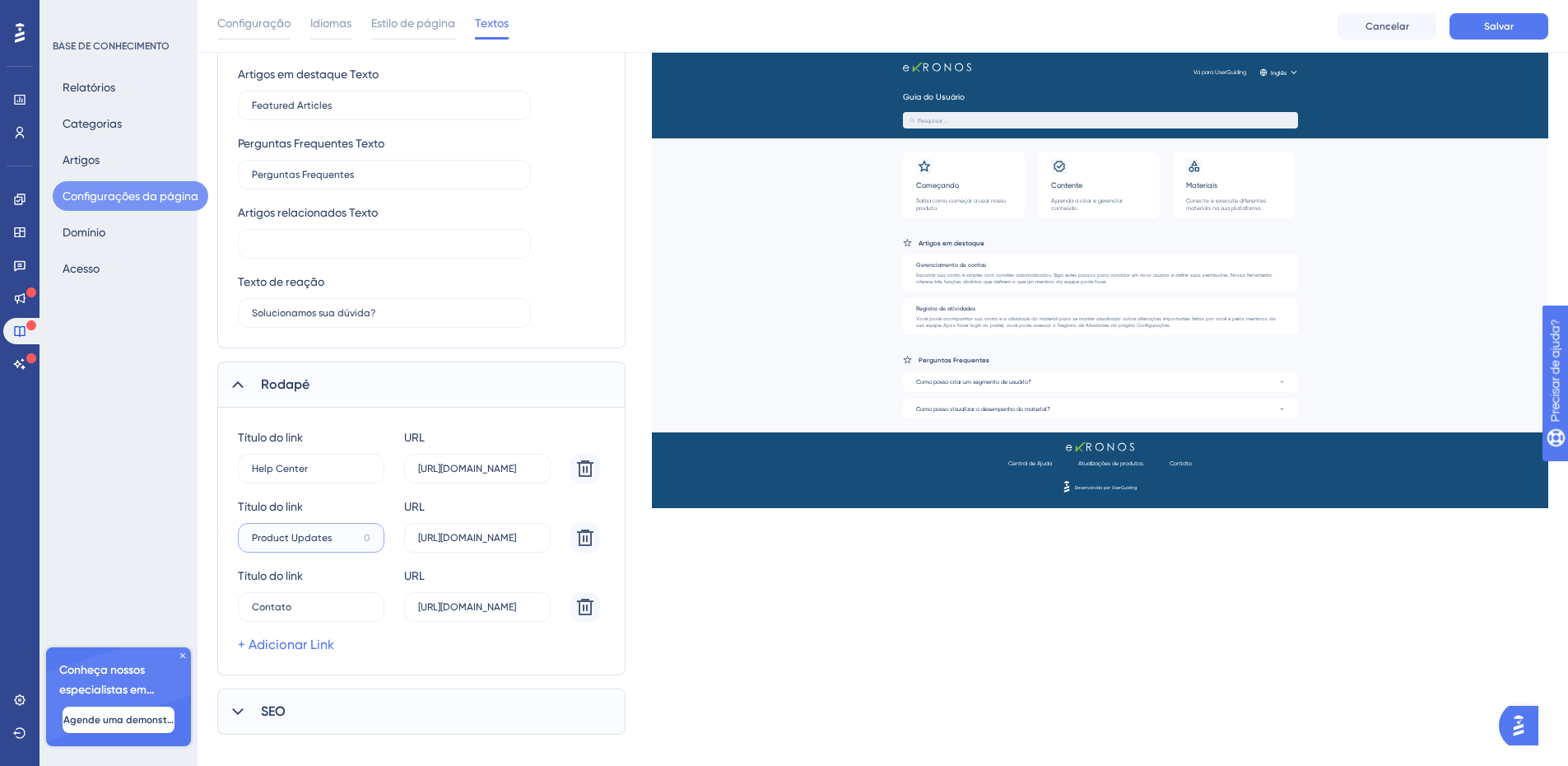
click at [335, 539] on input "Product Updates" at bounding box center [305, 538] width 106 height 12
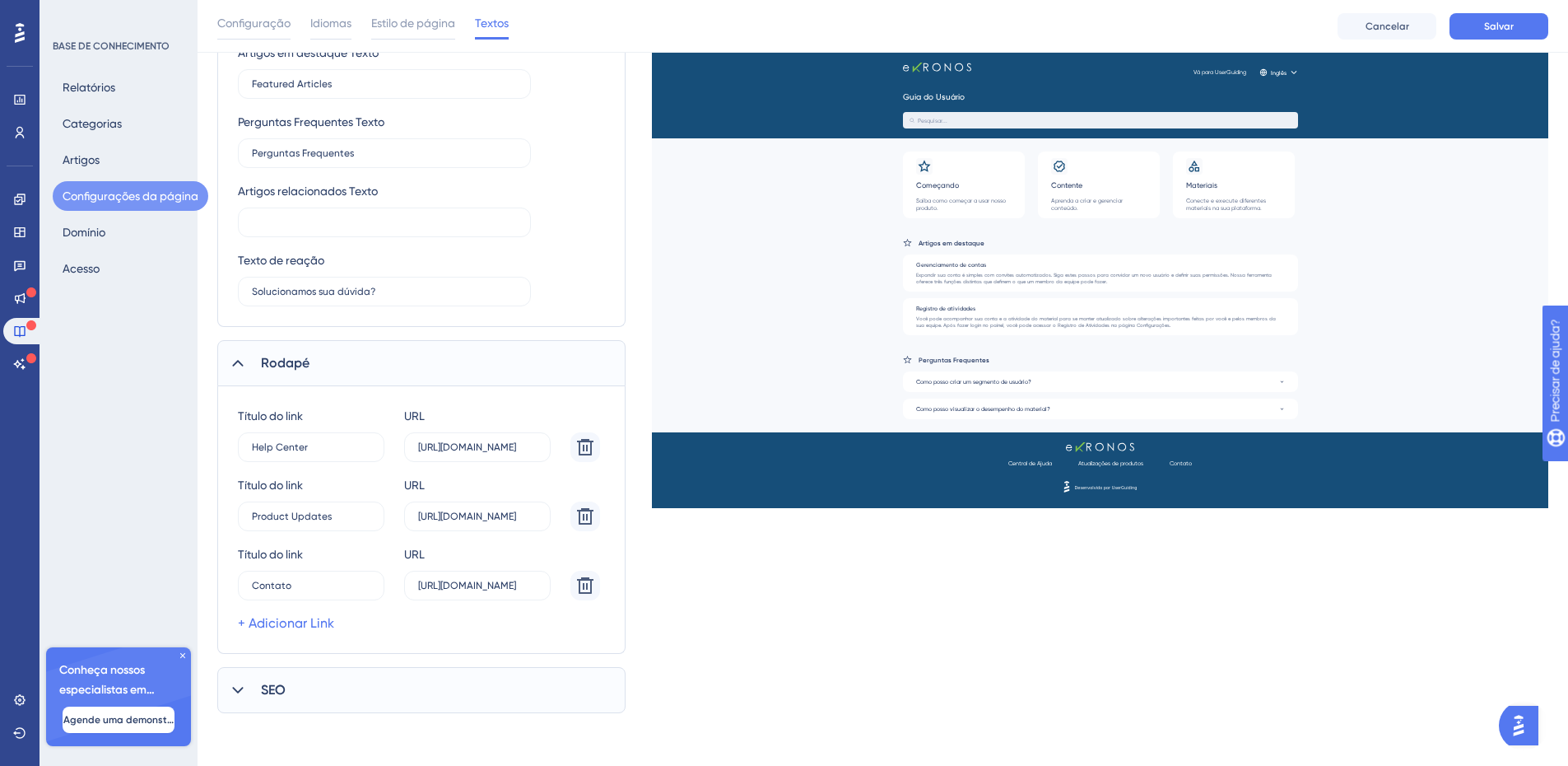
click at [243, 689] on icon at bounding box center [237, 690] width 17 height 17
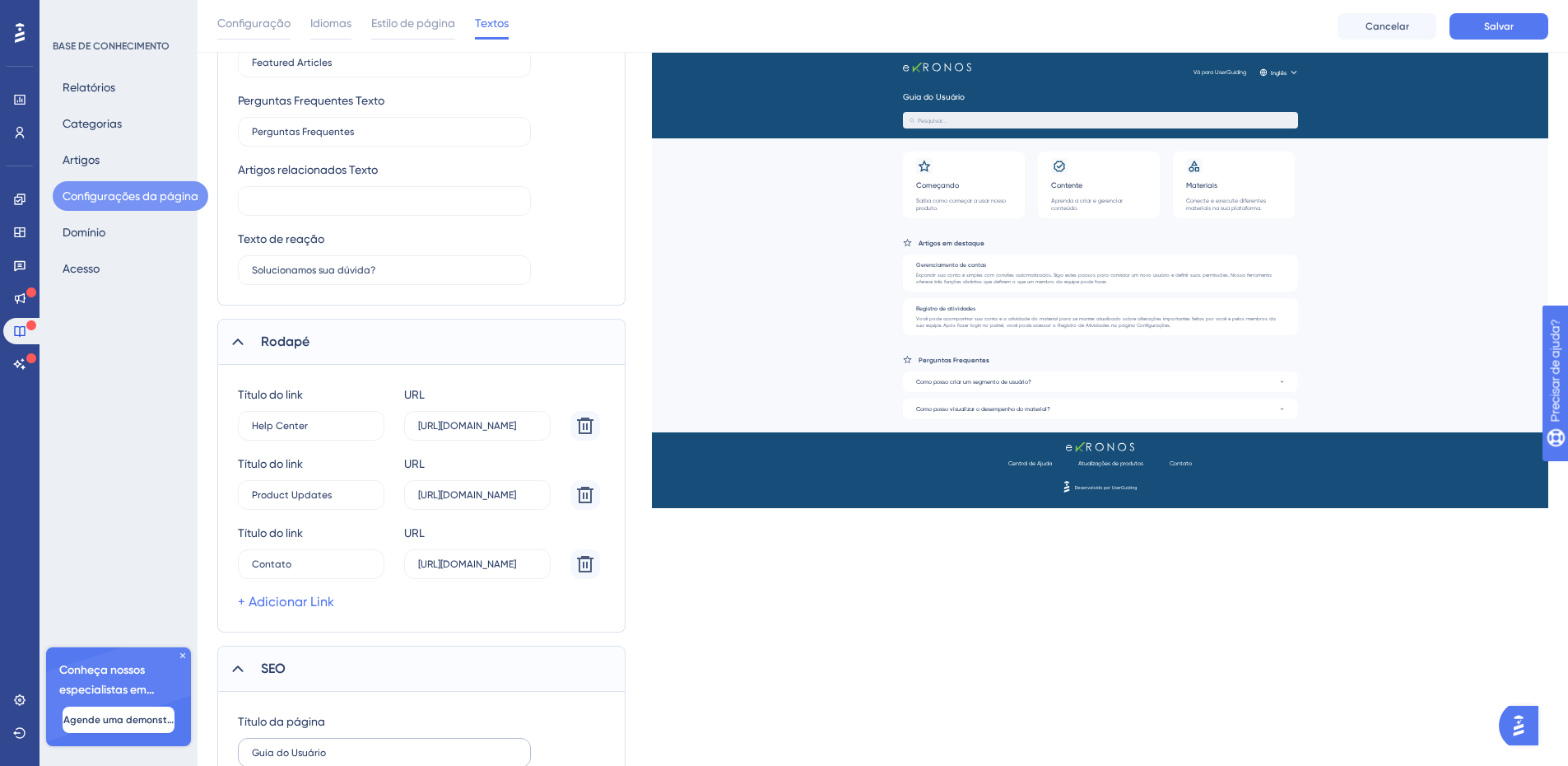
scroll to position [1144, 0]
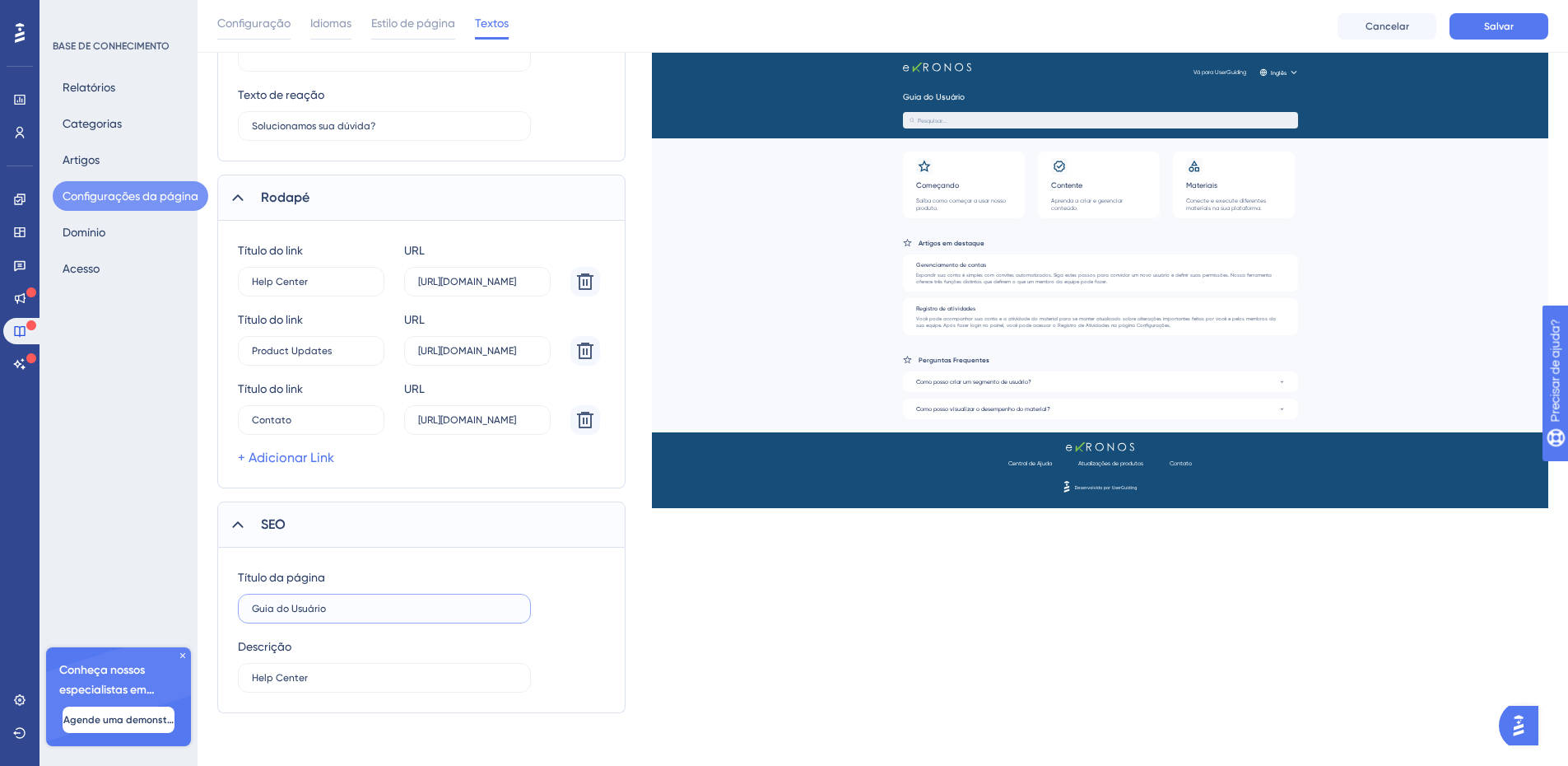
click at [337, 608] on input "Guia do Usuário" at bounding box center [385, 608] width 265 height 12
click at [332, 671] on label "Help Center" at bounding box center [385, 678] width 293 height 30
click at [332, 672] on input "Help Center" at bounding box center [385, 678] width 265 height 12
drag, startPoint x: 333, startPoint y: 677, endPoint x: 222, endPoint y: 677, distance: 111.0
click at [222, 677] on div "Título da página Guia do Usuário Descrição Help Center" at bounding box center [421, 630] width 408 height 166
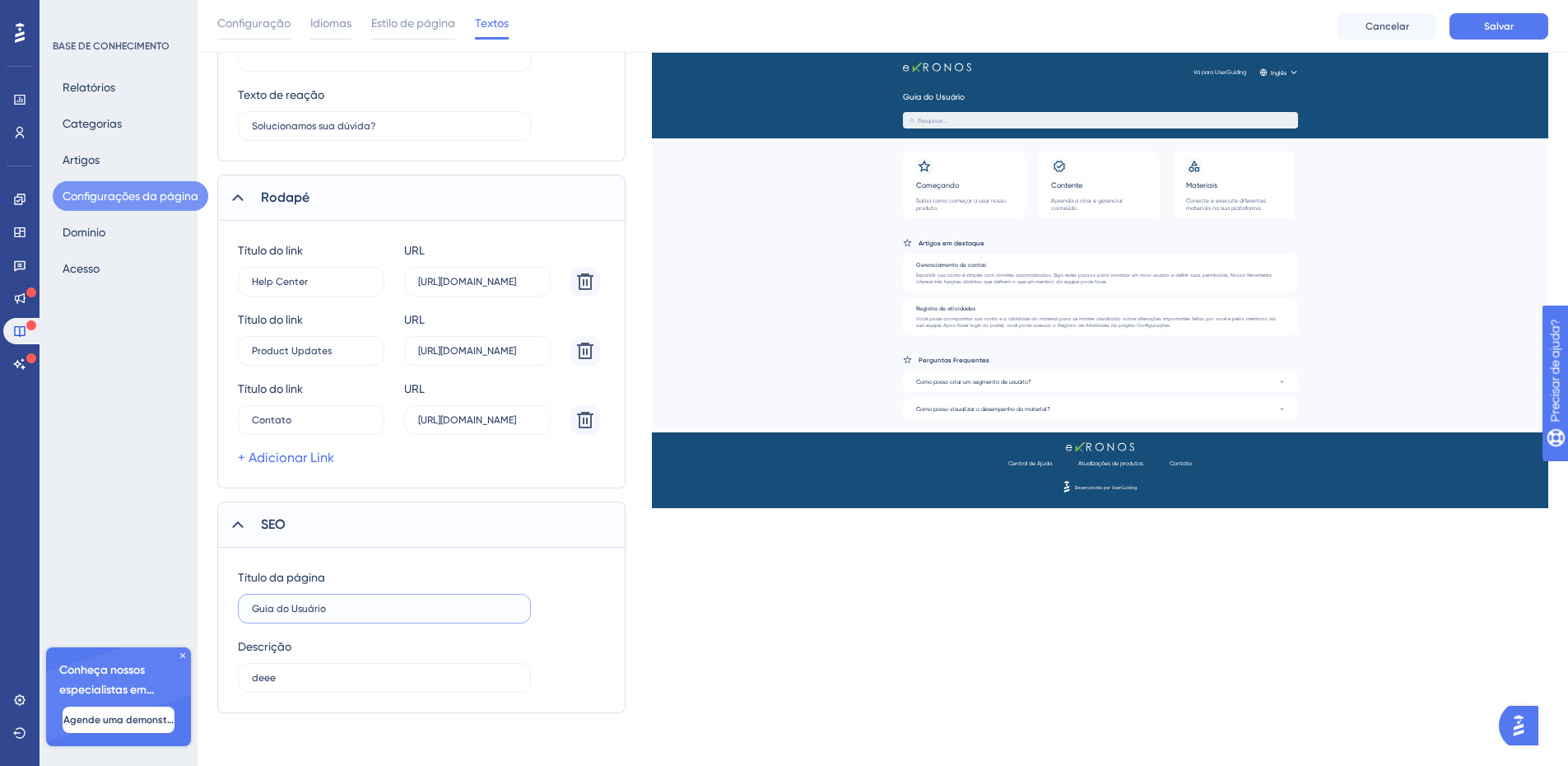
click at [460, 612] on input "Guia do Usuário" at bounding box center [385, 608] width 265 height 12
click at [304, 687] on label "deee" at bounding box center [385, 678] width 293 height 30
click at [304, 683] on input "deee" at bounding box center [385, 678] width 265 height 12
drag, startPoint x: 308, startPoint y: 677, endPoint x: 191, endPoint y: 679, distance: 117.0
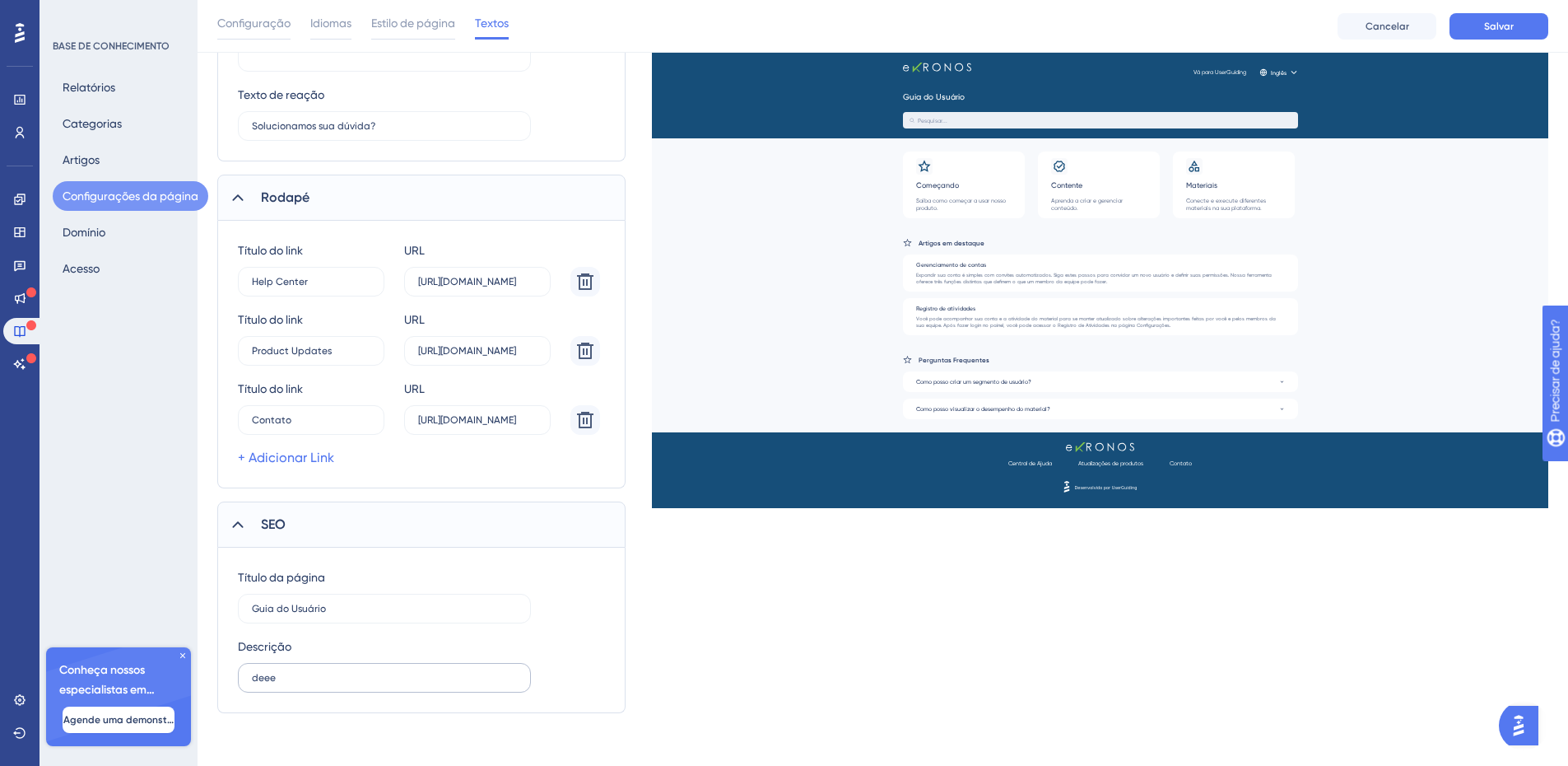
click at [304, 683] on label "deee" at bounding box center [385, 678] width 293 height 30
click at [304, 683] on input "deee" at bounding box center [385, 678] width 265 height 12
click at [337, 611] on input "Guia do Usuário" at bounding box center [385, 608] width 265 height 12
click at [304, 678] on input "deee" at bounding box center [385, 678] width 265 height 12
drag, startPoint x: 297, startPoint y: 682, endPoint x: 226, endPoint y: 685, distance: 71.1
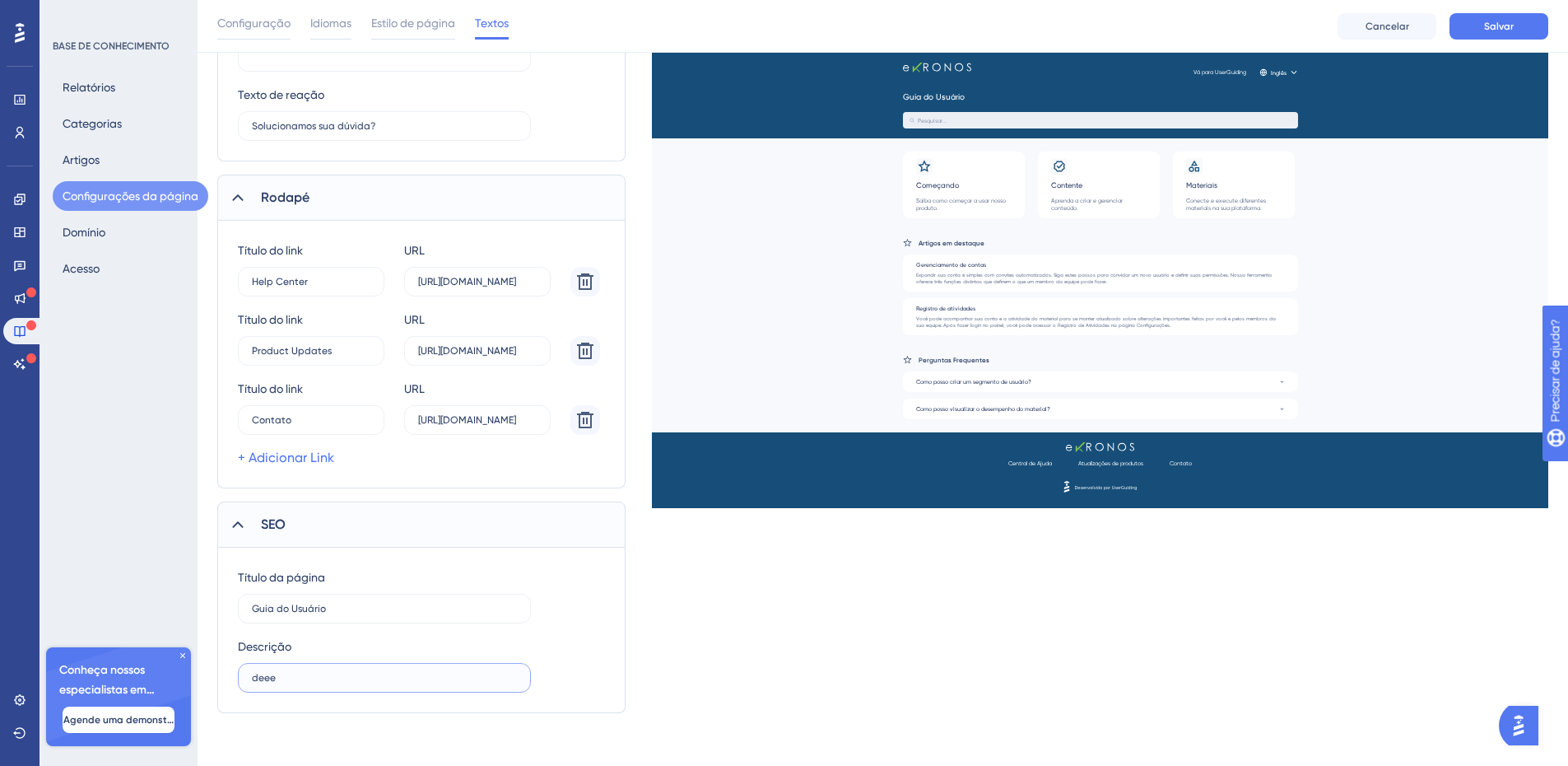
click at [226, 685] on div "Título da página Guia do Usuário Descrição deee" at bounding box center [421, 630] width 408 height 166
click at [296, 672] on input "deee" at bounding box center [385, 678] width 265 height 12
drag, startPoint x: 296, startPoint y: 672, endPoint x: 224, endPoint y: 676, distance: 72.1
click at [224, 676] on div "Título da página Guia do Usuário Descrição deee" at bounding box center [421, 630] width 408 height 166
type input "G"
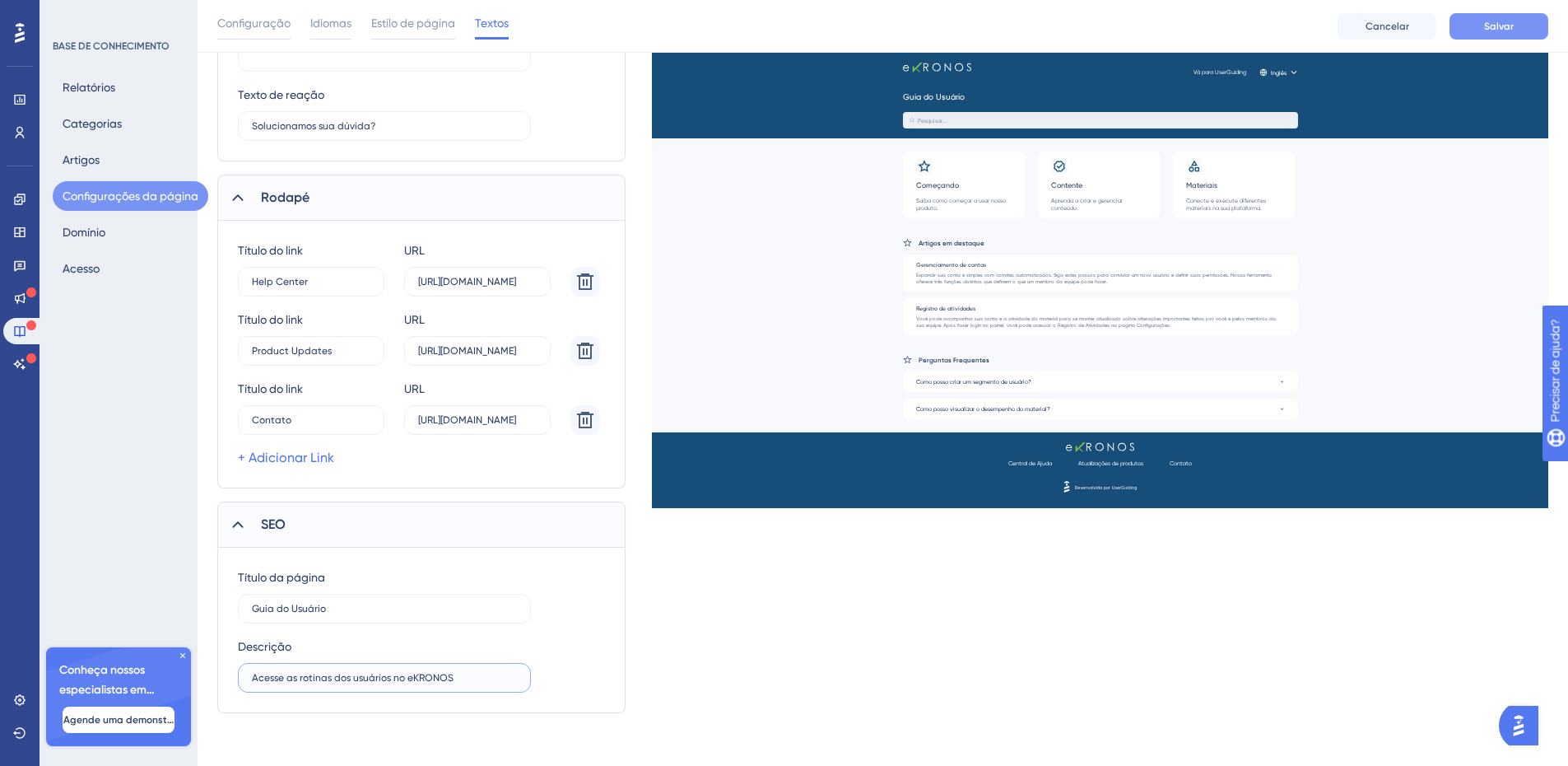
type input "Acesse as rotinas dos usuários no eKRONOS"
click at [1496, 24] on font "Salvar" at bounding box center [1498, 27] width 30 height 12
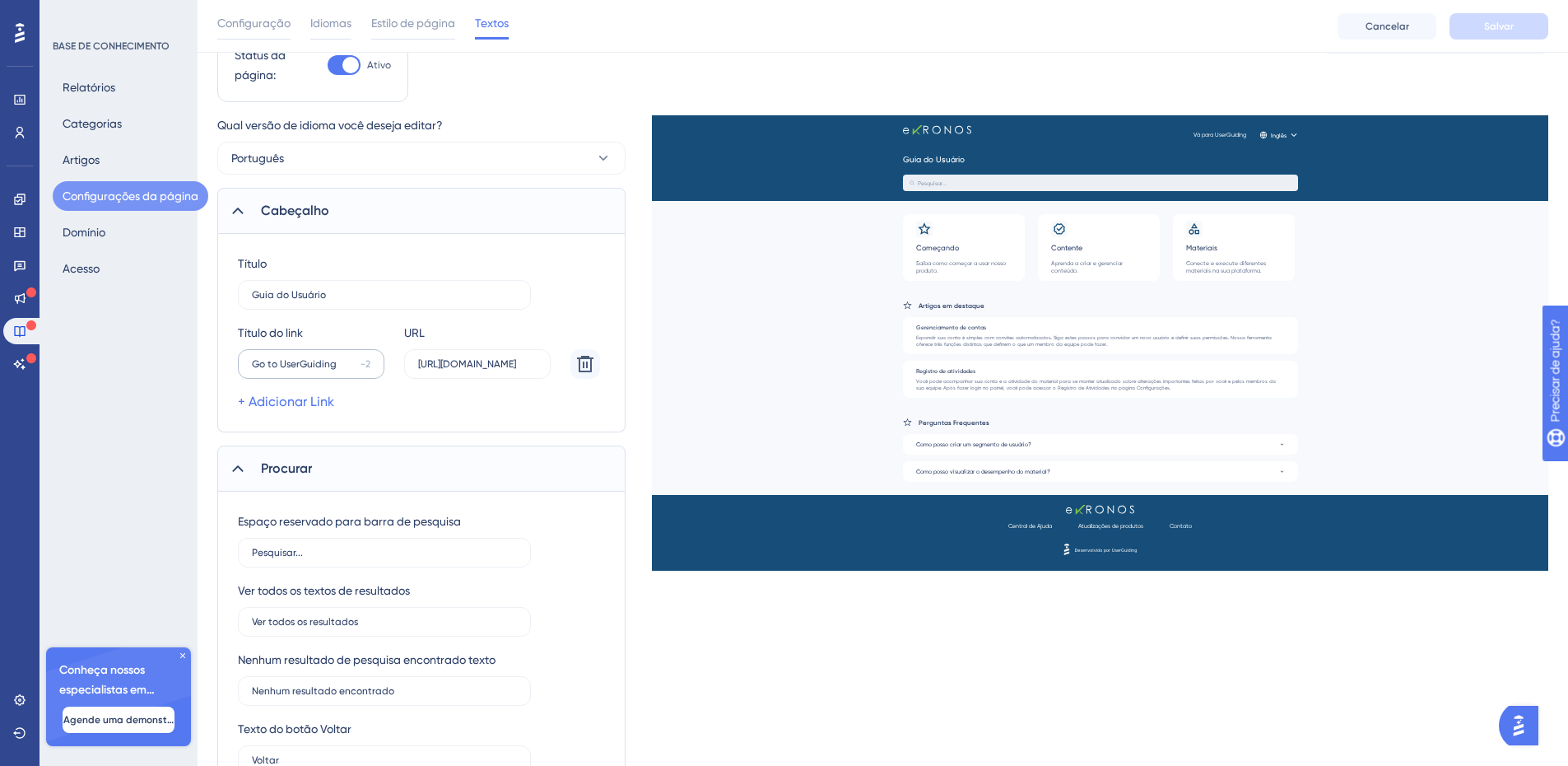
scroll to position [77, 0]
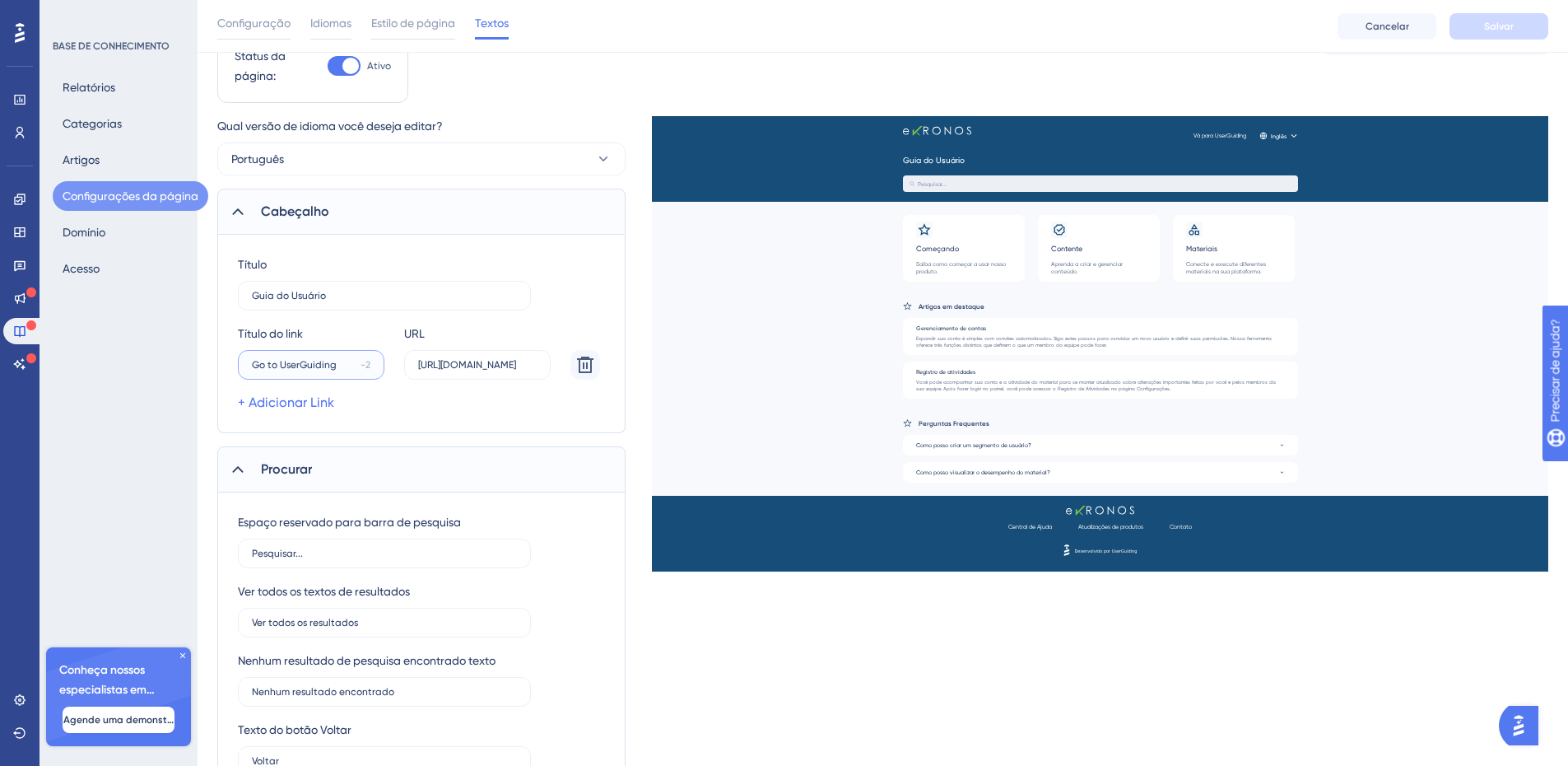
click at [344, 367] on input "Go to UserGuiding" at bounding box center [303, 365] width 102 height 12
drag, startPoint x: 344, startPoint y: 363, endPoint x: 199, endPoint y: 366, distance: 145.0
click at [283, 366] on input "Abrir um chamad" at bounding box center [305, 365] width 106 height 12
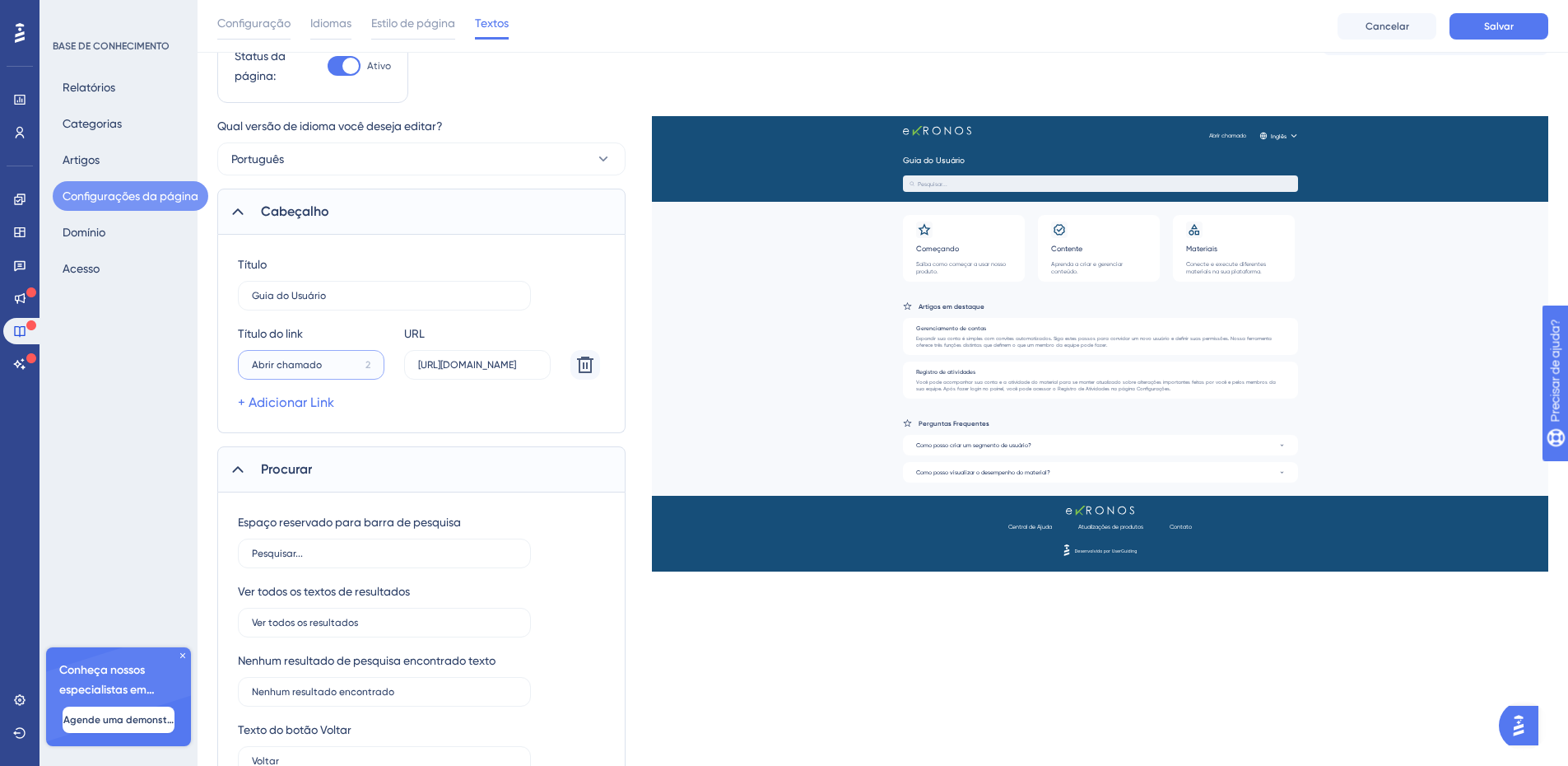
click at [322, 364] on input "Abrir chamado" at bounding box center [305, 365] width 107 height 12
drag, startPoint x: 294, startPoint y: 359, endPoint x: 204, endPoint y: 355, distance: 90.1
drag, startPoint x: 322, startPoint y: 367, endPoint x: 218, endPoint y: 366, distance: 104.0
click at [218, 366] on div "Título Guia do Usuário Título do link Ei Soluções 3 URL [URL][DOMAIN_NAME] + Ad…" at bounding box center [421, 333] width 408 height 198
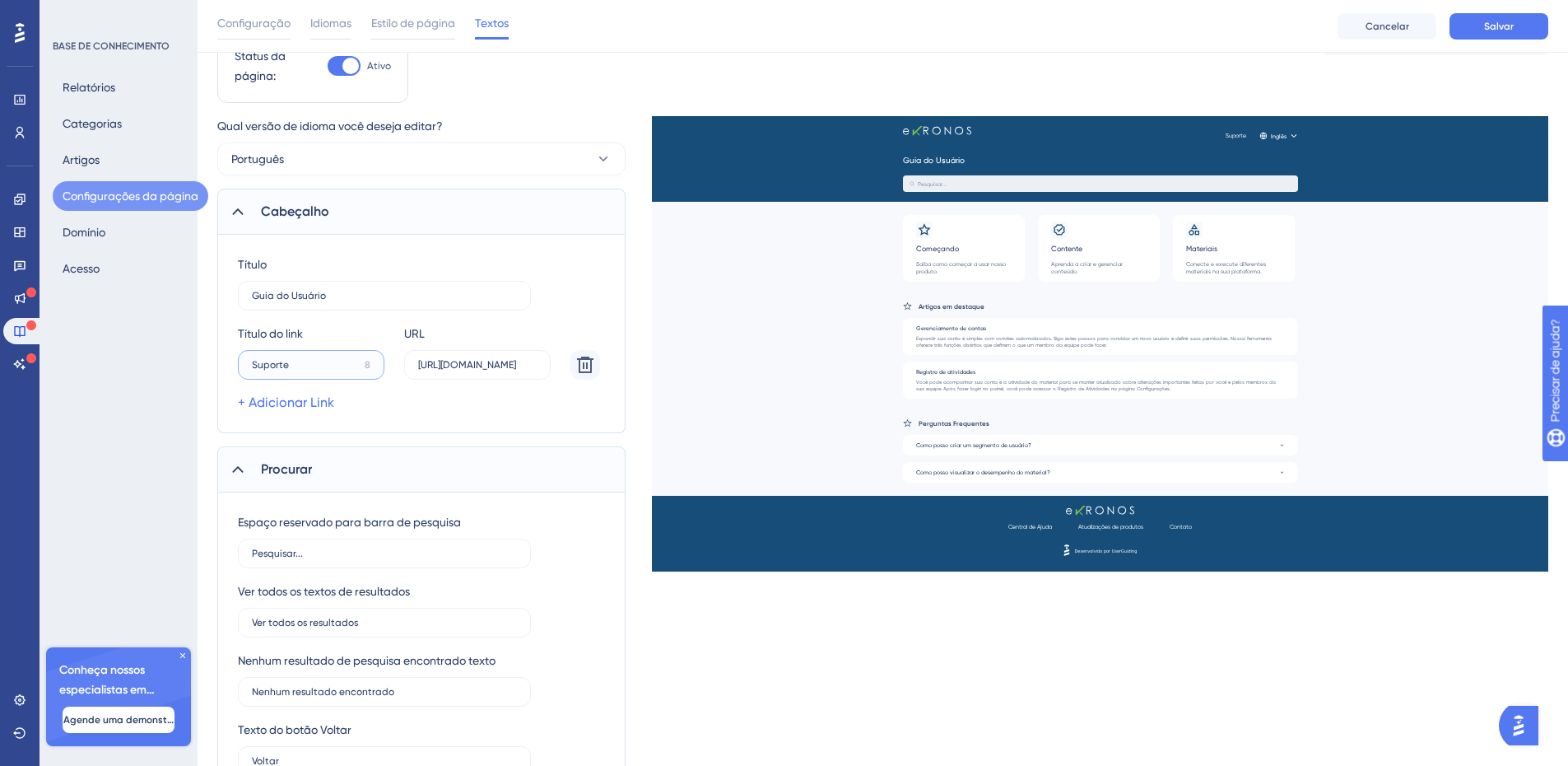
type input "Suporte"
click at [699, 266] on div "Suporte Inglês Guia do Usuário Pesquisar... Começando Saiba como começar a usar…" at bounding box center [1099, 280] width 896 height 329
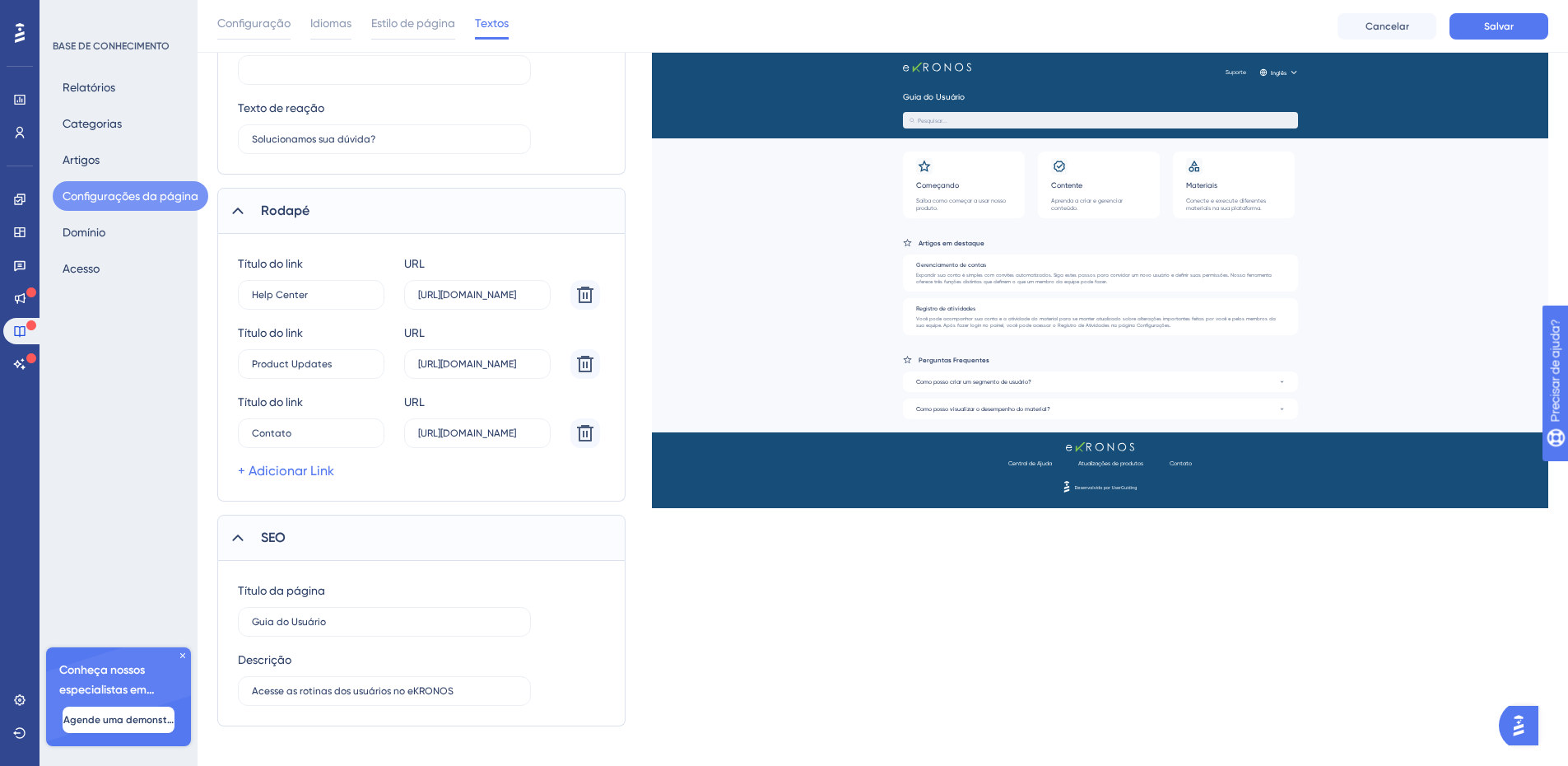
scroll to position [1144, 0]
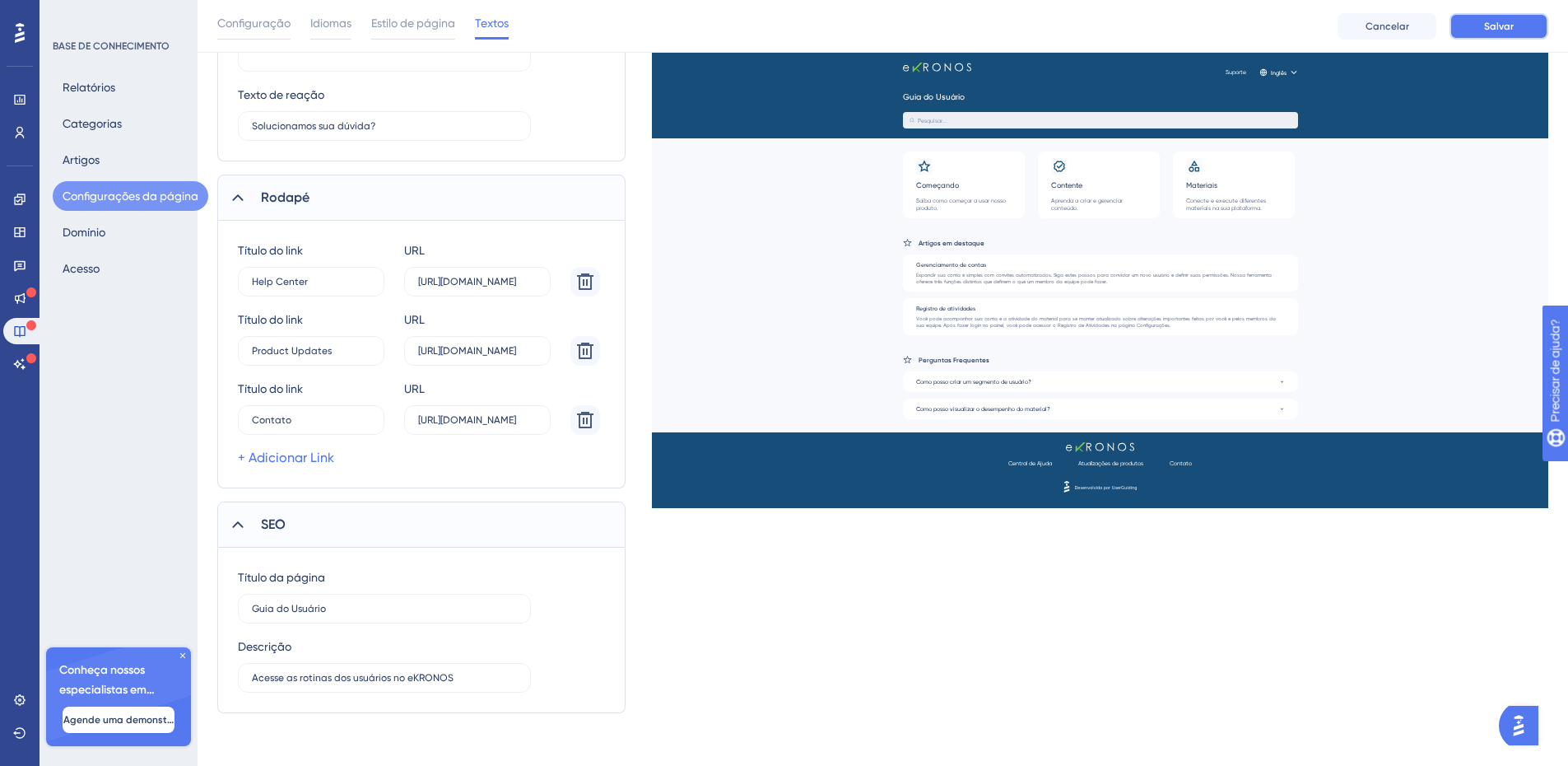
click at [1502, 29] on font "Salvar" at bounding box center [1498, 27] width 30 height 12
click at [419, 24] on font "Estilo de página" at bounding box center [413, 23] width 84 height 13
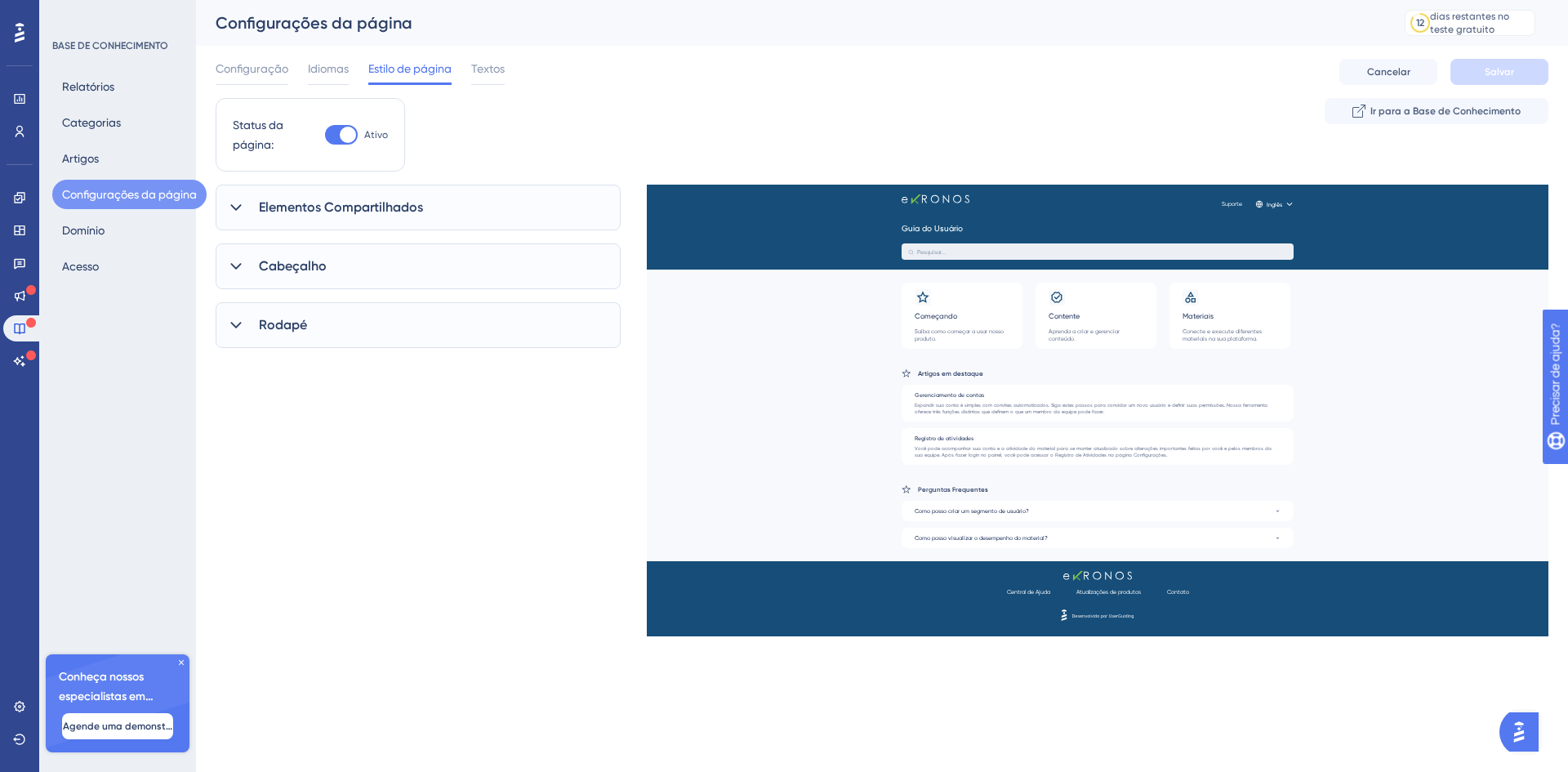
click at [239, 208] on icon at bounding box center [235, 207] width 11 height 7
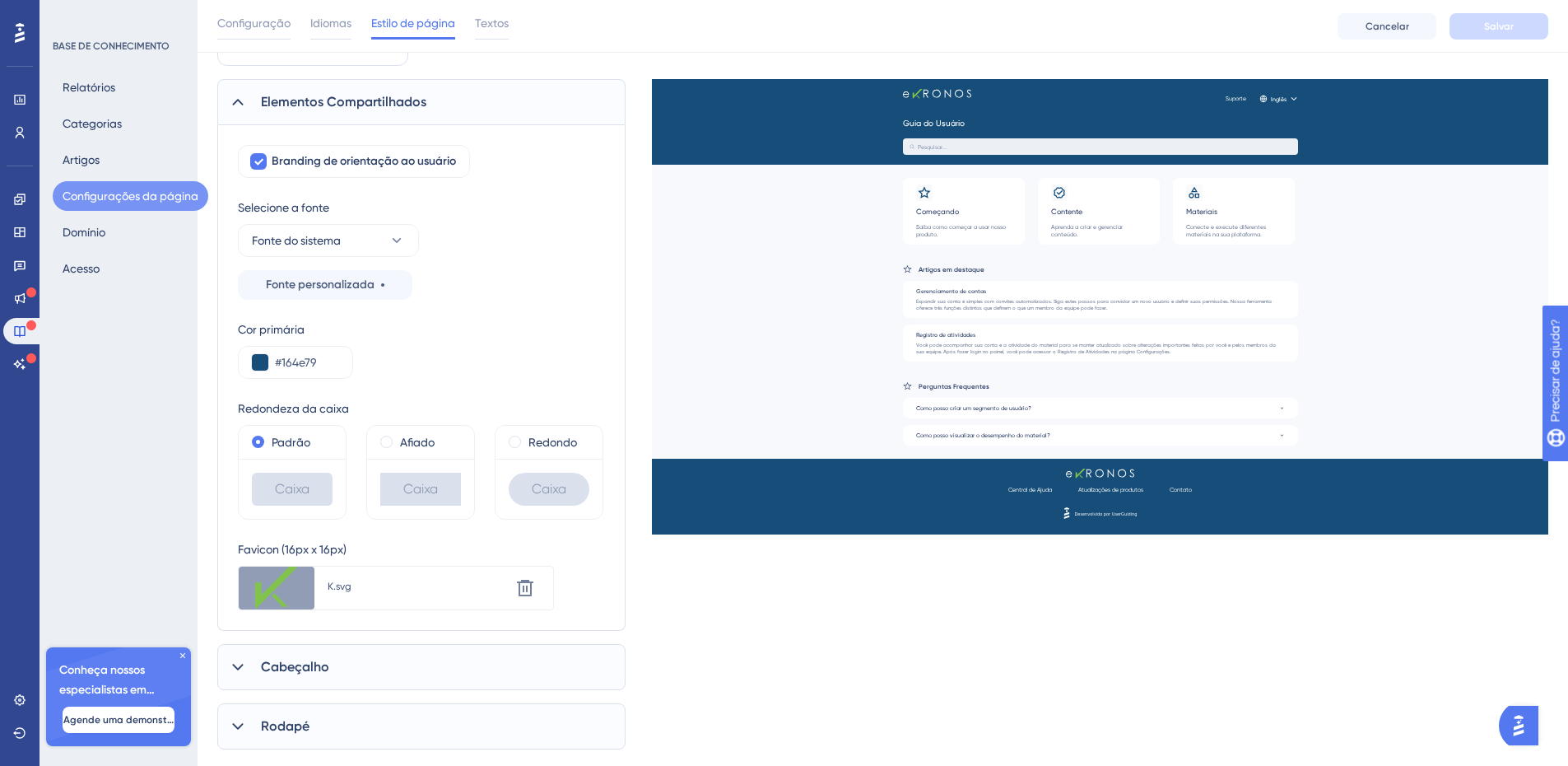
scroll to position [150, 0]
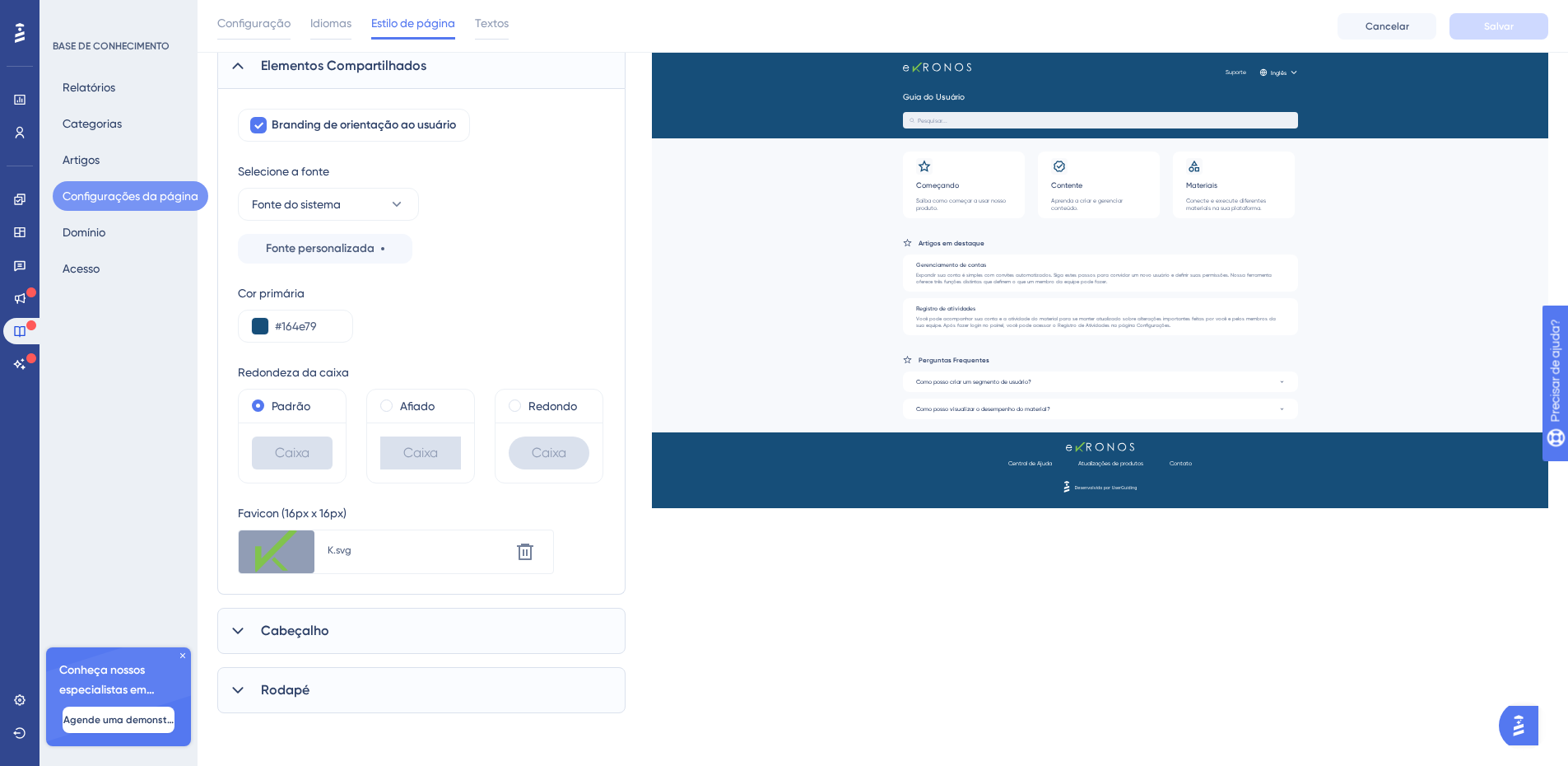
click at [239, 690] on icon at bounding box center [237, 690] width 11 height 7
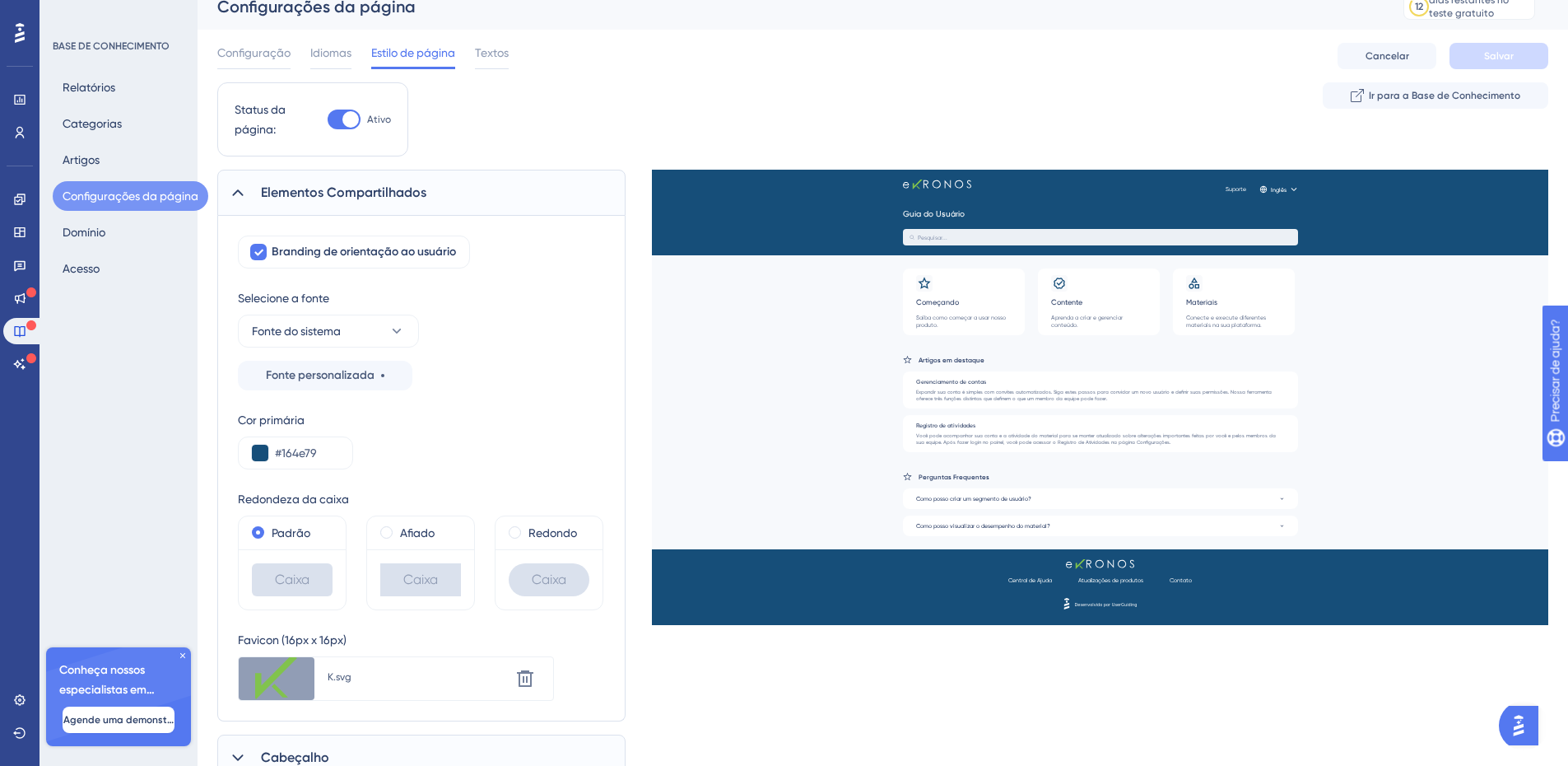
scroll to position [0, 0]
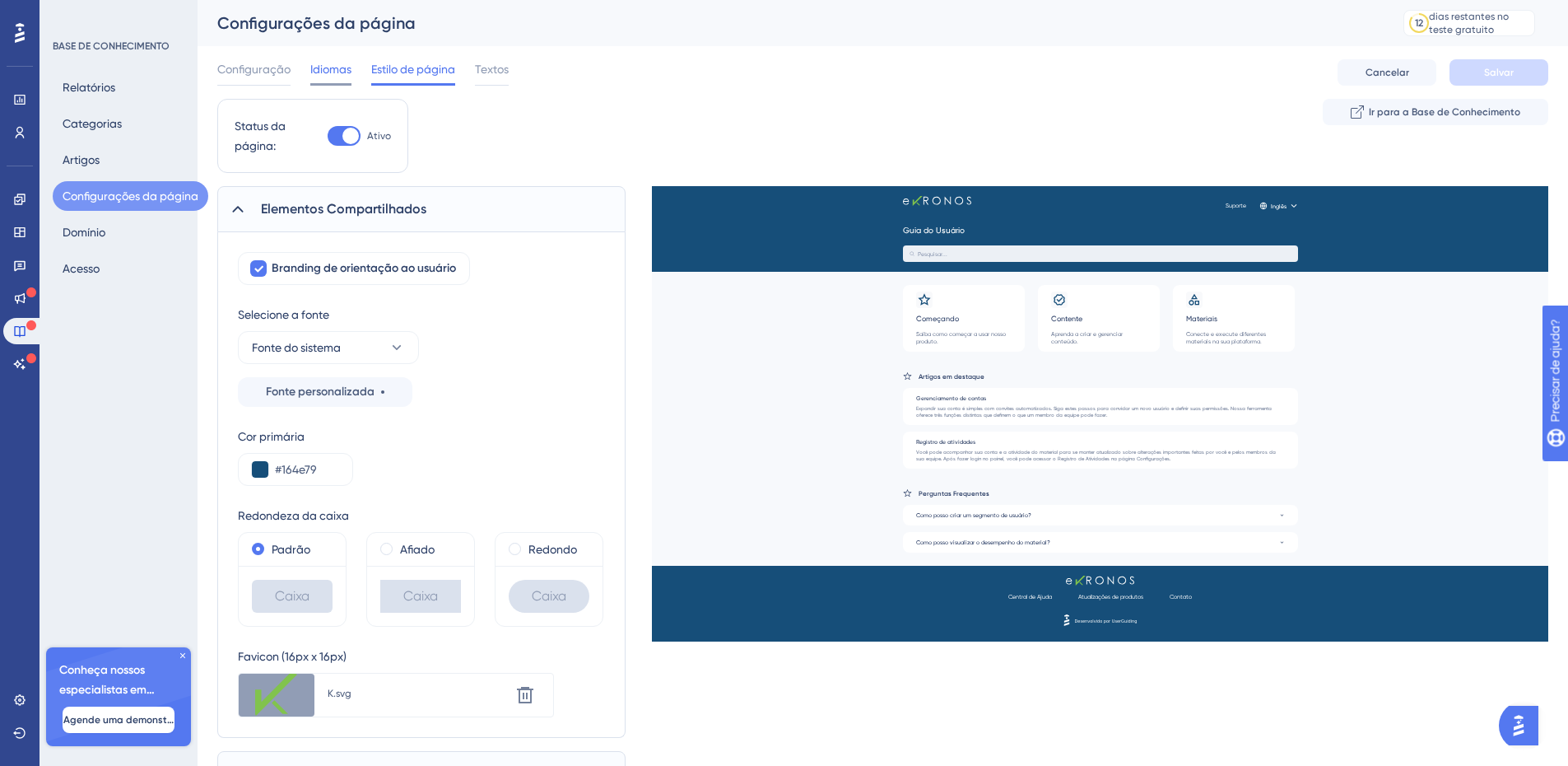
click at [326, 69] on font "Idiomas" at bounding box center [330, 69] width 41 height 13
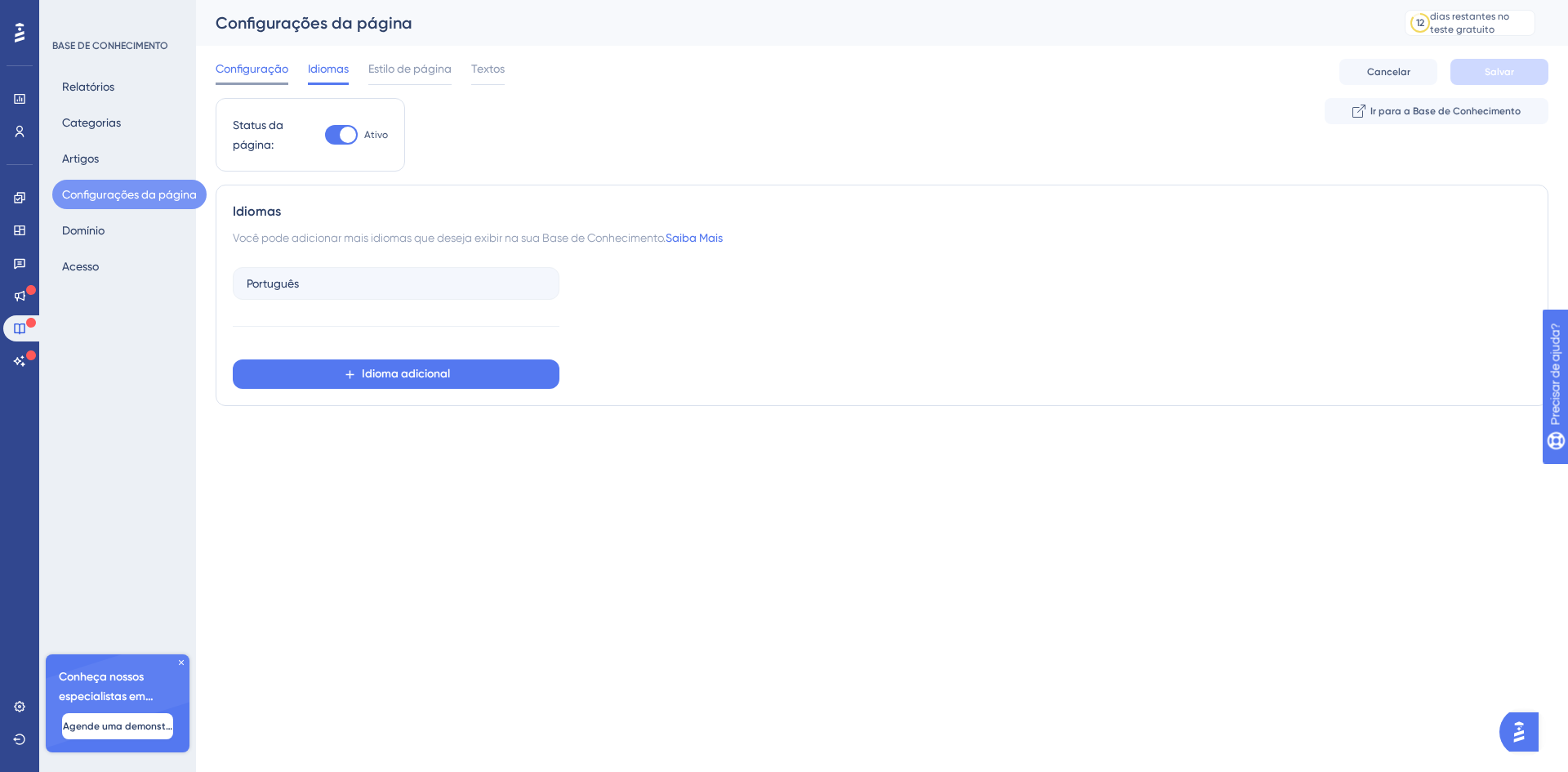
click at [236, 64] on font "Configuração" at bounding box center [251, 68] width 72 height 13
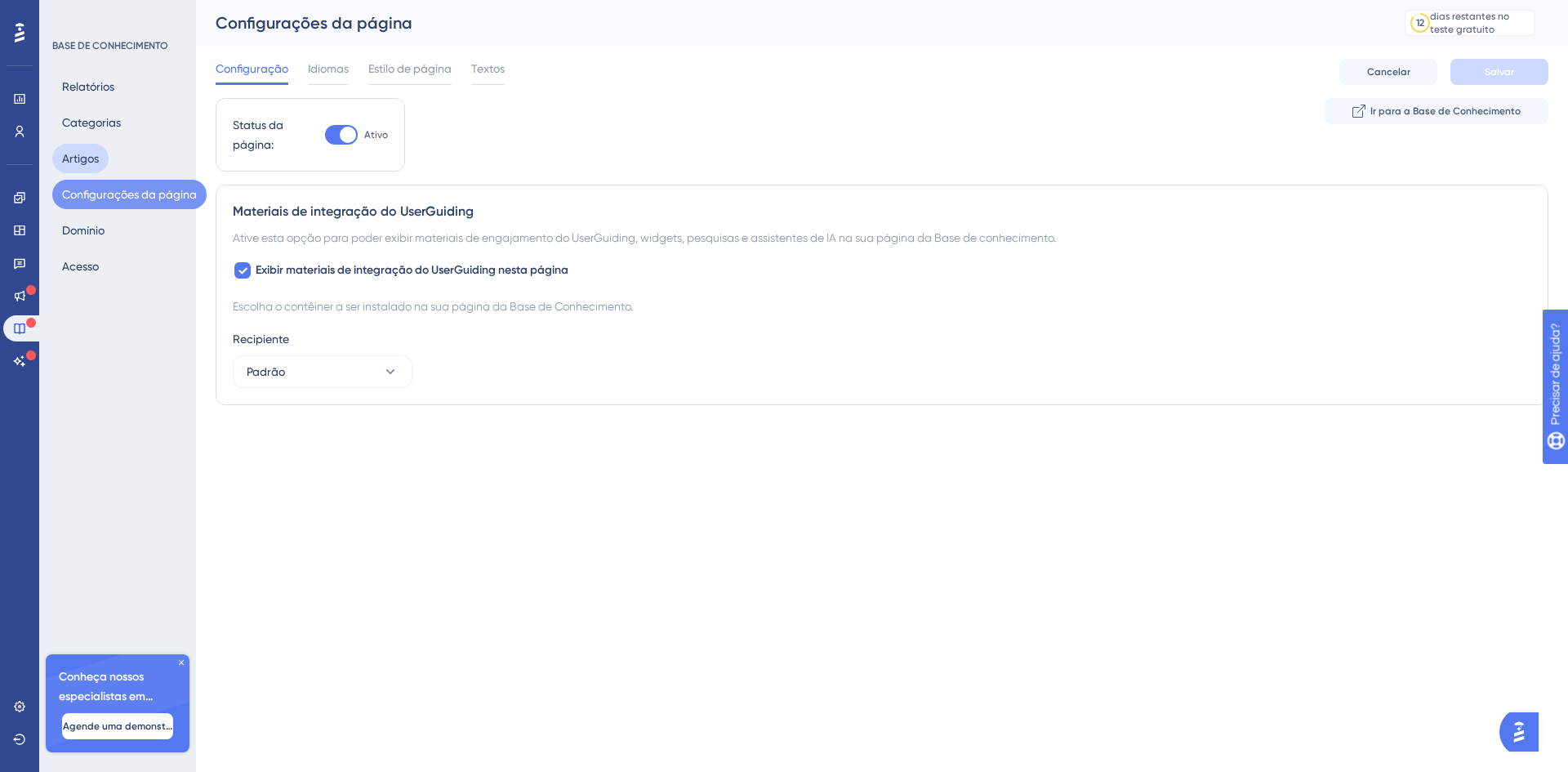
click at [89, 153] on font "Artigos" at bounding box center [80, 158] width 37 height 13
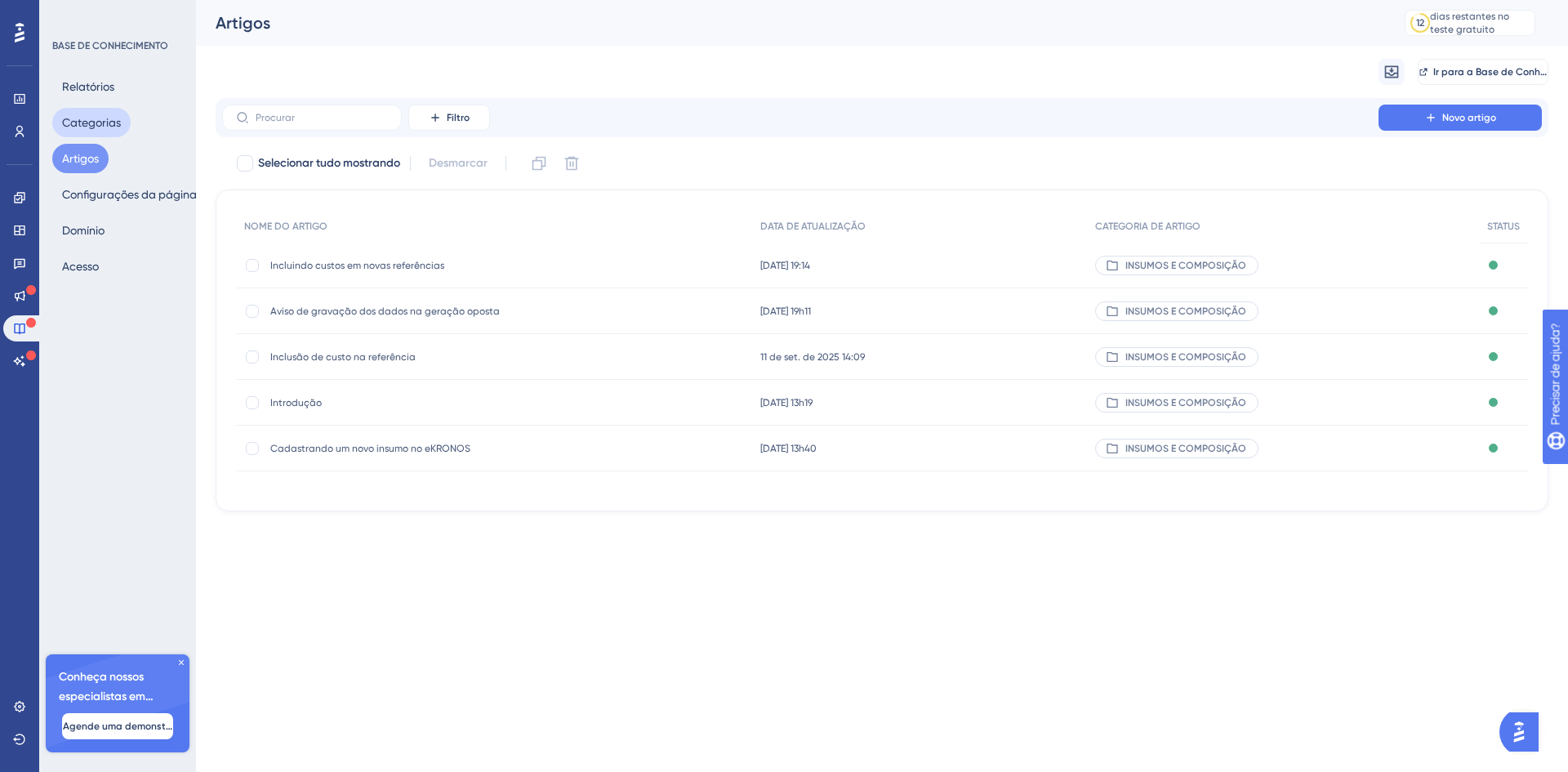
click at [91, 119] on font "Categorias" at bounding box center [91, 122] width 58 height 13
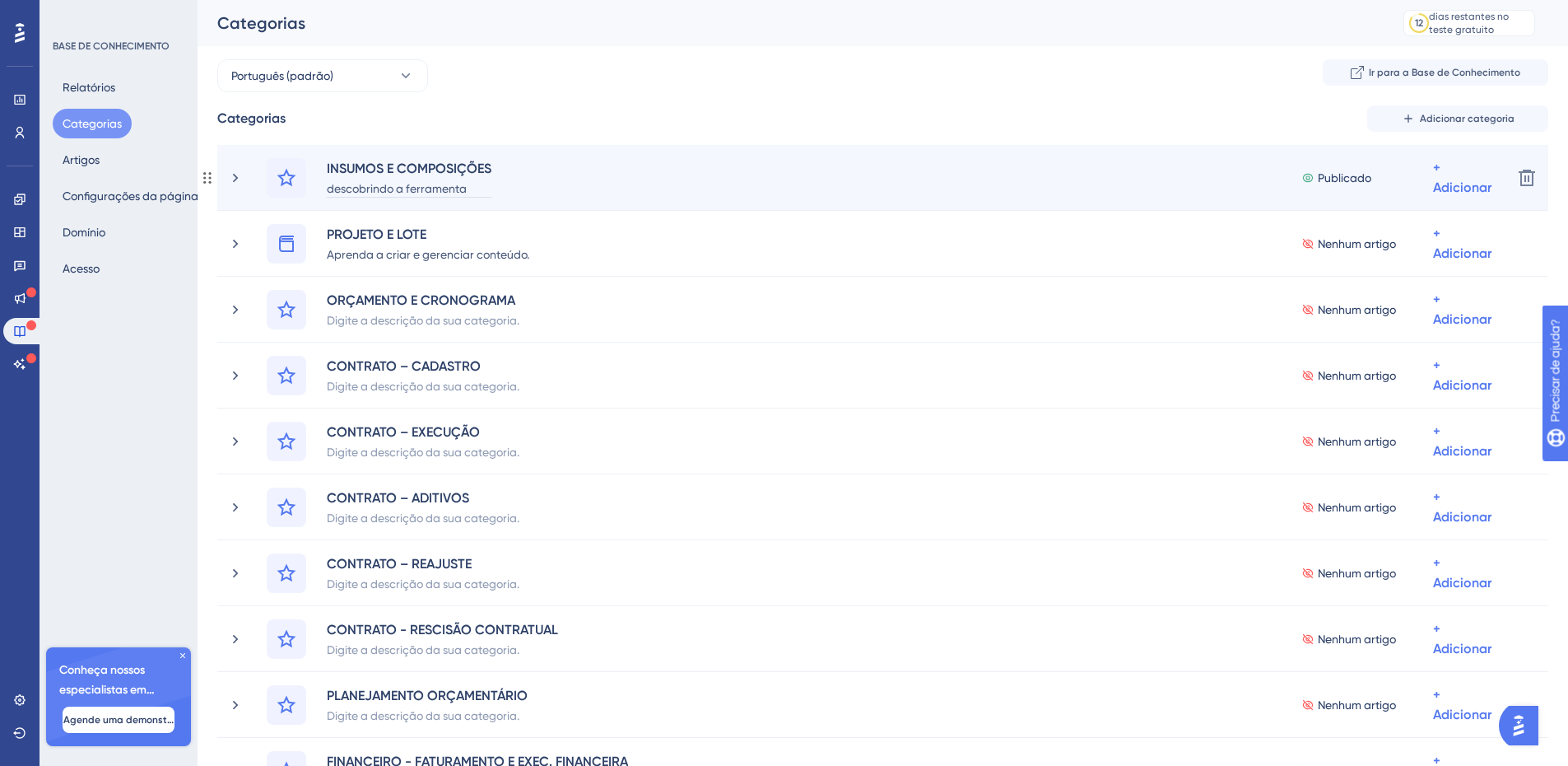
click at [354, 187] on font "descobrindo a ferramenta" at bounding box center [397, 188] width 140 height 13
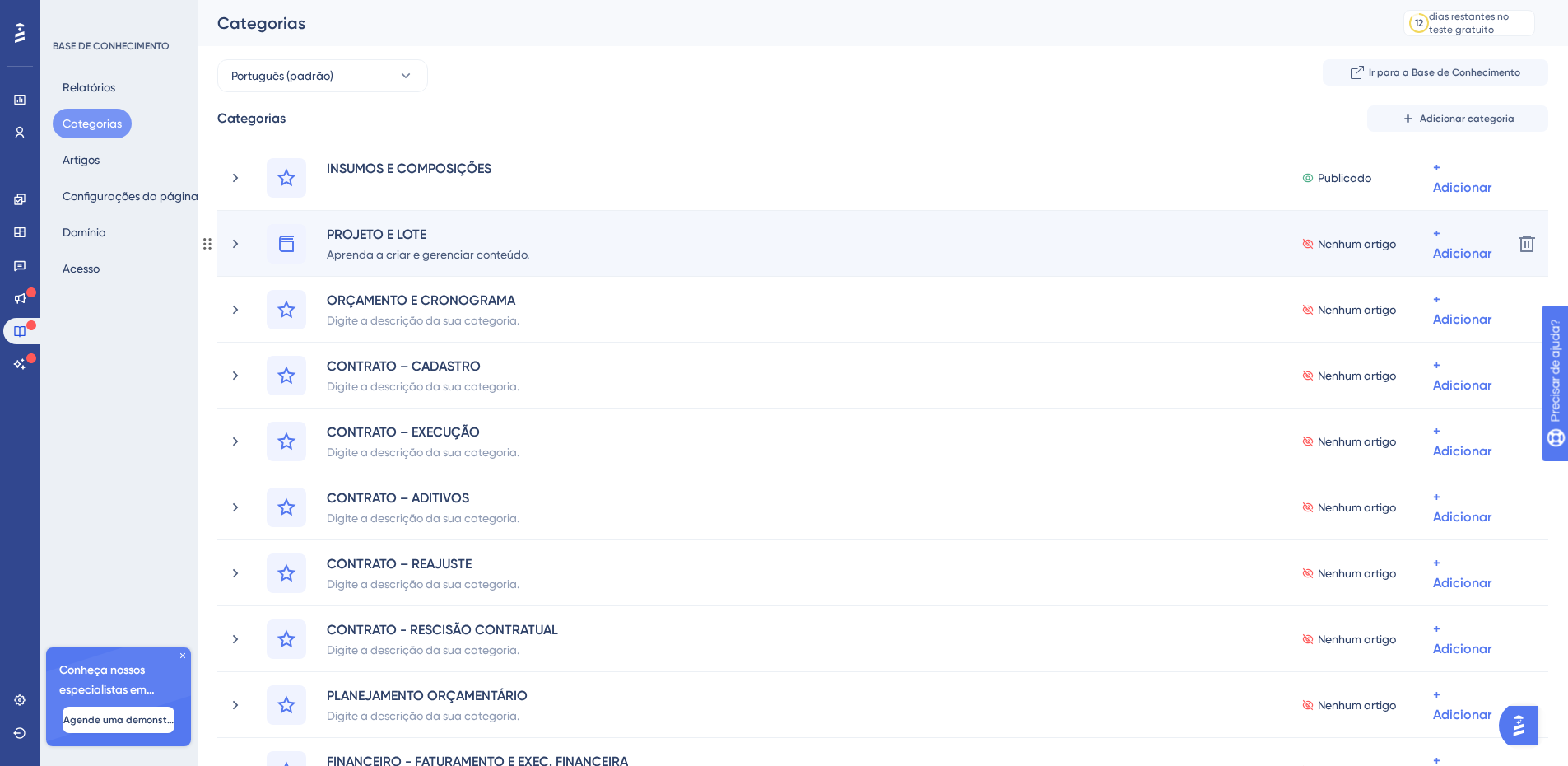
click at [569, 256] on div "PROJETO E LOTE Aprenda a criar e gerenciar conteúdo. Nenhum artigo + Adicionar" at bounding box center [882, 244] width 1232 height 40
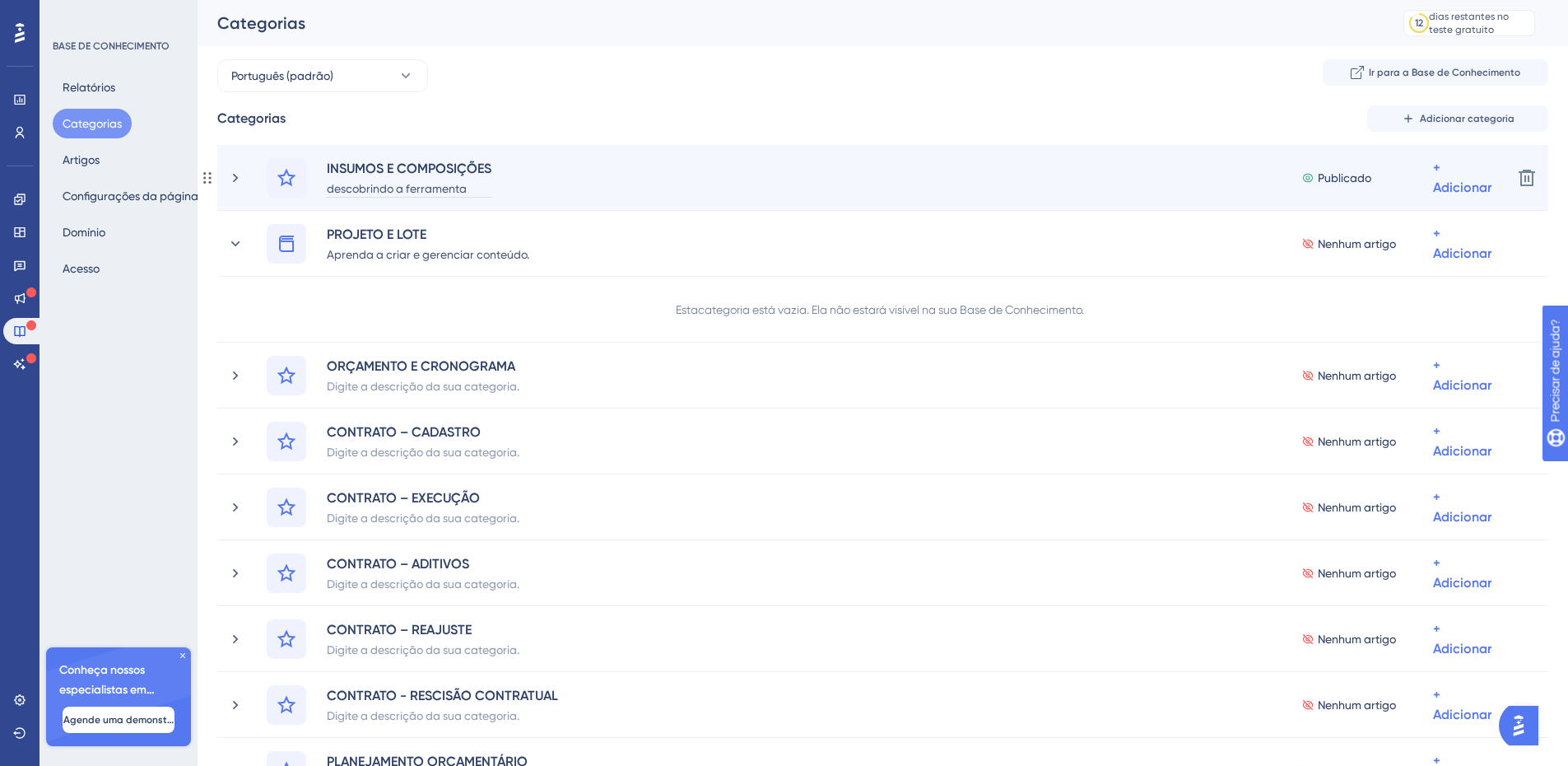
click at [389, 192] on font "descobrindo a ferramenta" at bounding box center [397, 188] width 140 height 13
click at [336, 188] on font "dentro do eKRONOS" at bounding box center [380, 188] width 107 height 13
click at [331, 188] on font "dentro do eKRONOS" at bounding box center [380, 188] width 107 height 13
click at [334, 189] on font "dentro do eKRONOS" at bounding box center [380, 188] width 107 height 13
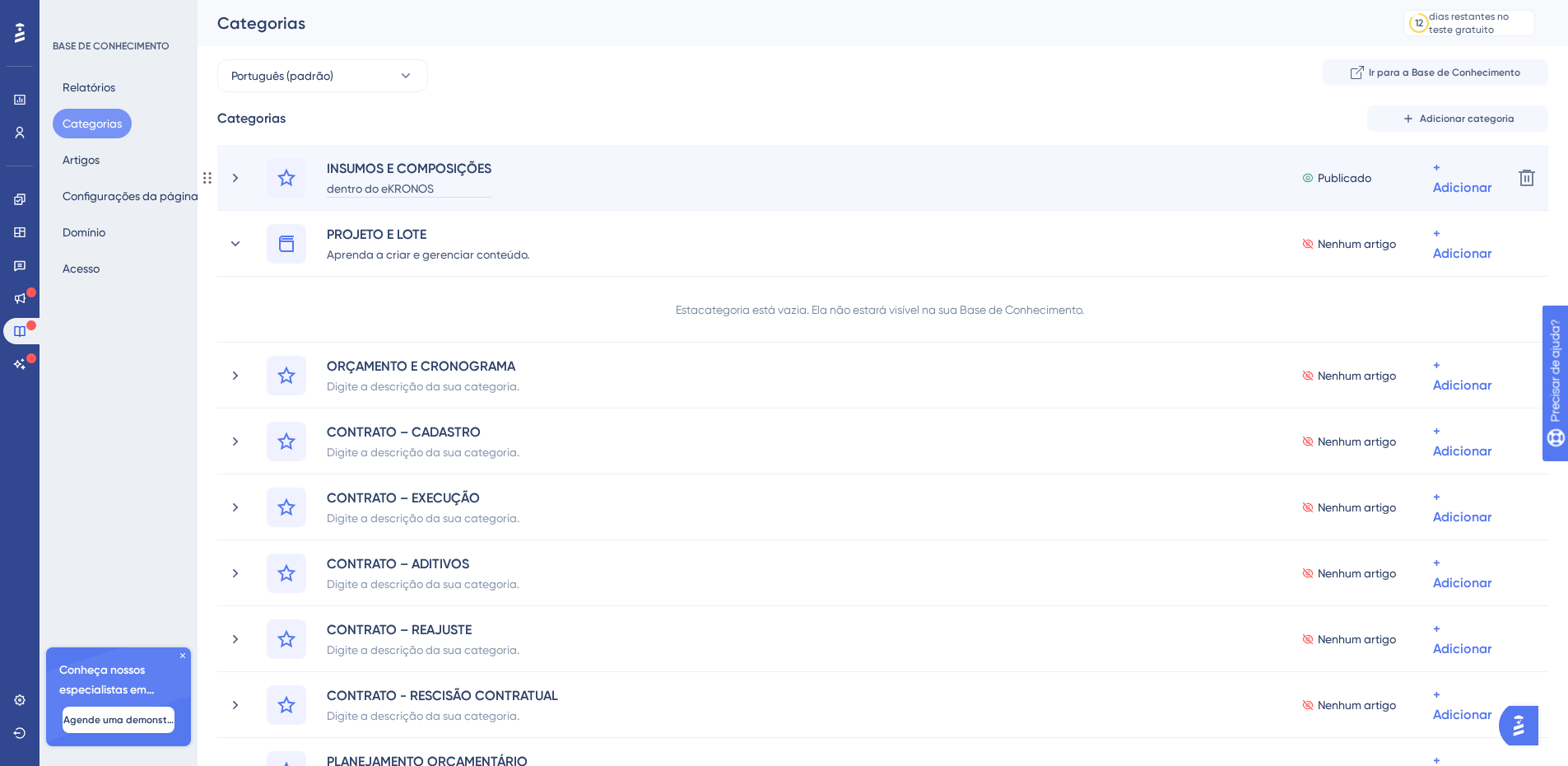
click at [451, 185] on div "dentro do eKRONOS" at bounding box center [409, 188] width 166 height 20
drag, startPoint x: 328, startPoint y: 188, endPoint x: 446, endPoint y: 186, distance: 118.0
click at [446, 186] on div "dentro do eKRONOS" at bounding box center [409, 188] width 166 height 20
click at [337, 191] on font "dentro do eKRONOS" at bounding box center [380, 188] width 107 height 13
click at [329, 191] on font "dentro do eKRONOS" at bounding box center [380, 188] width 107 height 13
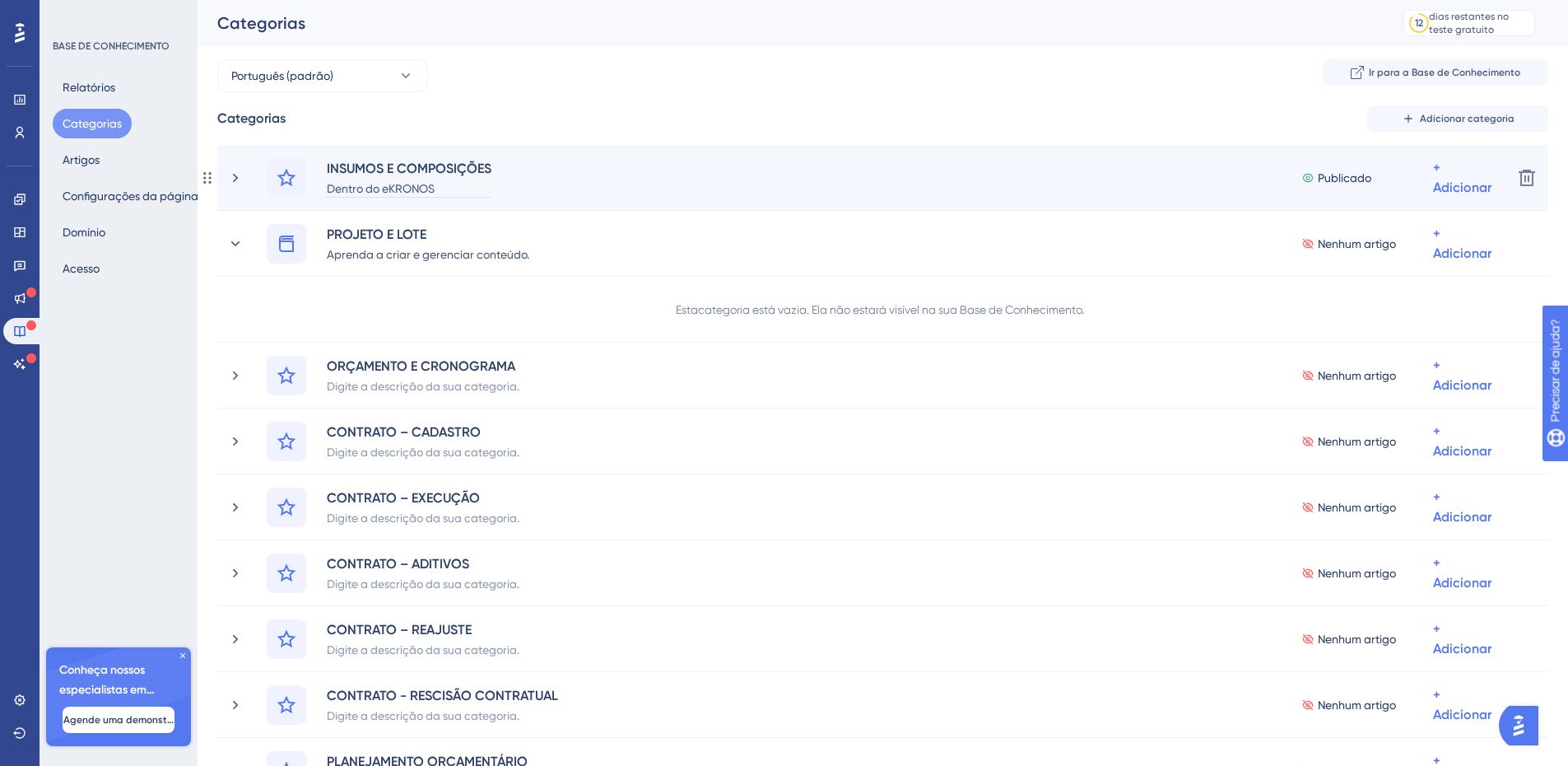
click at [437, 187] on div "Dentro do eKRONOS" at bounding box center [409, 188] width 166 height 20
click at [356, 188] on font "Dentro do eKRONOS" at bounding box center [381, 188] width 108 height 13
click at [426, 188] on font "Dentro do eKRONOS" at bounding box center [381, 188] width 108 height 13
click at [352, 187] on font "Dentro do eKRONOS" at bounding box center [381, 188] width 108 height 13
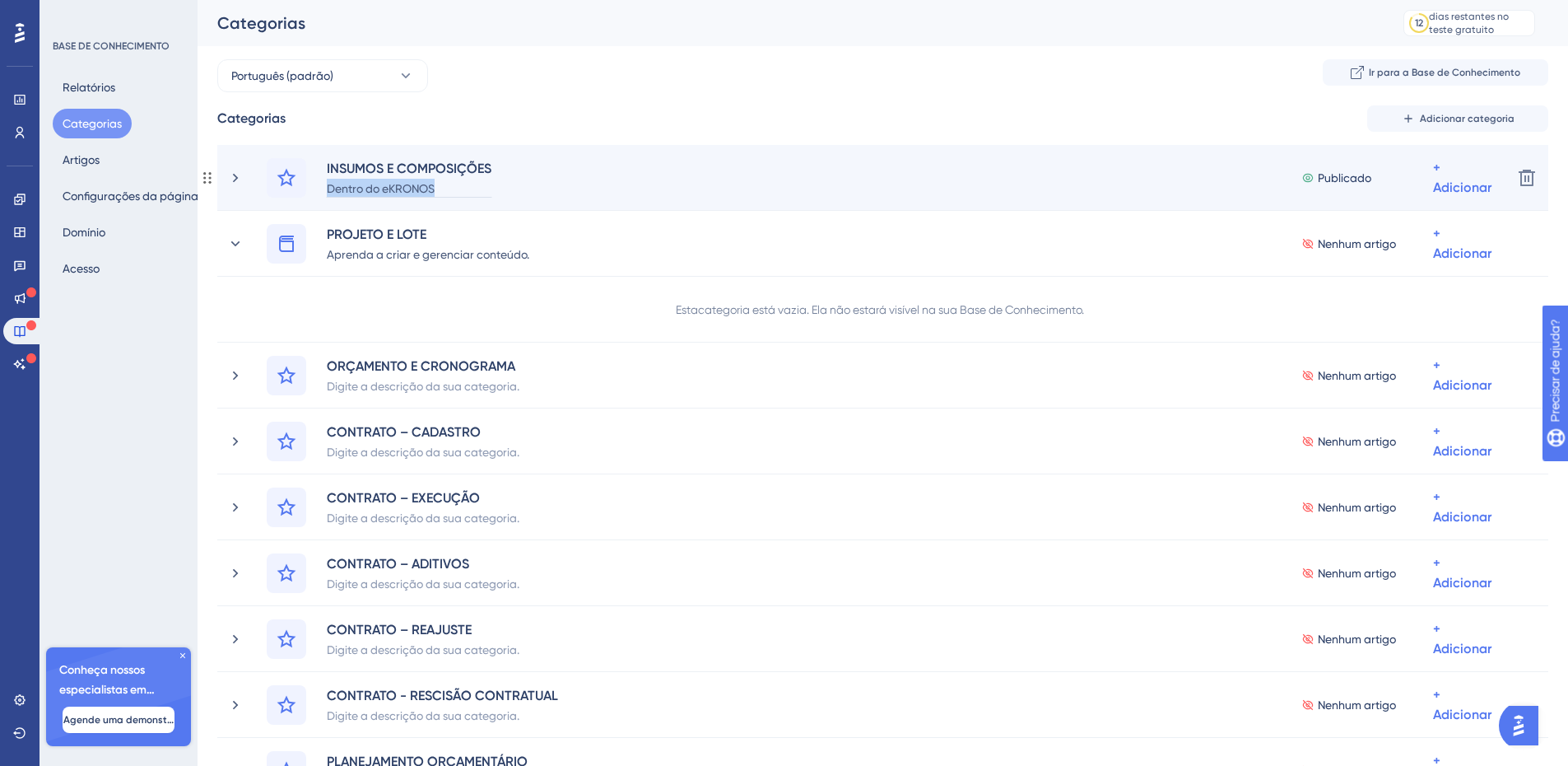
click at [352, 187] on font "Dentro do eKRONOS" at bounding box center [381, 188] width 108 height 13
click at [370, 188] on font "Dentro do eKRONOS" at bounding box center [381, 188] width 108 height 13
click at [387, 190] on font "Dentro do eKRONOS" at bounding box center [381, 188] width 108 height 13
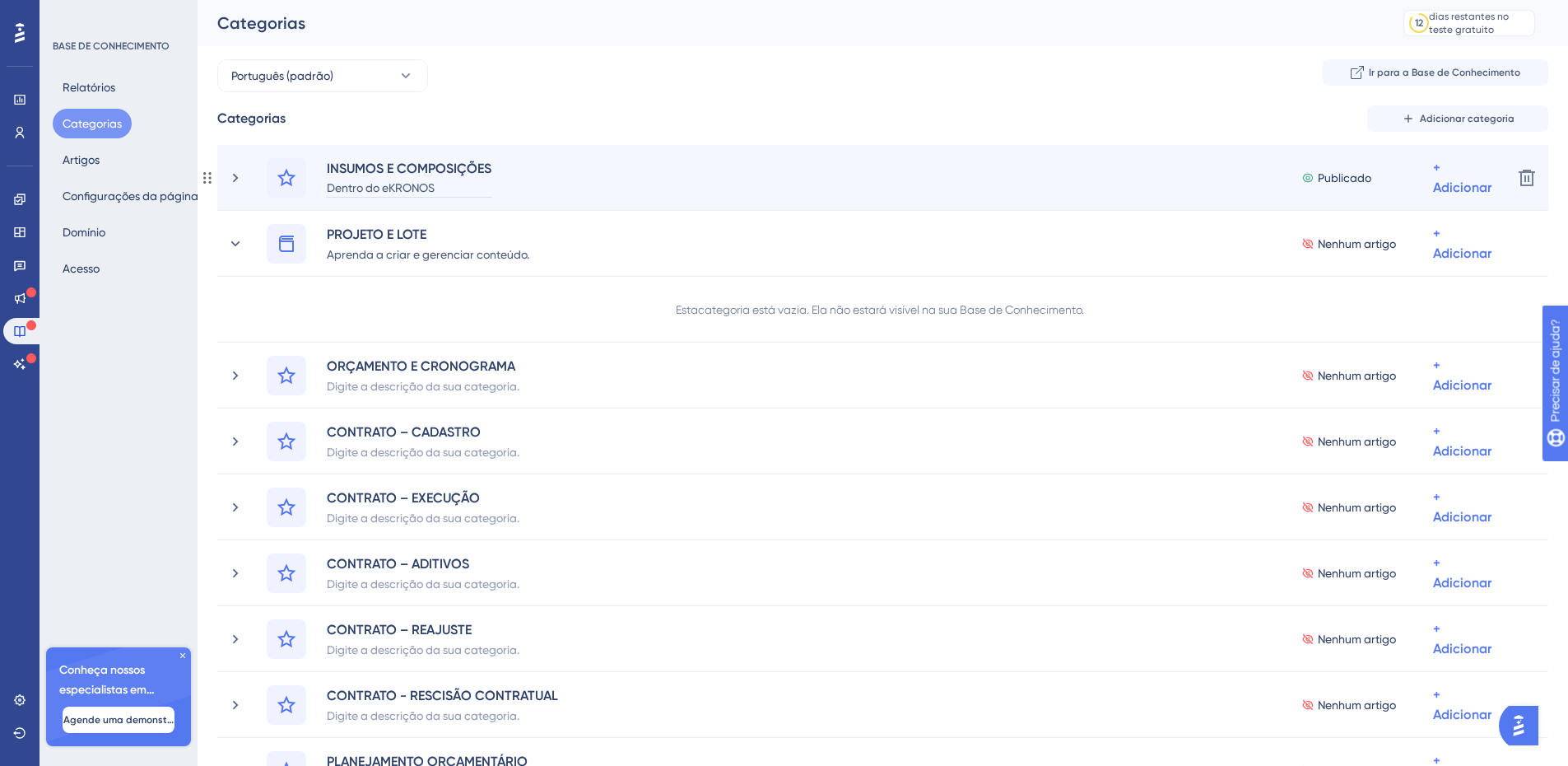
scroll to position [2, 0]
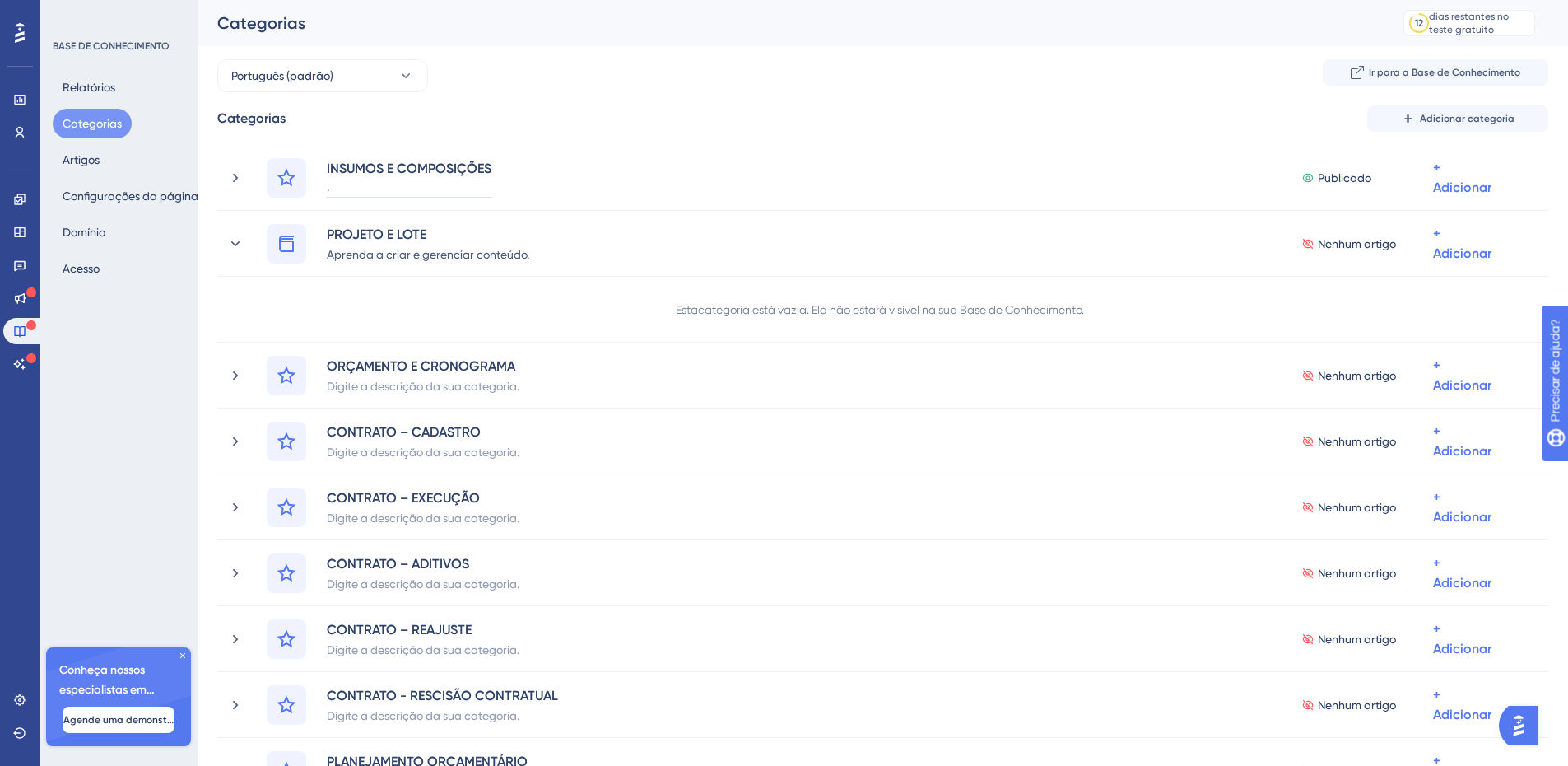
click at [628, 125] on div "Desempenho Usuários Noivado Widgets Opinião Atualizações de produtos Base de co…" at bounding box center [882, 609] width 1371 height 1219
click at [531, 125] on div "Categorias Adicionar categoria" at bounding box center [882, 119] width 1331 height 26
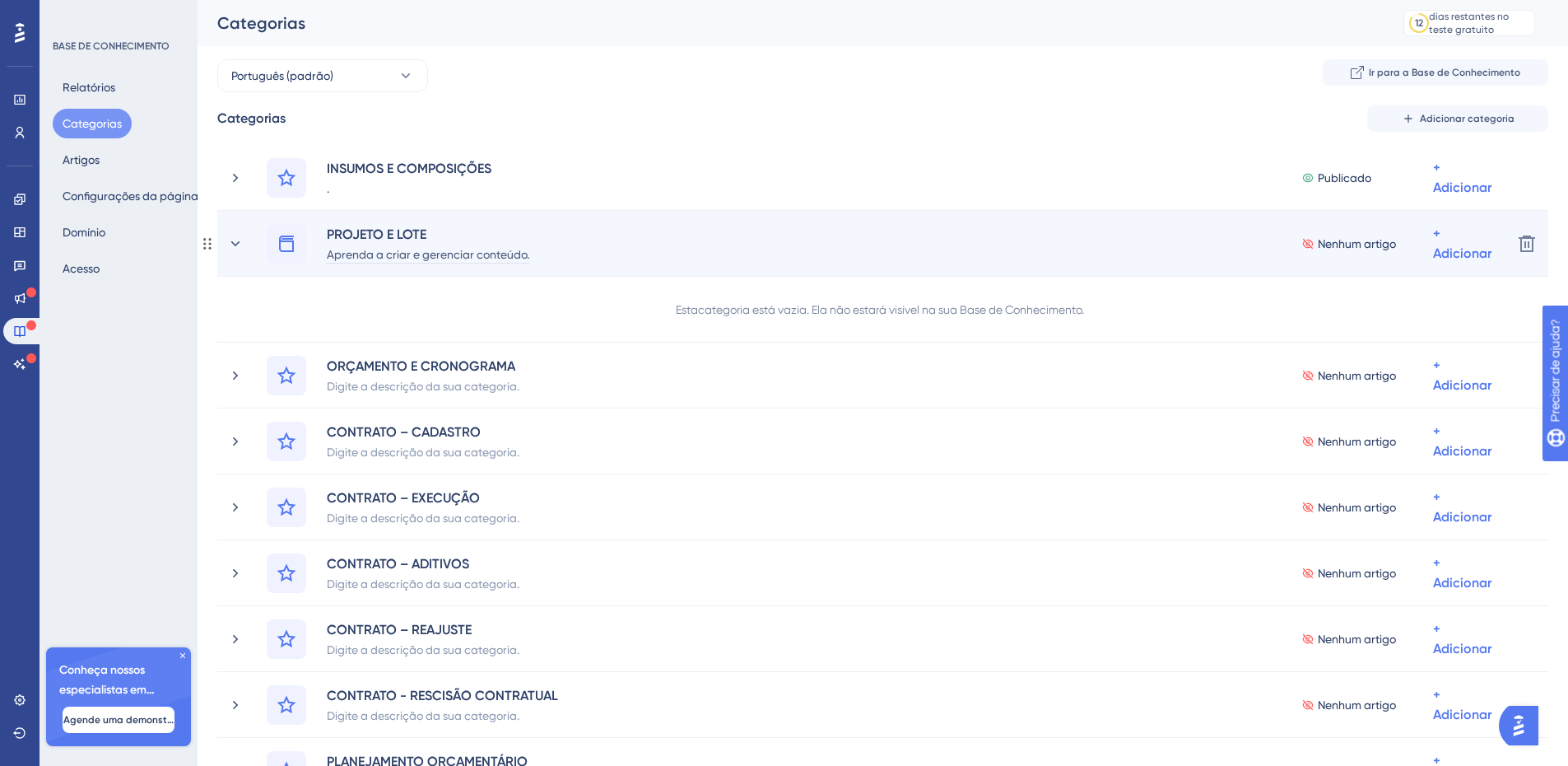
click at [476, 253] on font "Aprenda a criar e gerenciar conteúdo." at bounding box center [428, 253] width 202 height 13
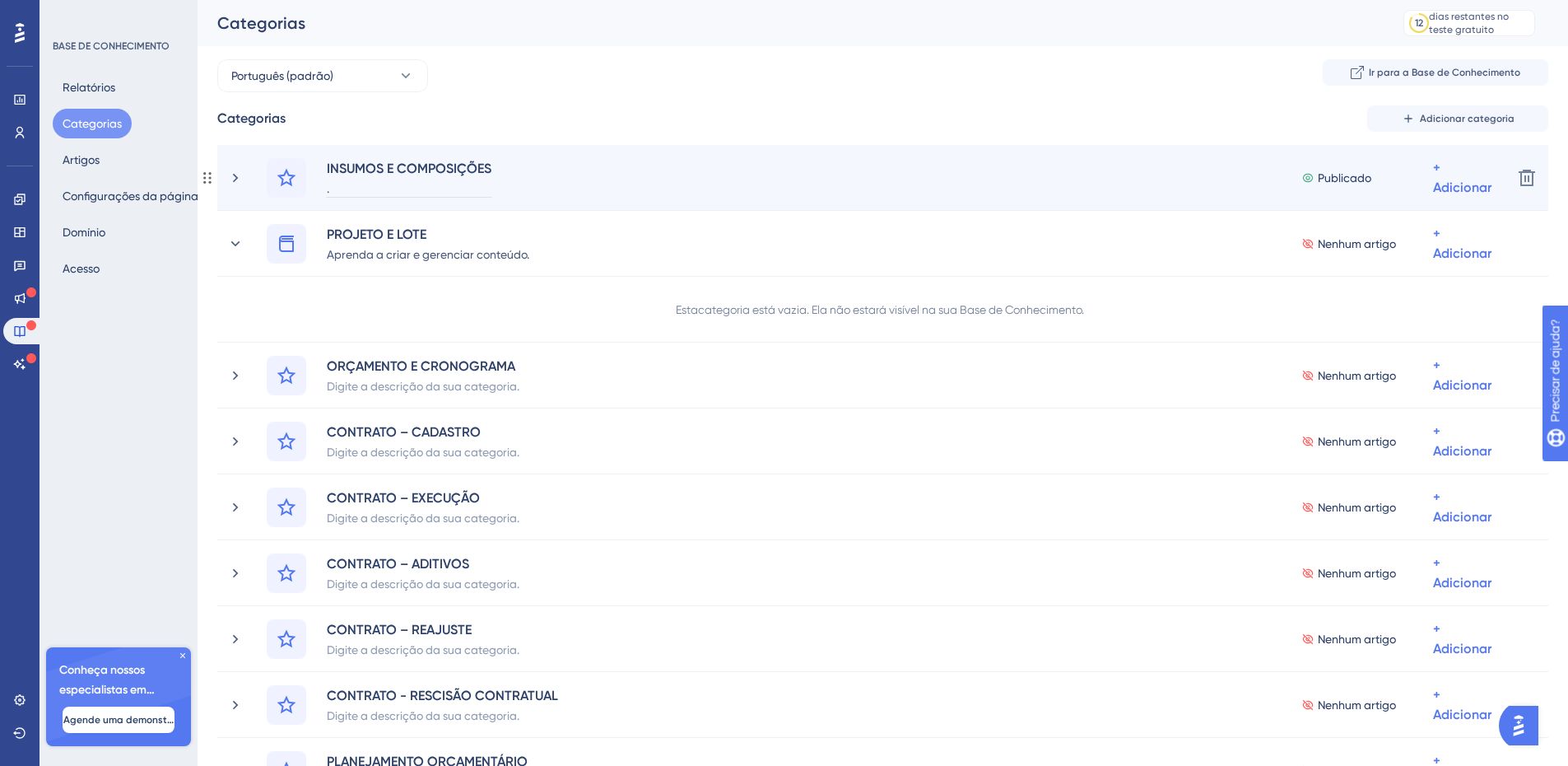
click at [449, 186] on div "." at bounding box center [409, 188] width 166 height 20
paste div
click at [943, 189] on font "Composição Cadastral | Atualizar Custo Total | Atualizar Custo de Serviço | Sub…" at bounding box center [682, 189] width 710 height 13
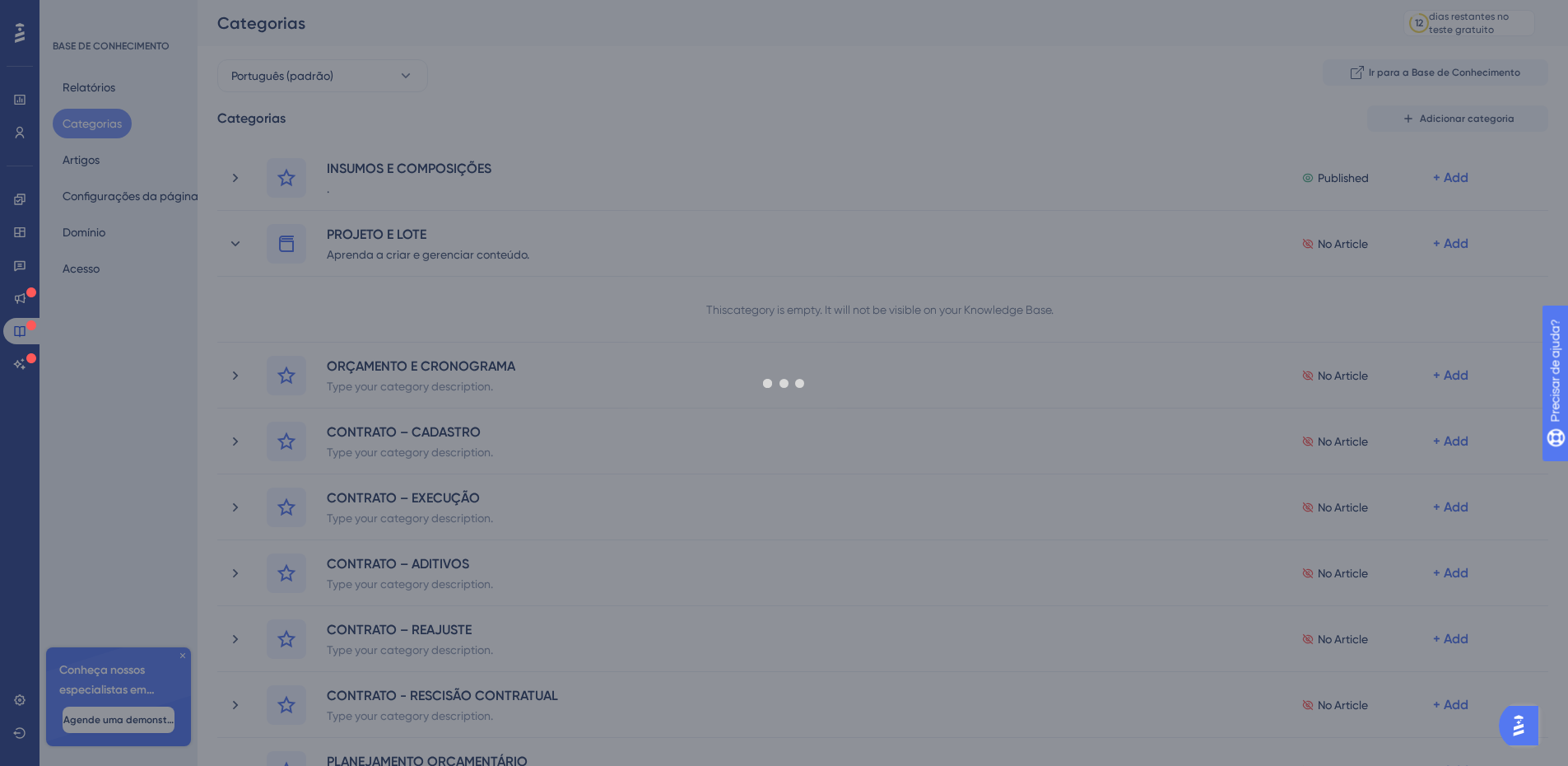
click at [995, 117] on div "Desempenho Usuários Noivado Widgets Opinião Atualizações de produtos Base de co…" at bounding box center [882, 609] width 1371 height 1219
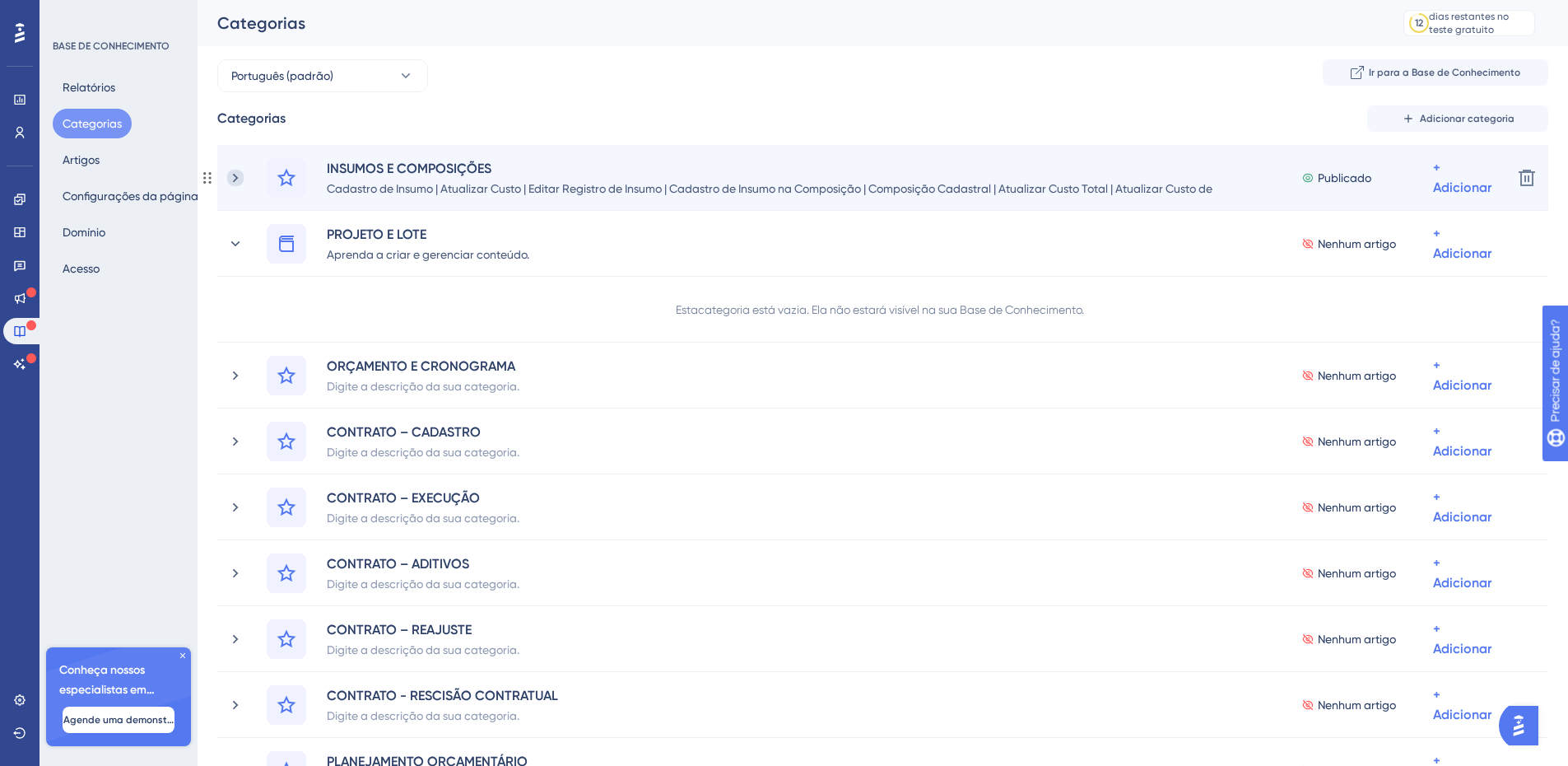
click at [237, 176] on icon at bounding box center [235, 178] width 17 height 17
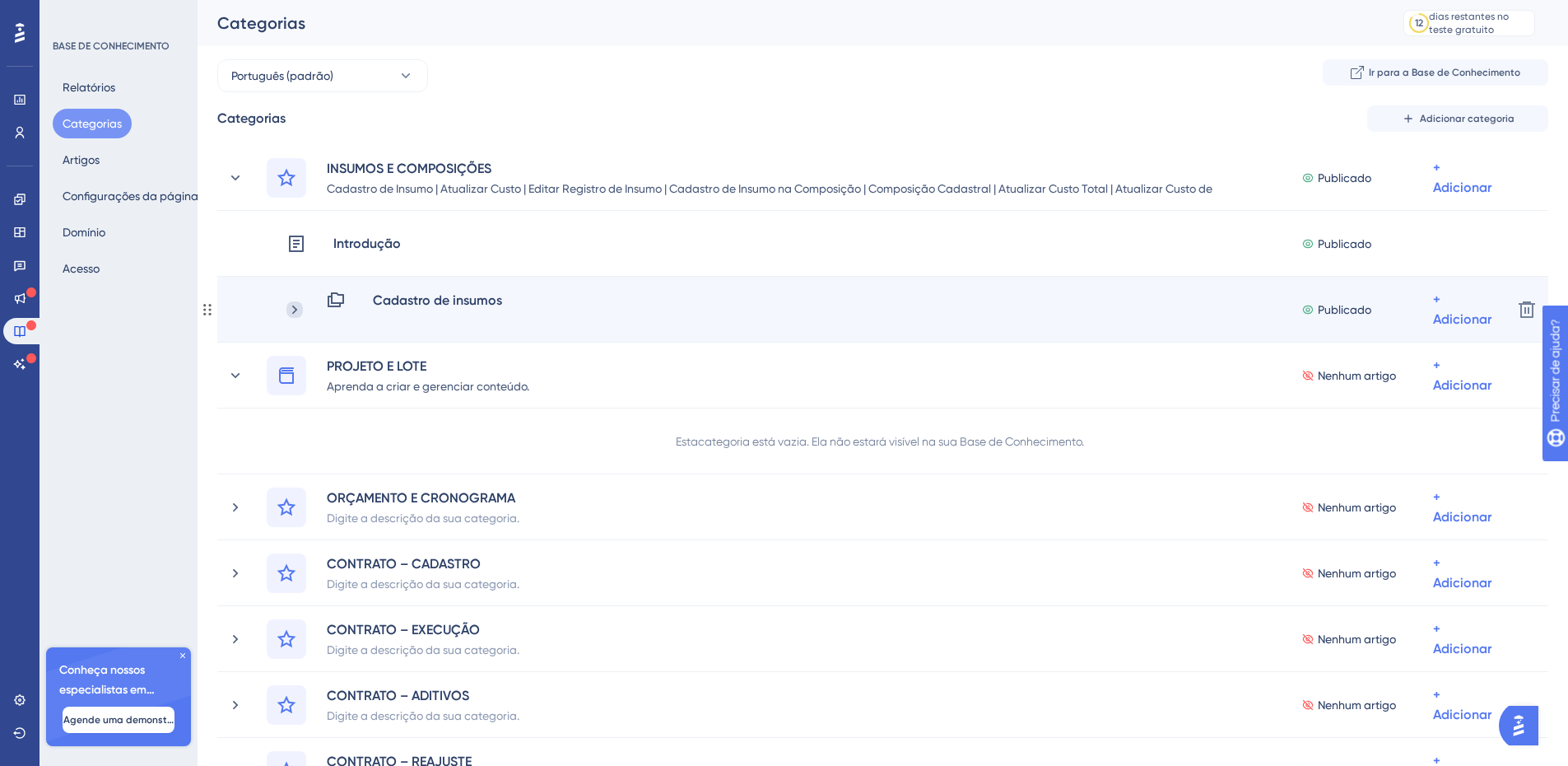
click at [297, 308] on icon at bounding box center [294, 309] width 17 height 17
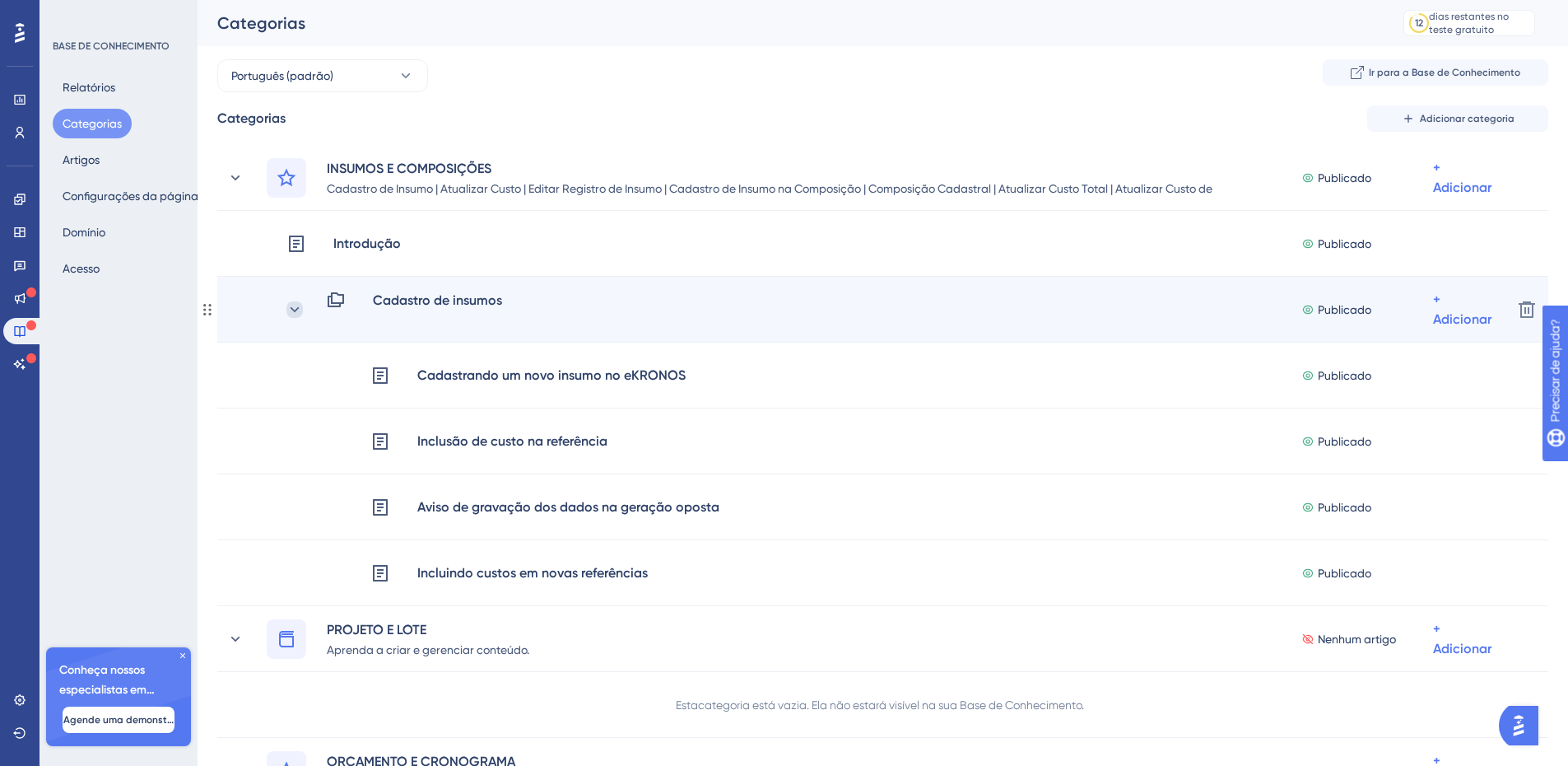
click at [295, 312] on icon at bounding box center [294, 309] width 17 height 17
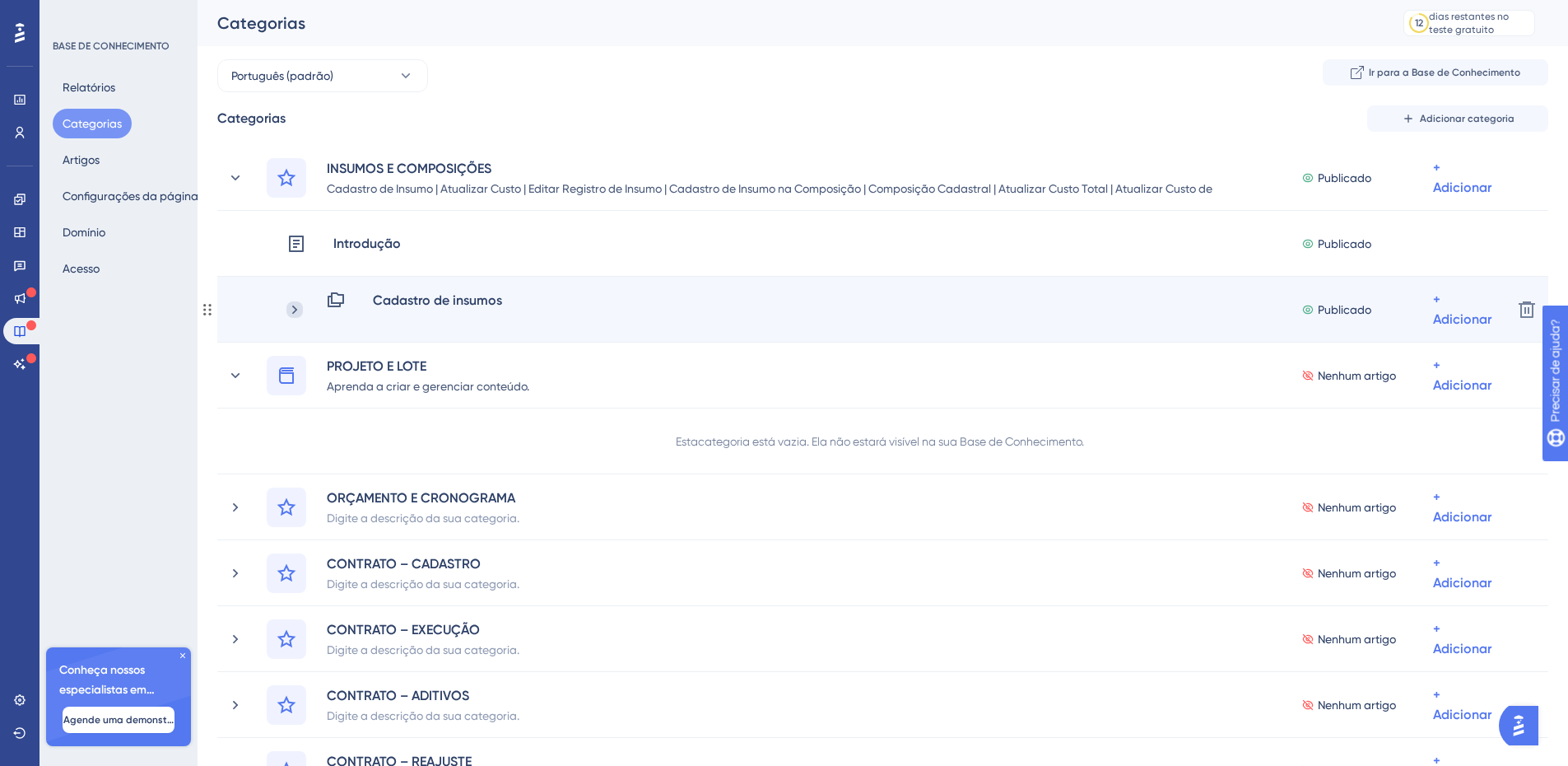
click at [299, 307] on icon at bounding box center [294, 309] width 17 height 17
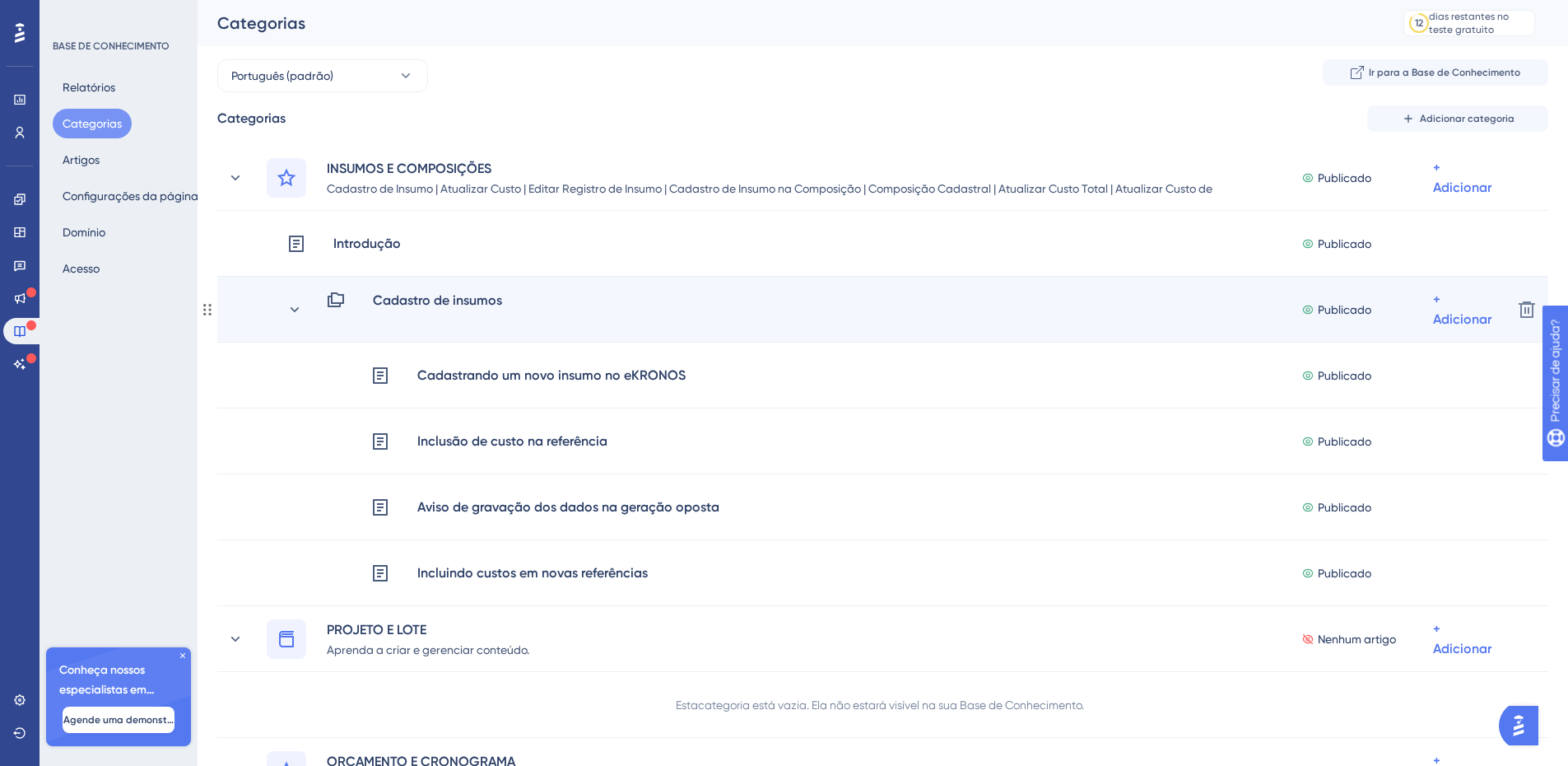
click at [388, 316] on div "Cadastro de insumos" at bounding box center [421, 310] width 190 height 40
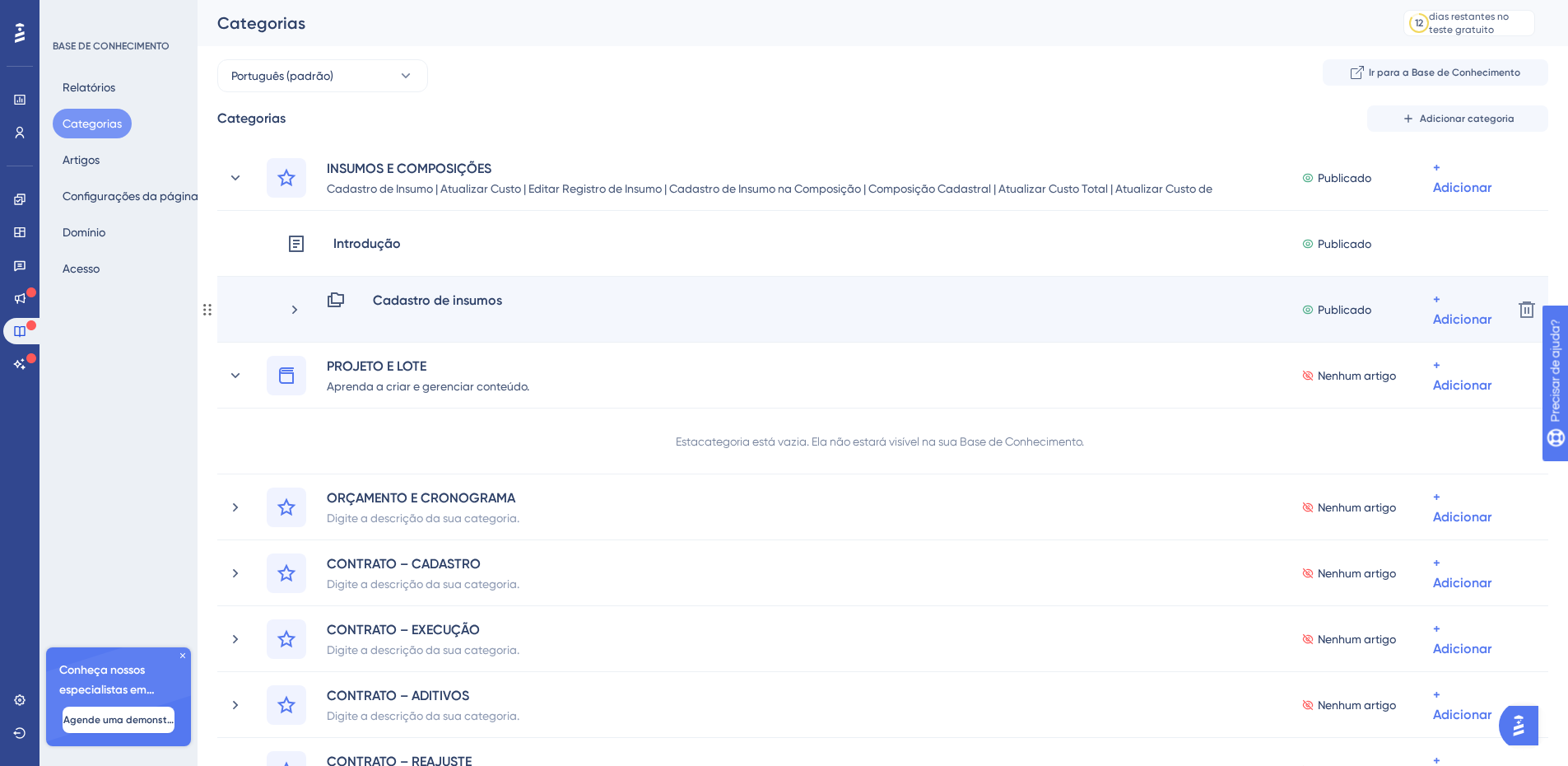
click at [396, 318] on div "Cadastro de insumos" at bounding box center [421, 310] width 190 height 40
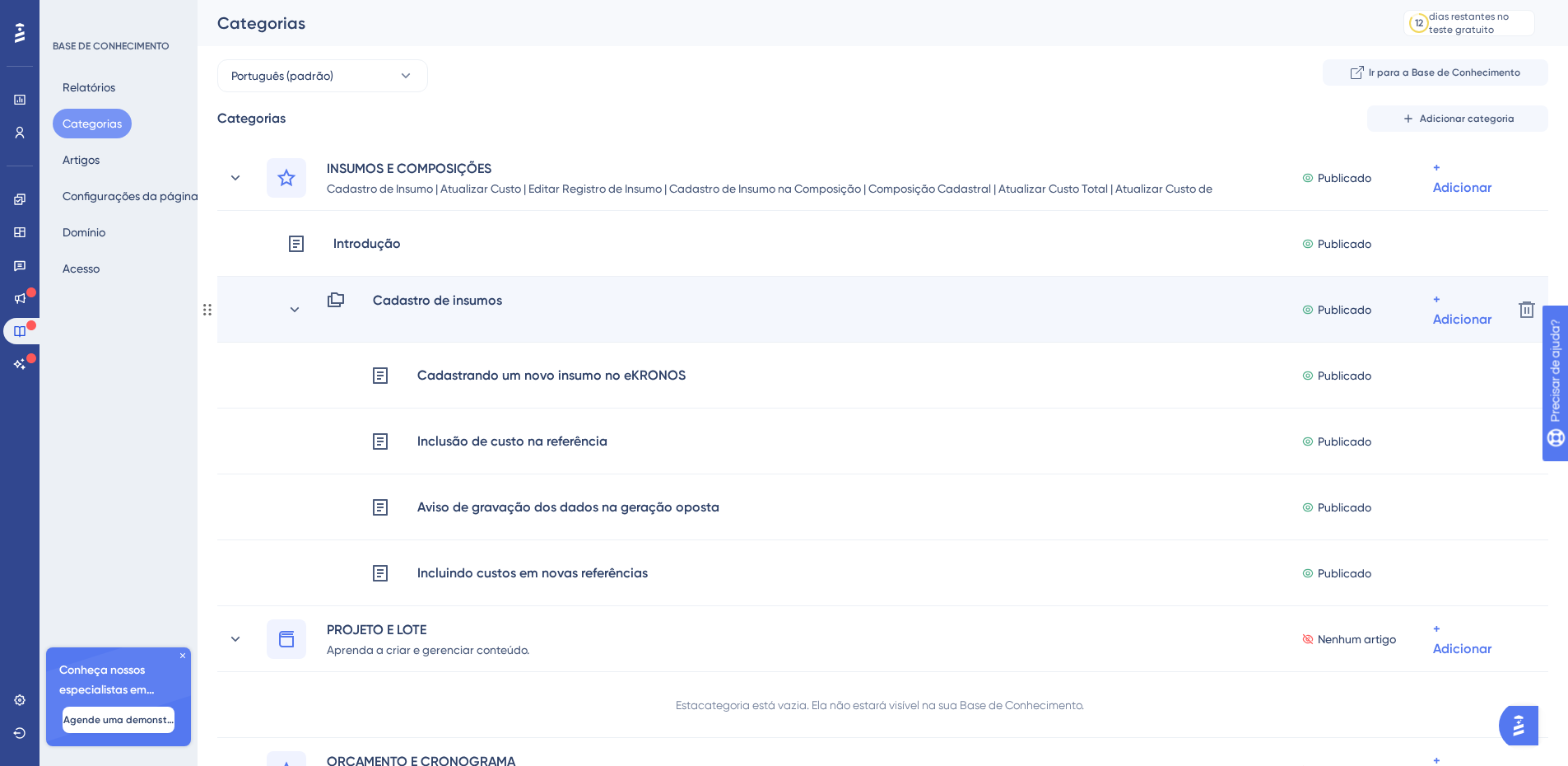
click at [396, 330] on div "Cadastro de insumos Publicado + Adicionar Excluir" at bounding box center [882, 309] width 1331 height 66
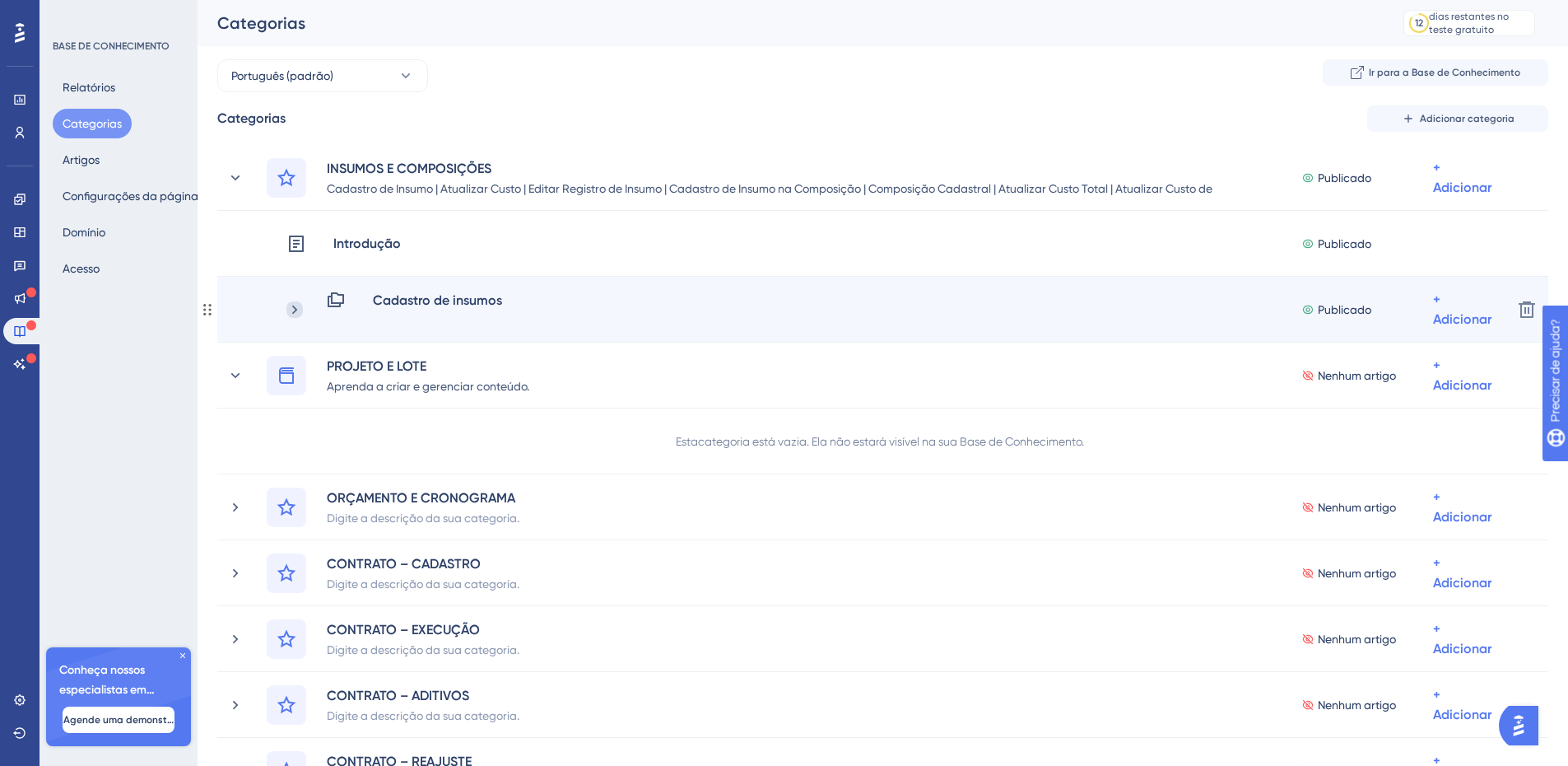
click at [297, 310] on icon at bounding box center [294, 309] width 17 height 17
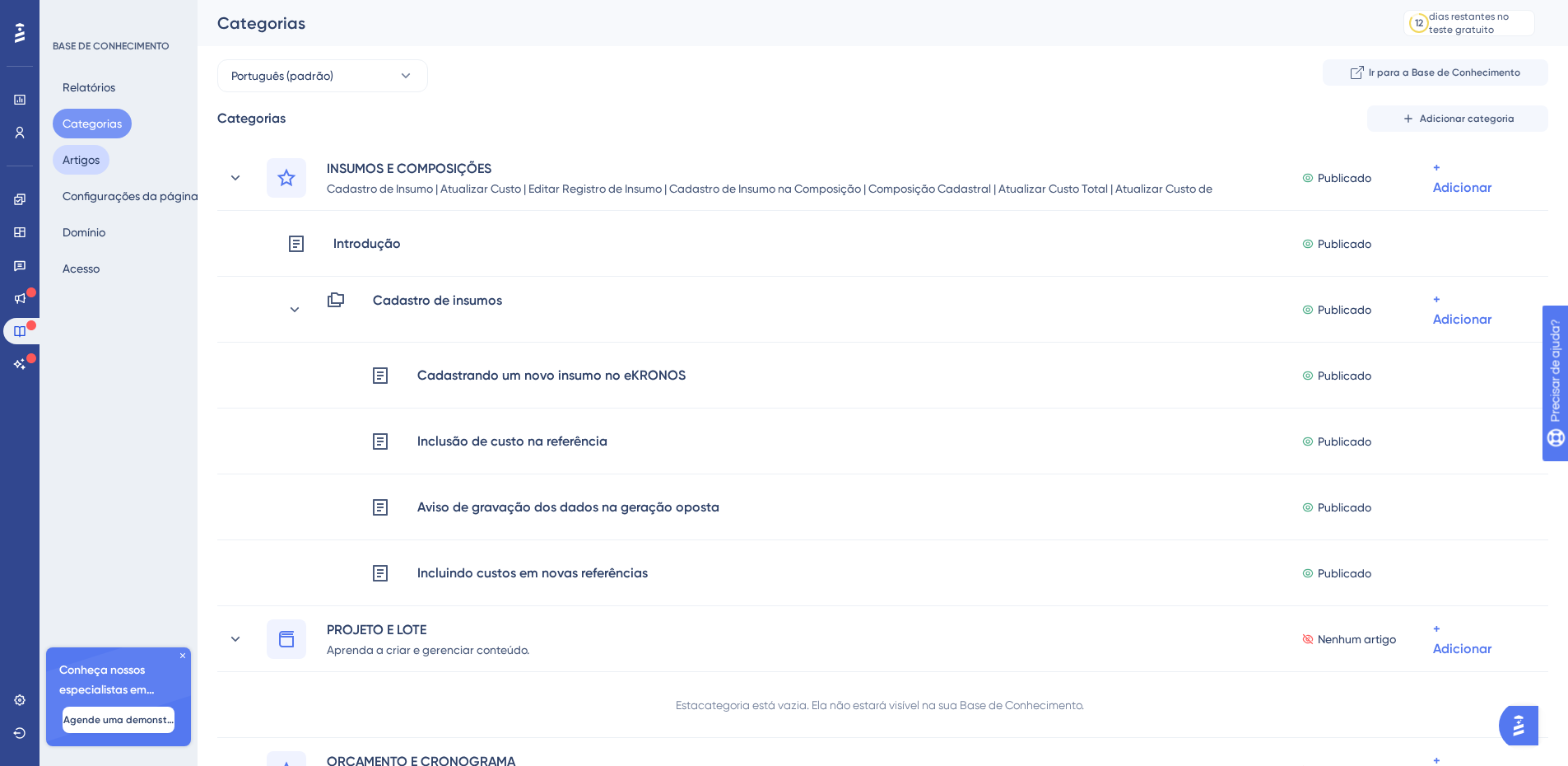
click at [72, 154] on font "Artigos" at bounding box center [81, 160] width 37 height 13
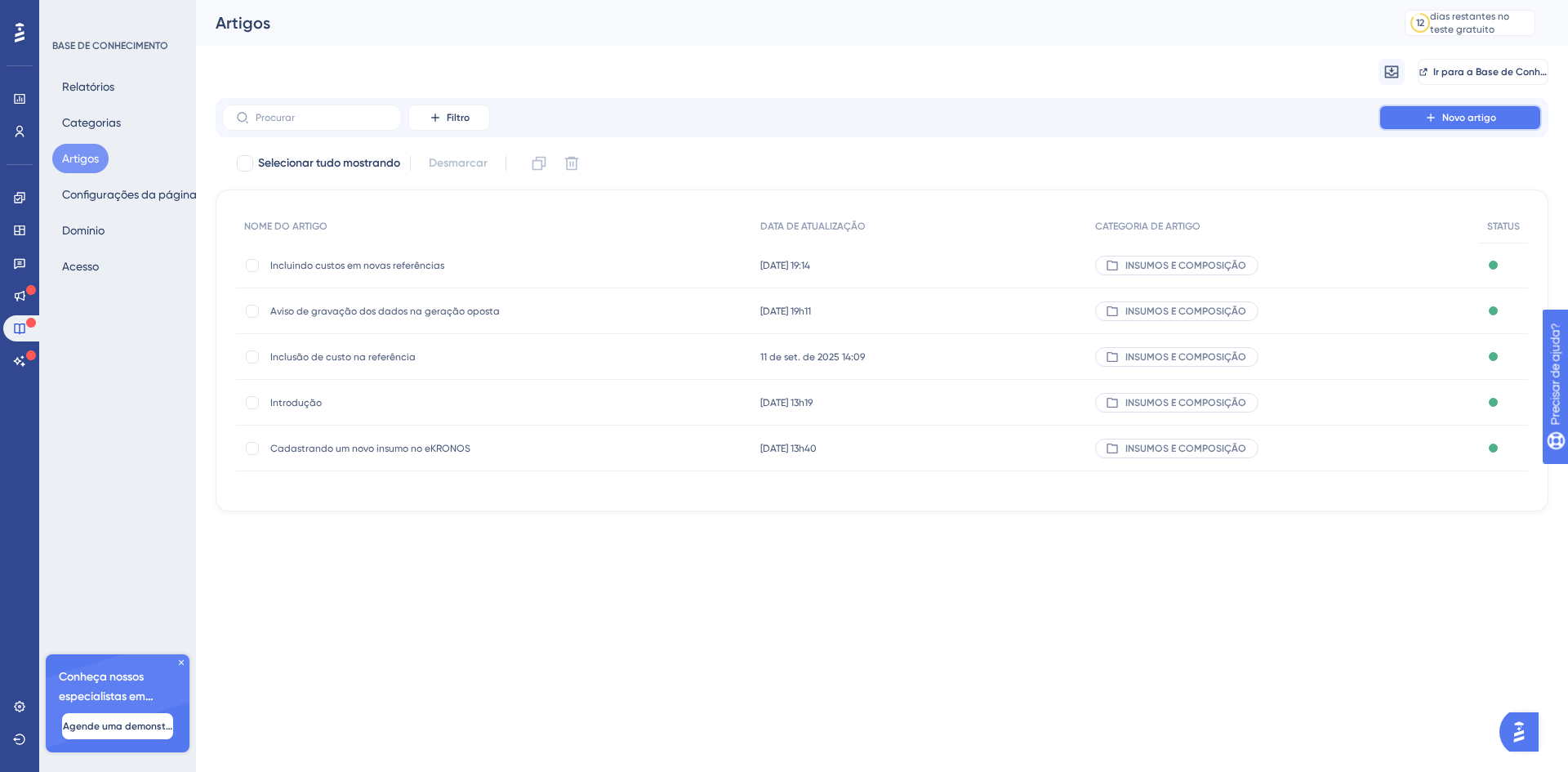
click at [1444, 118] on font "Novo artigo" at bounding box center [1469, 118] width 53 height 12
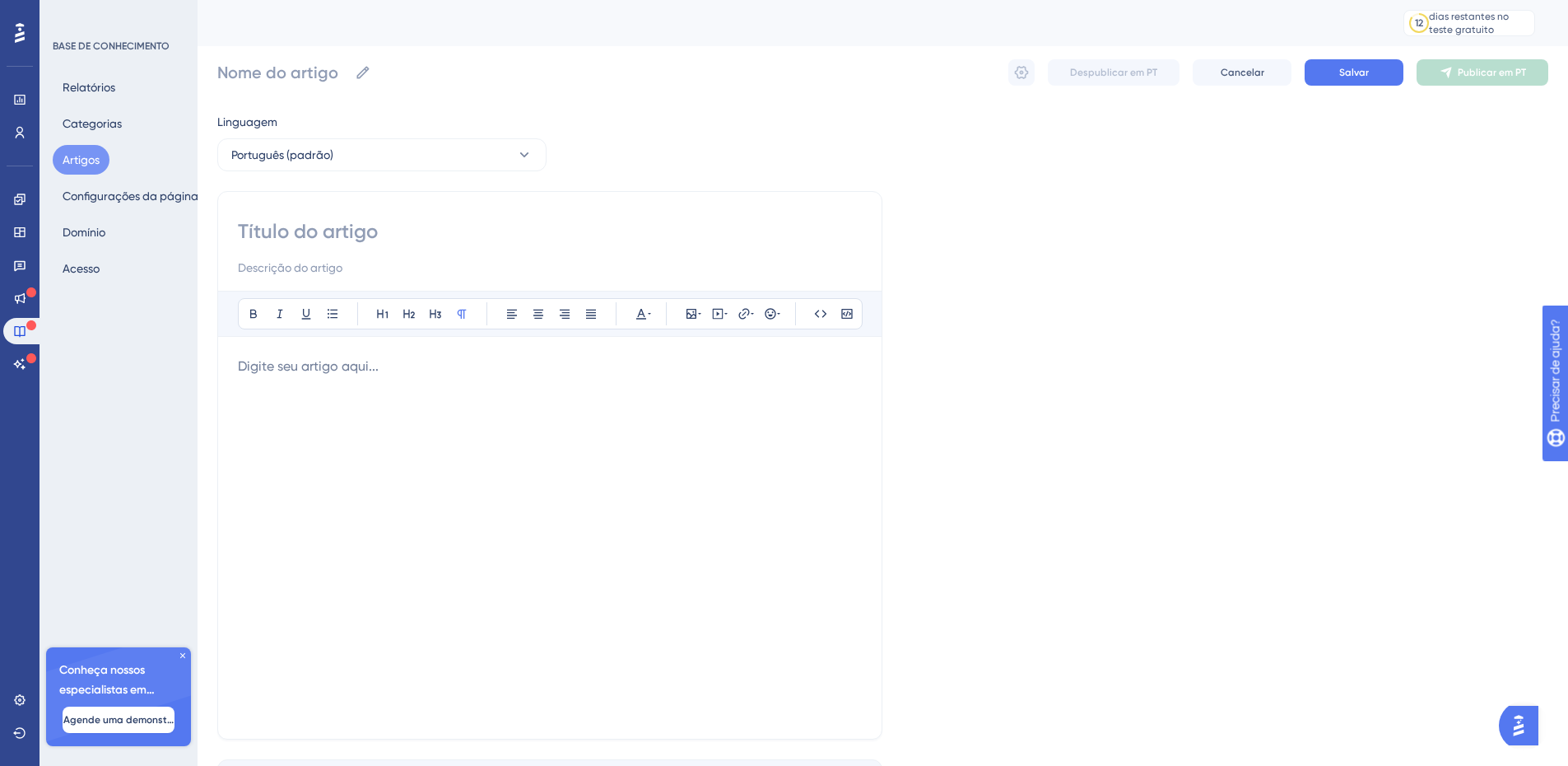
click at [388, 229] on input at bounding box center [550, 231] width 624 height 26
paste input "Atualizando o custo na oneração oposta"
type input "Atualizando o custo na oneração oposta"
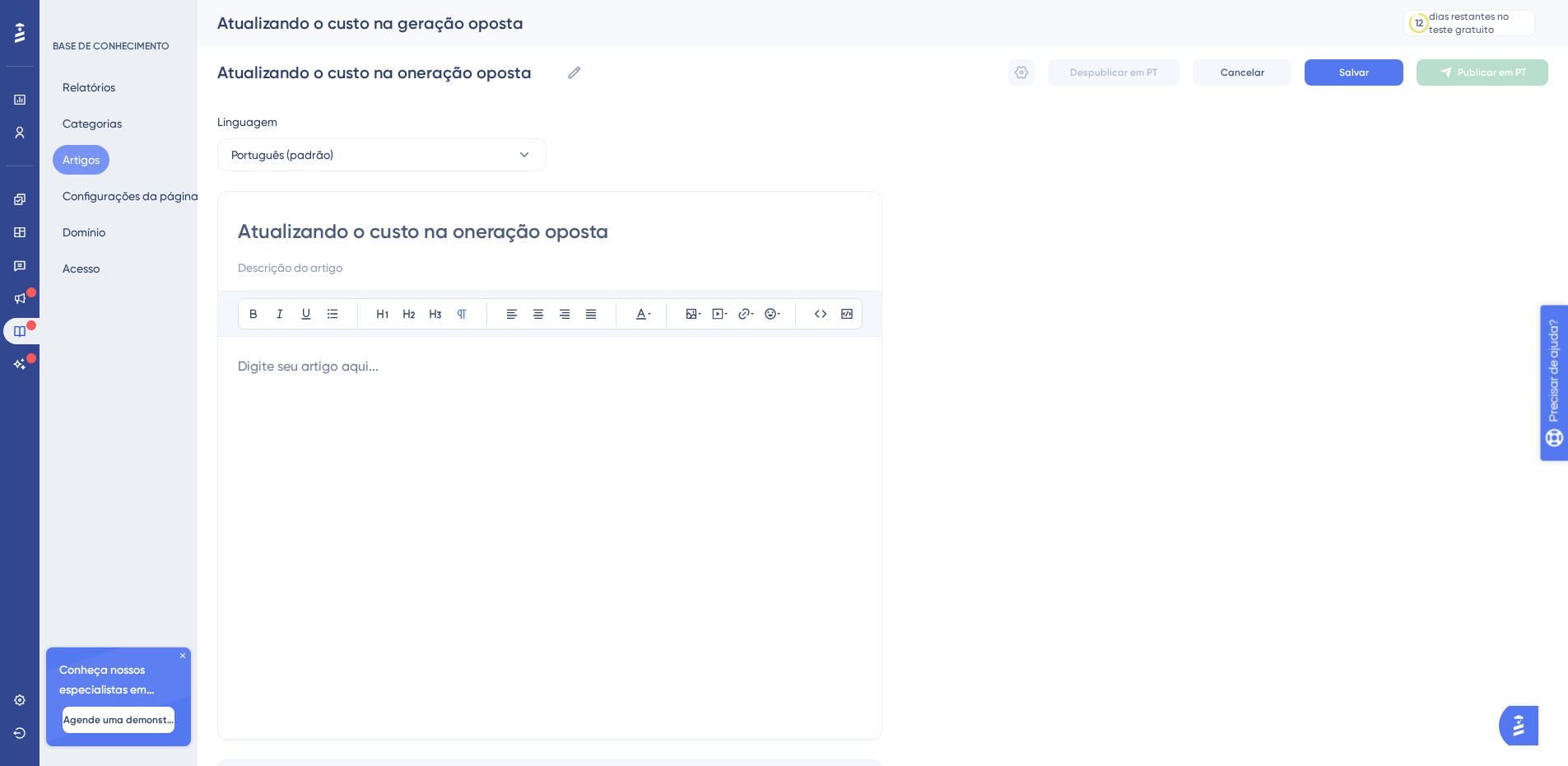
type input "Atualizando o custo na oneração oposta"
click at [262, 271] on input at bounding box center [550, 267] width 624 height 20
paste input "similaridade"
click at [241, 272] on input "similaridade" at bounding box center [550, 267] width 624 height 20
type input "Similaridade"
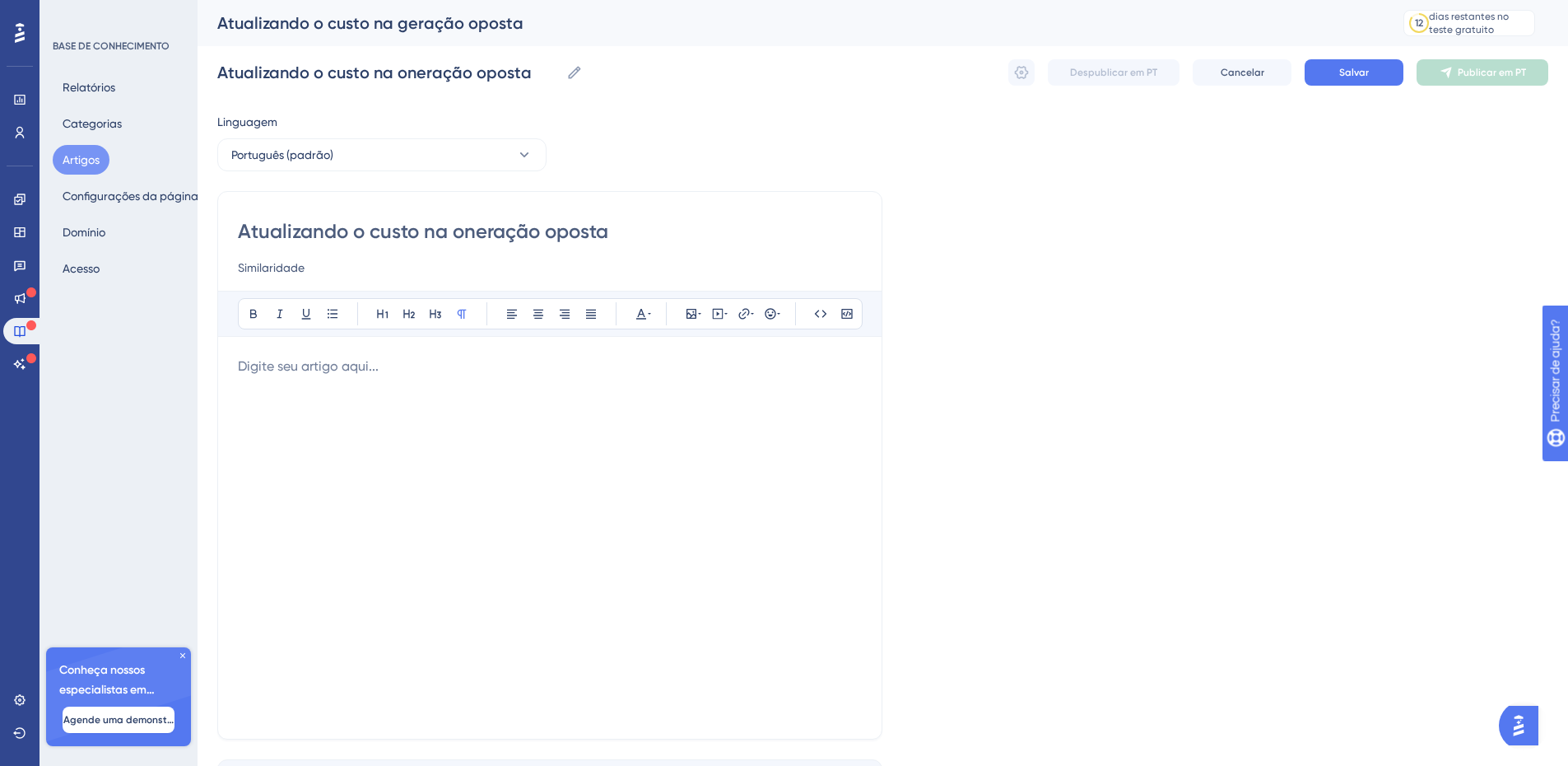
click at [271, 370] on p at bounding box center [550, 366] width 624 height 20
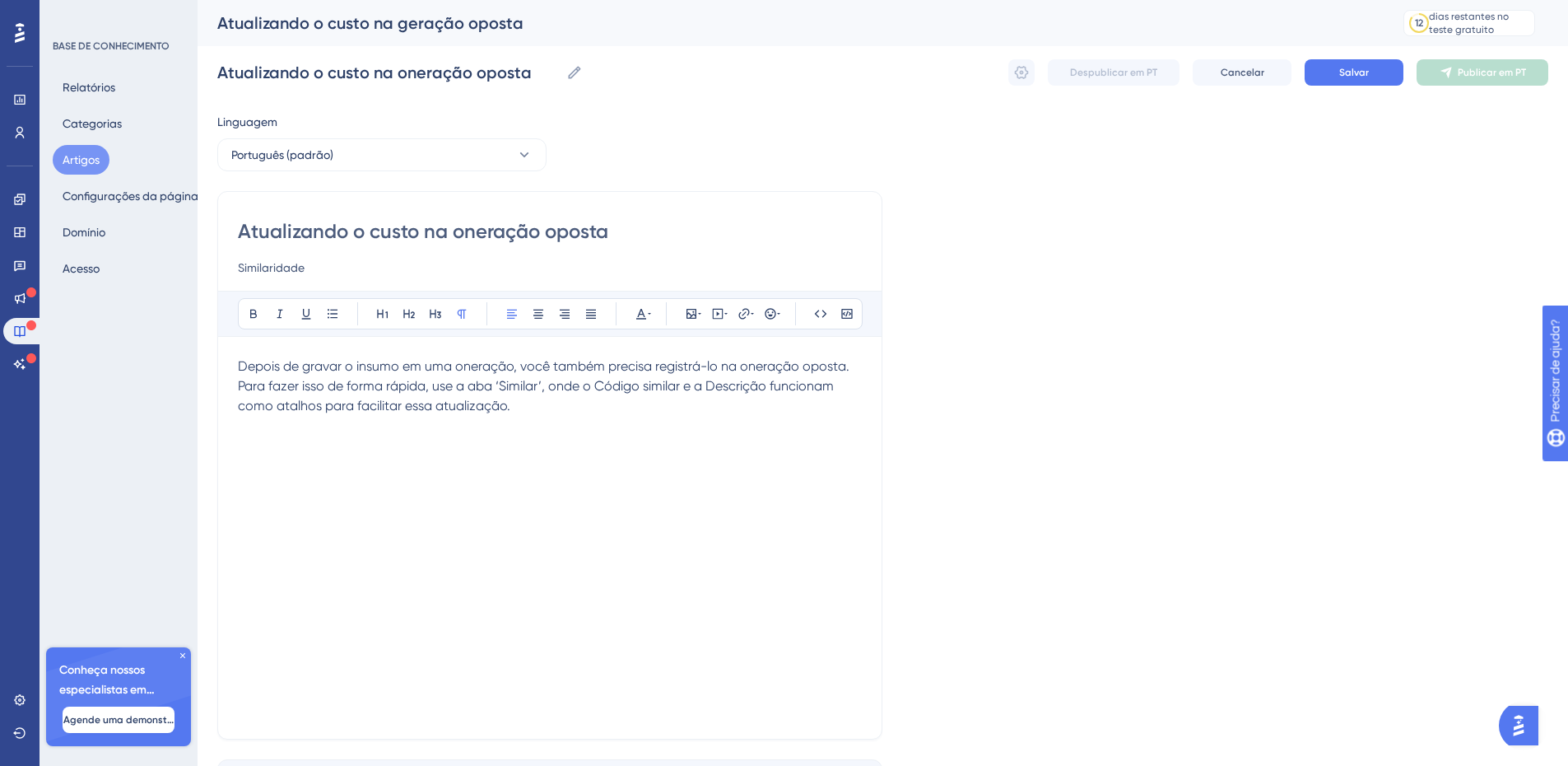
click at [532, 410] on p "Depois de gravar o insumo em uma oneração, você também precisa registrá-lo na o…" at bounding box center [550, 385] width 624 height 59
click at [688, 312] on icon at bounding box center [691, 313] width 13 height 13
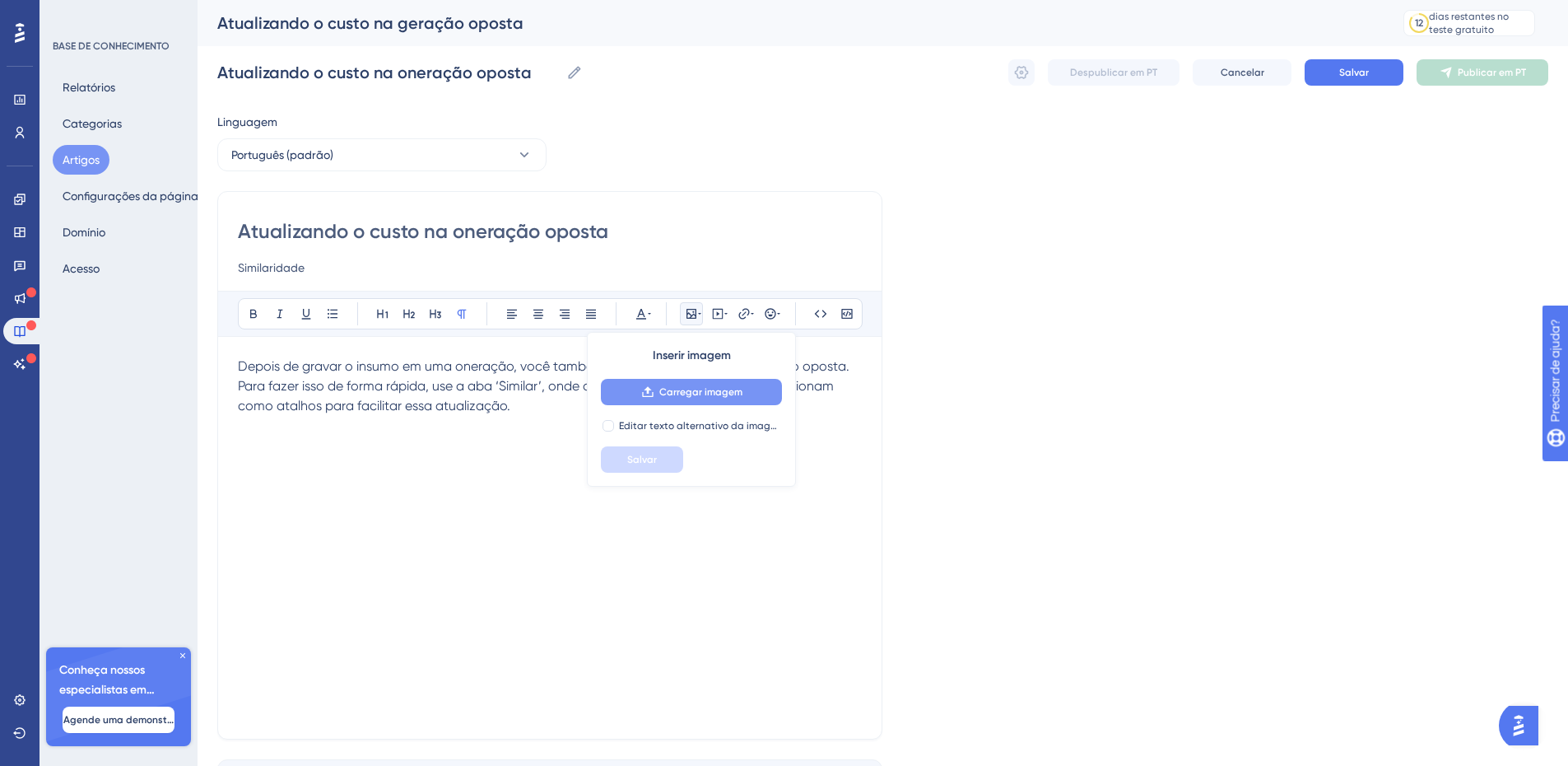
click at [672, 394] on font "Carregar imagem" at bounding box center [700, 392] width 83 height 12
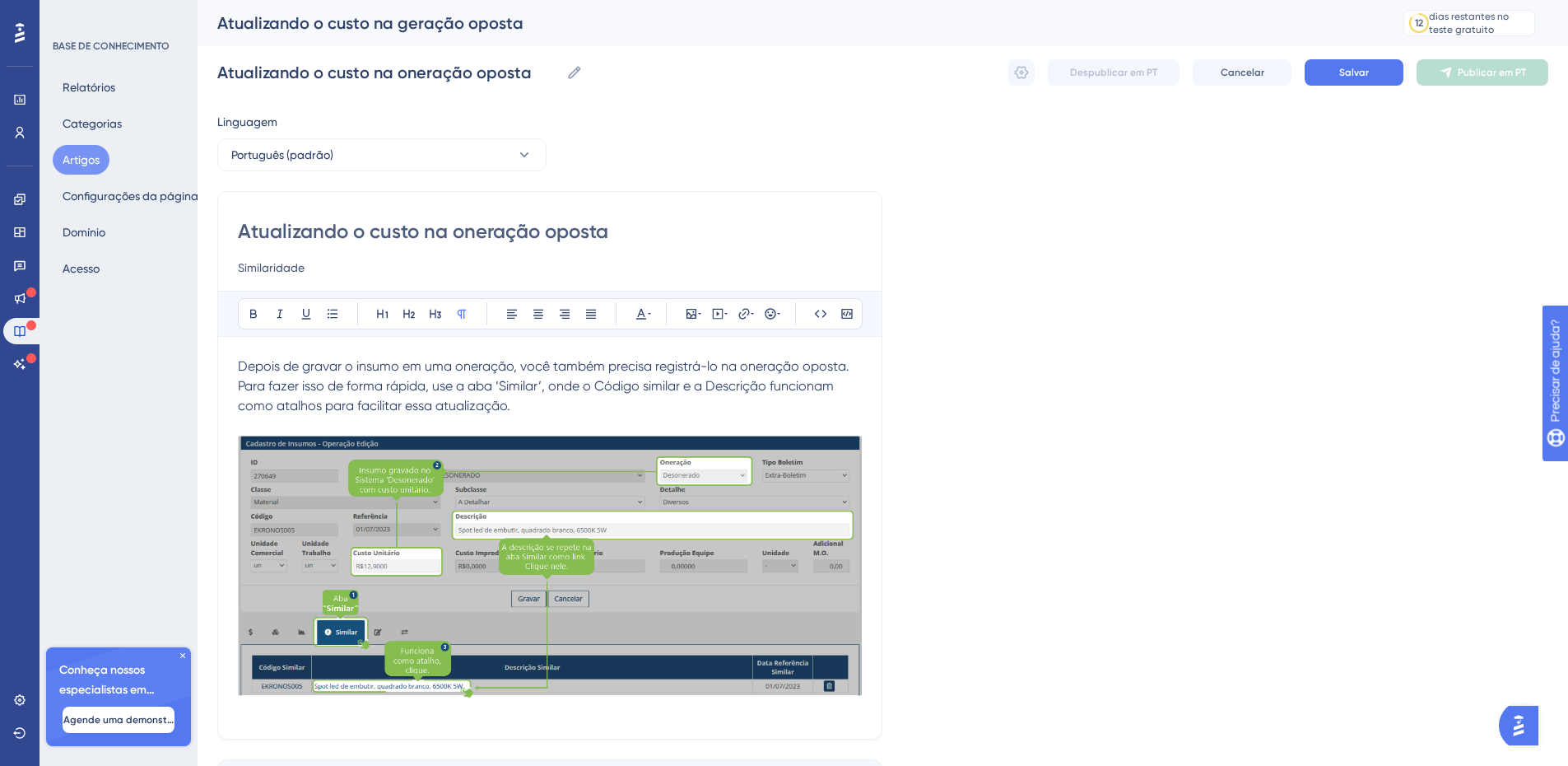
click at [960, 377] on div "Linguagem Português (padrão) Atualizando o custo na oneração oposta Similaridad…" at bounding box center [882, 475] width 1331 height 726
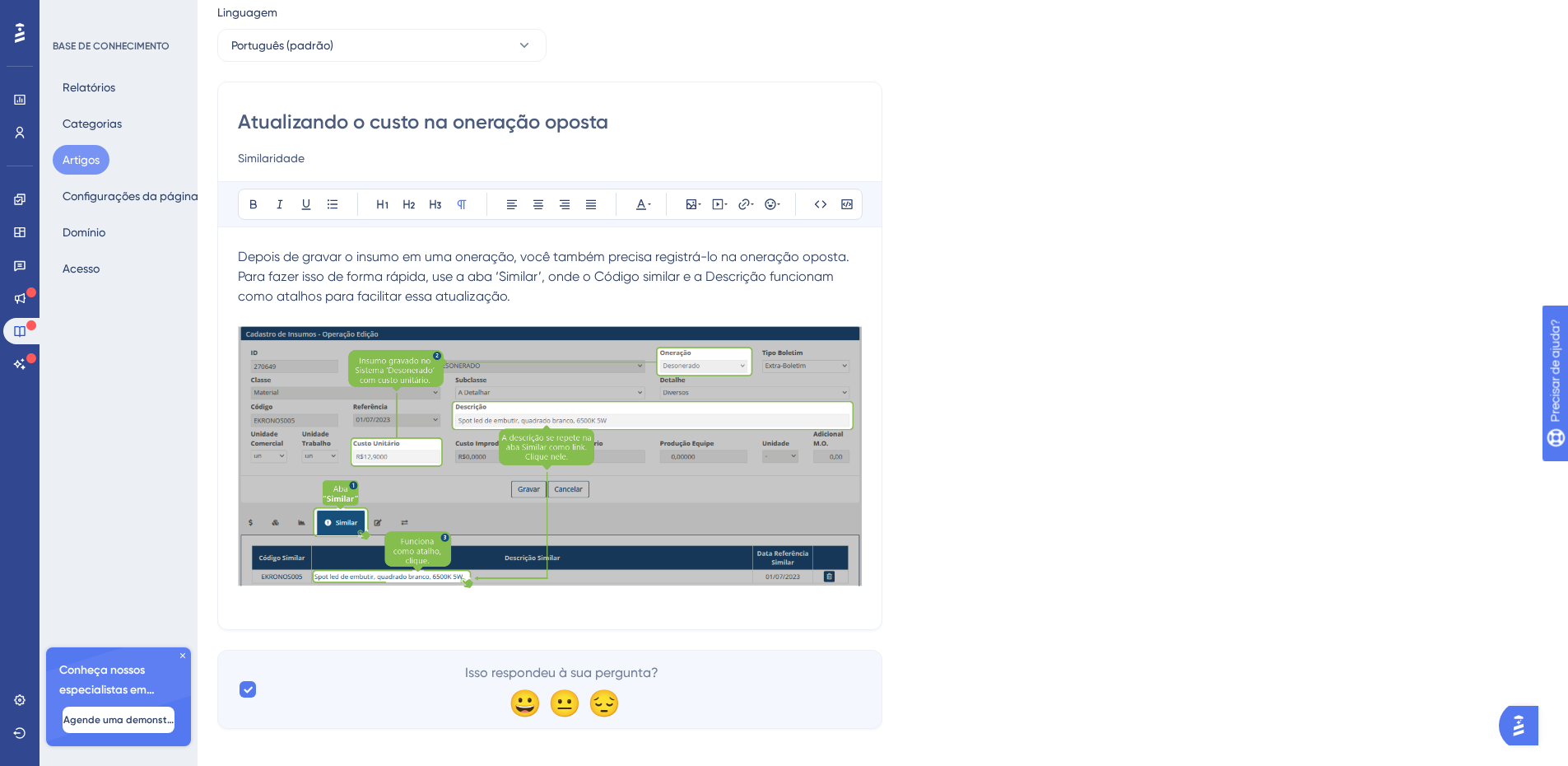
scroll to position [119, 0]
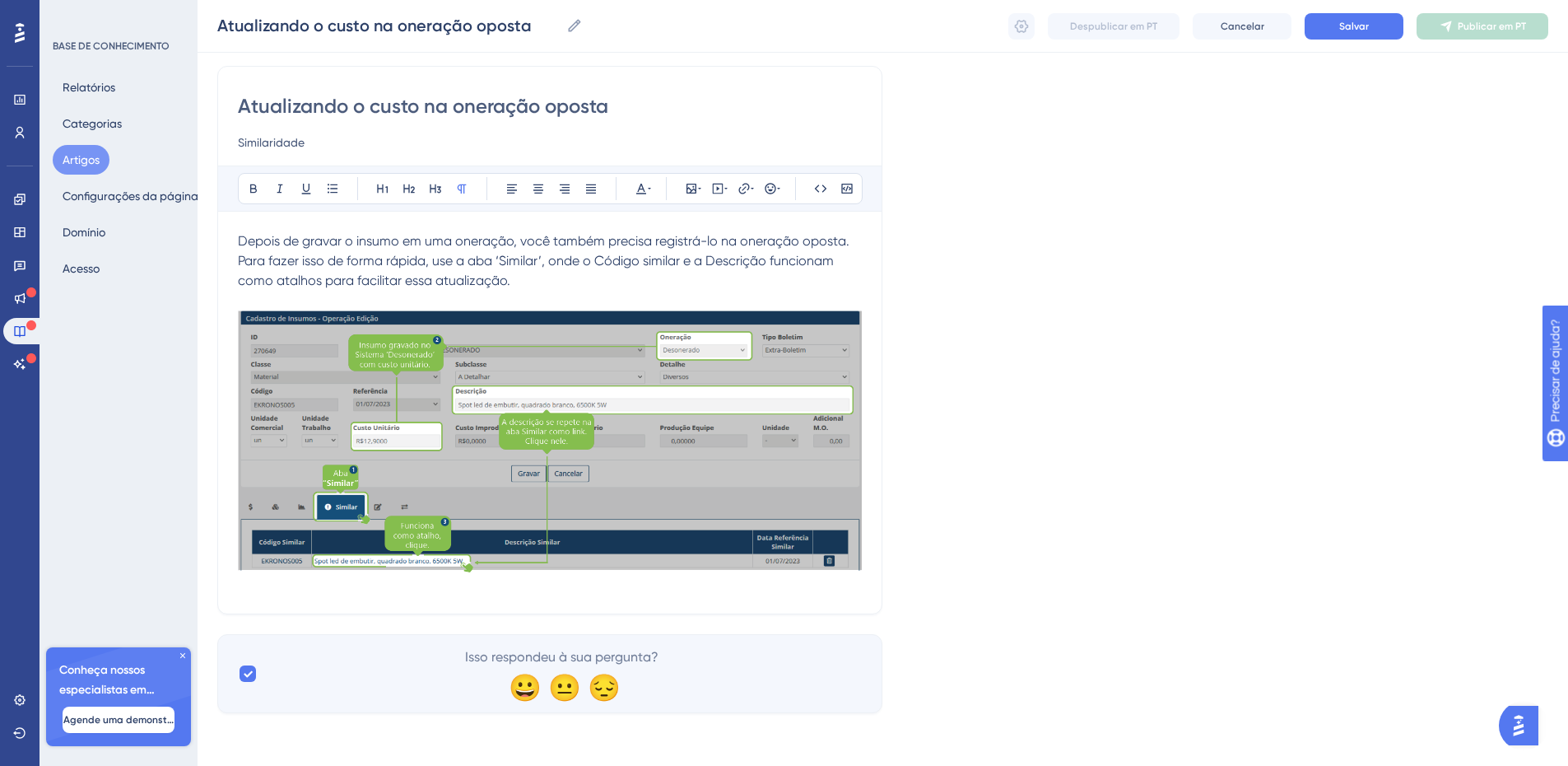
click at [786, 270] on p "Depois de gravar o insumo em uma oneração, você também precisa registrá-lo na o…" at bounding box center [550, 260] width 624 height 59
click at [1128, 412] on div "Linguagem Português (padrão) Atualizando o custo na oneração oposta Similaridad…" at bounding box center [882, 350] width 1331 height 726
click at [1333, 20] on button "Salvar" at bounding box center [1353, 26] width 99 height 26
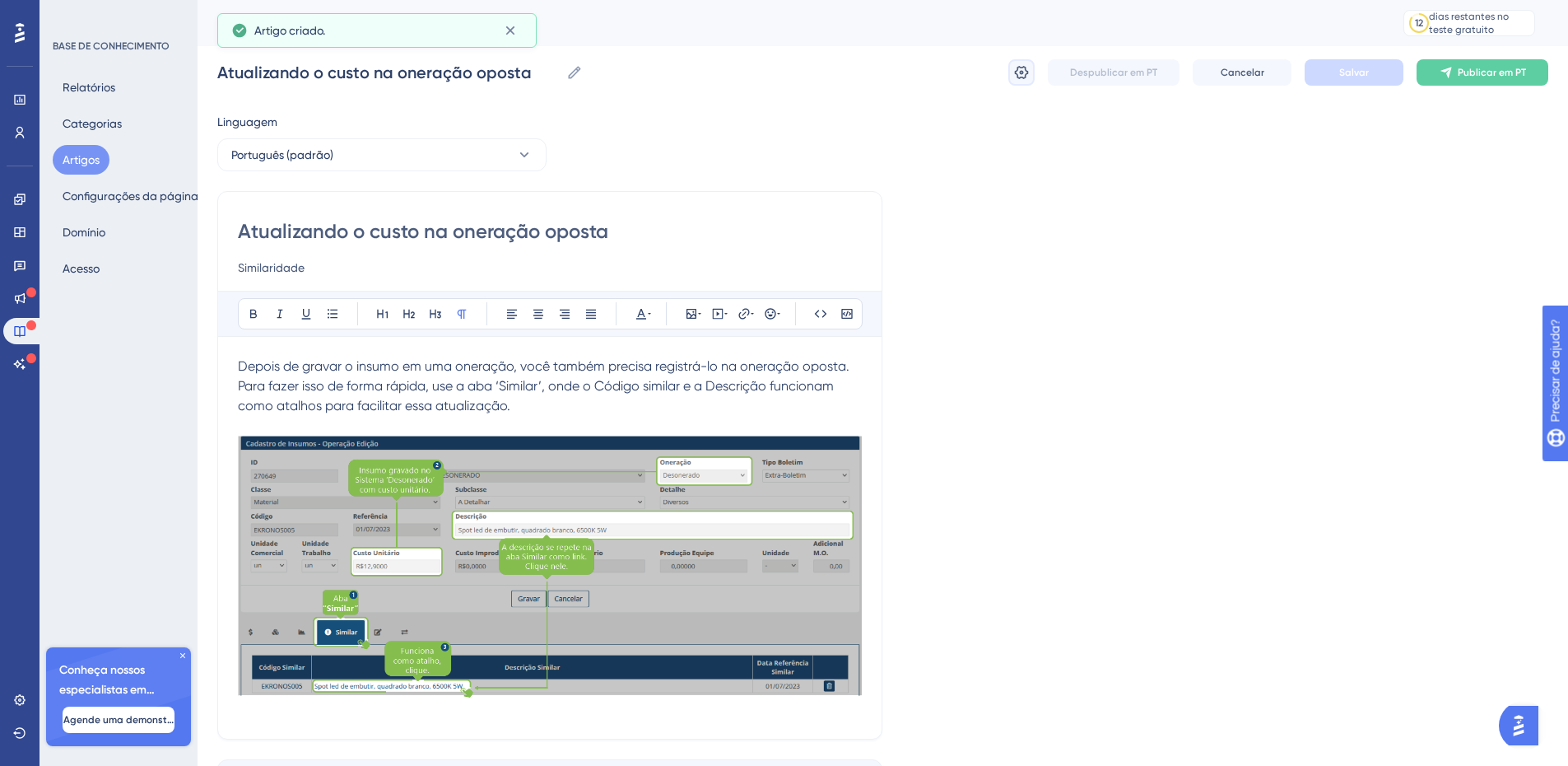
click at [1030, 73] on button at bounding box center [1021, 72] width 26 height 26
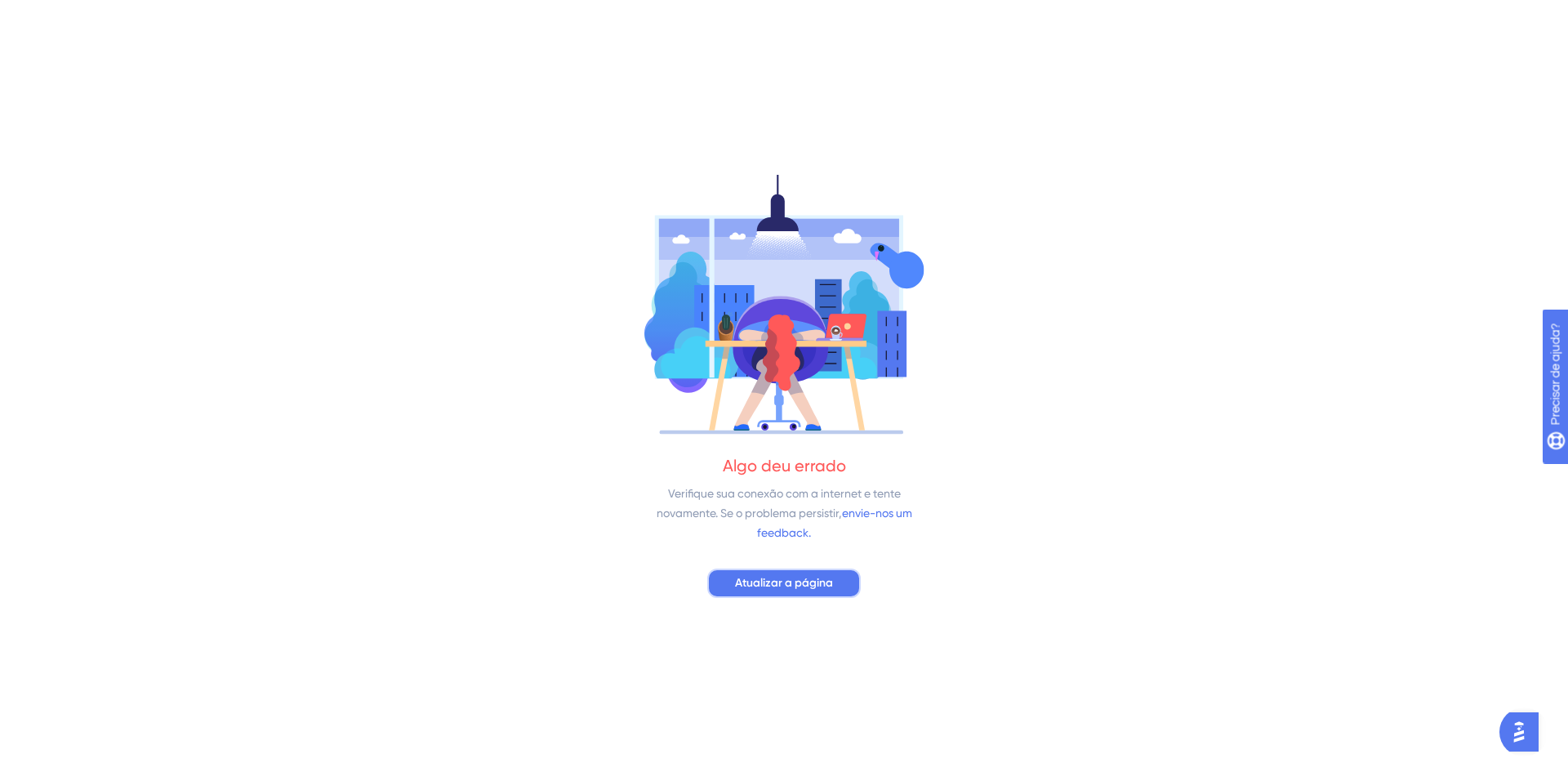
click at [743, 591] on span "Atualizar a página" at bounding box center [784, 584] width 98 height 20
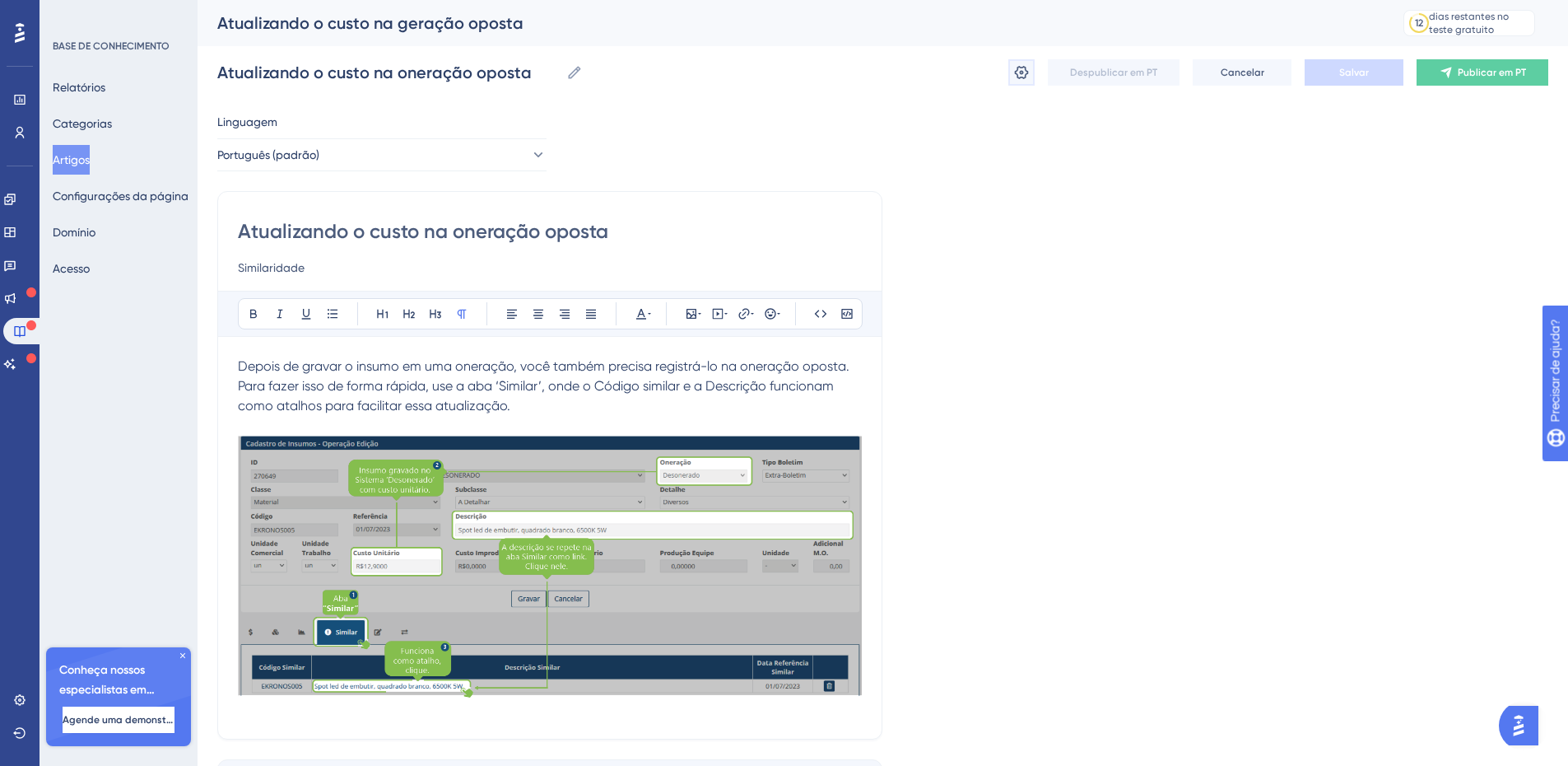
click at [1025, 69] on icon at bounding box center [1022, 72] width 14 height 13
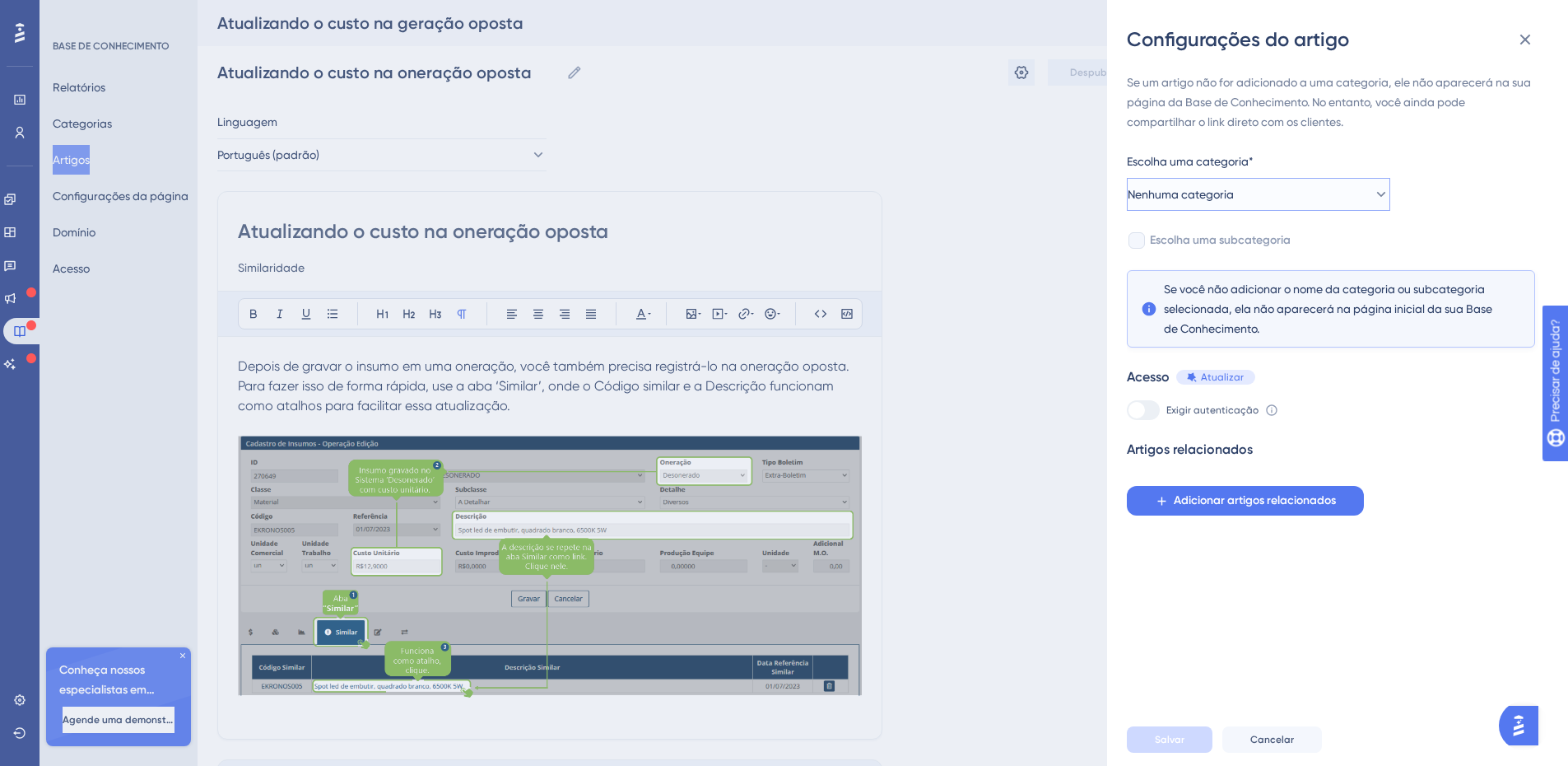
click at [1261, 195] on button "Nenhuma categoria" at bounding box center [1258, 193] width 263 height 33
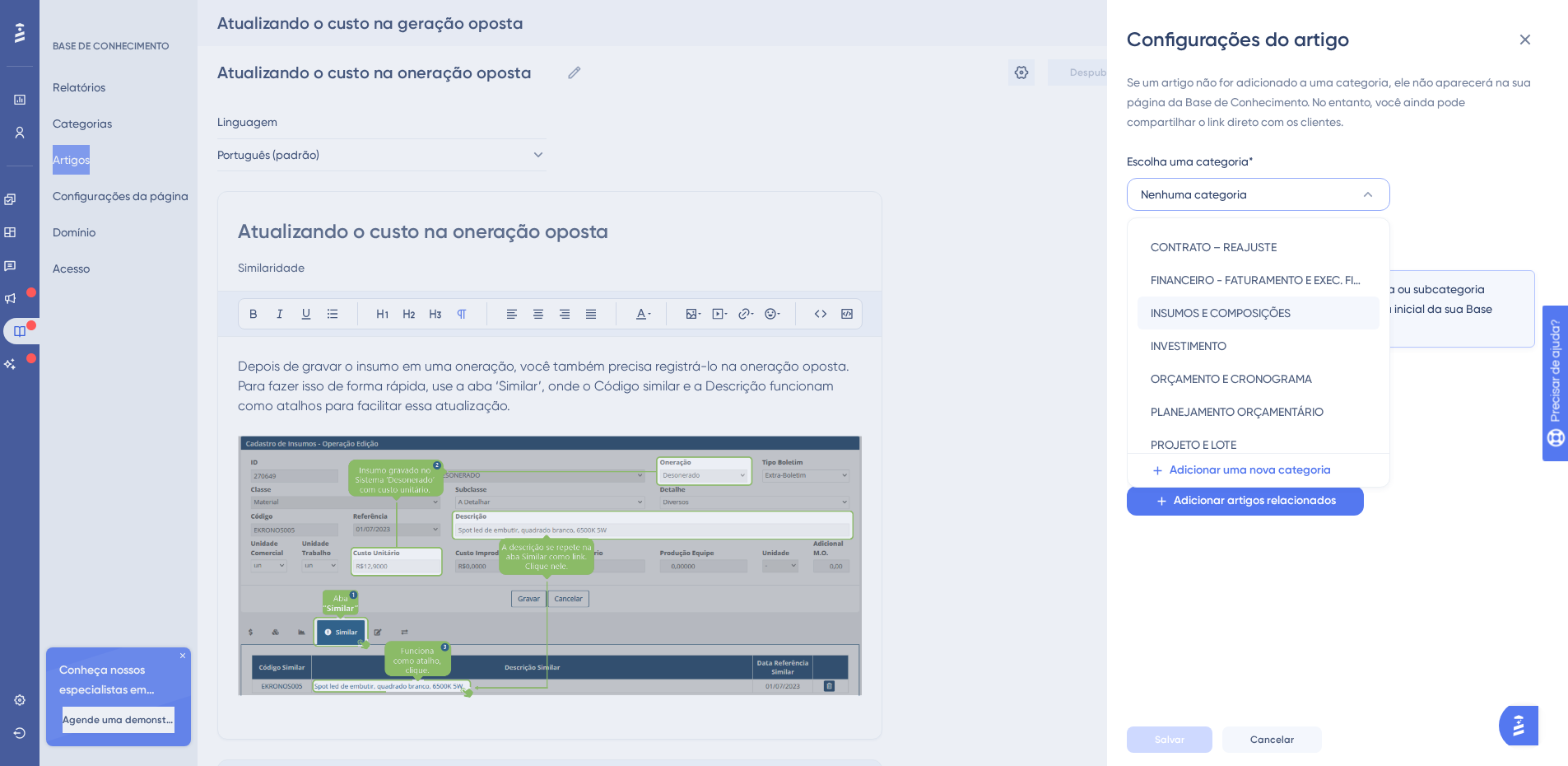
scroll to position [163, 0]
click at [1179, 310] on font "INSUMOS E COMPOSIÇÕES" at bounding box center [1220, 311] width 140 height 13
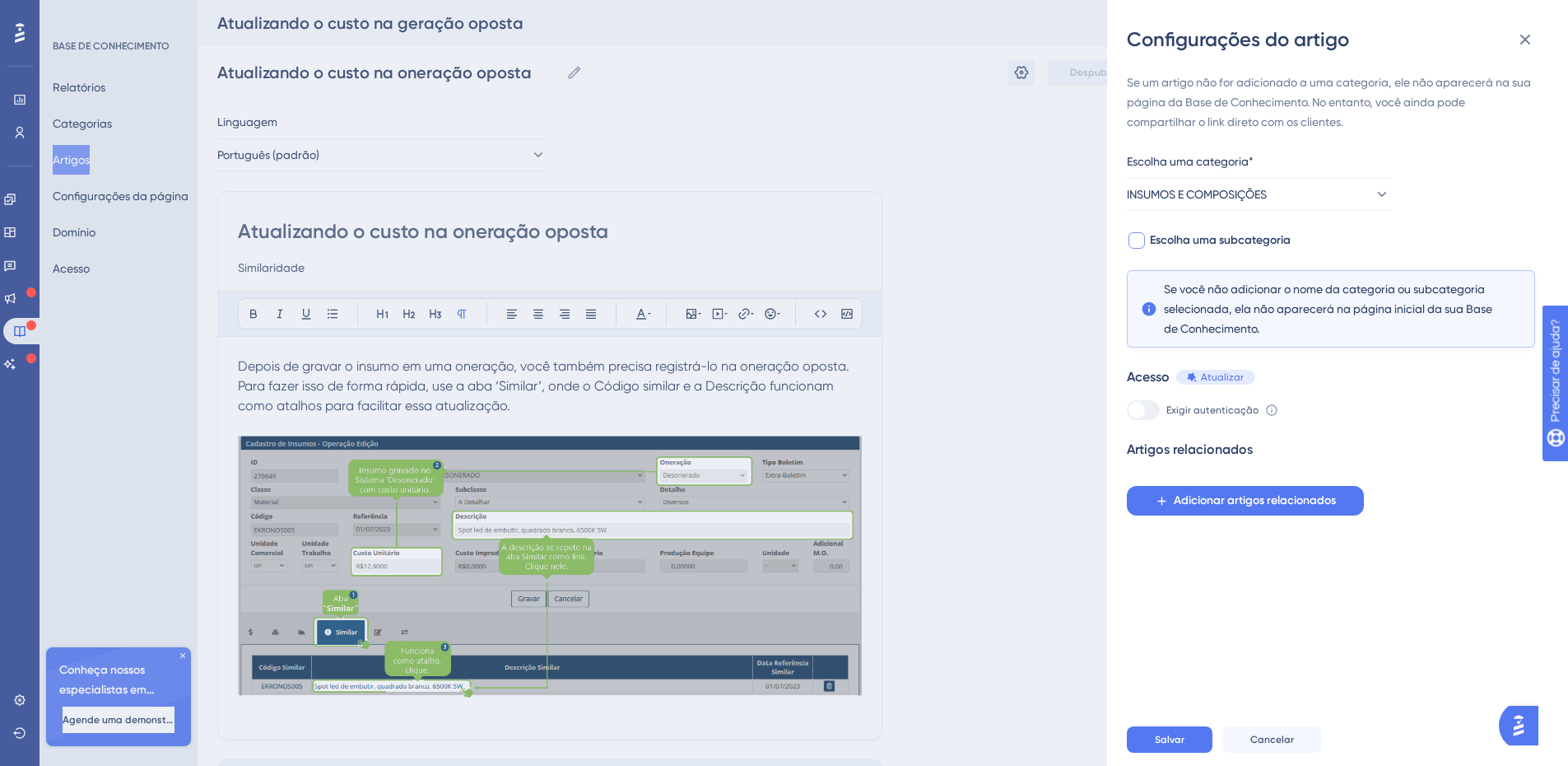
click at [1151, 236] on font "Escolha uma subcategoria" at bounding box center [1219, 240] width 141 height 14
checkbox input "true"
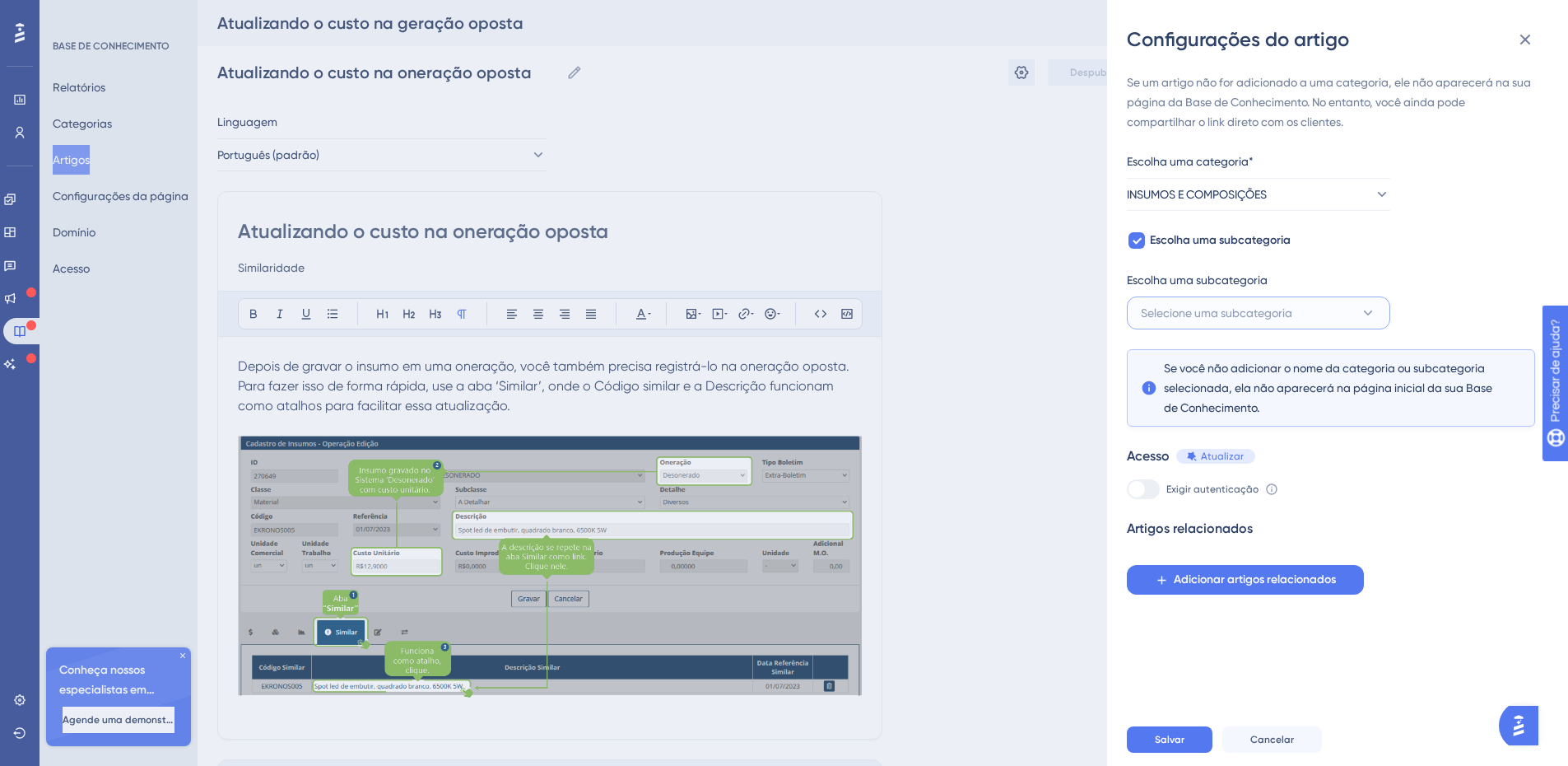
click at [1364, 309] on icon at bounding box center [1368, 312] width 17 height 17
click at [1276, 399] on font "Adicionar uma nova subcategoria" at bounding box center [1259, 396] width 180 height 14
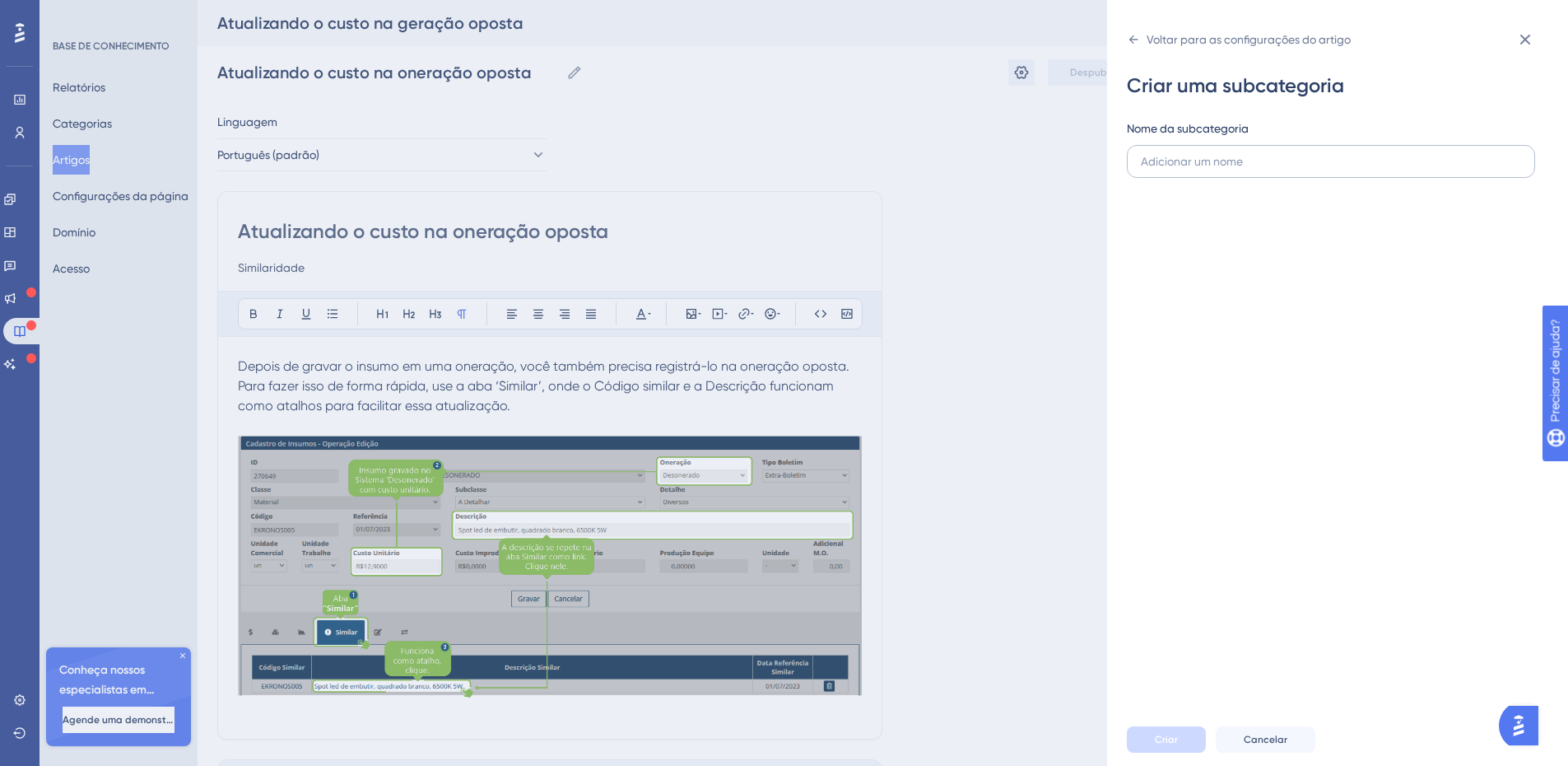
click at [1182, 159] on input "text" at bounding box center [1330, 162] width 380 height 18
type input "Atualizar custo - oneração oposta"
click at [1150, 750] on button "Criar" at bounding box center [1165, 739] width 79 height 26
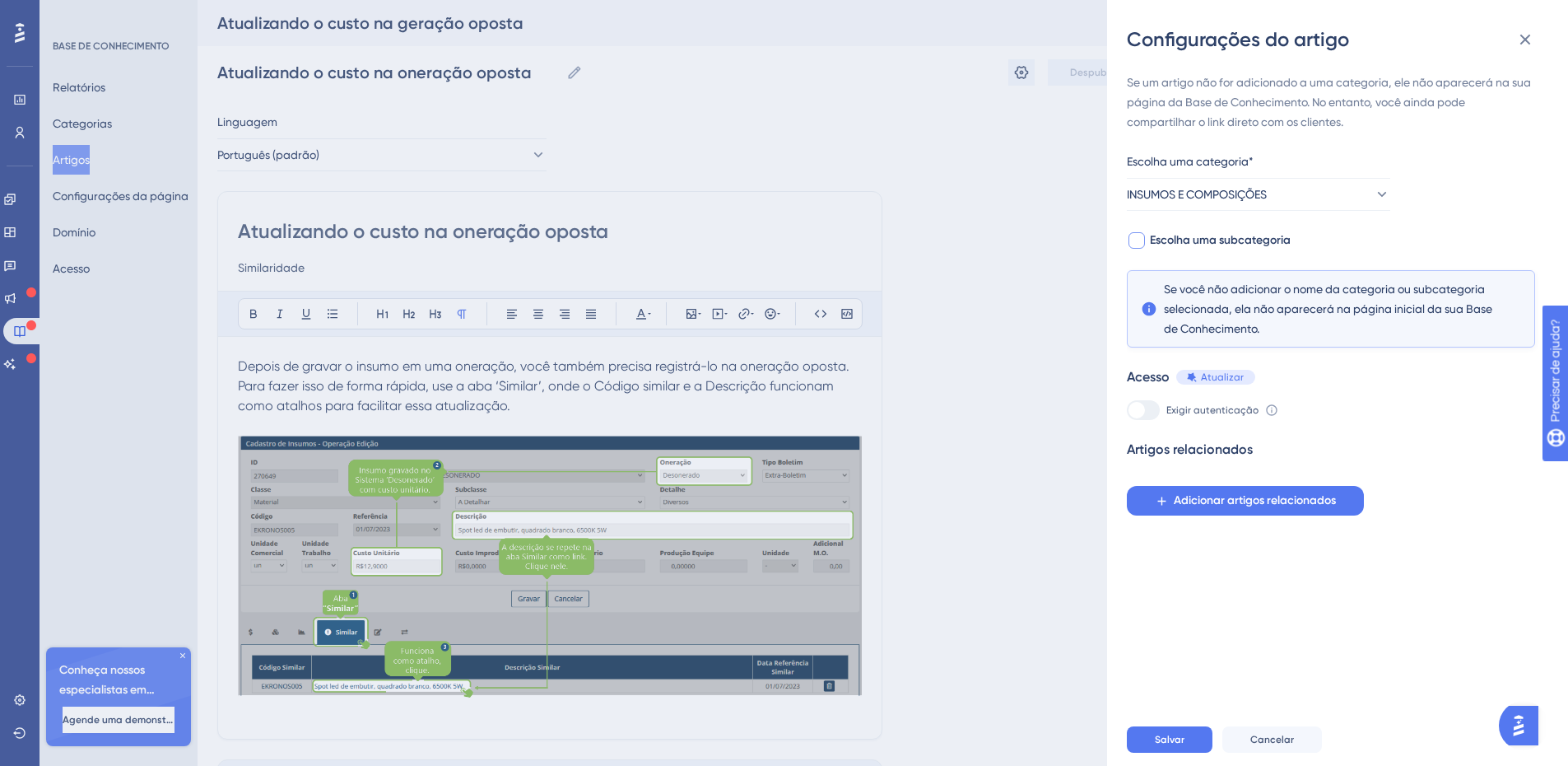
click at [1205, 239] on font "Escolha uma subcategoria" at bounding box center [1219, 240] width 141 height 14
checkbox input "true"
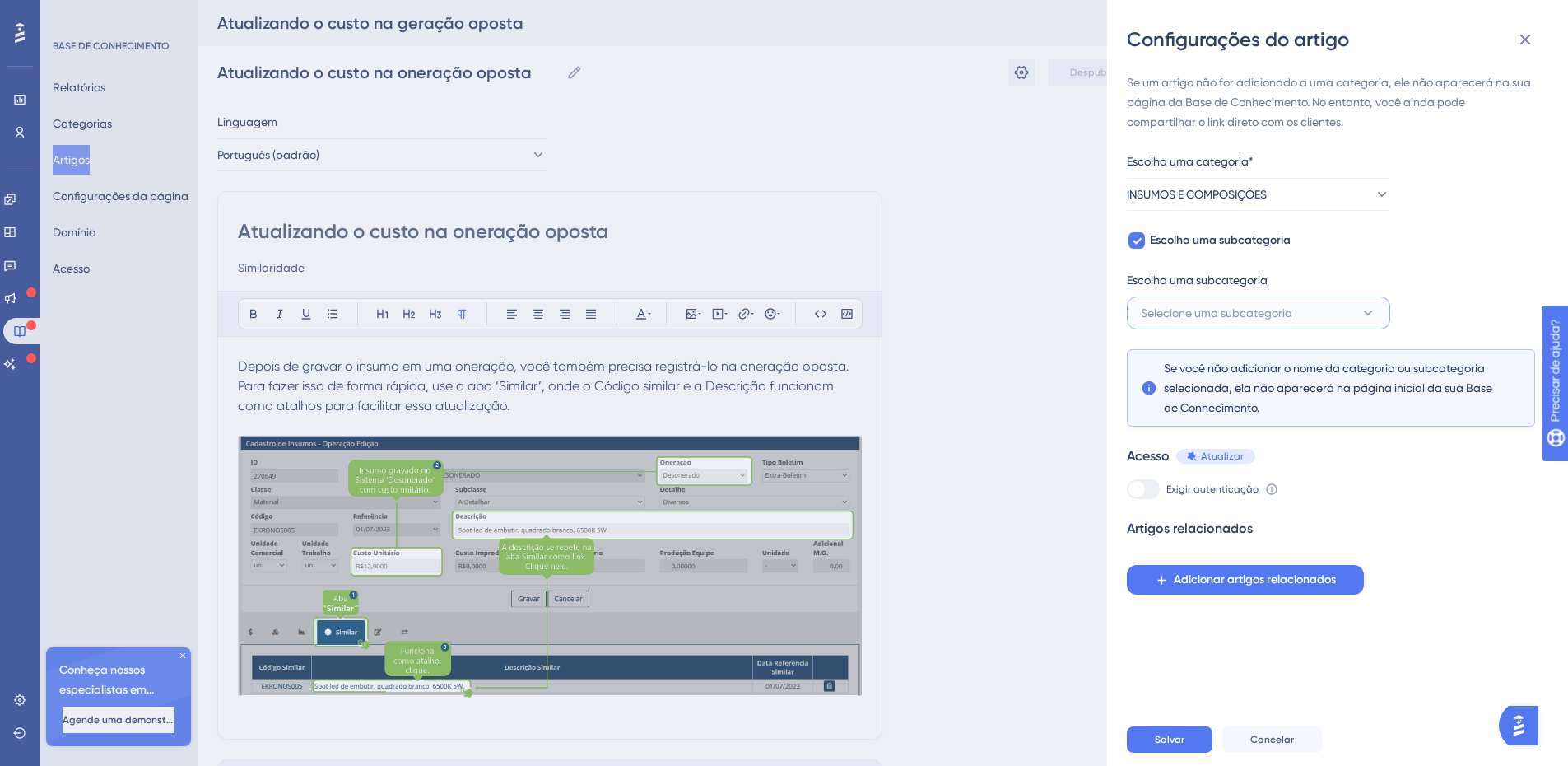
click at [1311, 315] on button "Selecione uma subcategoria" at bounding box center [1258, 312] width 263 height 33
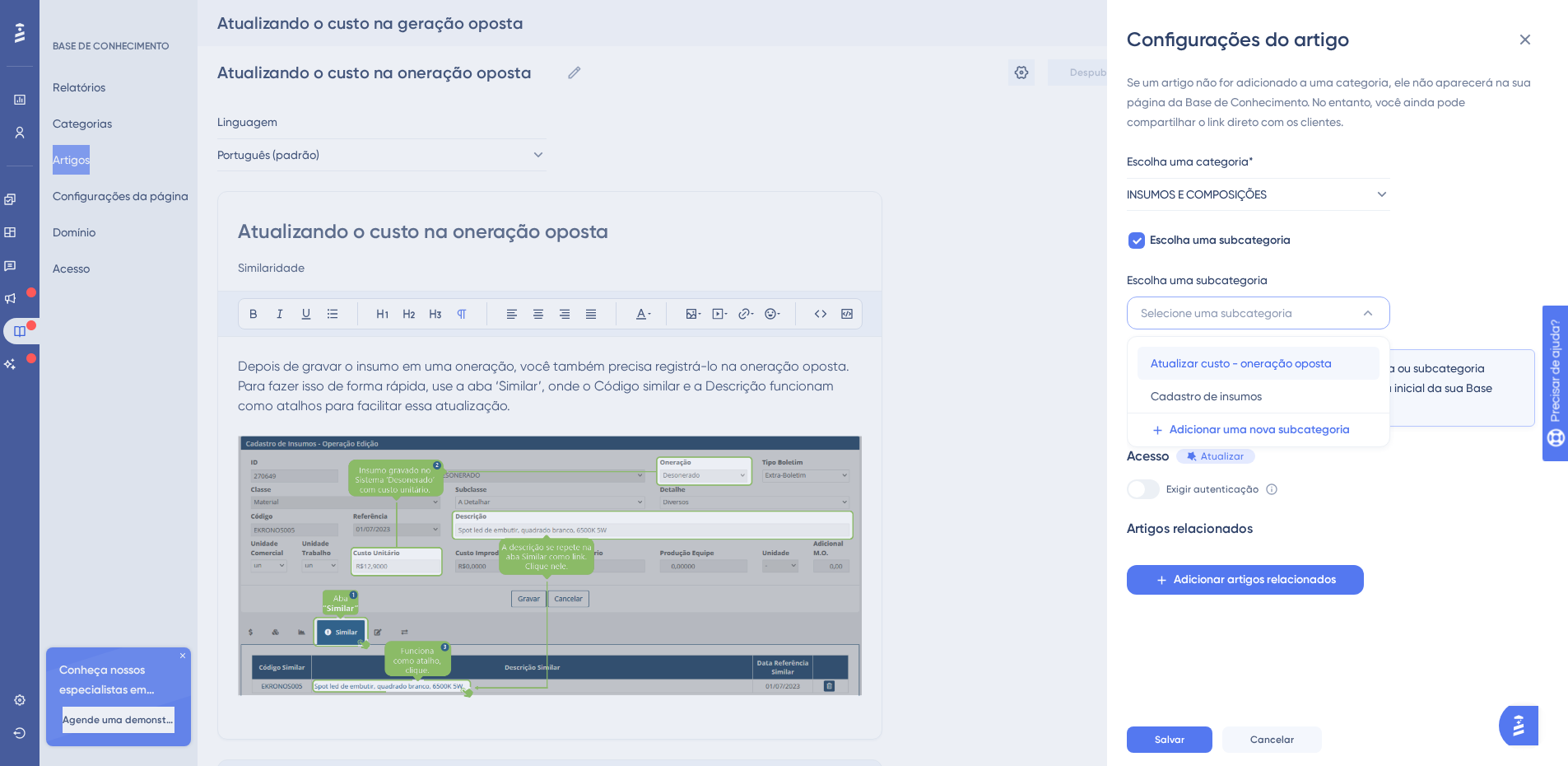
click at [1259, 366] on font "Atualizar custo - oneração oposta" at bounding box center [1241, 362] width 181 height 13
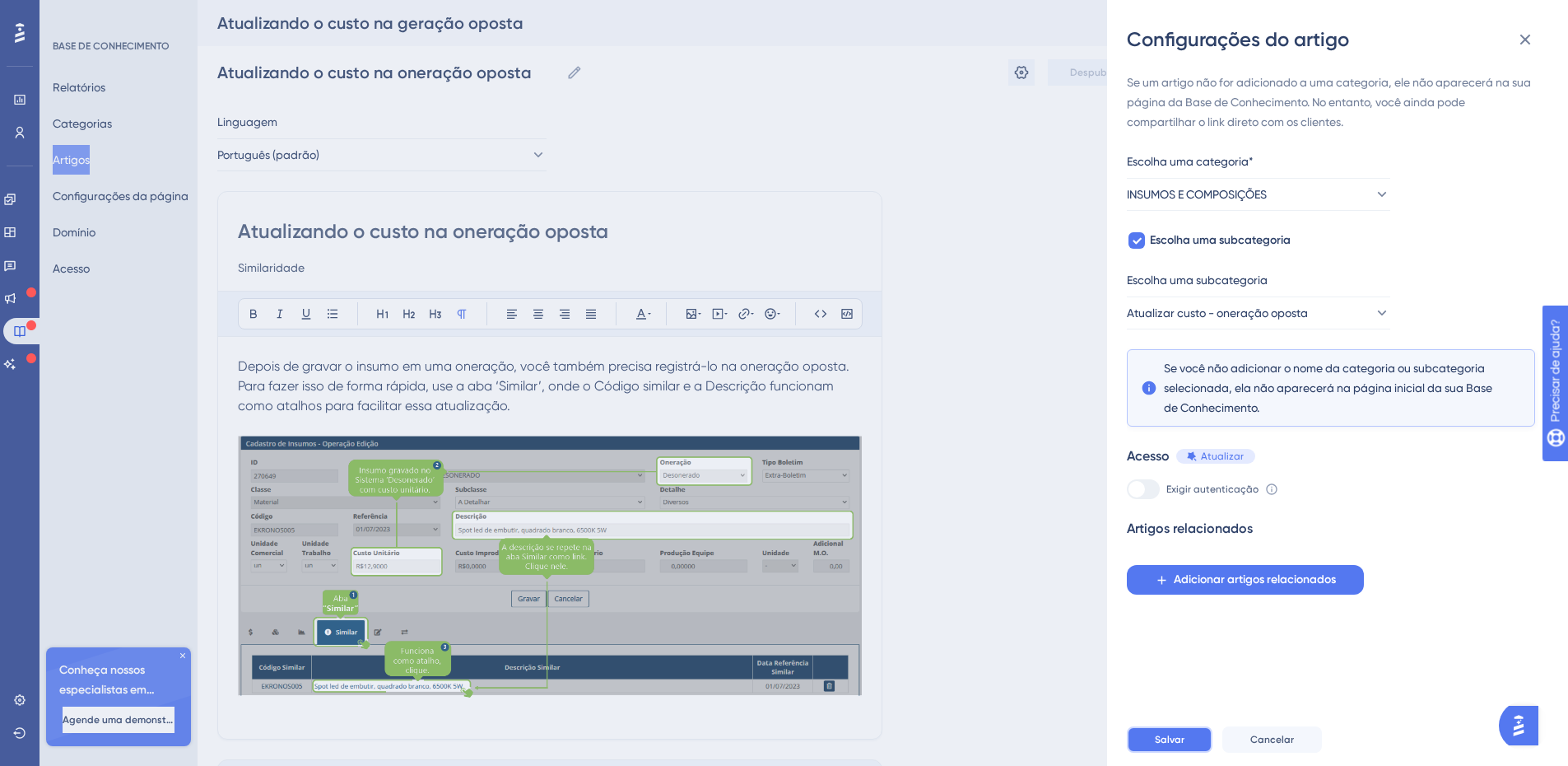
click at [1172, 753] on button "Salvar" at bounding box center [1169, 739] width 86 height 26
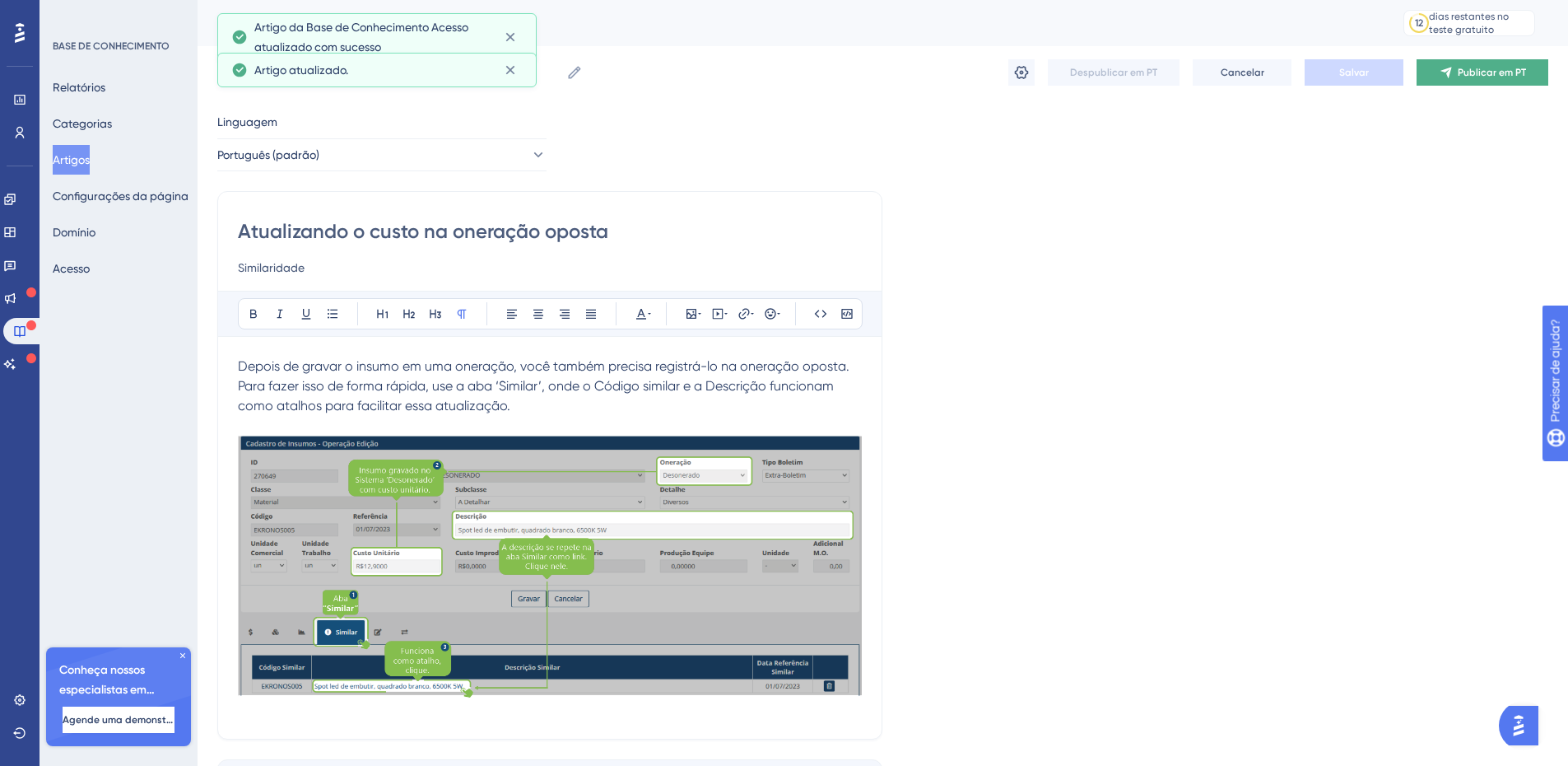
click at [1478, 74] on font "Publicar em PT" at bounding box center [1491, 73] width 69 height 12
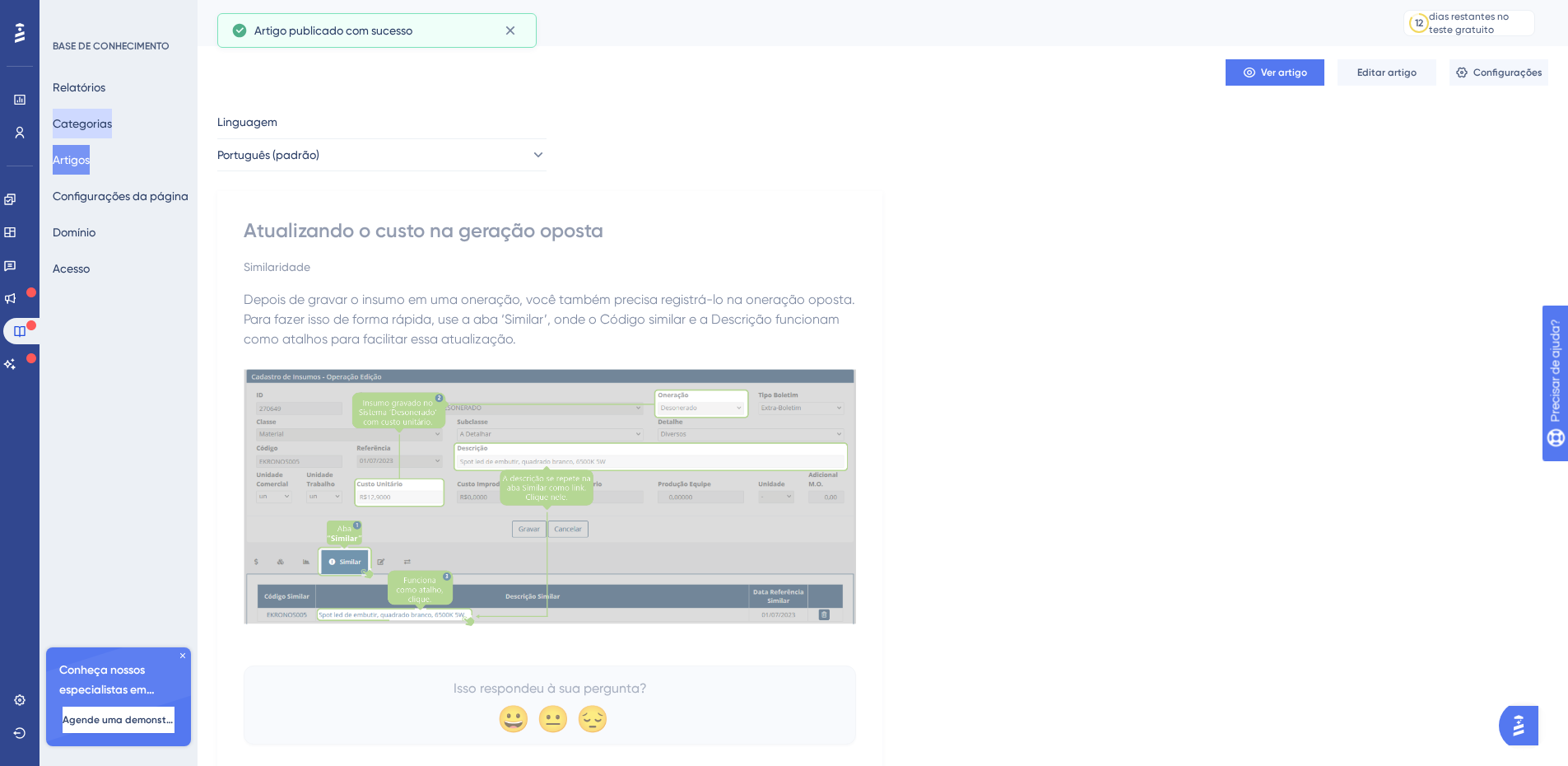
click at [95, 129] on font "Categorias" at bounding box center [82, 123] width 59 height 13
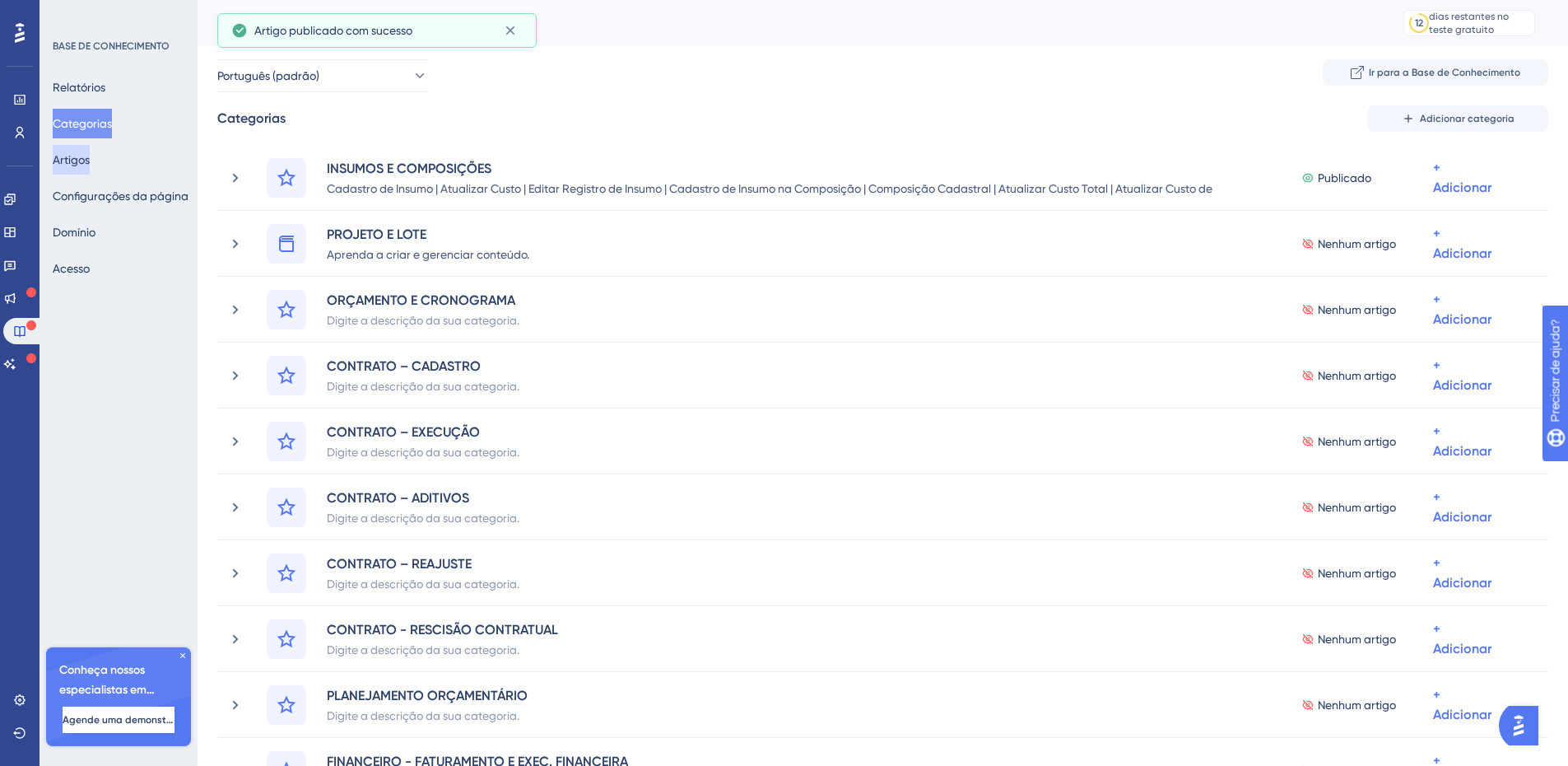
click at [83, 152] on font "Artigos" at bounding box center [71, 160] width 37 height 20
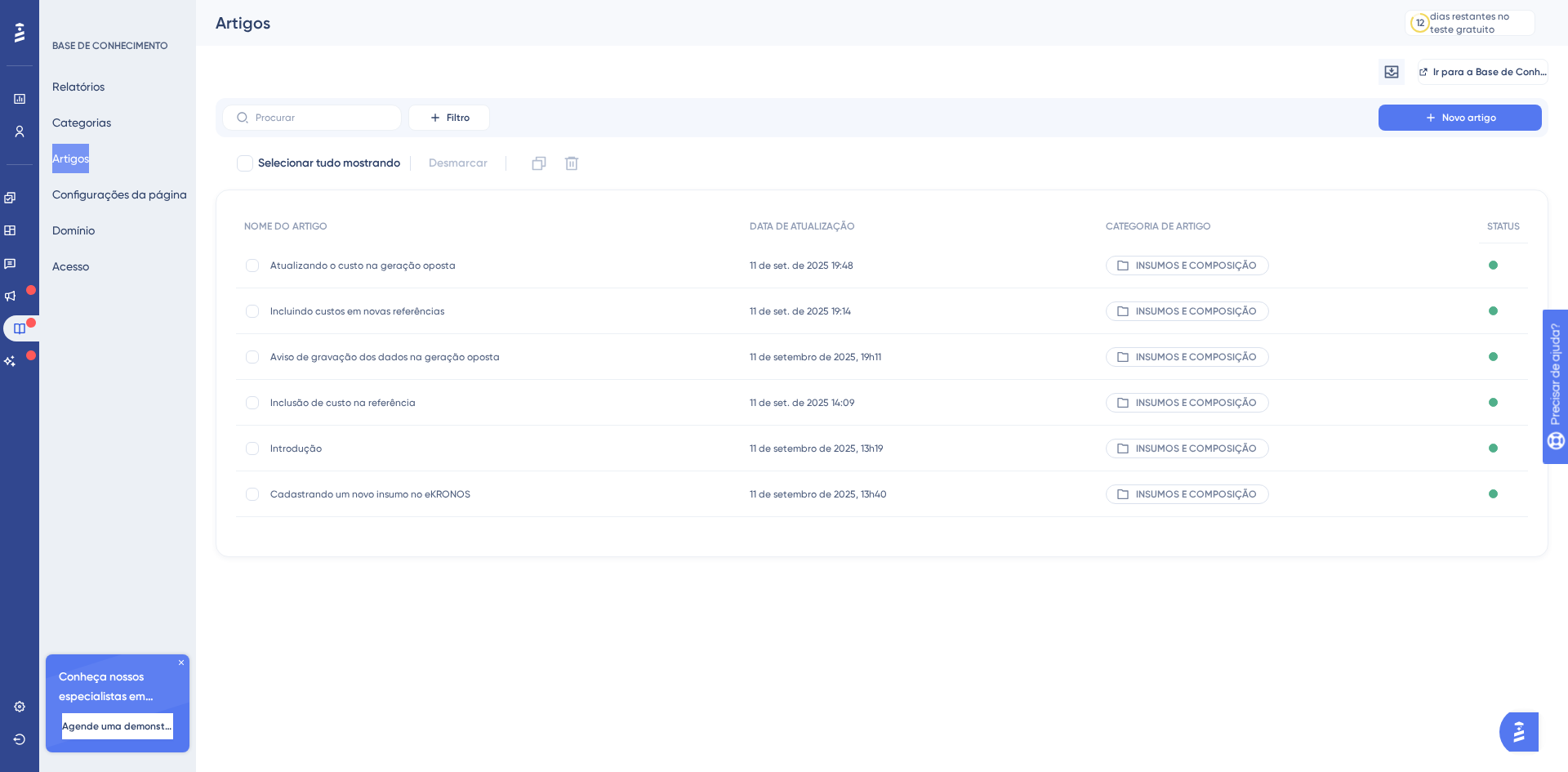
click at [89, 107] on div "Relatórios Categorias Artigos Configurações da página Domínio Acesso" at bounding box center [119, 176] width 133 height 209
click at [91, 124] on font "Categorias" at bounding box center [81, 122] width 58 height 13
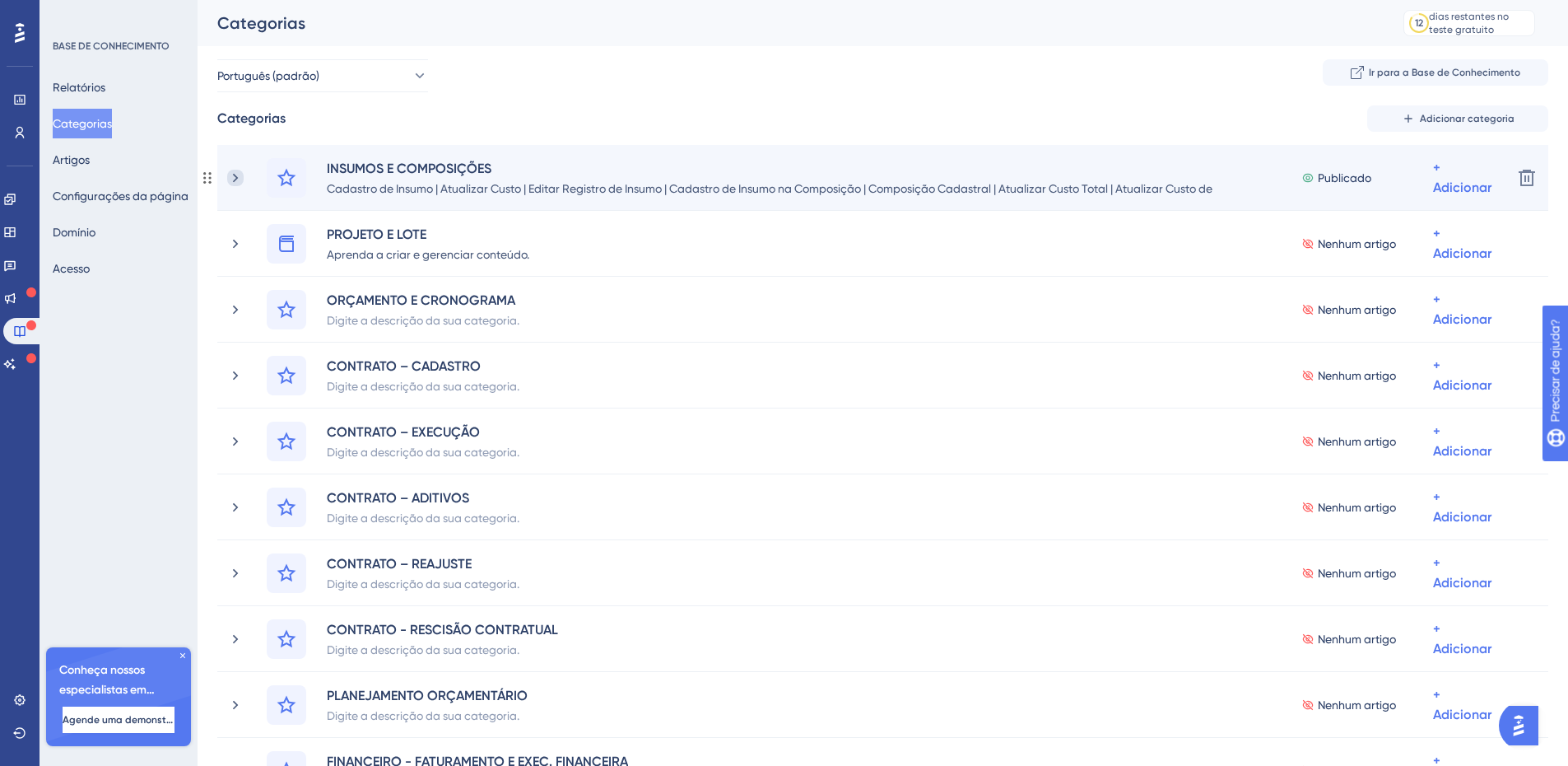
click at [238, 185] on icon at bounding box center [235, 178] width 17 height 17
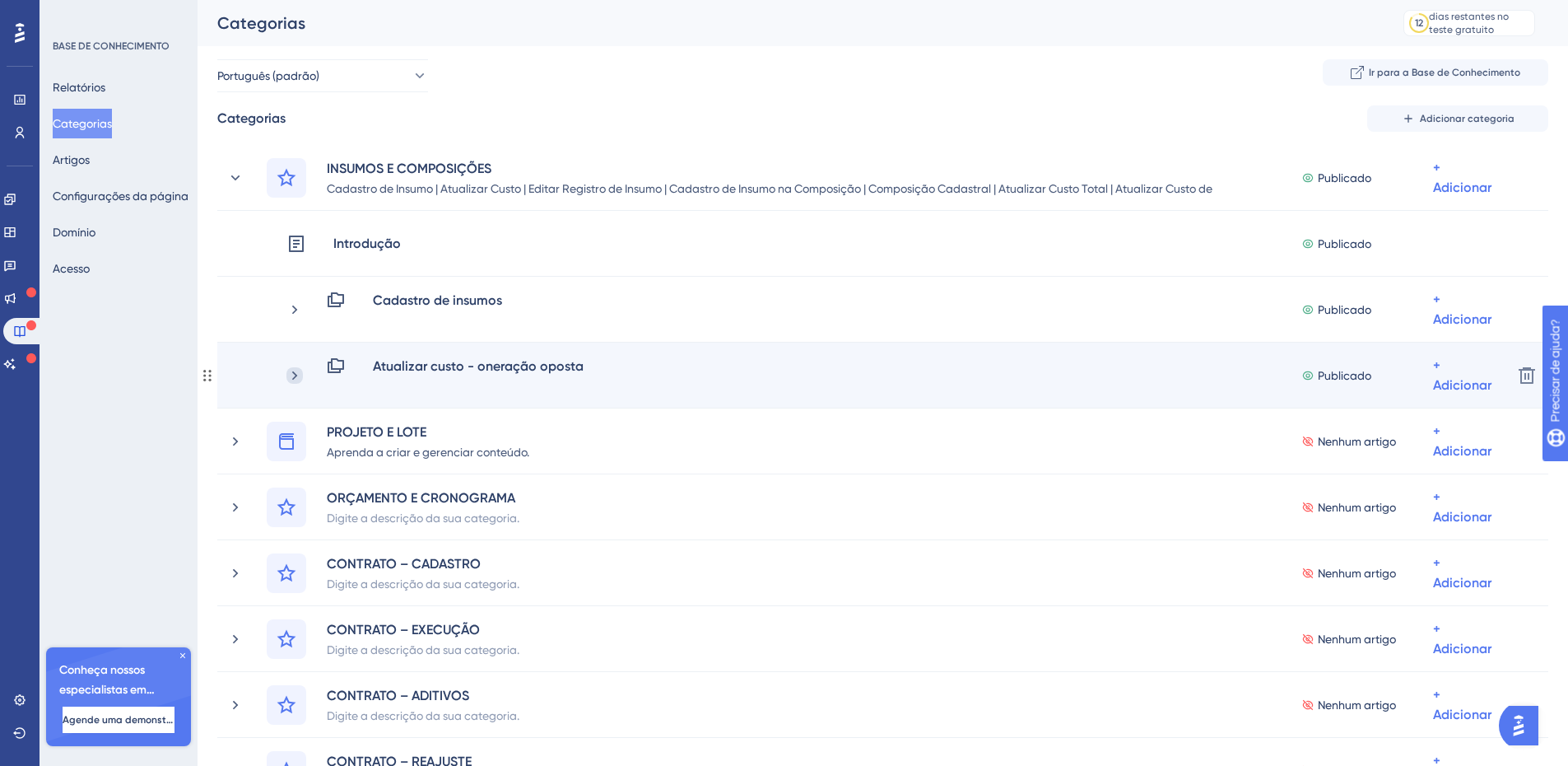
click at [294, 370] on icon at bounding box center [294, 375] width 17 height 17
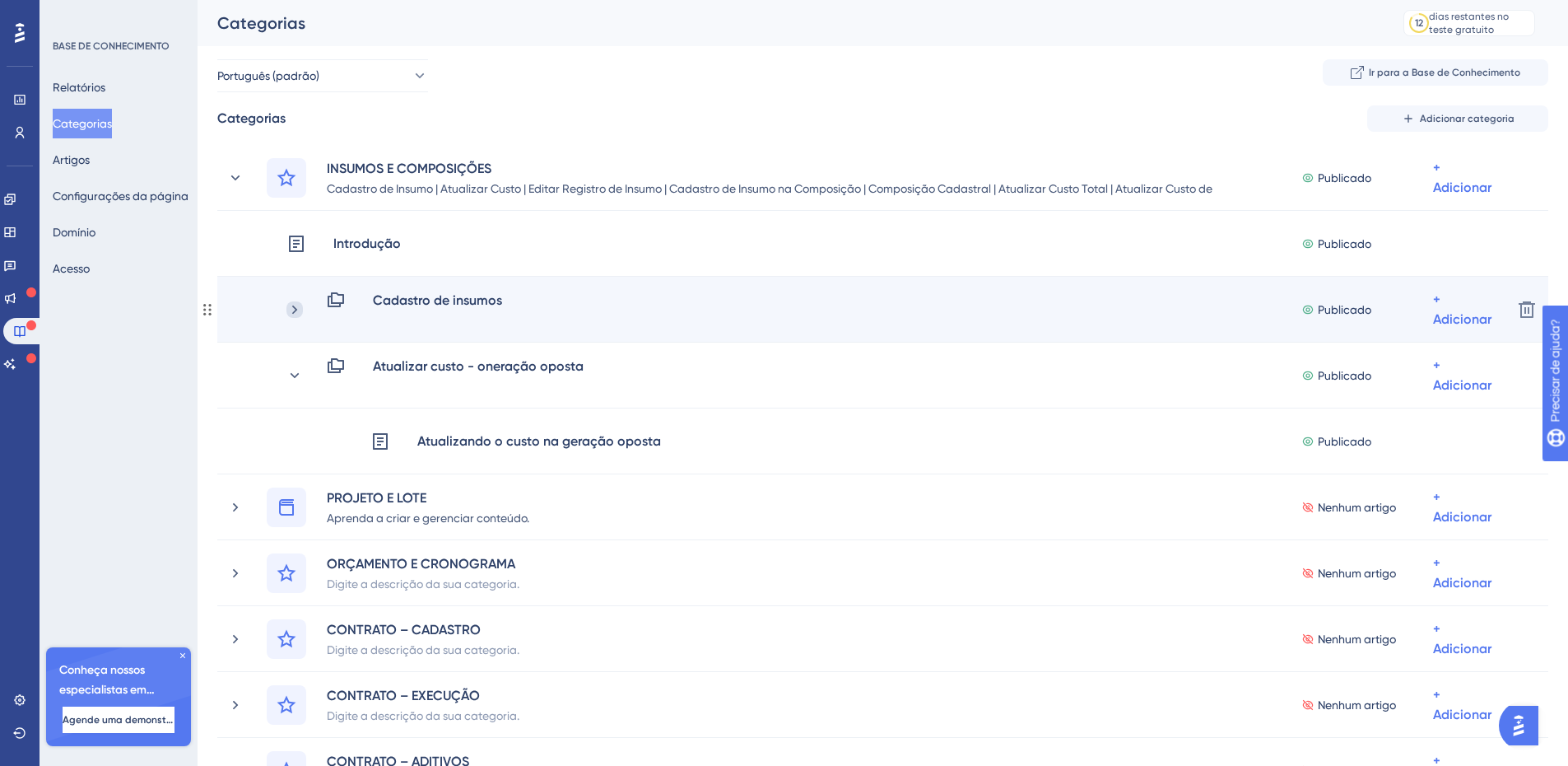
click at [296, 307] on icon at bounding box center [294, 309] width 17 height 17
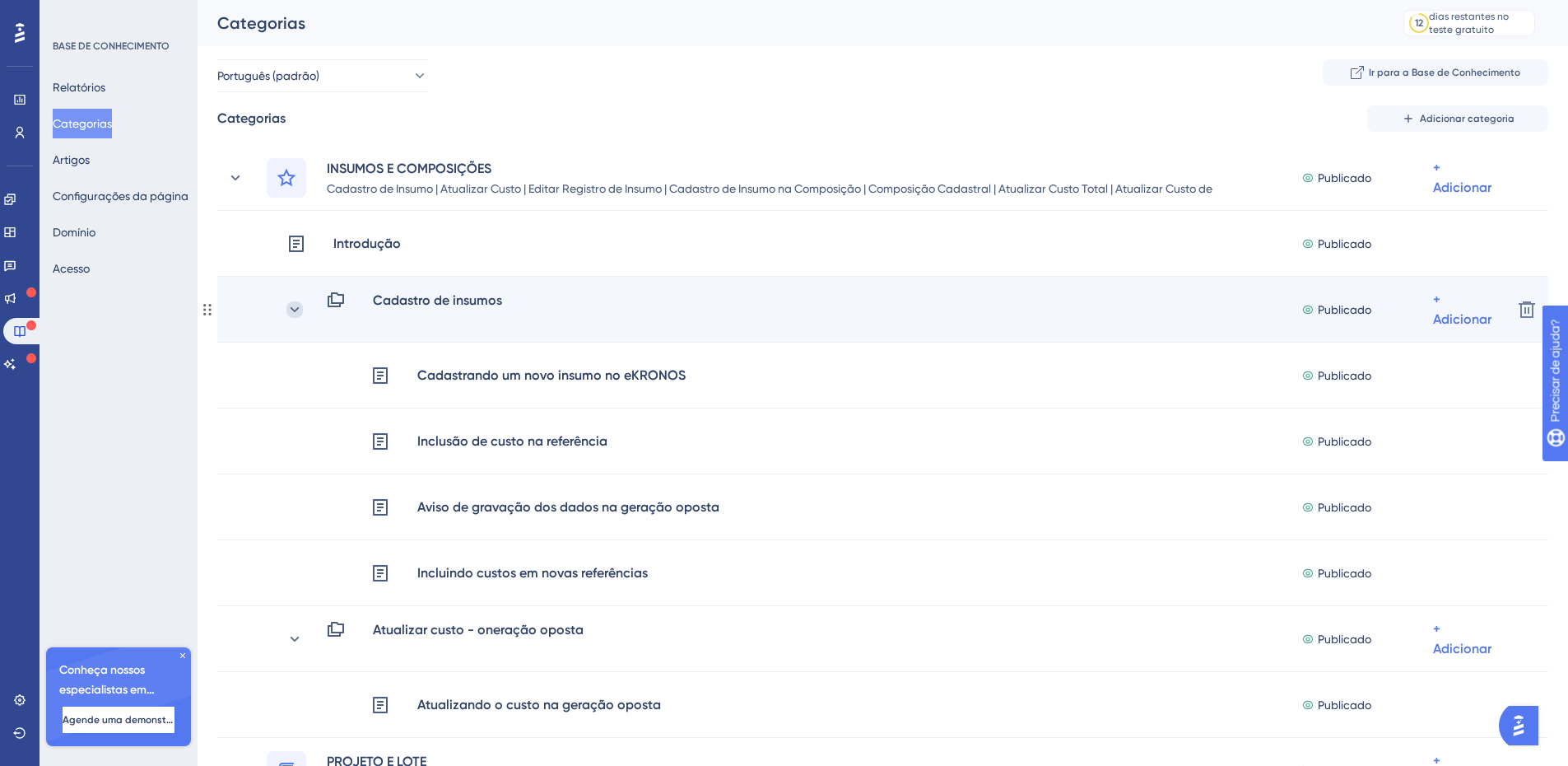
click at [299, 304] on icon at bounding box center [294, 309] width 17 height 17
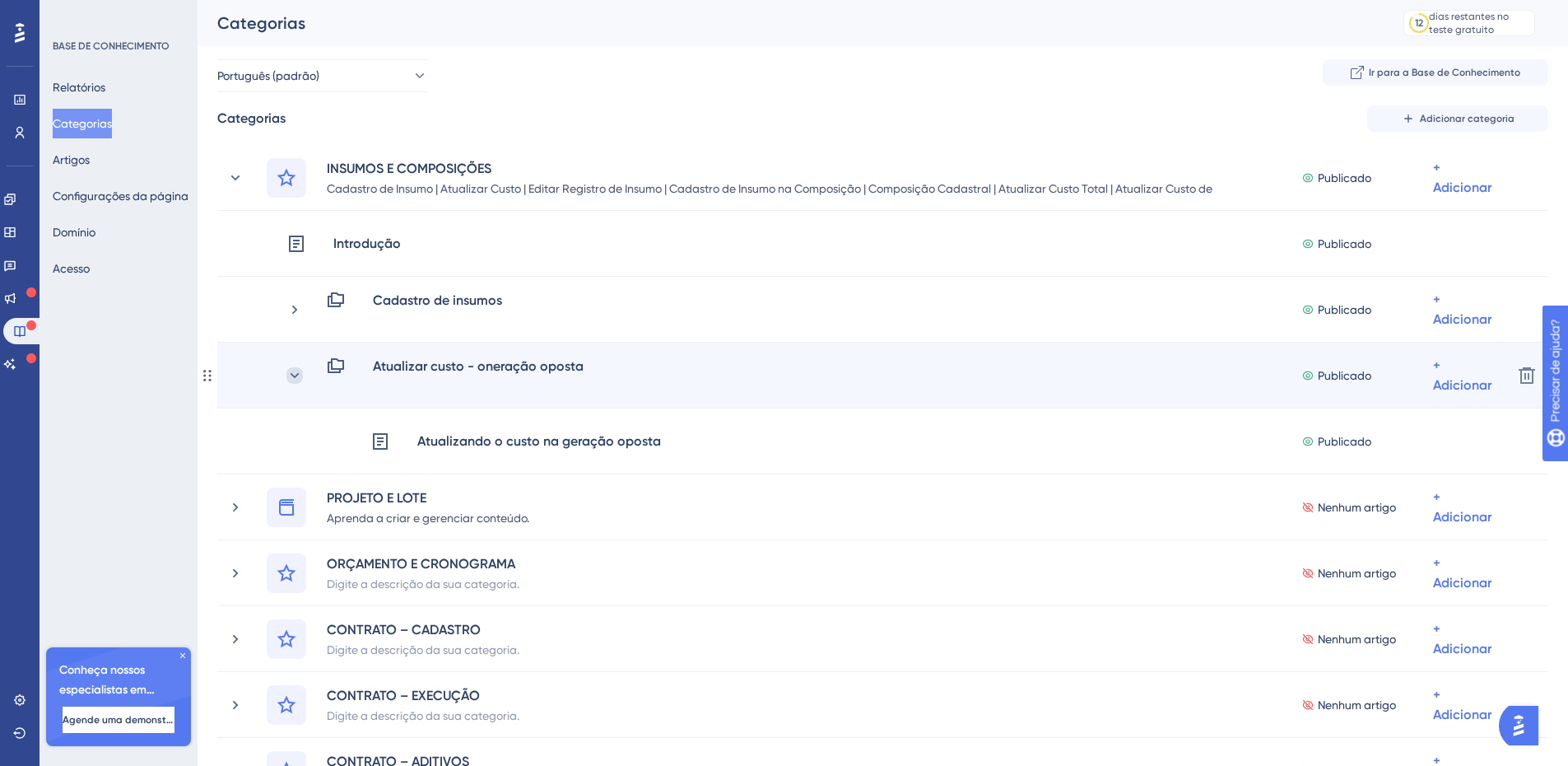
click at [292, 369] on icon at bounding box center [294, 375] width 17 height 17
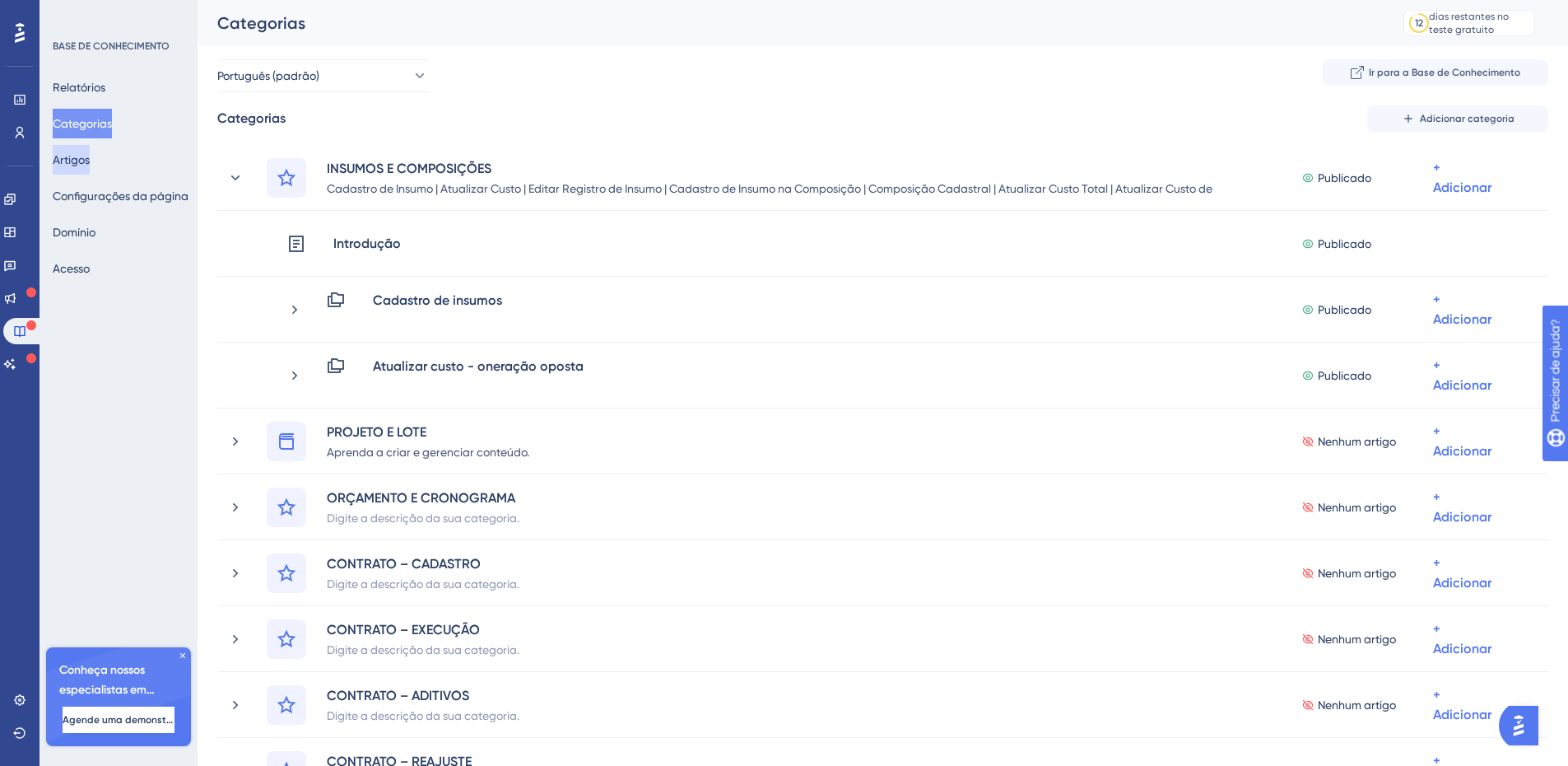
click at [90, 158] on font "Artigos" at bounding box center [71, 160] width 37 height 13
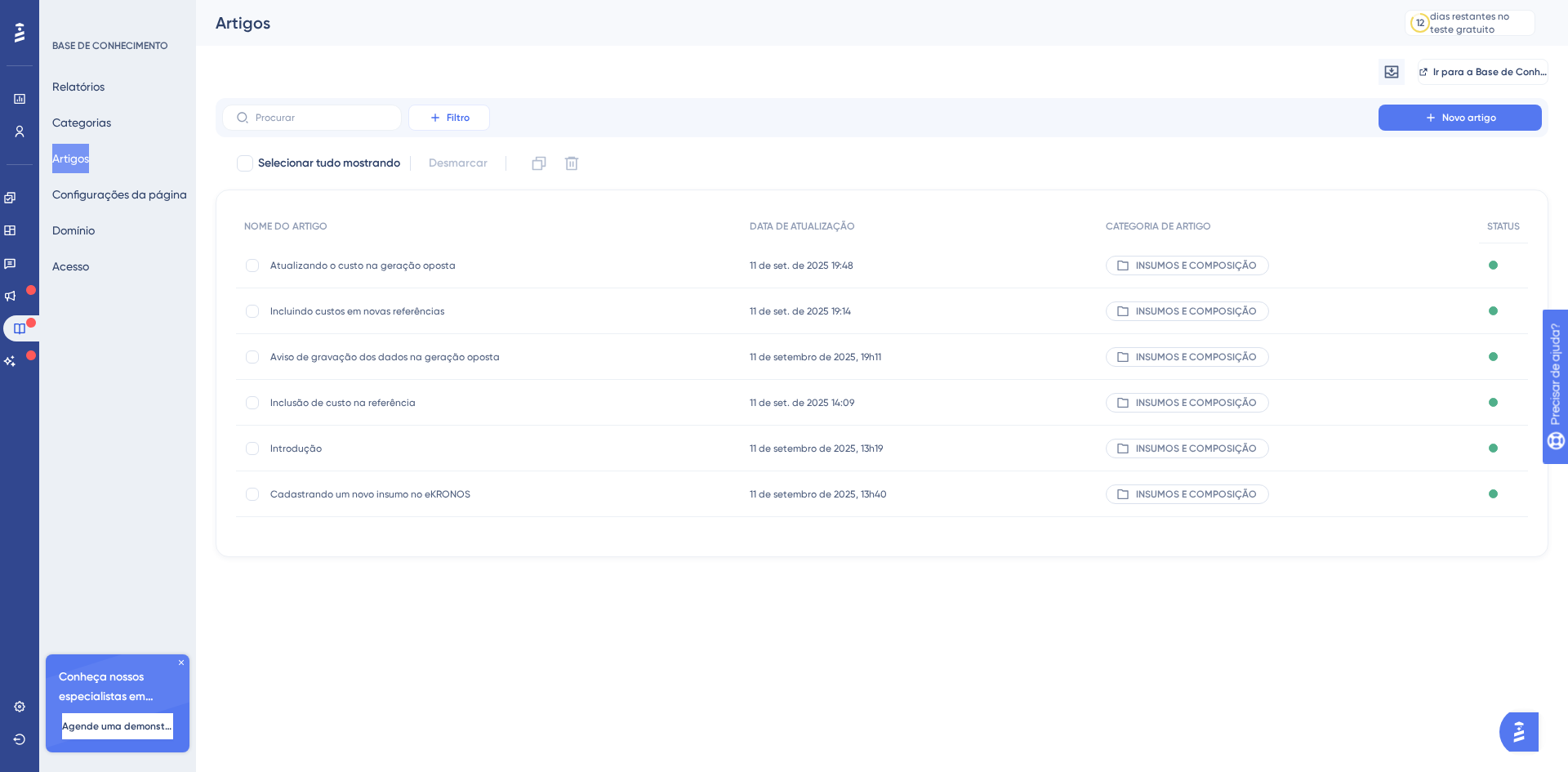
click at [461, 110] on button "Filtro" at bounding box center [449, 118] width 82 height 26
click at [557, 95] on div "Migrar de Ir para a Base de Conhecimento" at bounding box center [881, 71] width 1333 height 52
click at [1491, 116] on font "Novo artigo" at bounding box center [1469, 118] width 53 height 12
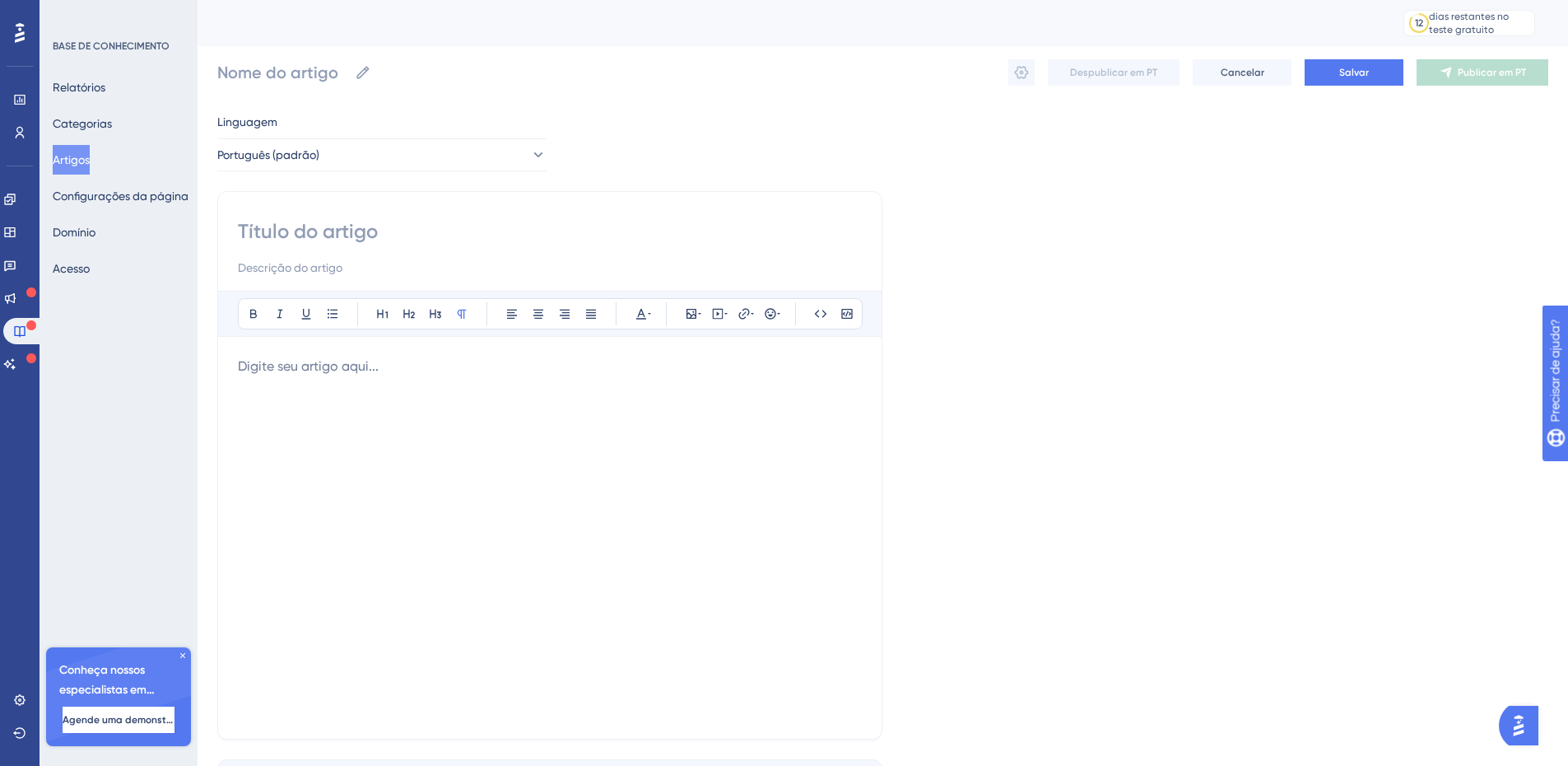
click at [375, 233] on input at bounding box center [550, 231] width 624 height 26
paste input "Editando o registro de insumo na oneração oposta"
type input "Editando o registro de insumo na oneração oposta"
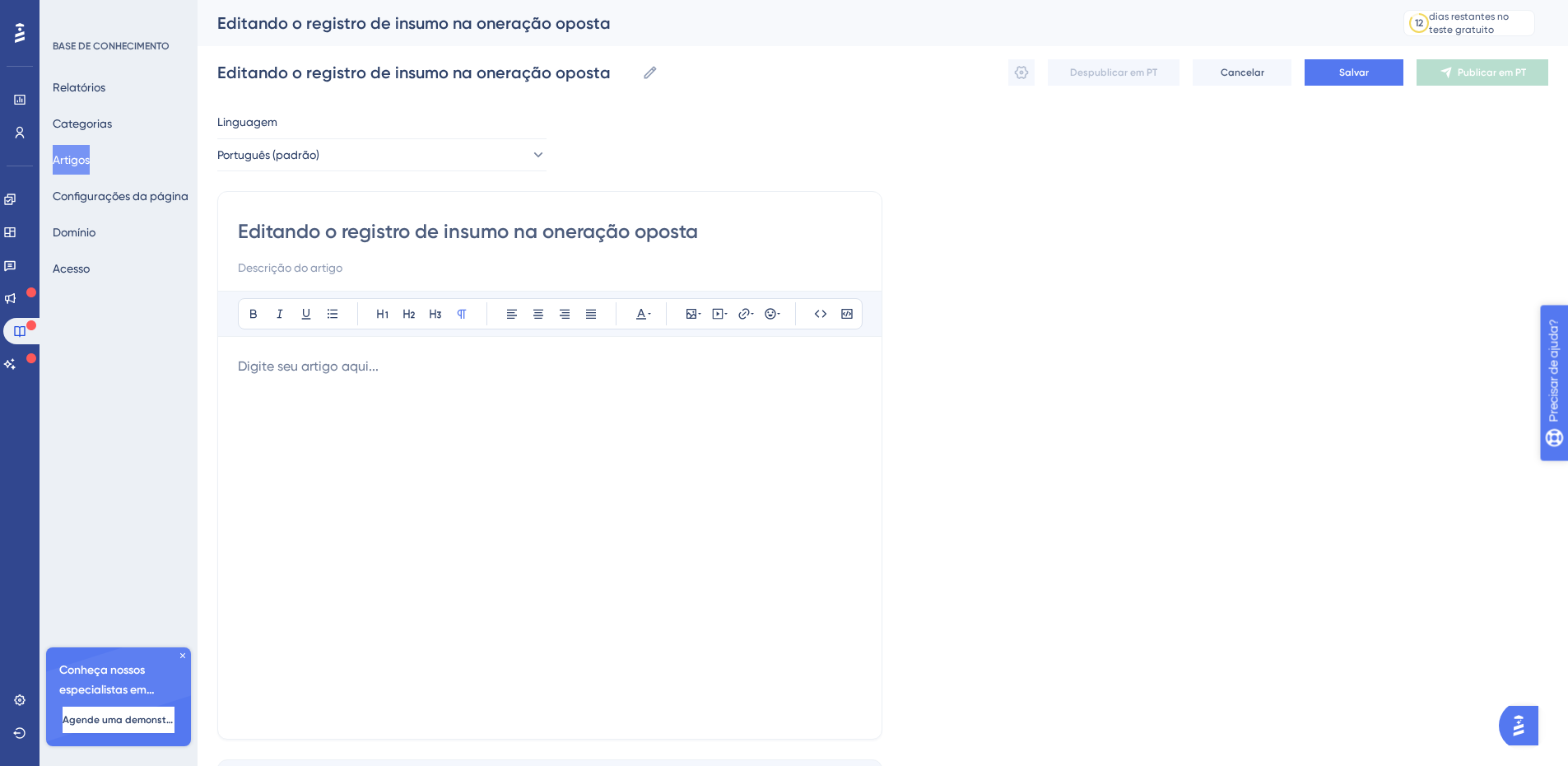
type input "Editando o registro de insumo na oneração oposta"
click at [350, 380] on div at bounding box center [550, 537] width 624 height 362
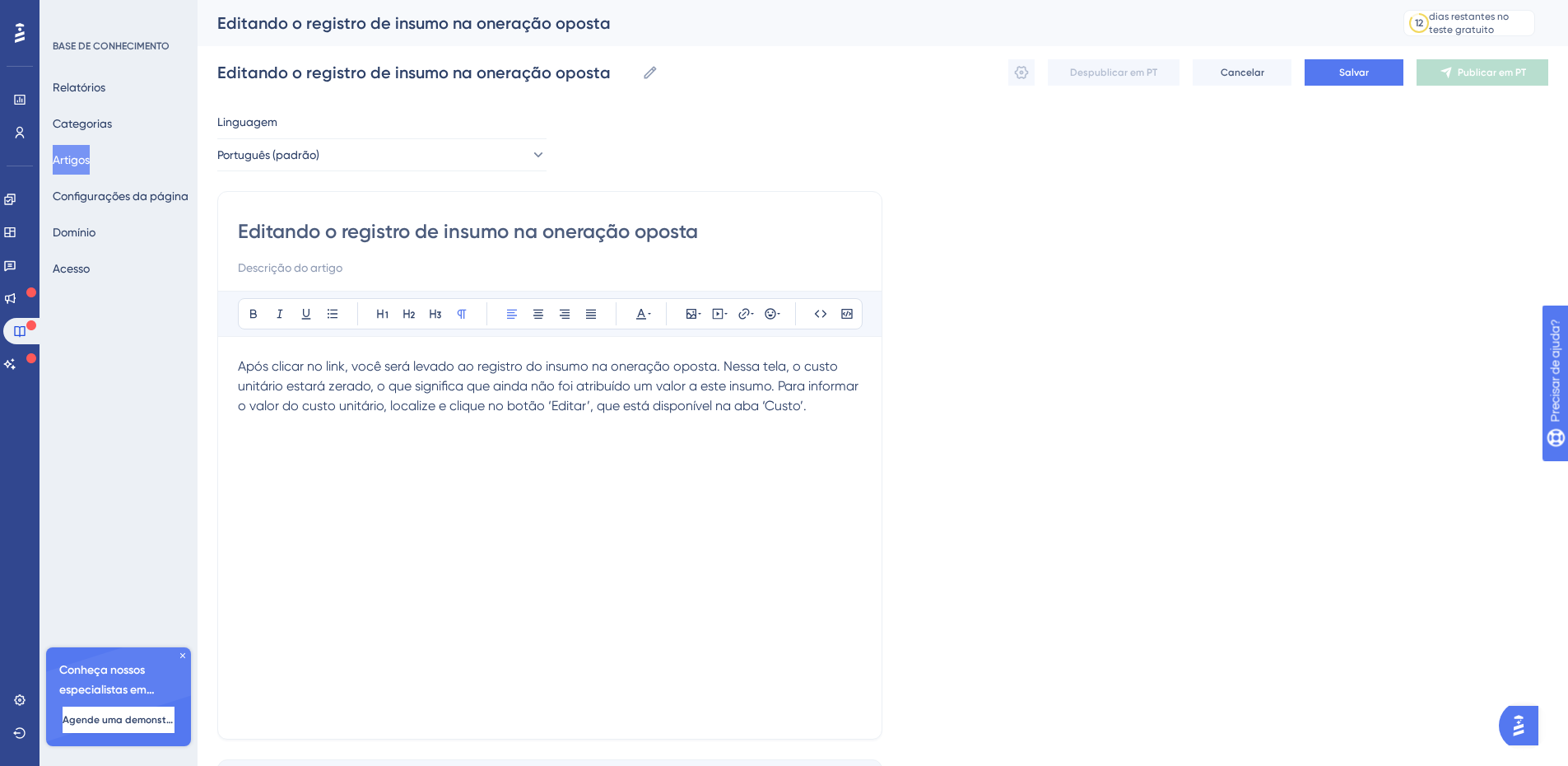
click at [568, 405] on span "Após clicar no link, você será levado ao registro do insumo na oneração oposta.…" at bounding box center [550, 385] width 624 height 55
click at [586, 405] on span "Após clicar no link, você será levado ao registro do insumo na oneração oposta.…" at bounding box center [550, 385] width 624 height 55
drag, startPoint x: 592, startPoint y: 408, endPoint x: 547, endPoint y: 405, distance: 45.1
click at [547, 405] on span "Após clicar no link, você será levado ao registro do insumo na oneração oposta.…" at bounding box center [550, 385] width 624 height 55
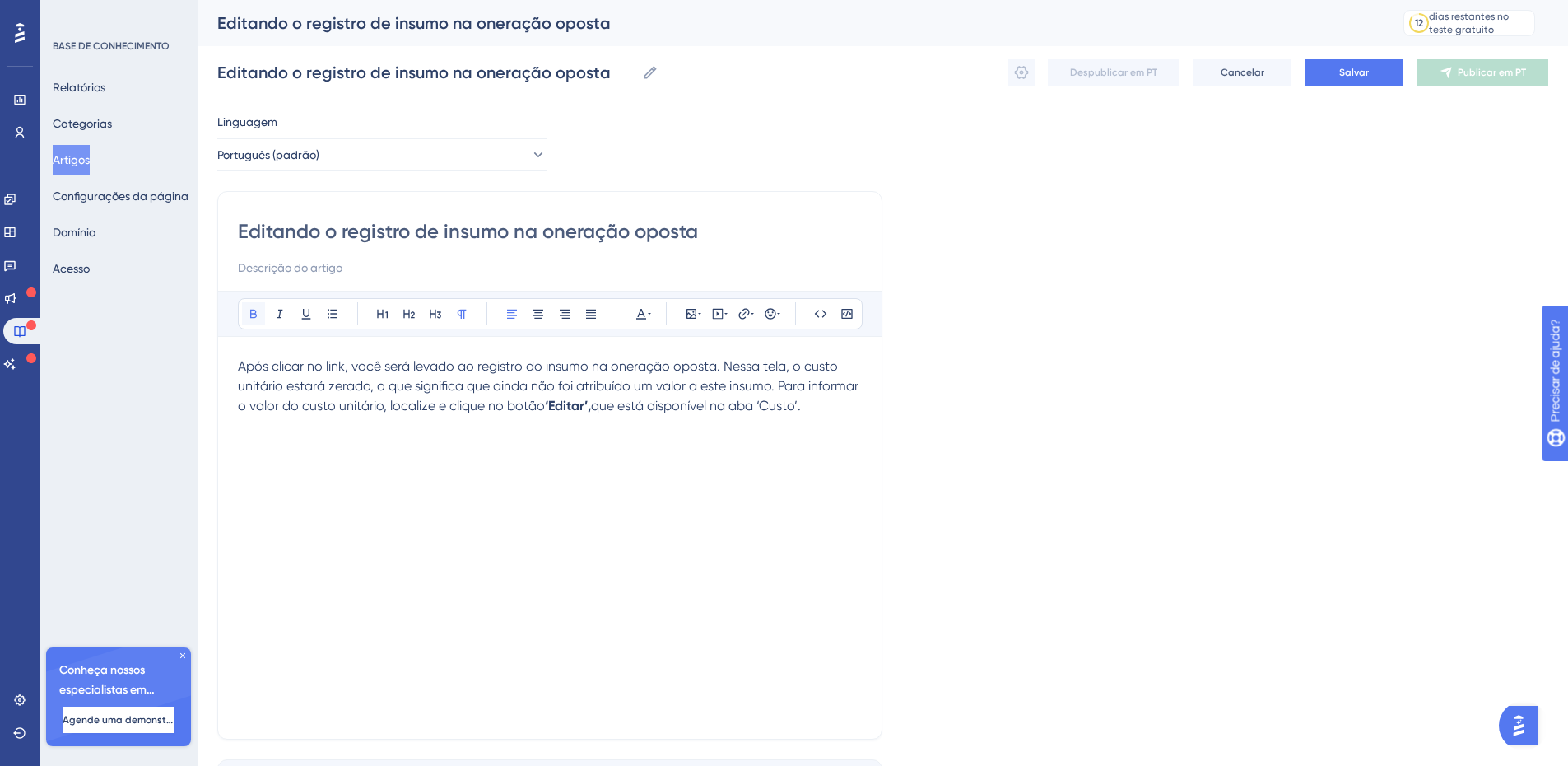
click at [252, 312] on icon at bounding box center [253, 313] width 13 height 13
click at [729, 407] on span "que está disponível na aba ‘Custo’." at bounding box center [696, 406] width 210 height 16
click at [827, 410] on p "Após clicar no link, você será levado ao registro do insumo na oneração oposta.…" at bounding box center [550, 385] width 624 height 59
drag, startPoint x: 805, startPoint y: 409, endPoint x: 767, endPoint y: 411, distance: 38.1
click at [767, 411] on p "Após clicar no link, você será levado ao registro do insumo na oneração oposta.…" at bounding box center [550, 385] width 624 height 59
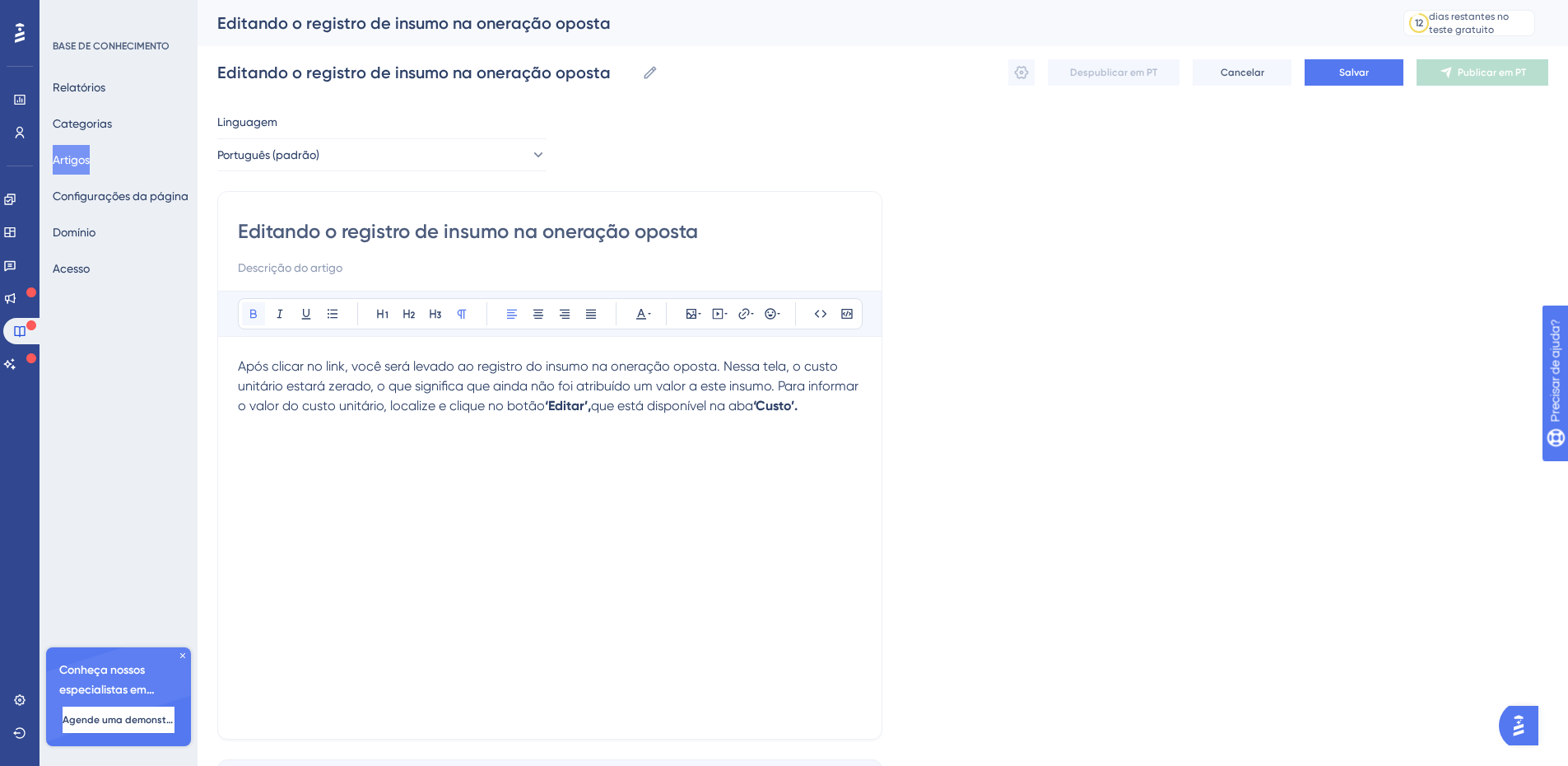
click at [254, 312] on icon at bounding box center [253, 313] width 13 height 13
click at [676, 428] on div "Após clicar no link, você será levado ao registro do insumo na oneração oposta.…" at bounding box center [550, 537] width 624 height 362
click at [842, 408] on p "Após clicar no link, você será levado ao registro do insumo na oneração oposta.…" at bounding box center [550, 385] width 624 height 59
click at [687, 311] on icon at bounding box center [692, 314] width 10 height 10
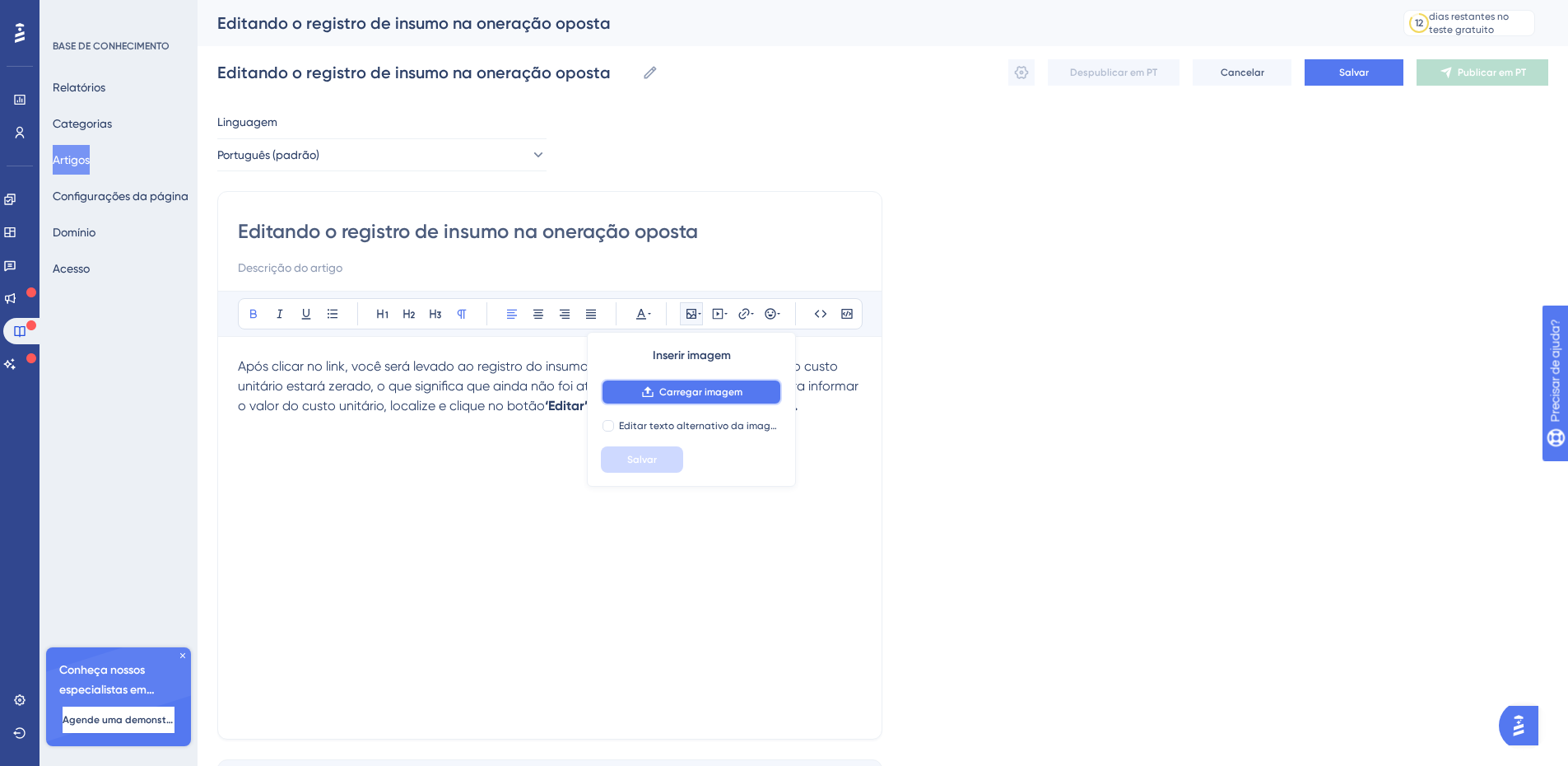
click at [647, 396] on icon at bounding box center [647, 391] width 11 height 11
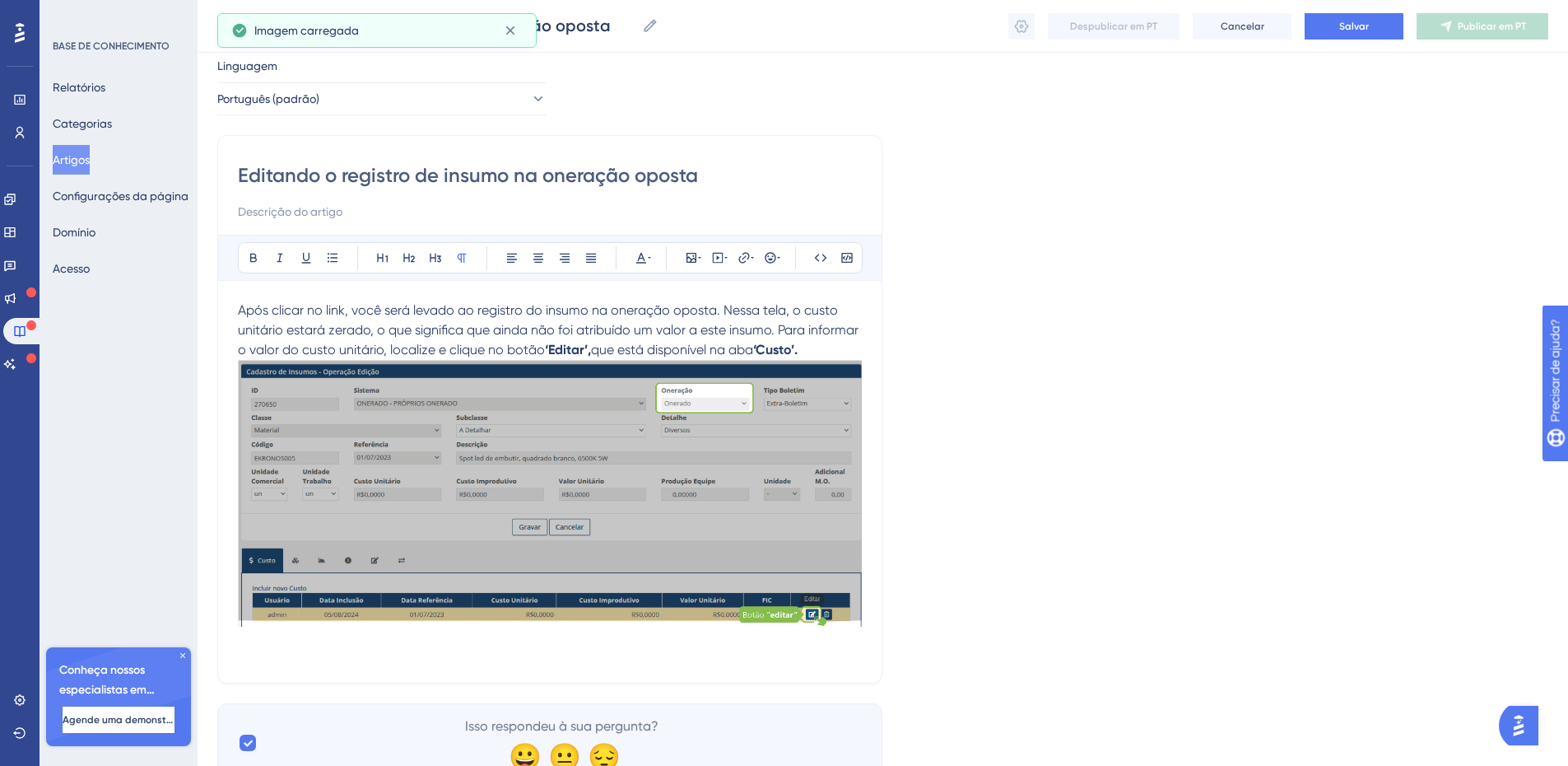
scroll to position [81, 0]
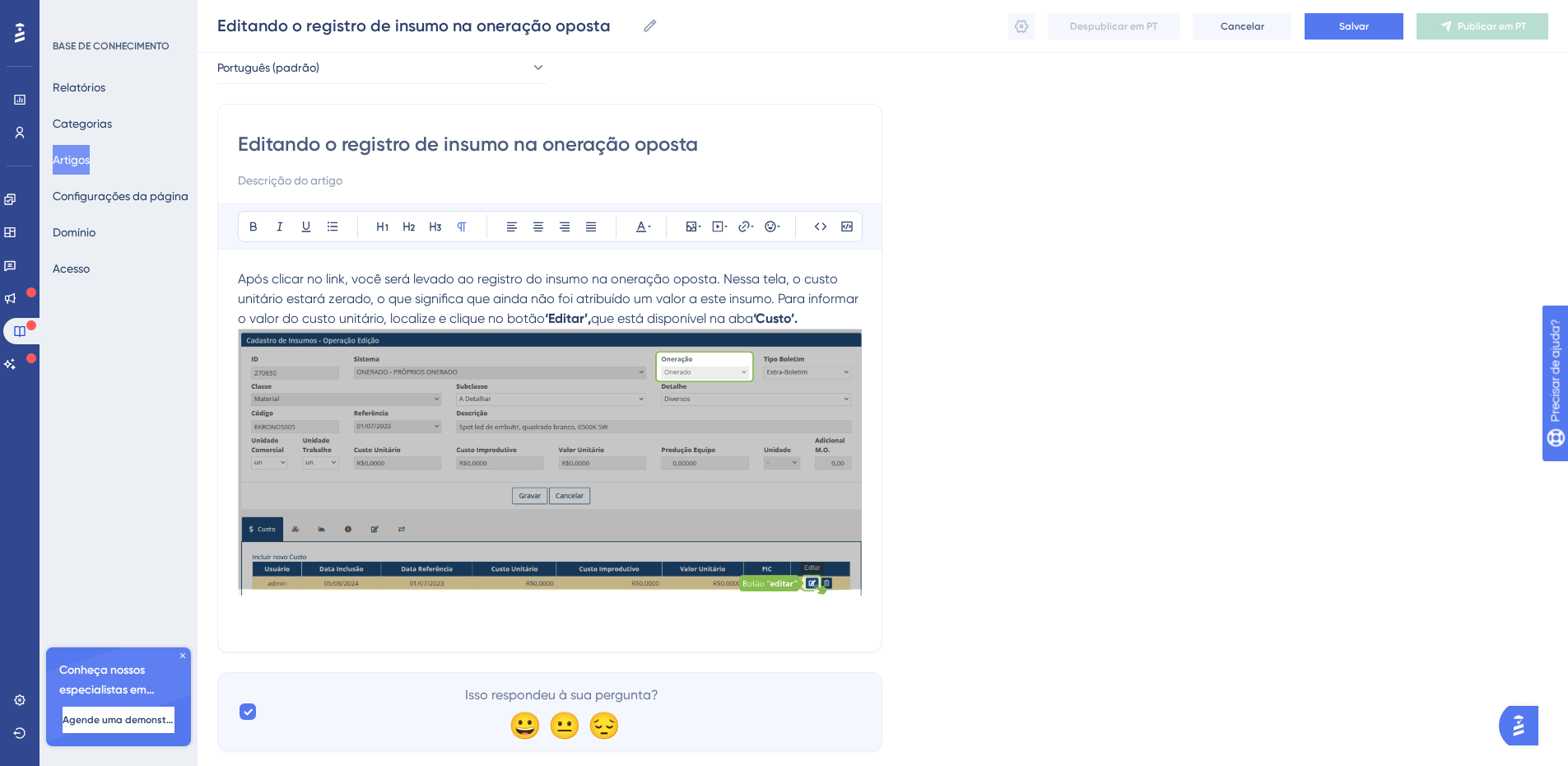
click at [939, 570] on div "Linguagem Português (padrão) Editando o registro de insumo na oneração oposta A…" at bounding box center [882, 388] width 1331 height 726
click at [817, 314] on p "Após clicar no link, você será levado ao registro do insumo na oneração oposta.…" at bounding box center [550, 436] width 624 height 334
click at [818, 317] on p "Após clicar no link, você será levado ao registro do insumo na oneração oposta.…" at bounding box center [550, 298] width 624 height 59
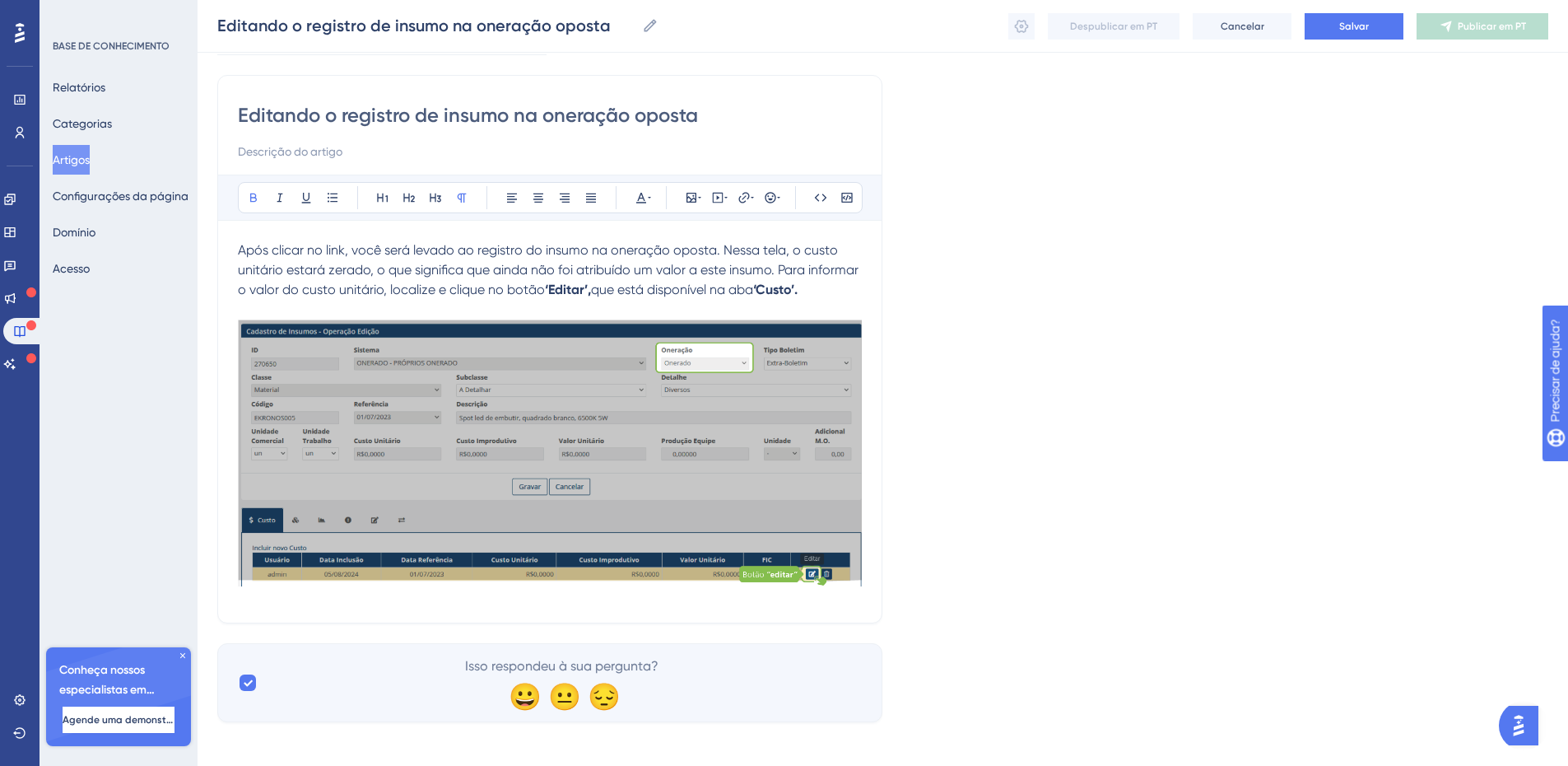
scroll to position [119, 0]
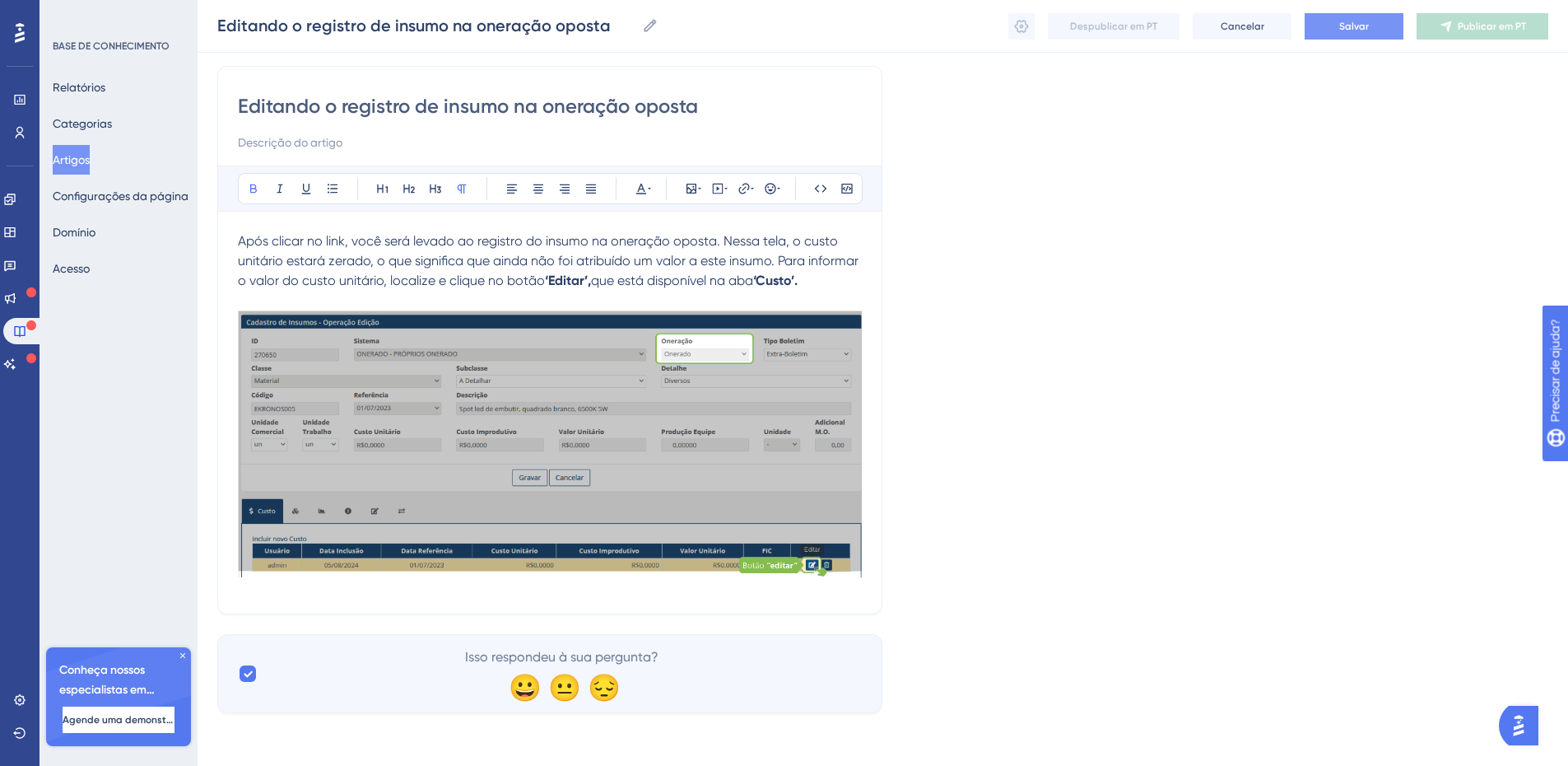
click at [1352, 26] on font "Salvar" at bounding box center [1354, 27] width 30 height 12
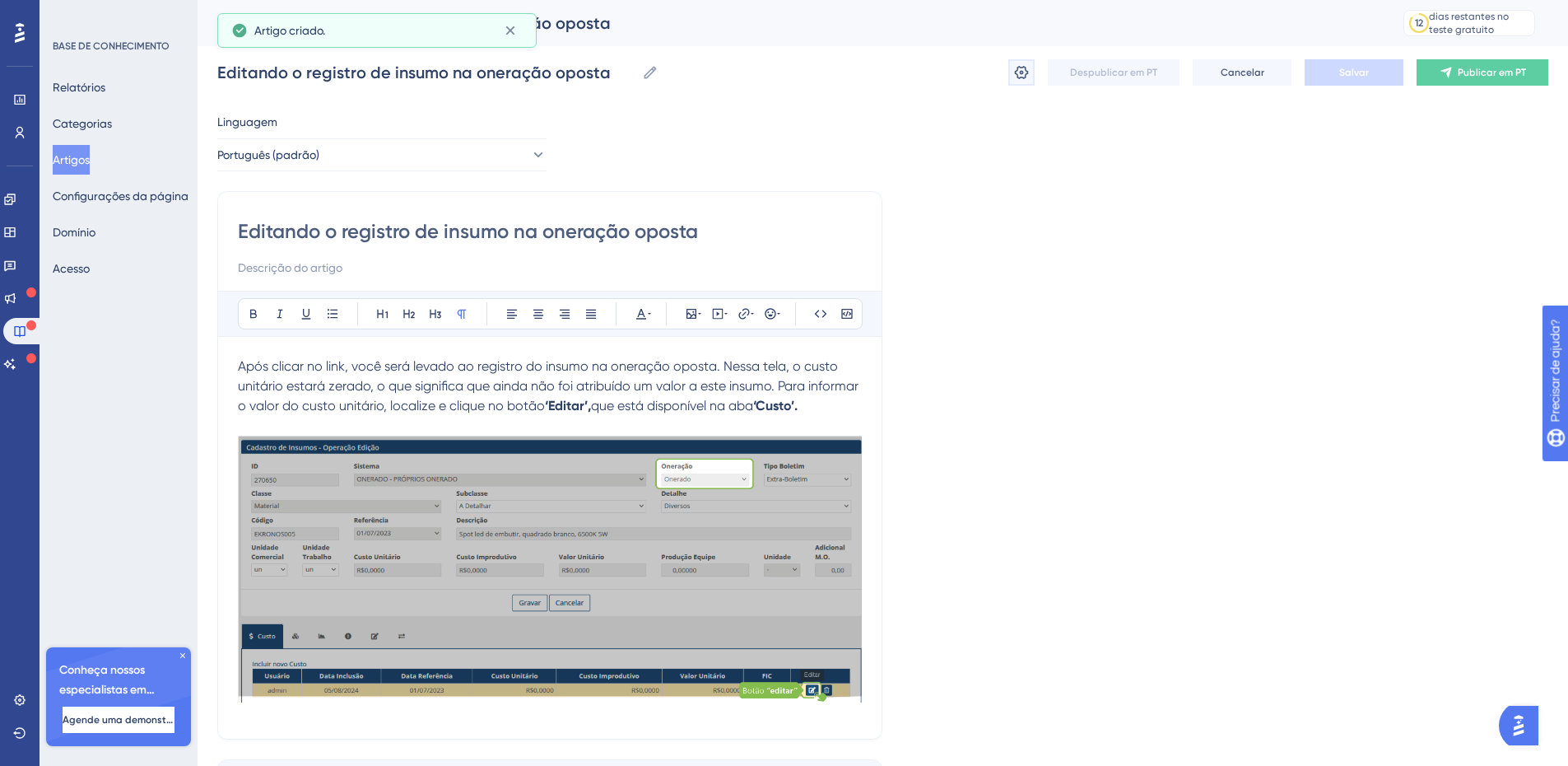
click at [1013, 74] on icon at bounding box center [1021, 72] width 17 height 17
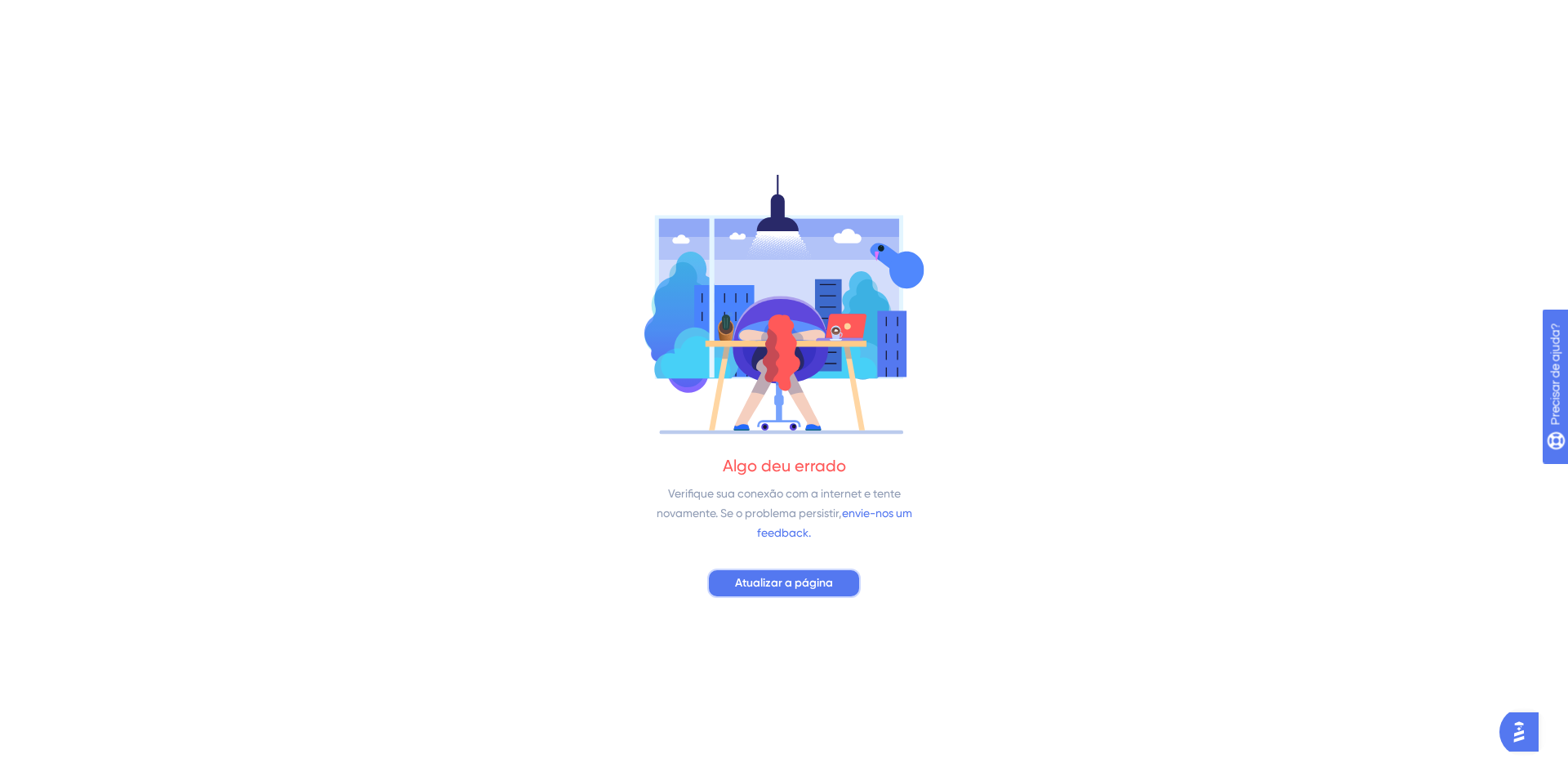
drag, startPoint x: 780, startPoint y: 586, endPoint x: 806, endPoint y: 559, distance: 37.5
click at [780, 586] on font "Atualizar a página" at bounding box center [784, 583] width 98 height 14
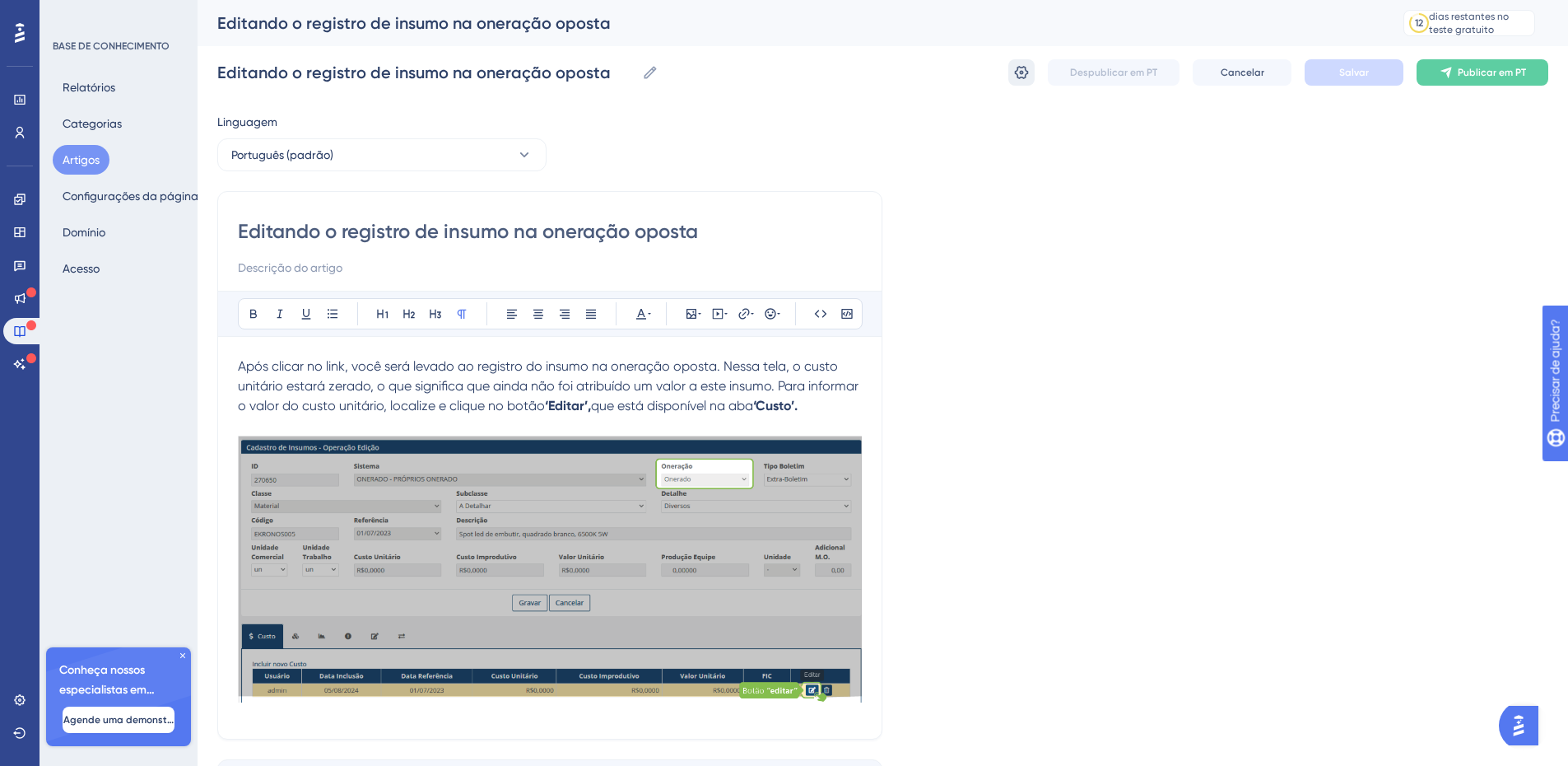
click at [1022, 77] on icon at bounding box center [1021, 72] width 17 height 17
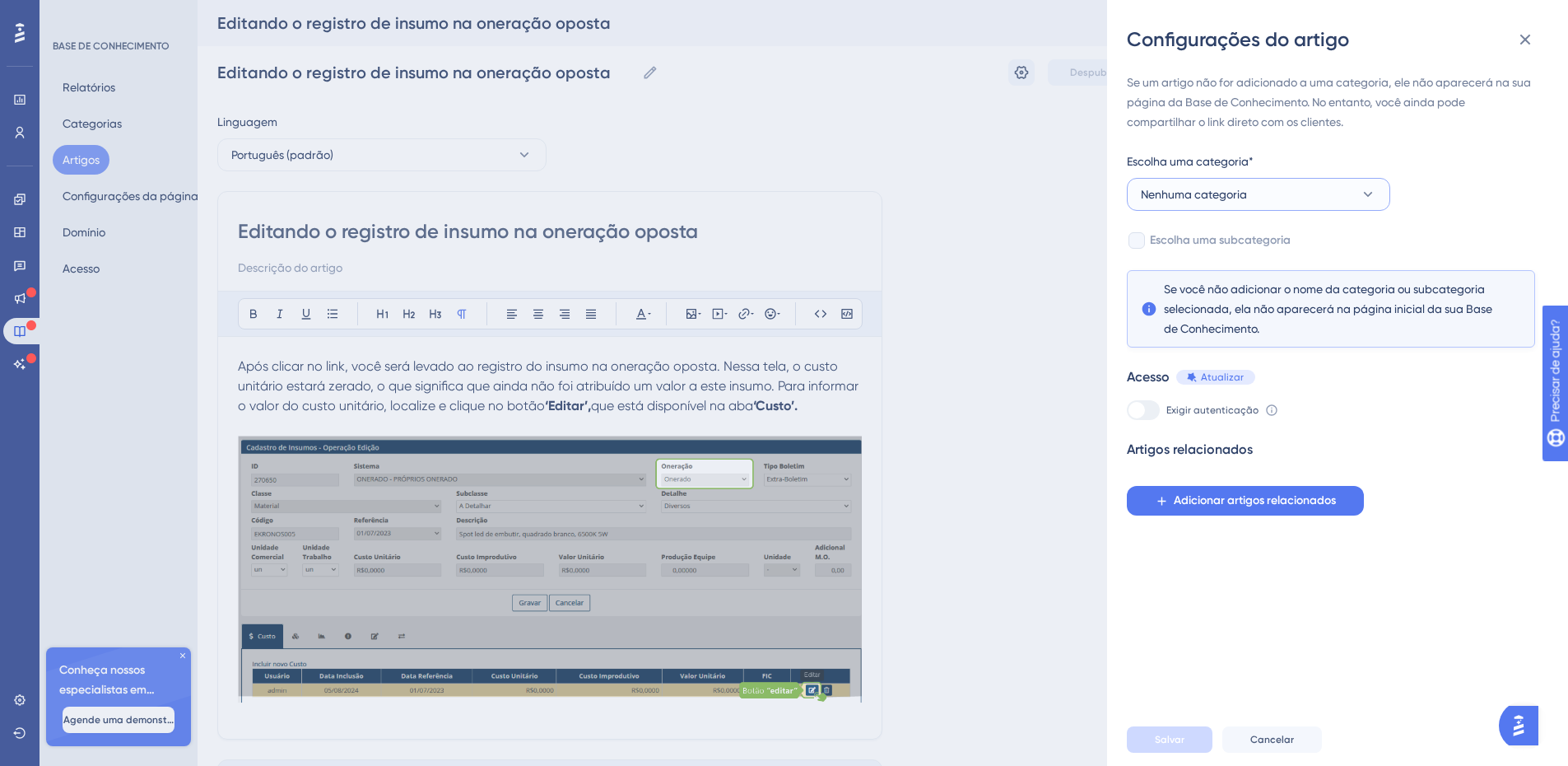
click at [1324, 191] on button "Nenhuma categoria" at bounding box center [1258, 193] width 263 height 33
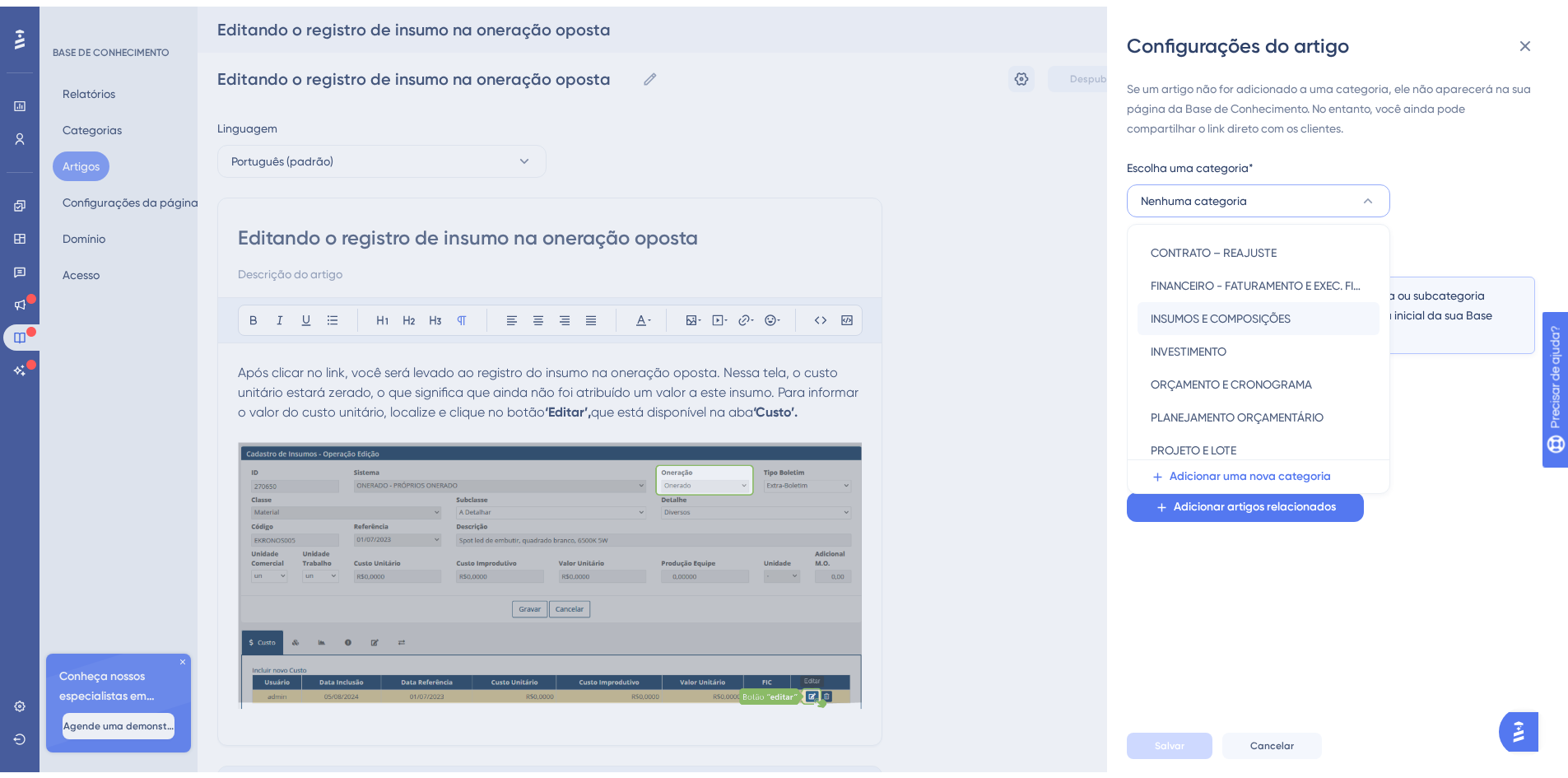
scroll to position [164, 0]
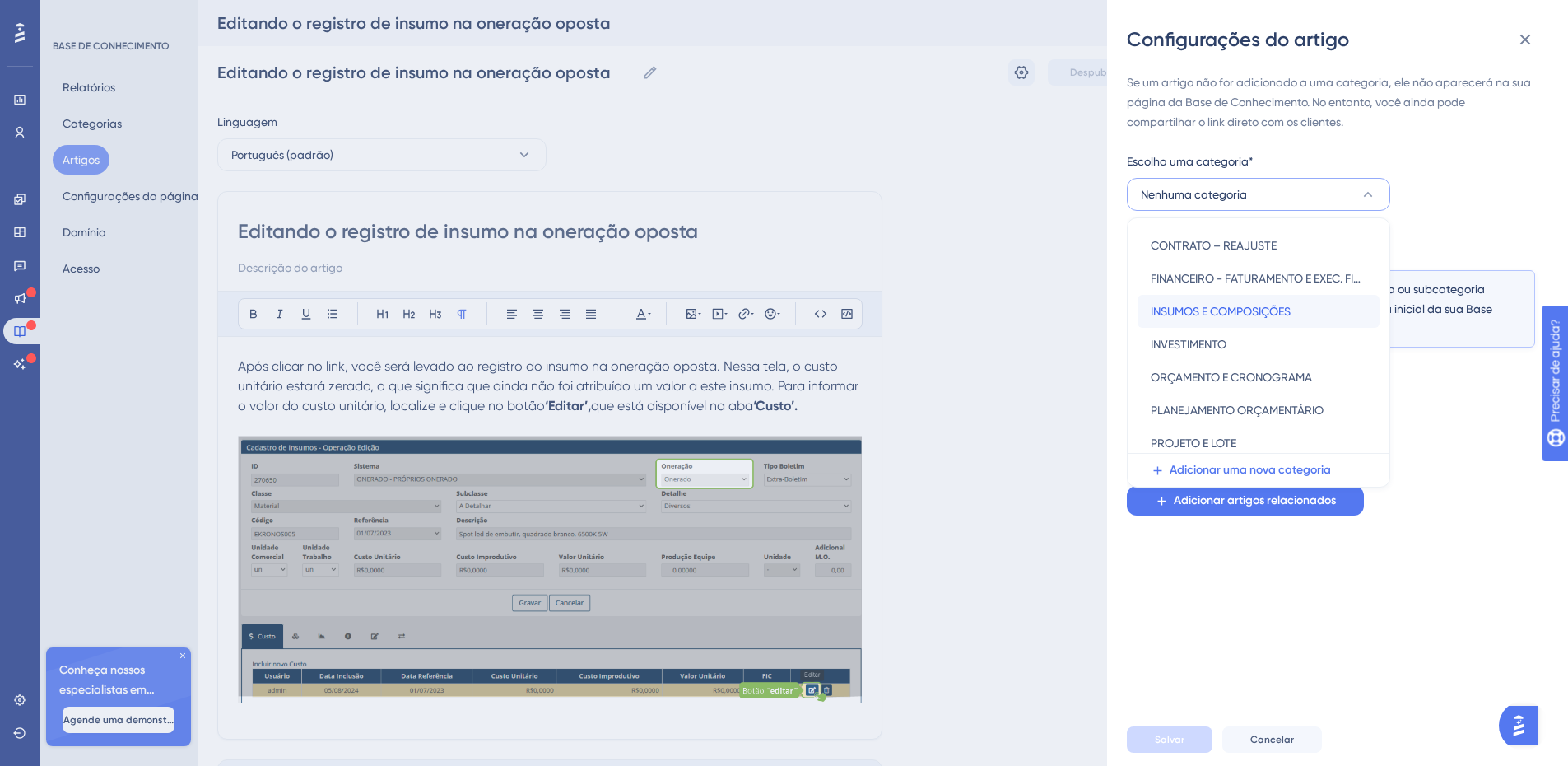
click at [1279, 311] on font "INSUMOS E COMPOSIÇÕES" at bounding box center [1220, 310] width 140 height 13
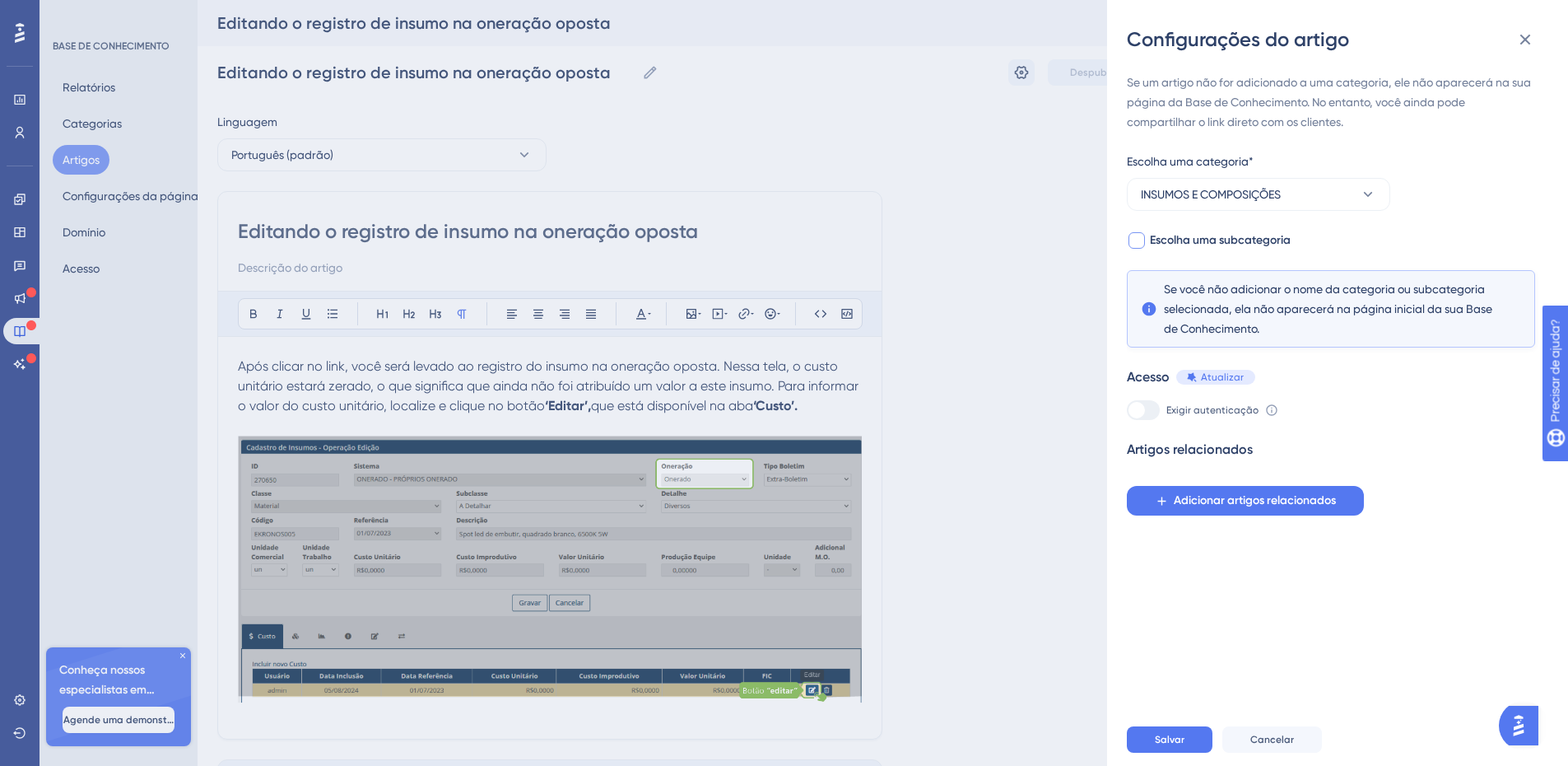
click at [1144, 238] on div at bounding box center [1136, 240] width 17 height 17
checkbox input "true"
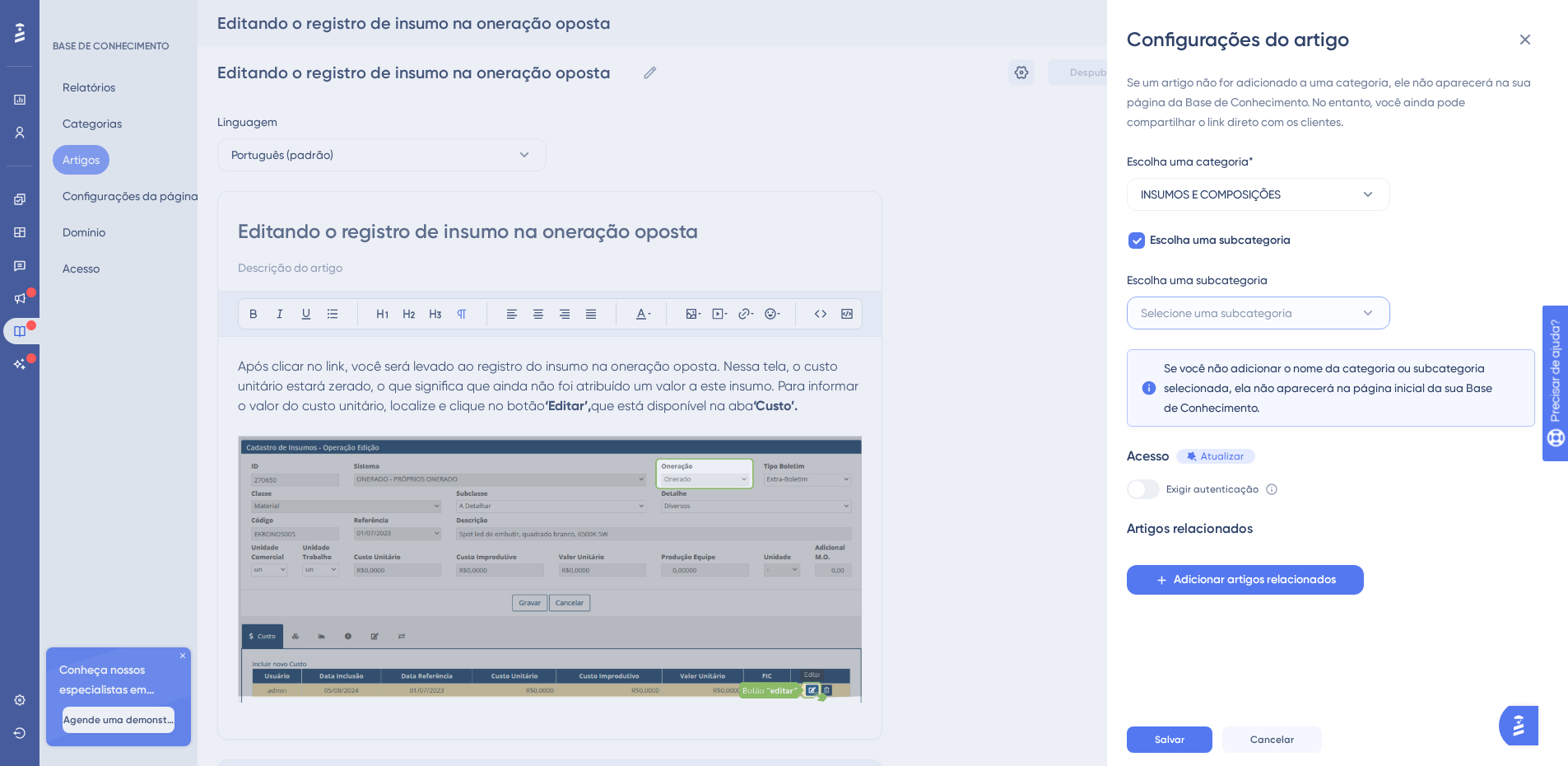
click at [1290, 312] on font "Selecione uma subcategoria" at bounding box center [1216, 312] width 152 height 13
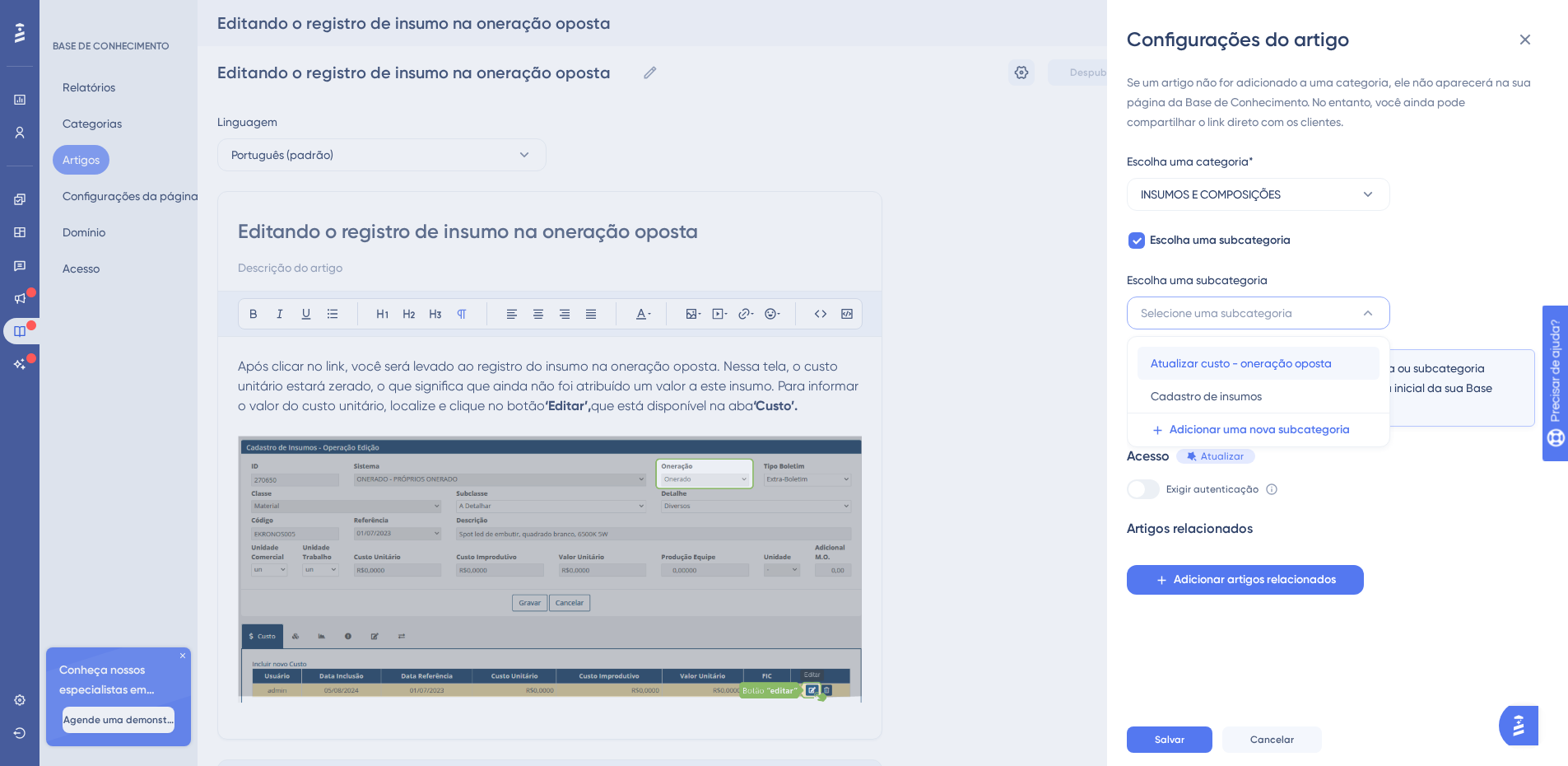
click at [1257, 370] on span "Atualizar custo - oneração oposta" at bounding box center [1241, 363] width 181 height 20
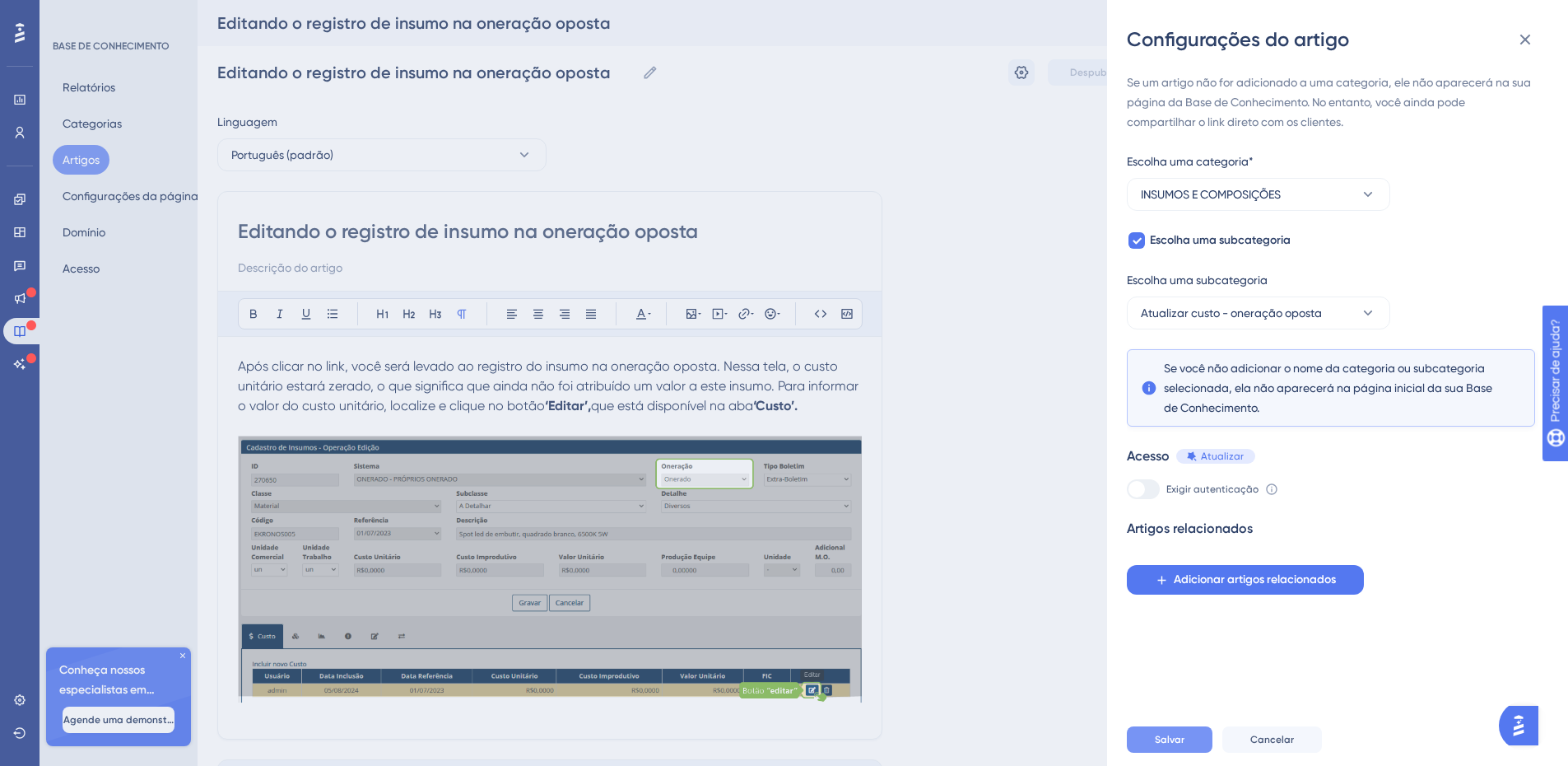
click at [1181, 745] on font "Salvar" at bounding box center [1169, 740] width 30 height 12
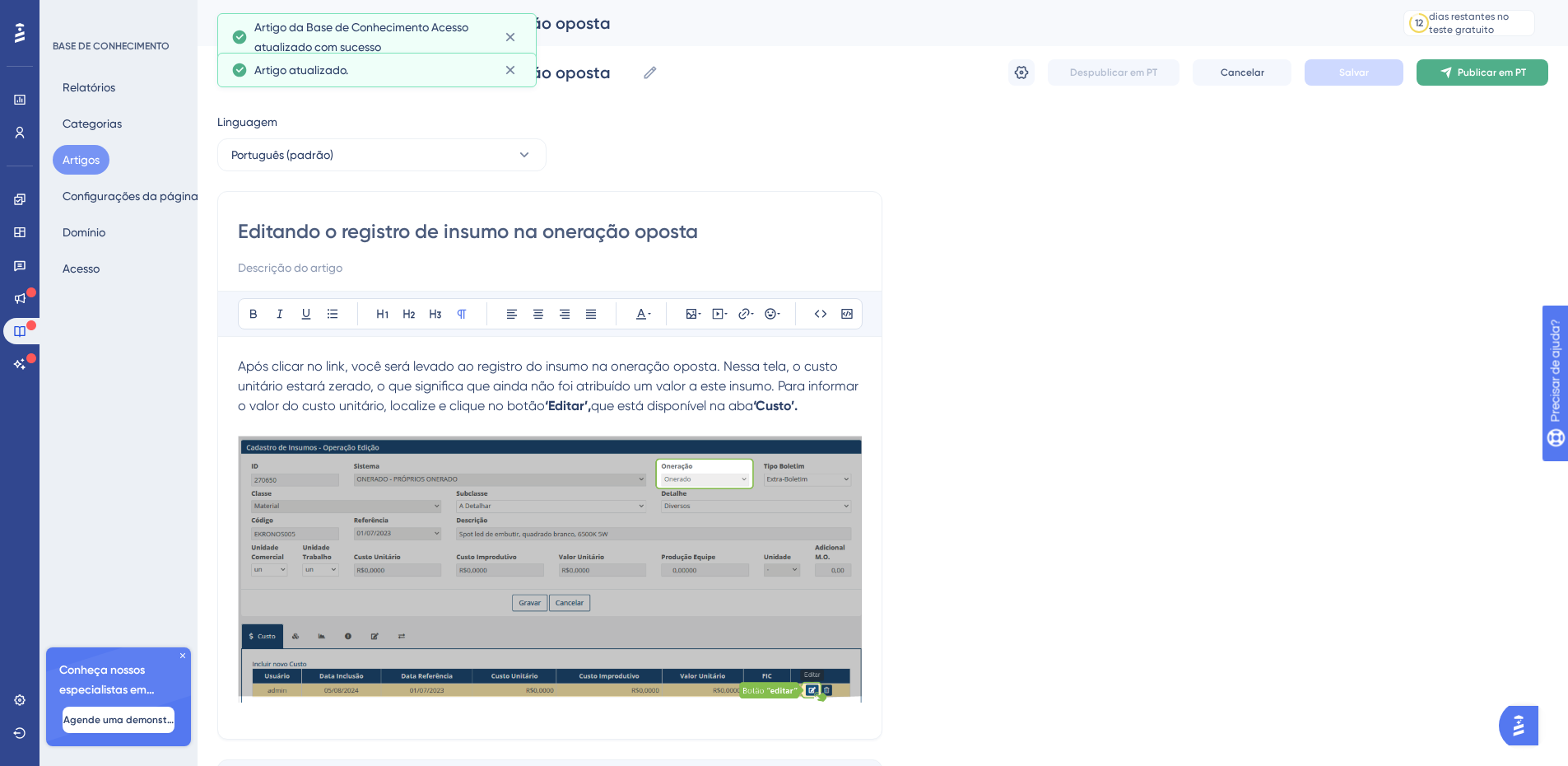
click at [1506, 75] on font "Publicar em PT" at bounding box center [1491, 73] width 69 height 12
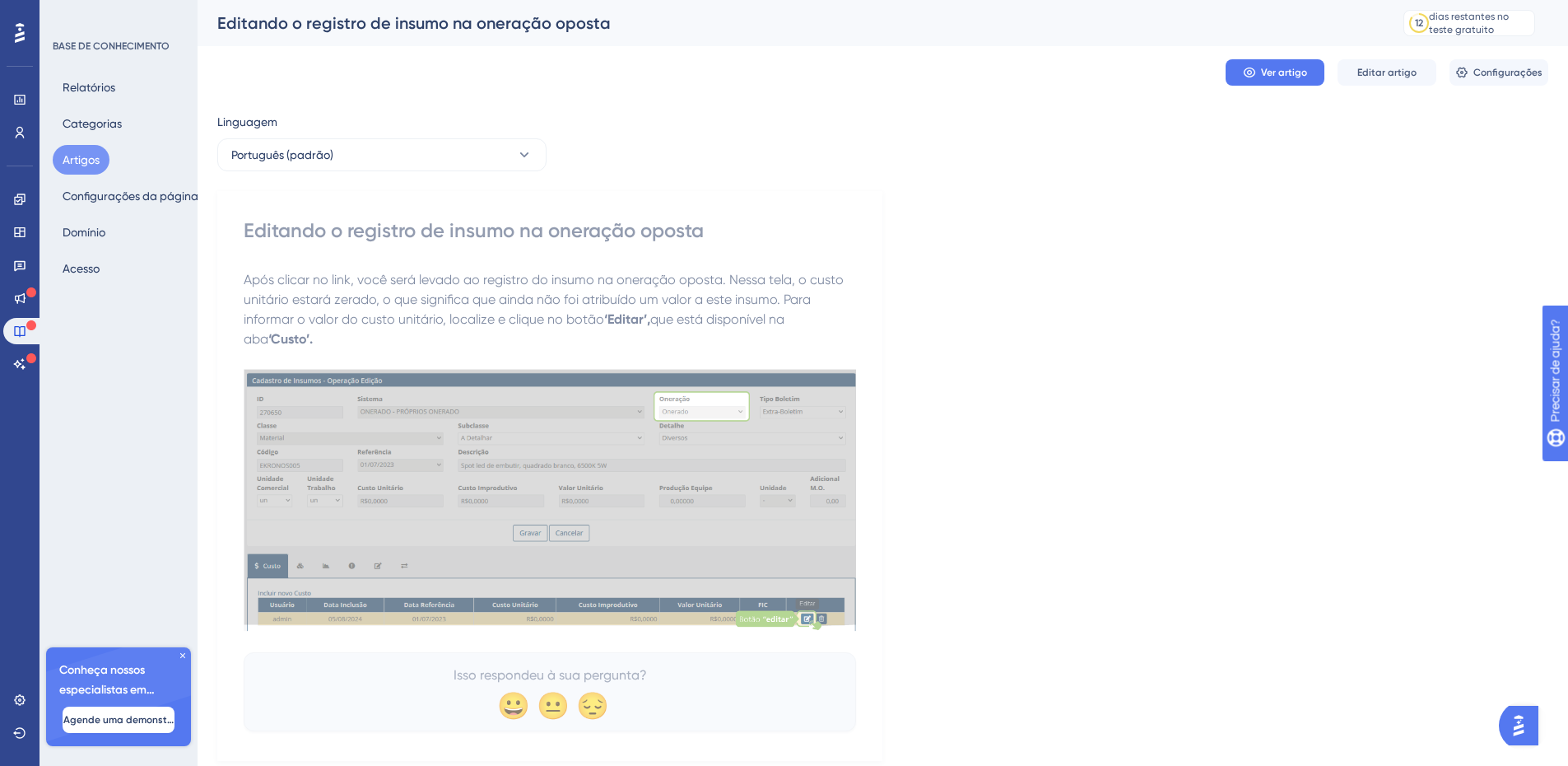
click at [1036, 389] on div "Linguagem Português (padrão) Editando o registro de insumo na oneração oposta A…" at bounding box center [882, 436] width 1331 height 649
click at [1091, 316] on div "Linguagem Português (padrão) Editando o registro de insumo na oneração oposta A…" at bounding box center [882, 436] width 1331 height 649
click at [113, 361] on div "BASE DE CONHECIMENTO Relatórios Categorias Artigos Configurações da página Domí…" at bounding box center [119, 383] width 158 height 766
click at [19, 229] on icon at bounding box center [19, 231] width 13 height 13
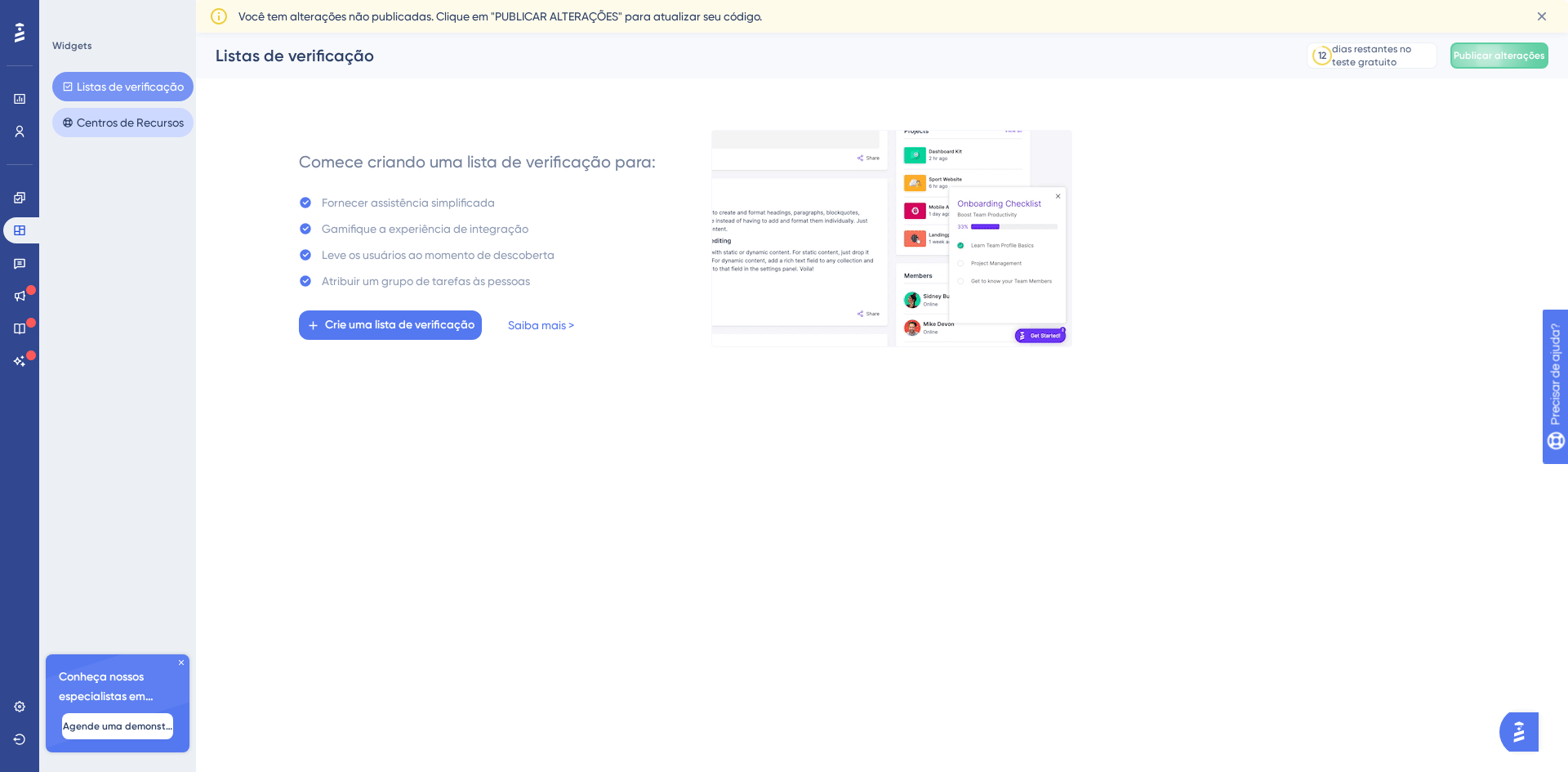
click at [113, 125] on font "Centros de Recursos" at bounding box center [131, 122] width 107 height 13
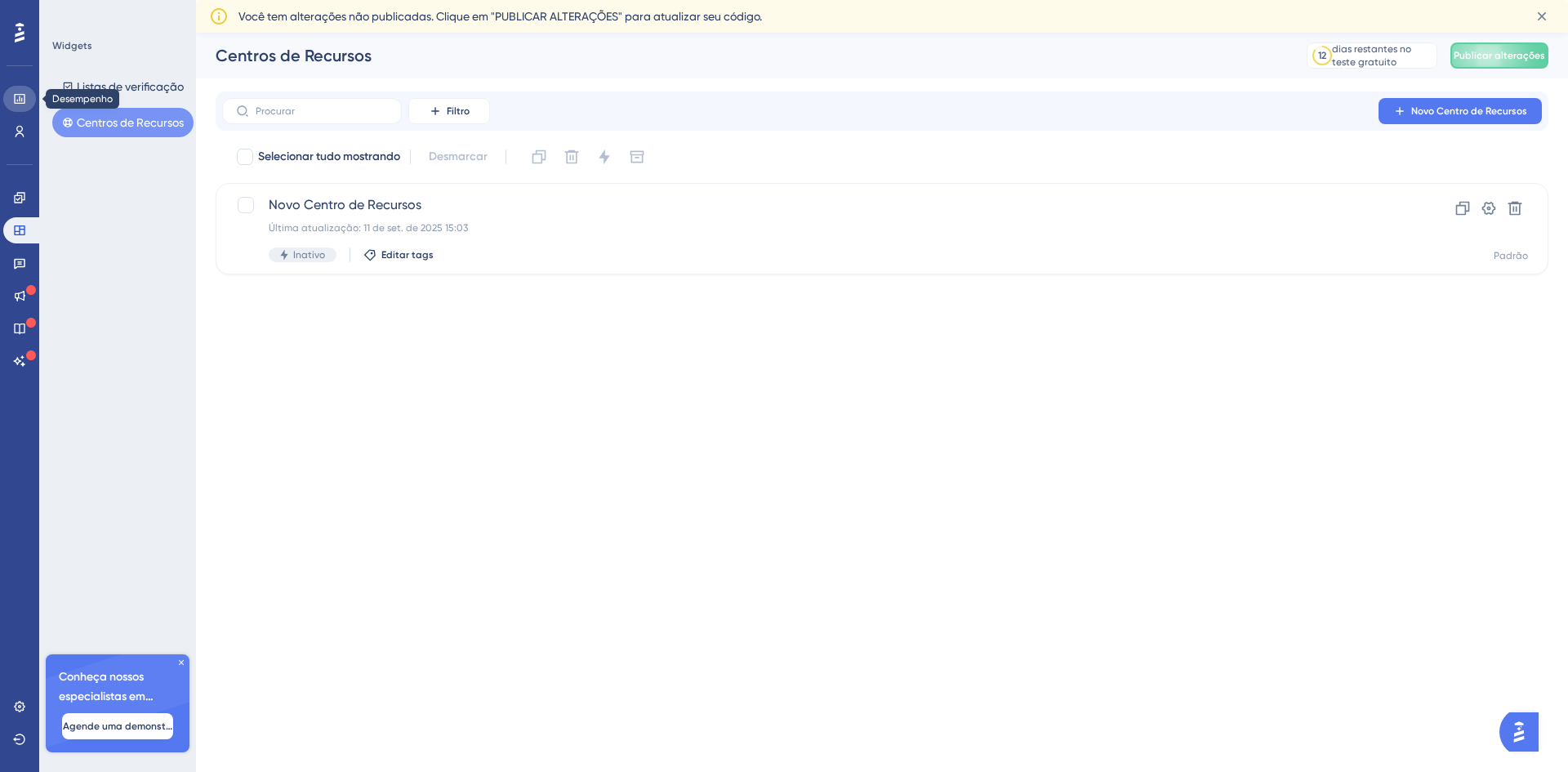
click at [23, 91] on link at bounding box center [19, 99] width 33 height 26
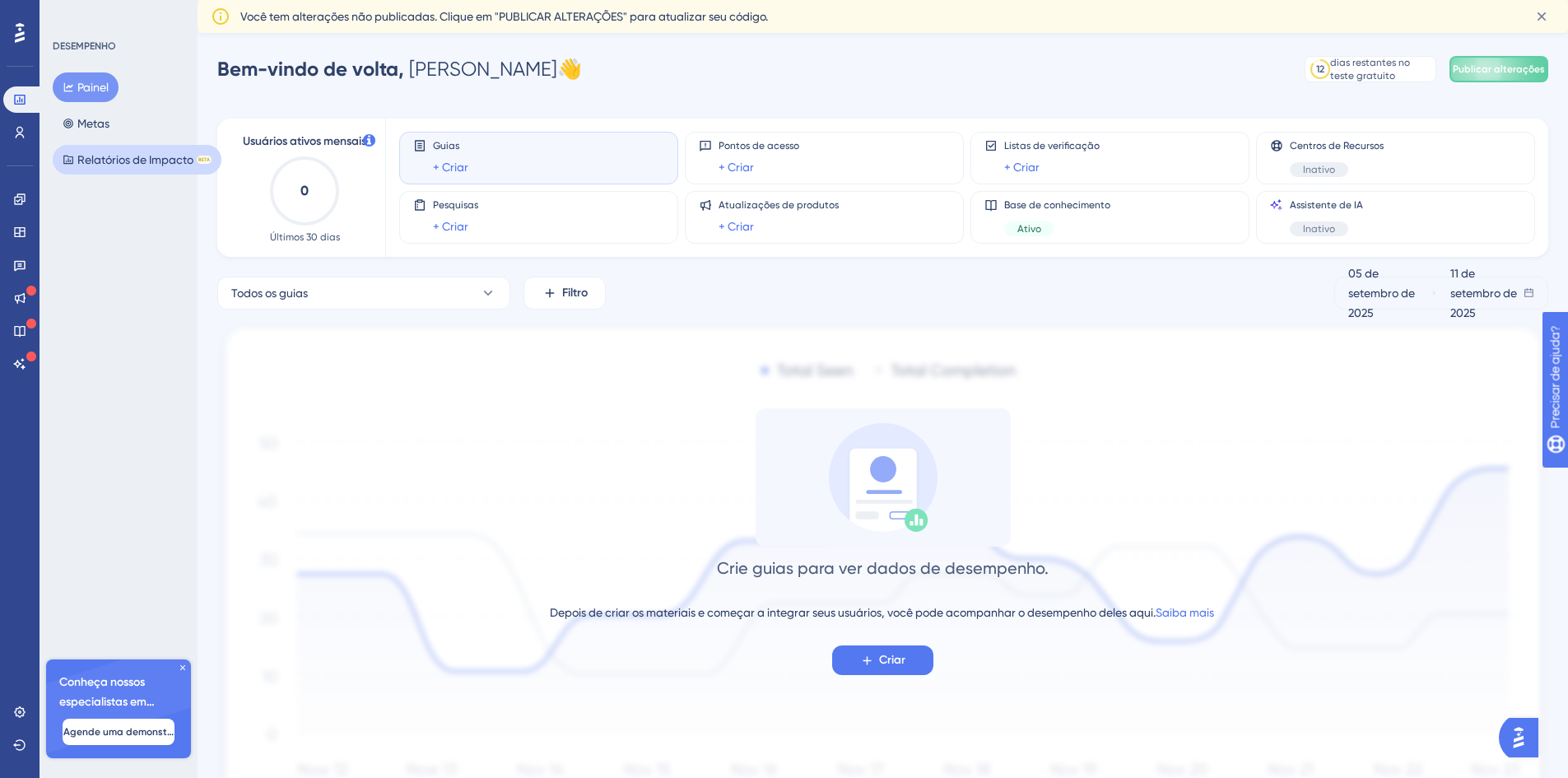
click at [89, 159] on font "Relatórios de Impacto" at bounding box center [136, 160] width 116 height 13
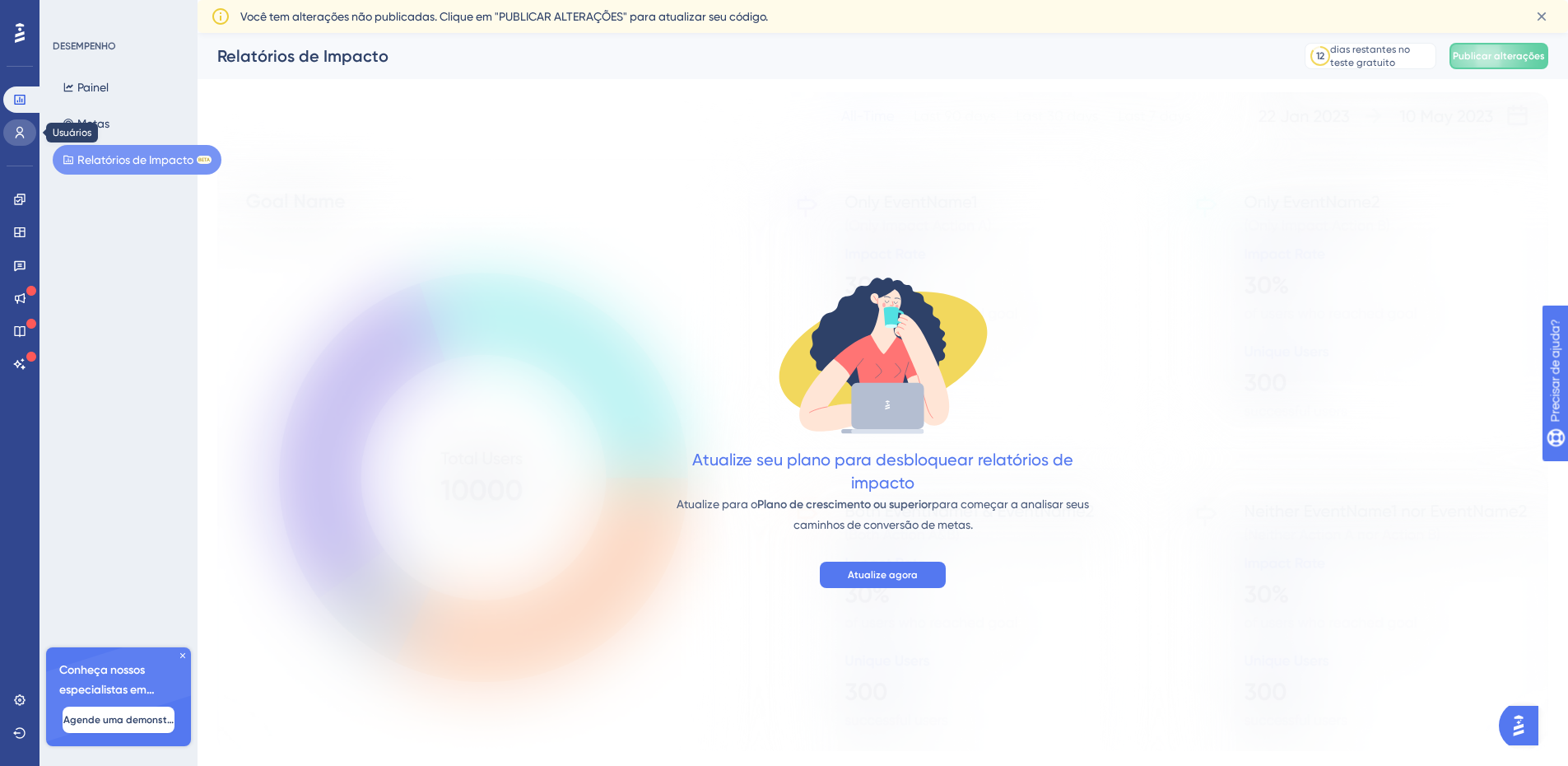
click at [21, 130] on icon at bounding box center [19, 132] width 13 height 13
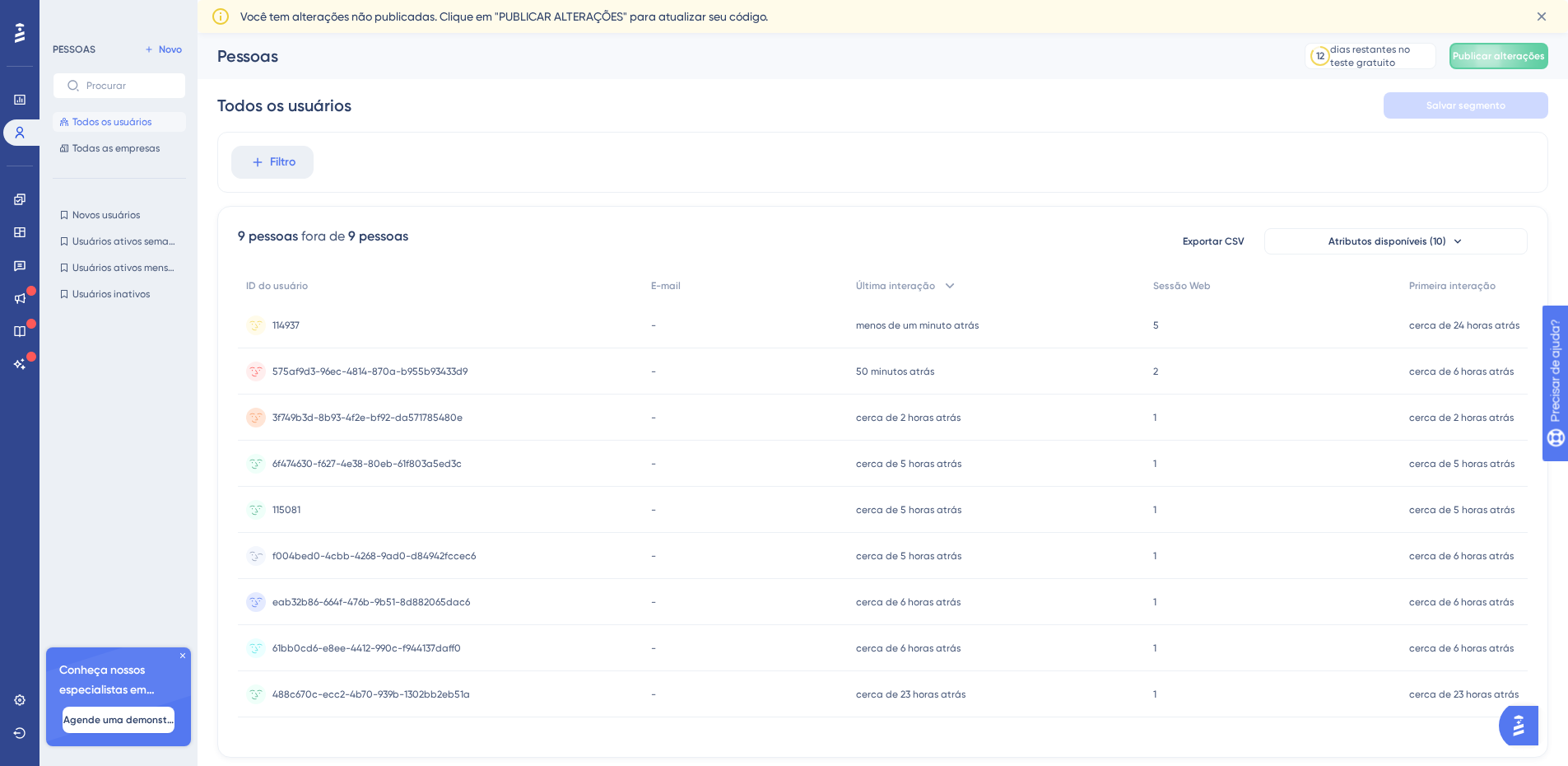
scroll to position [45, 0]
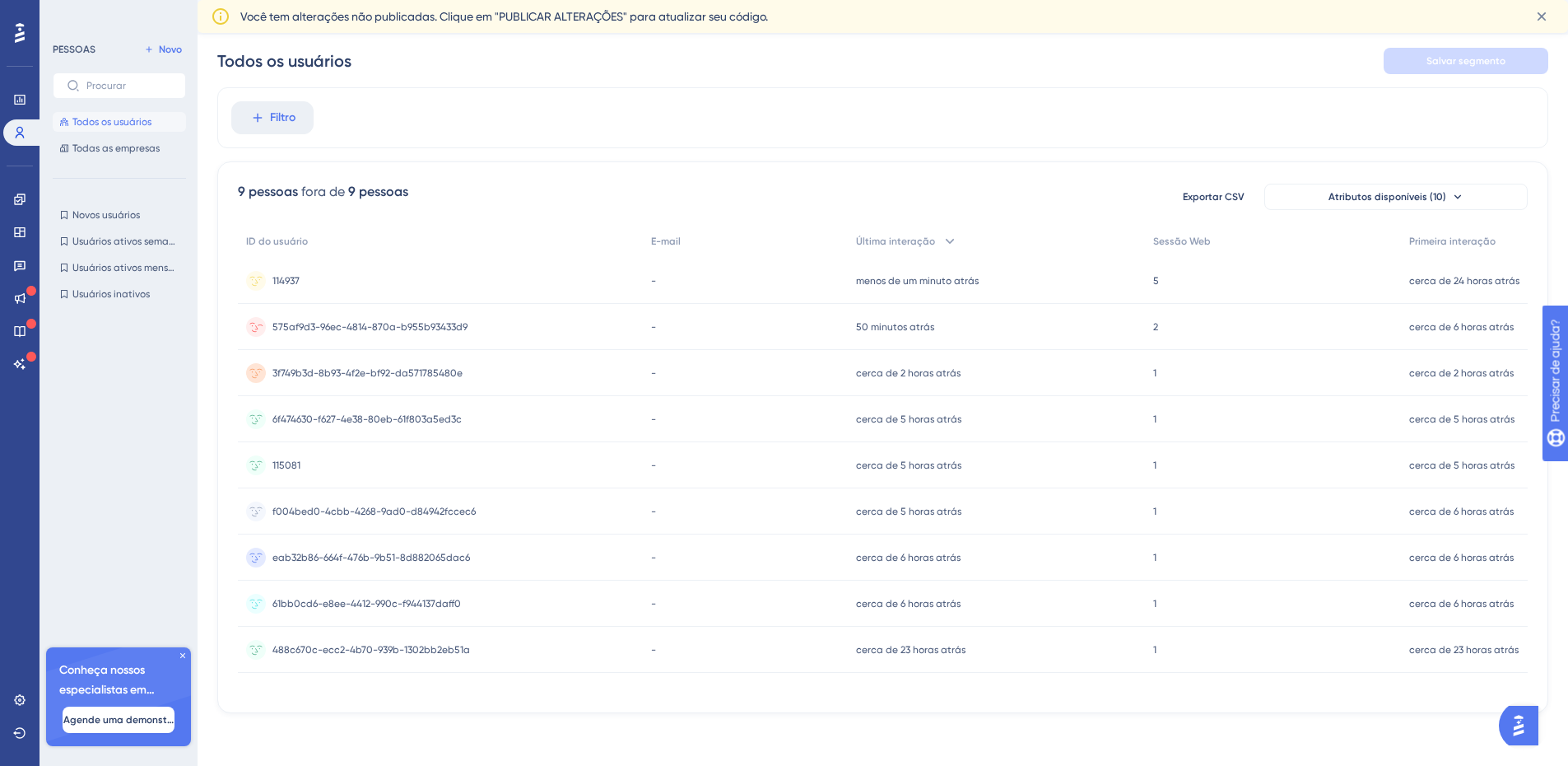
click at [320, 328] on font "575af9d3-96ec-4814-870a-b955b93433d9" at bounding box center [370, 327] width 195 height 12
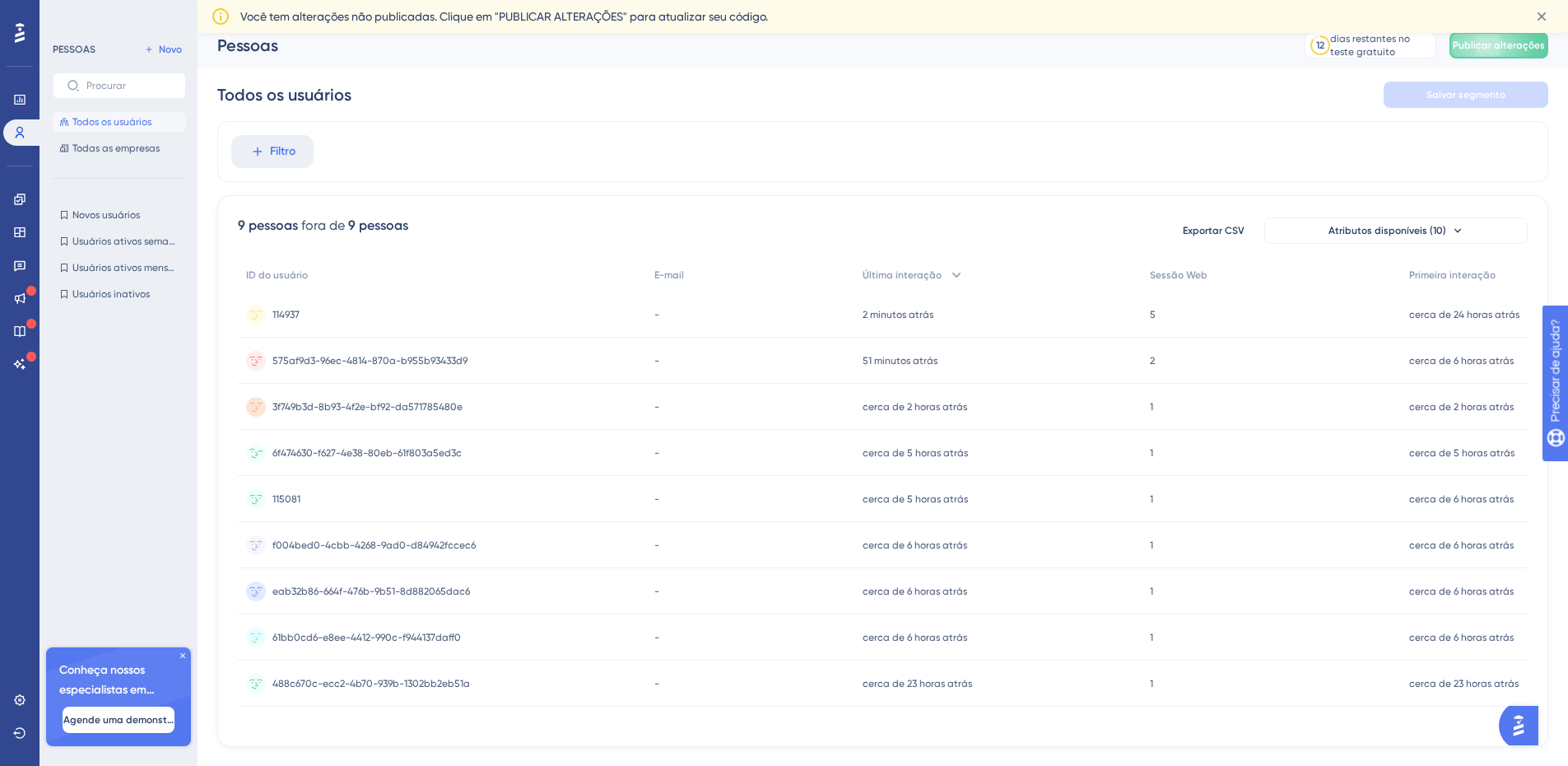
scroll to position [50, 0]
